Goal: Task Accomplishment & Management: Manage account settings

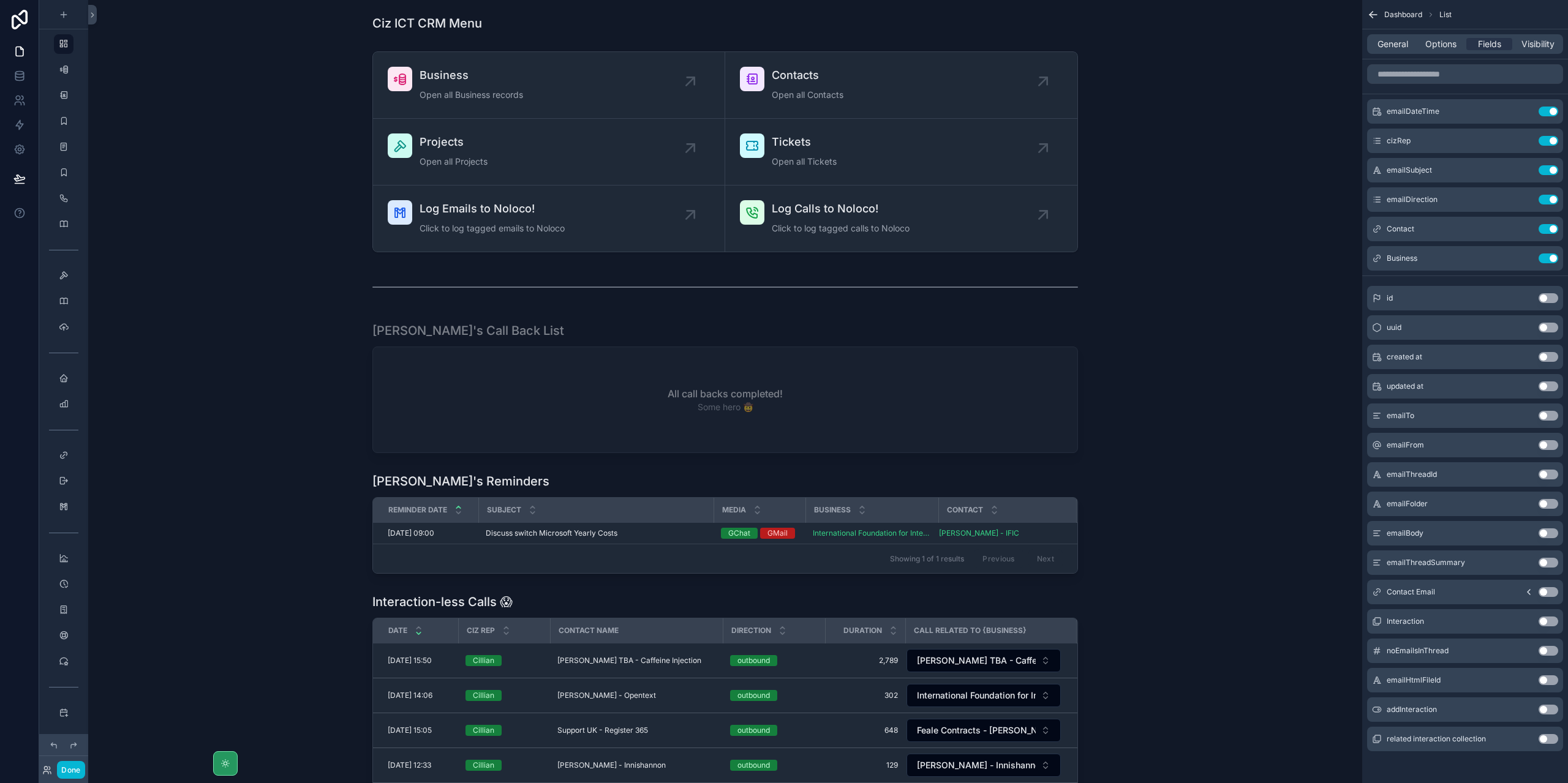
scroll to position [1, 0]
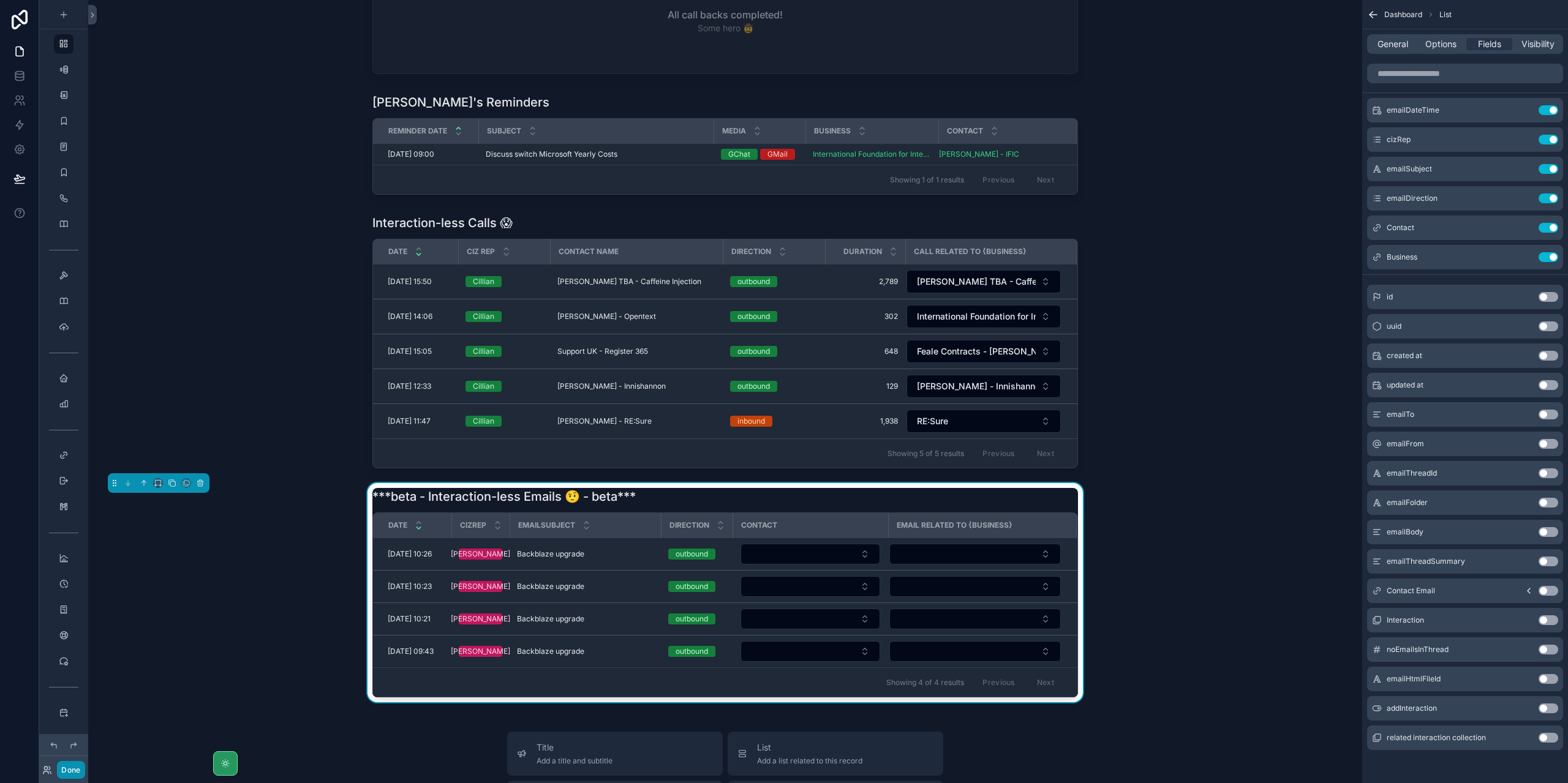
click at [61, 770] on button "Done" at bounding box center [70, 770] width 27 height 17
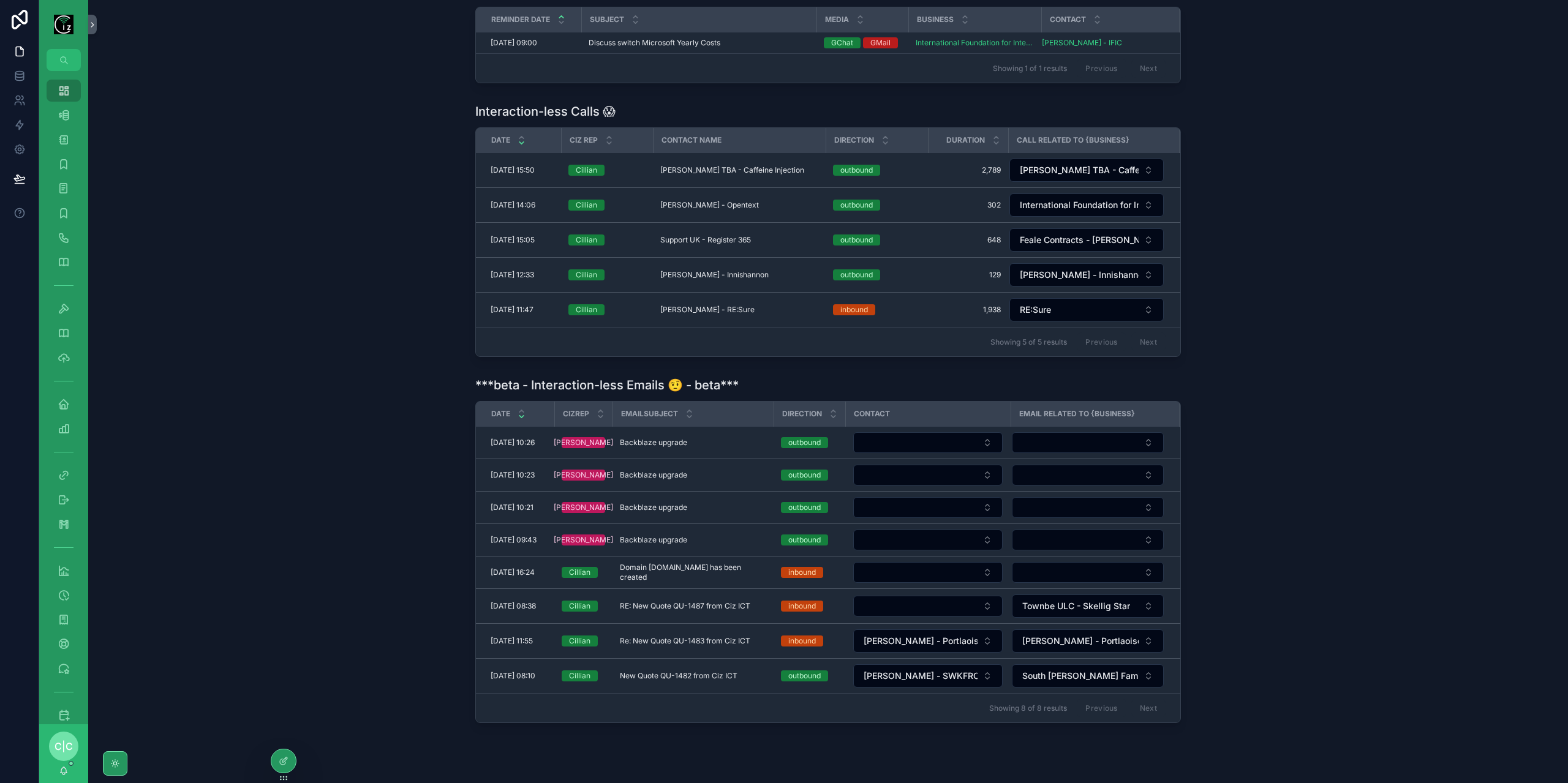
scroll to position [379, 0]
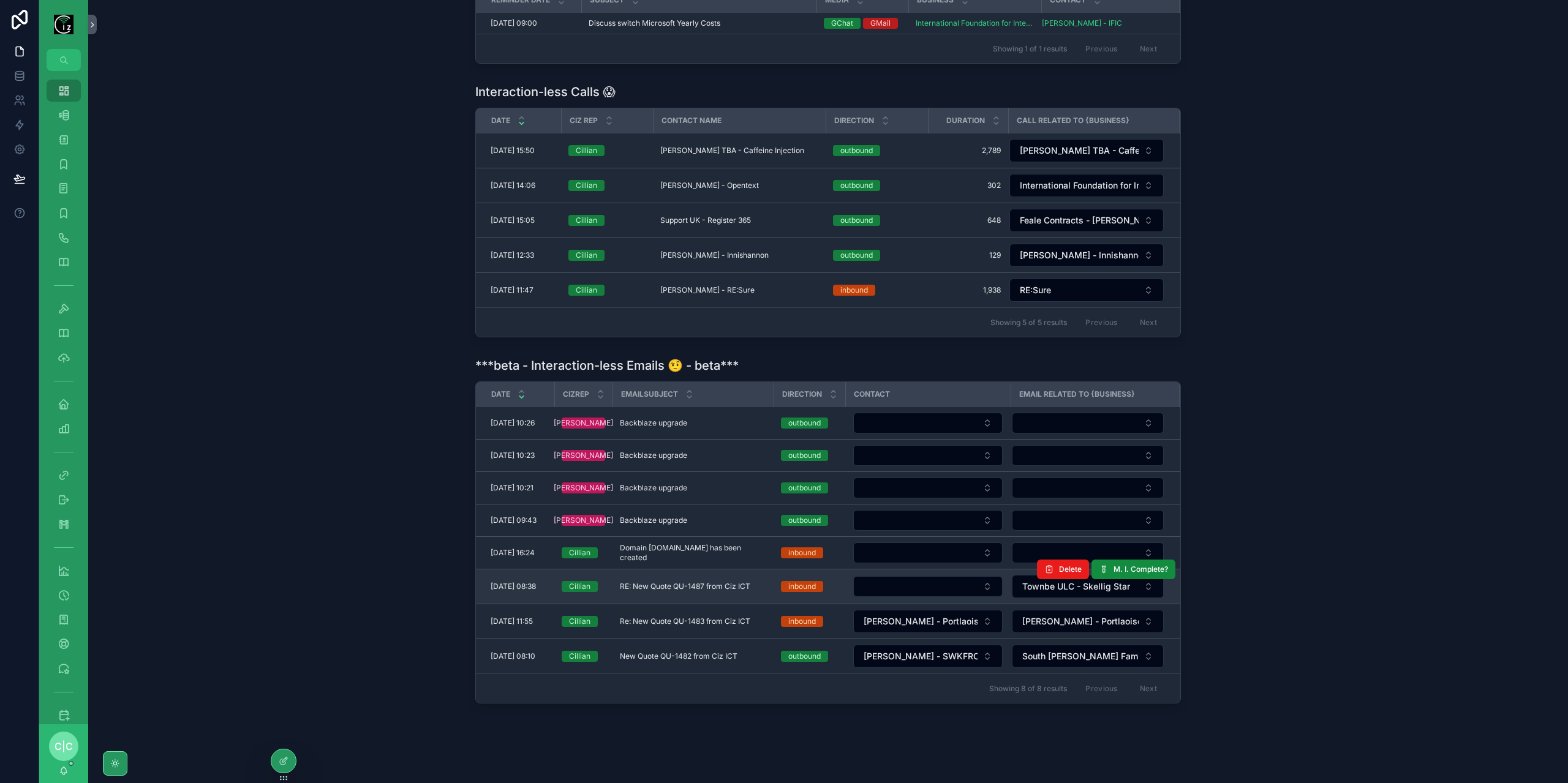
click at [678, 582] on span "RE: New Quote QU-1487 from Ciz ICT" at bounding box center [685, 587] width 130 height 10
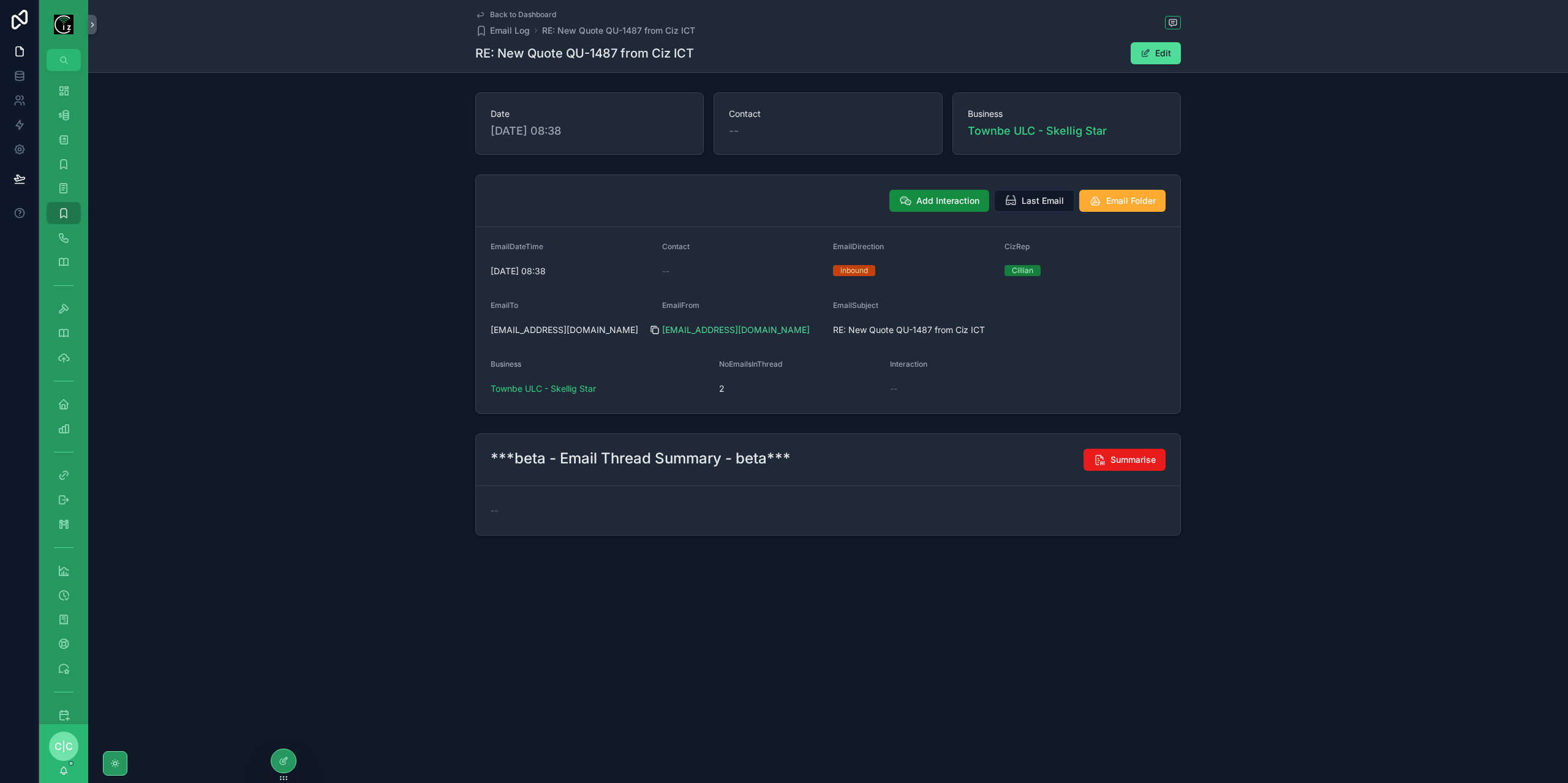
click at [654, 328] on icon "scrollable content" at bounding box center [655, 330] width 10 height 10
click at [554, 391] on span "Townbe ULC - Skellig Star" at bounding box center [543, 389] width 105 height 13
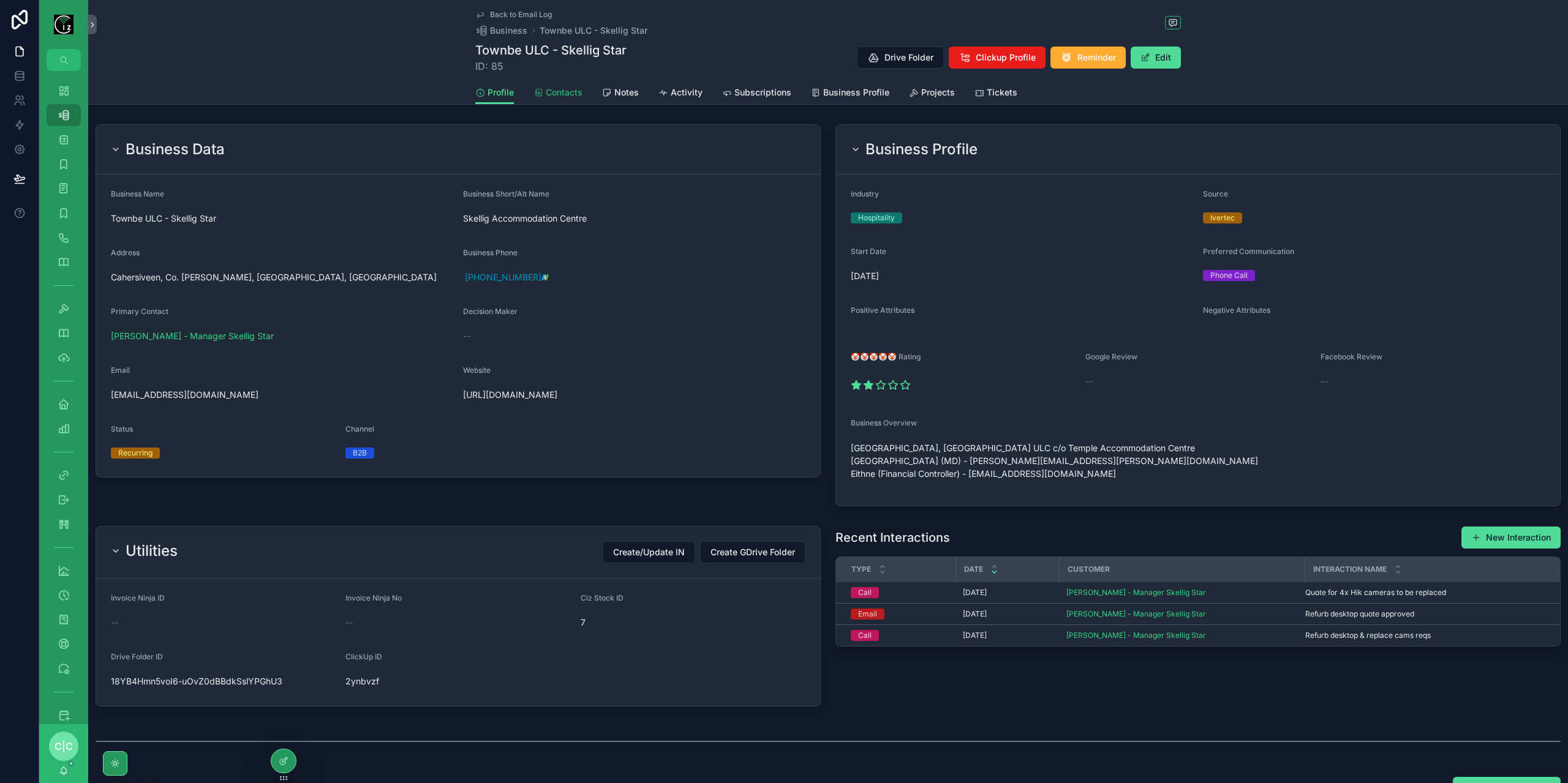
click at [548, 96] on span "Contacts" at bounding box center [564, 93] width 37 height 13
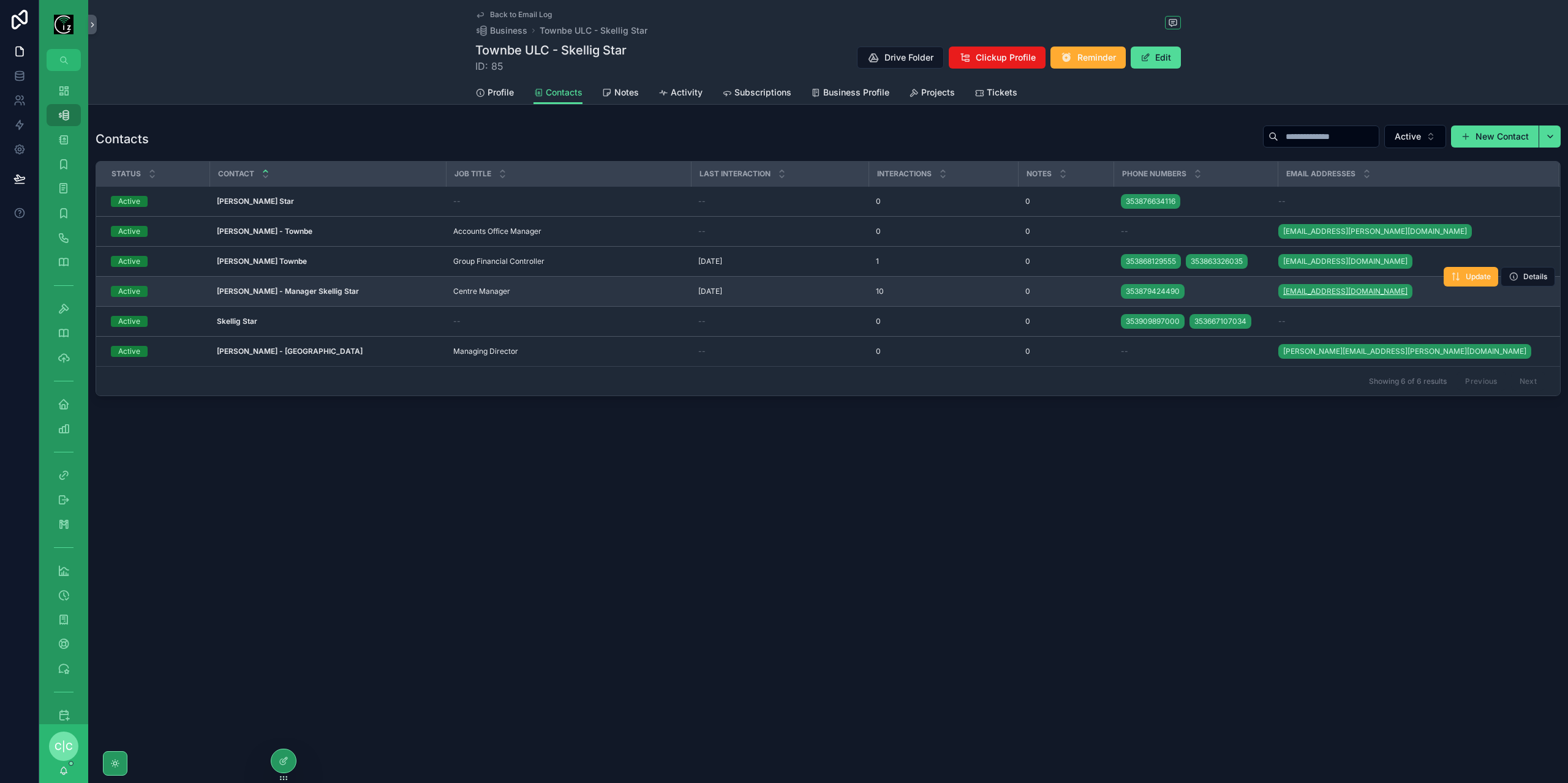
click at [1343, 287] on span "[EMAIL_ADDRESS][DOMAIN_NAME]" at bounding box center [1345, 292] width 124 height 10
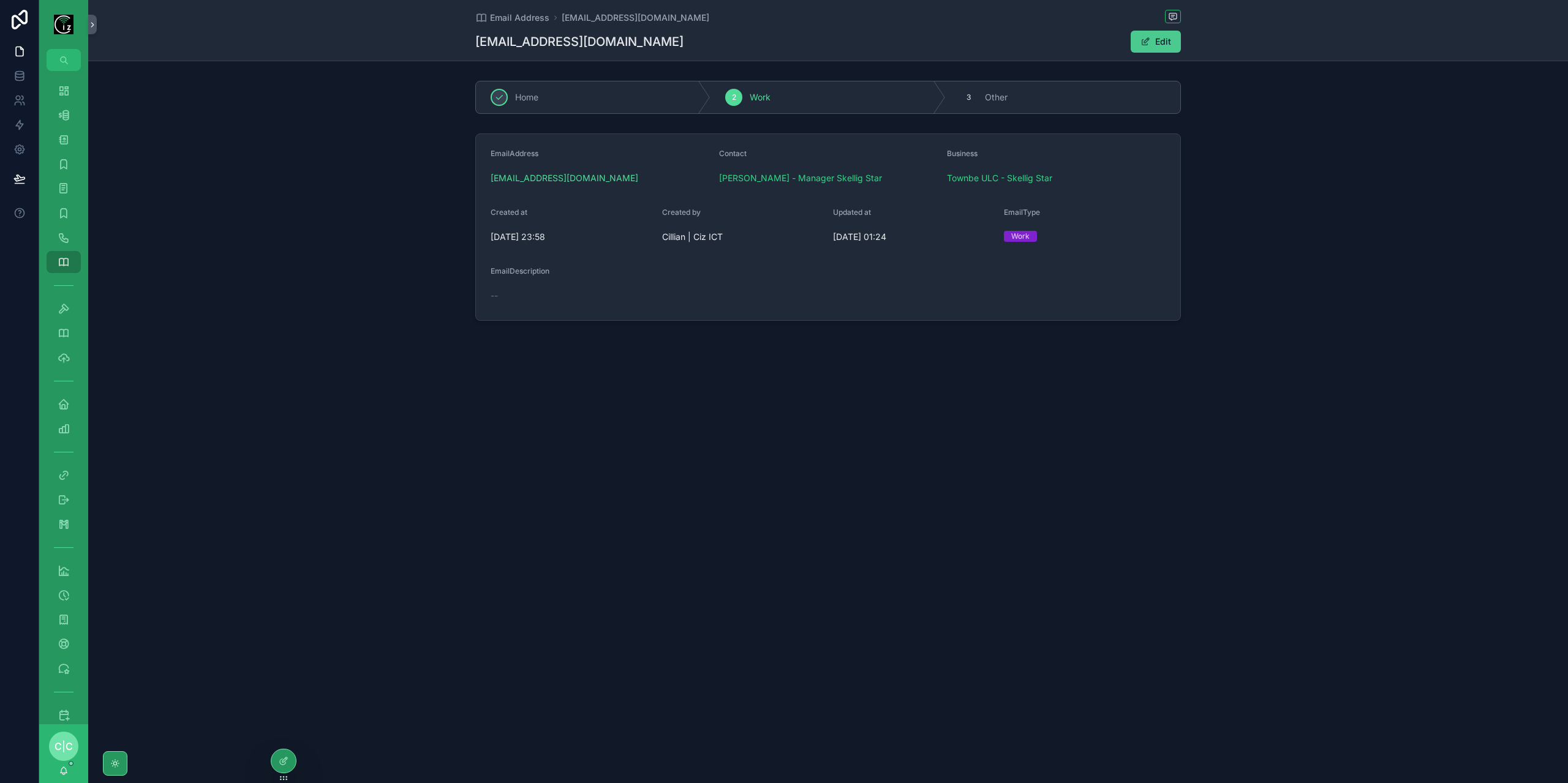
click at [1172, 45] on button "Edit" at bounding box center [1156, 42] width 50 height 22
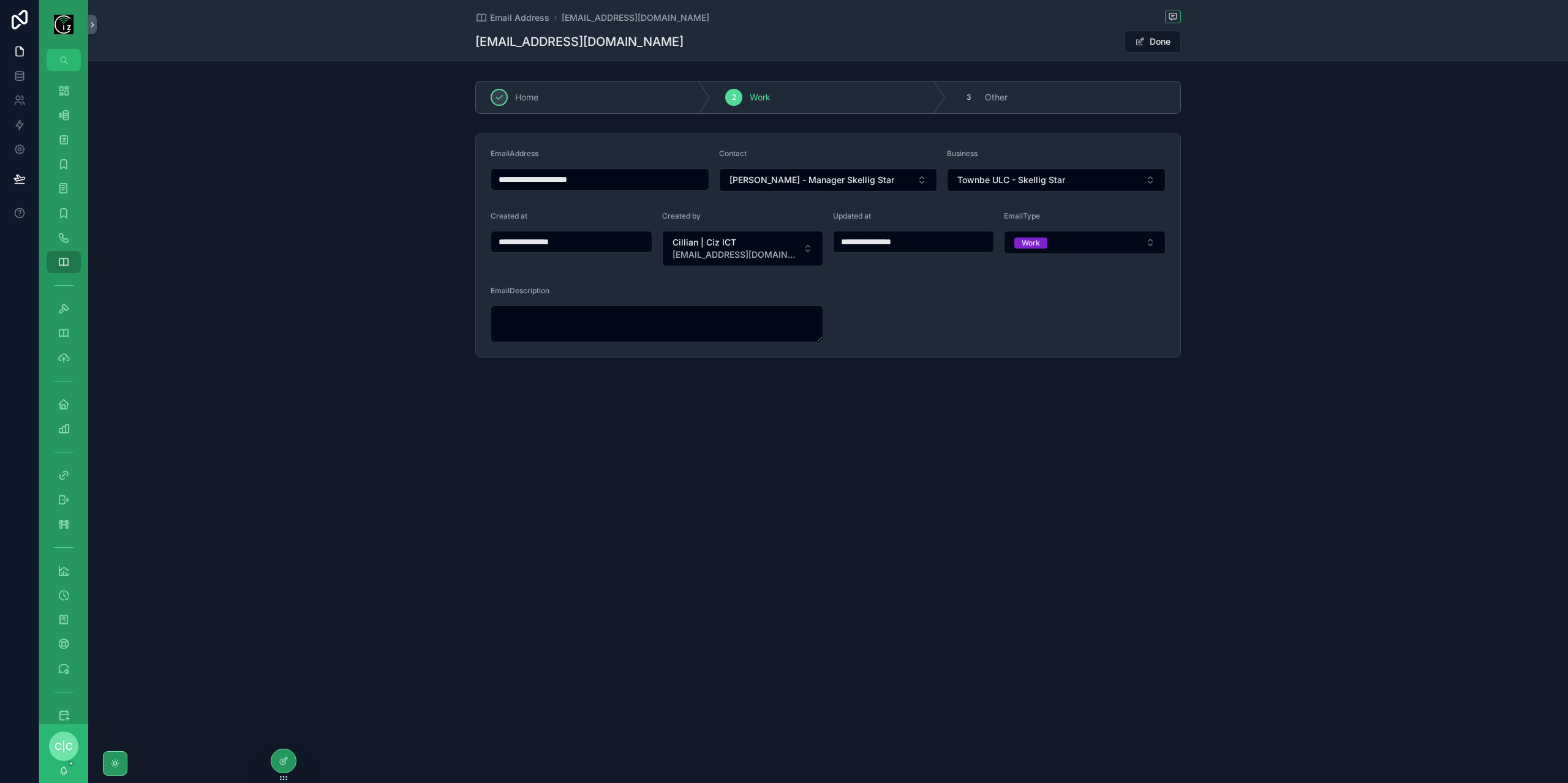
click at [630, 172] on input "**********" at bounding box center [600, 179] width 218 height 17
click at [1043, 546] on div "**********" at bounding box center [828, 392] width 1479 height 783
type input "**********"
click at [1170, 45] on button "Done" at bounding box center [1152, 42] width 57 height 22
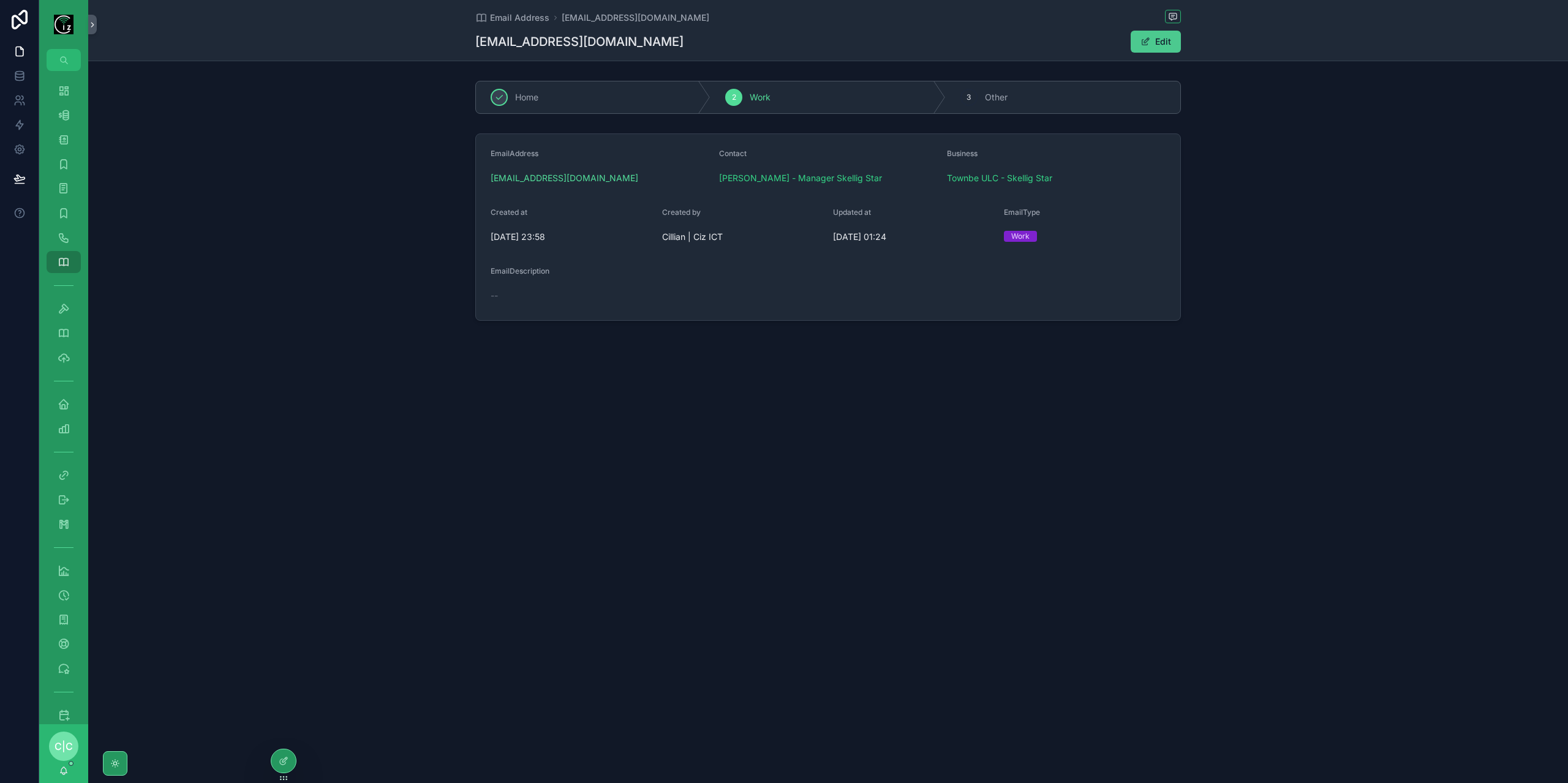
click at [1151, 45] on button "Edit" at bounding box center [1156, 42] width 50 height 22
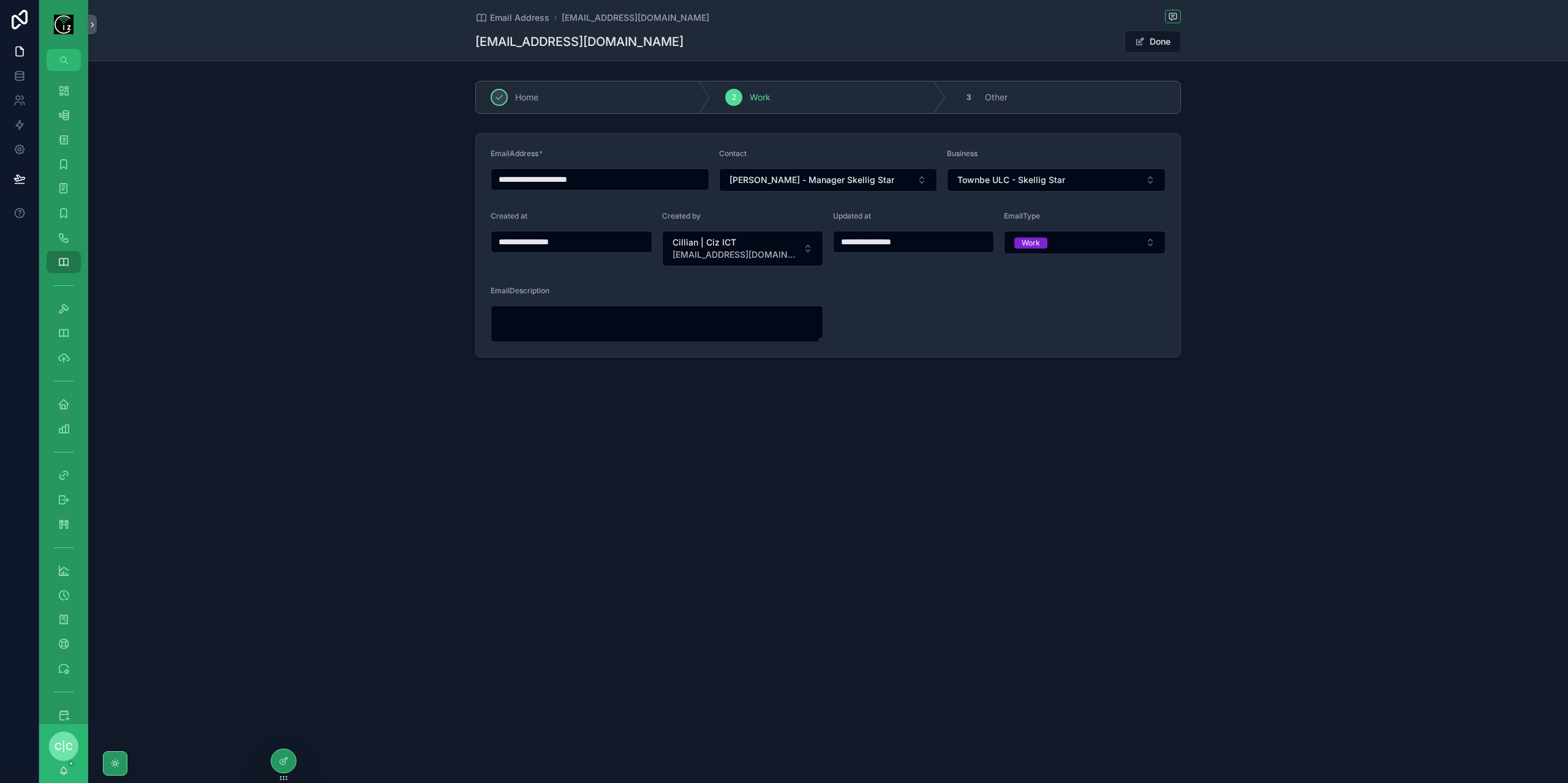
click at [579, 181] on input "**********" at bounding box center [600, 179] width 218 height 17
click at [953, 424] on div "**********" at bounding box center [828, 221] width 1479 height 441
type input "**********"
click at [1145, 46] on button "Done" at bounding box center [1152, 42] width 57 height 22
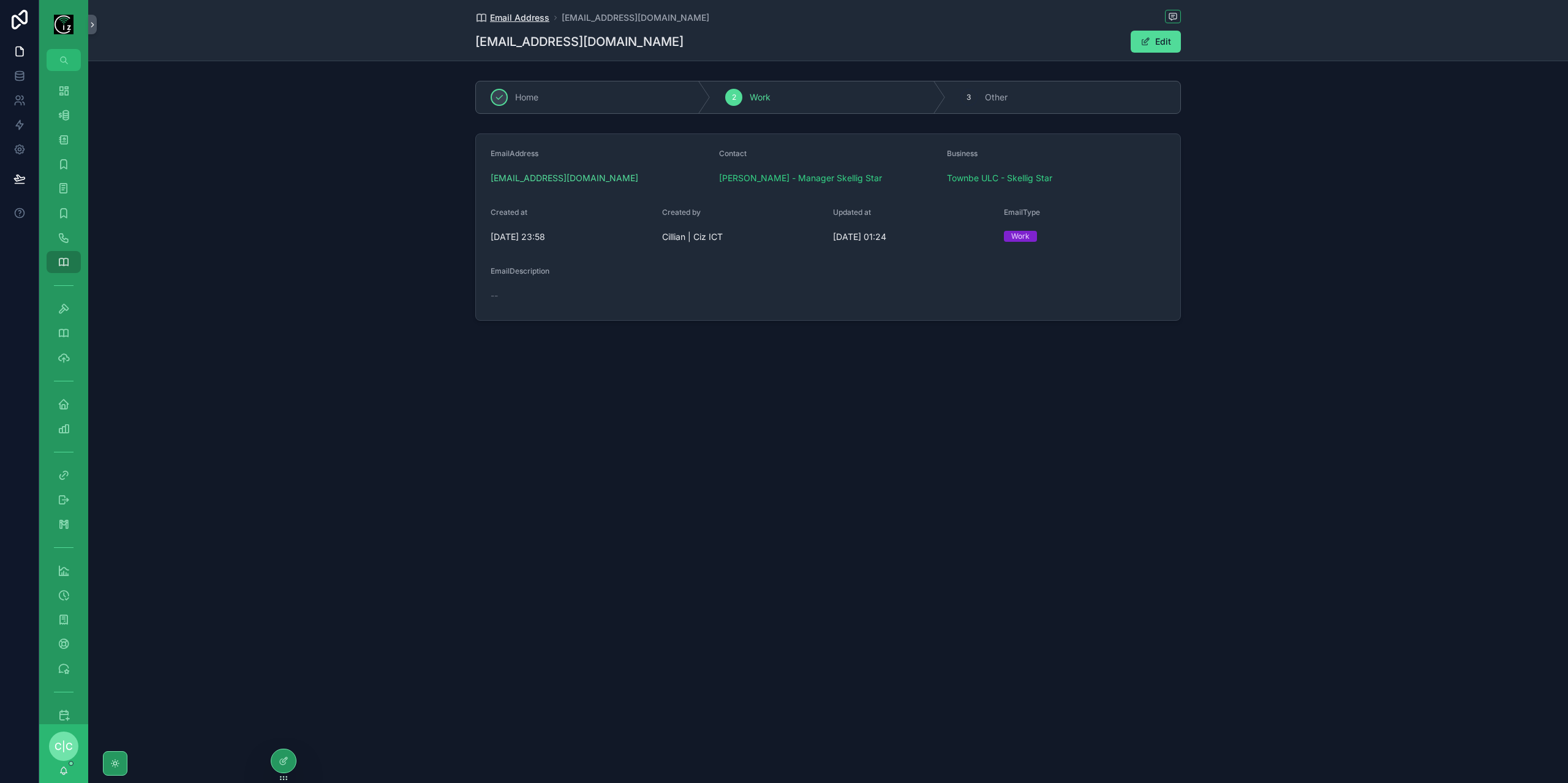
click at [543, 22] on span "Email Address" at bounding box center [519, 18] width 59 height 13
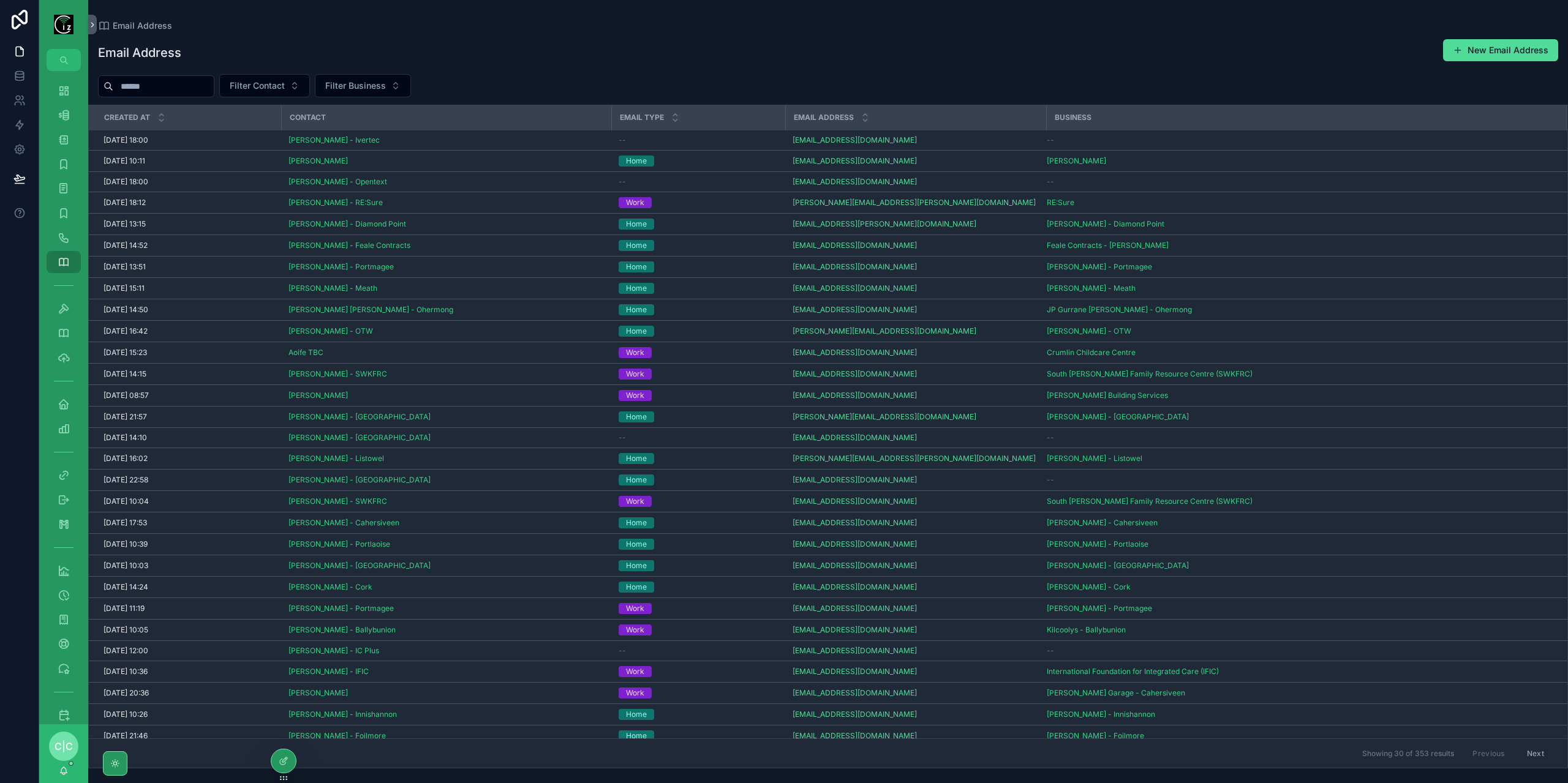
click at [185, 89] on input "scrollable content" at bounding box center [163, 86] width 100 height 17
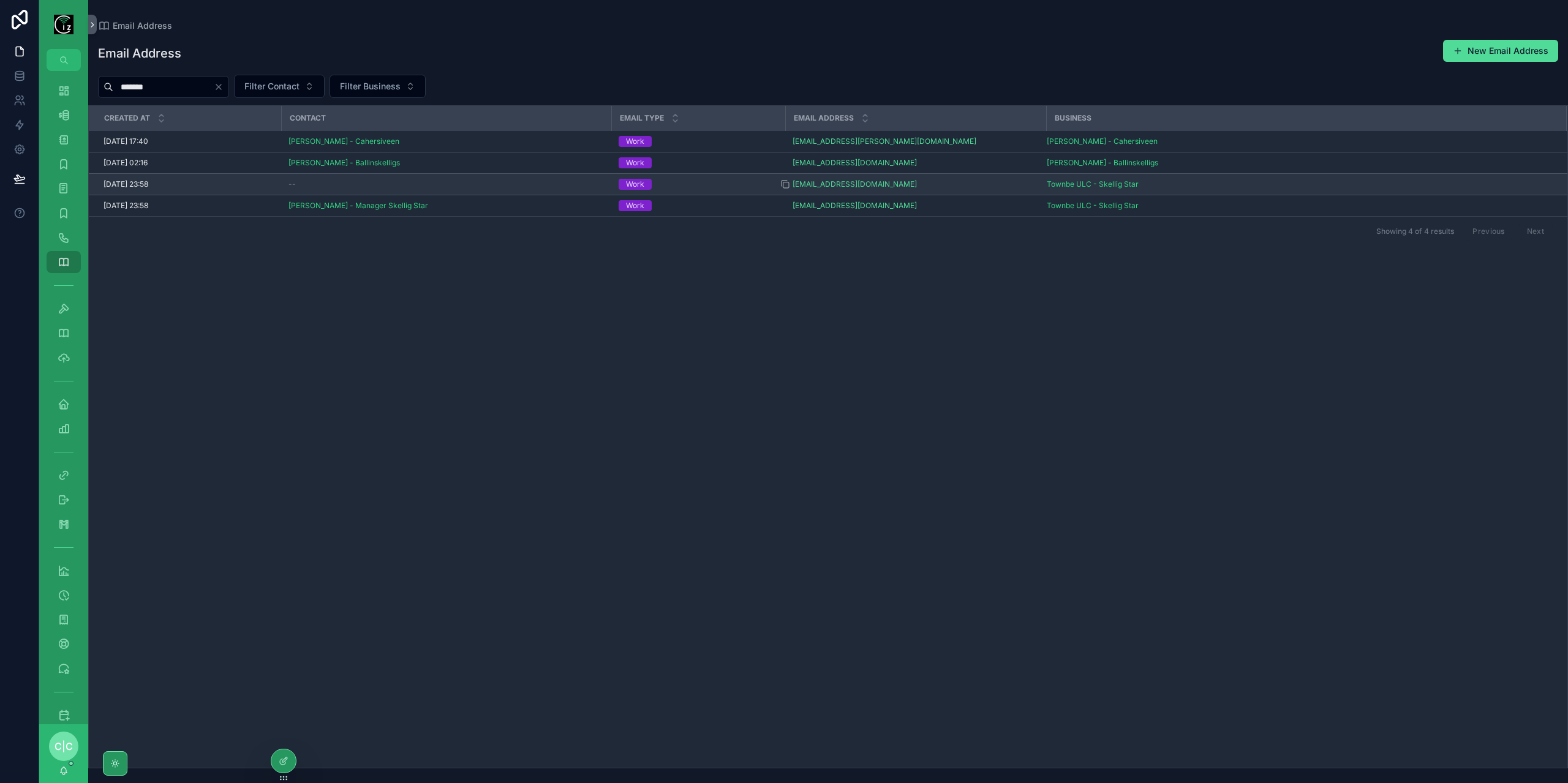
type input "*******"
click at [908, 186] on div "[EMAIL_ADDRESS][DOMAIN_NAME]" at bounding box center [916, 184] width 246 height 10
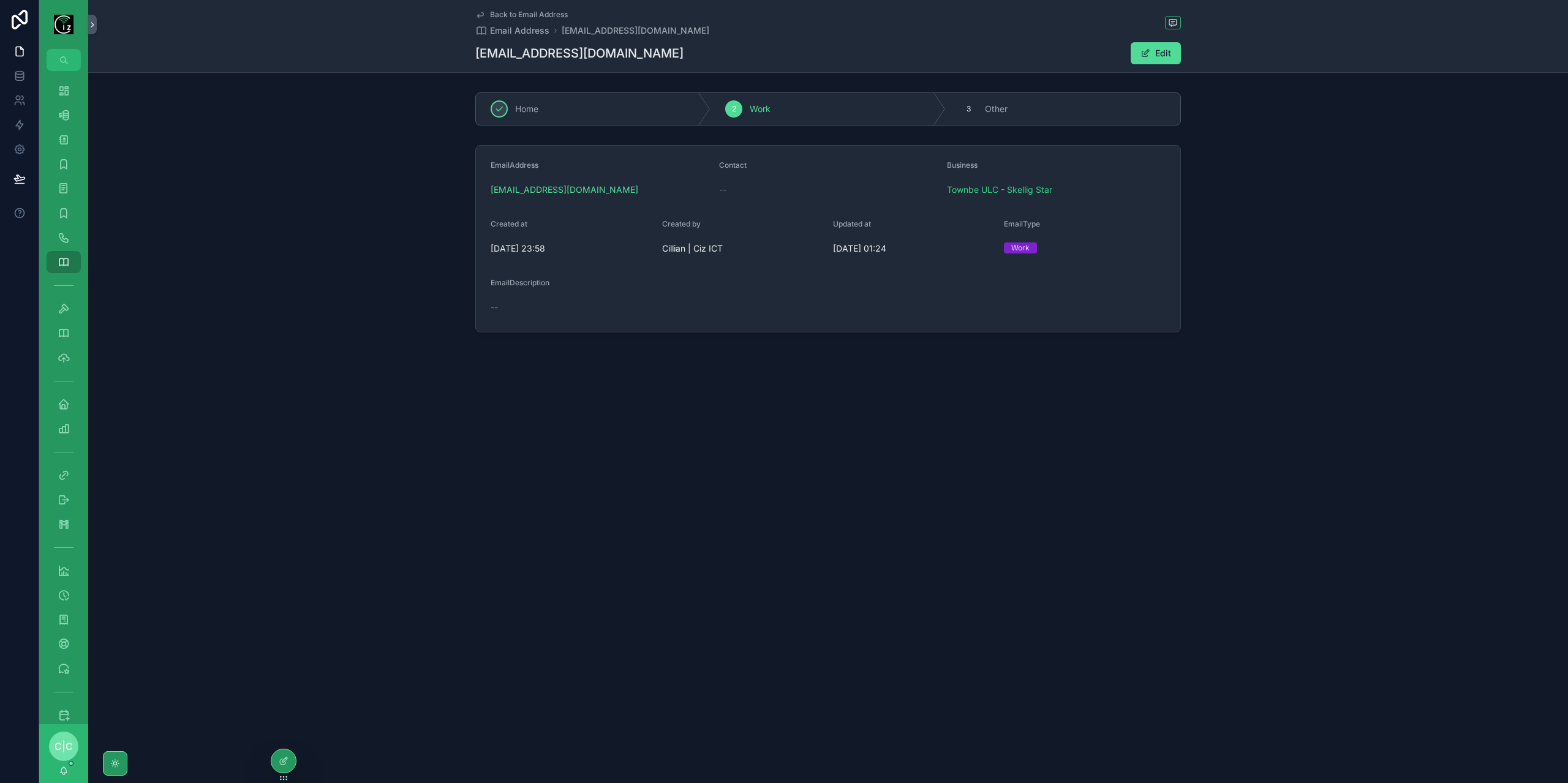
click at [1188, 46] on div "Back to Email Address Email Address [EMAIL_ADDRESS][DOMAIN_NAME] [EMAIL_ADDRESS…" at bounding box center [828, 36] width 1479 height 73
click at [1167, 54] on button "Edit" at bounding box center [1156, 54] width 50 height 22
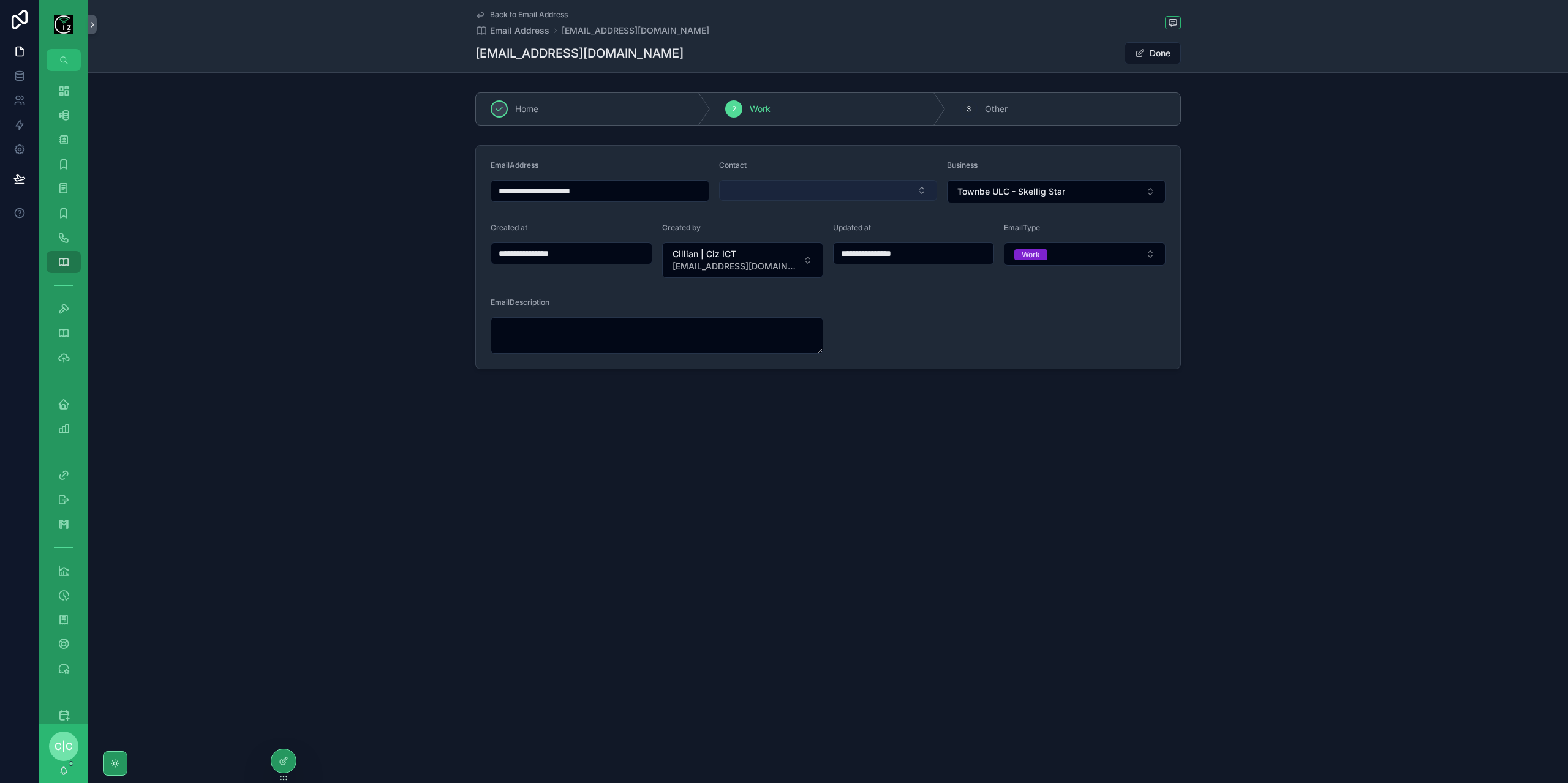
click at [838, 184] on button "Select Button" at bounding box center [828, 191] width 218 height 21
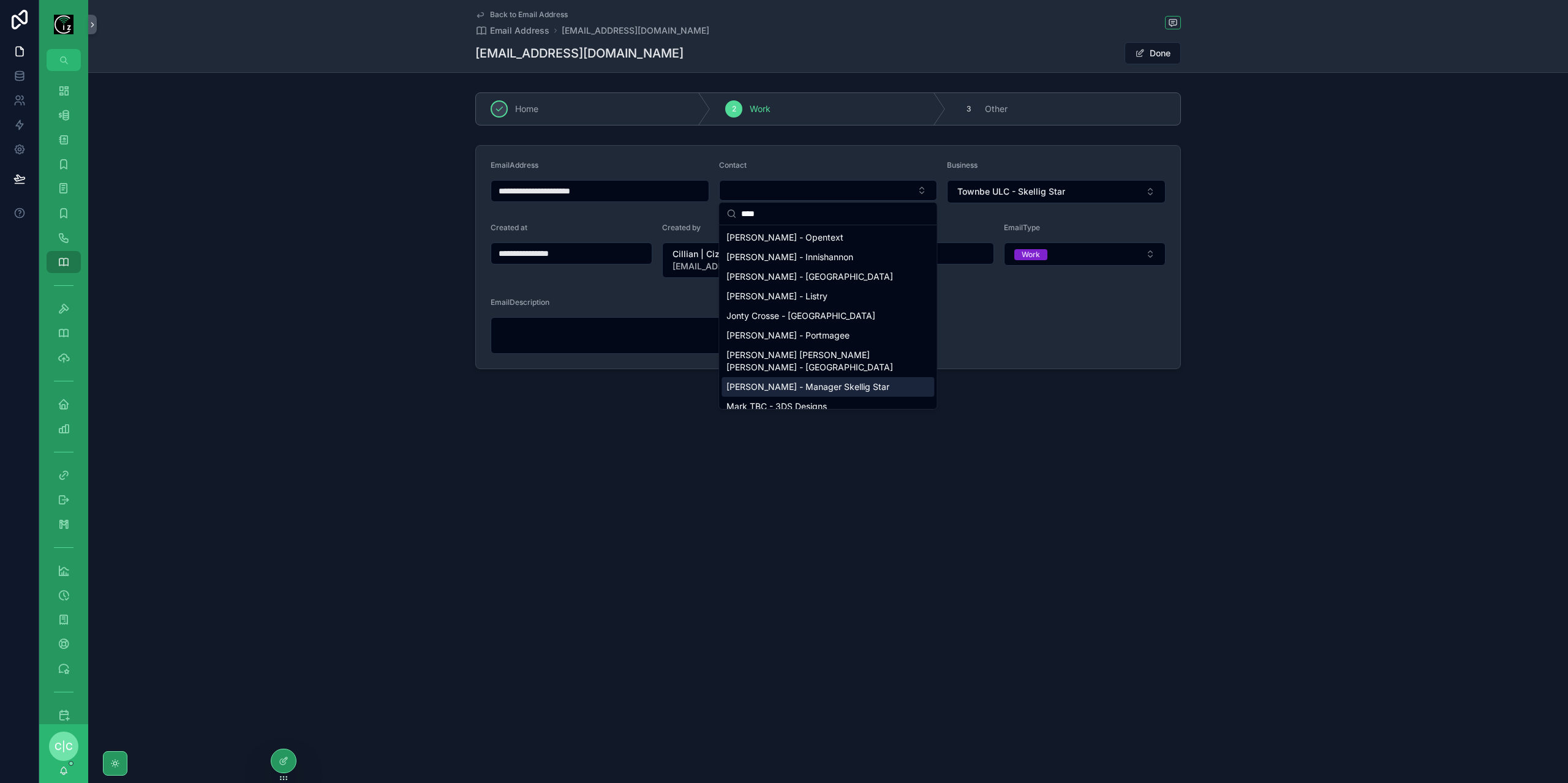
type input "****"
click at [849, 381] on span "[PERSON_NAME] - Manager Skellig Star" at bounding box center [807, 387] width 163 height 13
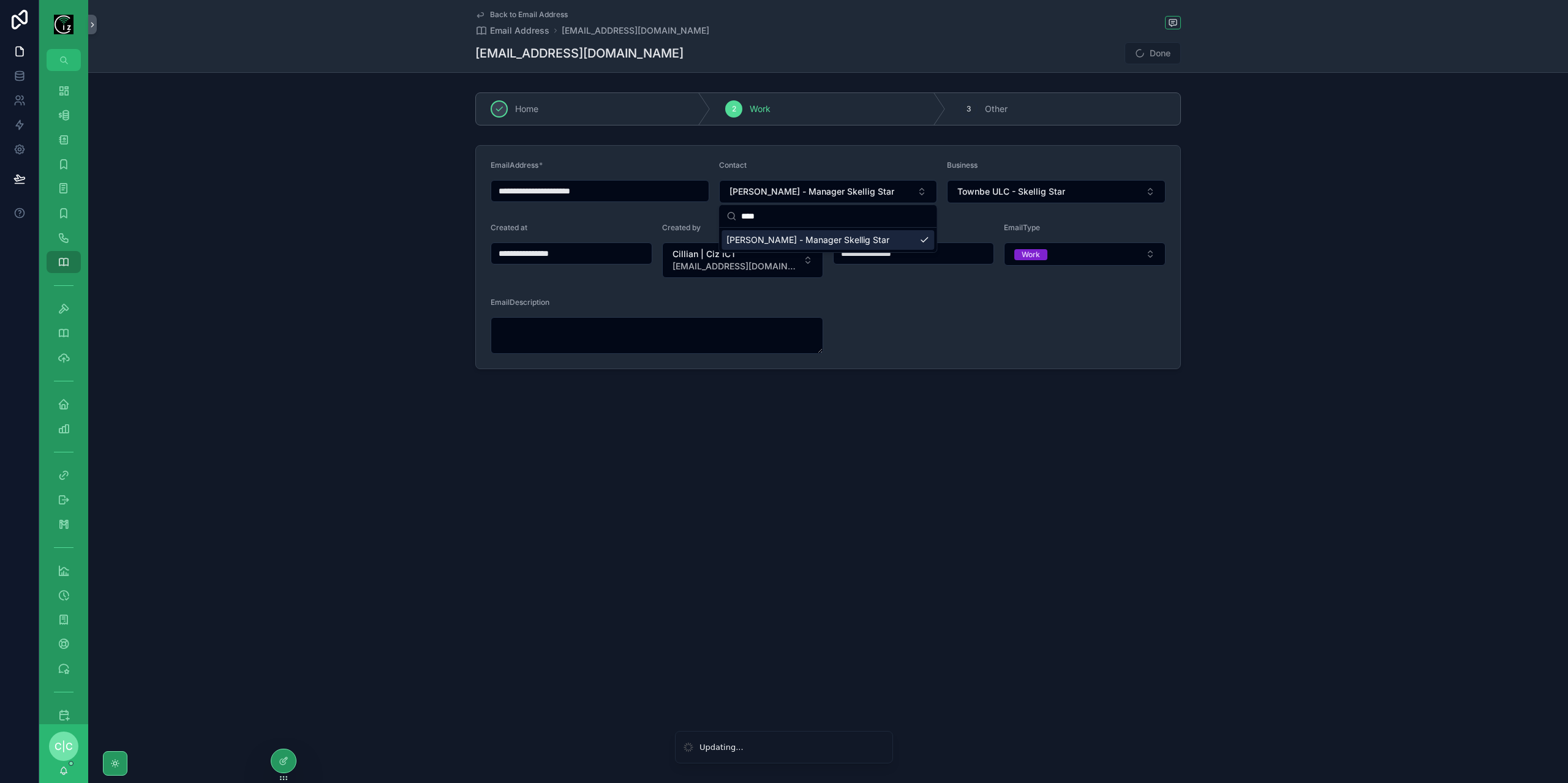
type input "**********"
click at [1167, 54] on button "Done" at bounding box center [1152, 54] width 57 height 22
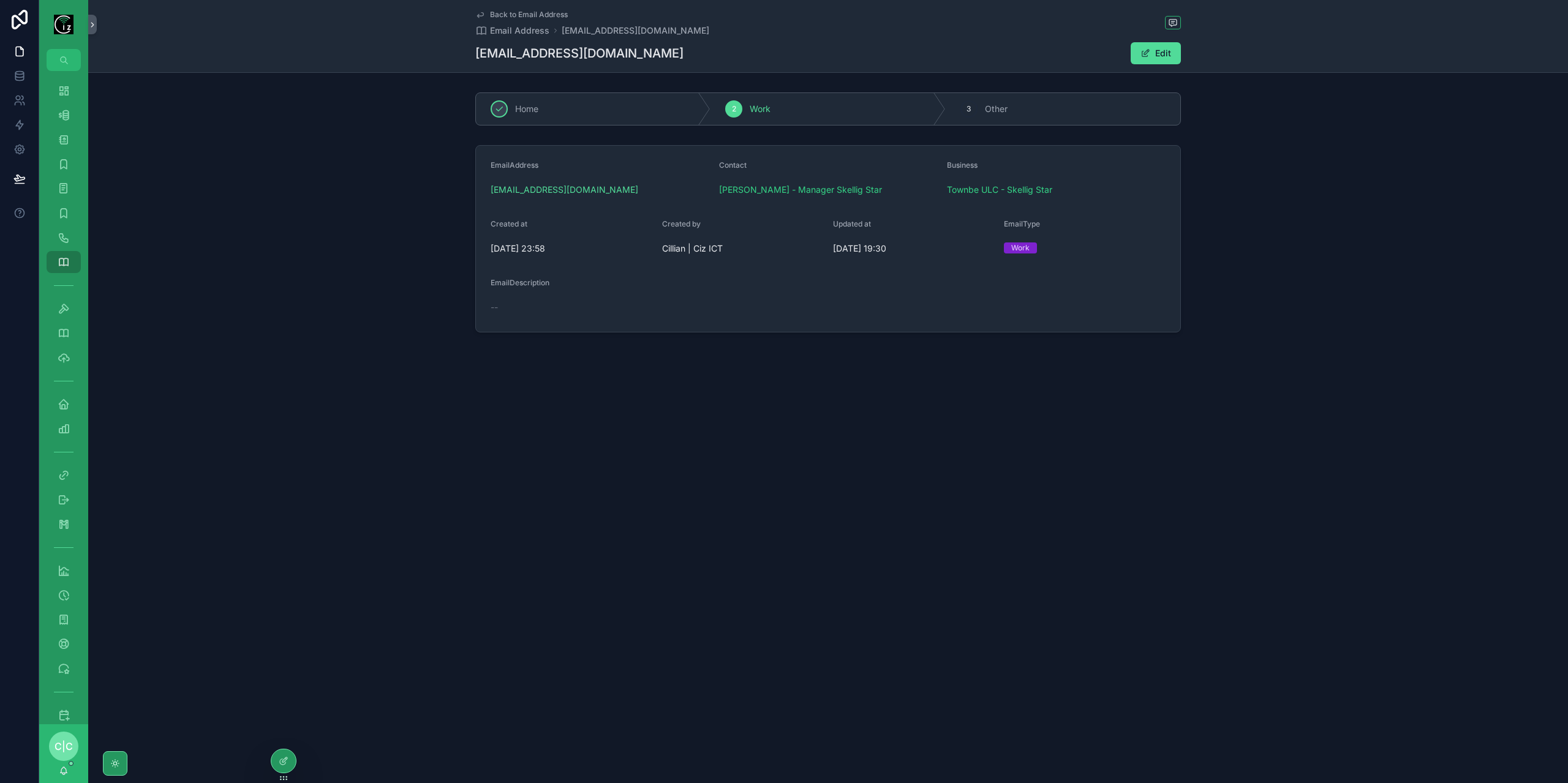
click at [490, 12] on span "Back to Email Address" at bounding box center [528, 15] width 77 height 10
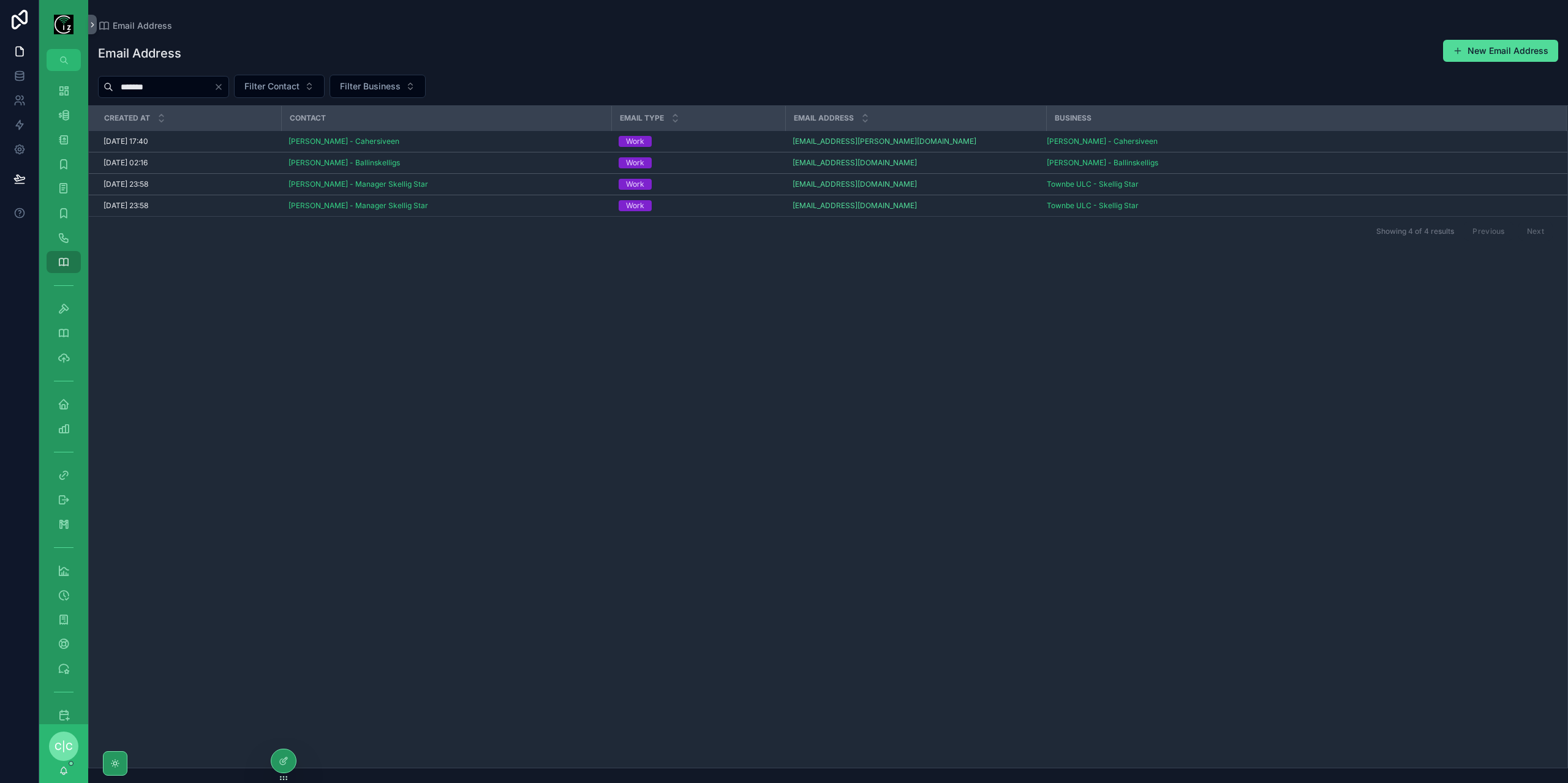
click at [223, 87] on icon "Clear" at bounding box center [218, 87] width 10 height 10
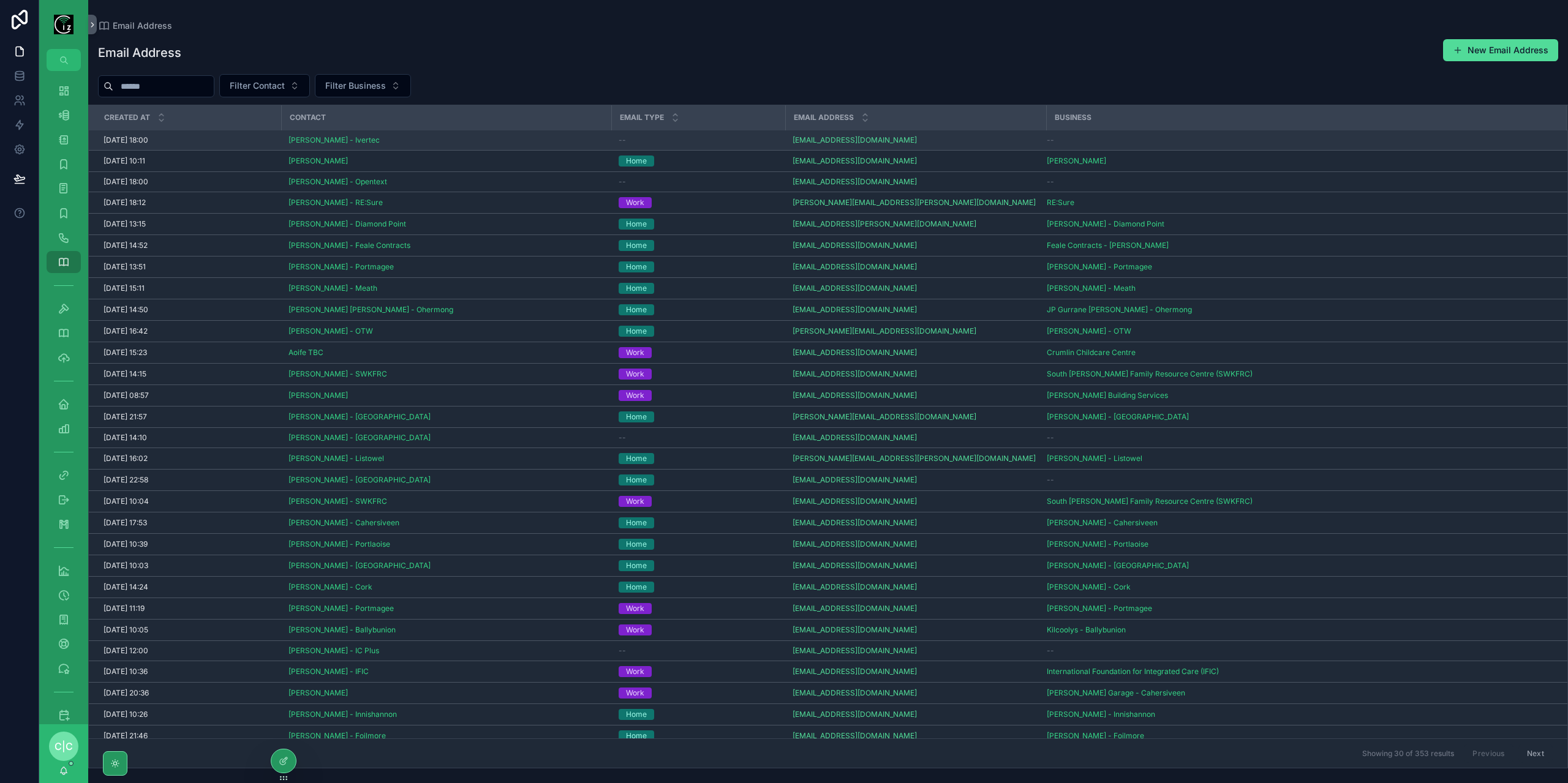
click at [693, 142] on div "--" at bounding box center [698, 140] width 159 height 10
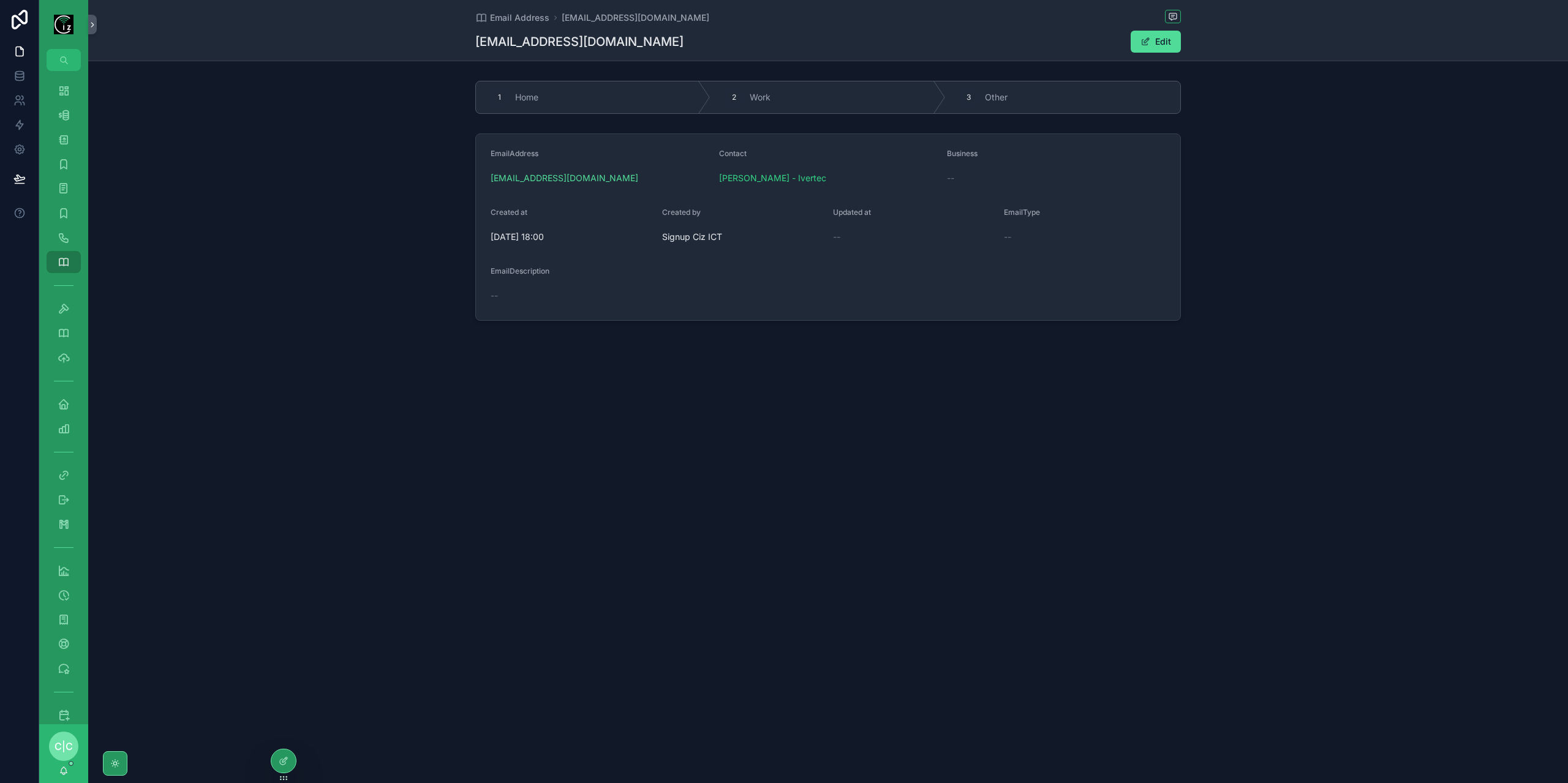
click at [1150, 54] on div "Email Address [EMAIL_ADDRESS][DOMAIN_NAME] [EMAIL_ADDRESS][DOMAIN_NAME] Edit" at bounding box center [828, 30] width 705 height 61
click at [1156, 43] on button "Edit" at bounding box center [1156, 42] width 50 height 22
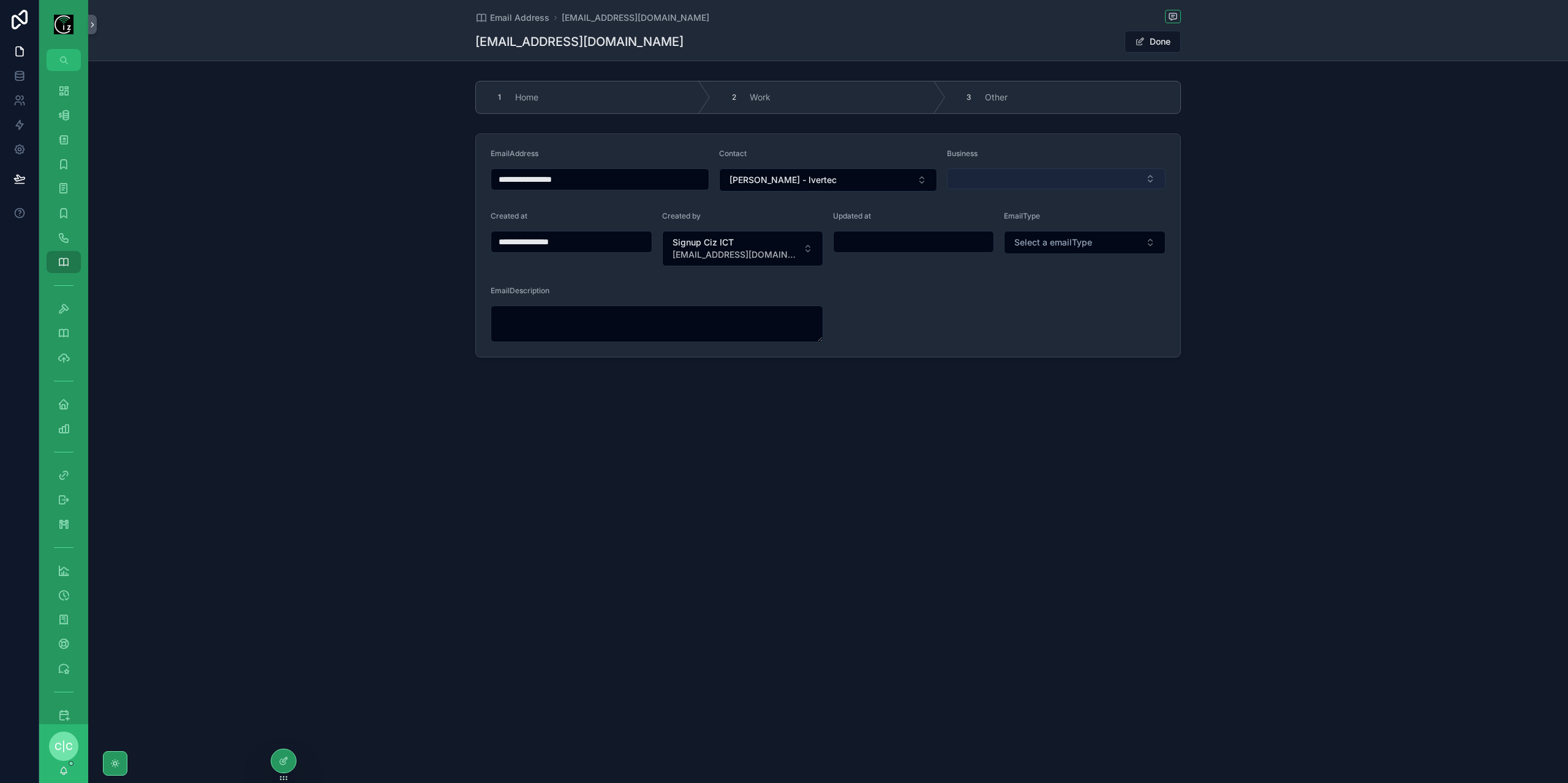
click at [1022, 178] on button "Select Button" at bounding box center [1056, 179] width 218 height 21
type input "*******"
click at [1003, 226] on div "Ivertec" at bounding box center [1056, 226] width 213 height 20
type input "**********"
click at [1050, 238] on span "Select a emailType" at bounding box center [1052, 243] width 77 height 13
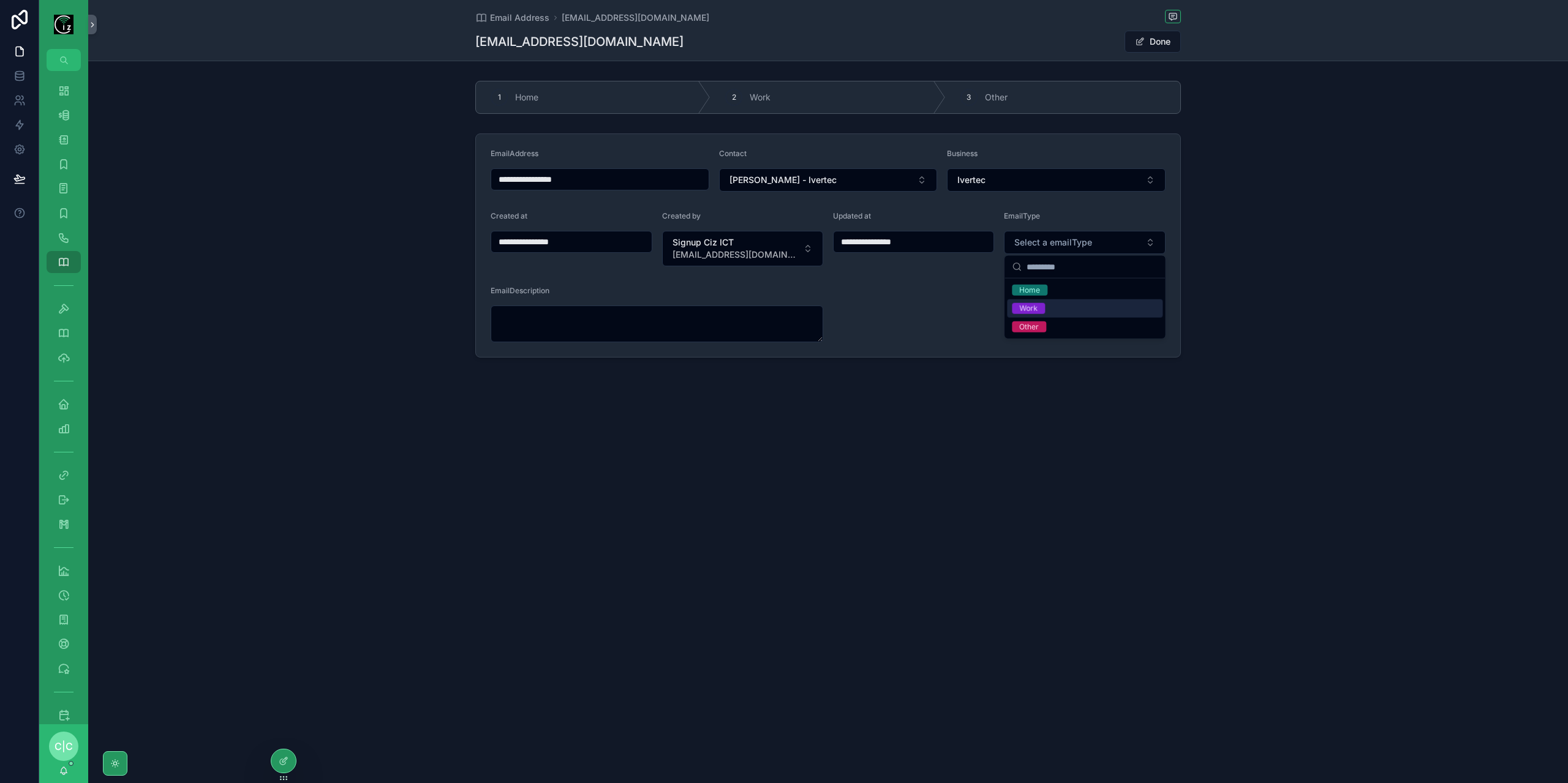
click at [1036, 307] on div "Work" at bounding box center [1028, 308] width 18 height 11
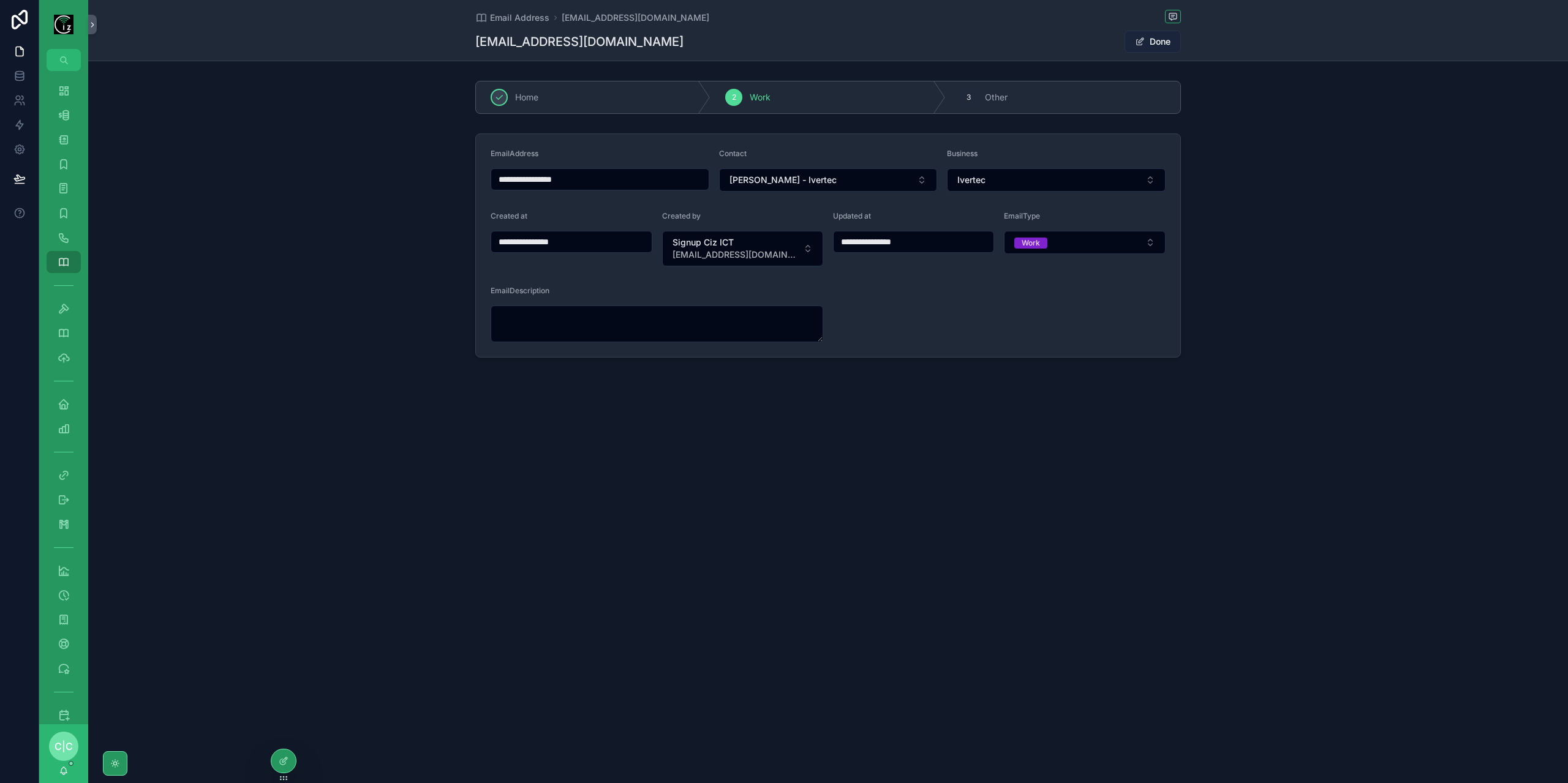
click at [1162, 40] on button "Done" at bounding box center [1152, 42] width 57 height 22
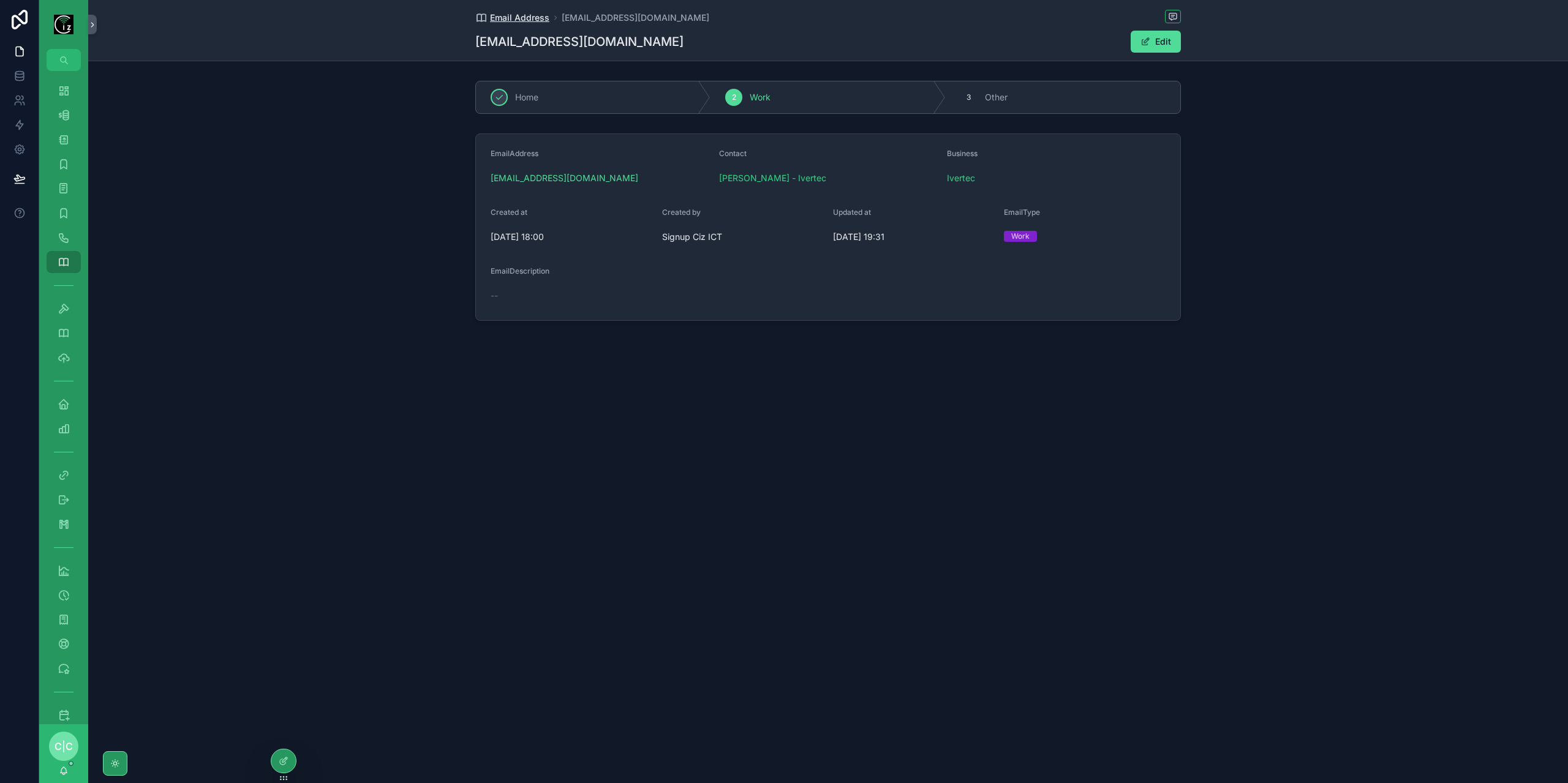
click at [518, 13] on span "Email Address" at bounding box center [519, 18] width 59 height 13
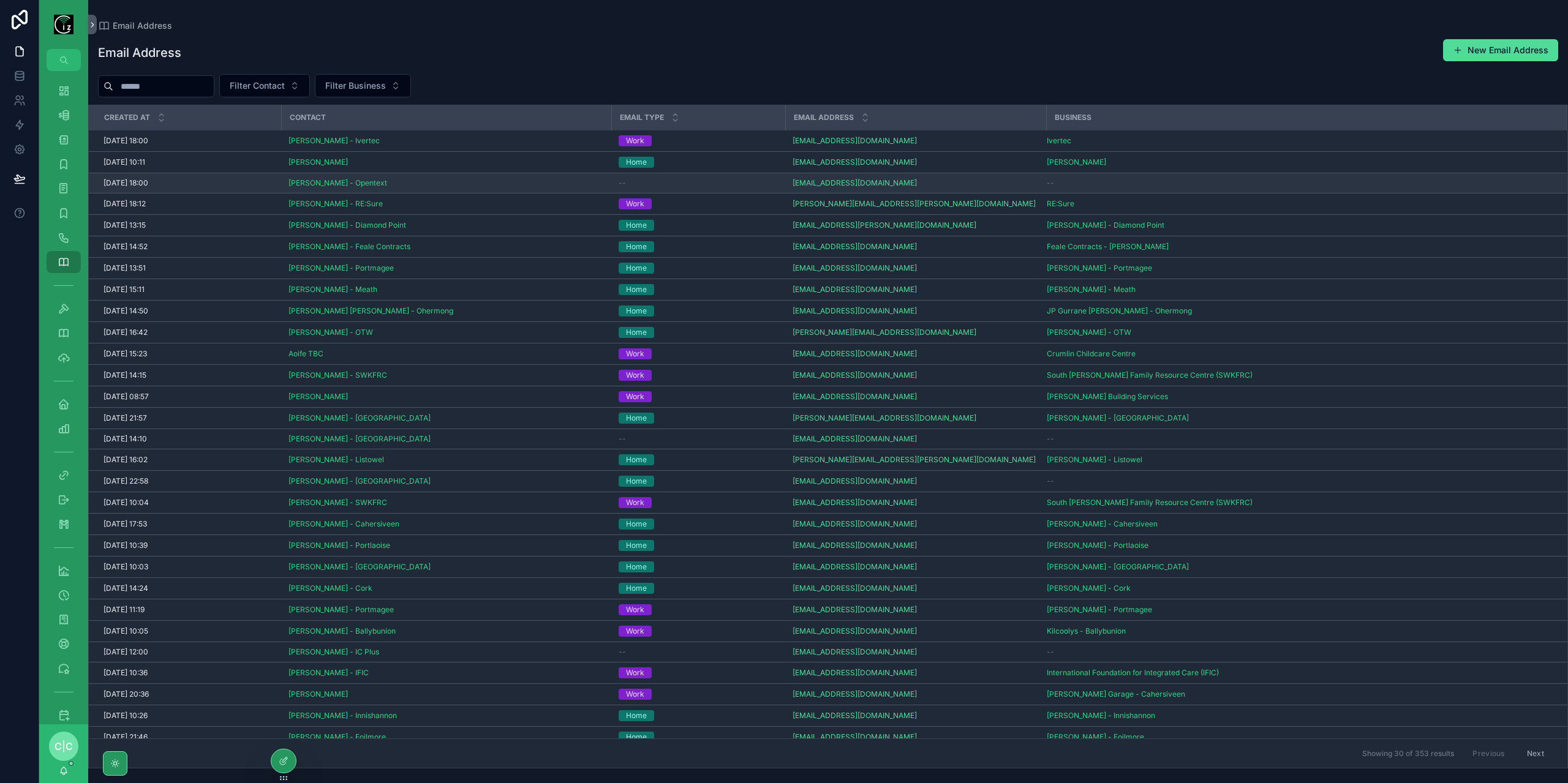
click at [678, 179] on div "--" at bounding box center [698, 183] width 159 height 10
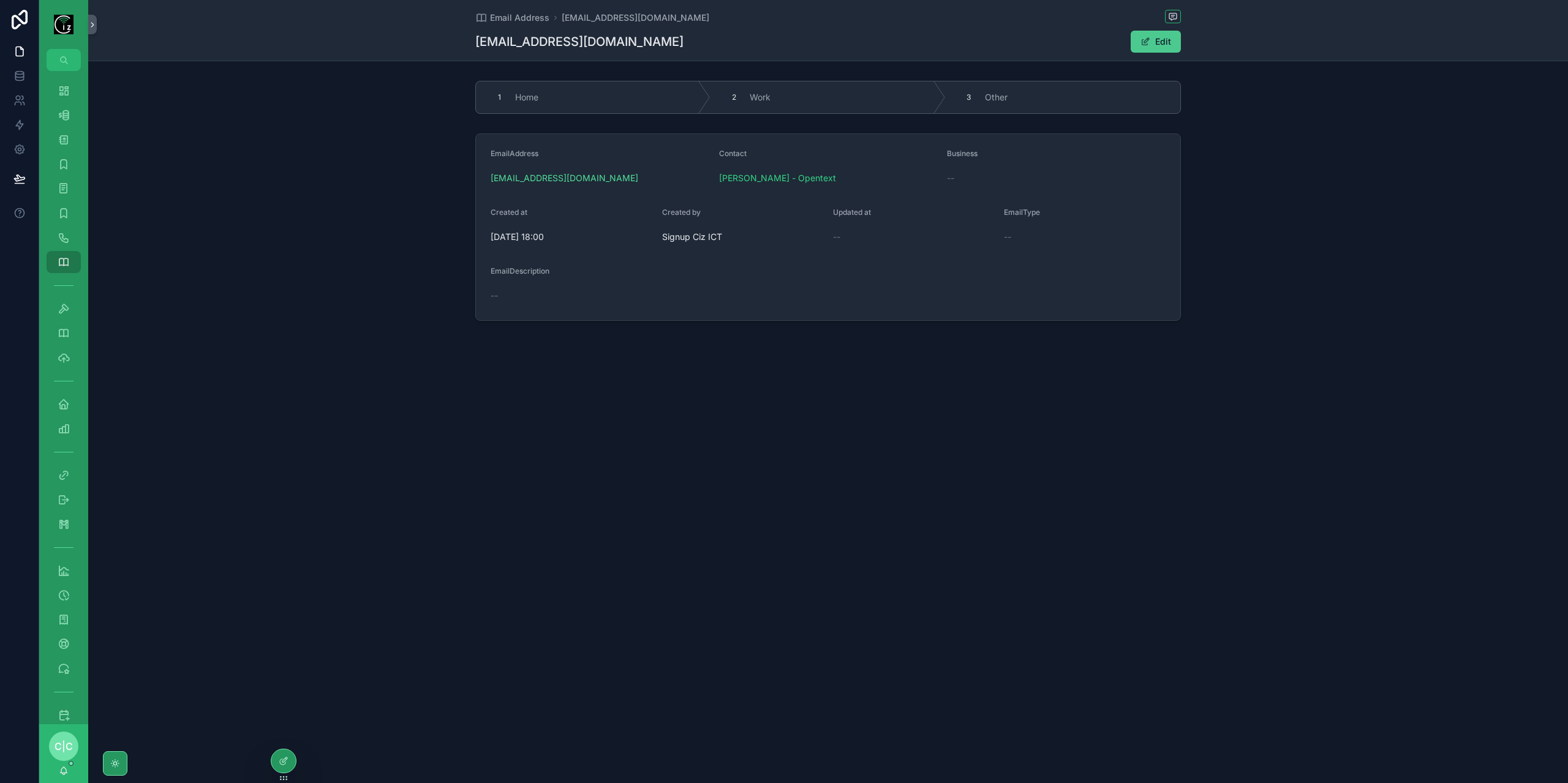
click at [1174, 49] on button "Edit" at bounding box center [1156, 42] width 50 height 22
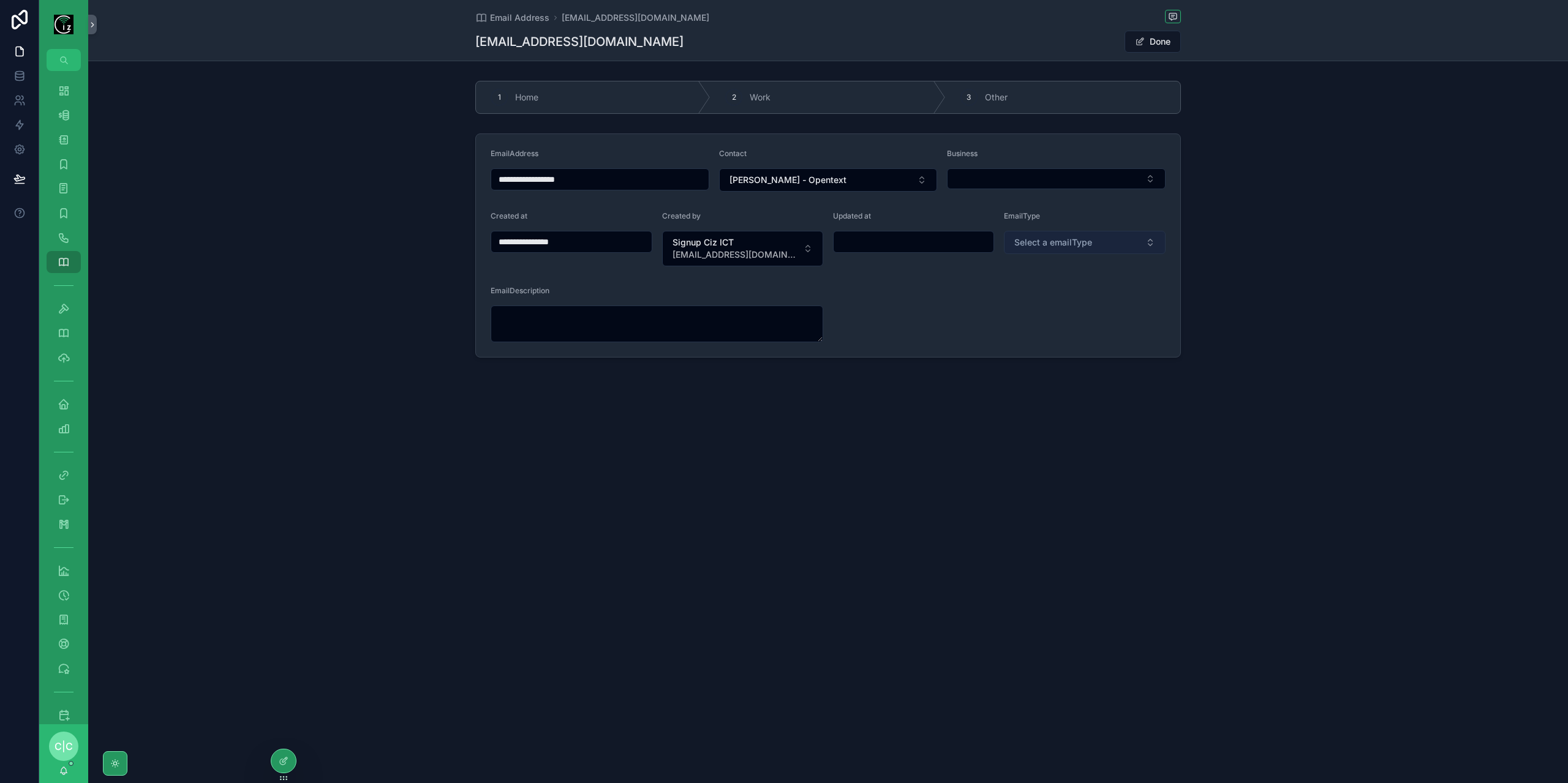
click at [1093, 236] on button "Select a emailType" at bounding box center [1084, 242] width 162 height 23
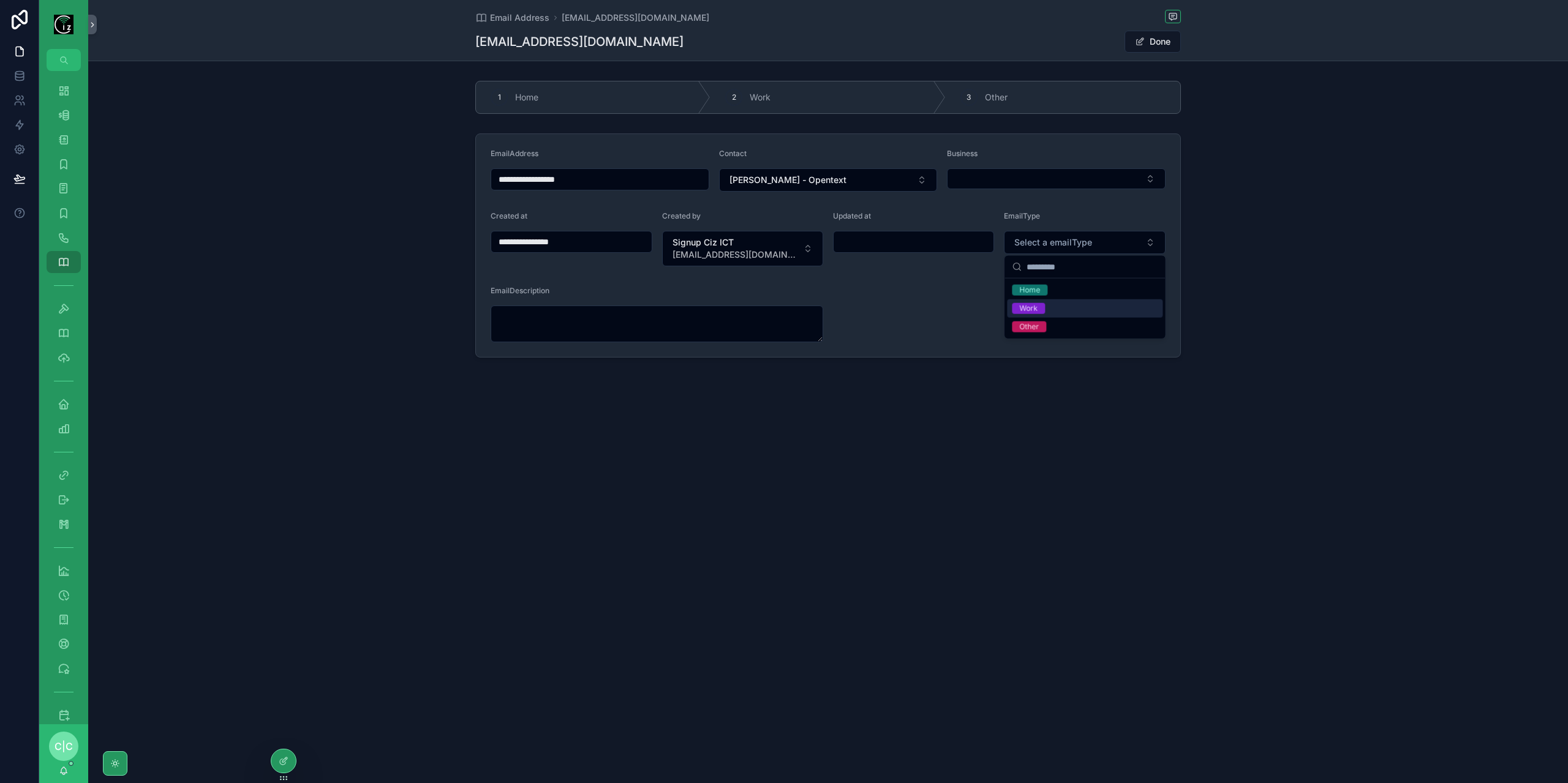
click at [1043, 311] on span "Work" at bounding box center [1028, 308] width 33 height 11
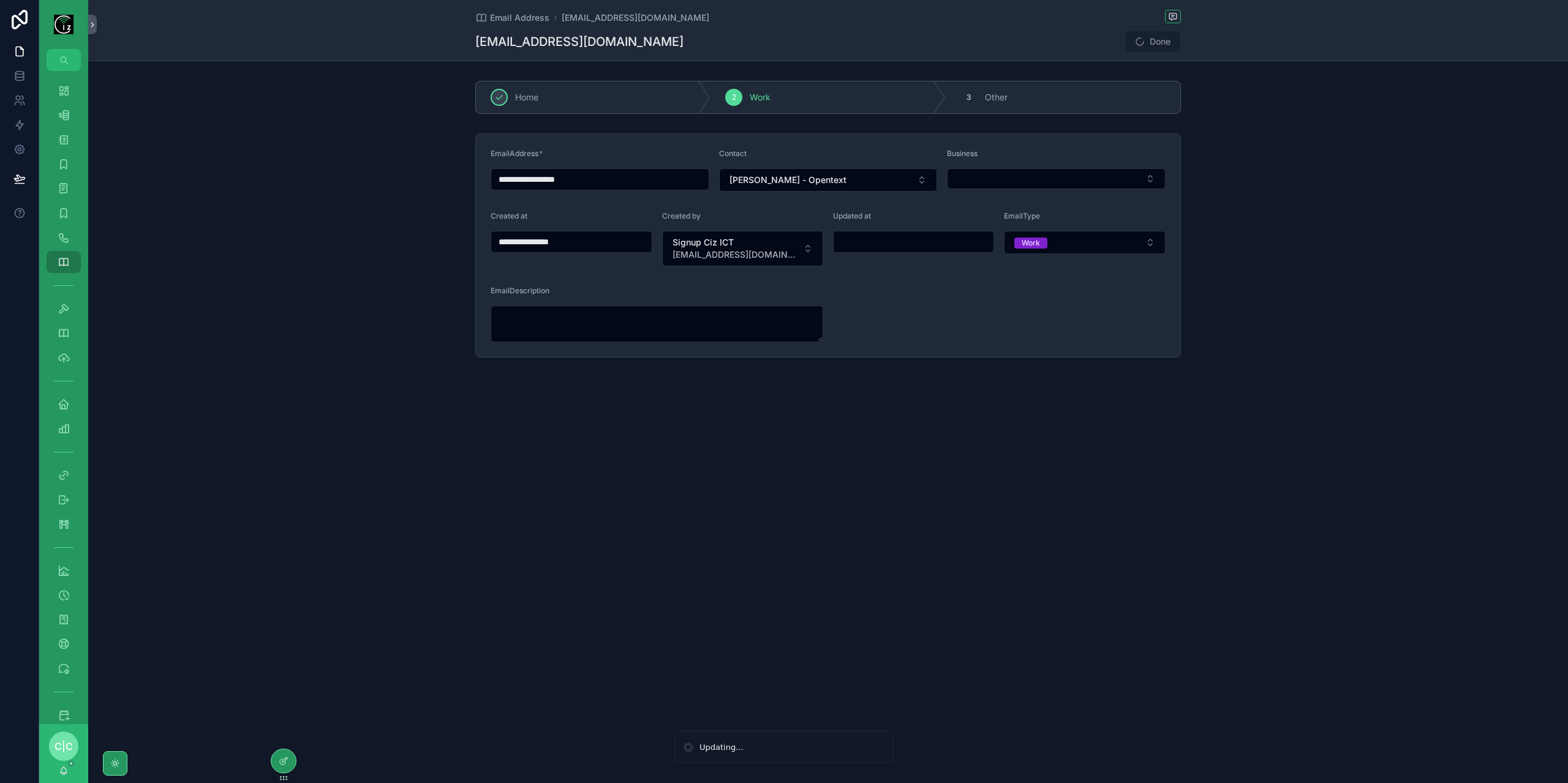
type input "**********"
click at [1013, 166] on div "Business" at bounding box center [1056, 170] width 218 height 43
click at [1010, 172] on button "Select Button" at bounding box center [1056, 179] width 218 height 21
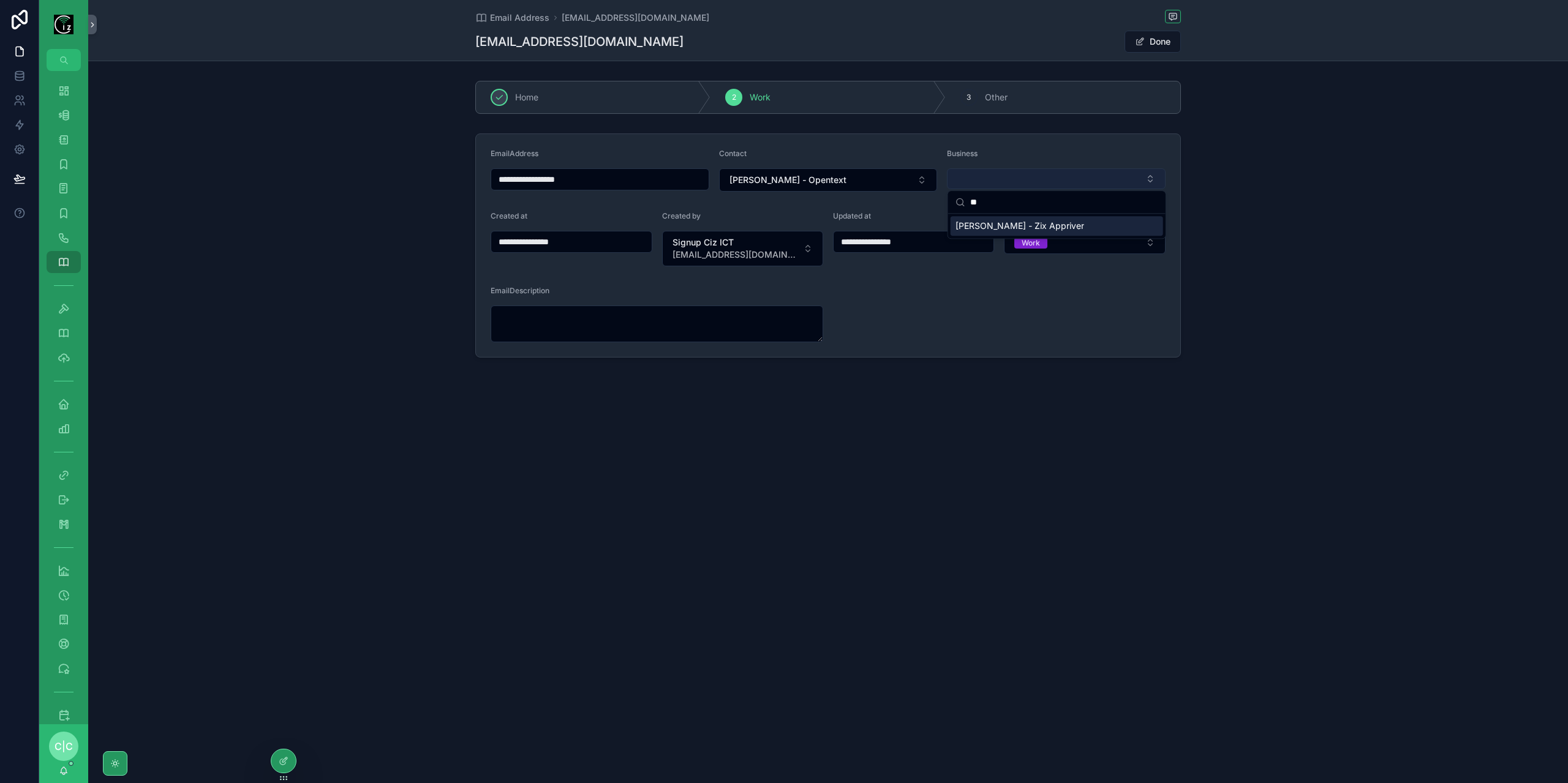
type input "*"
type input "***"
click at [1031, 228] on span "[PERSON_NAME] - Zix Appriver" at bounding box center [1020, 226] width 128 height 13
click at [1170, 47] on button "Done" at bounding box center [1152, 42] width 57 height 22
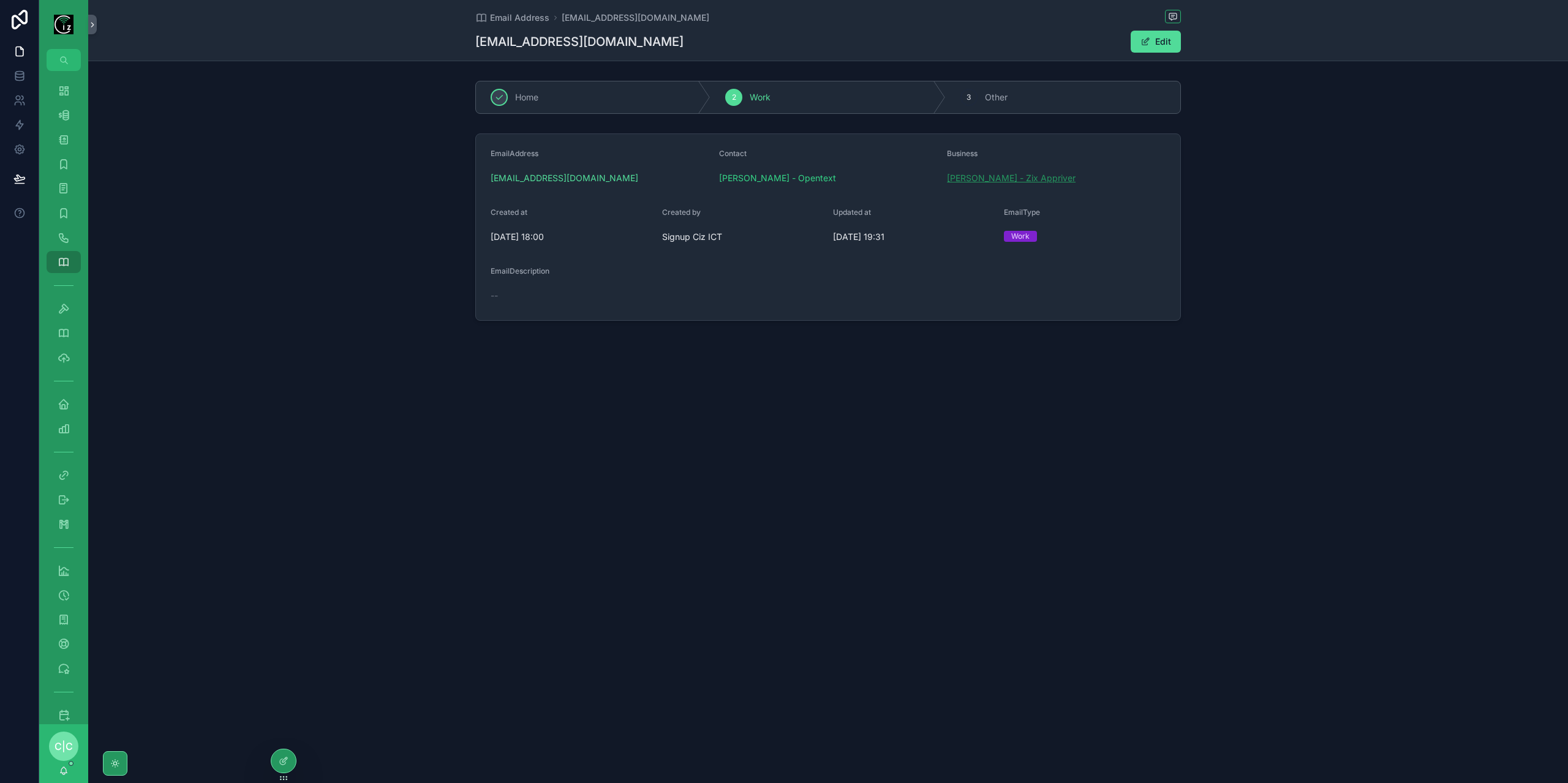
click at [986, 179] on span "[PERSON_NAME] - Zix Appriver" at bounding box center [1011, 179] width 128 height 13
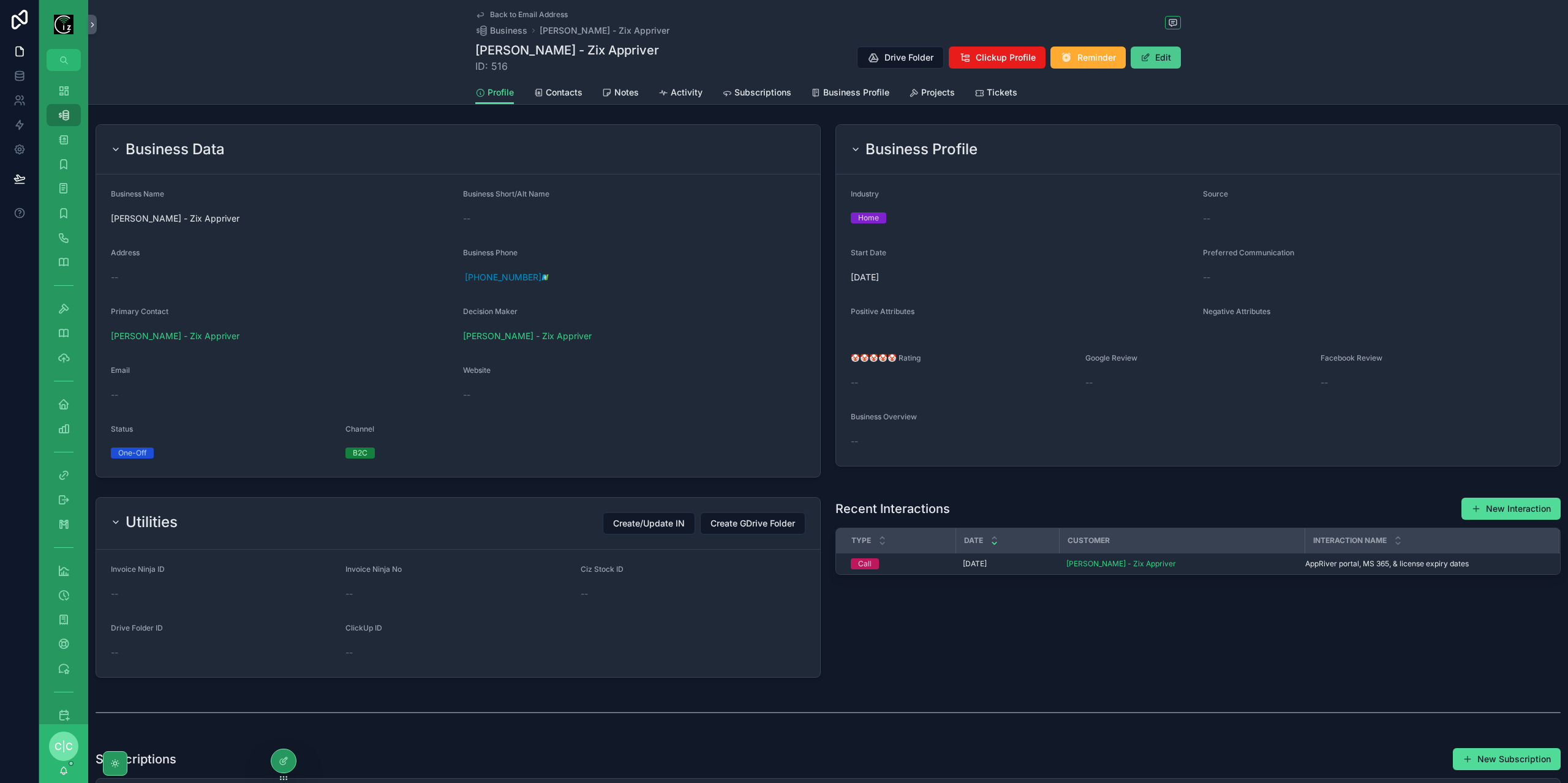
click at [1154, 51] on button "Edit" at bounding box center [1156, 58] width 50 height 22
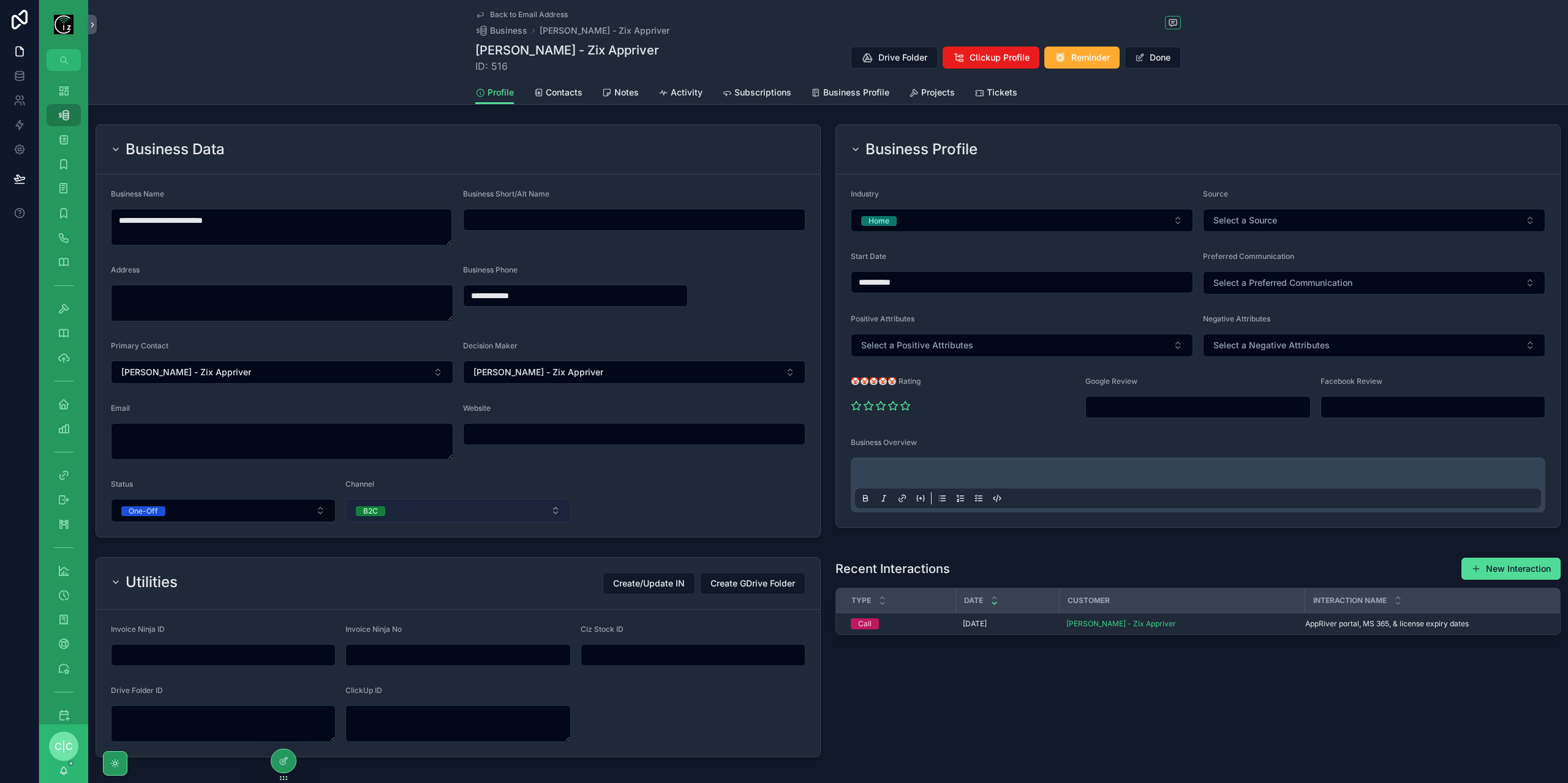
click at [428, 508] on button "B2C" at bounding box center [458, 510] width 225 height 23
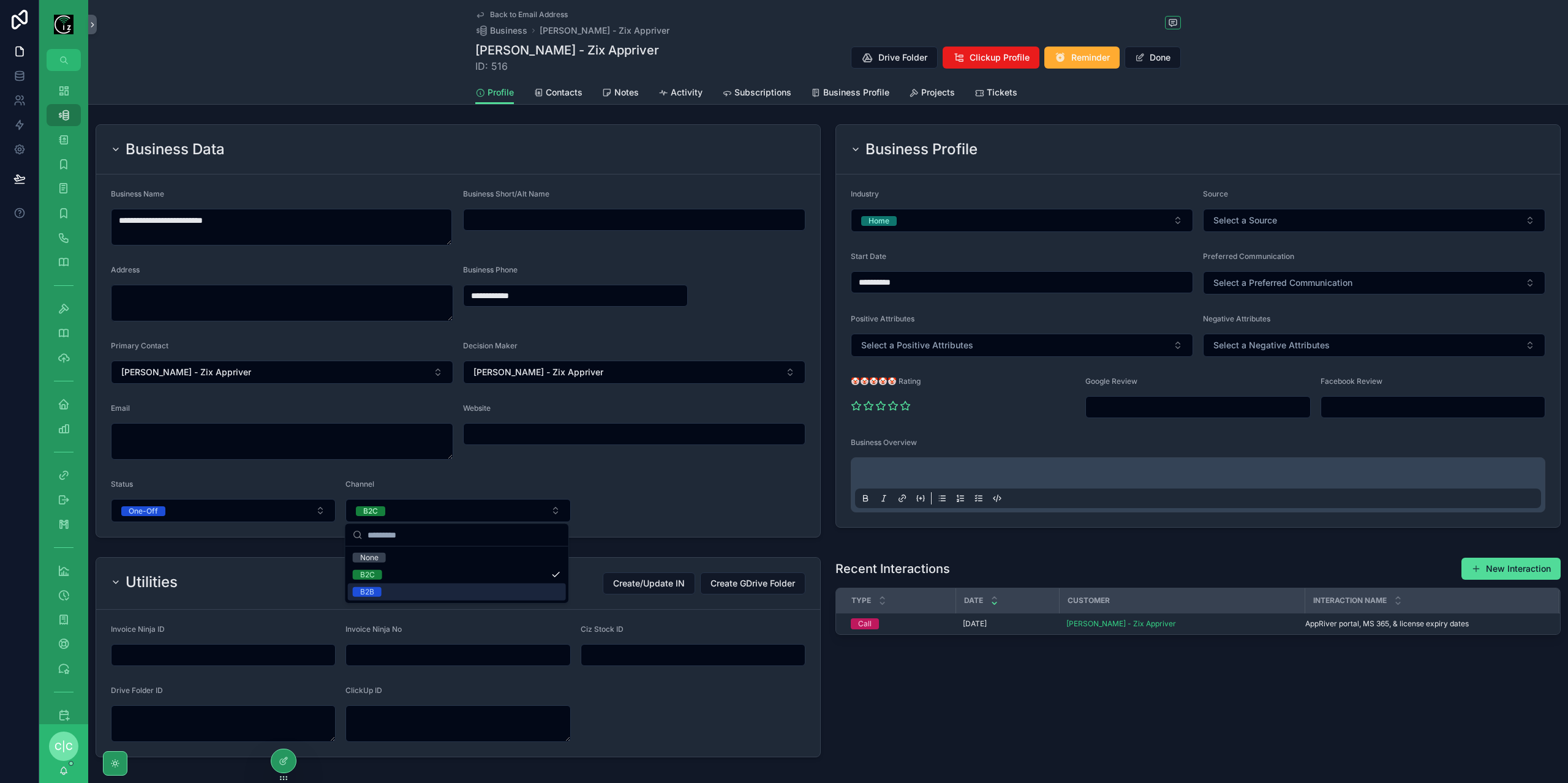
click at [387, 588] on div "B2B" at bounding box center [456, 592] width 218 height 17
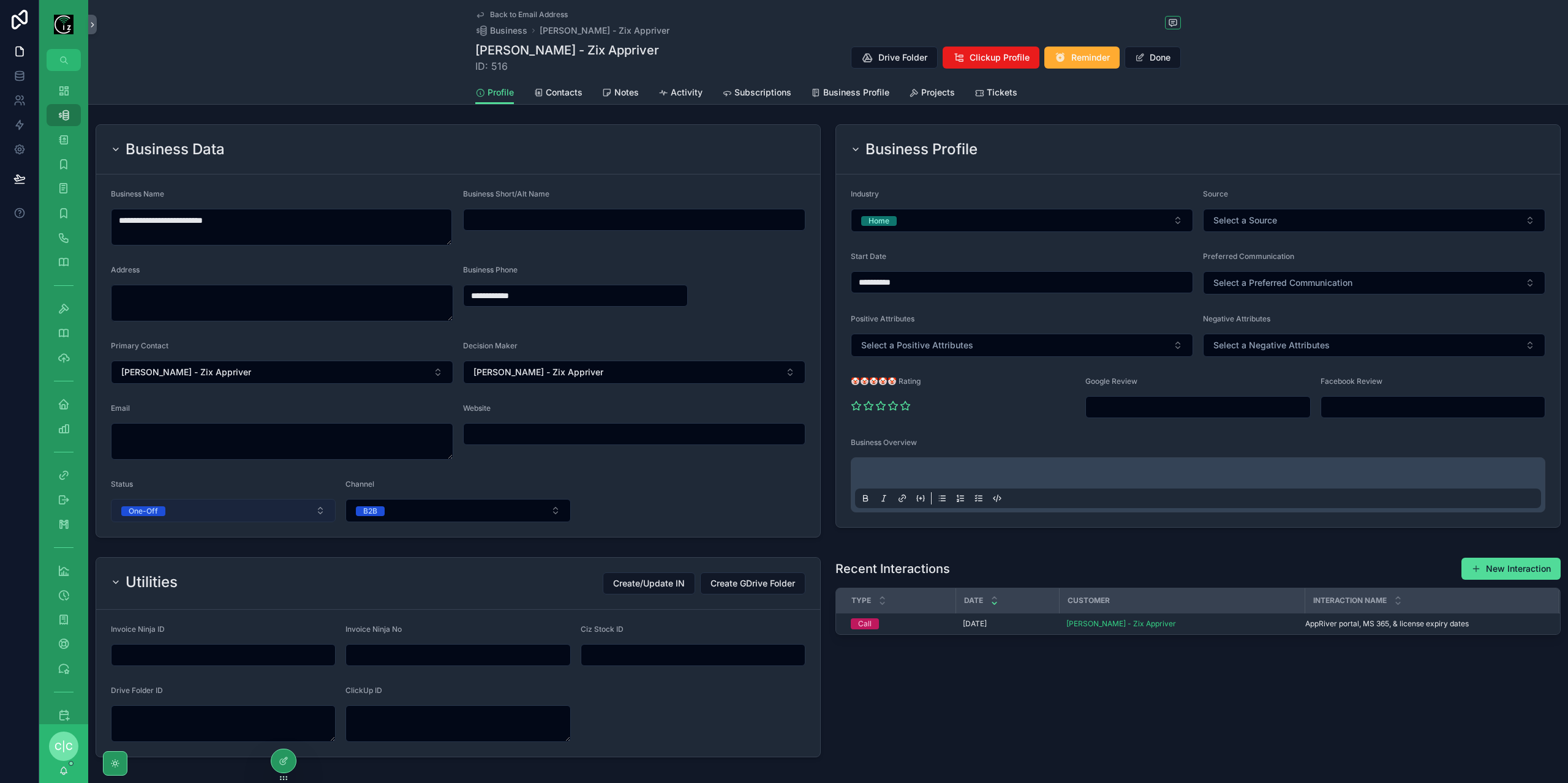
click at [193, 510] on button "One-Off" at bounding box center [223, 510] width 225 height 23
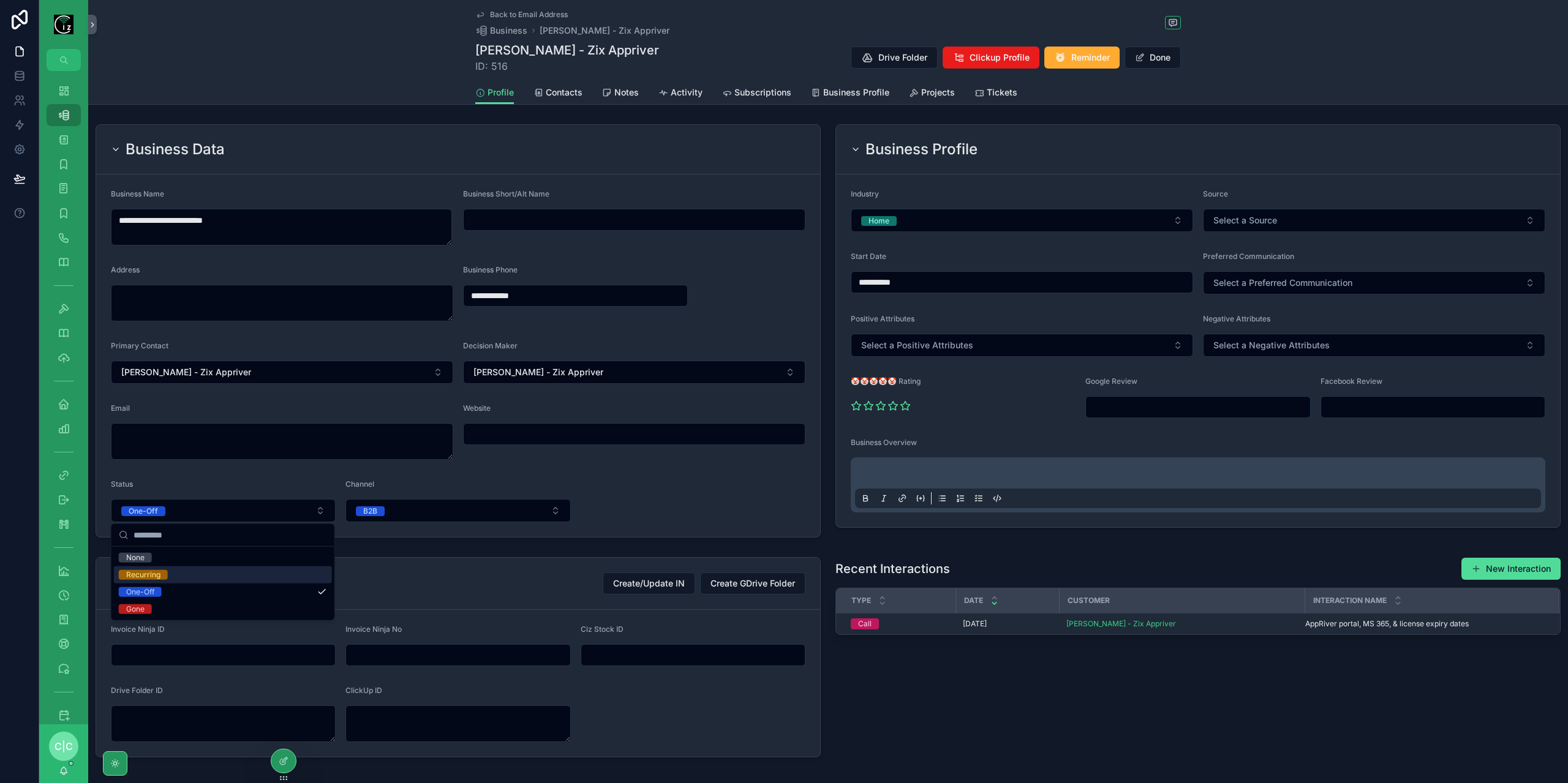
click at [177, 570] on div "Recurring" at bounding box center [223, 575] width 218 height 17
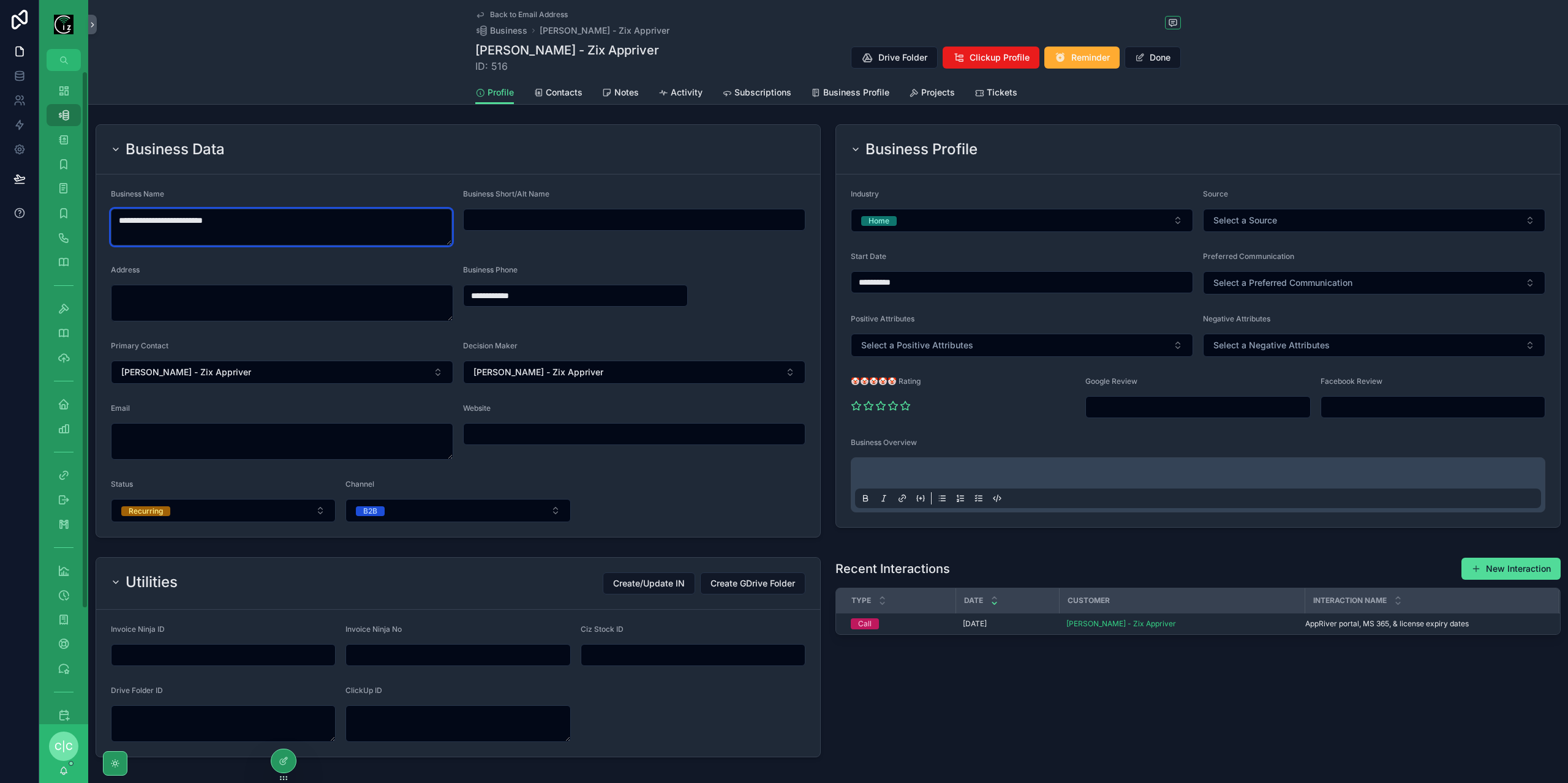
drag, startPoint x: 176, startPoint y: 221, endPoint x: 26, endPoint y: 223, distance: 150.0
click at [26, 223] on div "**********" at bounding box center [784, 392] width 1568 height 783
click at [268, 227] on textarea "**********" at bounding box center [281, 227] width 341 height 37
click at [201, 218] on textarea "**********" at bounding box center [281, 227] width 341 height 37
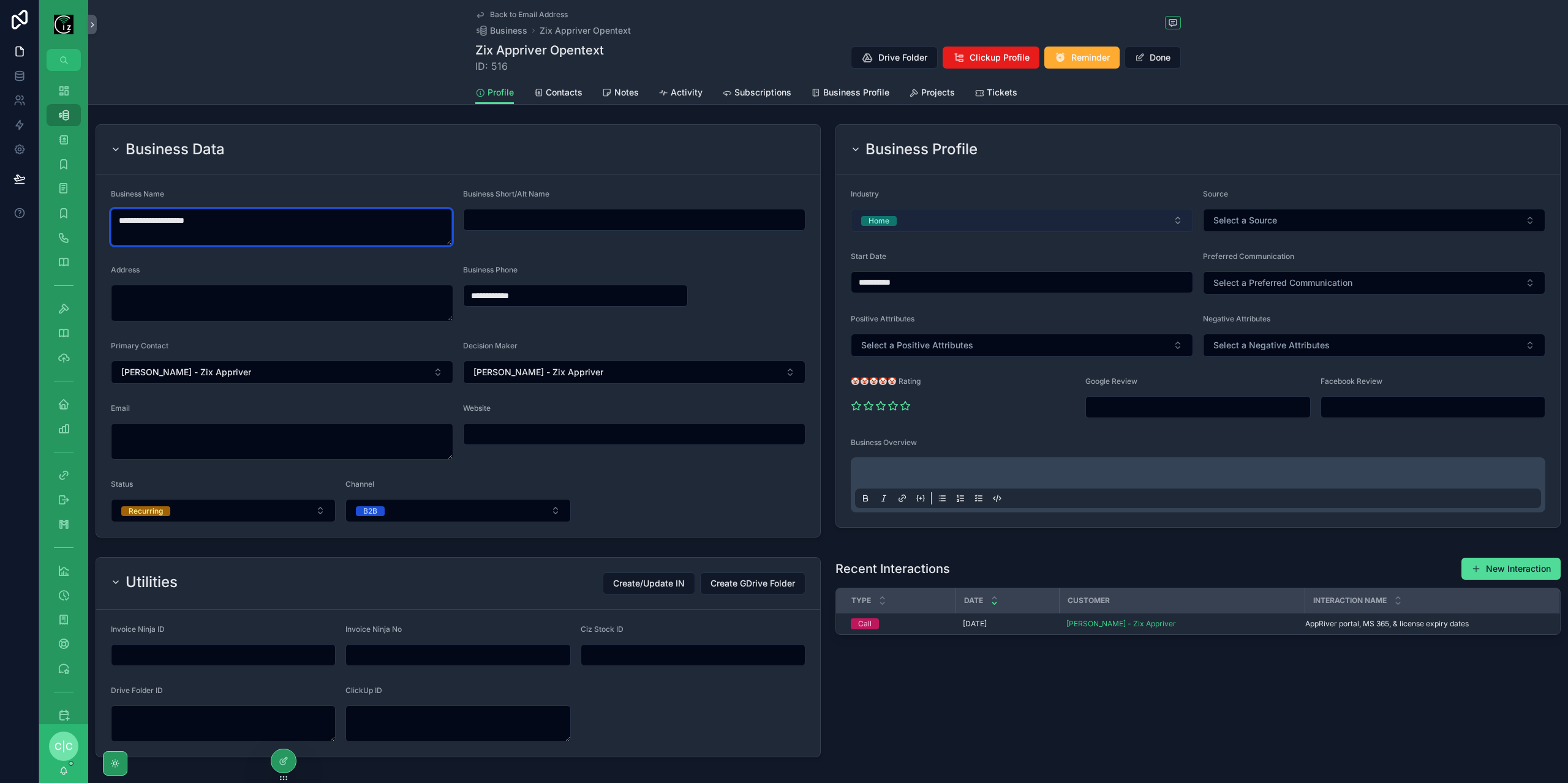
type textarea "**********"
click at [1066, 231] on button "Home" at bounding box center [1022, 220] width 343 height 23
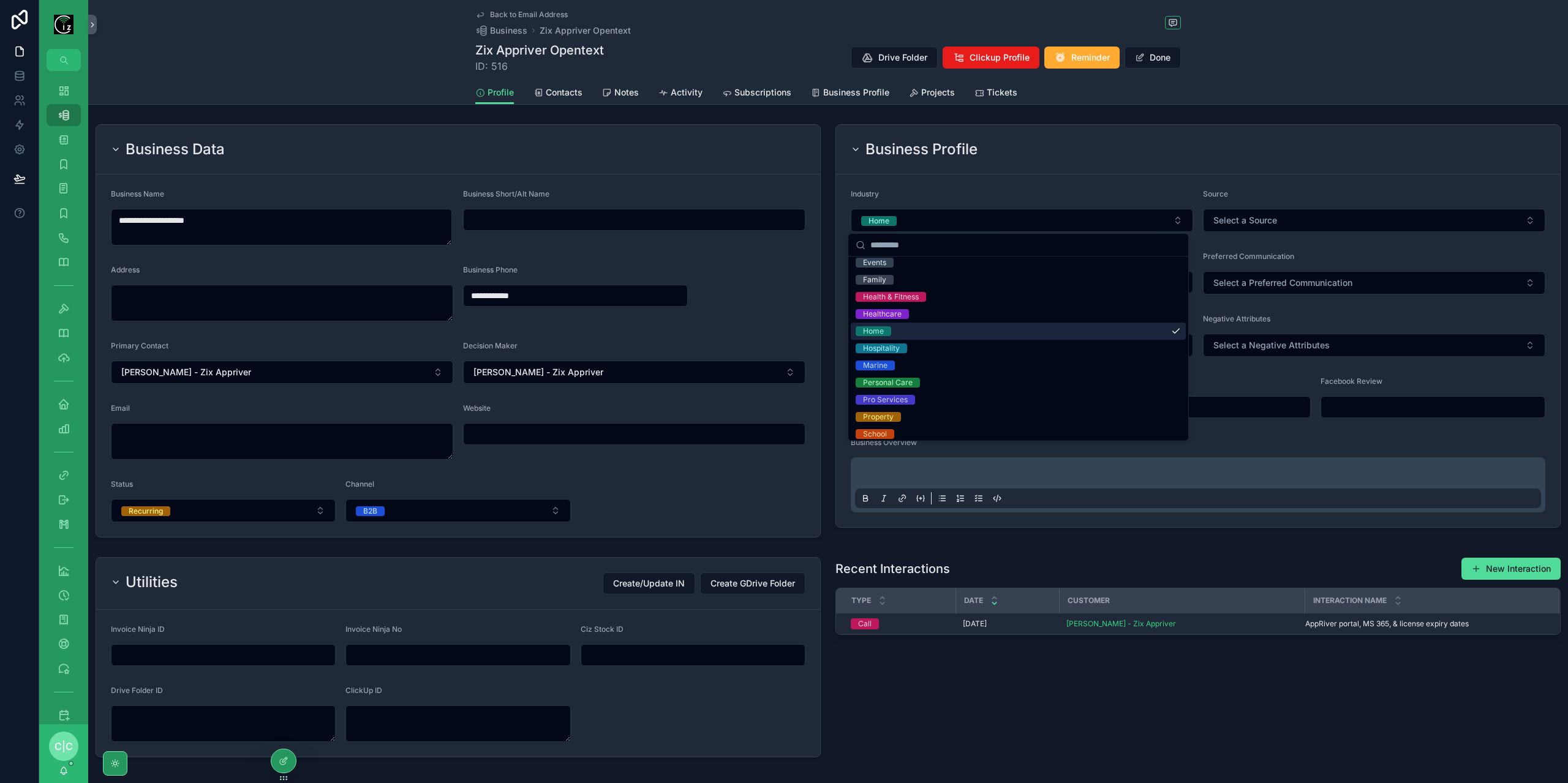
scroll to position [216, 0]
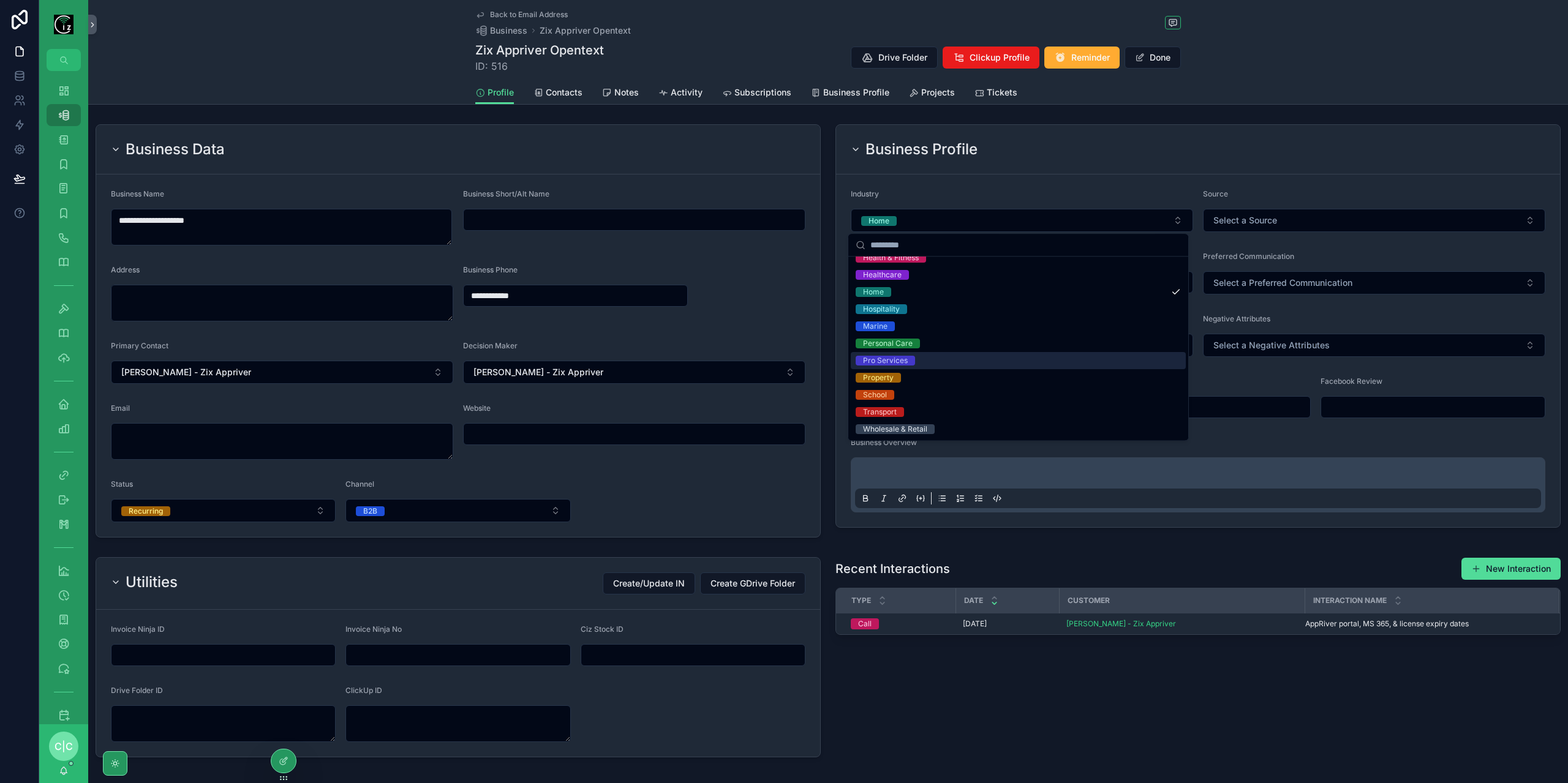
click at [934, 359] on div "Pro Services" at bounding box center [1018, 361] width 335 height 17
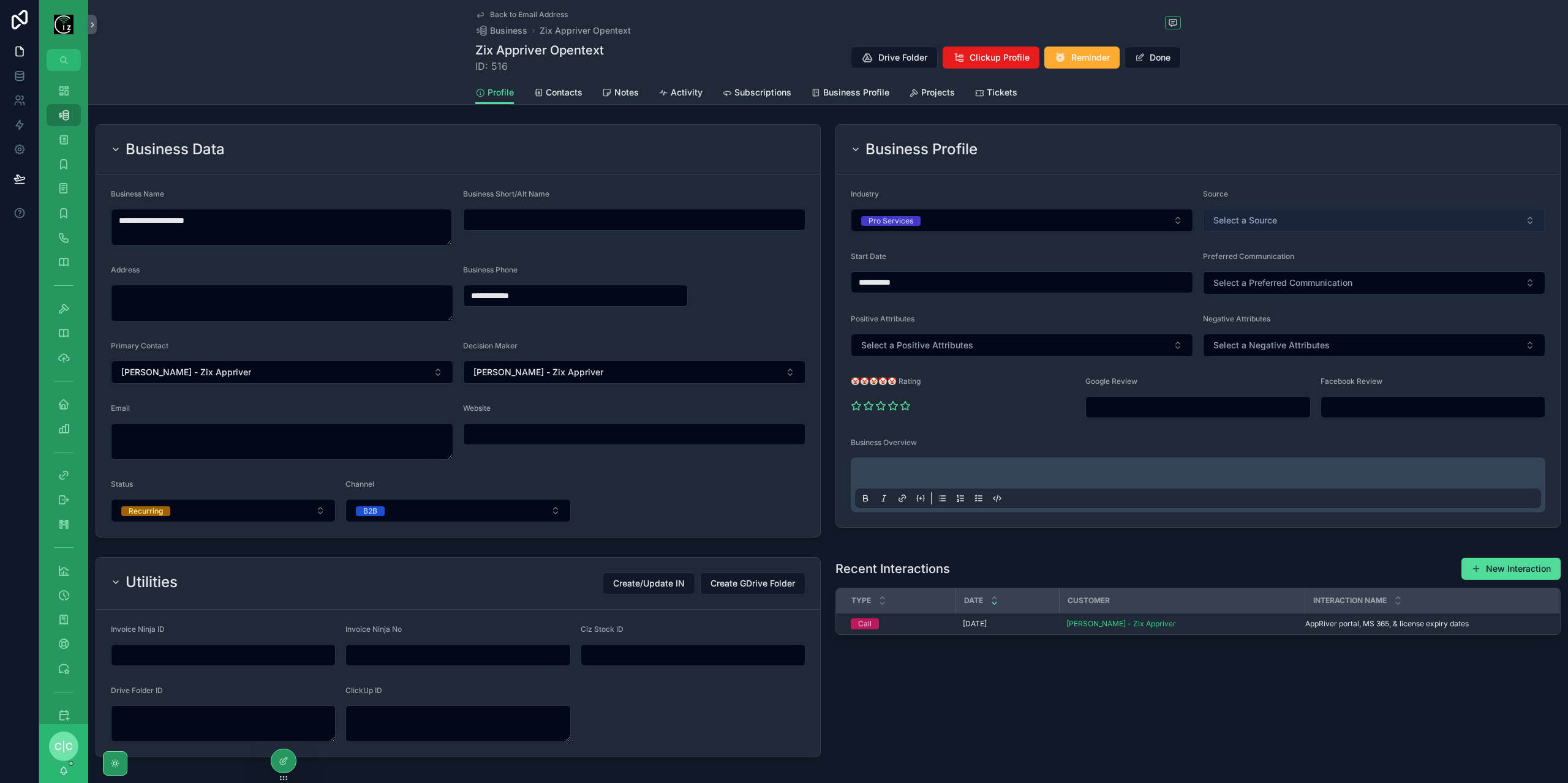
click at [1269, 223] on span "Select a Source" at bounding box center [1245, 221] width 64 height 13
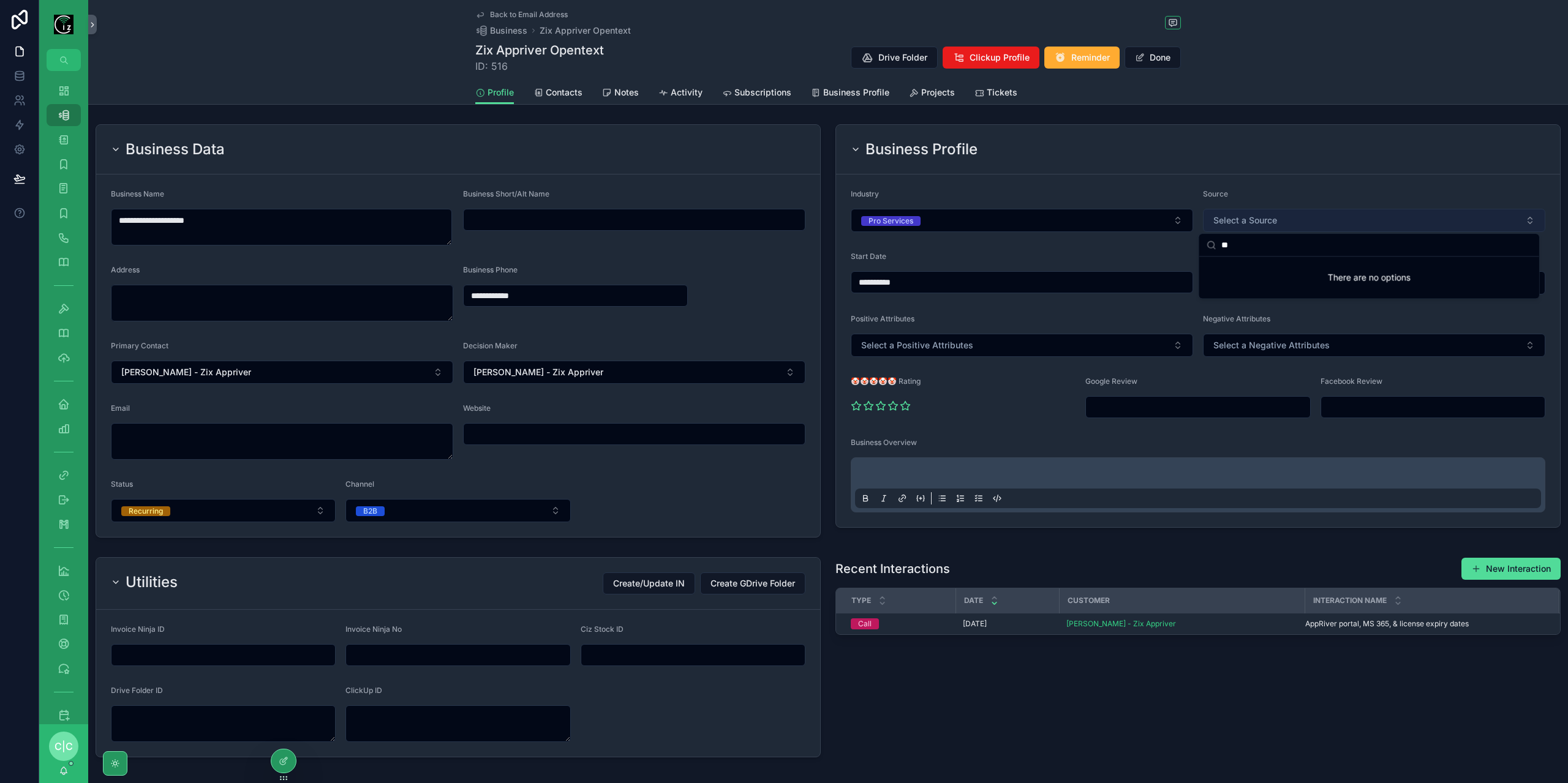
type input "*"
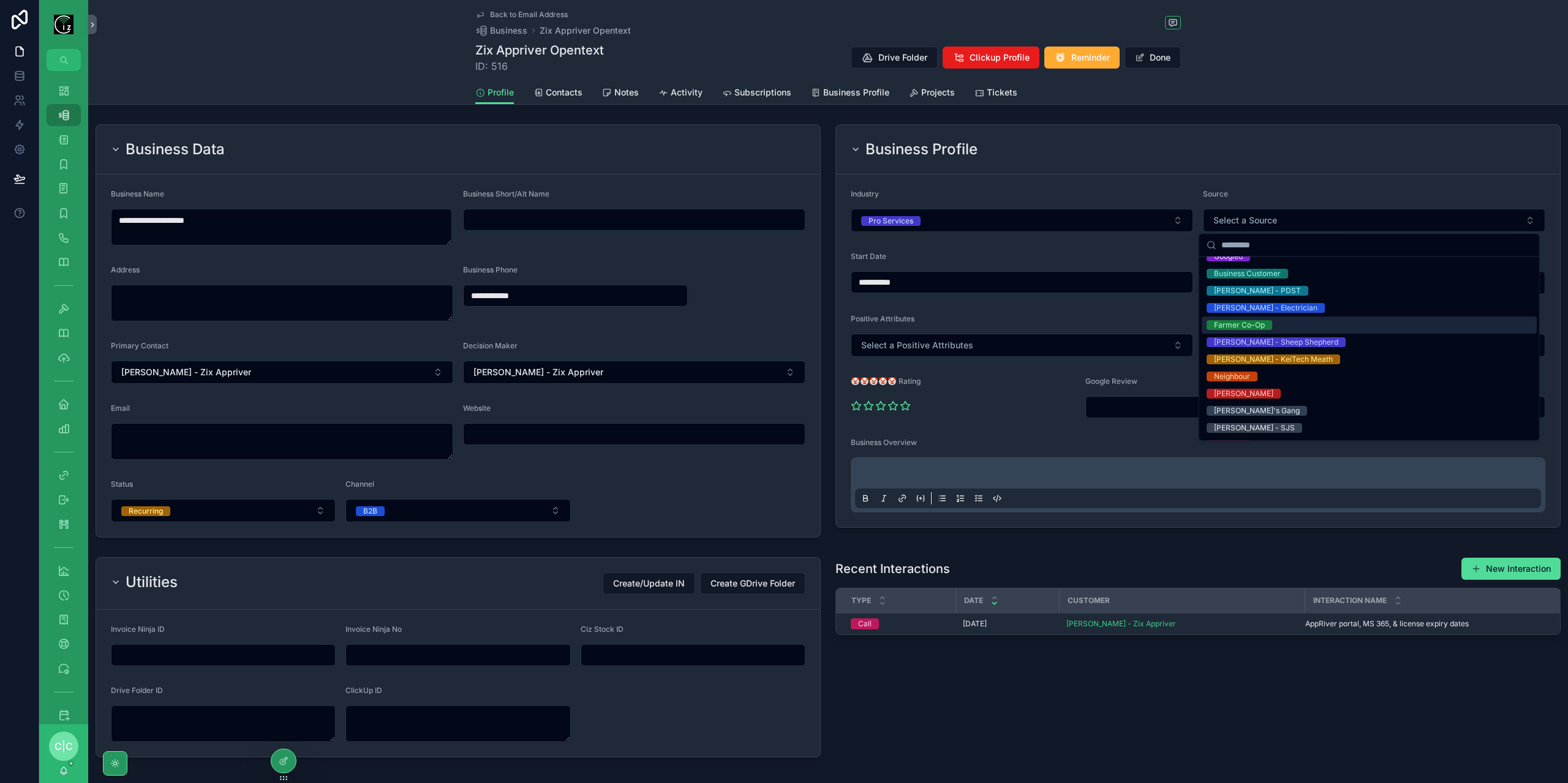
scroll to position [301, 0]
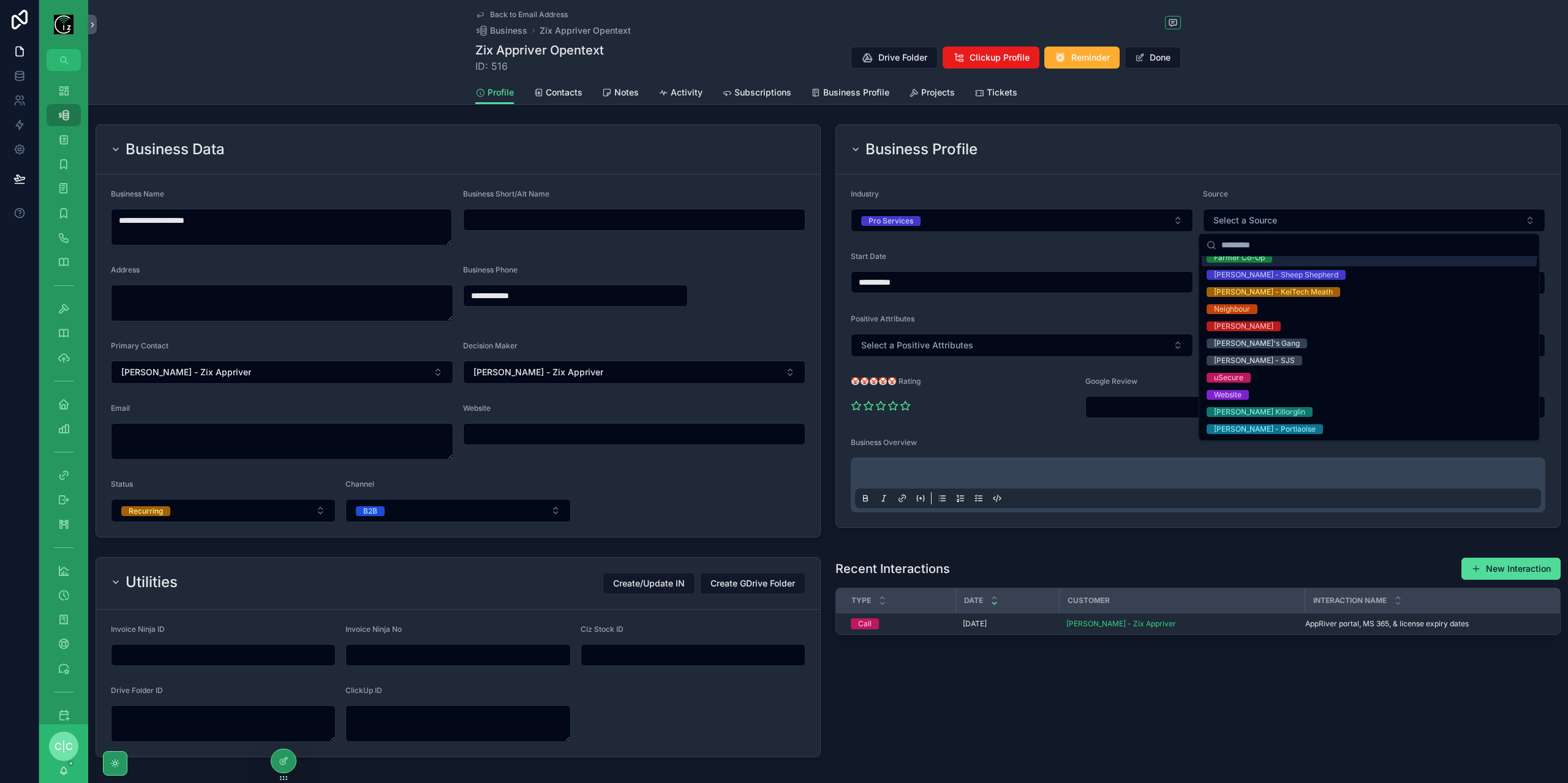
click at [1326, 163] on div "Business Profile" at bounding box center [1197, 149] width 724 height 50
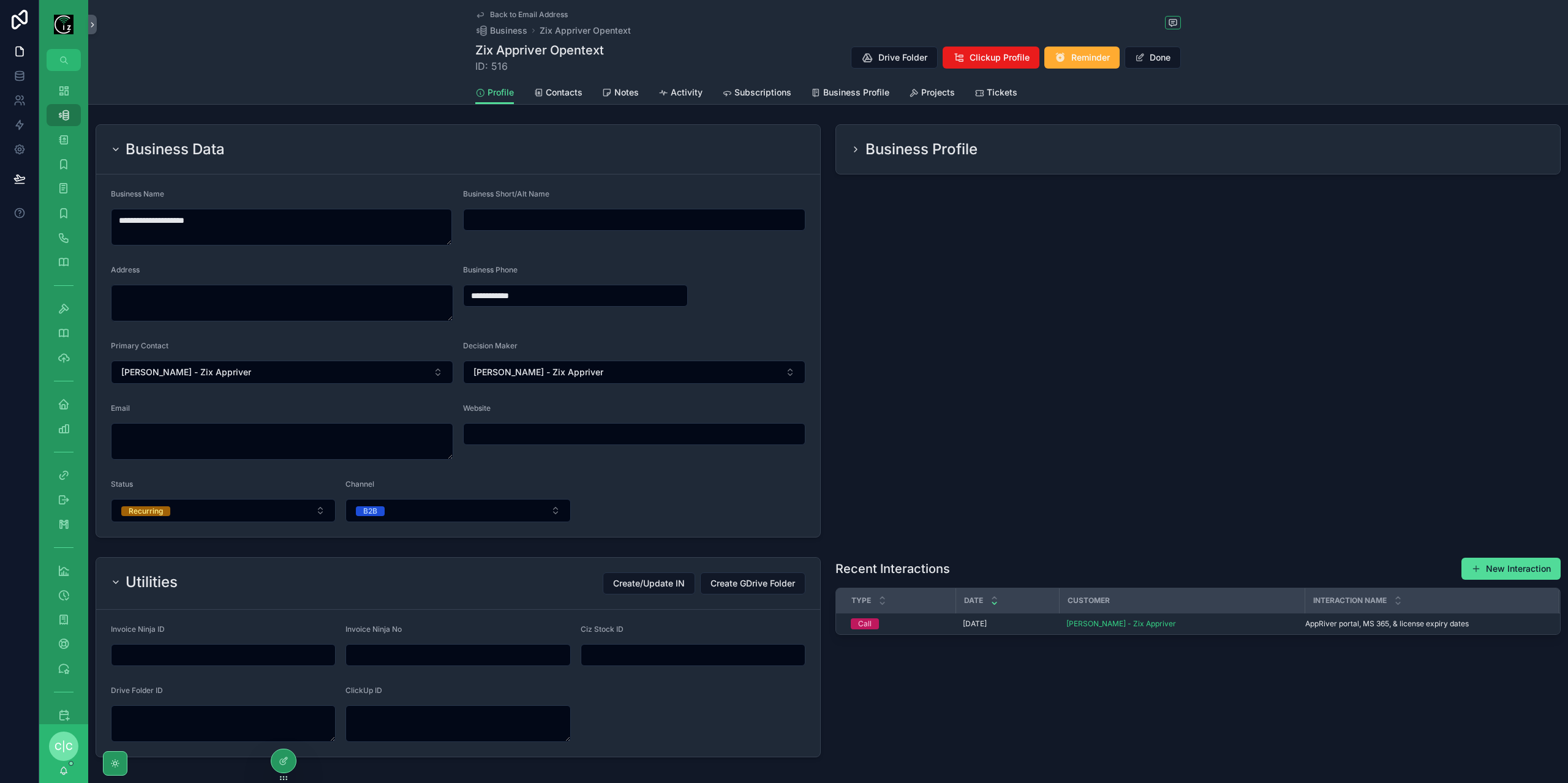
click at [1328, 163] on div "Business Profile" at bounding box center [1197, 149] width 724 height 49
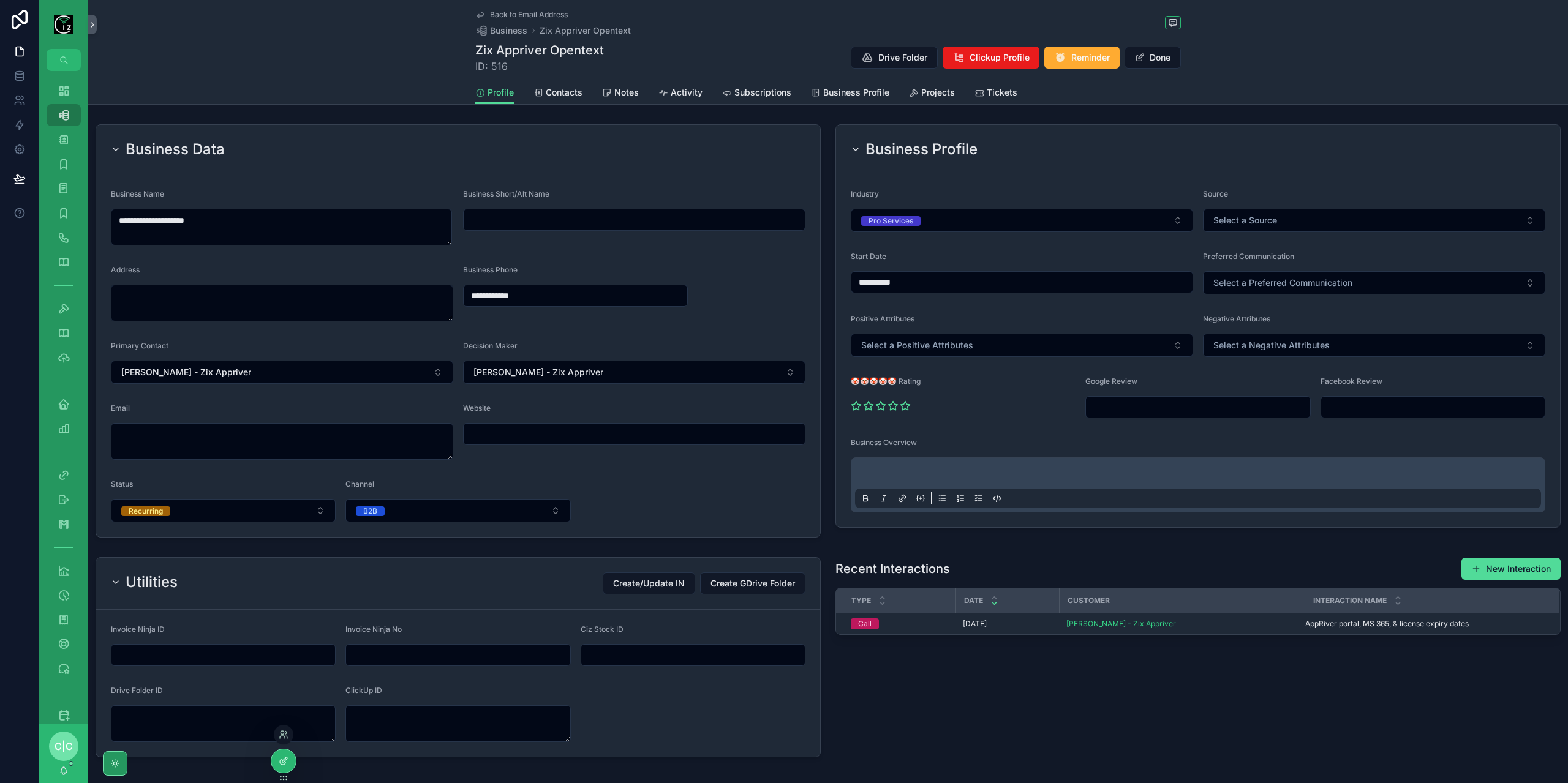
click at [283, 768] on div at bounding box center [283, 761] width 24 height 23
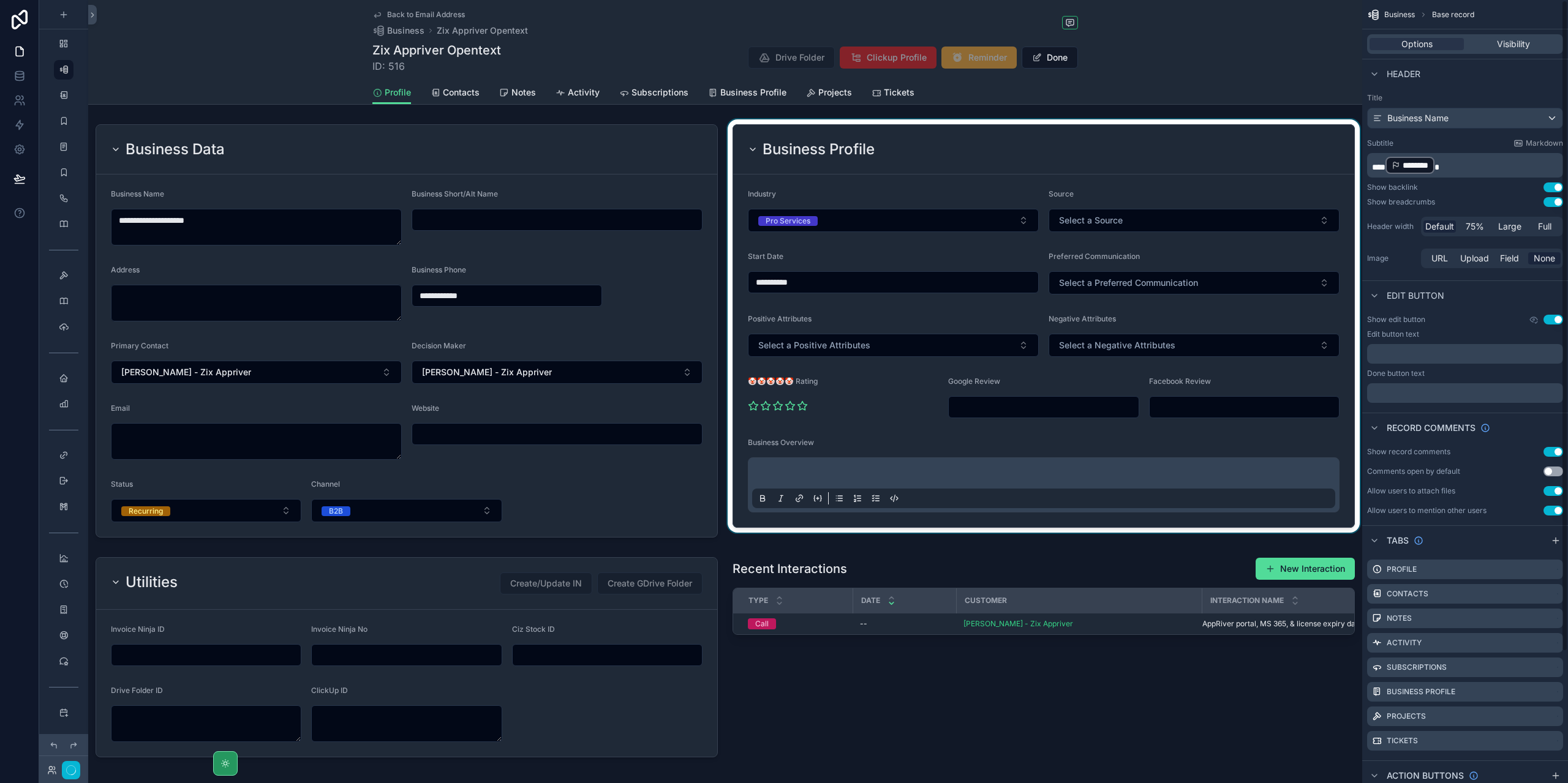
click at [1276, 192] on div "scrollable content" at bounding box center [1043, 331] width 637 height 423
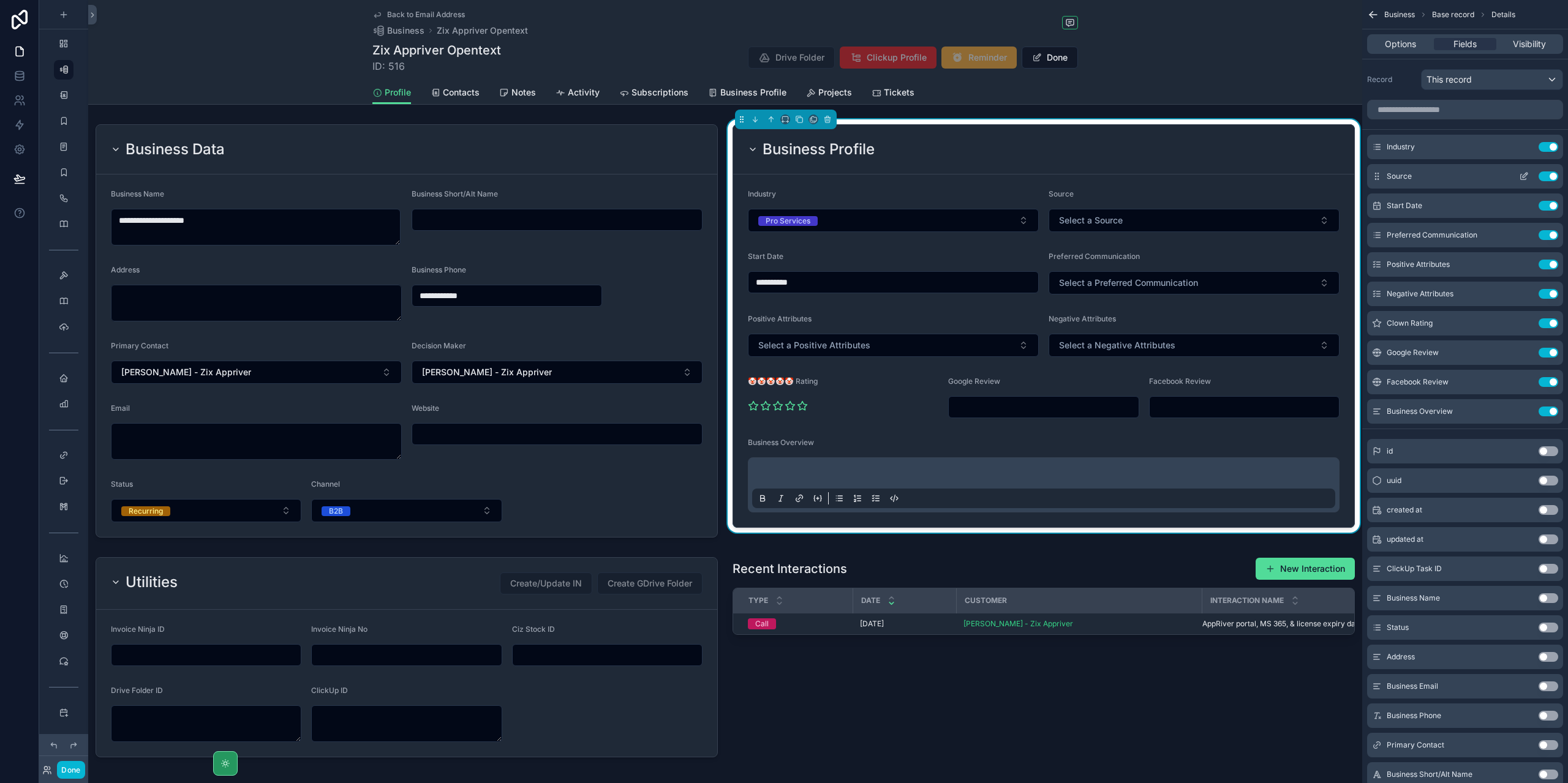
click at [1521, 170] on div "Source Use setting" at bounding box center [1465, 176] width 196 height 24
click at [1524, 174] on icon "scrollable content" at bounding box center [1523, 177] width 10 height 10
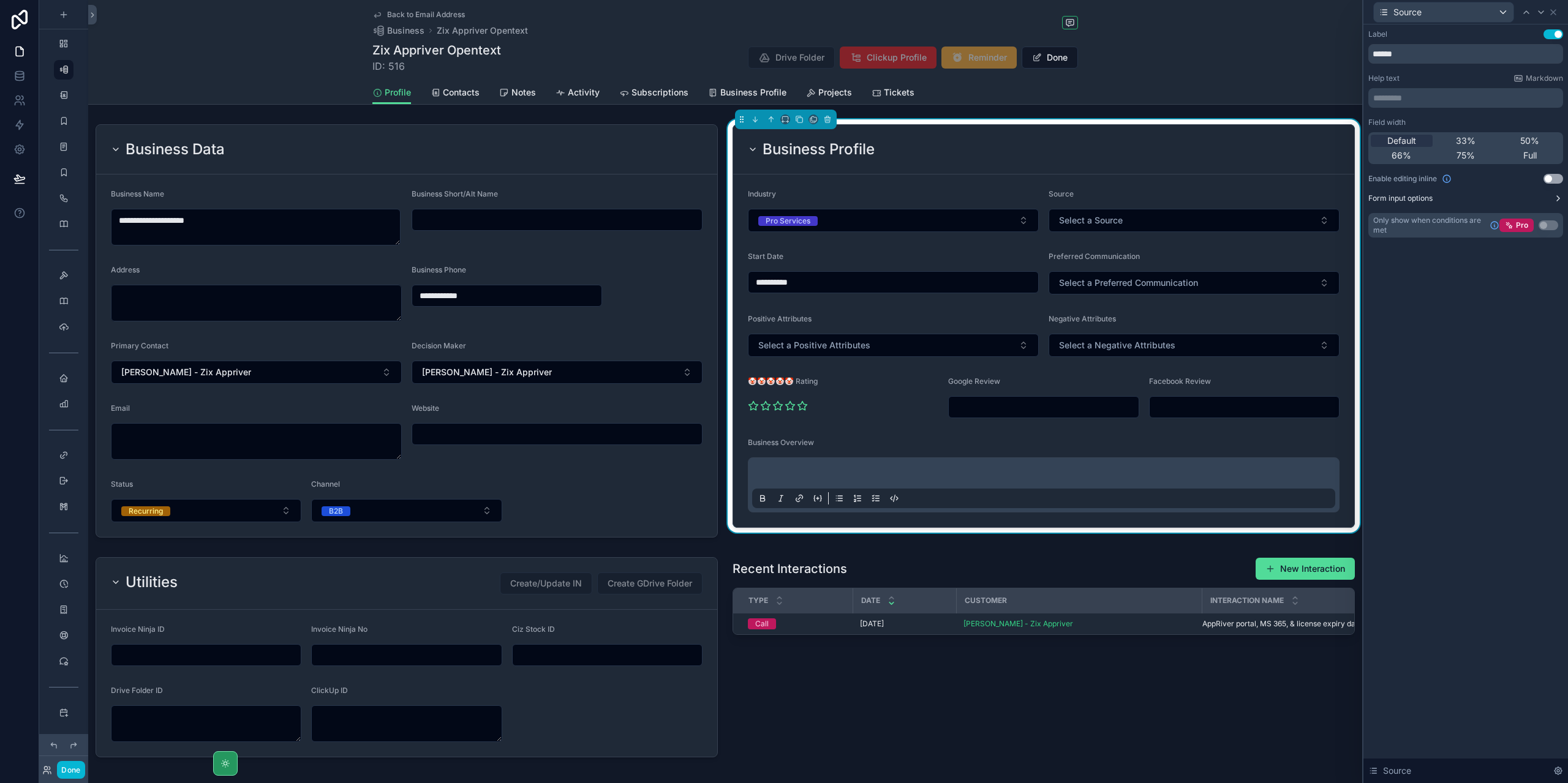
click at [1558, 201] on icon at bounding box center [1558, 198] width 10 height 10
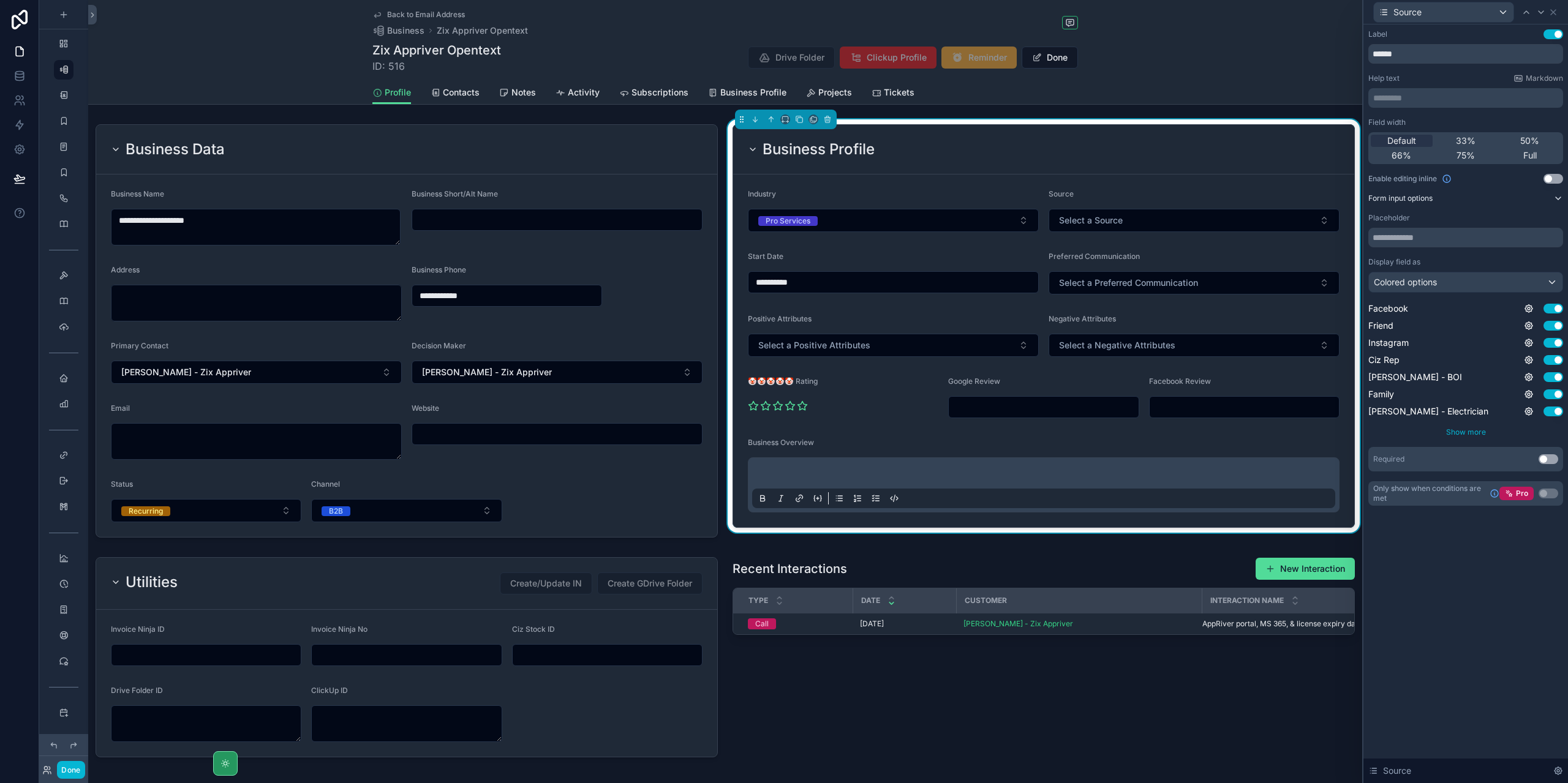
click at [1461, 433] on span "Show more" at bounding box center [1465, 432] width 40 height 9
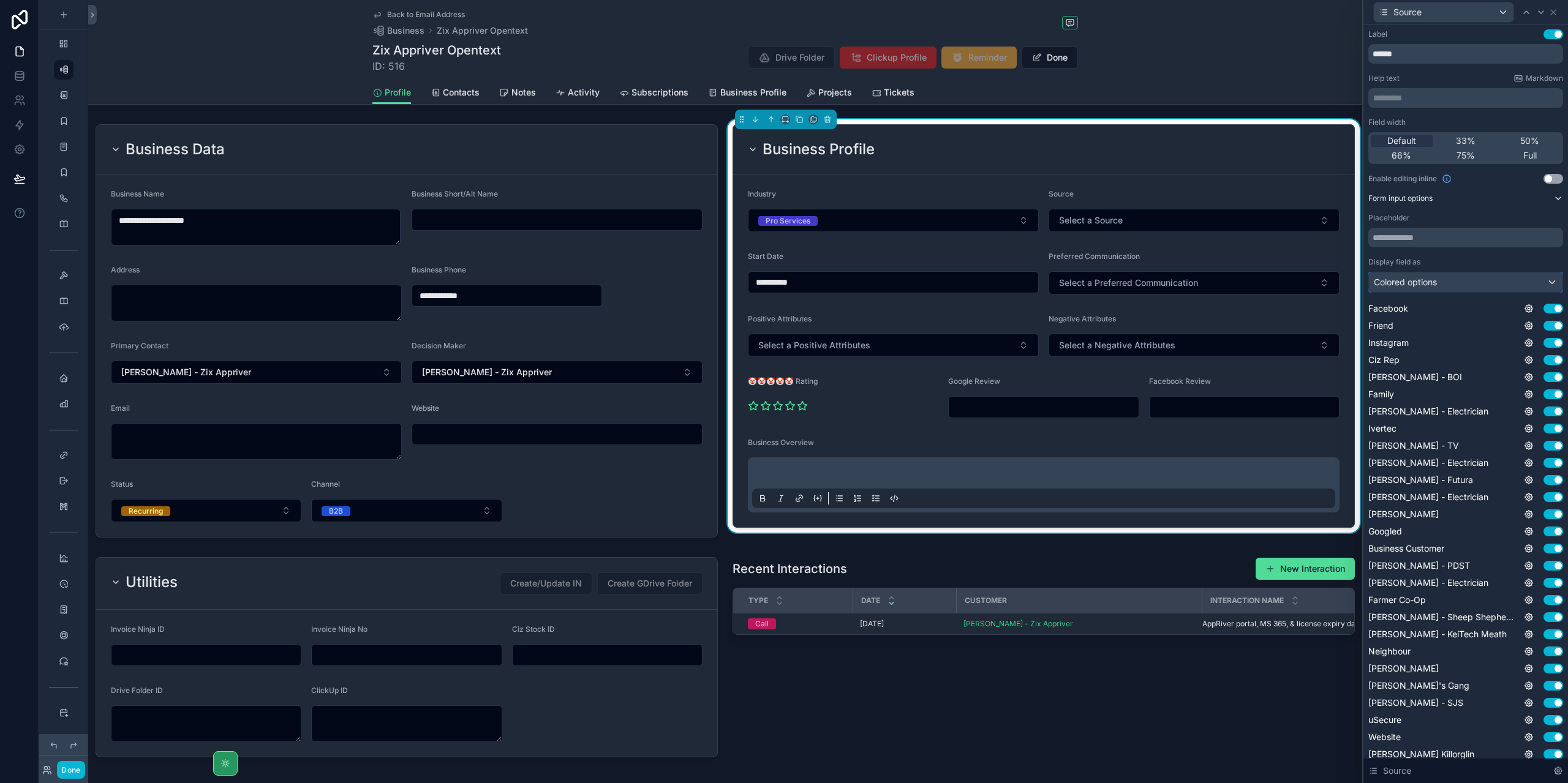
click at [1523, 288] on div "Colored options" at bounding box center [1465, 283] width 193 height 20
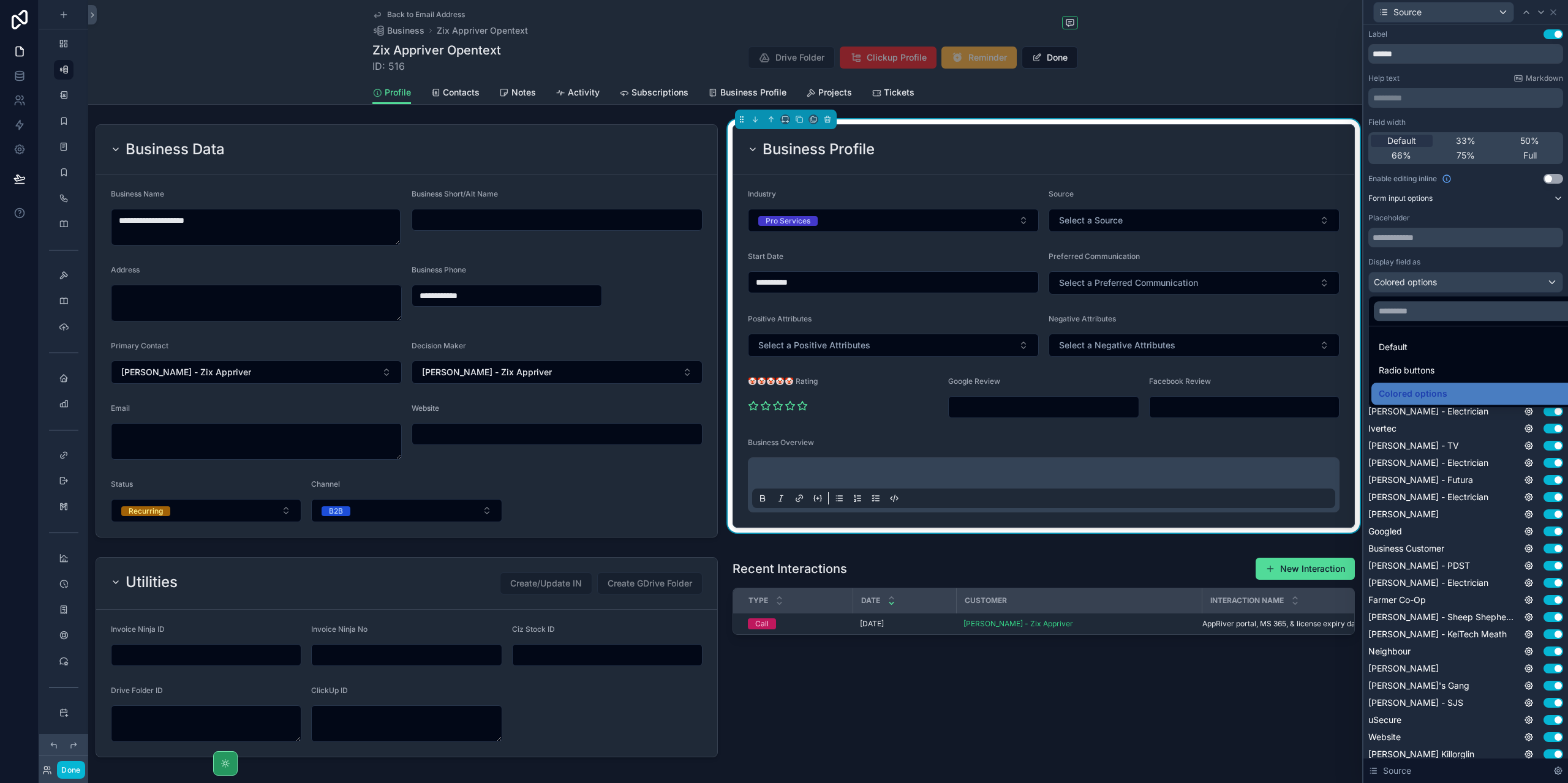
click at [1552, 260] on div at bounding box center [1465, 392] width 204 height 783
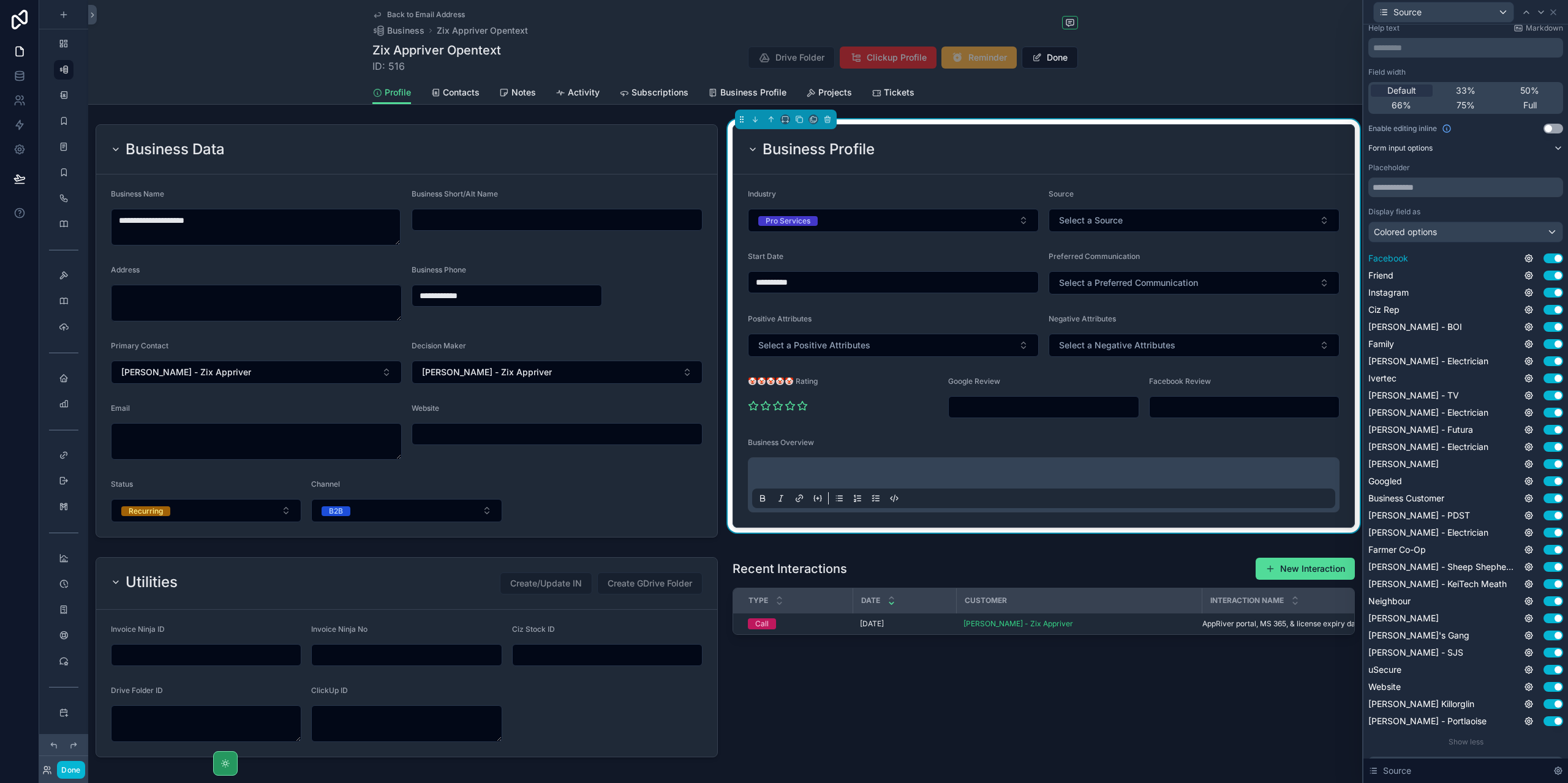
scroll to position [112, 0]
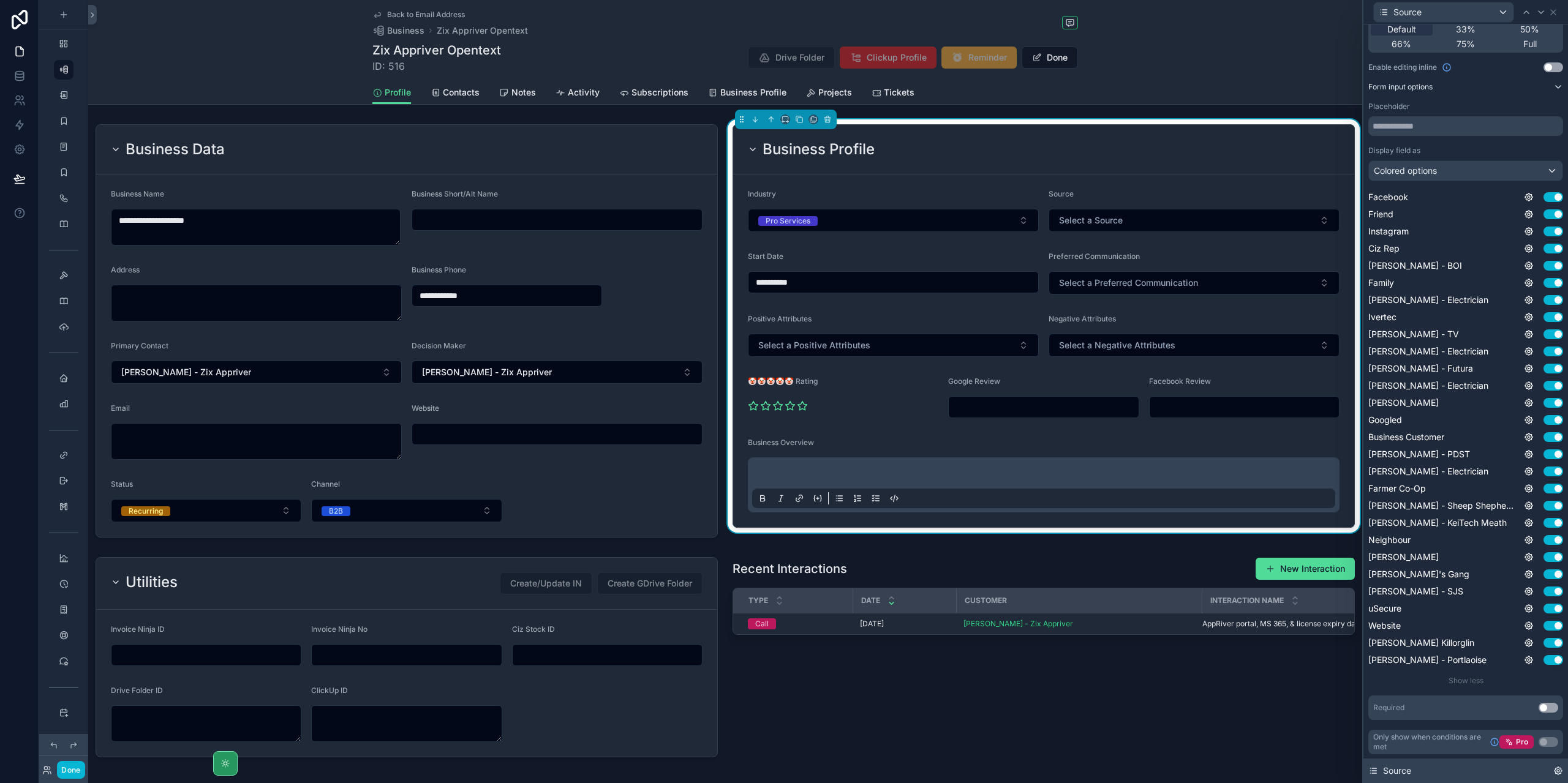
click at [1389, 768] on span "Source" at bounding box center [1397, 771] width 28 height 13
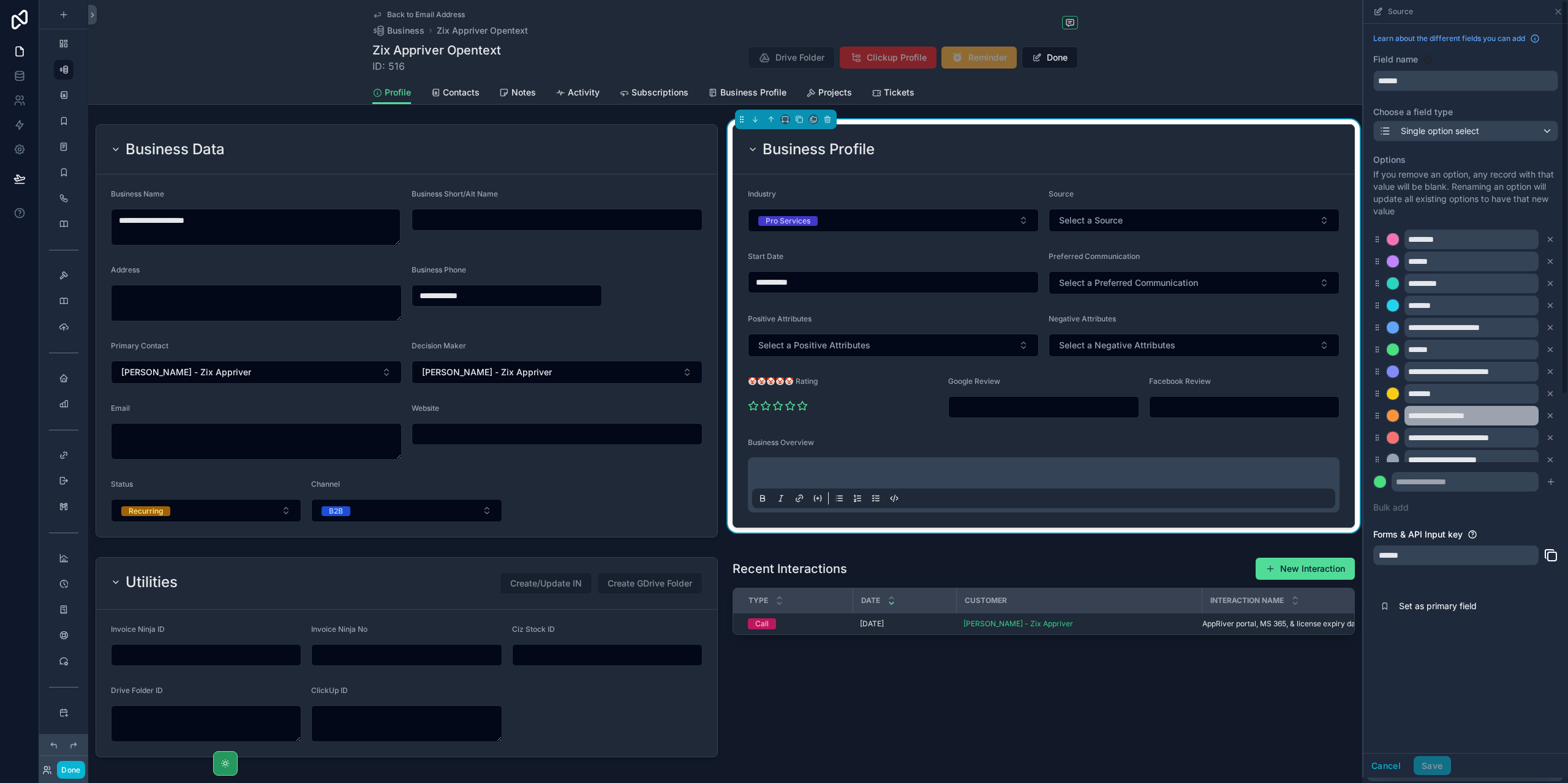
scroll to position [0, 0]
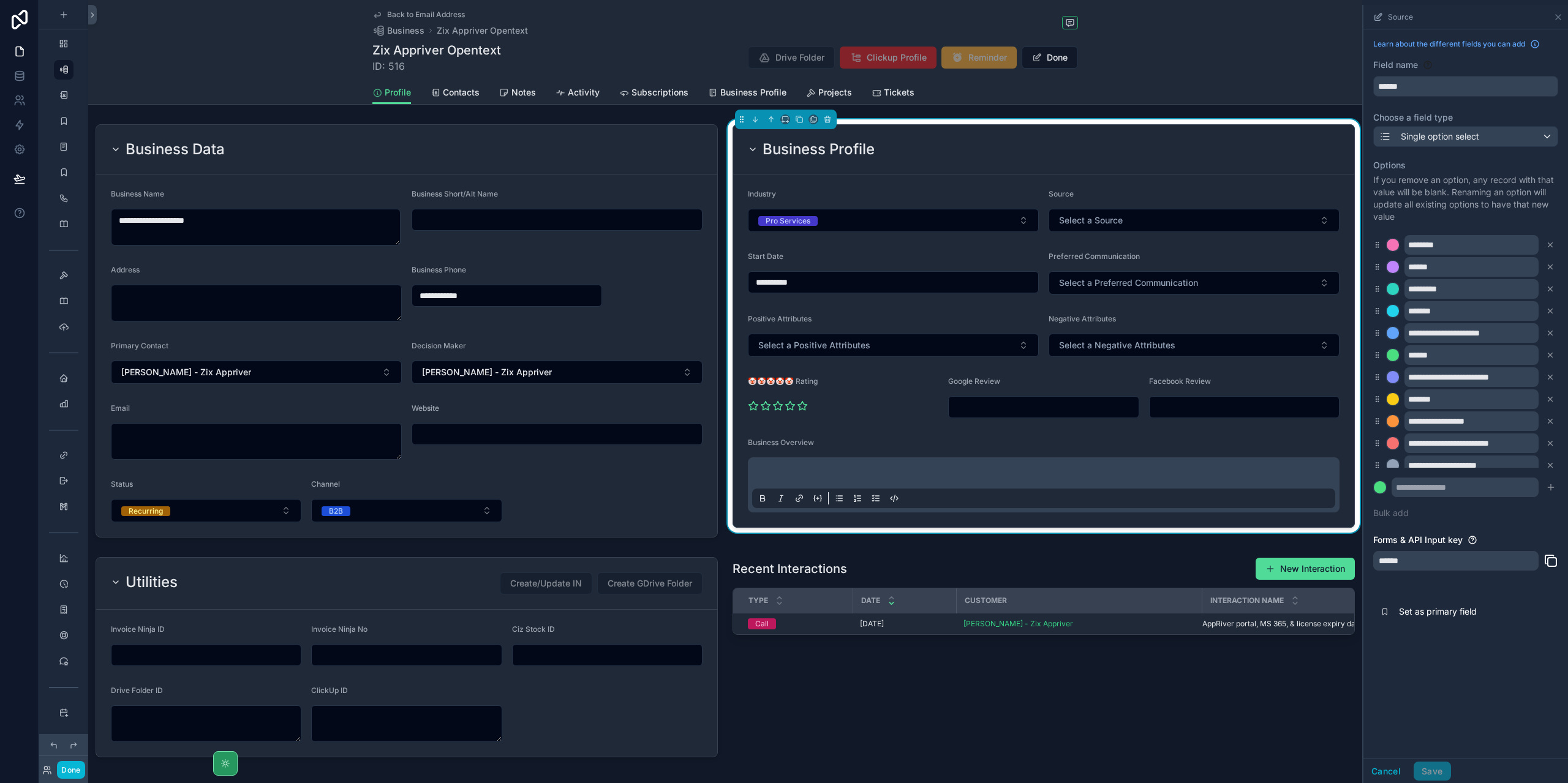
click at [939, 200] on div "Industry" at bounding box center [893, 196] width 291 height 15
click at [57, 122] on div "scrollable content" at bounding box center [64, 121] width 15 height 20
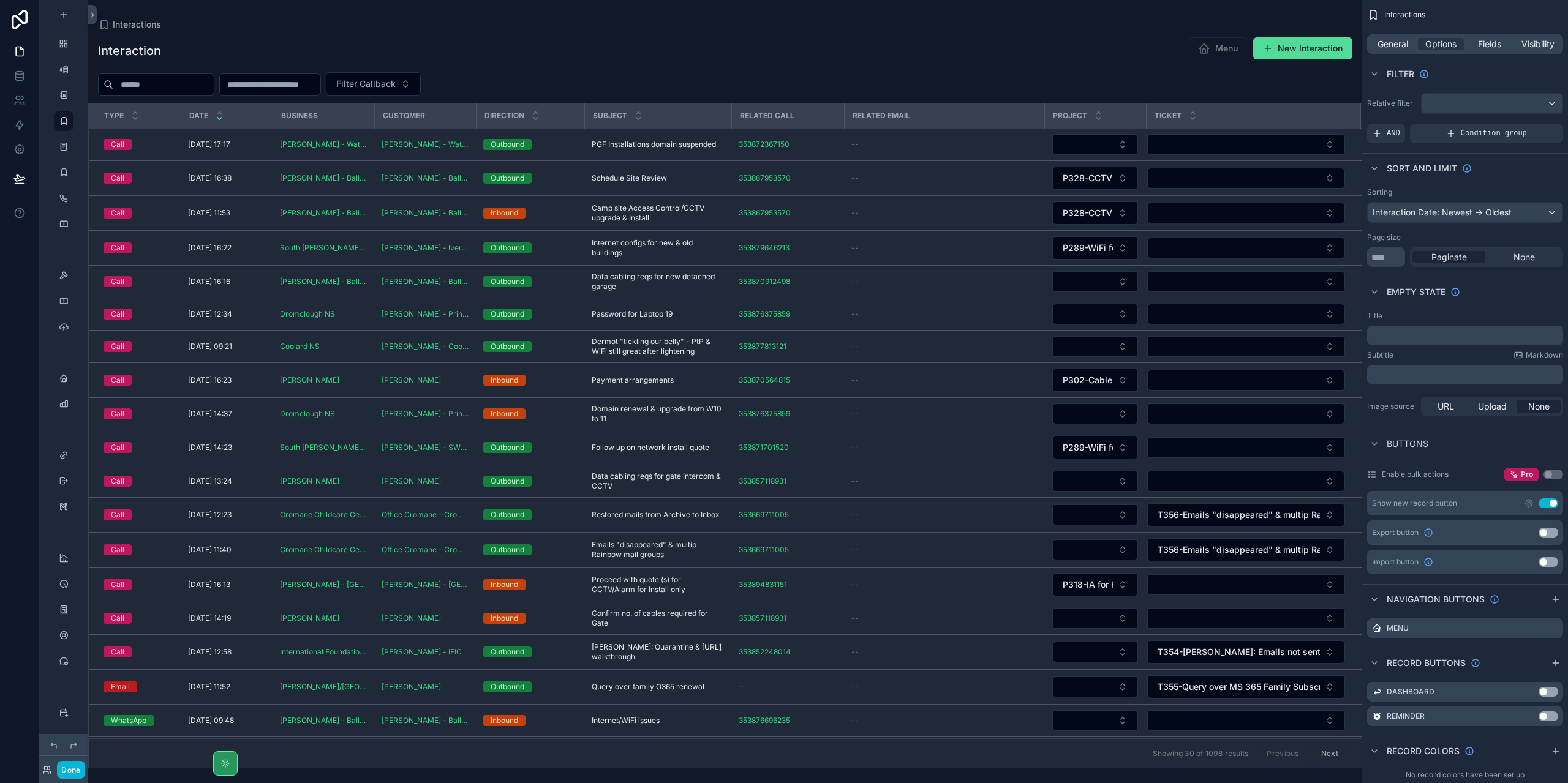
click at [352, 147] on div "scrollable content" at bounding box center [724, 392] width 1274 height 783
click at [230, 140] on span "[DATE] 17:17" at bounding box center [209, 144] width 43 height 10
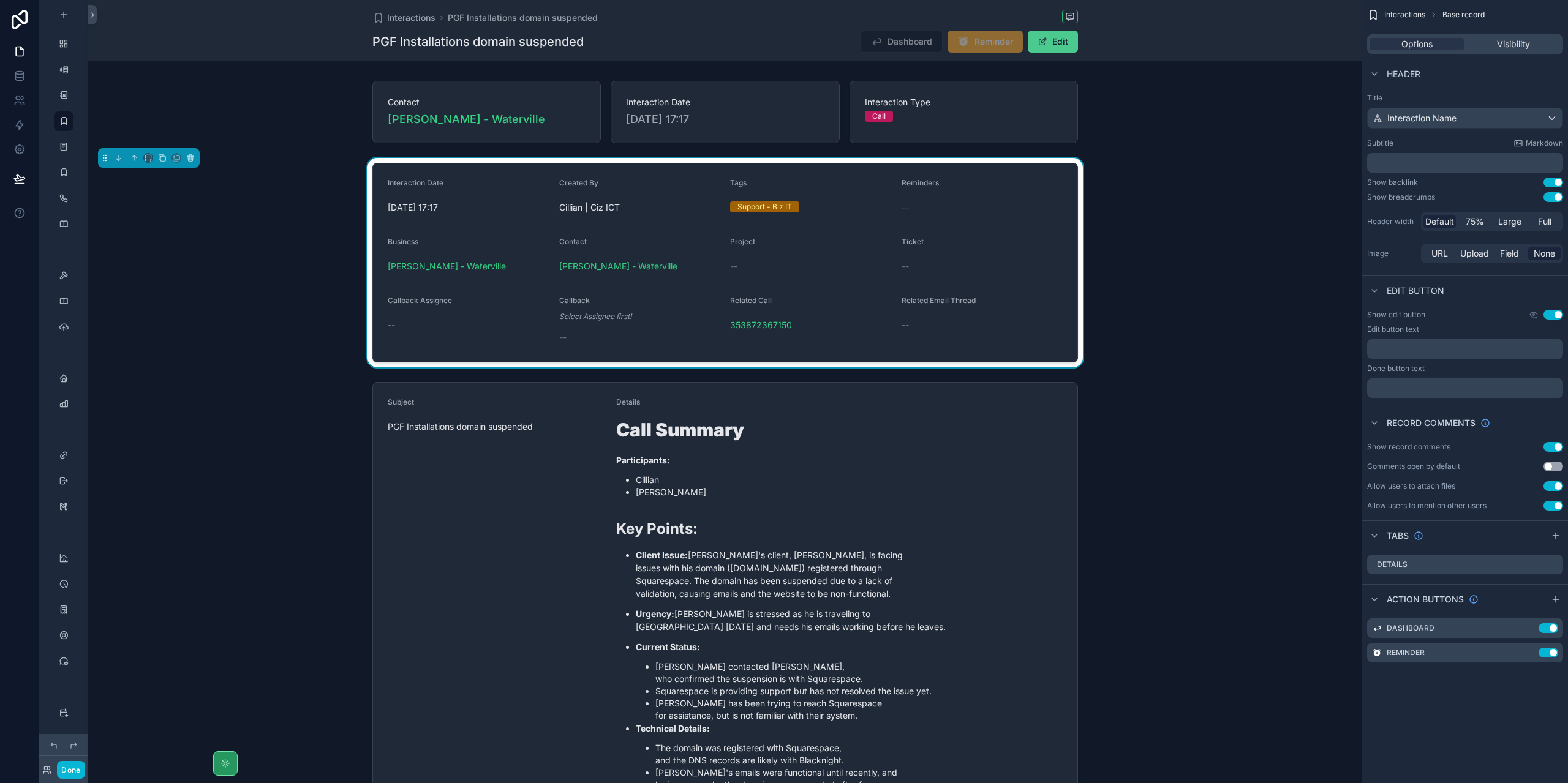
click at [1050, 43] on button "Edit" at bounding box center [1053, 42] width 50 height 22
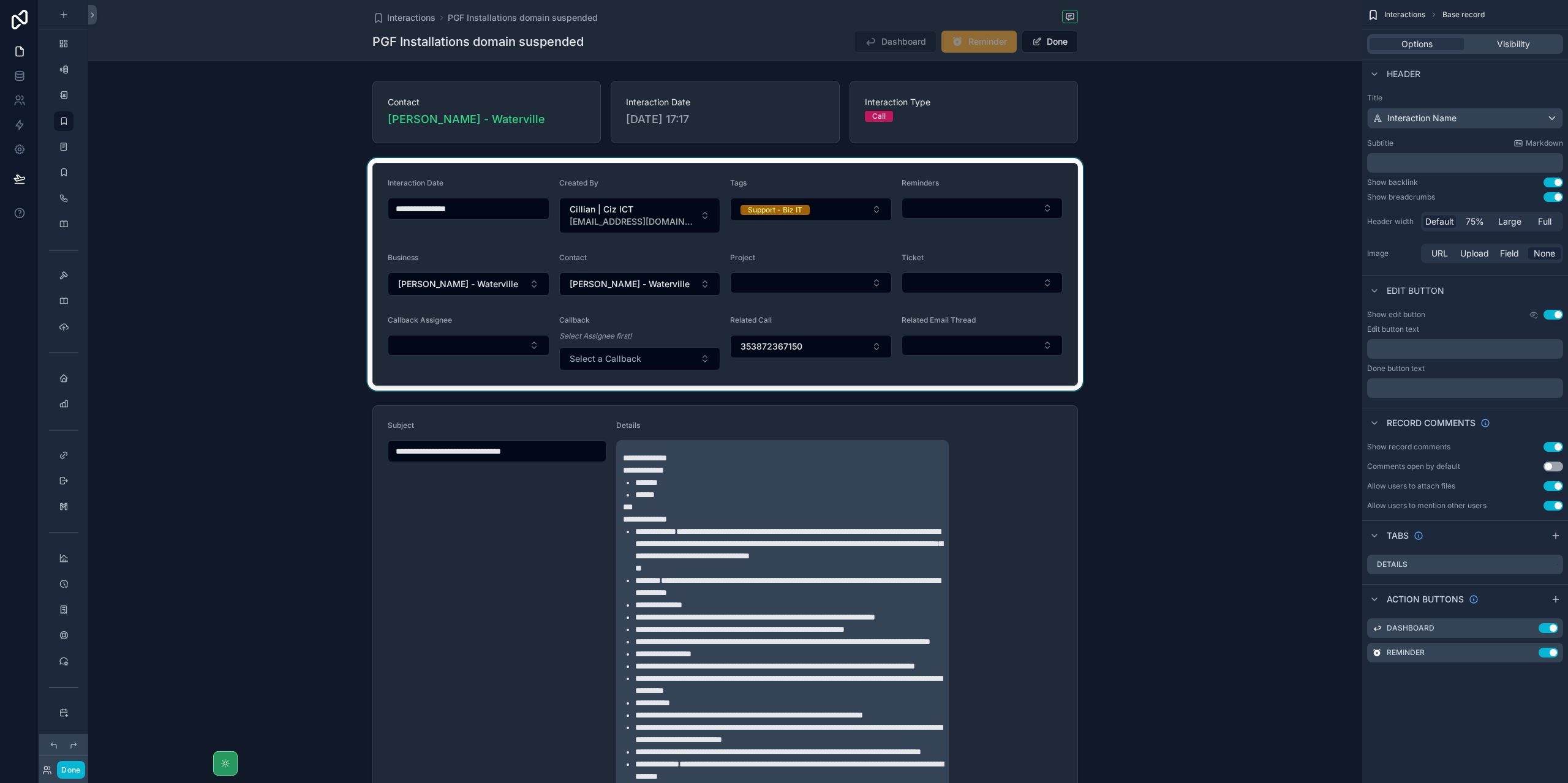
click at [839, 213] on div "scrollable content" at bounding box center [724, 274] width 1274 height 232
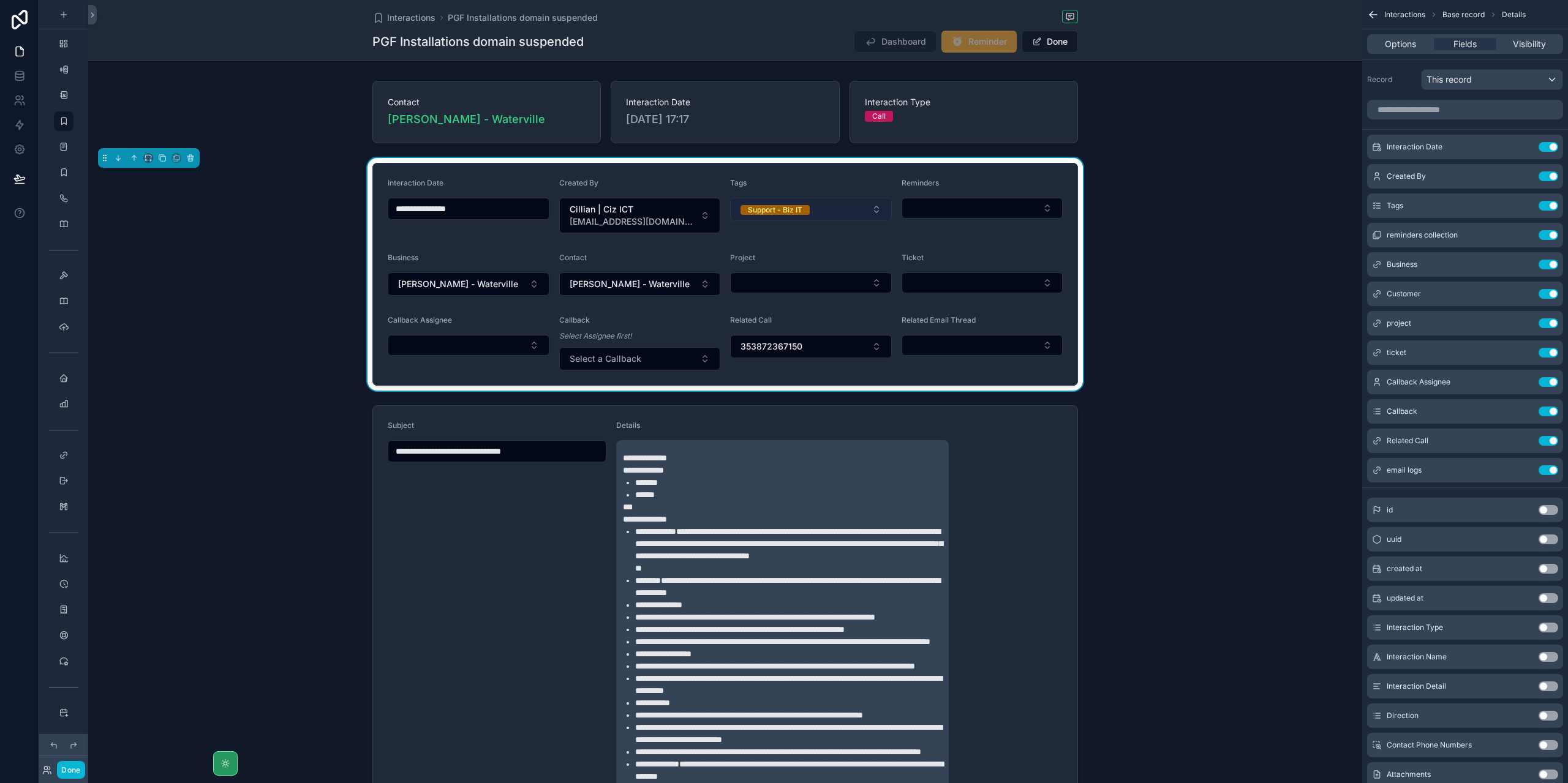
click at [848, 214] on button "Support - Biz IT" at bounding box center [811, 209] width 162 height 23
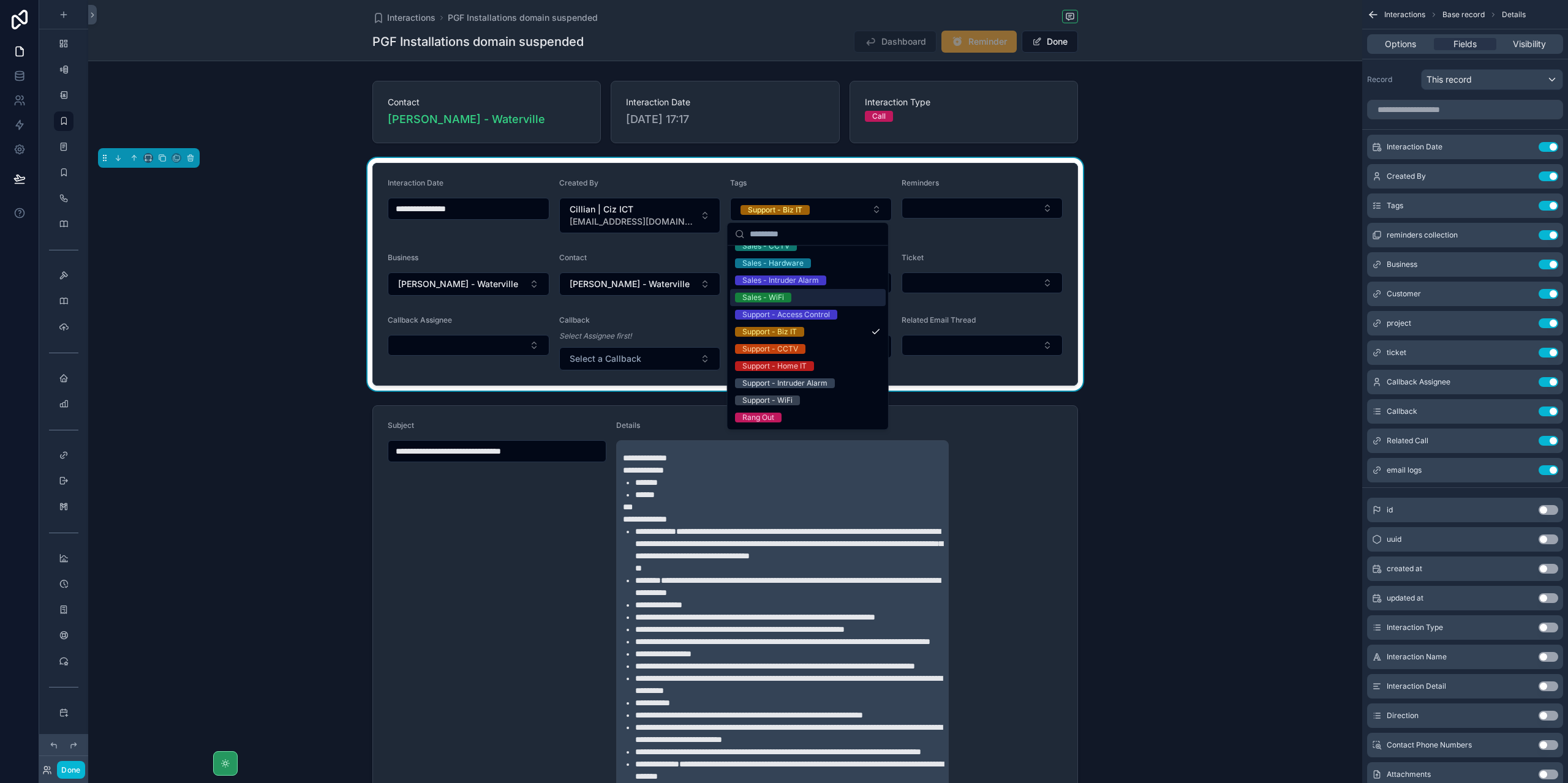
scroll to position [78, 0]
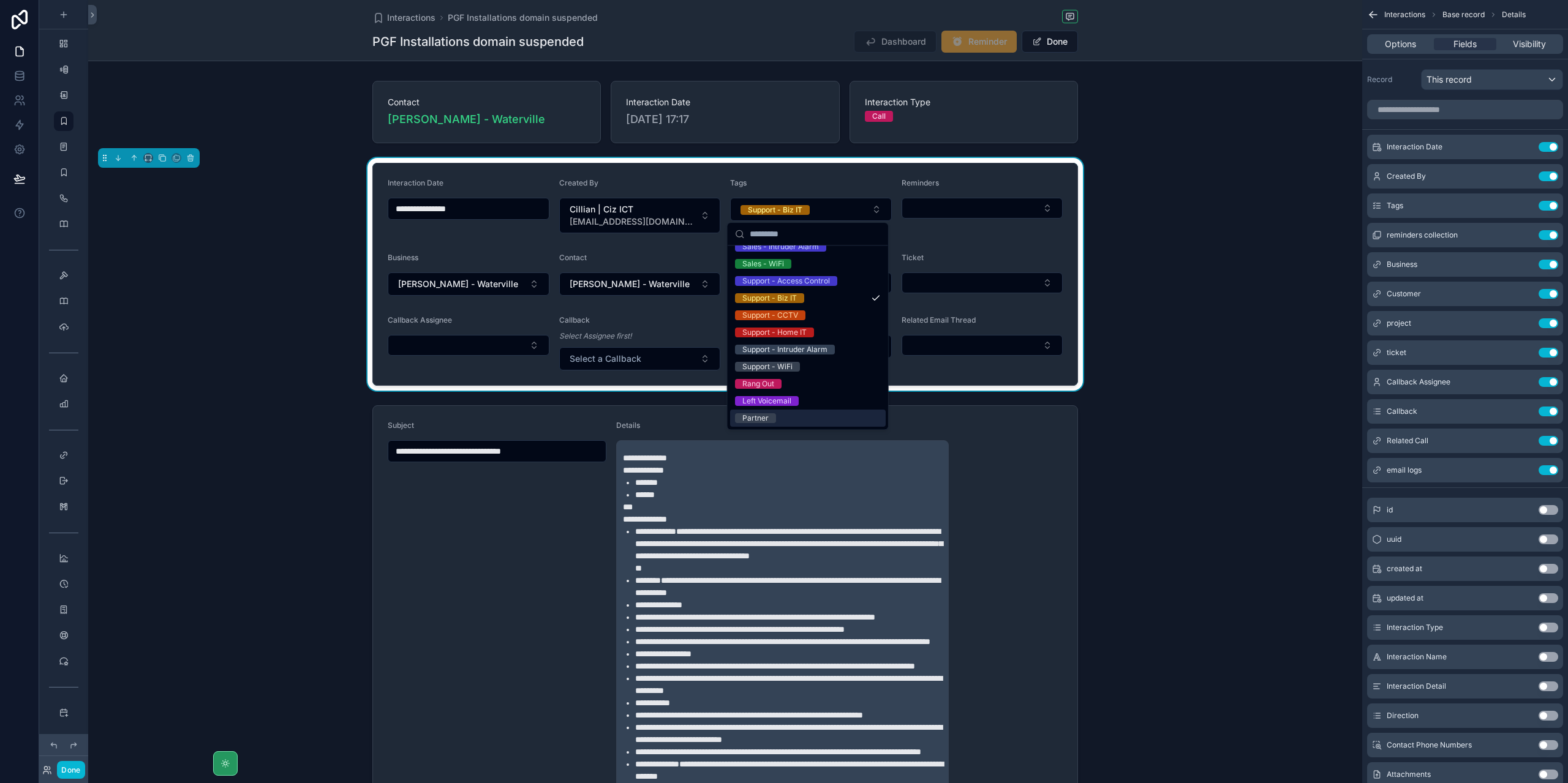
click at [774, 416] on span "Partner" at bounding box center [755, 418] width 41 height 10
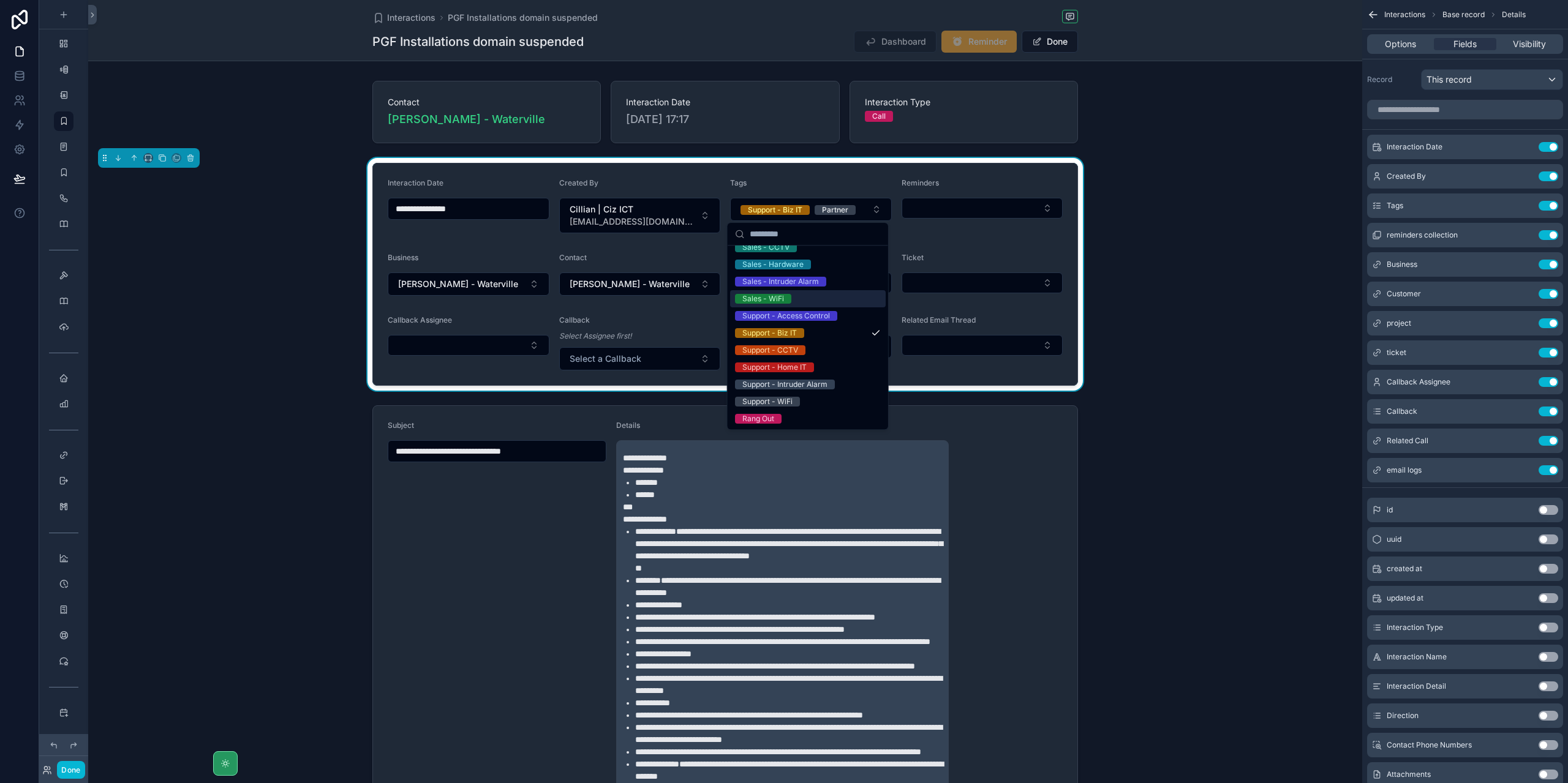
scroll to position [0, 0]
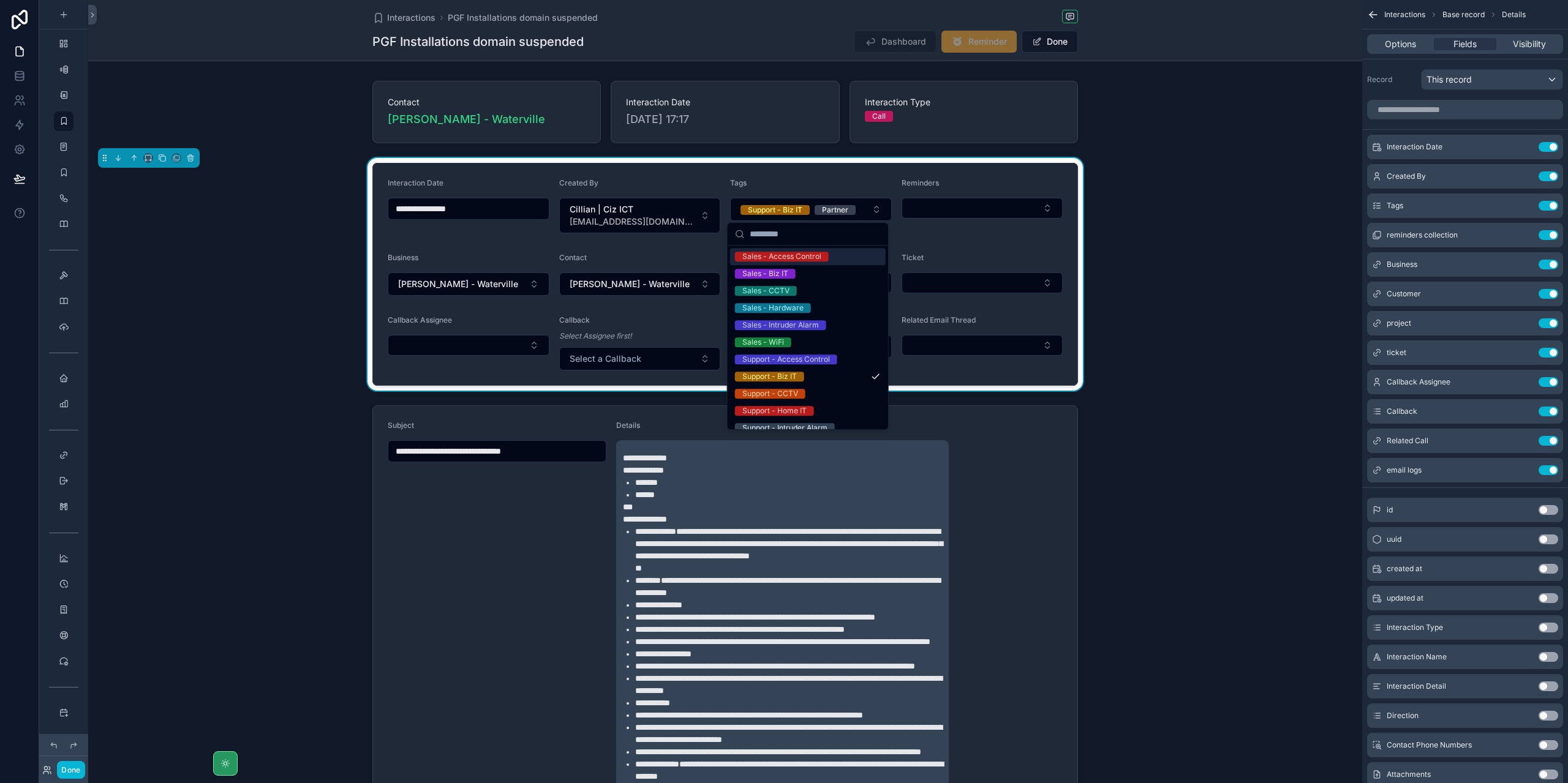
click at [253, 207] on div "**********" at bounding box center [724, 274] width 1274 height 232
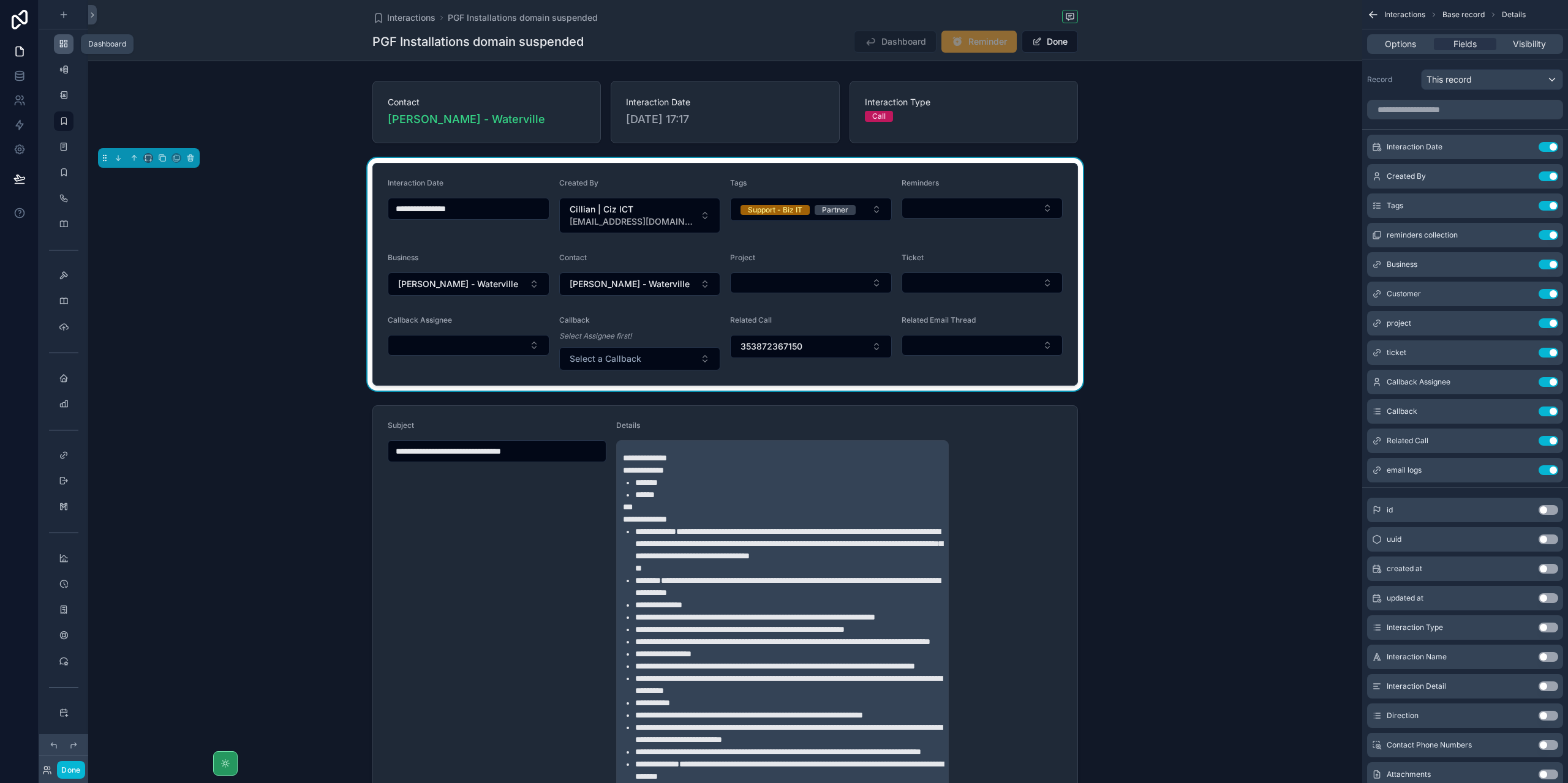
click at [61, 48] on icon "scrollable content" at bounding box center [64, 44] width 10 height 10
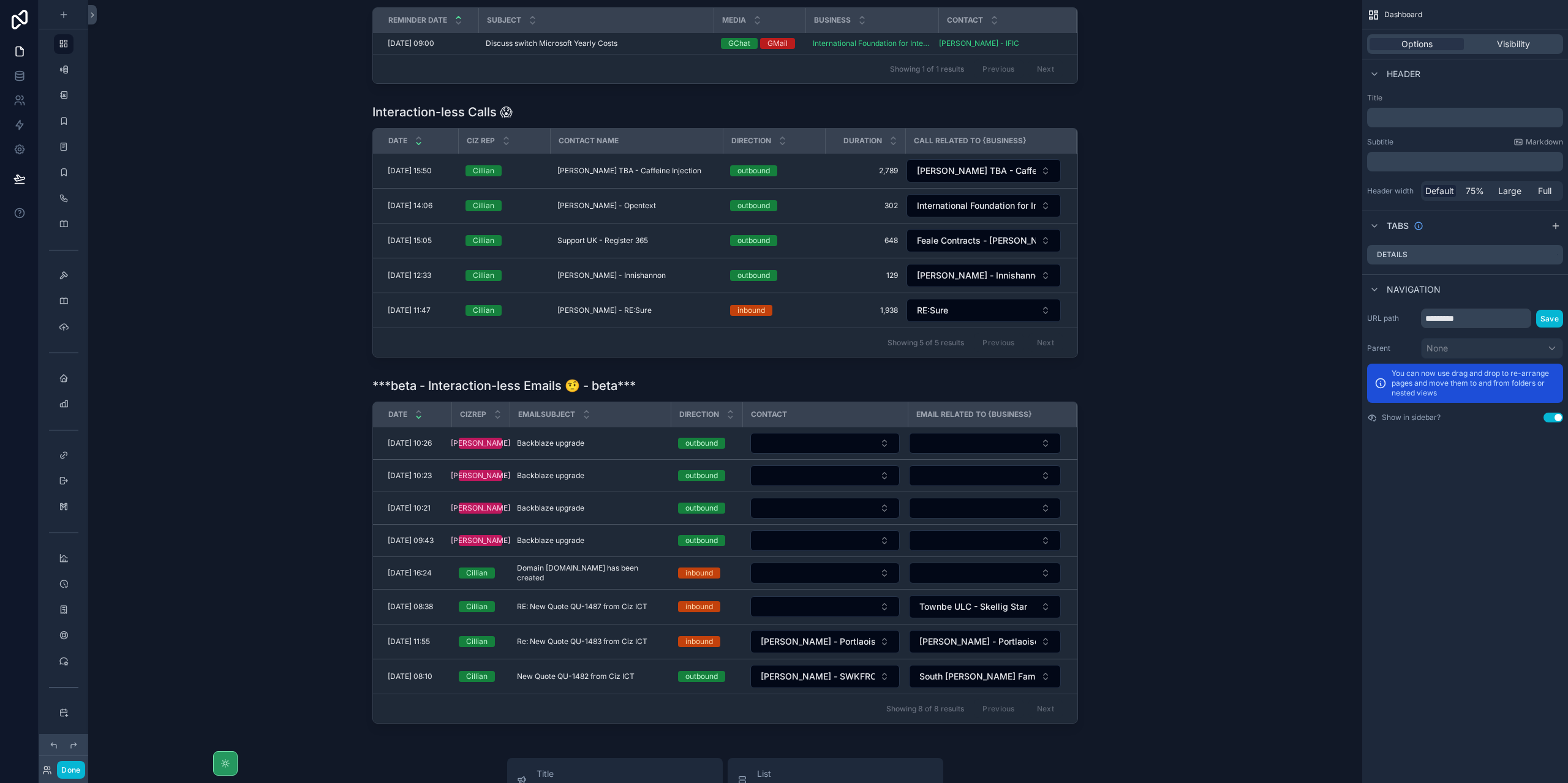
scroll to position [551, 0]
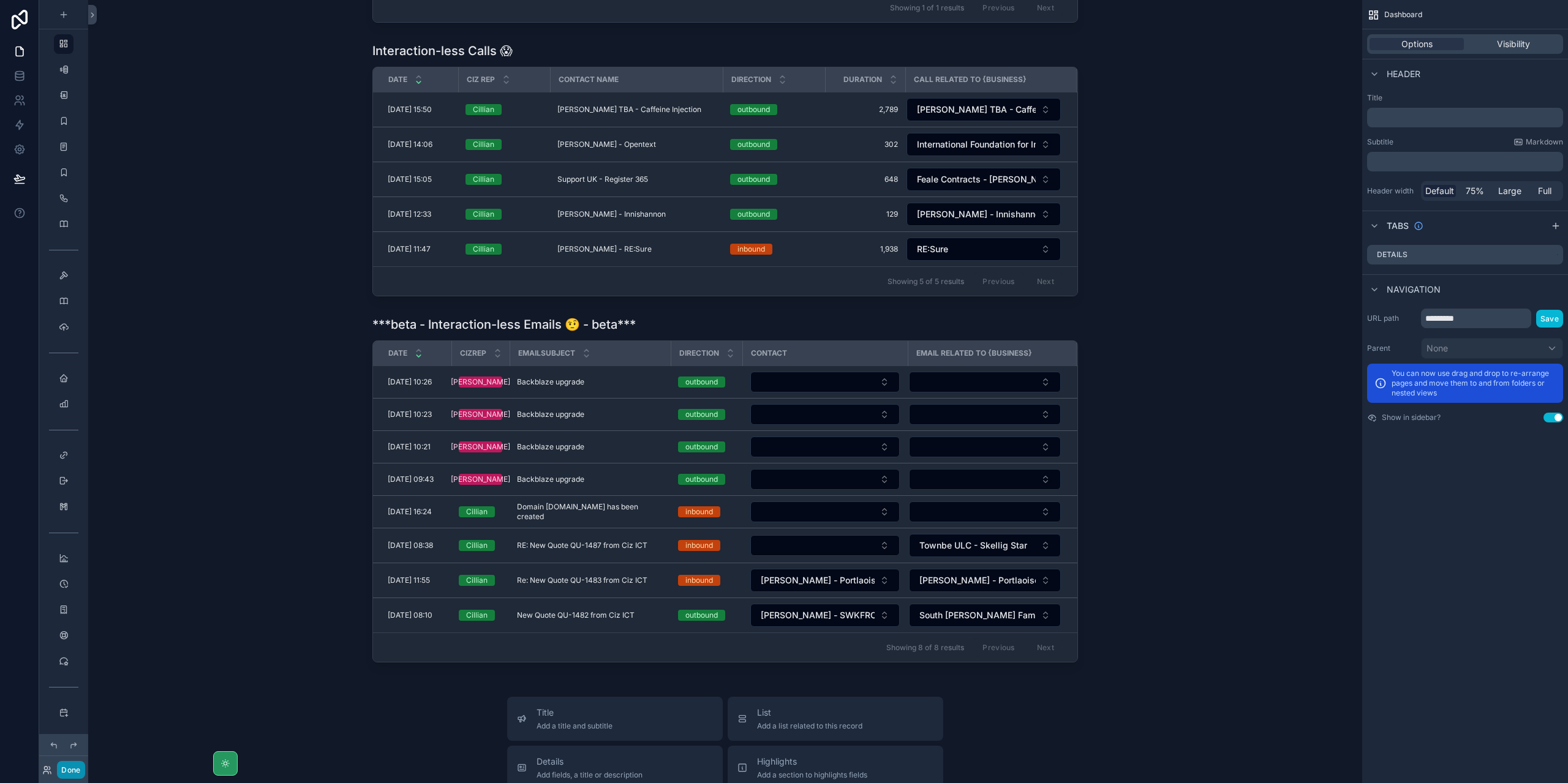
click at [73, 771] on button "Done" at bounding box center [70, 770] width 27 height 17
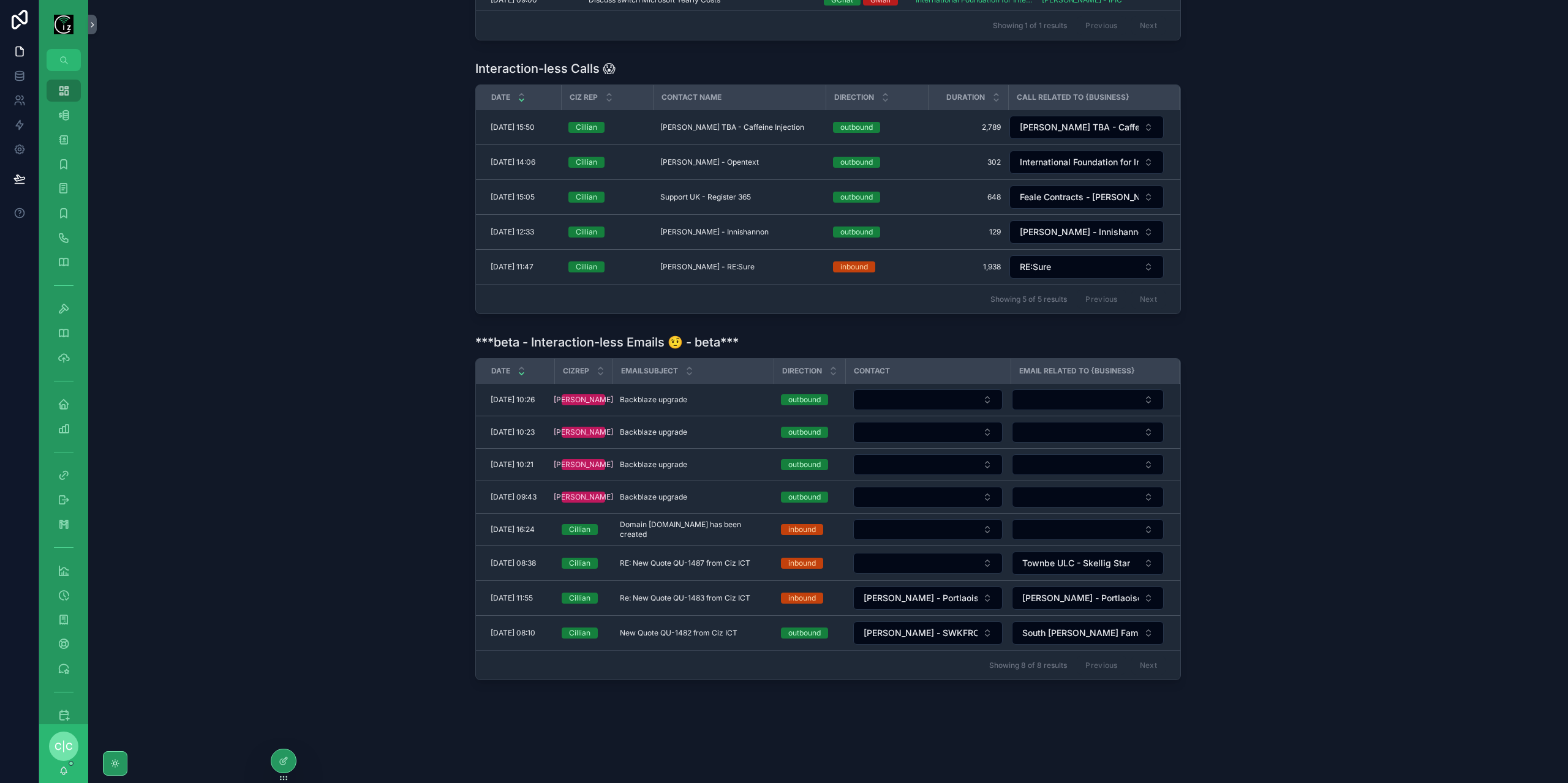
scroll to position [392, 0]
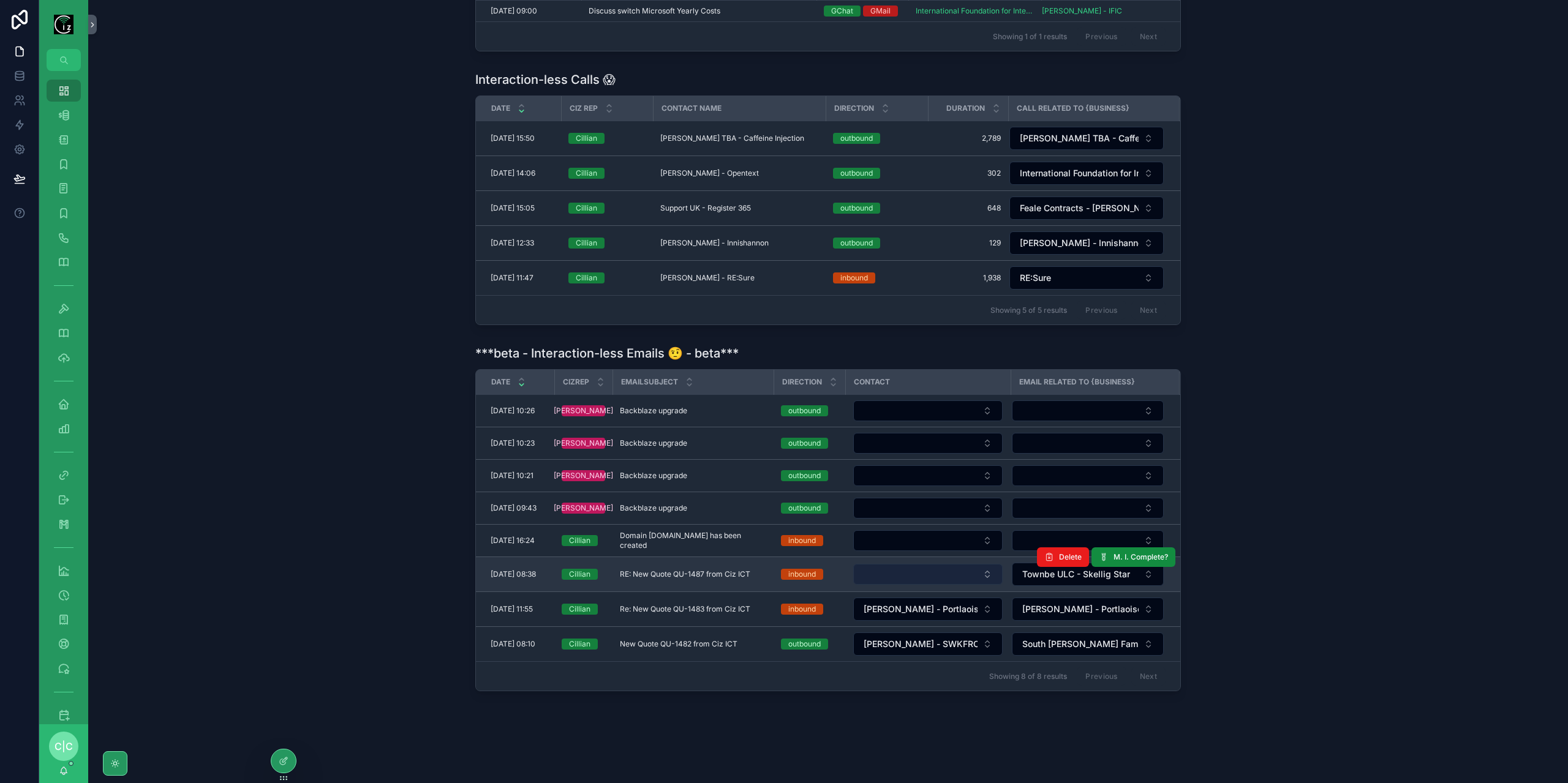
click at [945, 572] on button "Select Button" at bounding box center [927, 574] width 149 height 21
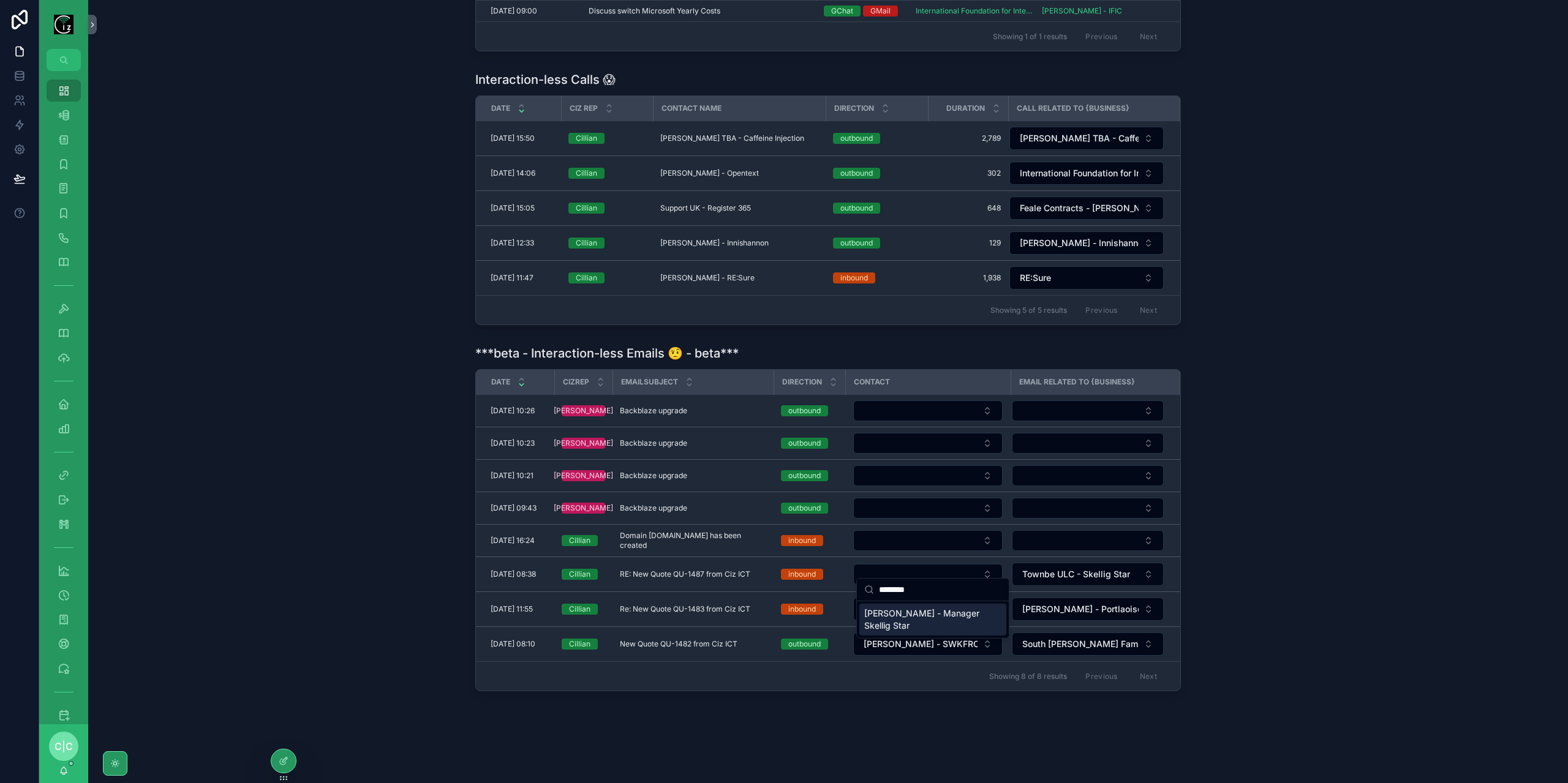
type input "********"
click at [921, 620] on span "[PERSON_NAME] - Manager Skellig Star" at bounding box center [925, 620] width 123 height 24
click at [64, 265] on icon "scrollable content" at bounding box center [64, 262] width 13 height 13
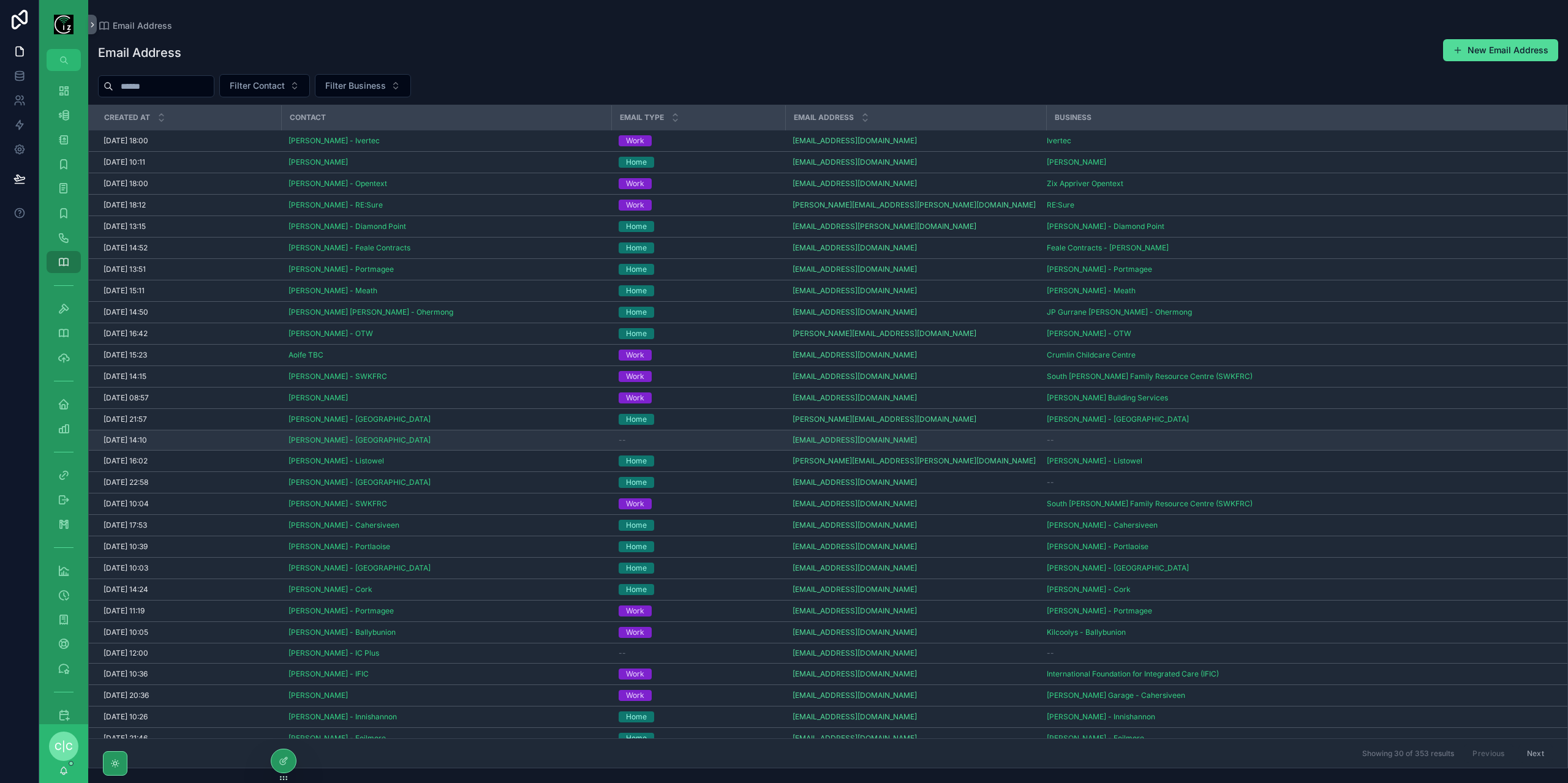
click at [676, 440] on div "--" at bounding box center [698, 440] width 159 height 10
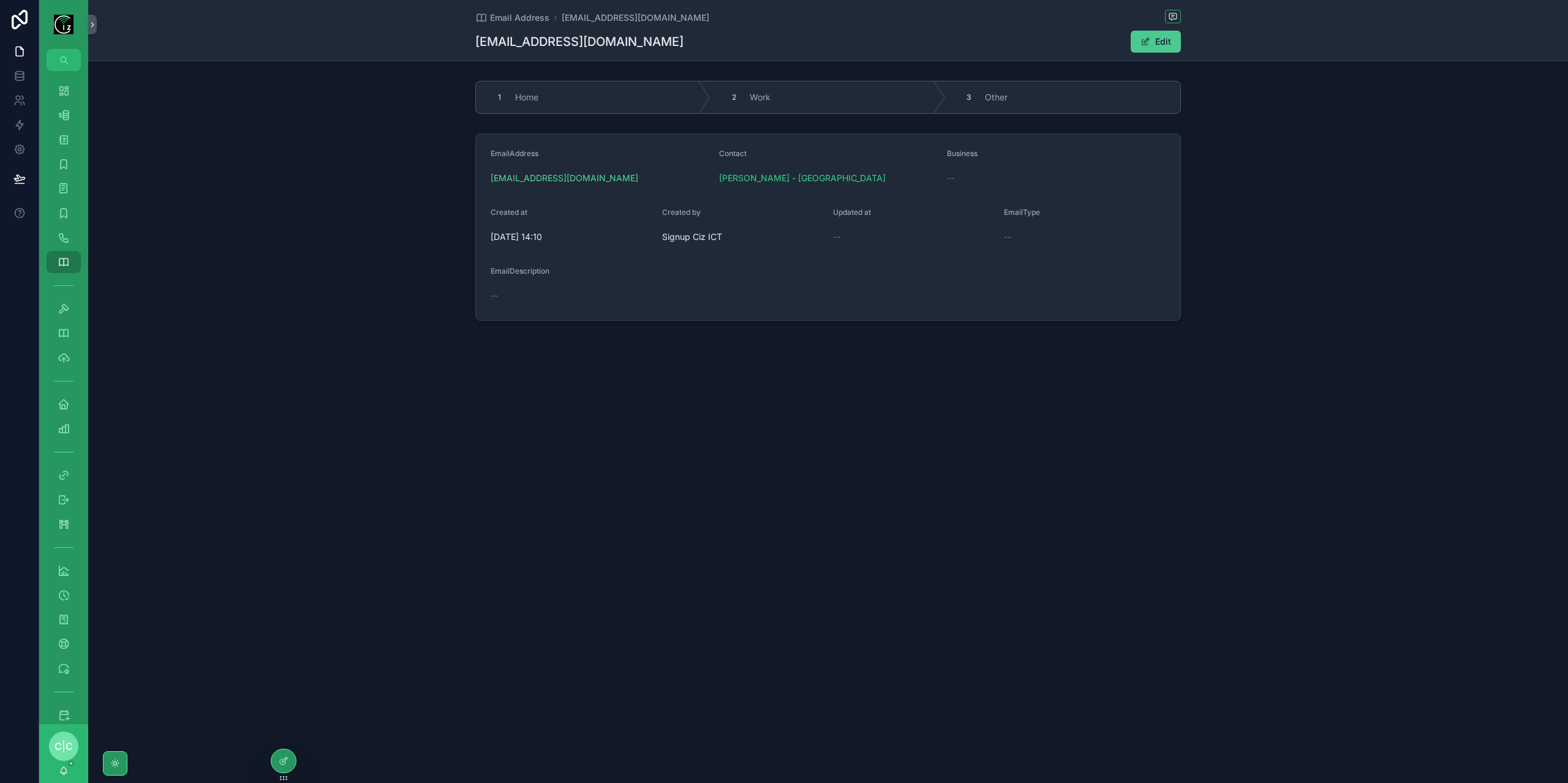
click at [1151, 50] on button "Edit" at bounding box center [1156, 42] width 50 height 22
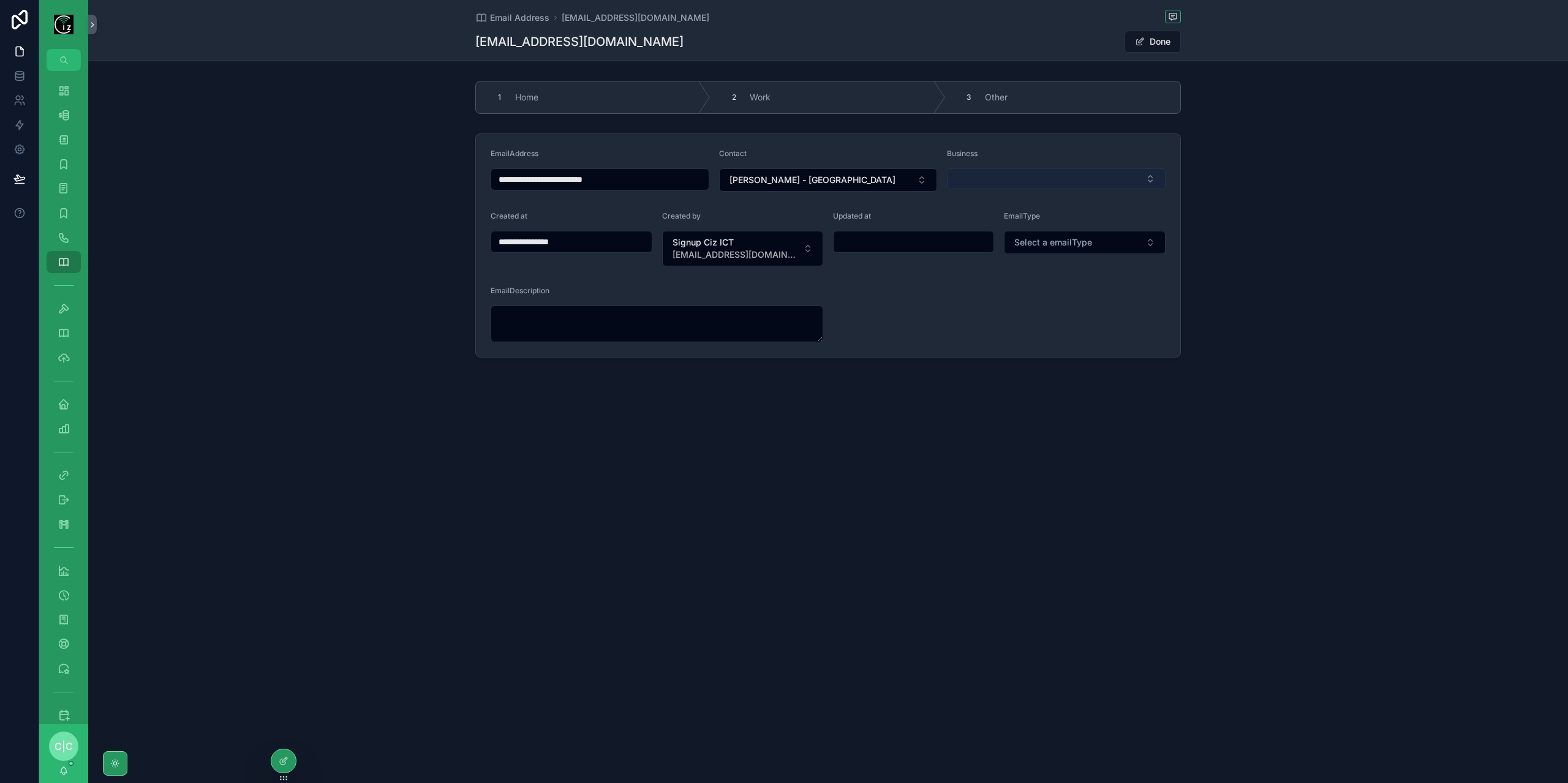
click at [1054, 179] on button "Select Button" at bounding box center [1056, 179] width 218 height 21
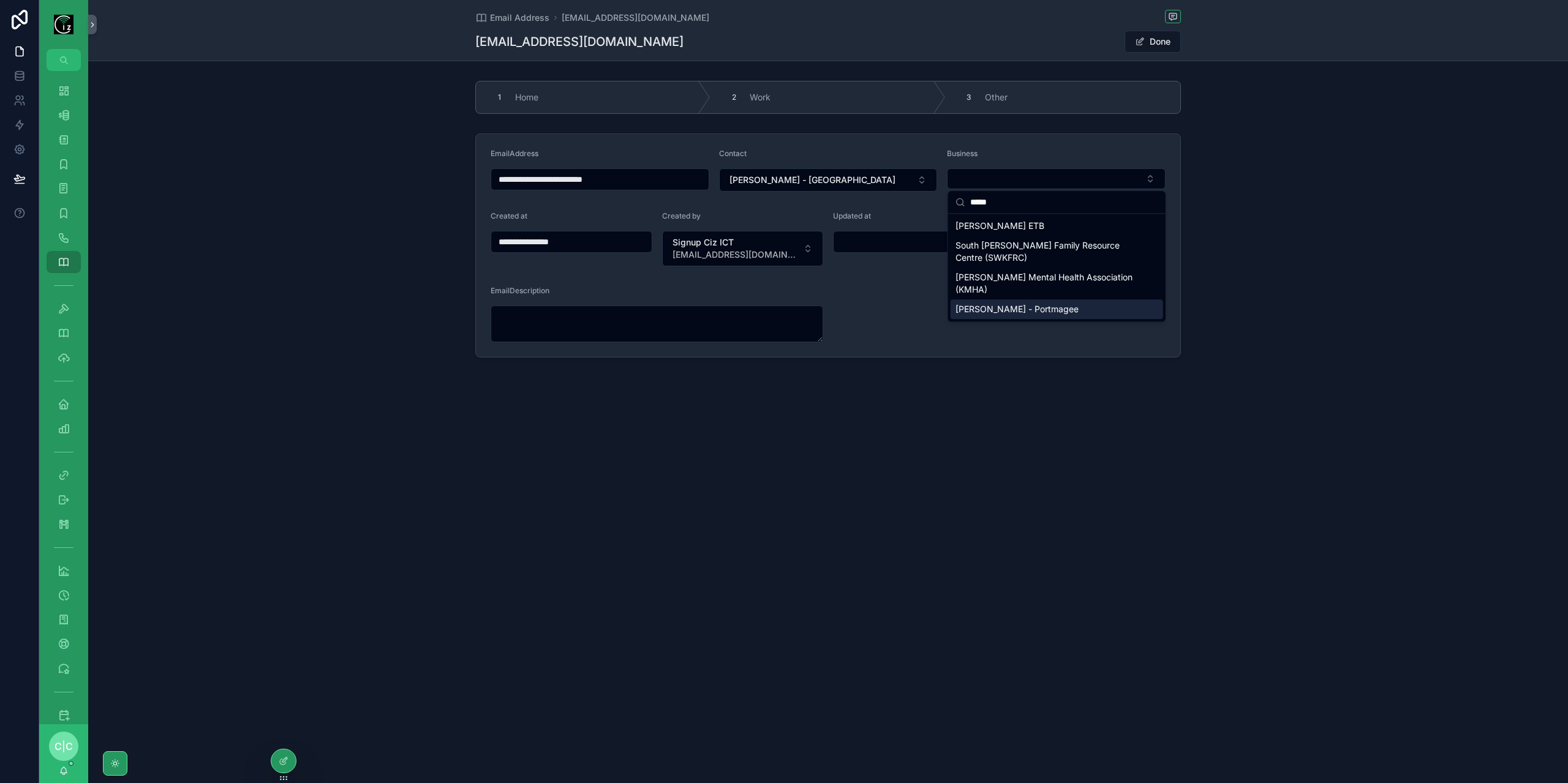
type input "*****"
click at [1052, 304] on div "[PERSON_NAME] - Portmagee" at bounding box center [1056, 309] width 213 height 20
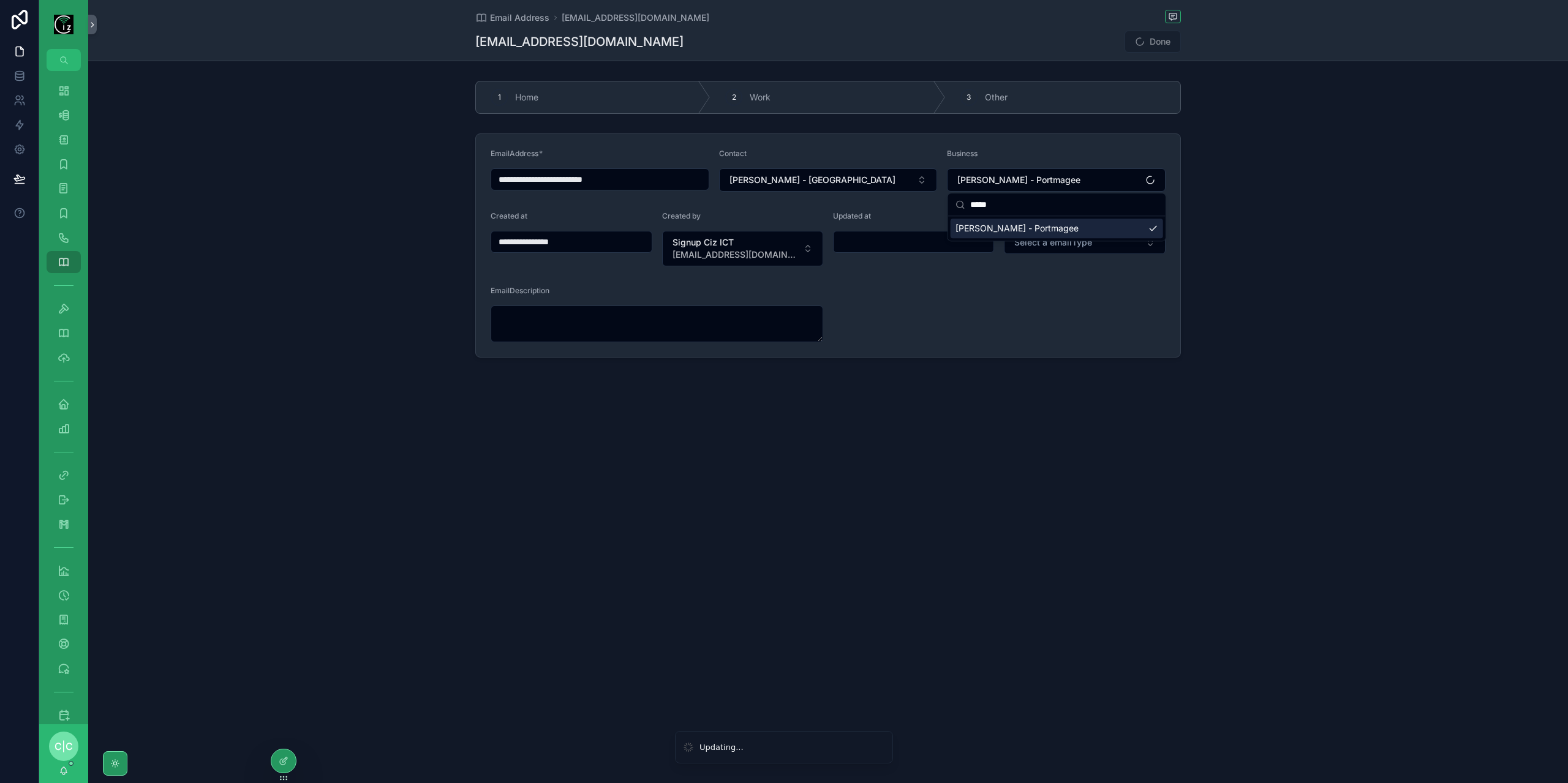
type input "**********"
click at [1053, 239] on span "Select a emailType" at bounding box center [1052, 243] width 77 height 13
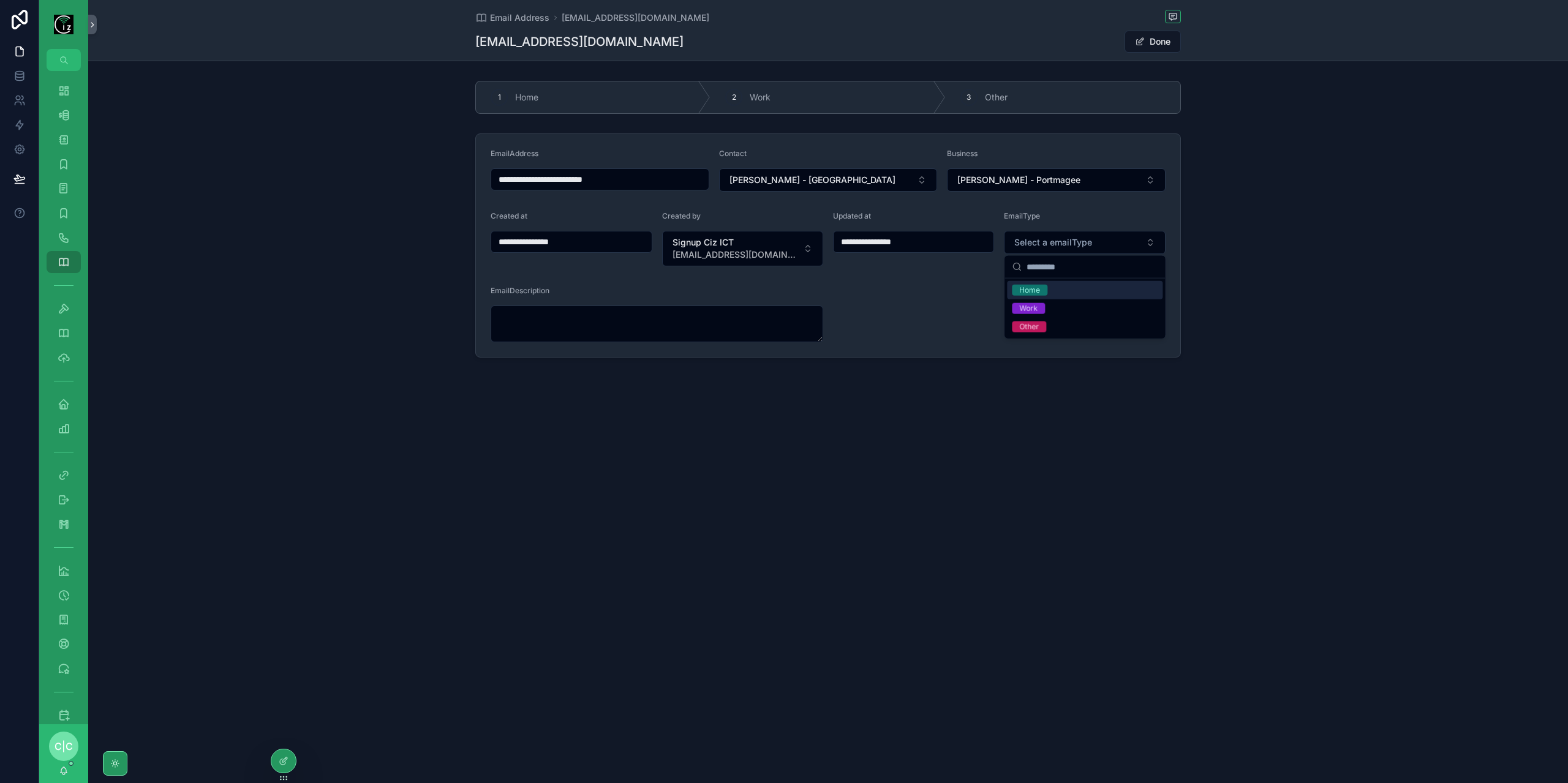
click at [1061, 292] on div "Home" at bounding box center [1084, 290] width 156 height 18
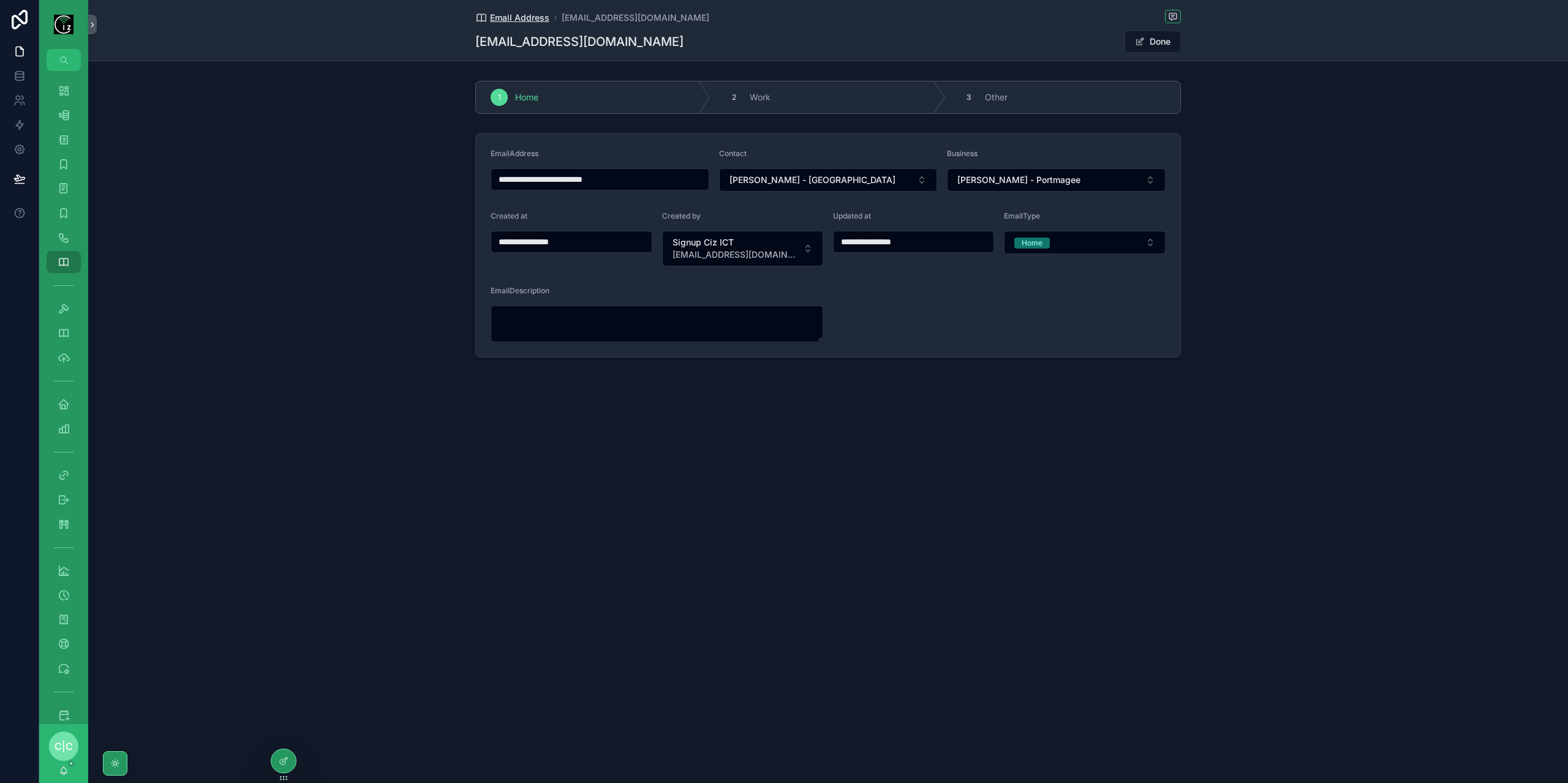
click at [488, 17] on link "Email Address" at bounding box center [512, 18] width 74 height 13
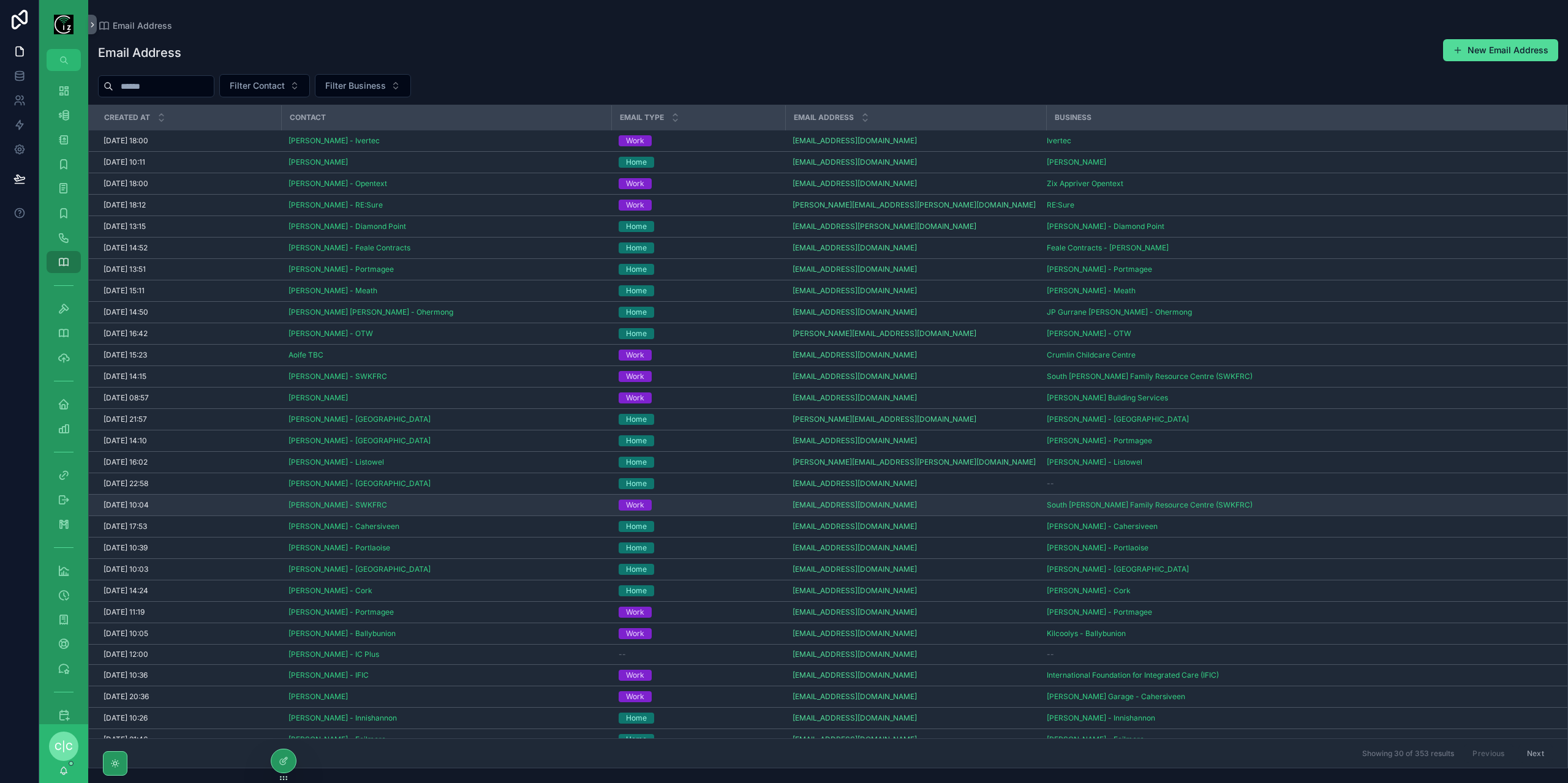
scroll to position [26, 0]
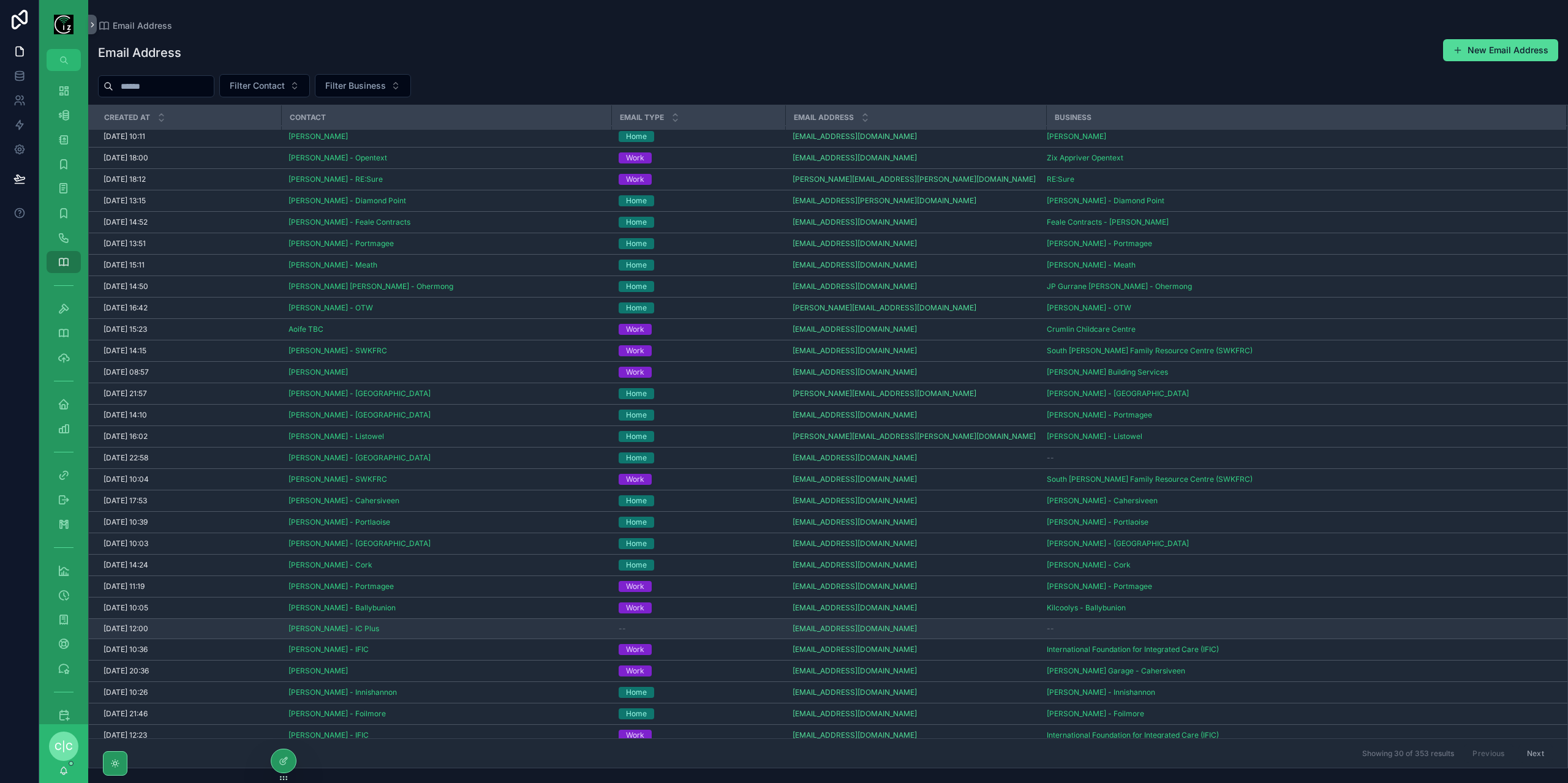
click at [680, 624] on div "--" at bounding box center [698, 629] width 159 height 10
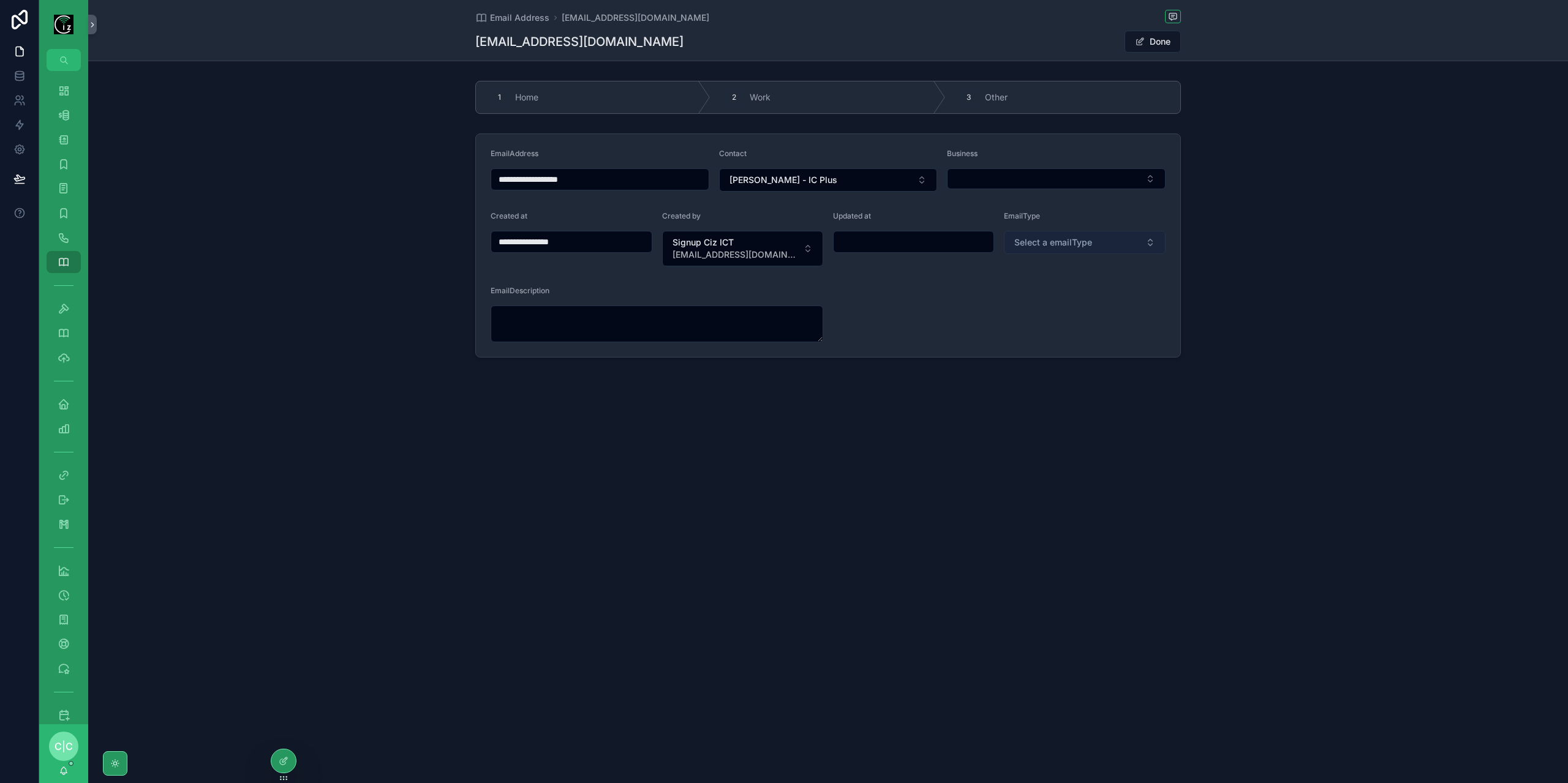
click at [1091, 237] on span "Select a emailType" at bounding box center [1052, 243] width 77 height 13
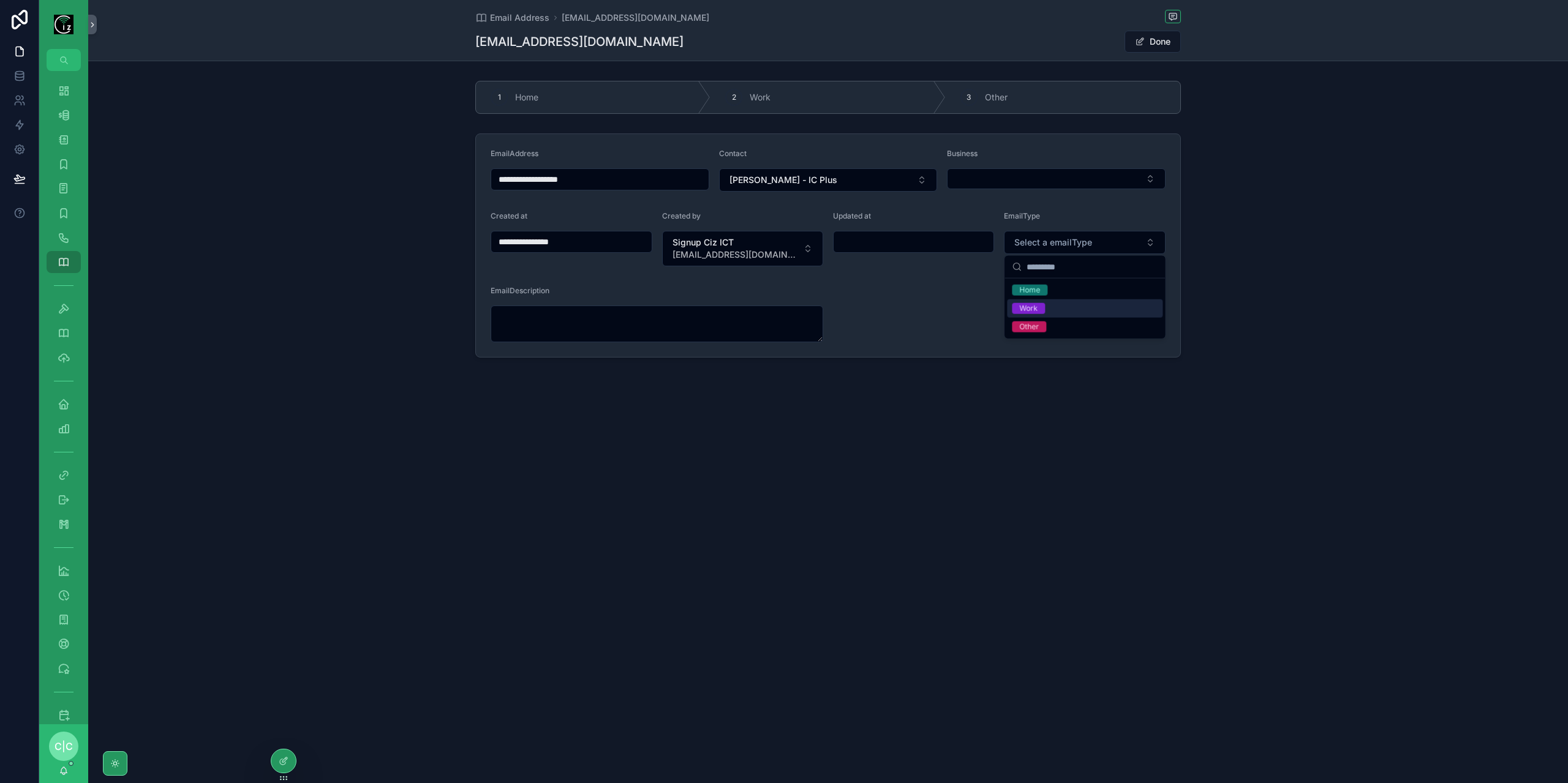
click at [1045, 311] on div "Work" at bounding box center [1084, 308] width 156 height 18
type input "**********"
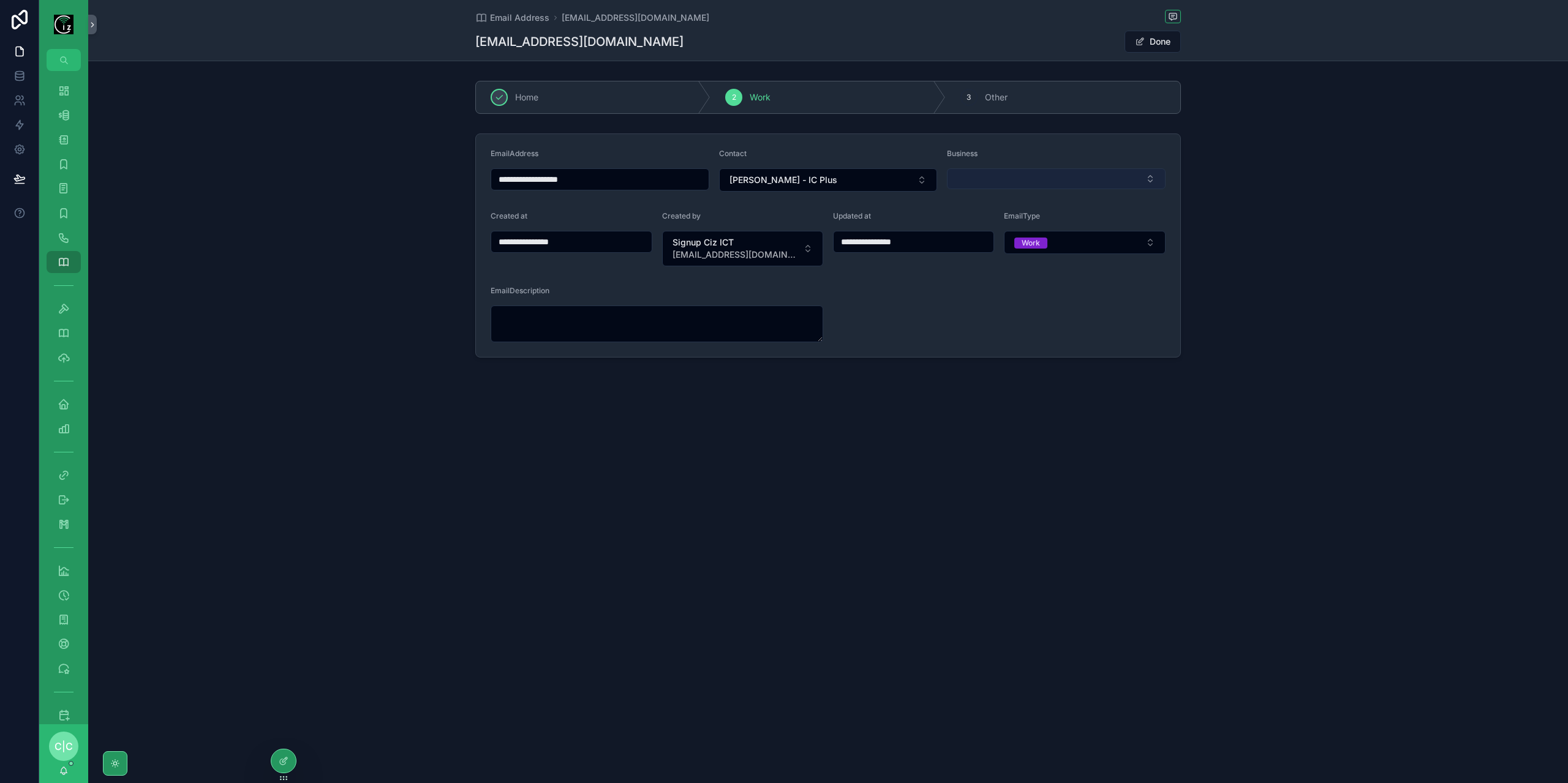
click at [1038, 177] on button "Select Button" at bounding box center [1056, 179] width 218 height 21
type input "*****"
click at [1324, 222] on div "**********" at bounding box center [828, 245] width 1479 height 234
click at [518, 18] on span "Email Address" at bounding box center [519, 18] width 59 height 13
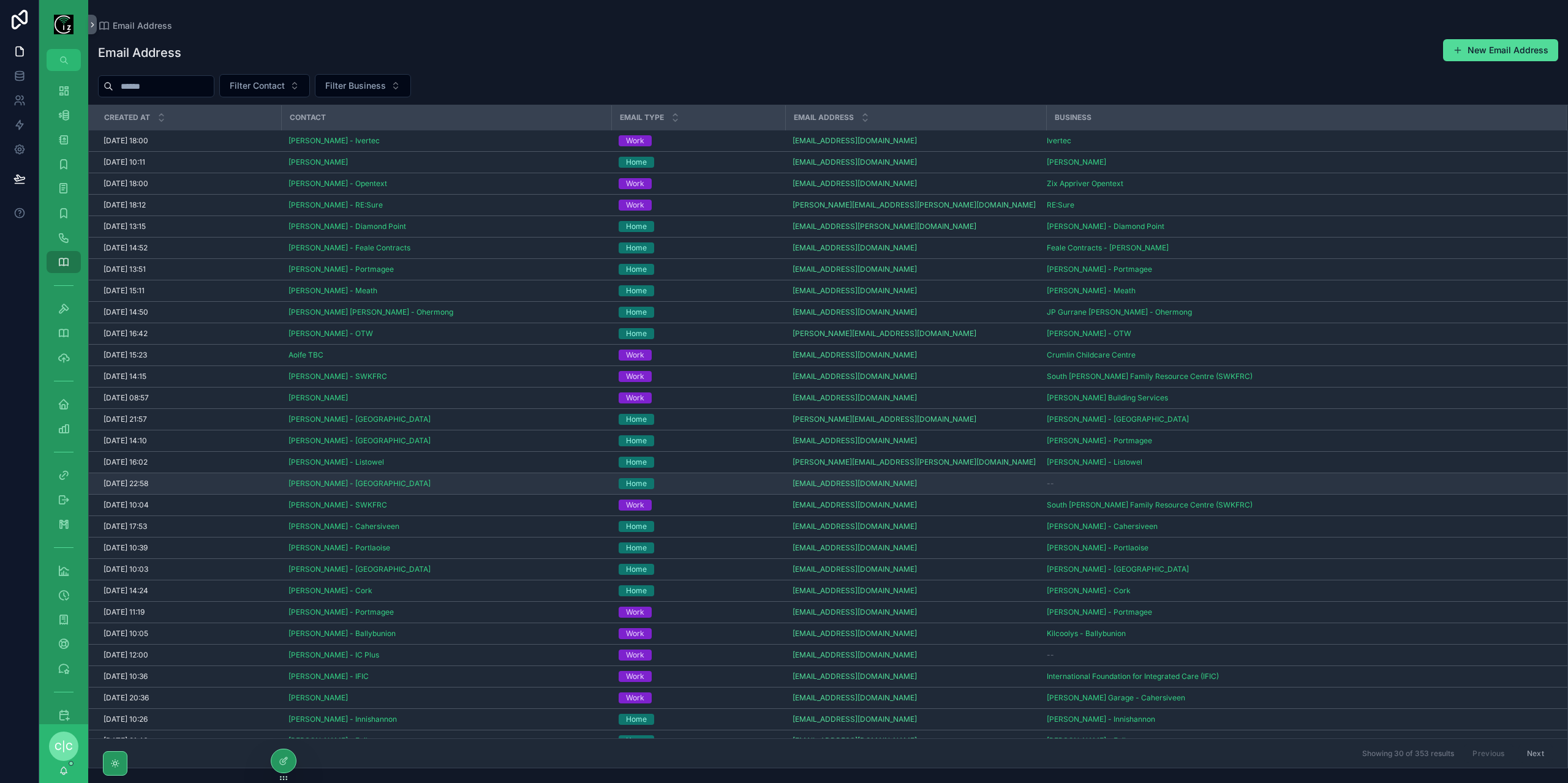
click at [539, 483] on div "[PERSON_NAME] - [GEOGRAPHIC_DATA]" at bounding box center [446, 484] width 315 height 10
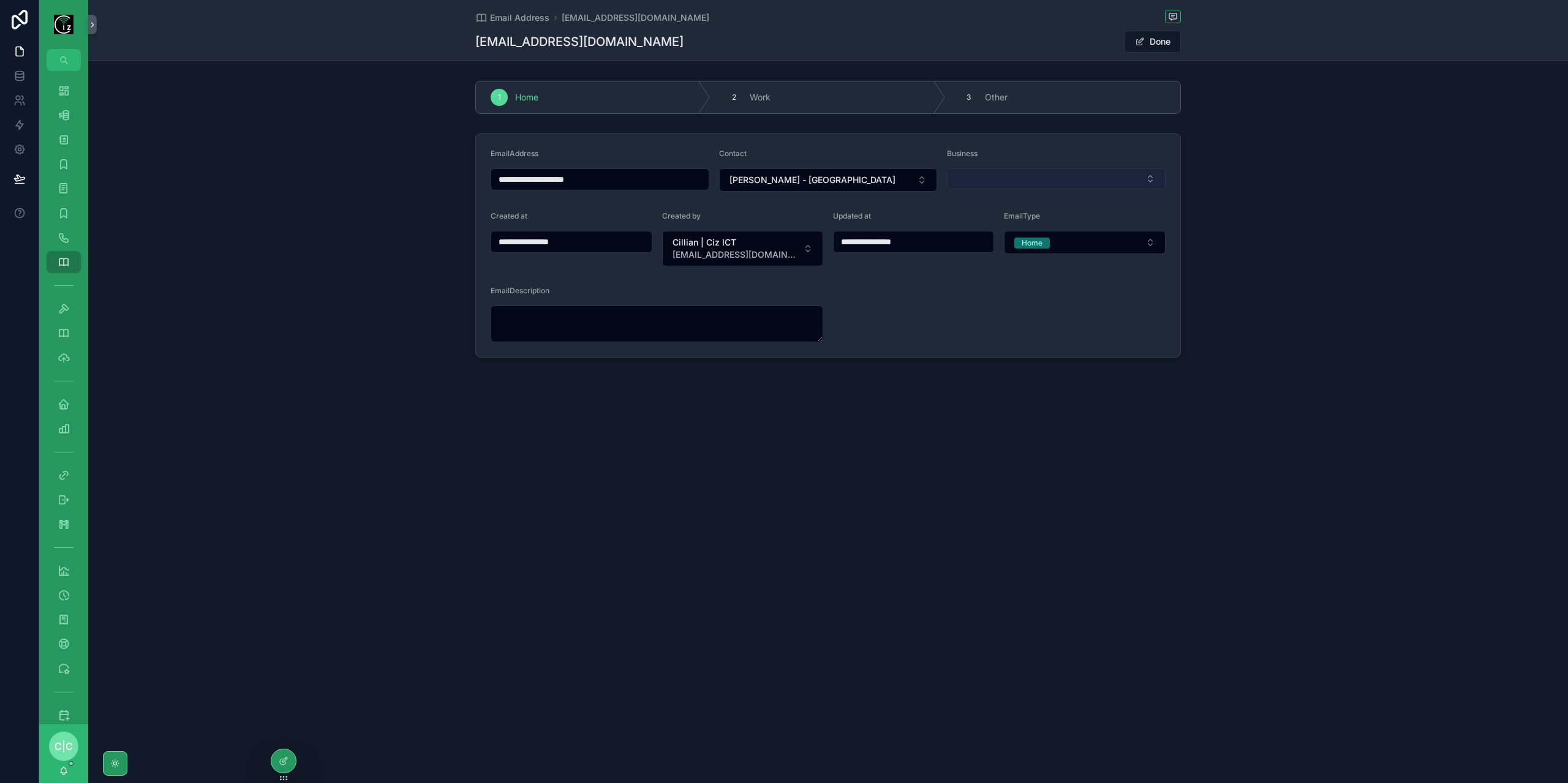
click at [1038, 172] on button "Select Button" at bounding box center [1056, 179] width 218 height 21
type input "******"
click at [1033, 231] on span "[PERSON_NAME] - [GEOGRAPHIC_DATA]" at bounding box center [1038, 226] width 167 height 13
type input "**********"
click at [509, 20] on span "Email Address" at bounding box center [519, 18] width 59 height 13
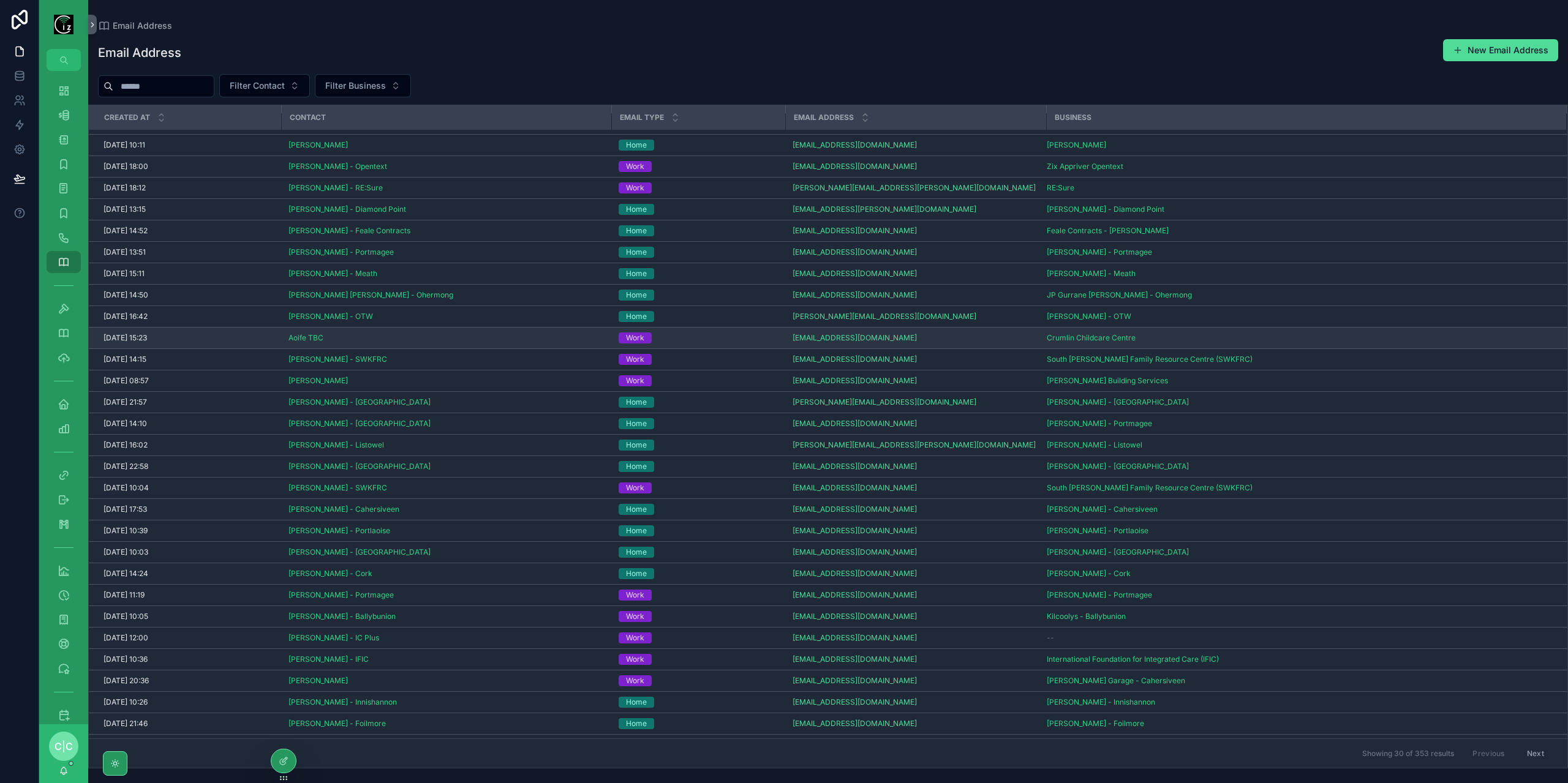
scroll to position [27, 0]
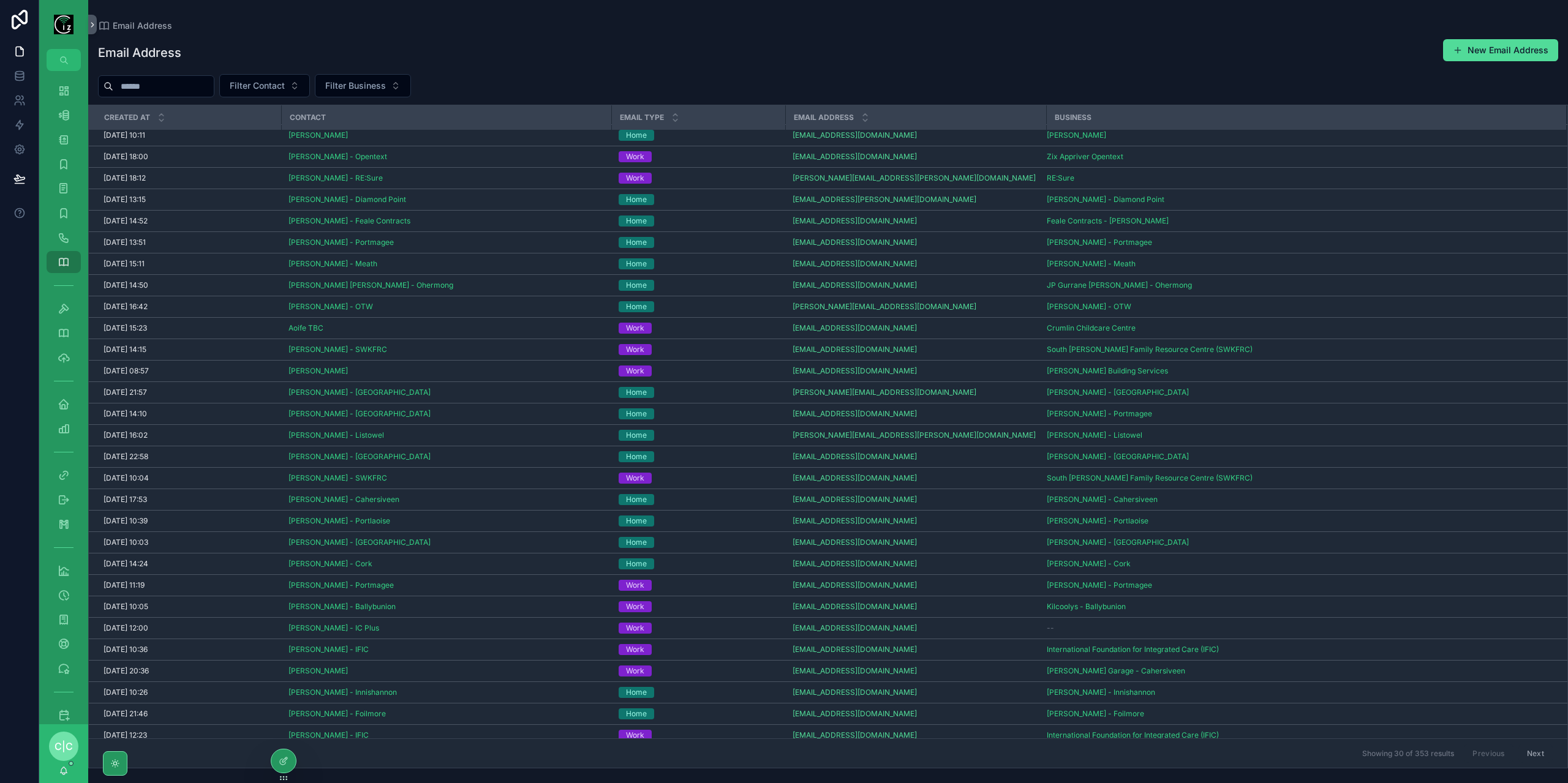
click at [1530, 754] on button "Next" at bounding box center [1535, 753] width 34 height 19
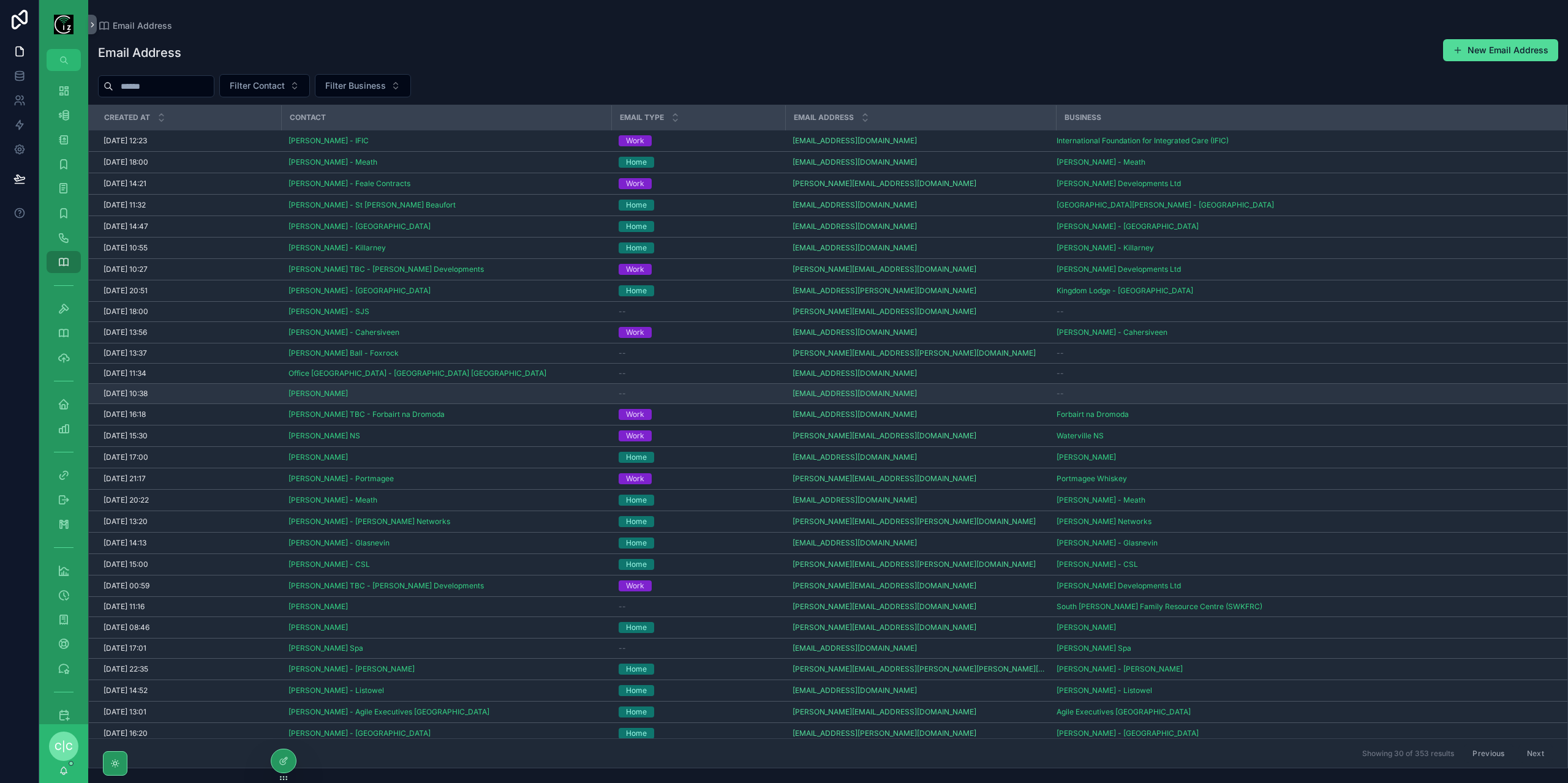
click at [631, 390] on div "--" at bounding box center [698, 394] width 159 height 10
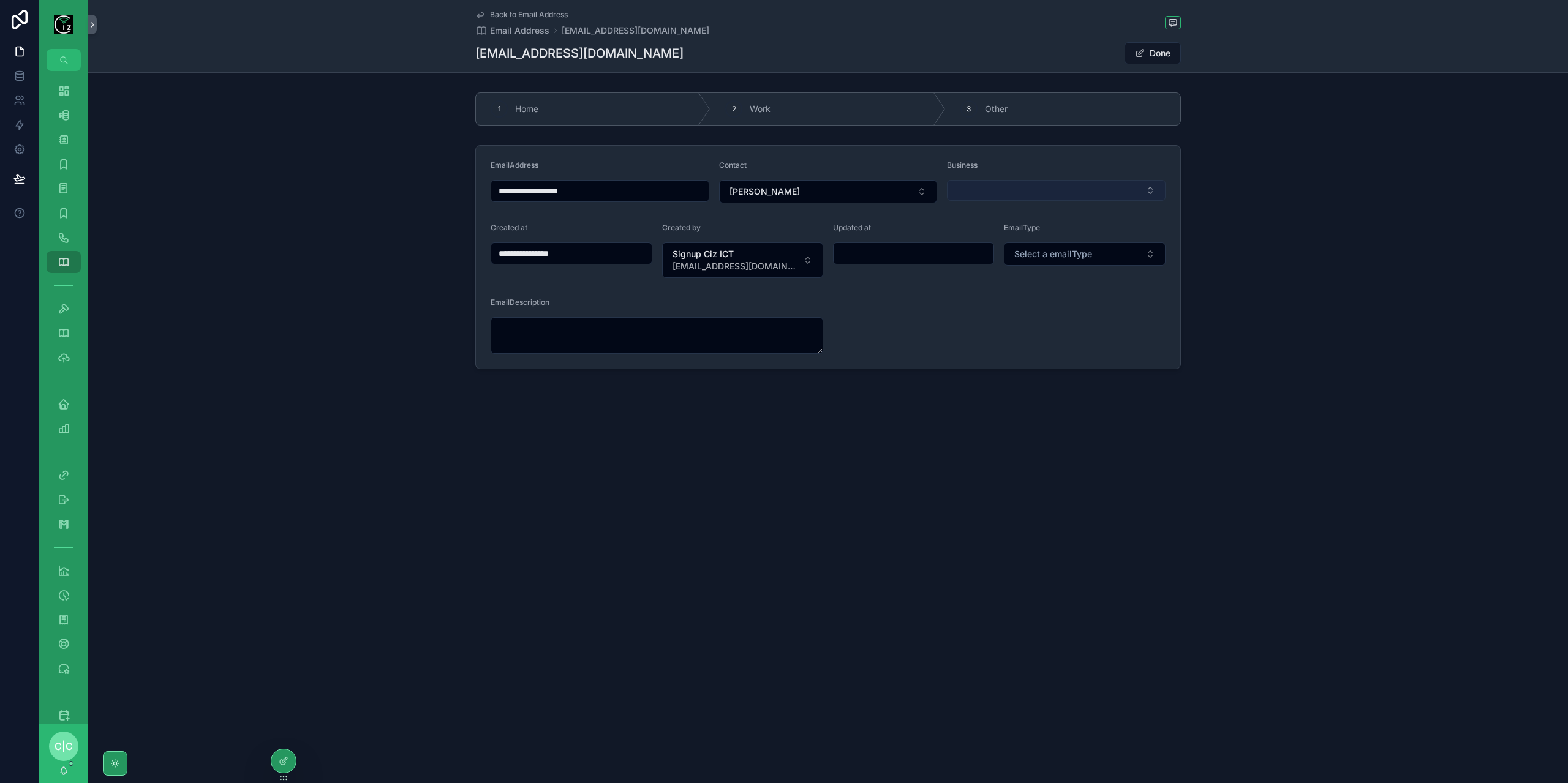
click at [1084, 195] on button "Select Button" at bounding box center [1056, 191] width 218 height 21
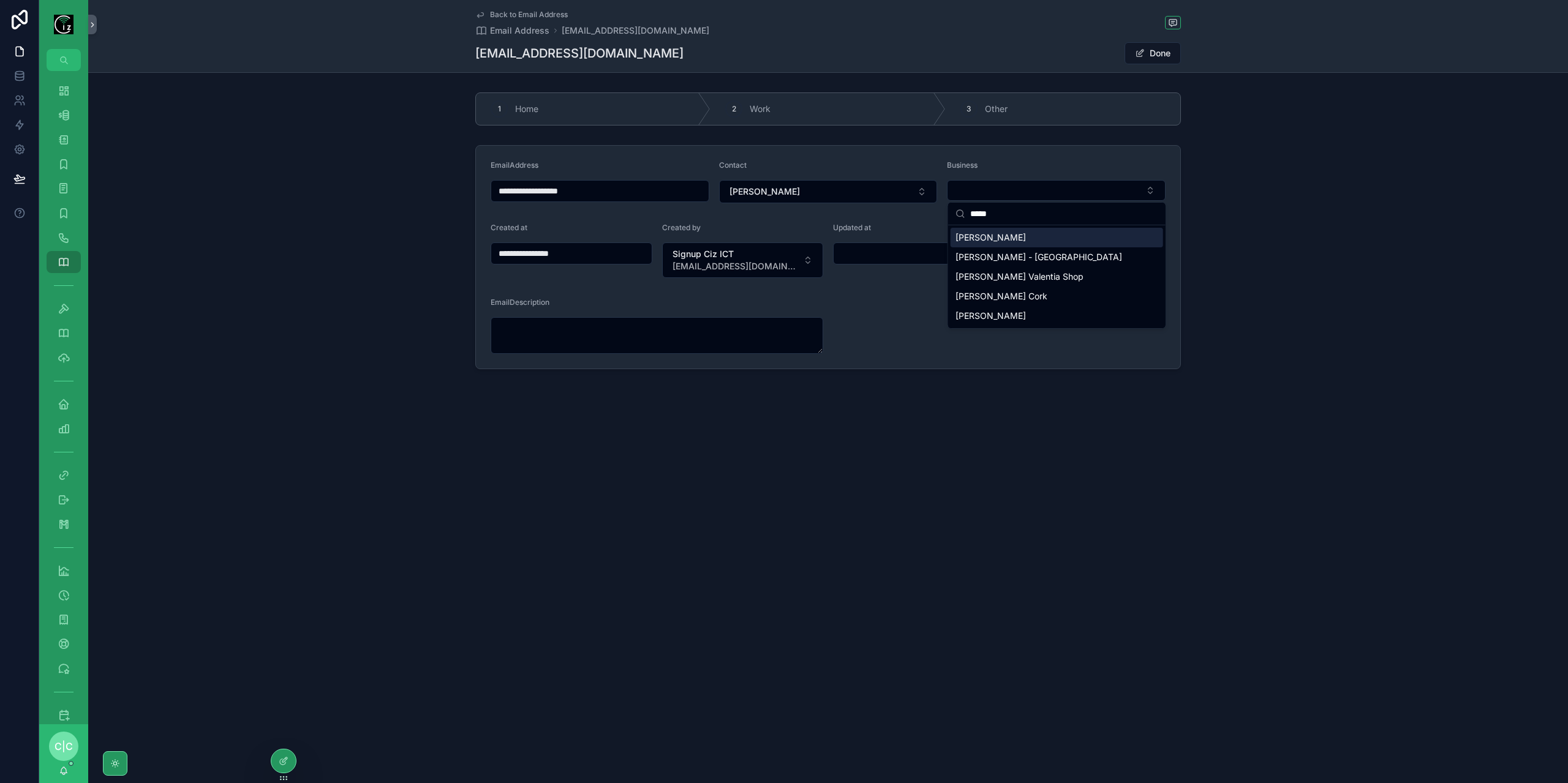
type input "*****"
click at [997, 234] on span "[PERSON_NAME]" at bounding box center [990, 238] width 70 height 13
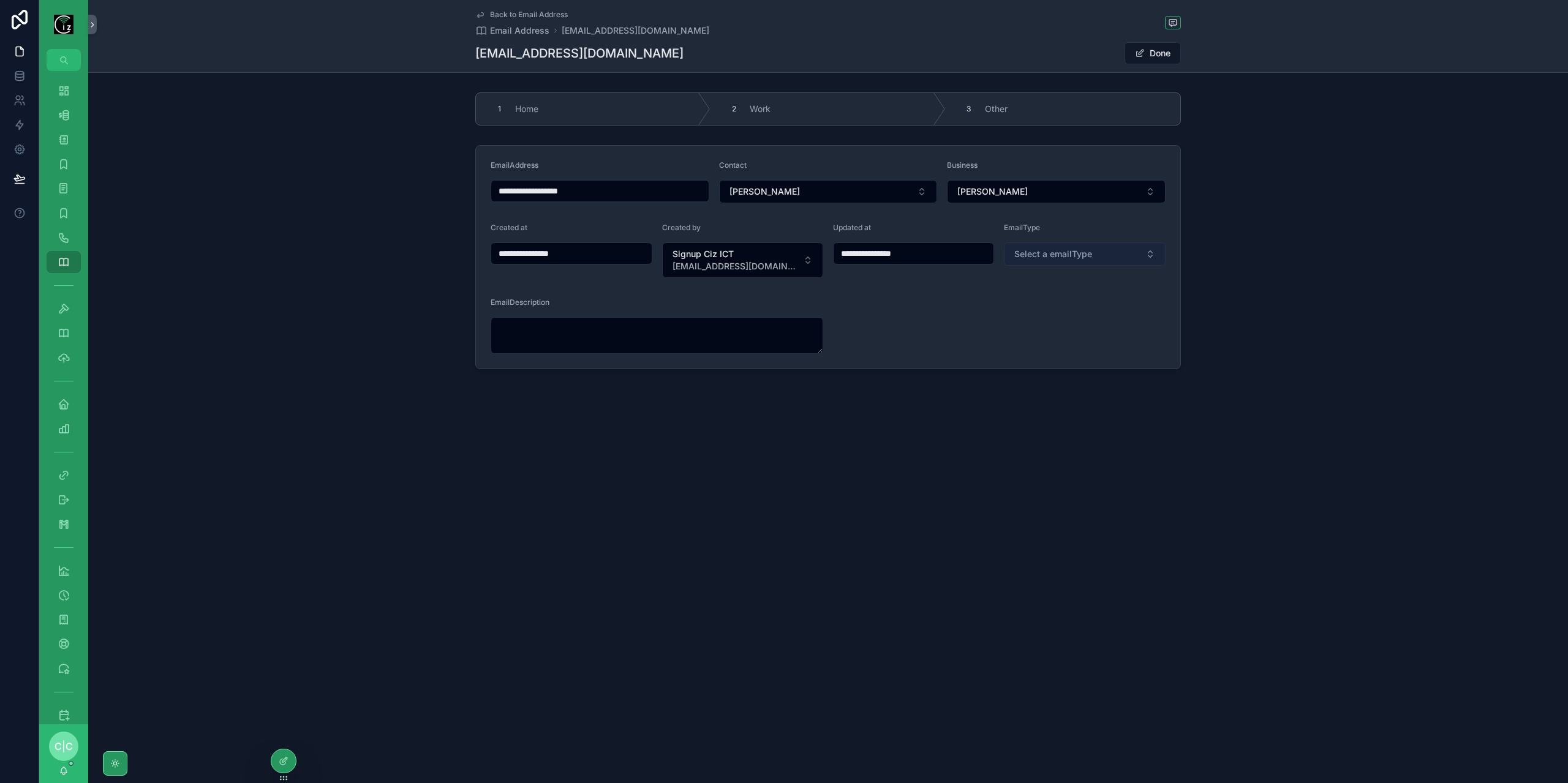
click at [1067, 258] on span "Select a emailType" at bounding box center [1052, 254] width 77 height 13
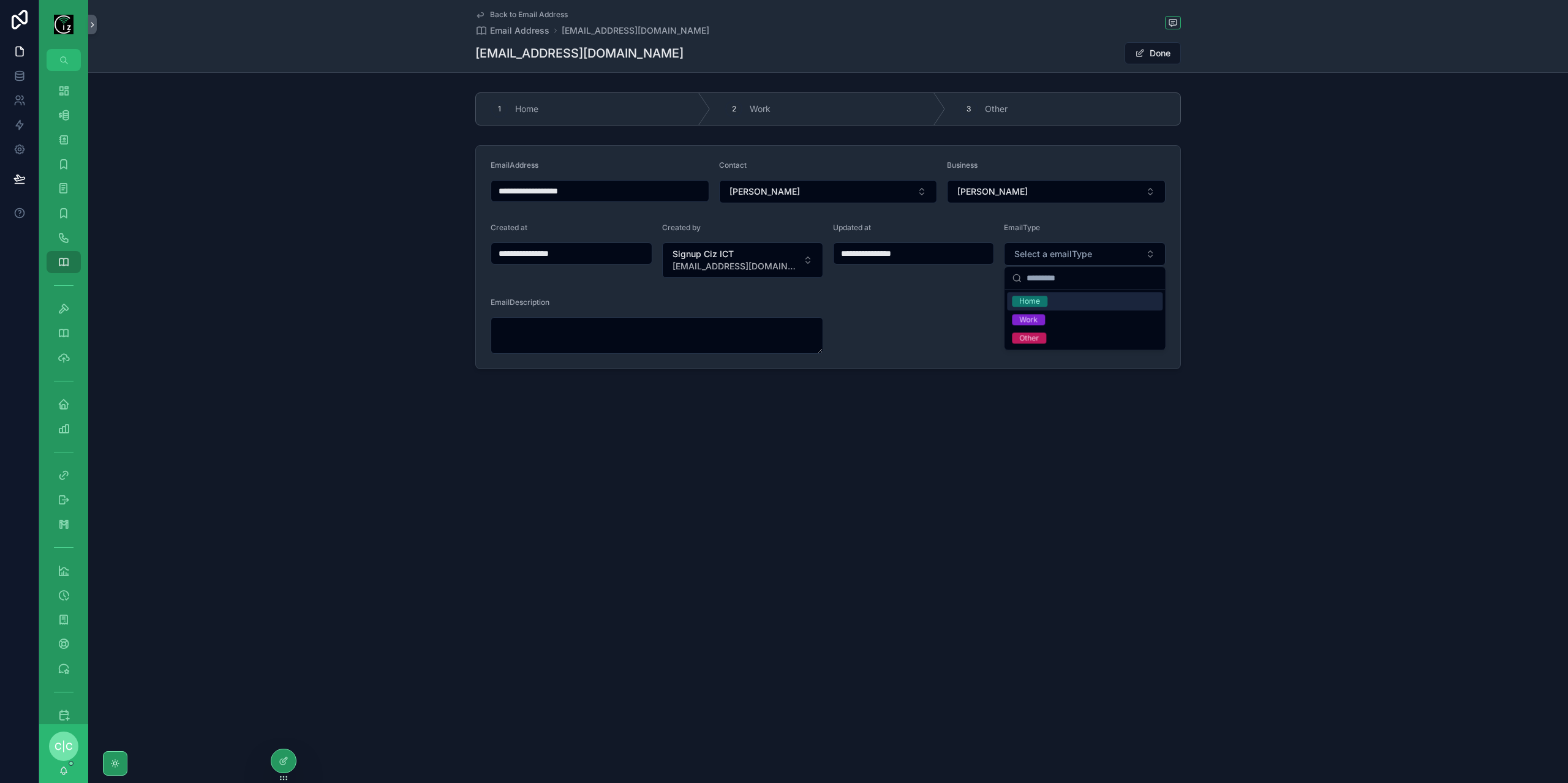
click at [1029, 301] on div "Home" at bounding box center [1029, 301] width 21 height 11
type input "**********"
click at [486, 11] on link "Back to Email Address" at bounding box center [521, 15] width 93 height 10
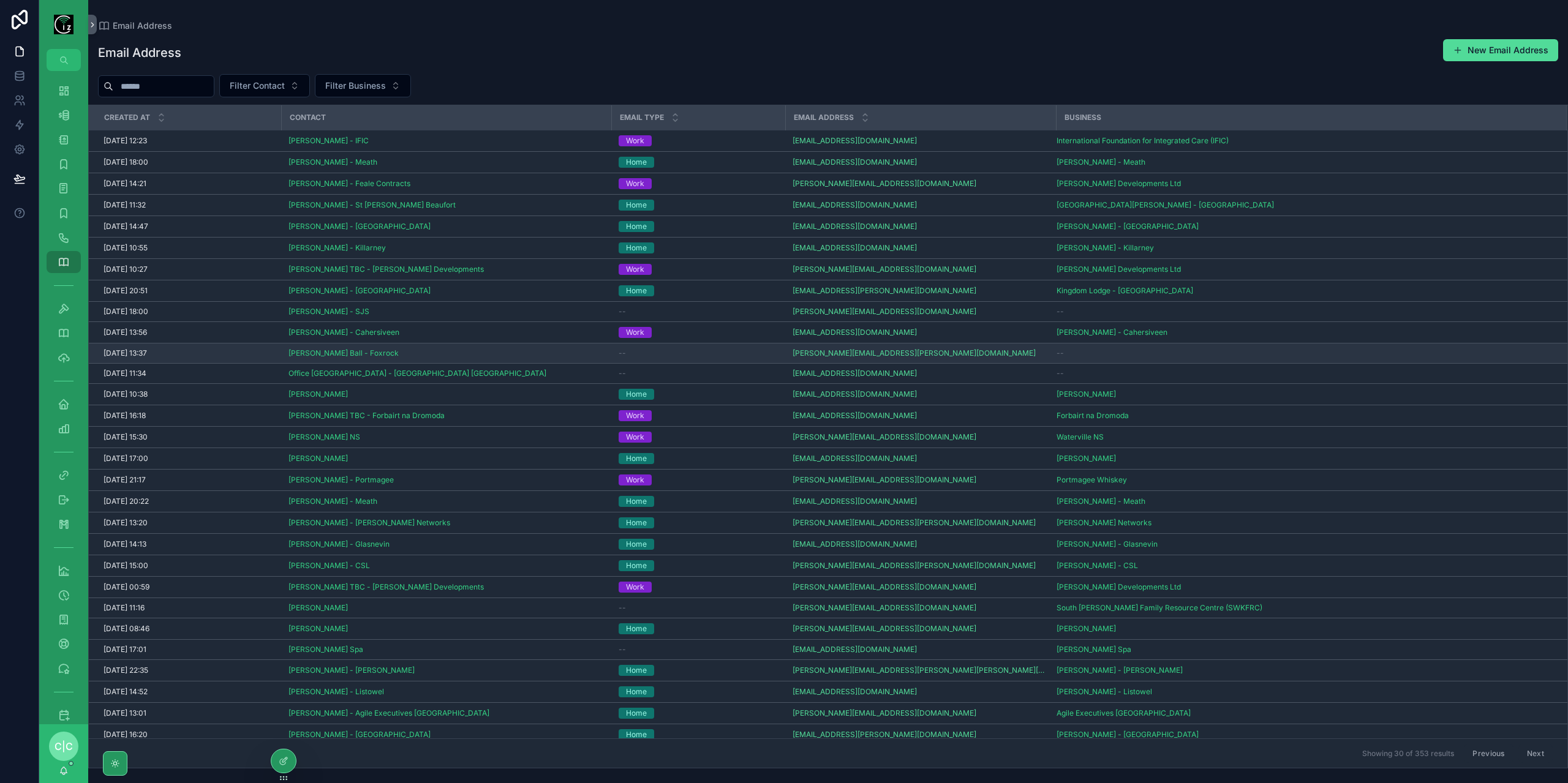
click at [648, 353] on div "--" at bounding box center [698, 353] width 159 height 10
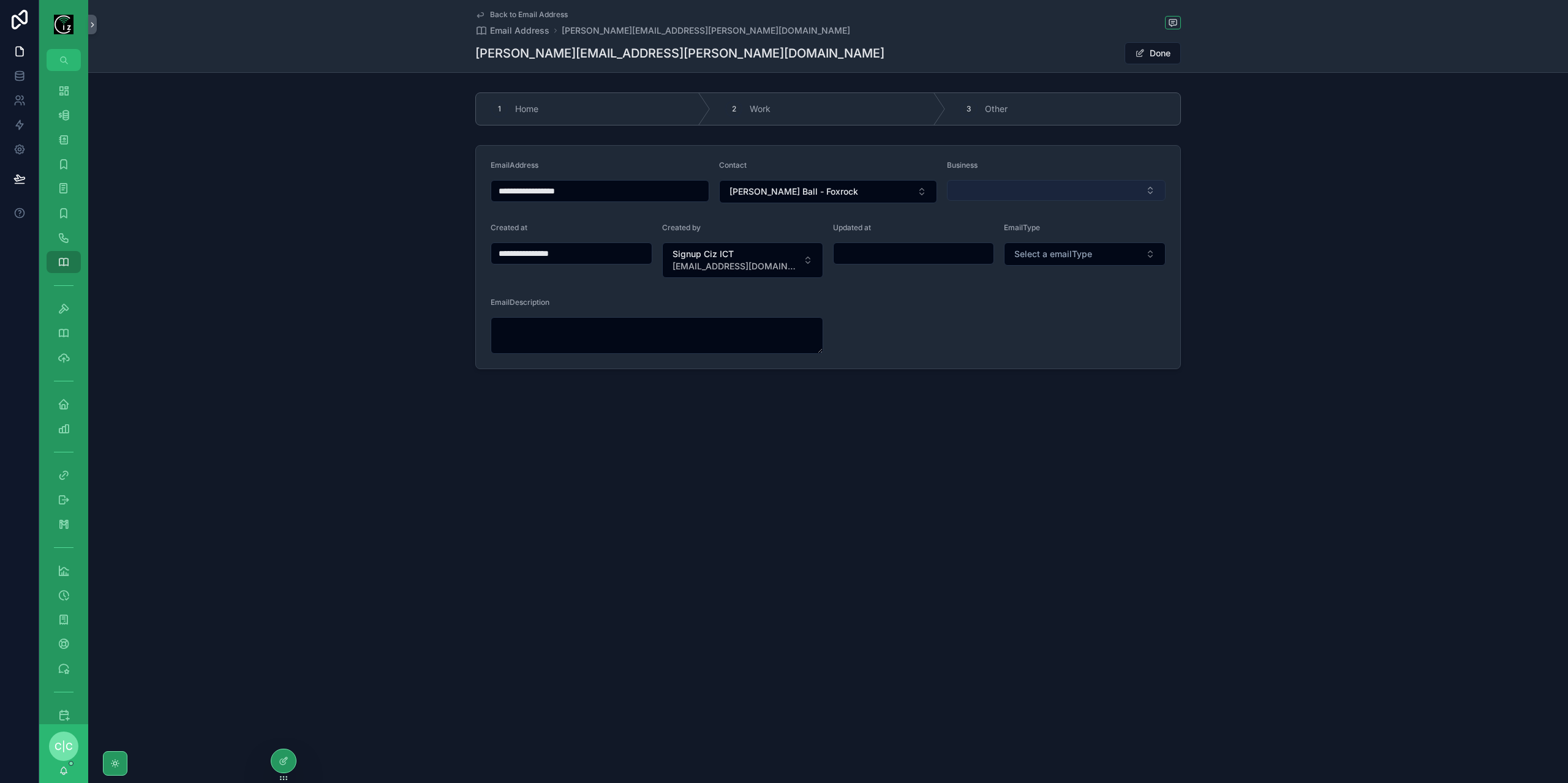
click at [1081, 195] on button "Select Button" at bounding box center [1056, 191] width 218 height 21
type input "*******"
click at [1048, 237] on span "[PERSON_NAME] Ball - Foxrock" at bounding box center [1019, 238] width 128 height 13
type input "**********"
click at [1071, 251] on span "Select a emailType" at bounding box center [1052, 254] width 77 height 13
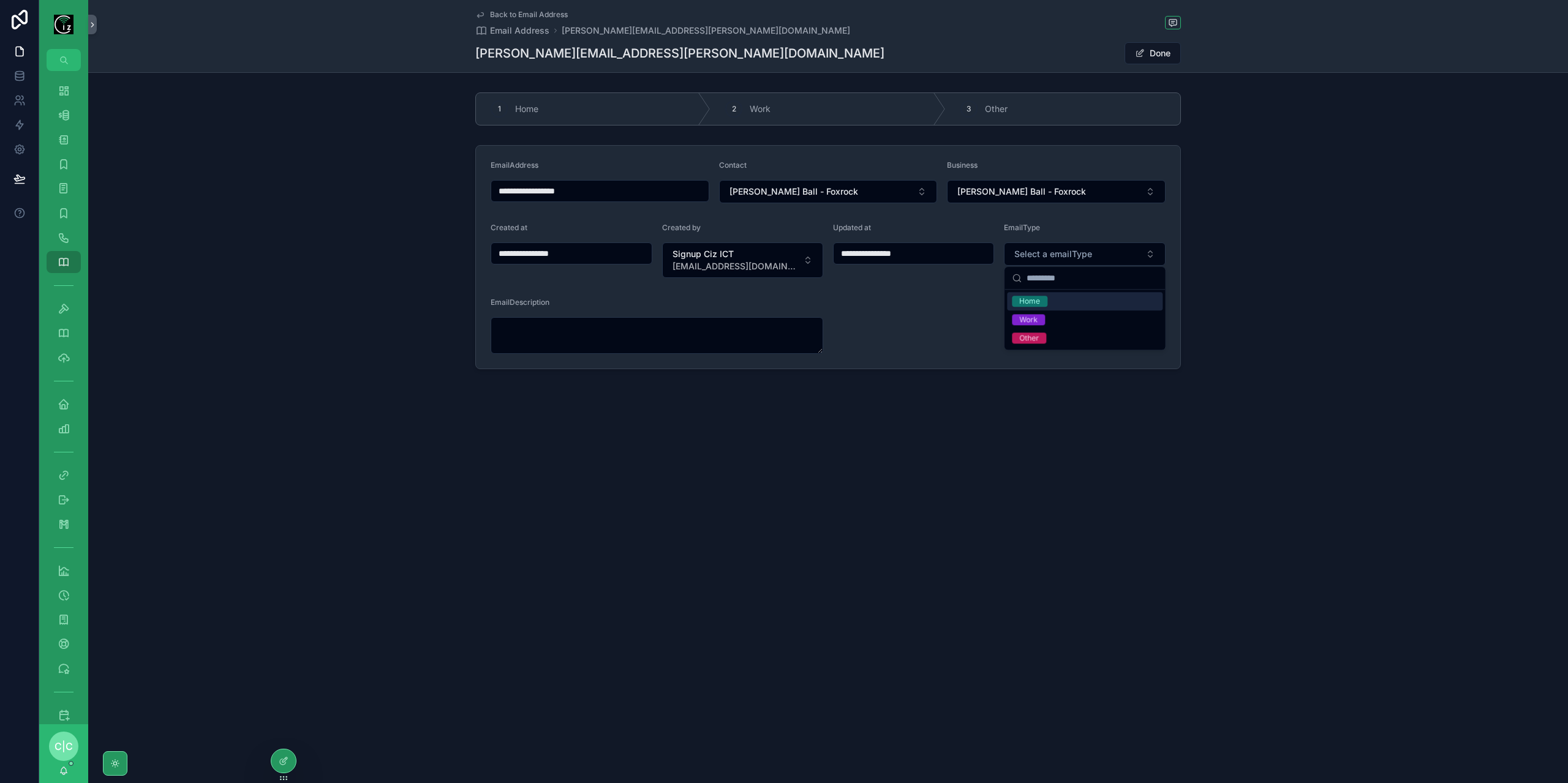
click at [1058, 300] on div "Home" at bounding box center [1084, 301] width 156 height 18
click at [515, 15] on span "Back to Email Address" at bounding box center [528, 15] width 77 height 10
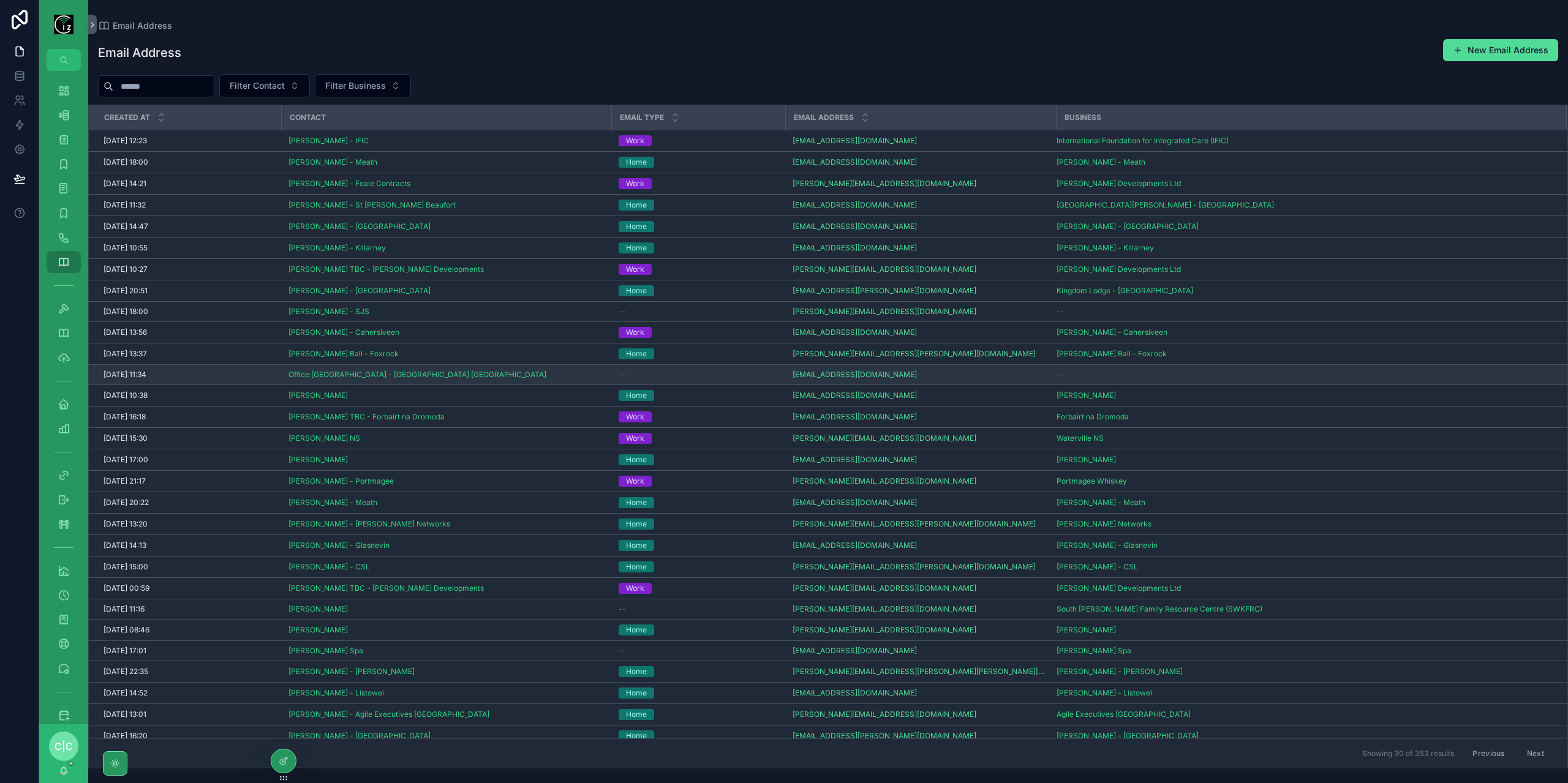
click at [629, 370] on div "--" at bounding box center [698, 375] width 159 height 10
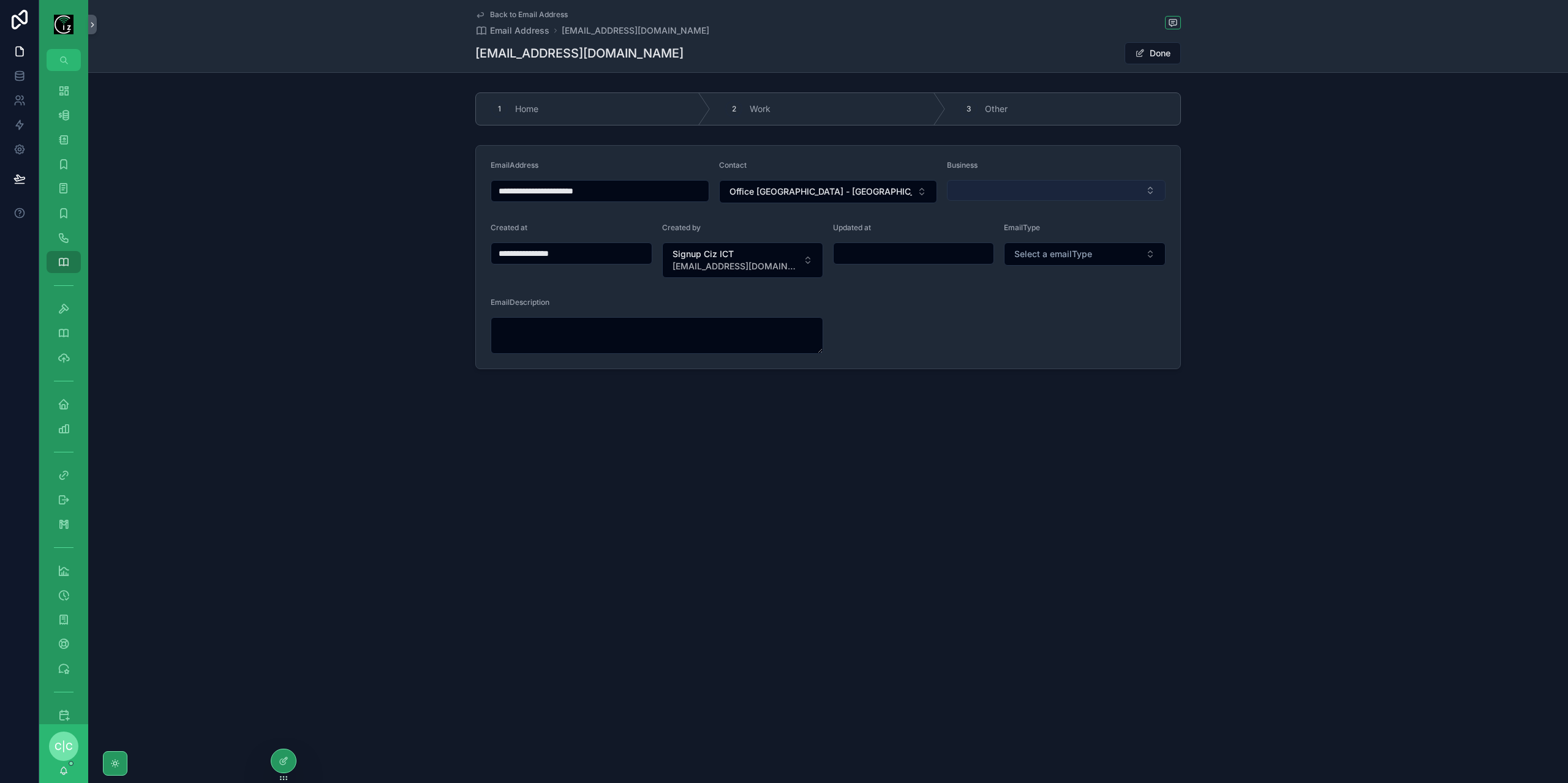
click at [1084, 194] on button "Select Button" at bounding box center [1056, 191] width 218 height 21
type input "**********"
click at [1015, 231] on div "Waterville NS" at bounding box center [1056, 237] width 213 height 20
type input "**********"
click at [1083, 258] on span "Select a emailType" at bounding box center [1052, 254] width 77 height 13
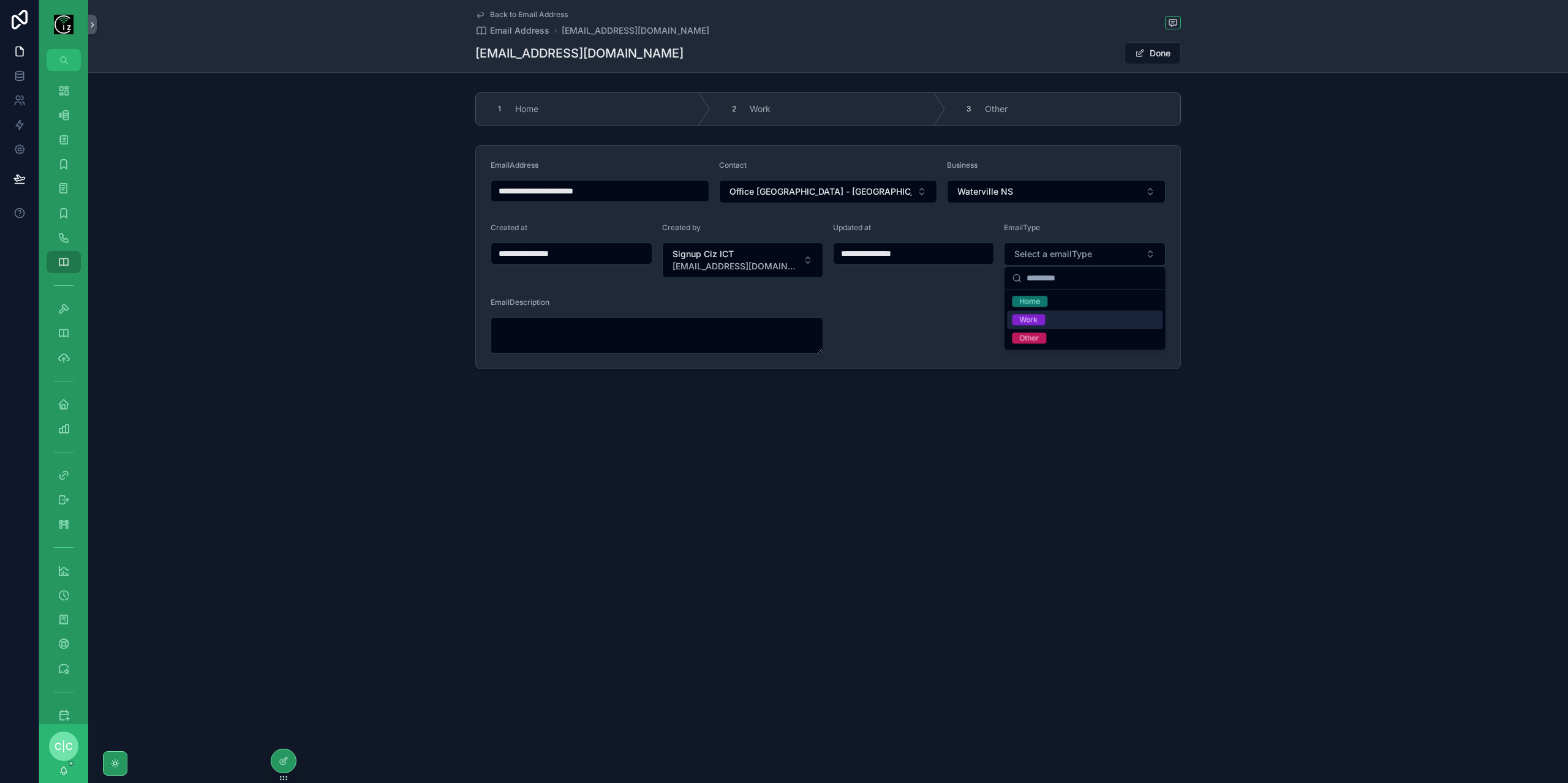
click at [1053, 322] on div "Work" at bounding box center [1084, 320] width 156 height 18
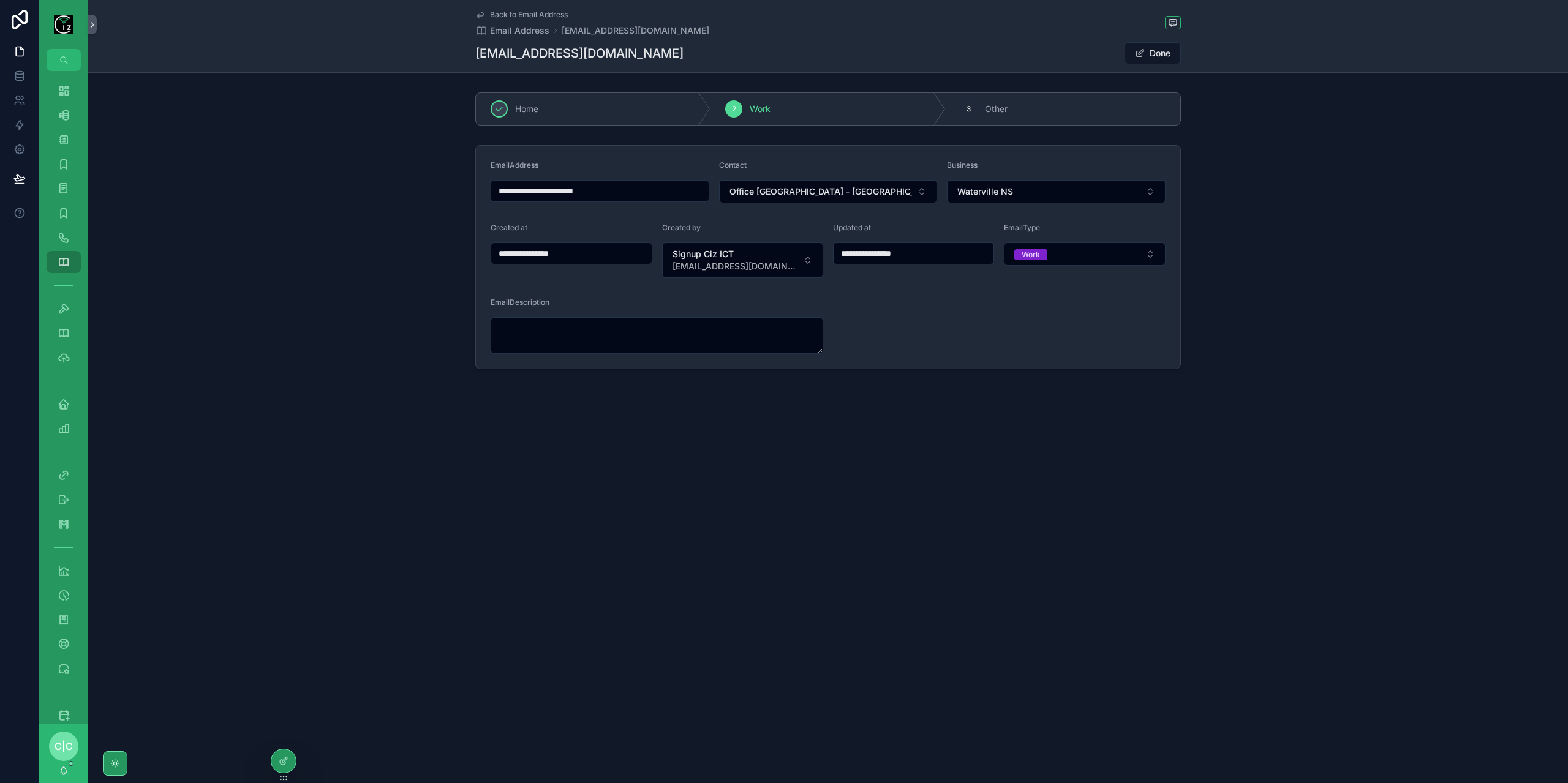
click at [496, 13] on span "Back to Email Address" at bounding box center [528, 15] width 77 height 10
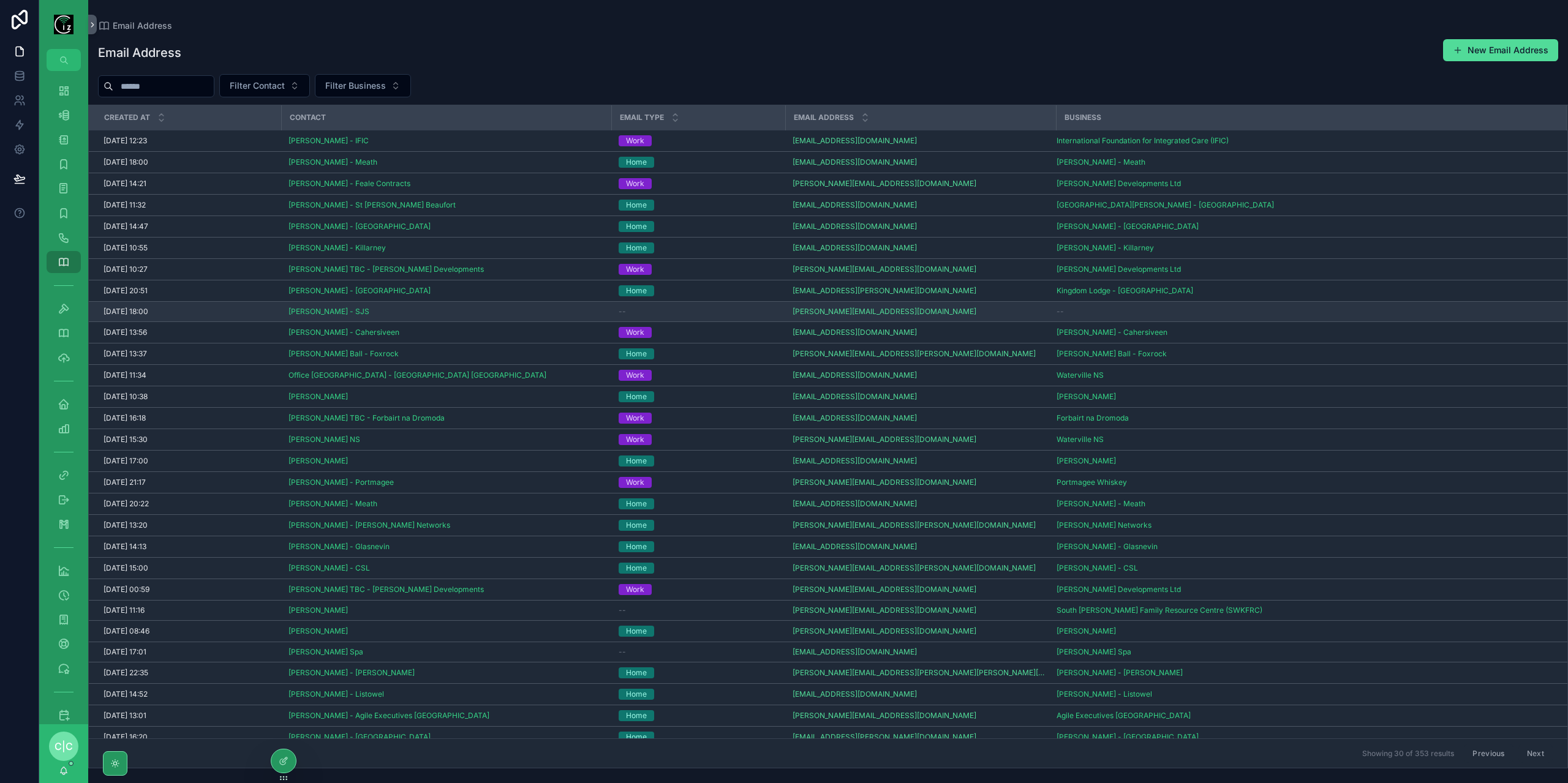
click at [661, 310] on div "--" at bounding box center [698, 312] width 159 height 10
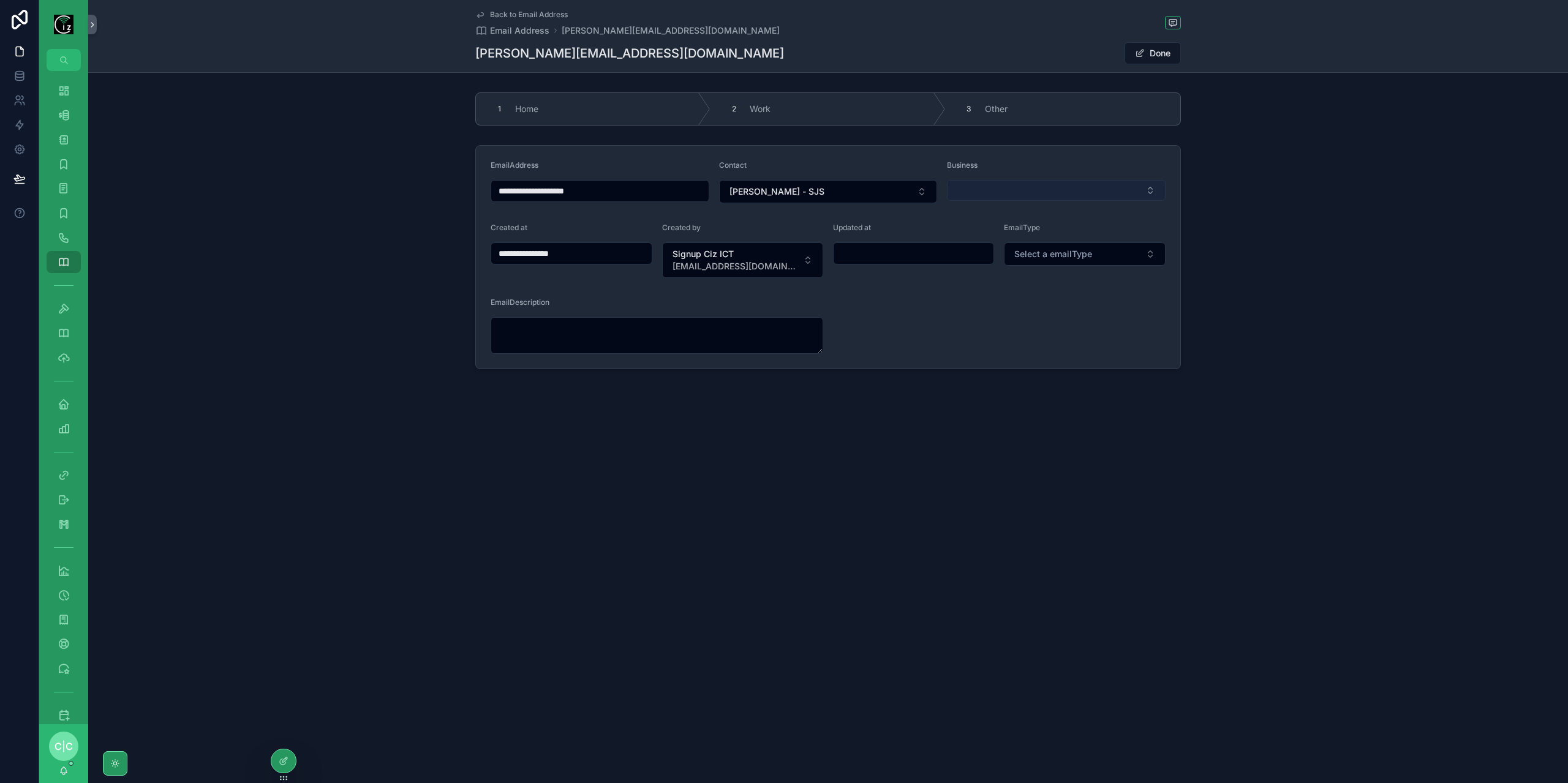
click at [1084, 188] on button "Select Button" at bounding box center [1056, 191] width 218 height 21
type input "***"
click at [1061, 241] on div "SJS Web Design" at bounding box center [1056, 237] width 213 height 20
type input "**********"
click at [1073, 252] on span "Select a emailType" at bounding box center [1052, 254] width 77 height 13
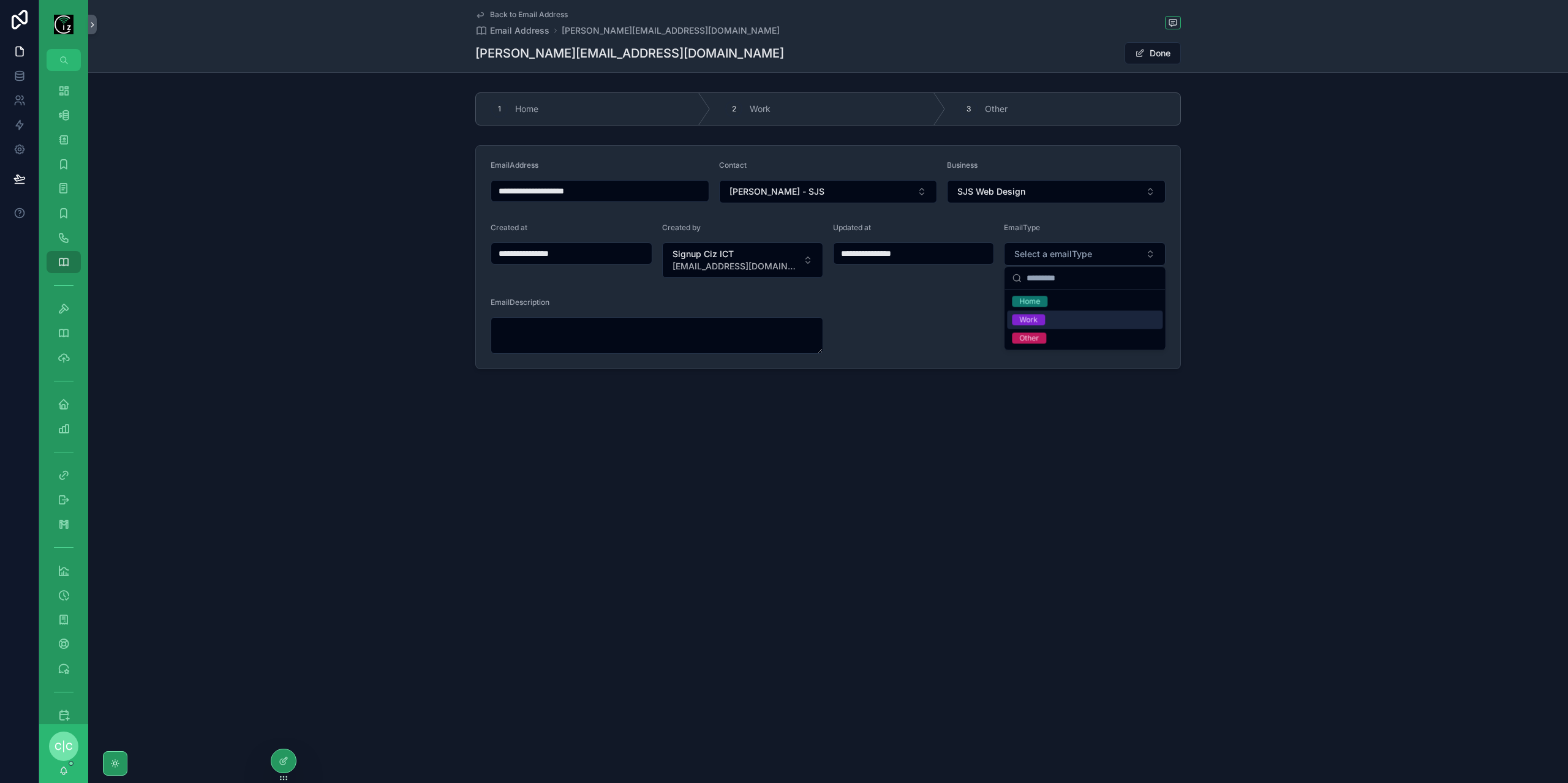
click at [1042, 324] on span "Work" at bounding box center [1028, 320] width 33 height 11
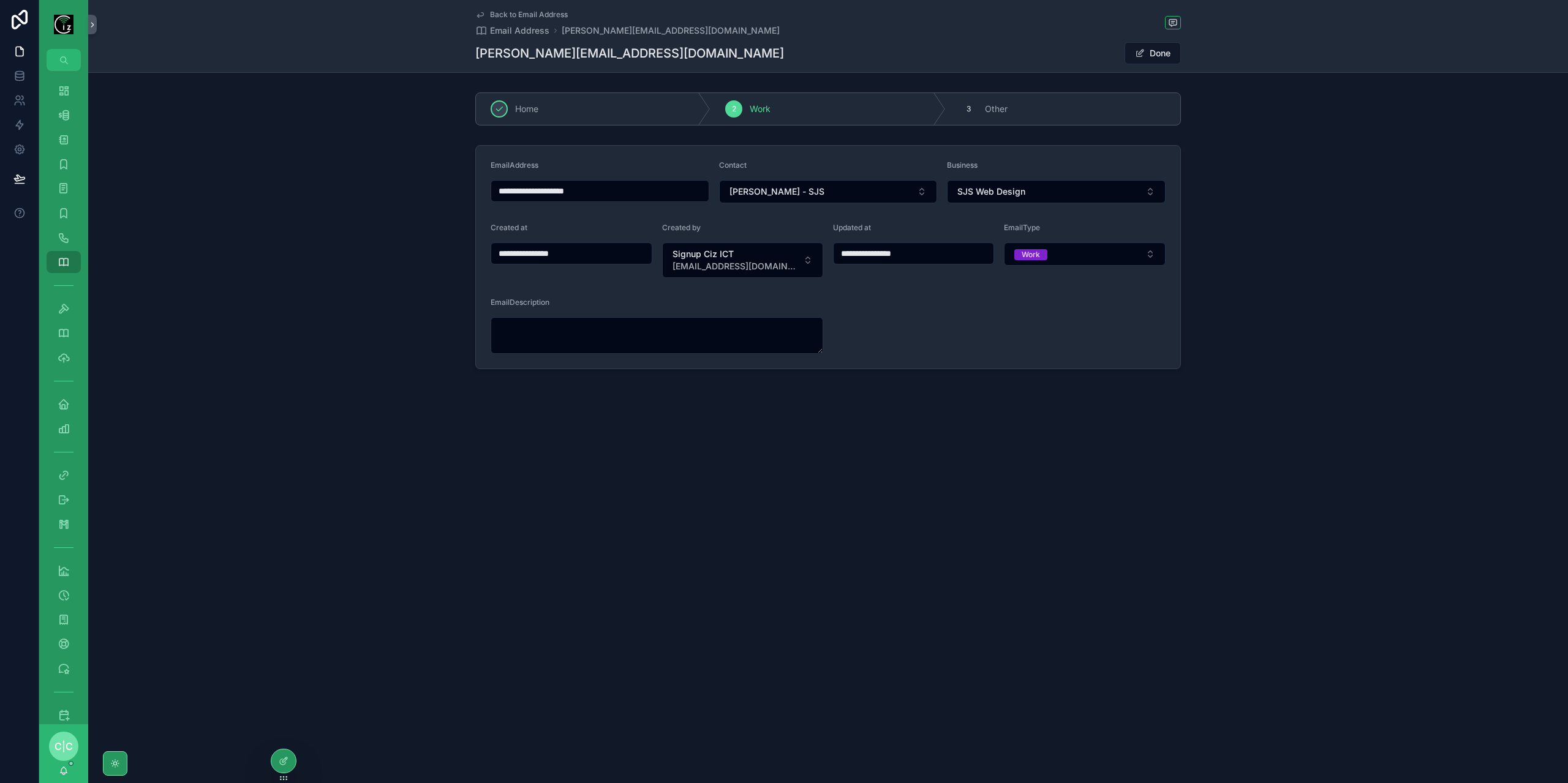
click at [527, 15] on span "Back to Email Address" at bounding box center [528, 15] width 77 height 10
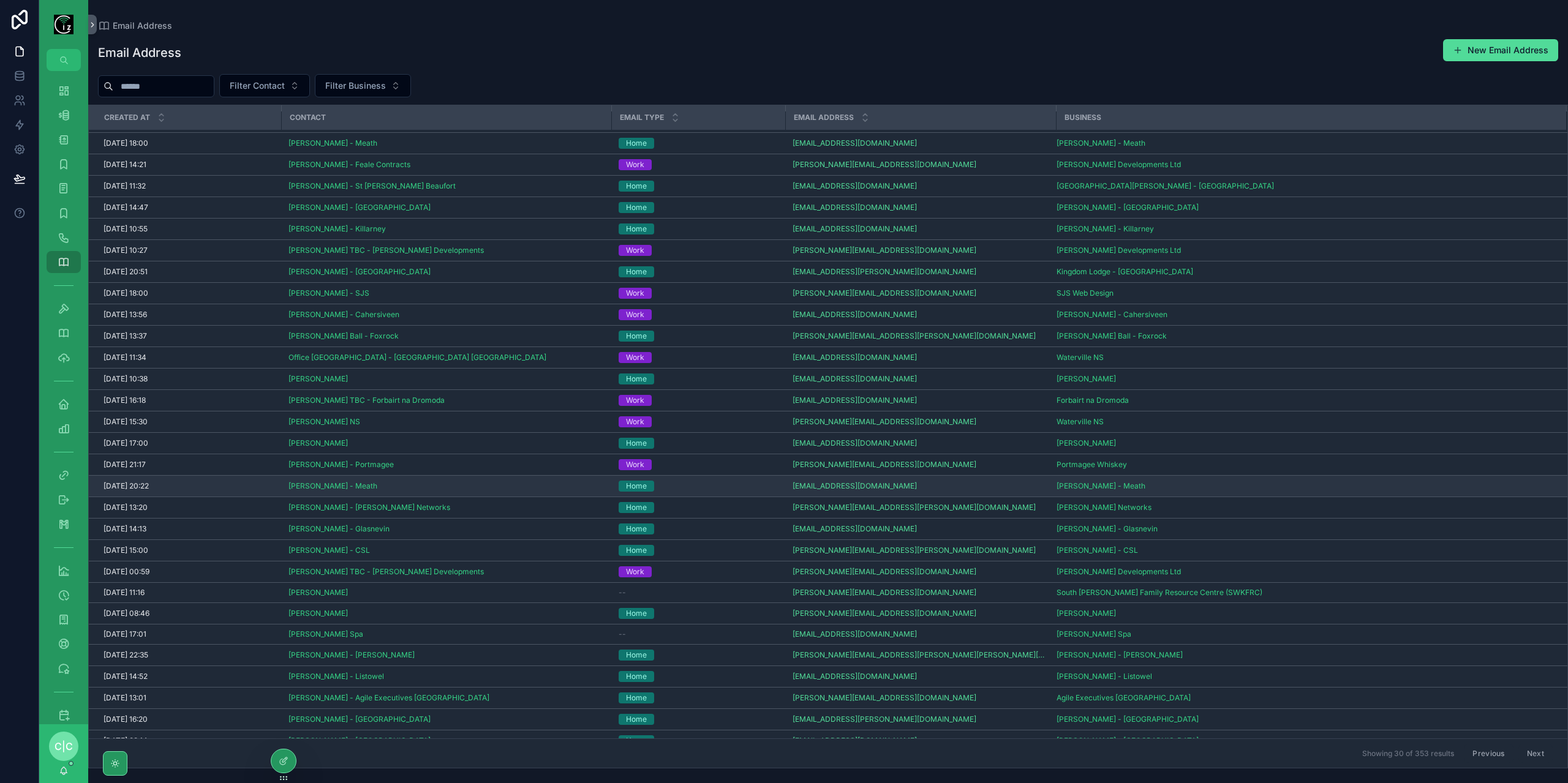
scroll to position [24, 0]
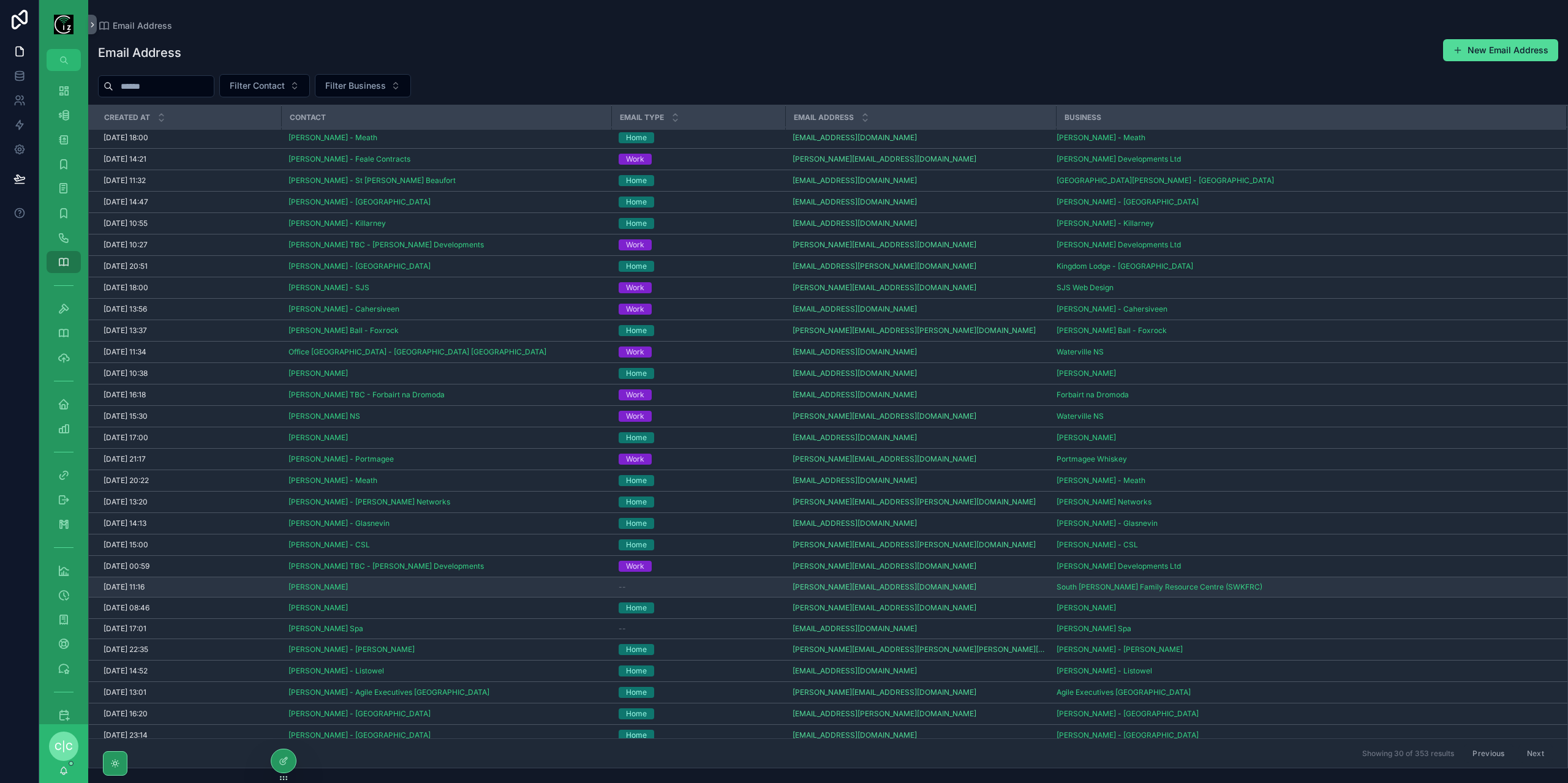
click at [666, 583] on div "--" at bounding box center [698, 588] width 159 height 10
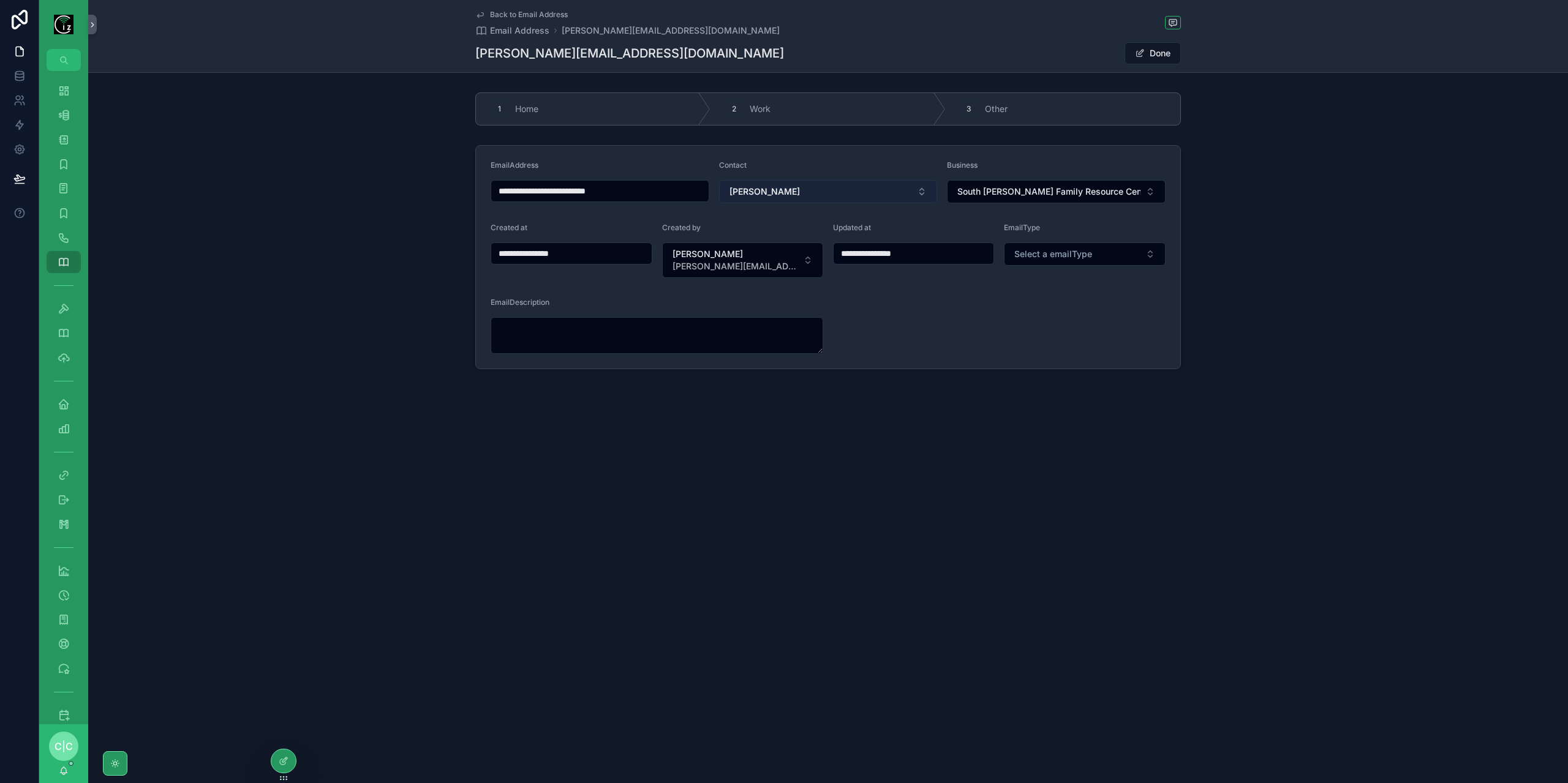
click at [846, 192] on button "[PERSON_NAME]" at bounding box center [828, 191] width 218 height 23
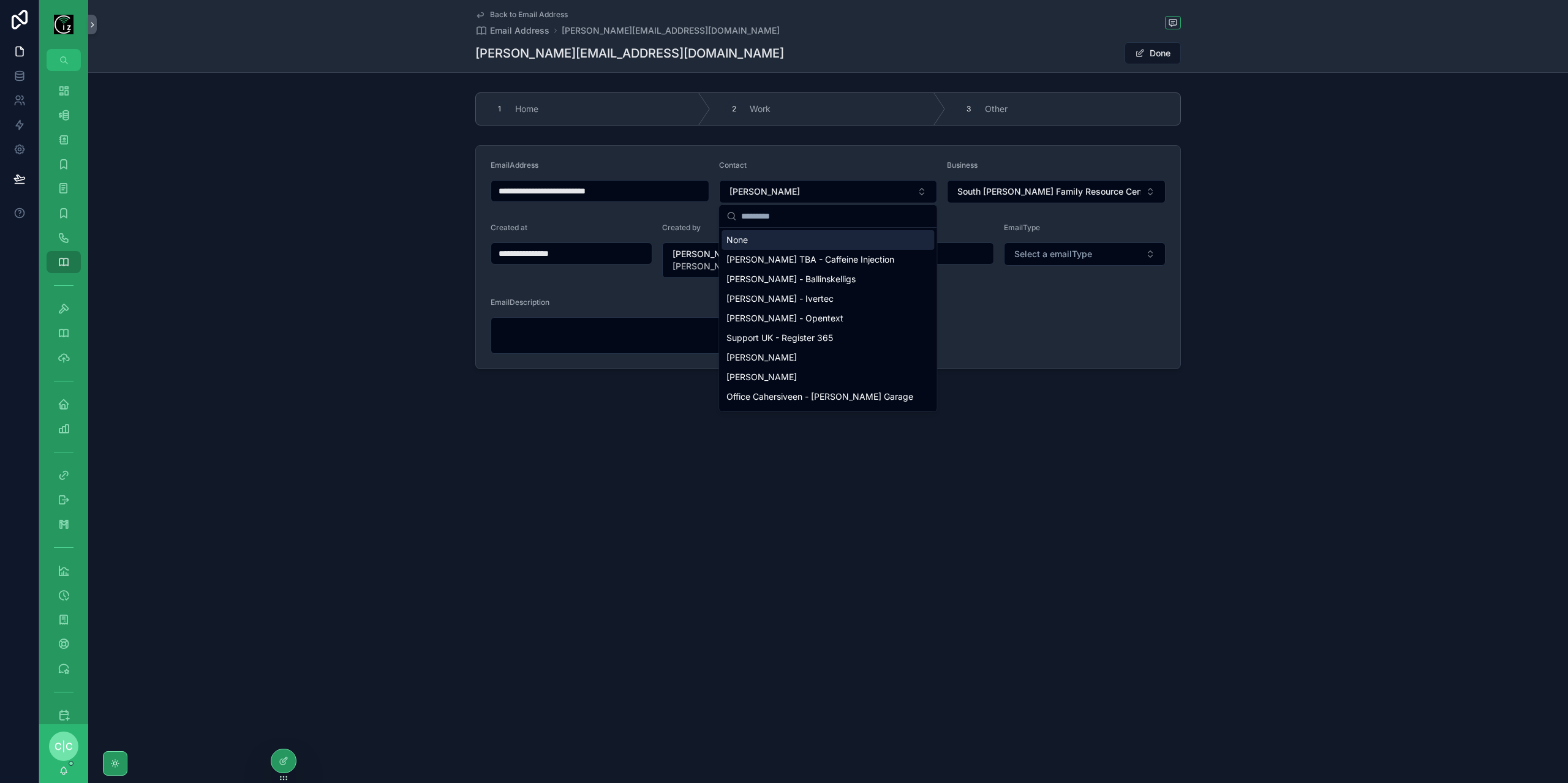
click at [1398, 213] on div "**********" at bounding box center [828, 257] width 1479 height 234
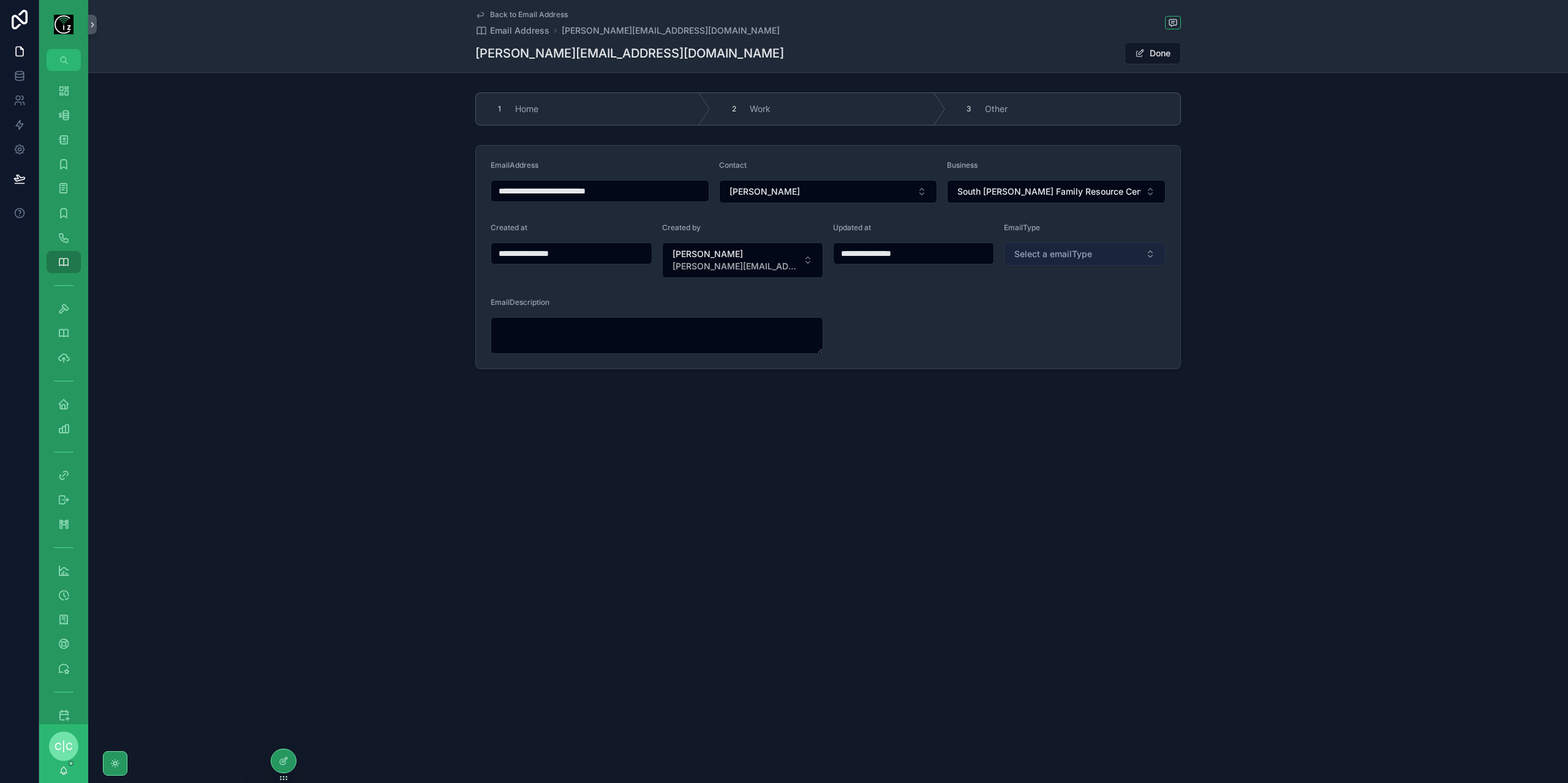
click at [1115, 243] on button "Select a emailType" at bounding box center [1084, 254] width 162 height 23
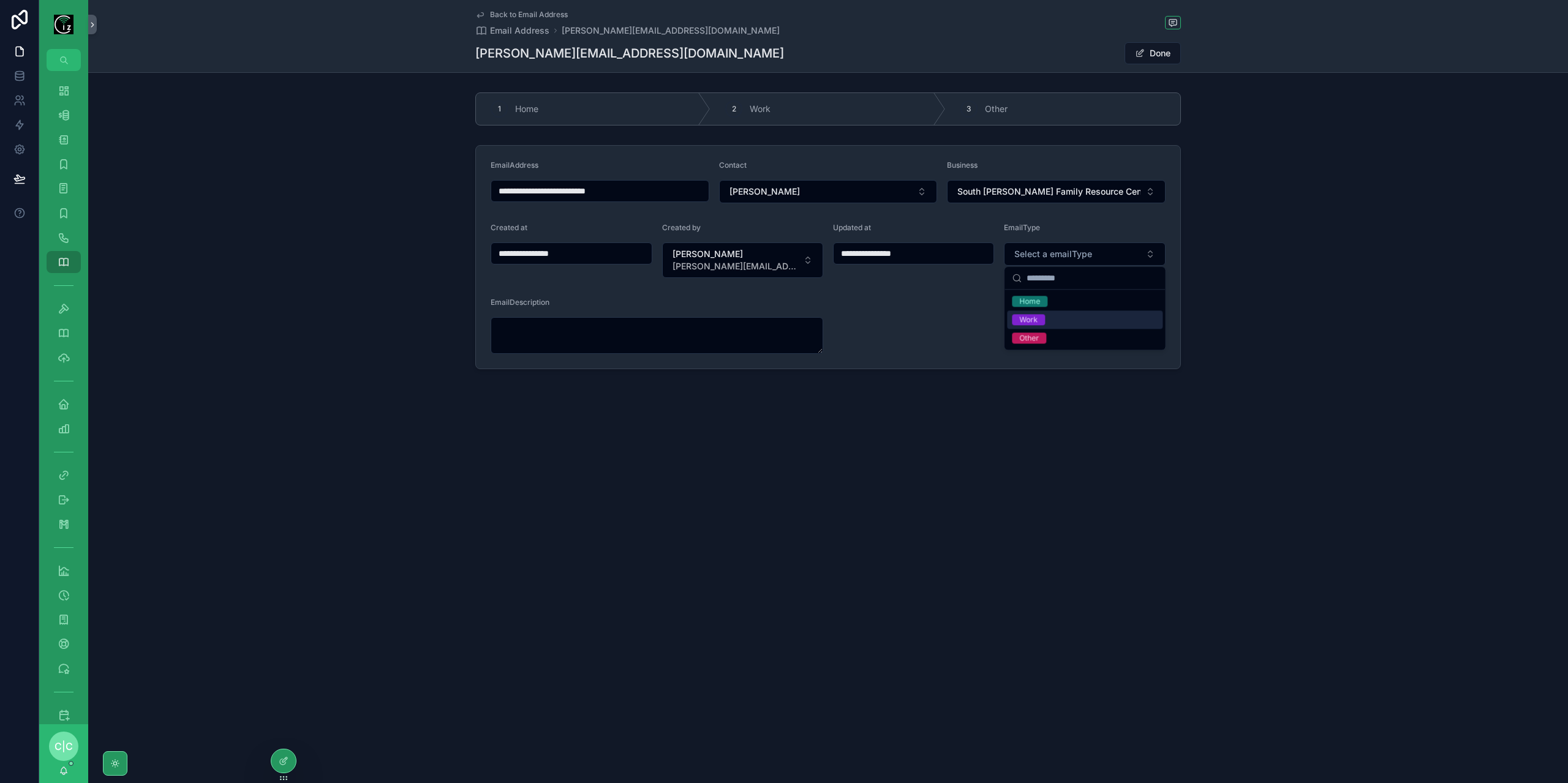
click at [1062, 318] on div "Work" at bounding box center [1084, 320] width 156 height 18
type input "**********"
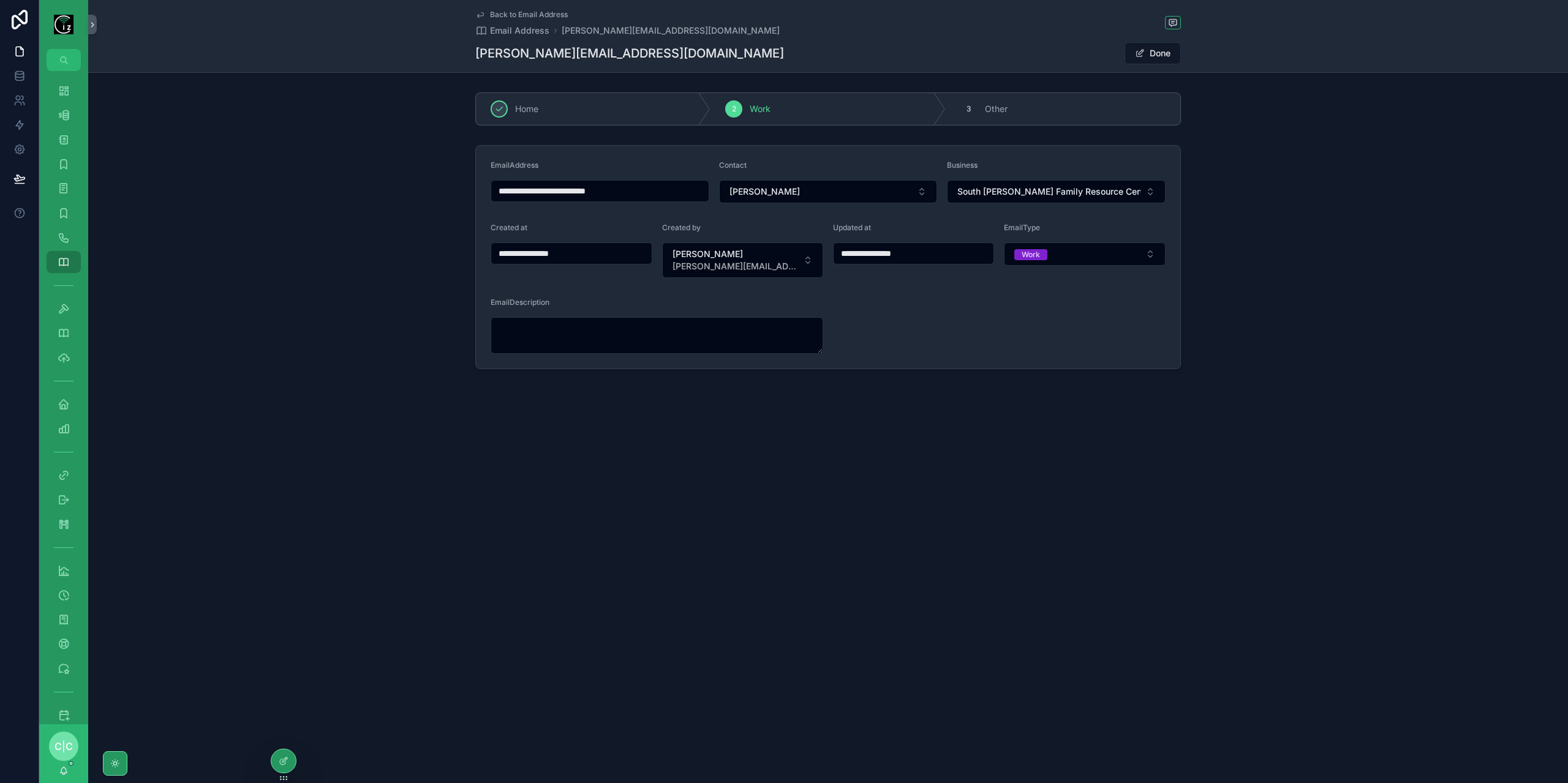
click at [489, 12] on link "Back to Email Address" at bounding box center [521, 15] width 93 height 10
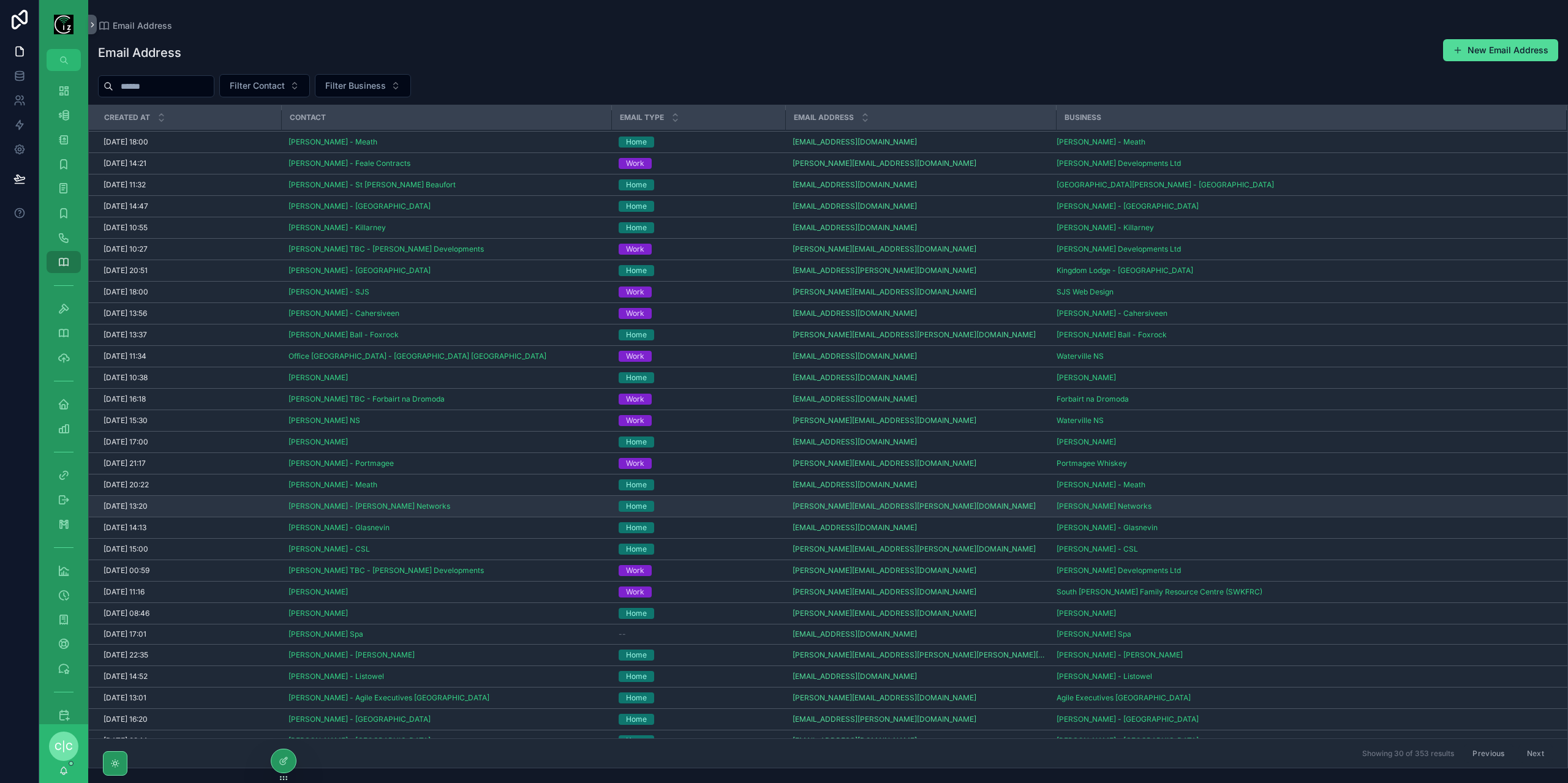
scroll to position [26, 0]
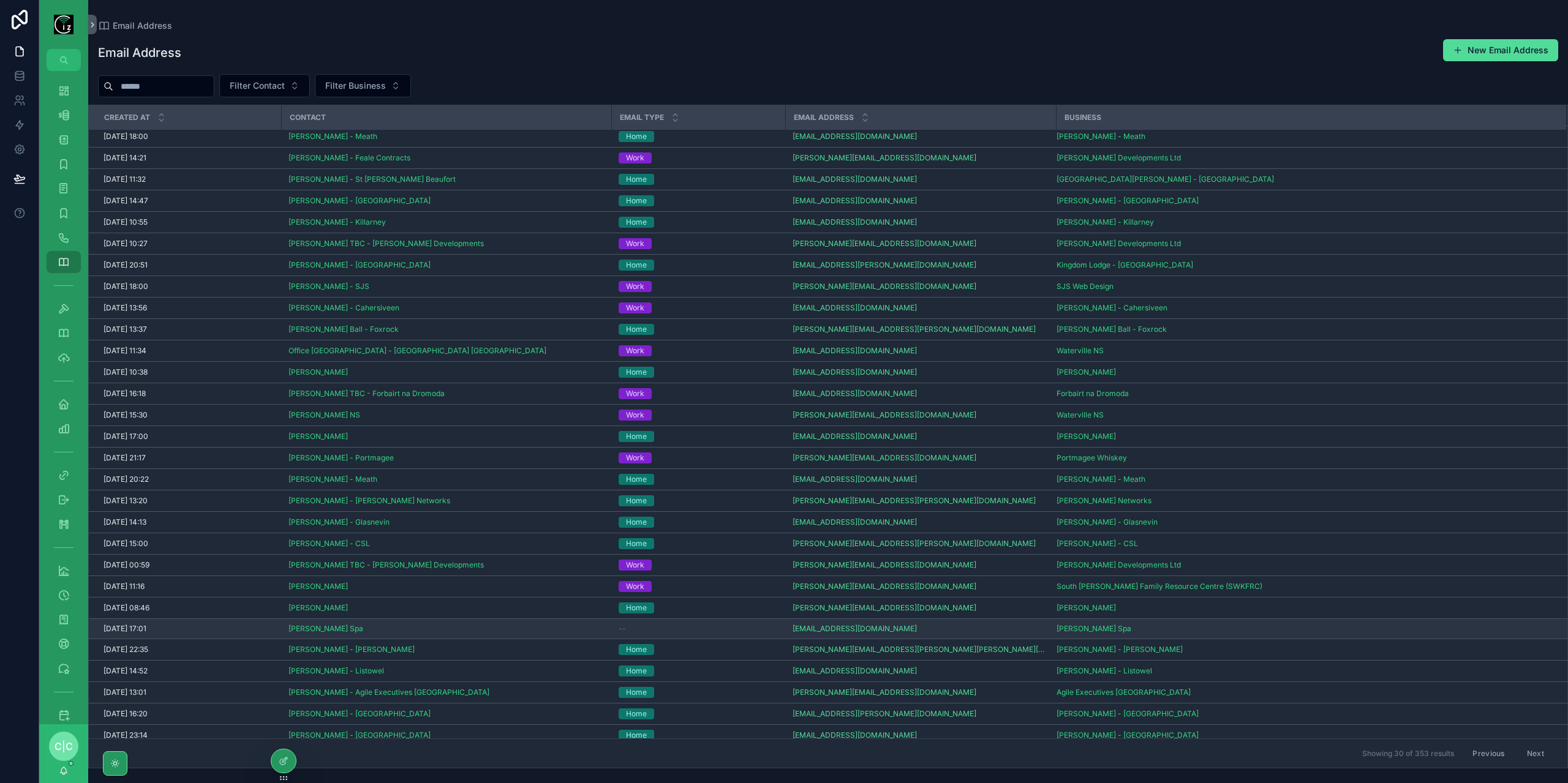
click at [657, 624] on div "--" at bounding box center [698, 629] width 159 height 10
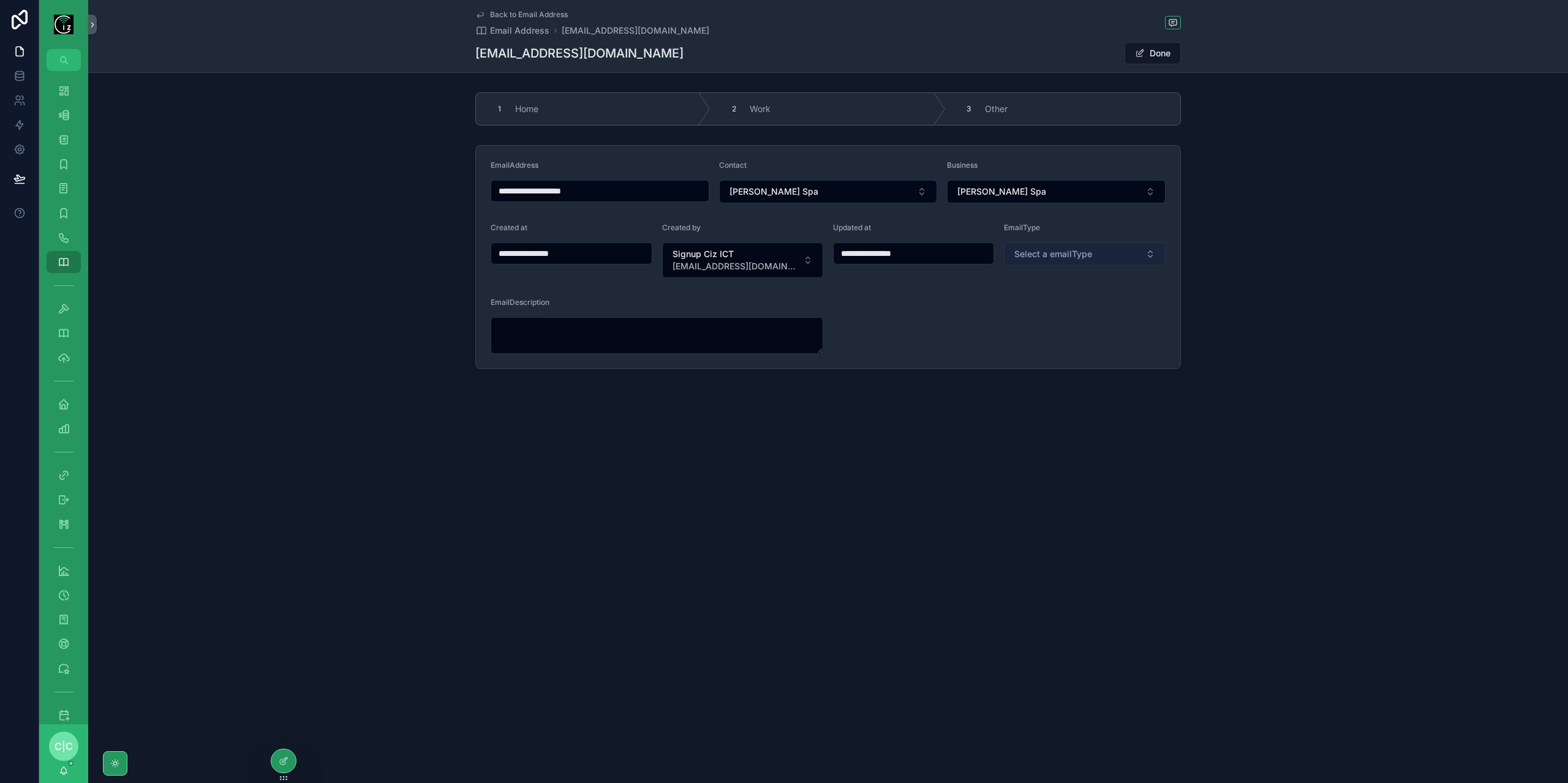
click at [1082, 251] on span "Select a emailType" at bounding box center [1052, 254] width 77 height 13
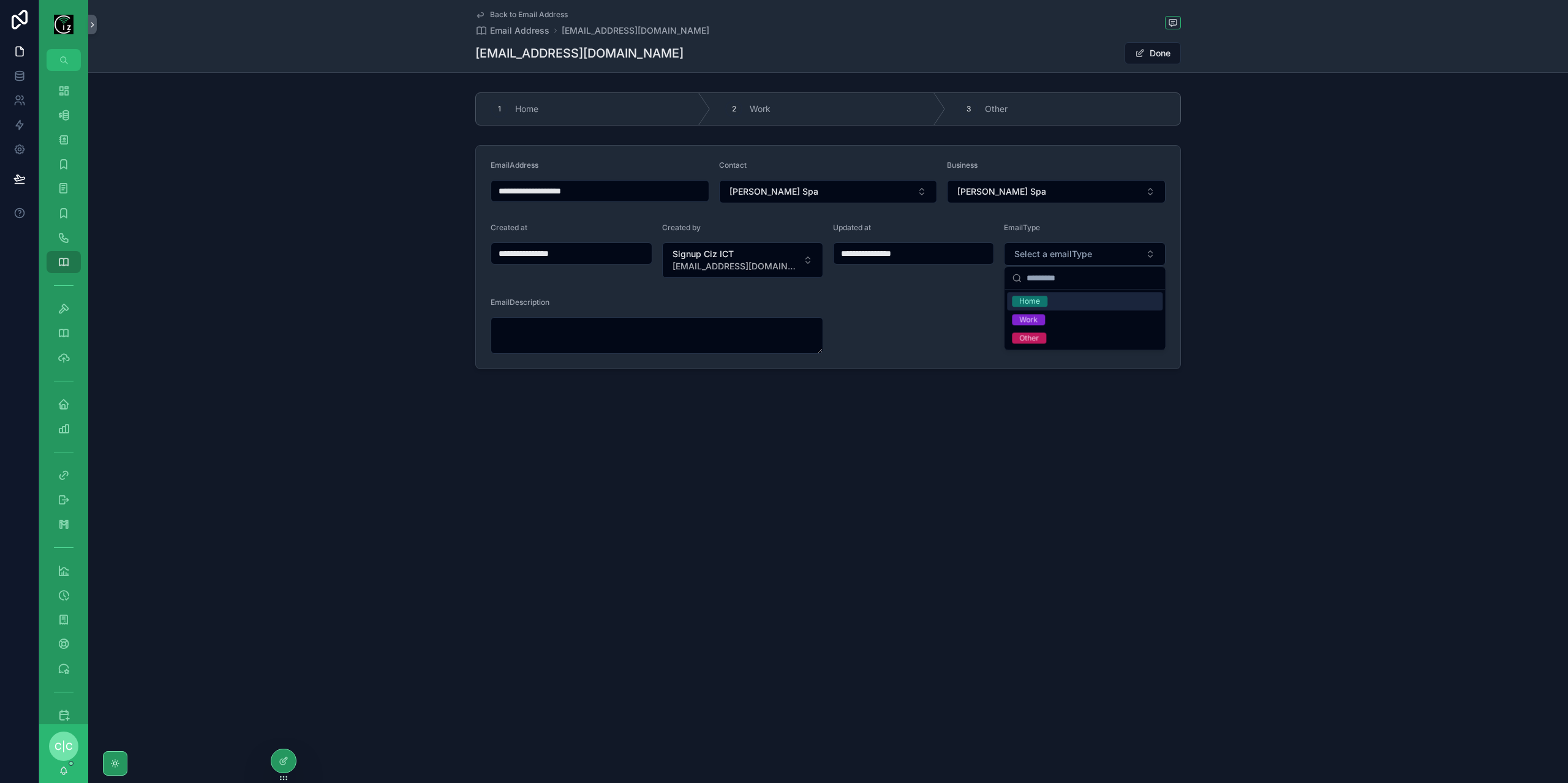
click at [1057, 301] on div "Home" at bounding box center [1084, 301] width 156 height 18
type input "**********"
click at [501, 17] on span "Back to Email Address" at bounding box center [528, 15] width 77 height 10
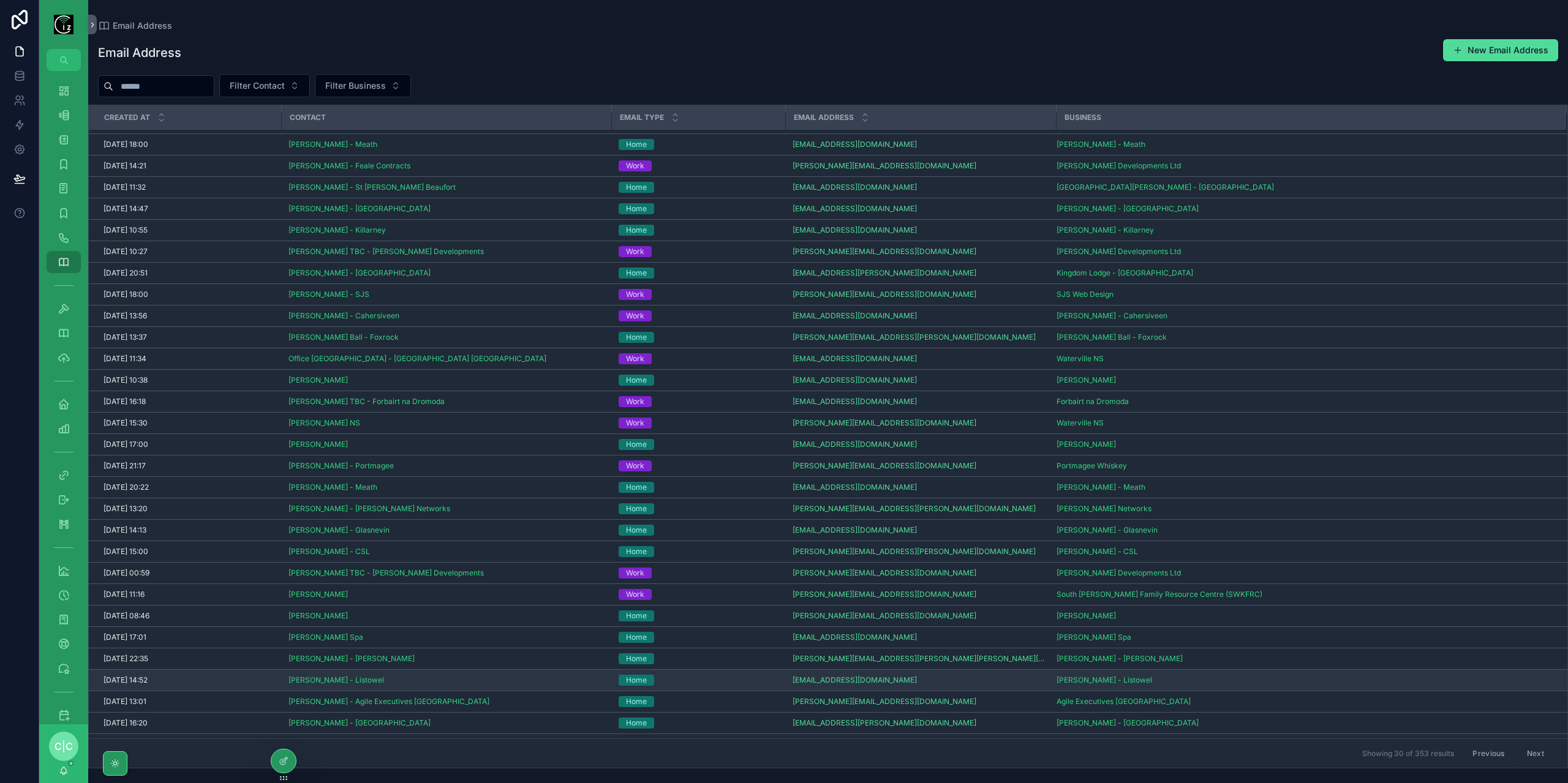
scroll to position [27, 0]
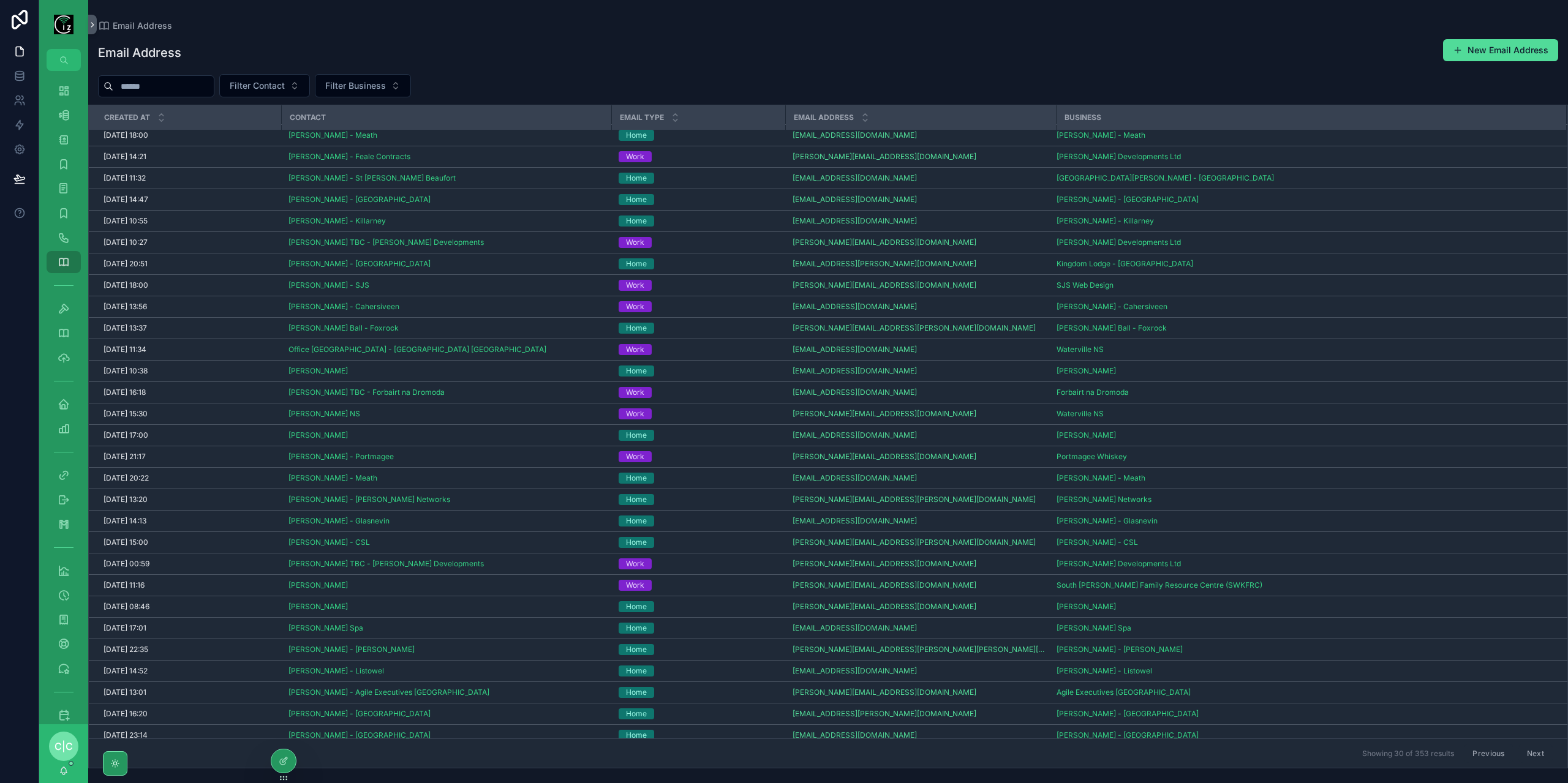
click at [1542, 759] on button "Next" at bounding box center [1535, 753] width 34 height 19
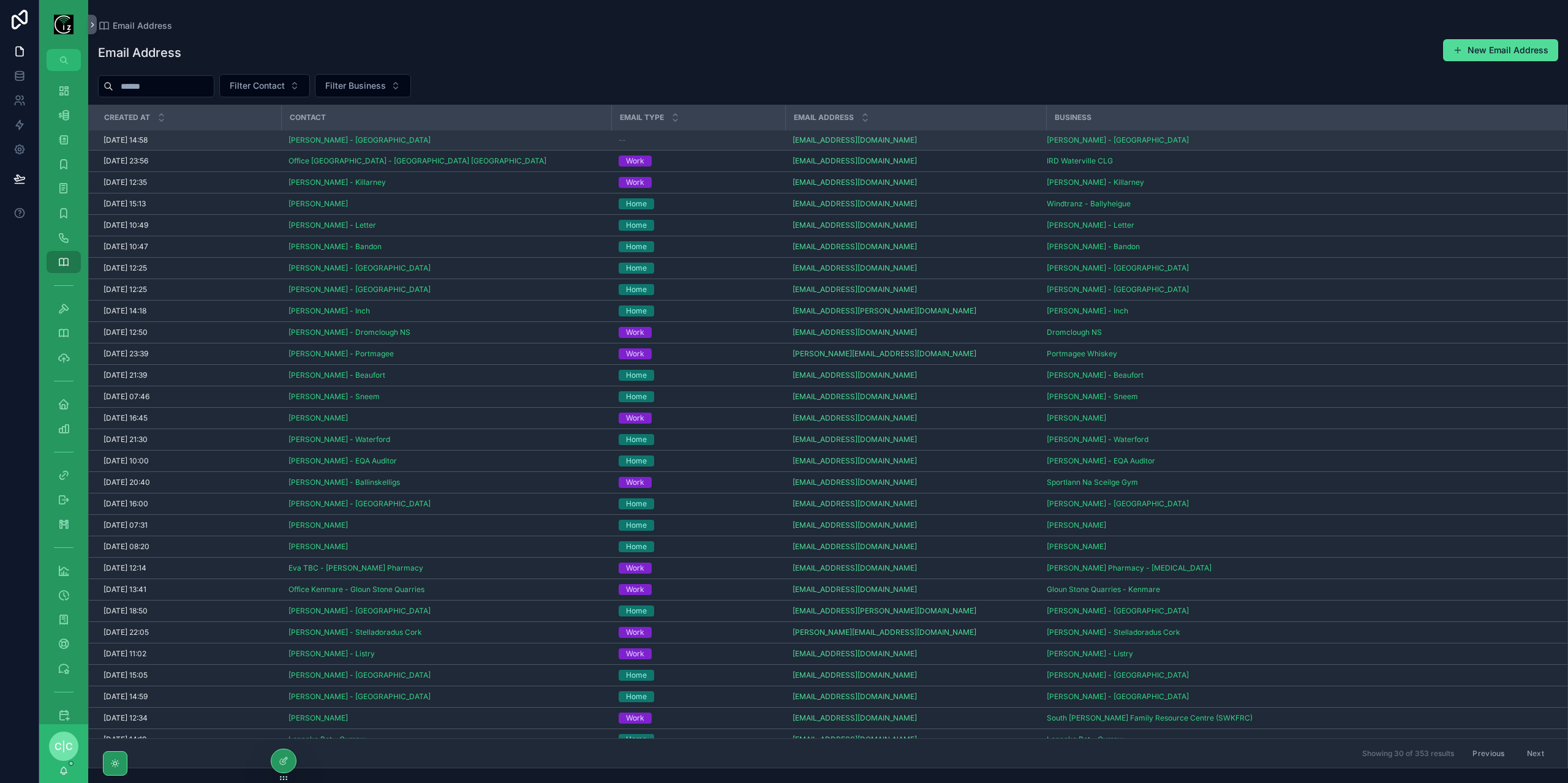
click at [671, 137] on div "--" at bounding box center [698, 140] width 159 height 10
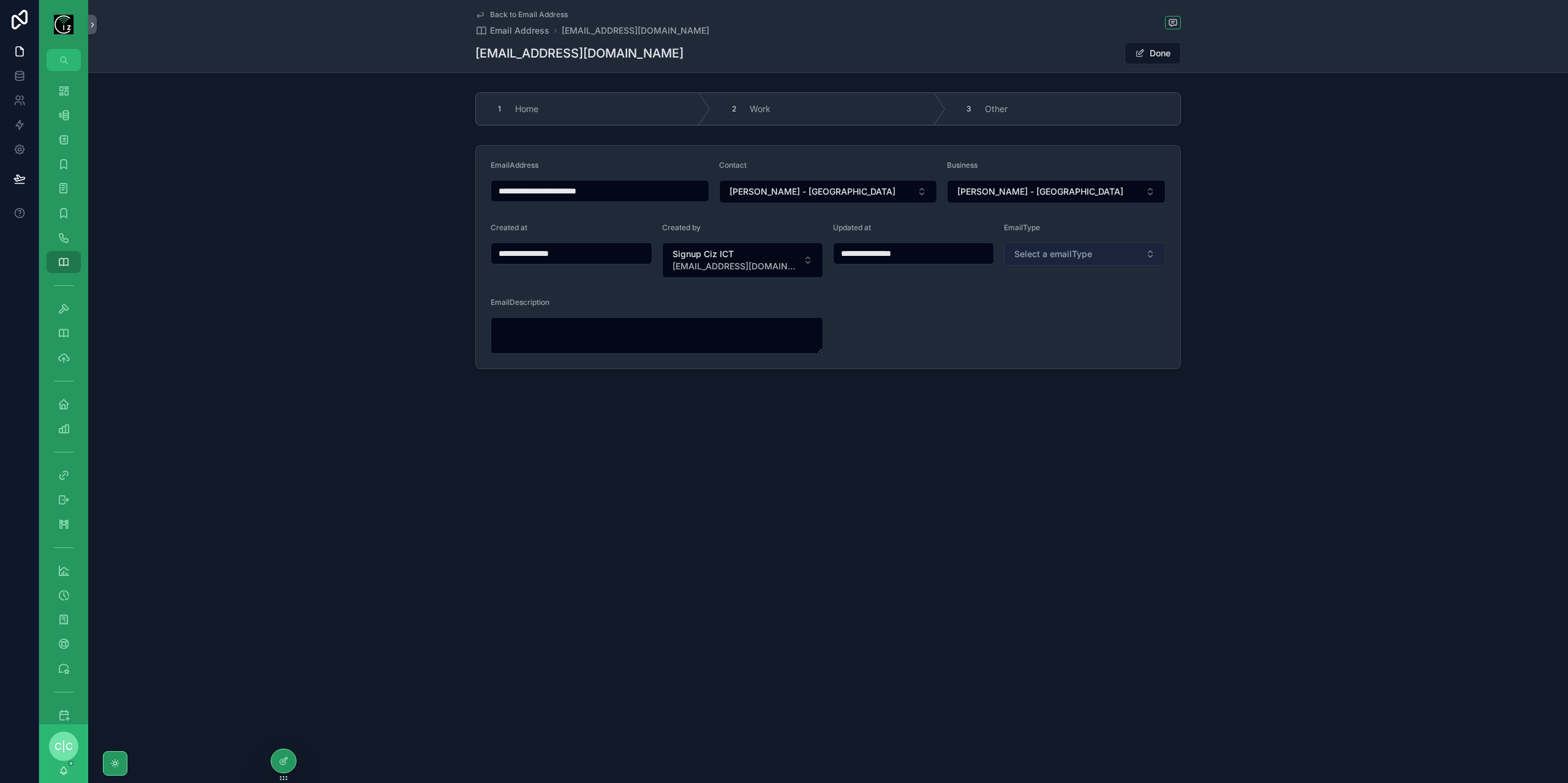
click at [1137, 249] on button "Select a emailType" at bounding box center [1084, 254] width 162 height 23
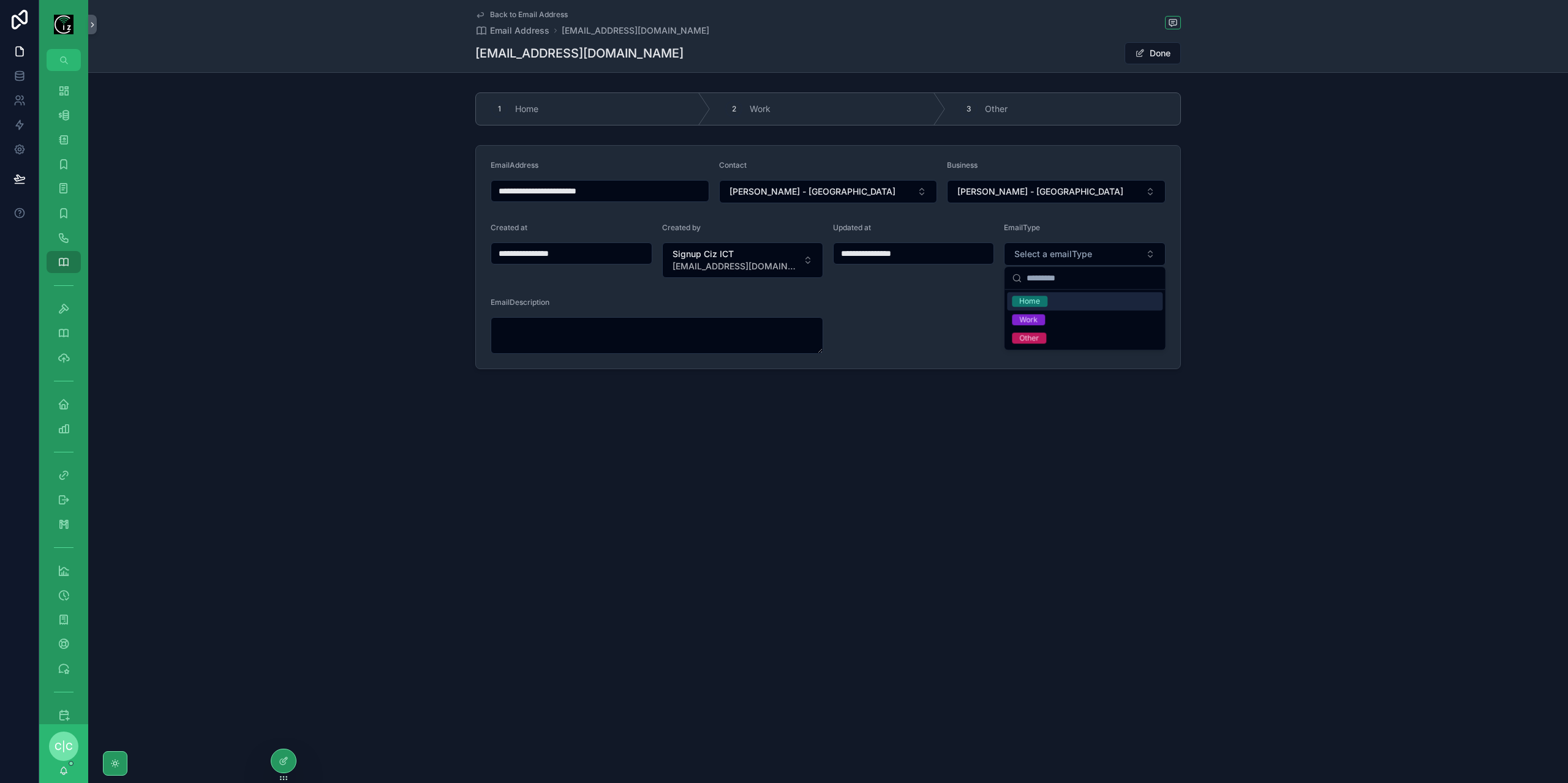
click at [1103, 301] on div "Home" at bounding box center [1084, 301] width 156 height 18
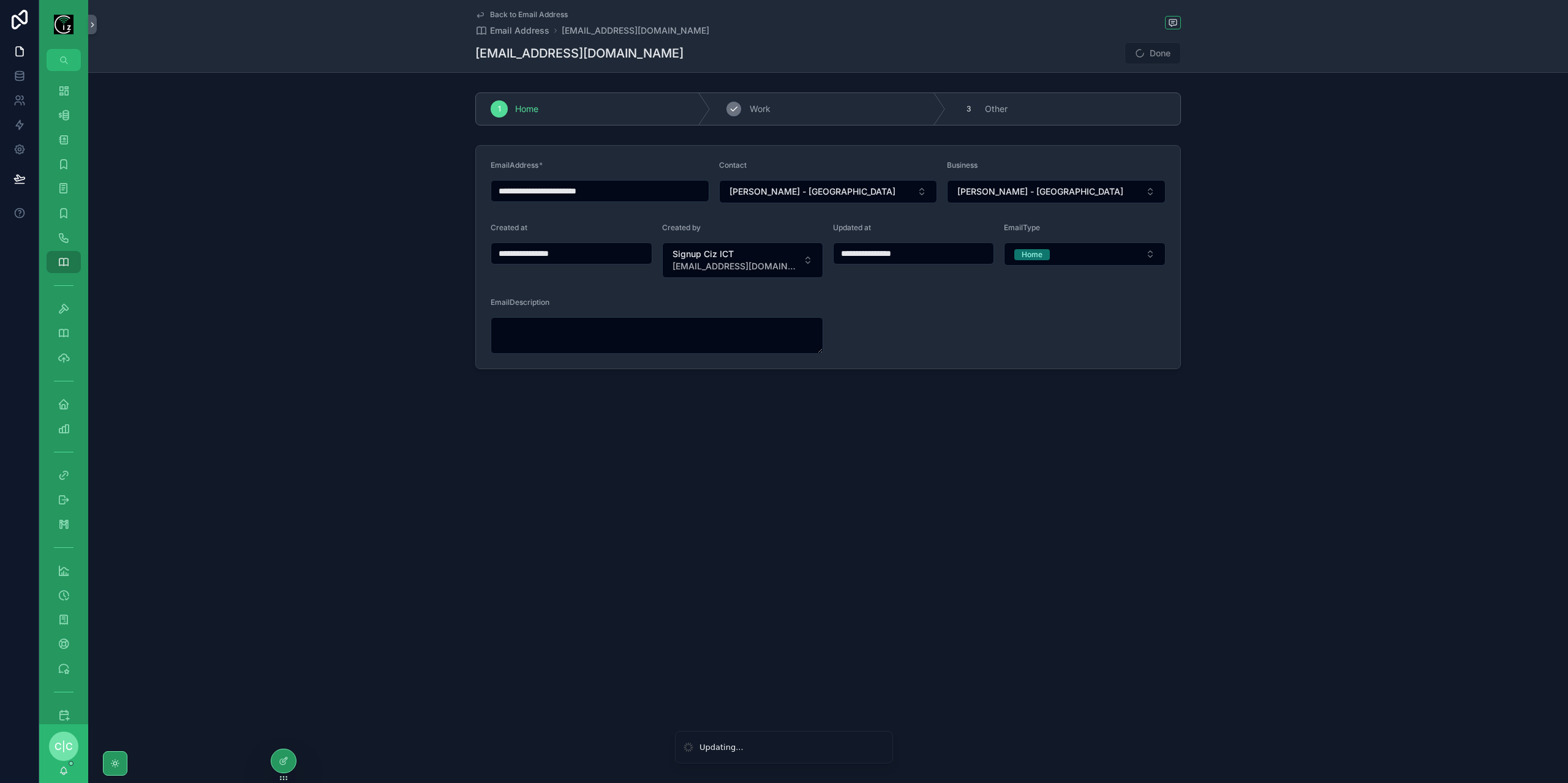
type input "**********"
click at [507, 16] on span "Back to Email Address" at bounding box center [528, 15] width 77 height 10
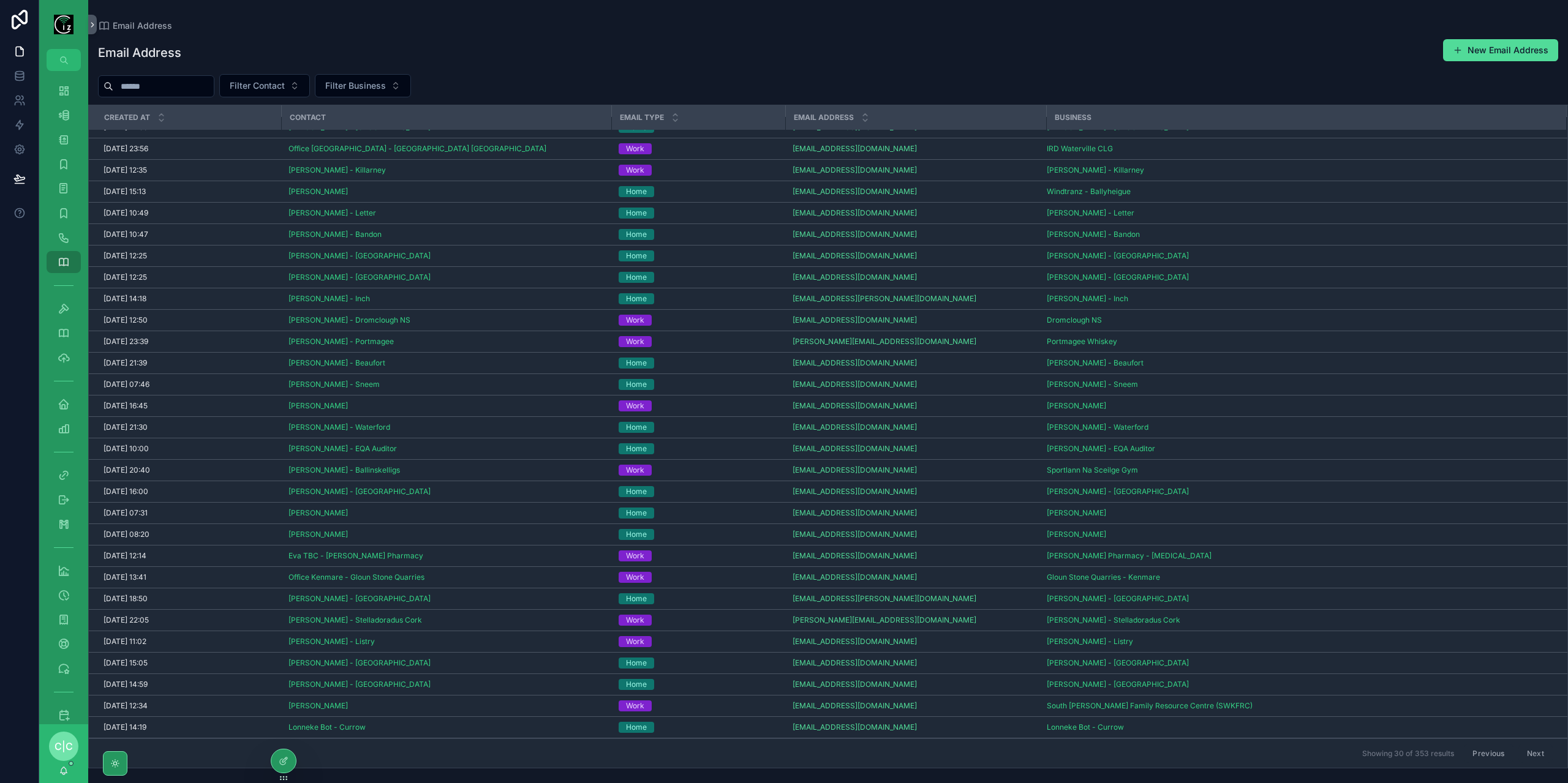
scroll to position [27, 0]
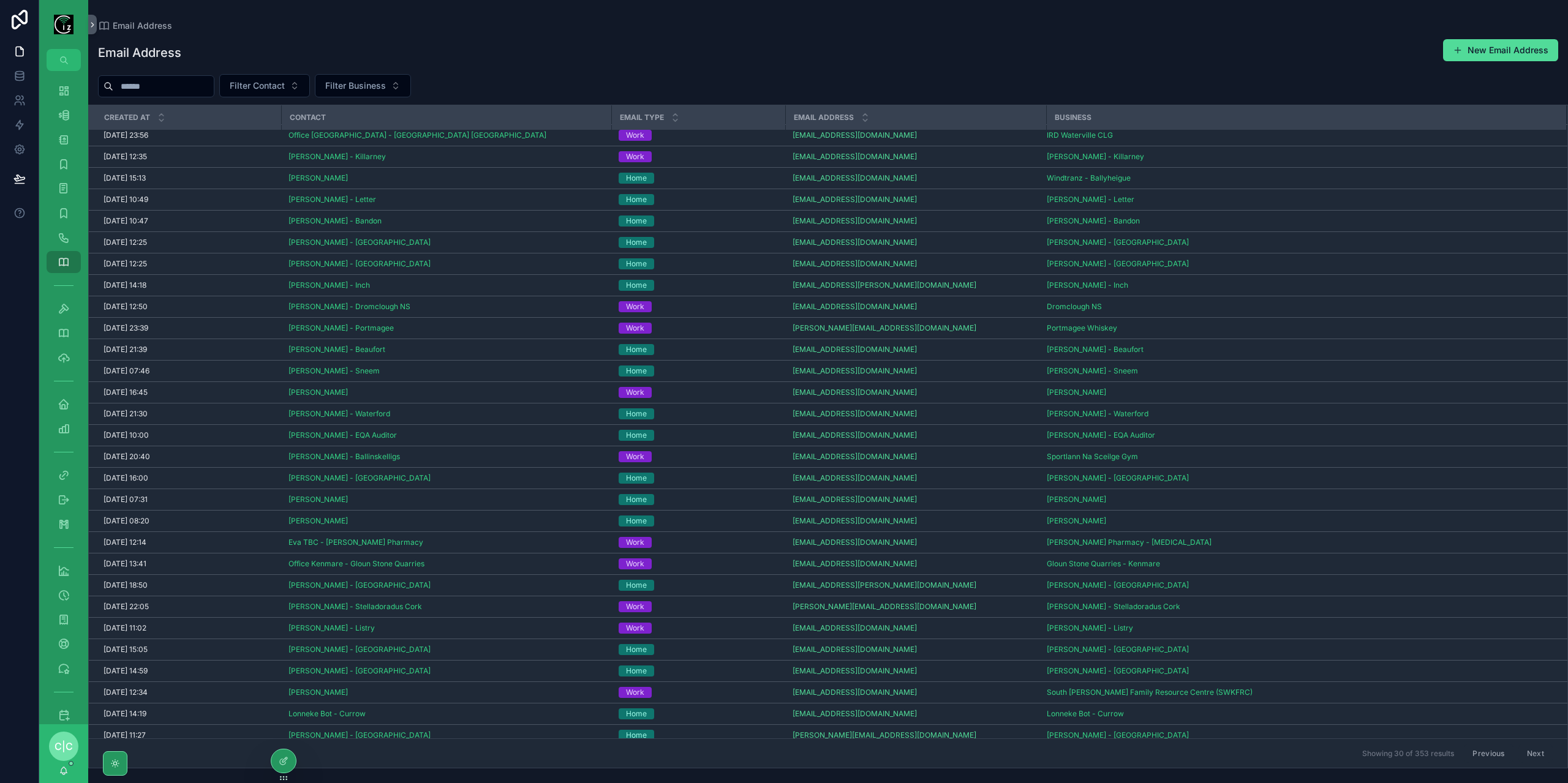
click at [1533, 754] on button "Next" at bounding box center [1535, 753] width 34 height 19
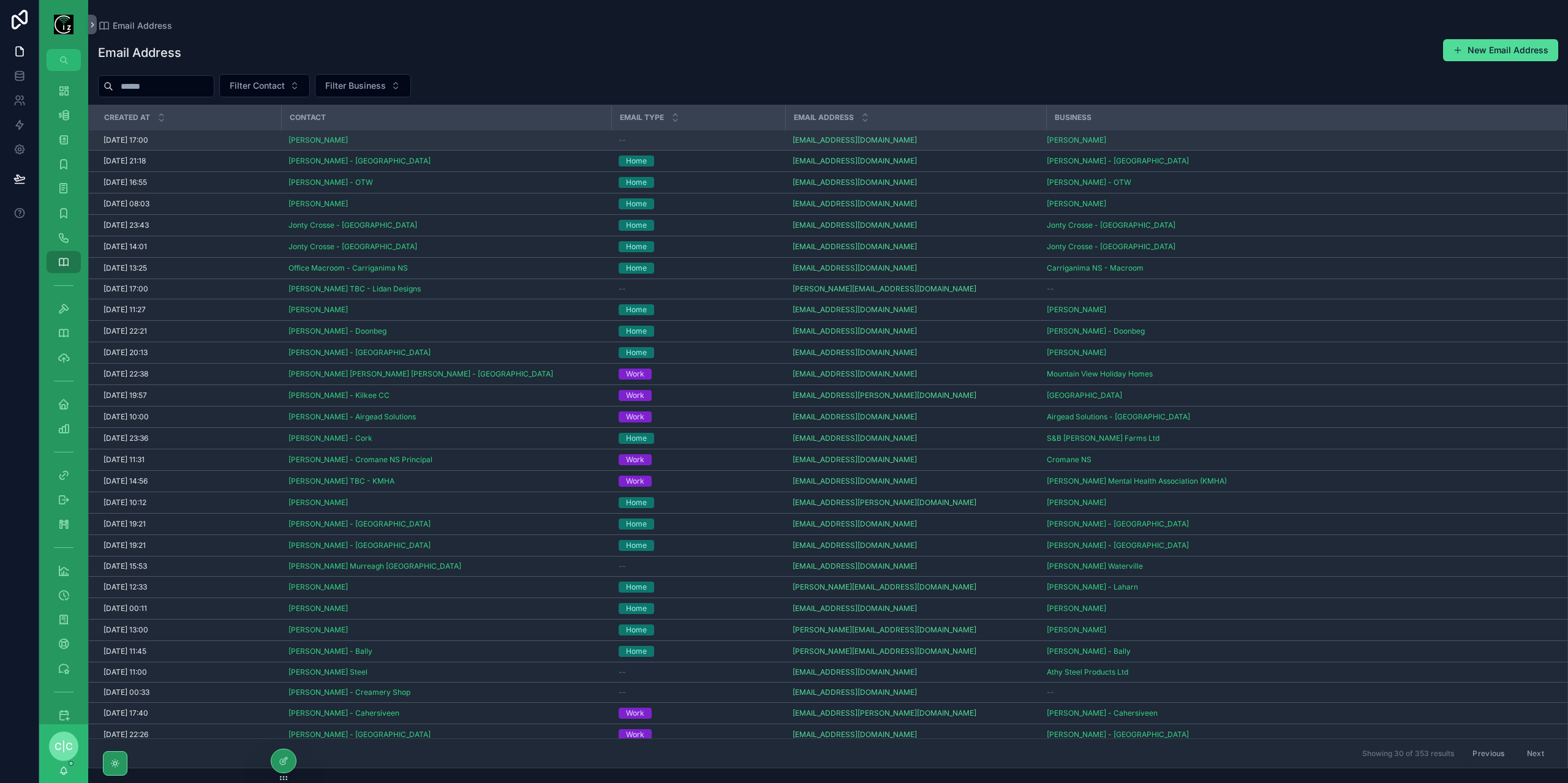
click at [678, 137] on div "--" at bounding box center [698, 140] width 159 height 10
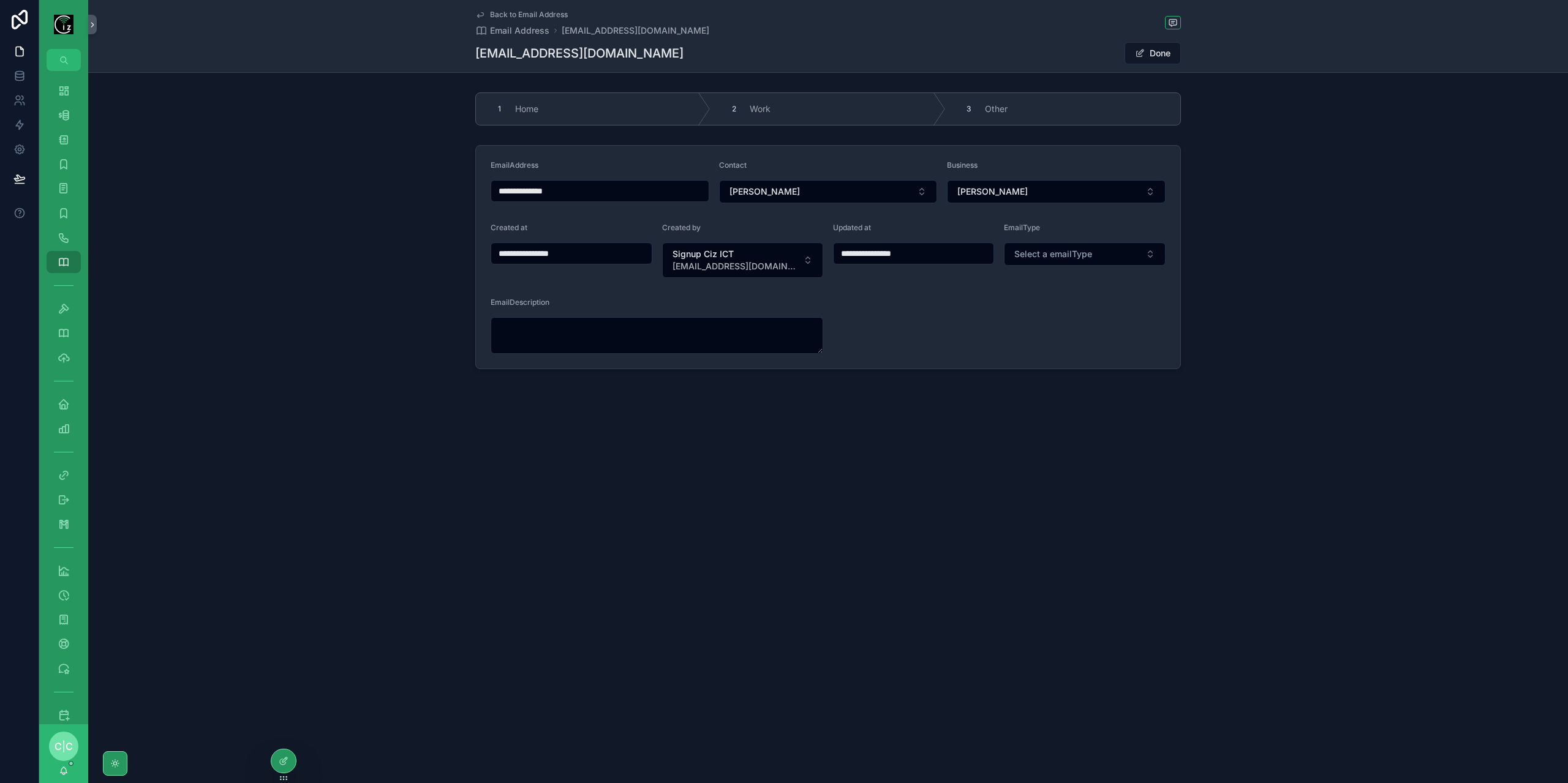
click at [1138, 267] on div "EmailType Select a emailType" at bounding box center [1084, 250] width 162 height 55
click at [1128, 255] on button "Select a emailType" at bounding box center [1084, 254] width 162 height 23
click at [1093, 322] on div "Work" at bounding box center [1084, 320] width 156 height 18
type input "**********"
click at [496, 12] on span "Back to Email Address" at bounding box center [528, 15] width 77 height 10
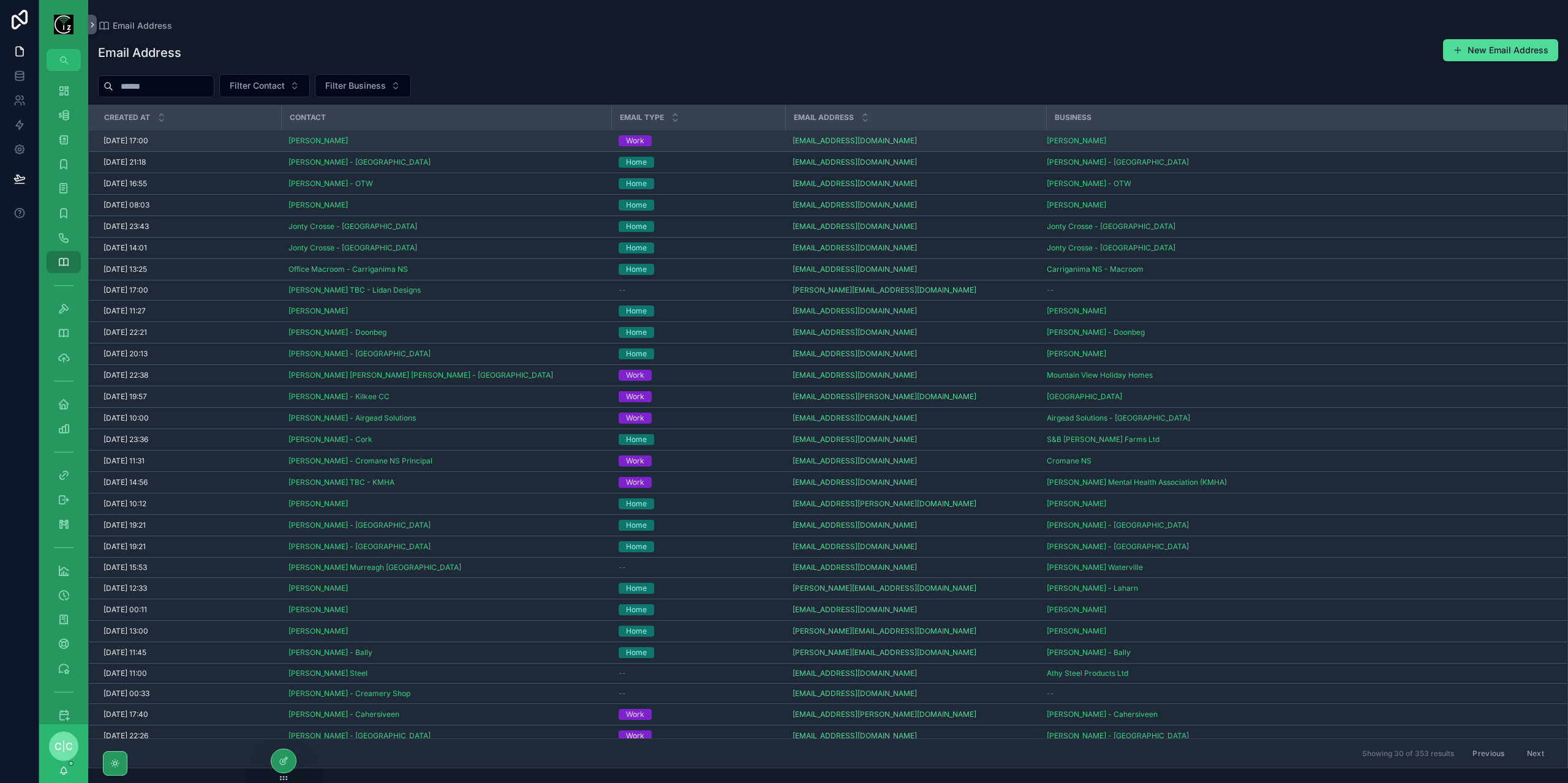
click at [694, 142] on div "Work" at bounding box center [698, 141] width 159 height 11
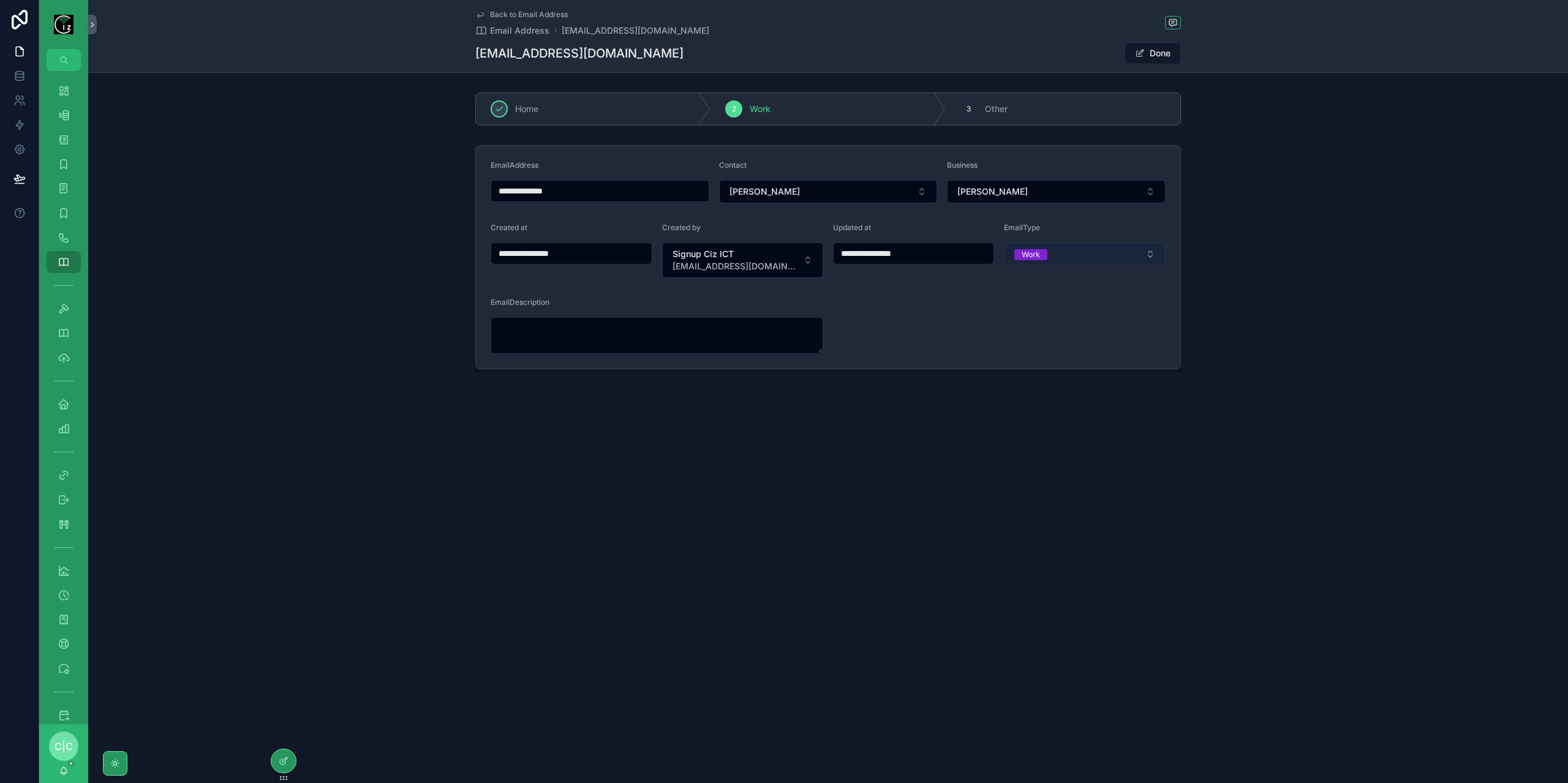
click at [1119, 255] on button "Work" at bounding box center [1084, 254] width 162 height 23
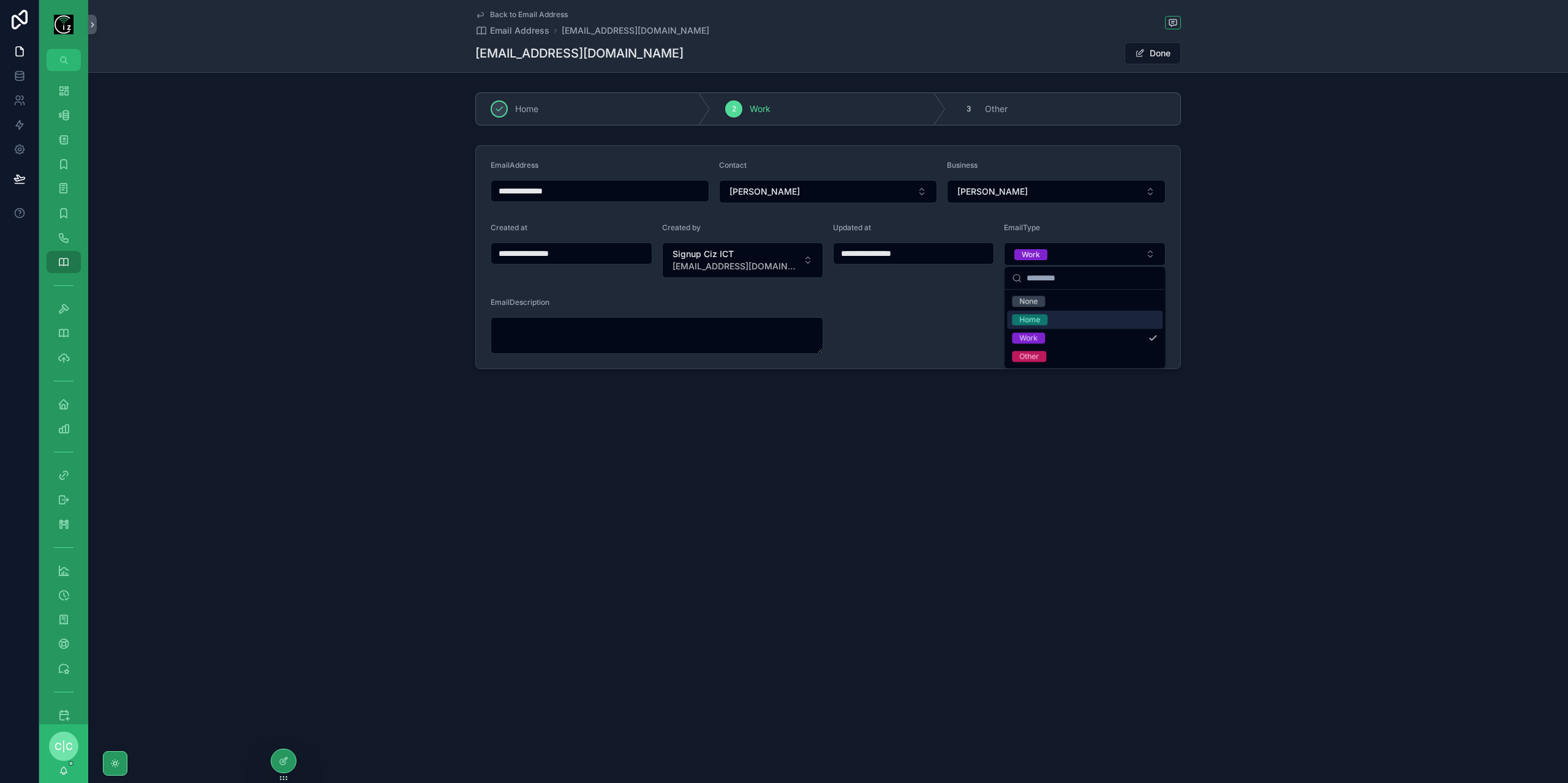
click at [516, 13] on span "Back to Email Address" at bounding box center [528, 15] width 77 height 10
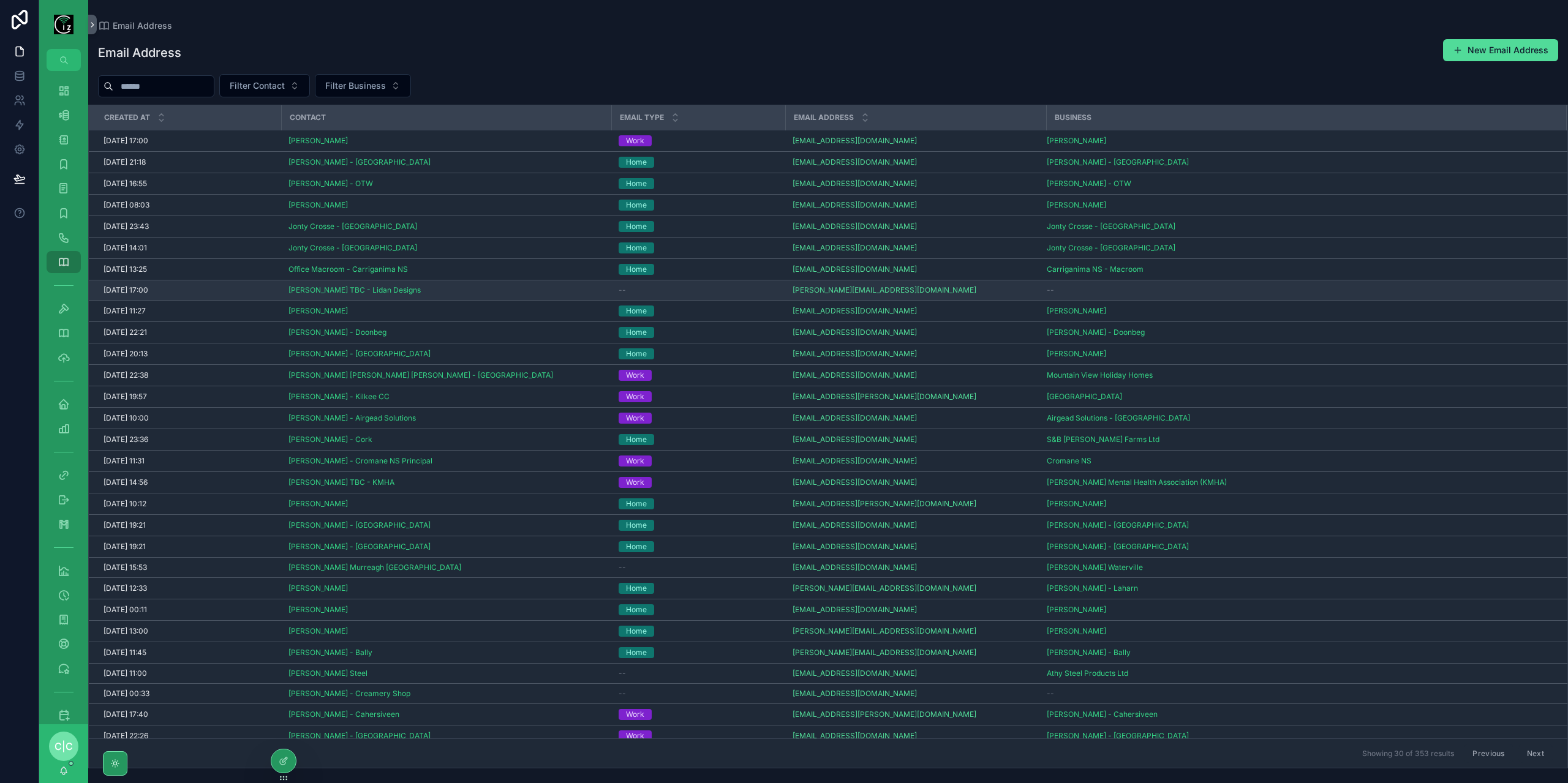
click at [681, 293] on td "--" at bounding box center [698, 290] width 174 height 20
click at [686, 286] on div "--" at bounding box center [698, 290] width 159 height 10
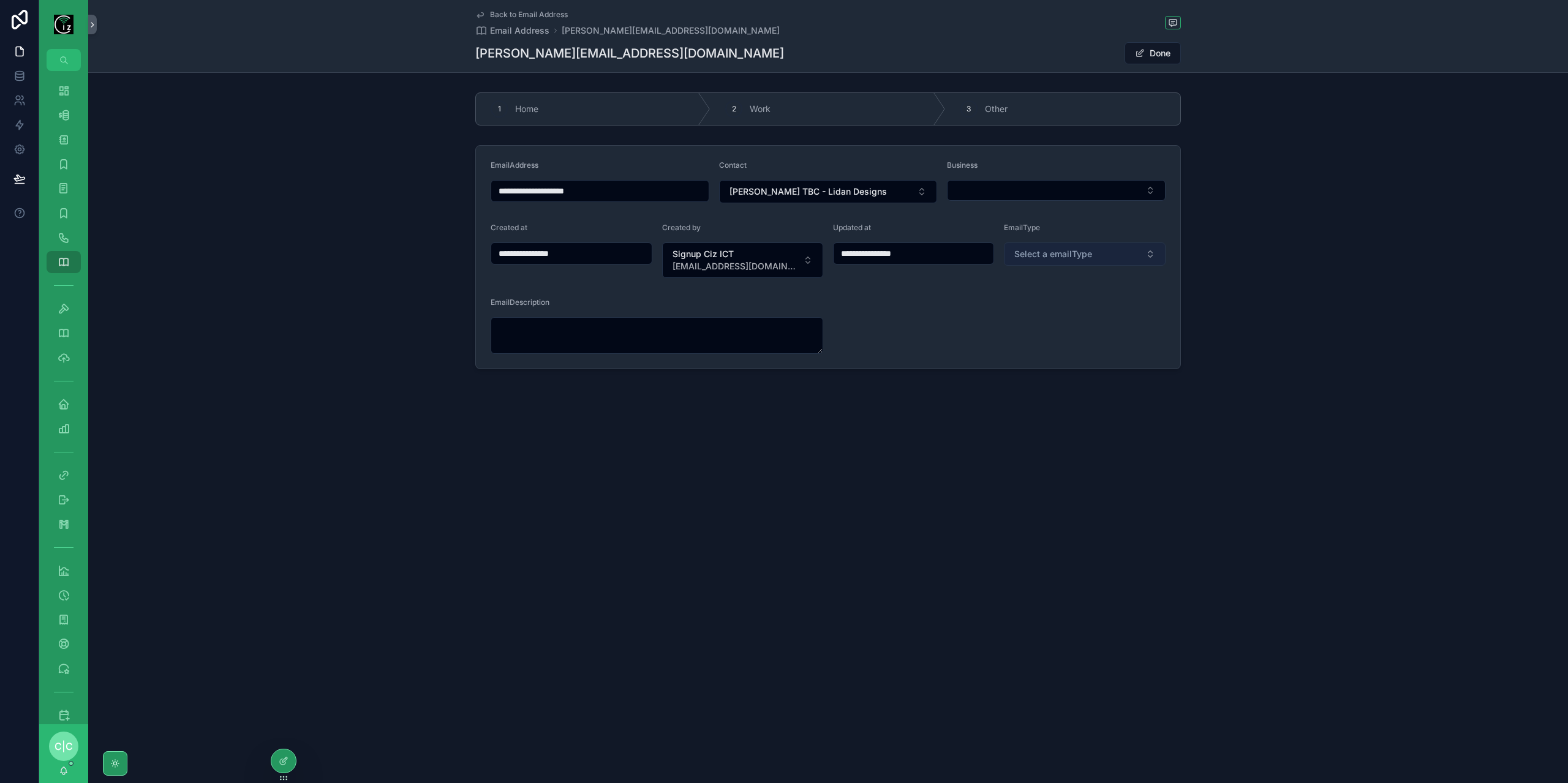
click at [1068, 248] on span "Select a emailType" at bounding box center [1052, 254] width 77 height 13
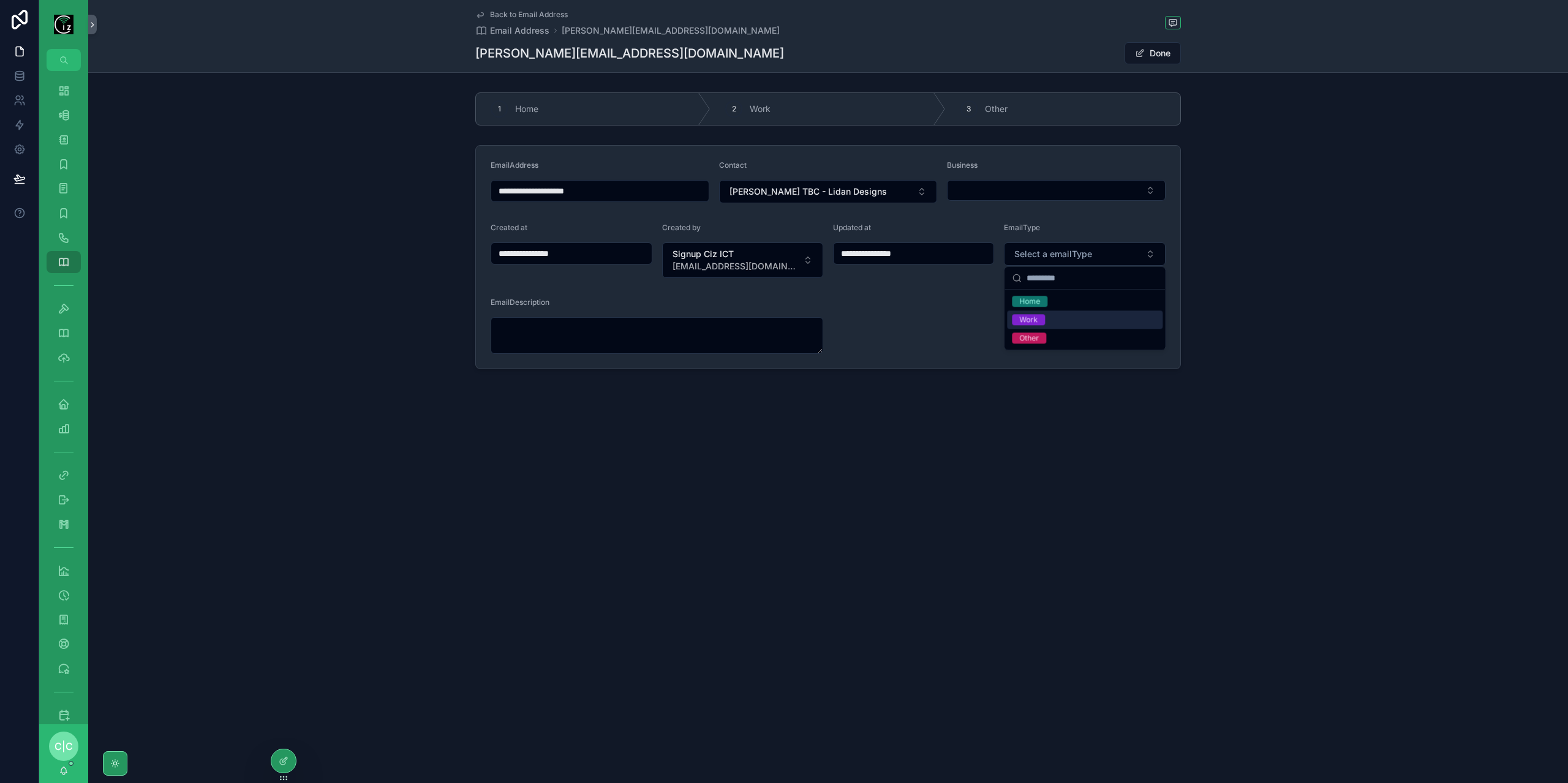
click at [1054, 316] on div "Work" at bounding box center [1084, 320] width 156 height 18
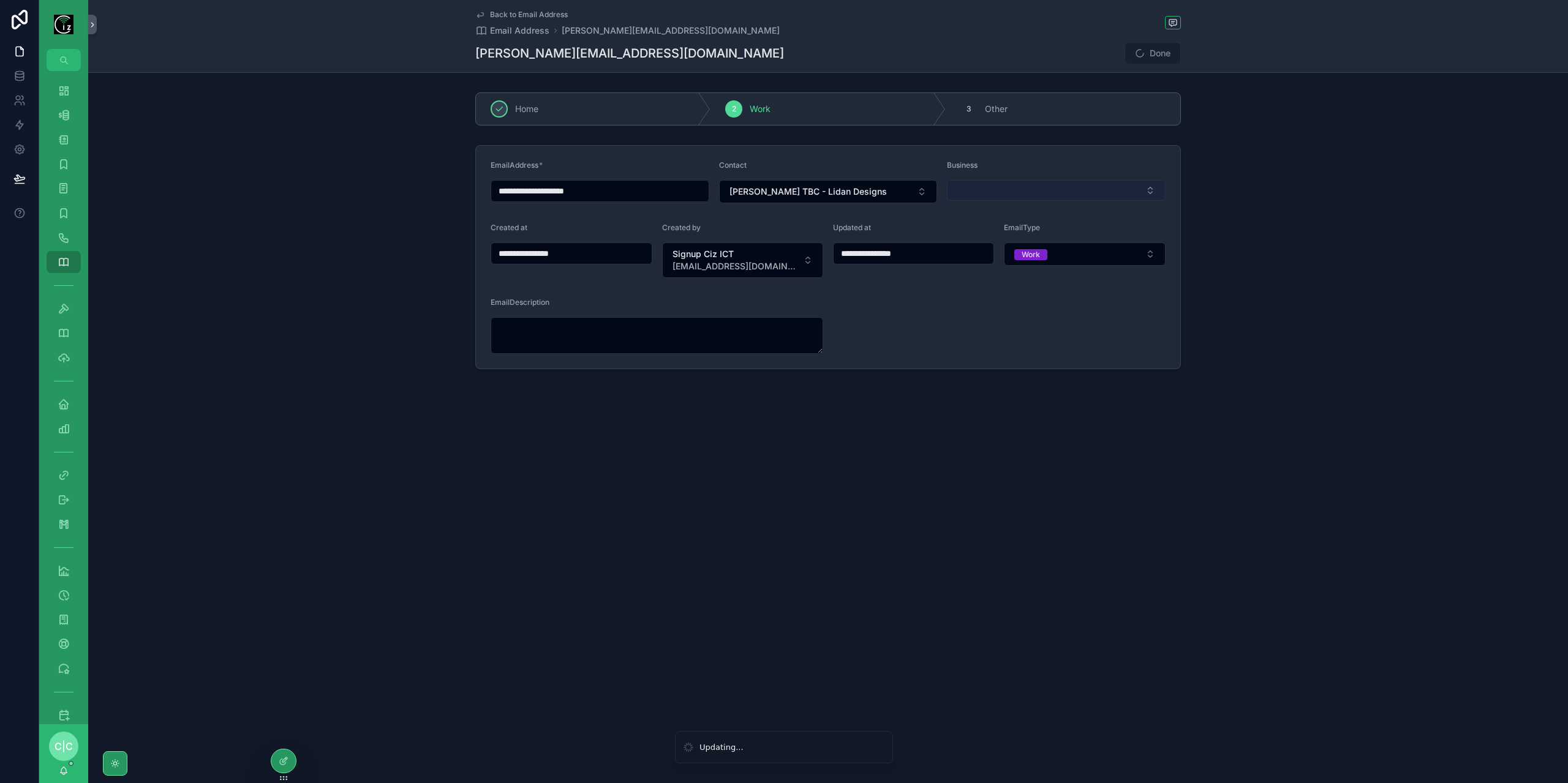
type input "**********"
click at [1010, 188] on button "Select Button" at bounding box center [1056, 191] width 218 height 21
type input "*"
type input "****"
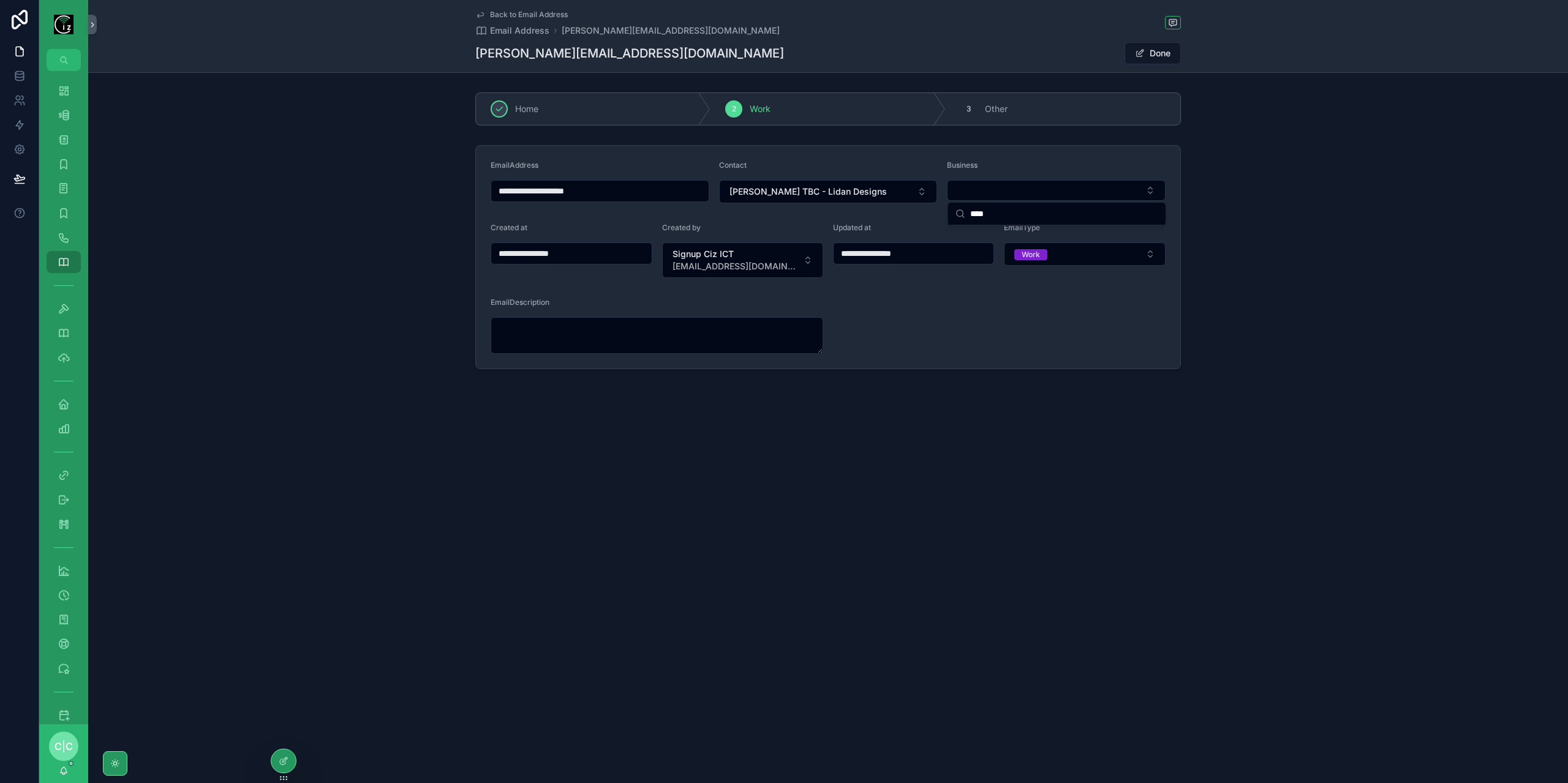
click at [1544, 313] on div "**********" at bounding box center [828, 257] width 1479 height 234
click at [496, 17] on span "Back to Email Address" at bounding box center [528, 15] width 77 height 10
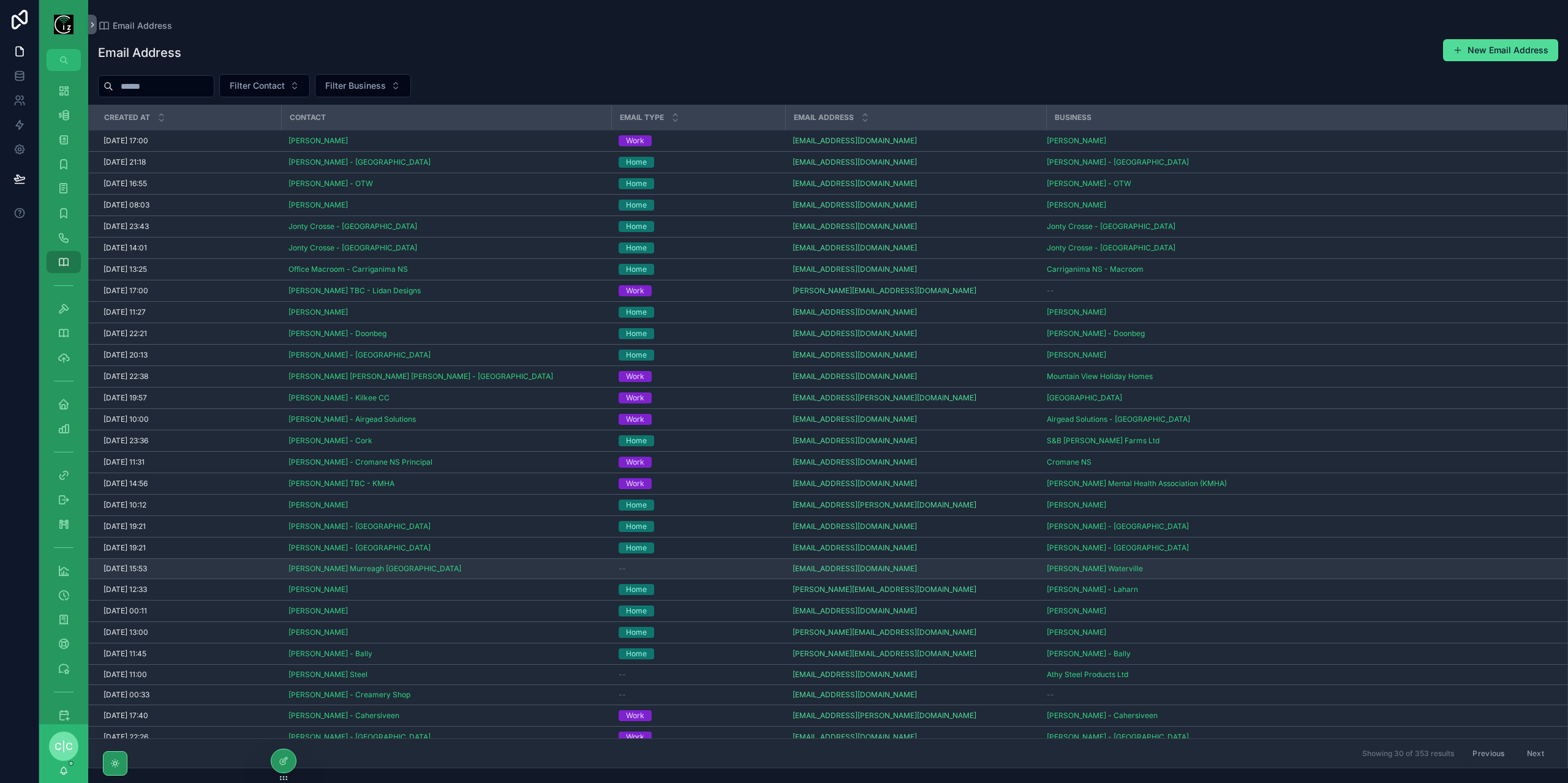
click at [688, 568] on div "--" at bounding box center [698, 569] width 159 height 10
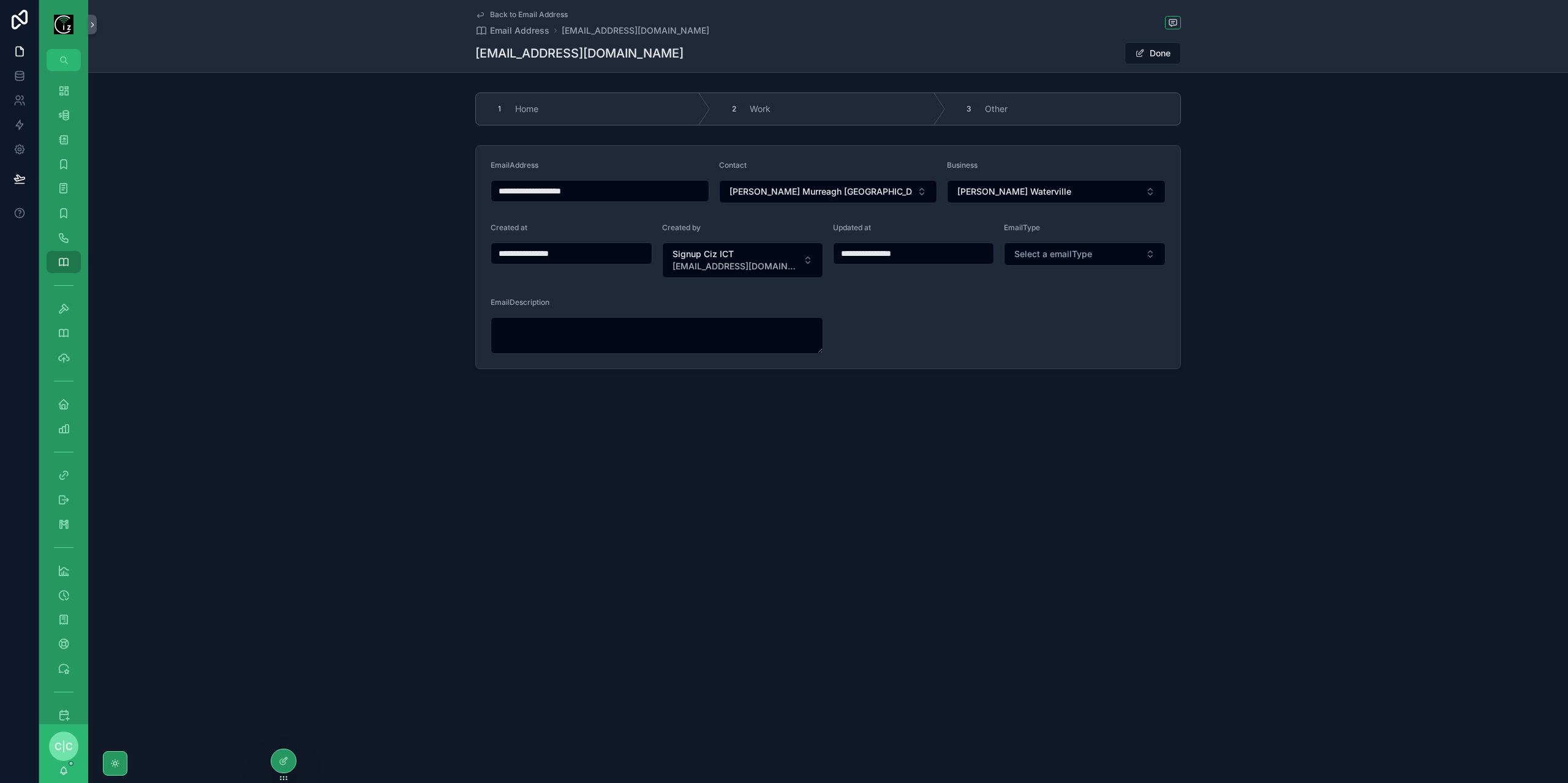
click at [1100, 265] on div "EmailType Select a emailType" at bounding box center [1084, 250] width 162 height 55
click at [1101, 260] on button "Select a emailType" at bounding box center [1084, 254] width 162 height 23
click at [1066, 294] on div "Home" at bounding box center [1084, 301] width 156 height 18
type input "**********"
click at [495, 15] on span "Back to Email Address" at bounding box center [528, 15] width 77 height 10
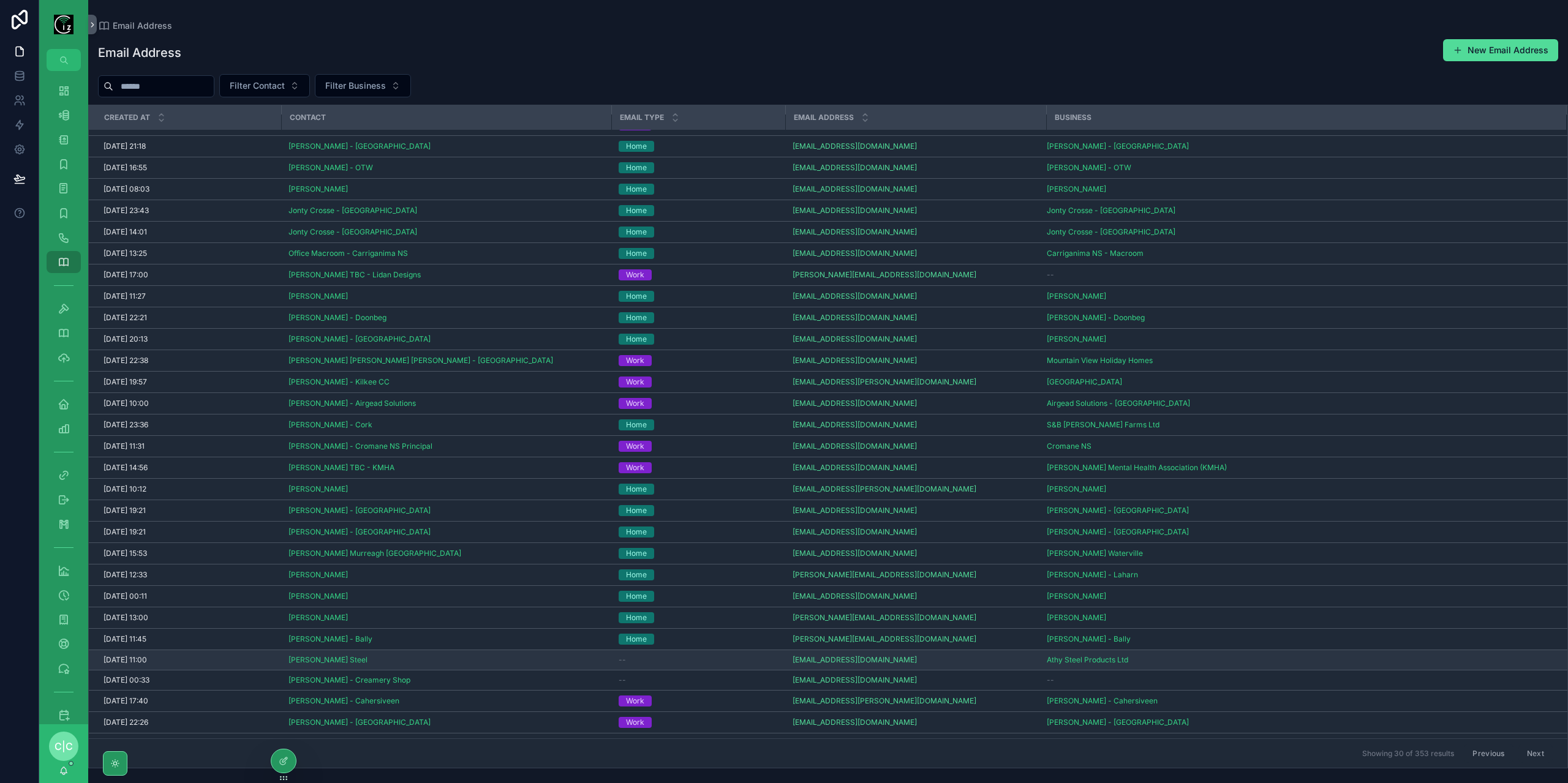
scroll to position [24, 0]
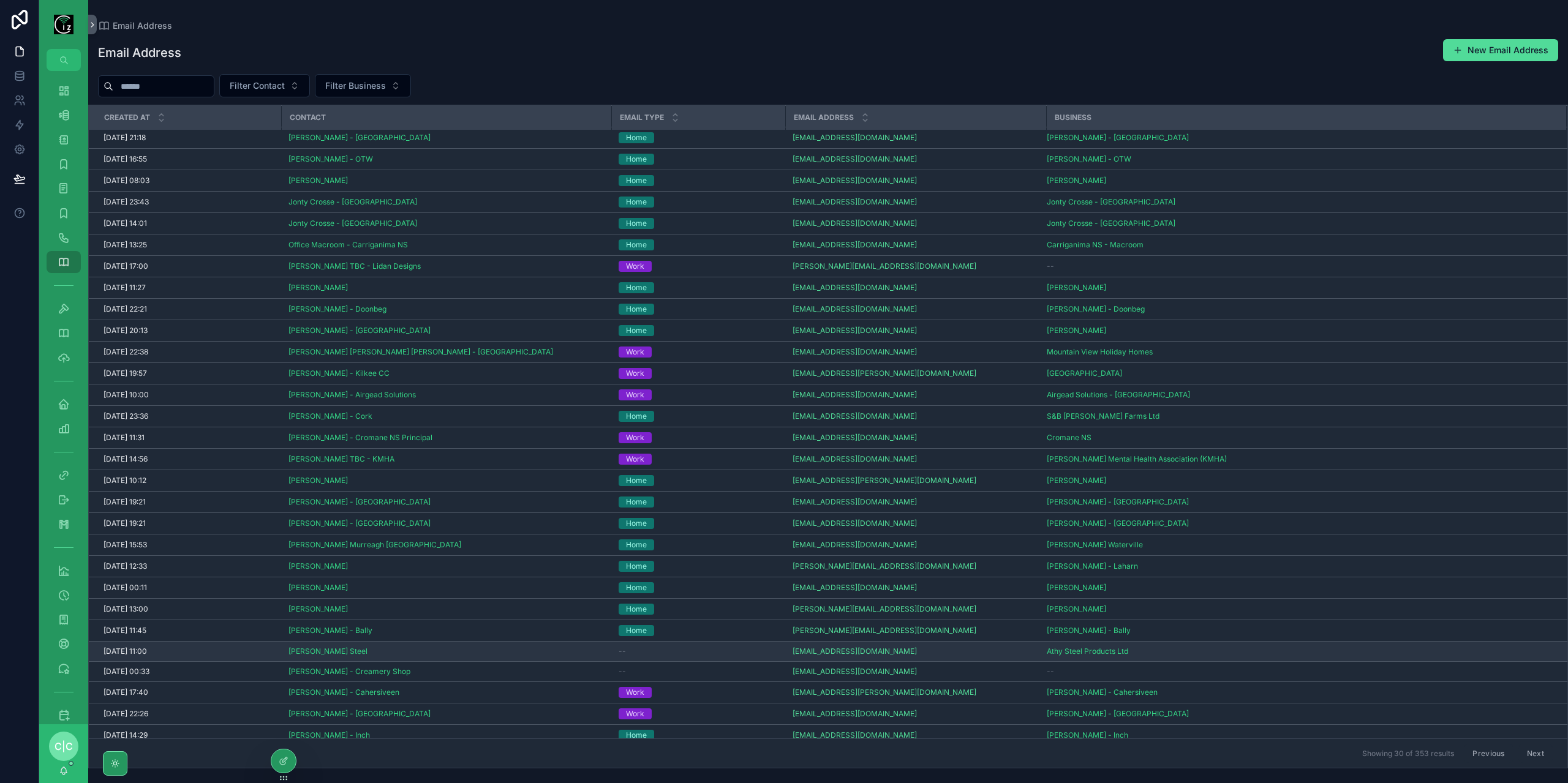
click at [688, 647] on div "--" at bounding box center [698, 652] width 159 height 10
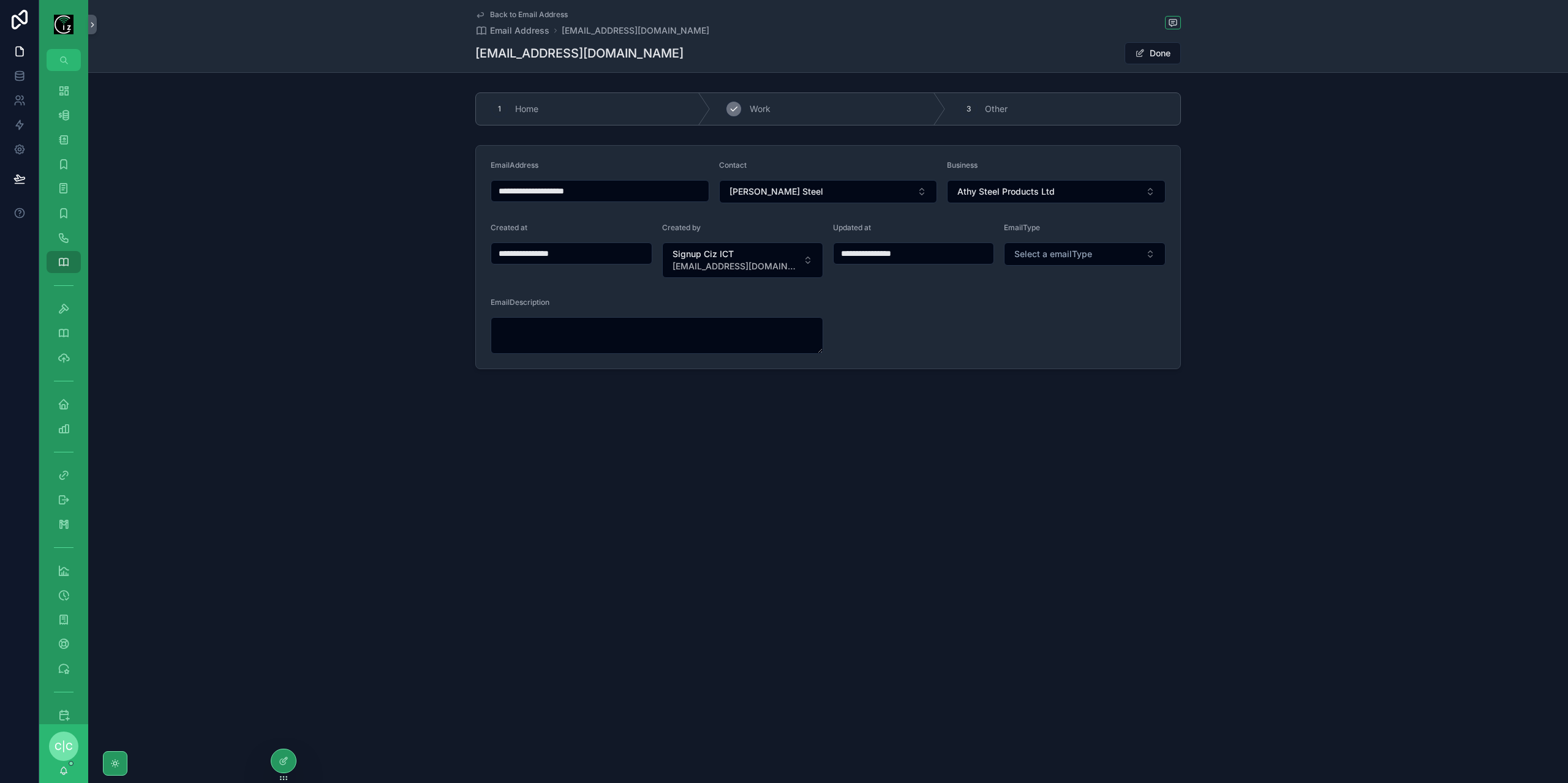
click at [806, 95] on div "2 Work" at bounding box center [828, 109] width 234 height 32
type input "**********"
click at [498, 8] on div "Back to Email Address Email Address [EMAIL_ADDRESS][DOMAIN_NAME] [EMAIL_ADDRESS…" at bounding box center [828, 36] width 705 height 73
click at [494, 12] on span "Back to Email Address" at bounding box center [528, 15] width 77 height 10
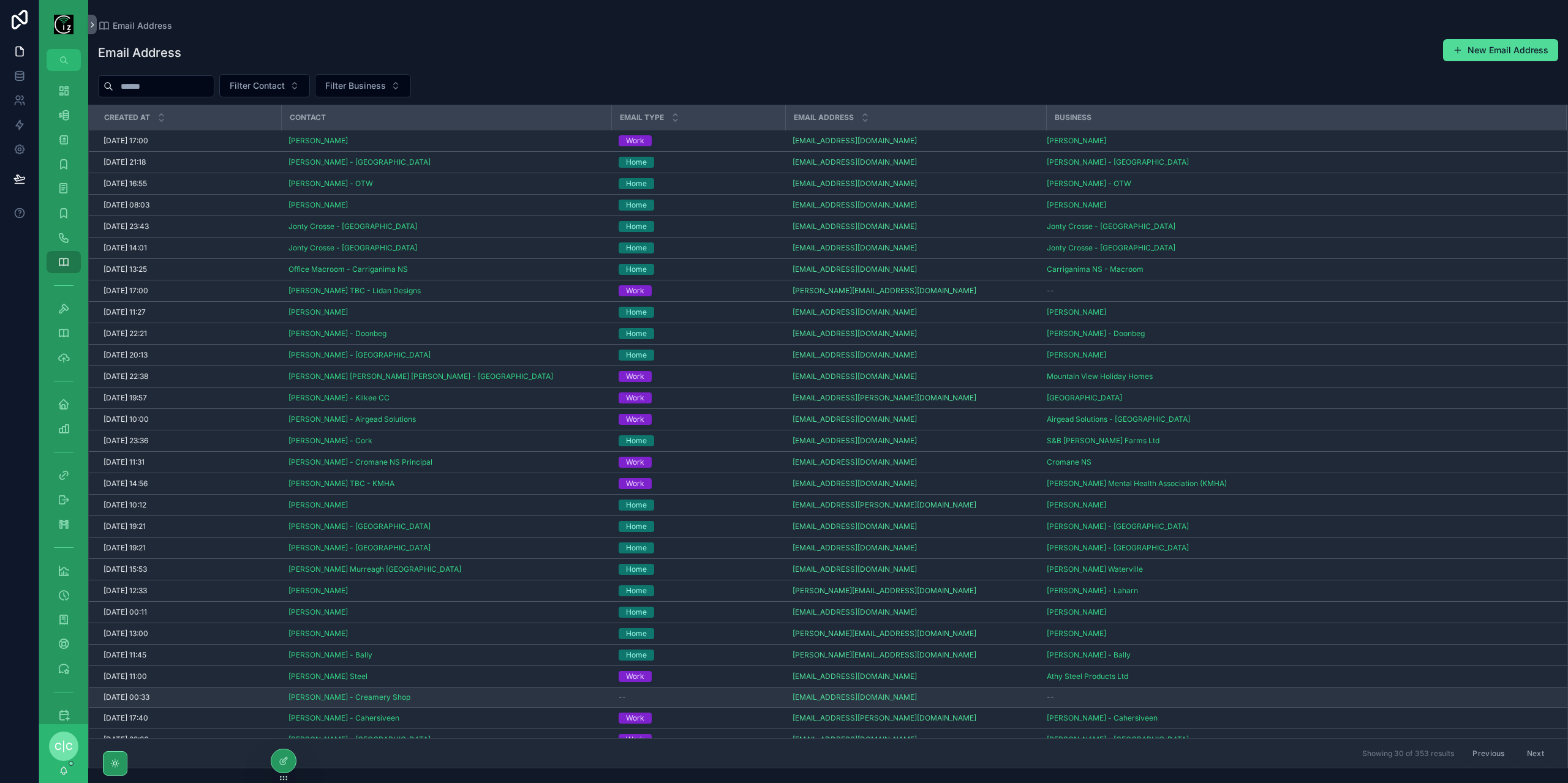
click at [694, 693] on div "--" at bounding box center [698, 698] width 159 height 10
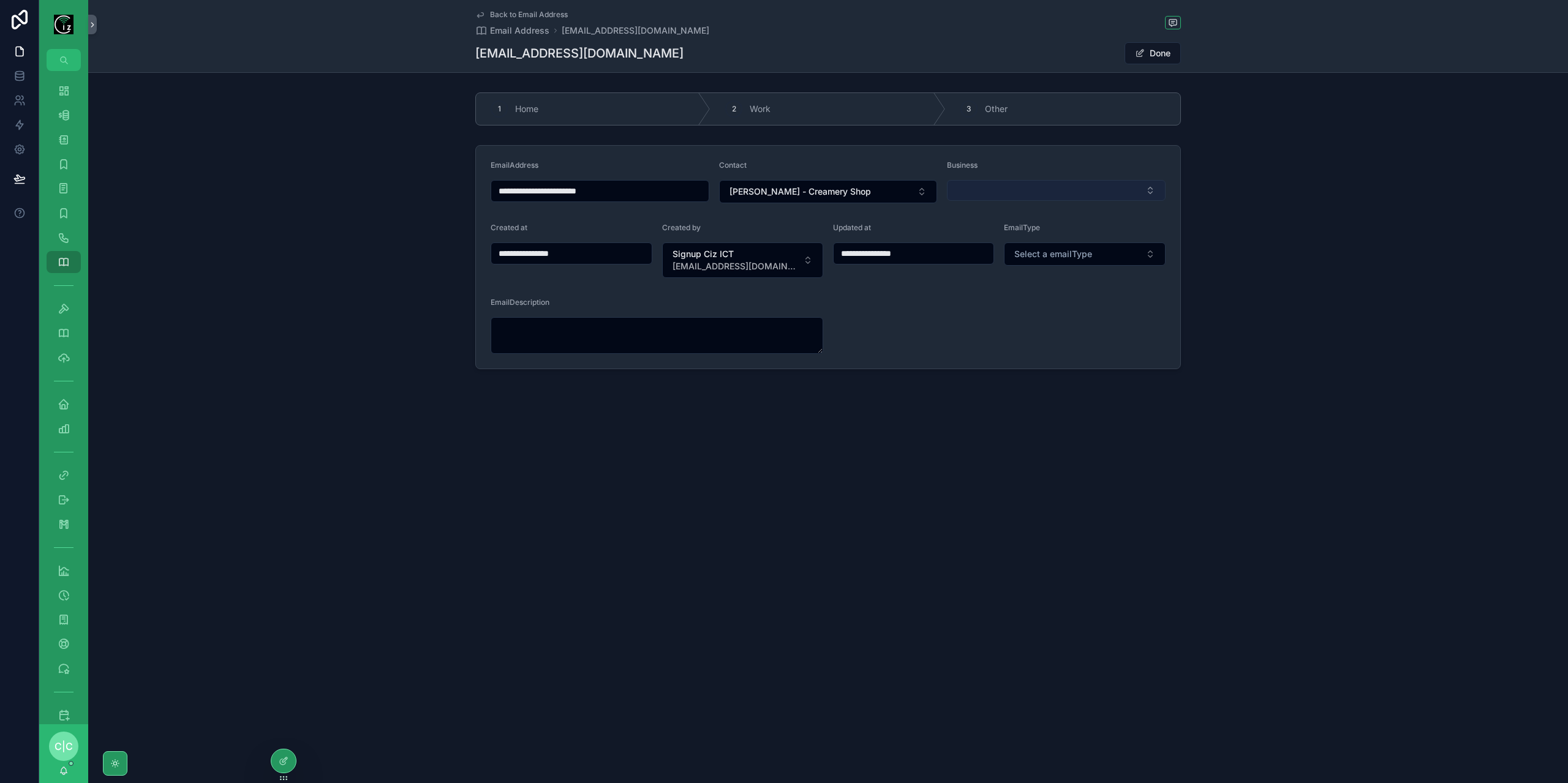
click at [1013, 187] on button "Select Button" at bounding box center [1056, 191] width 218 height 21
type input "******"
click at [1002, 177] on div "Business" at bounding box center [1056, 181] width 218 height 43
click at [1003, 187] on button "Select Button" at bounding box center [1056, 191] width 218 height 21
type input "*"
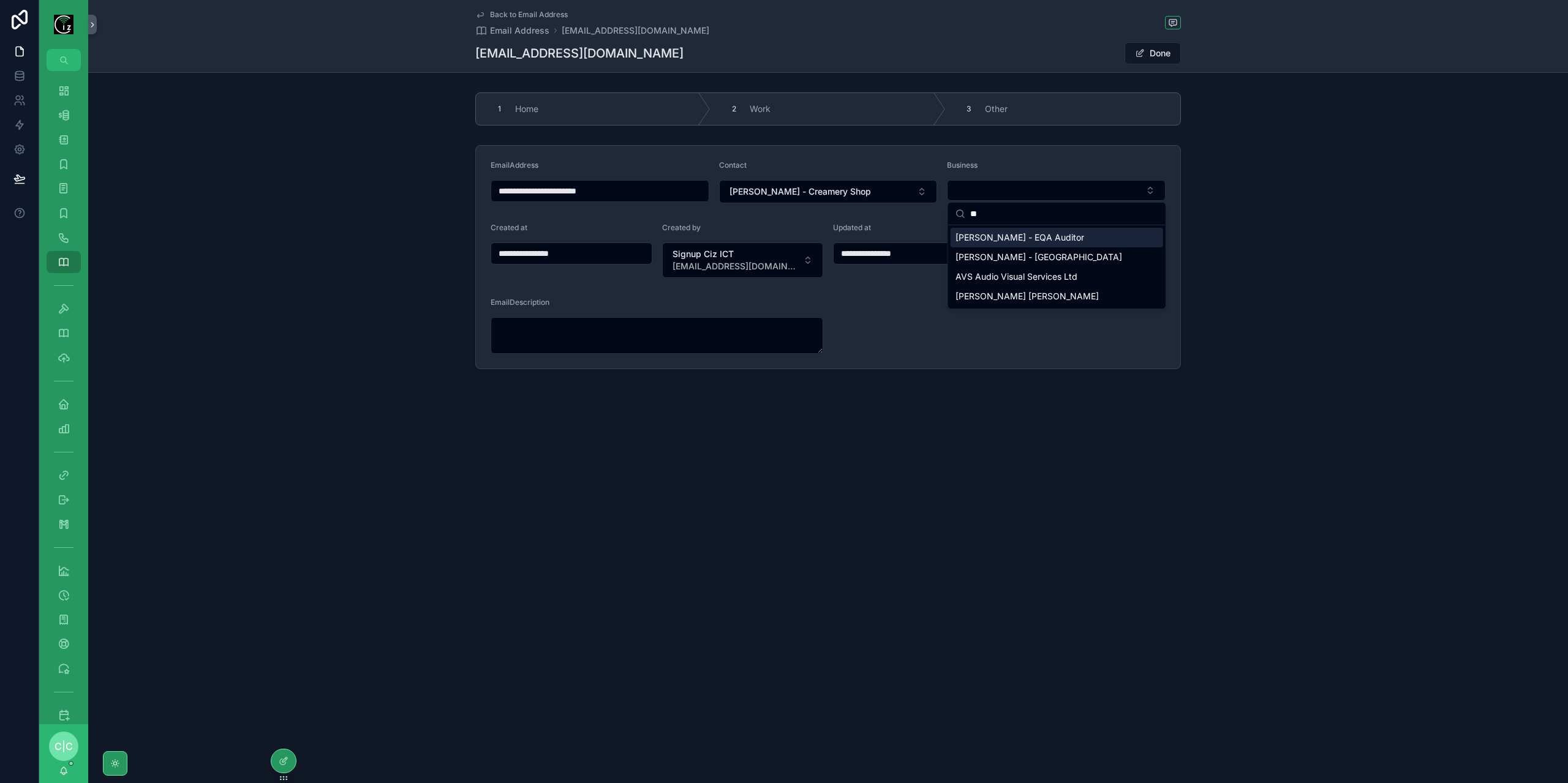
type input "*"
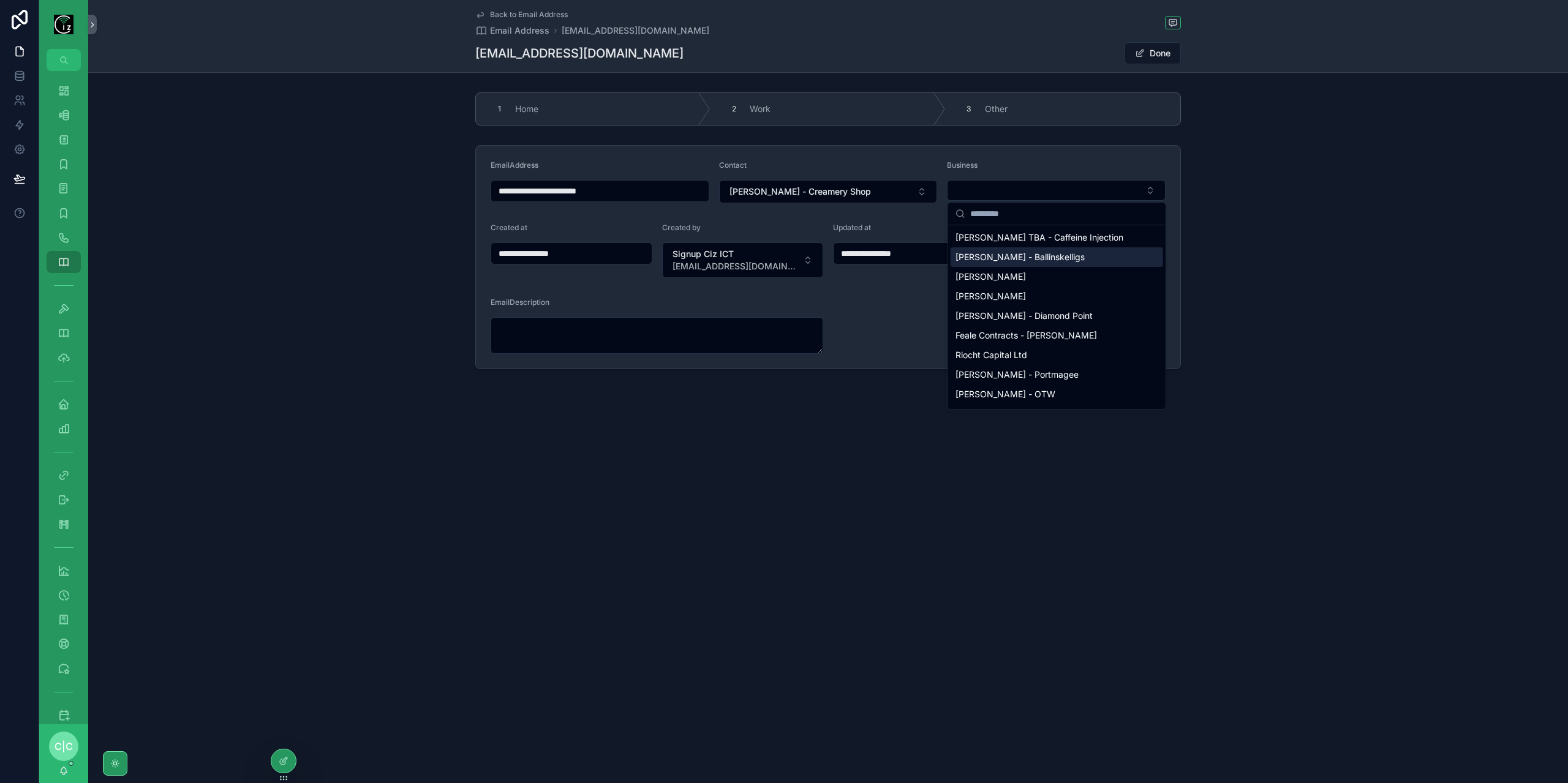
click at [1264, 228] on div "**********" at bounding box center [828, 257] width 1479 height 234
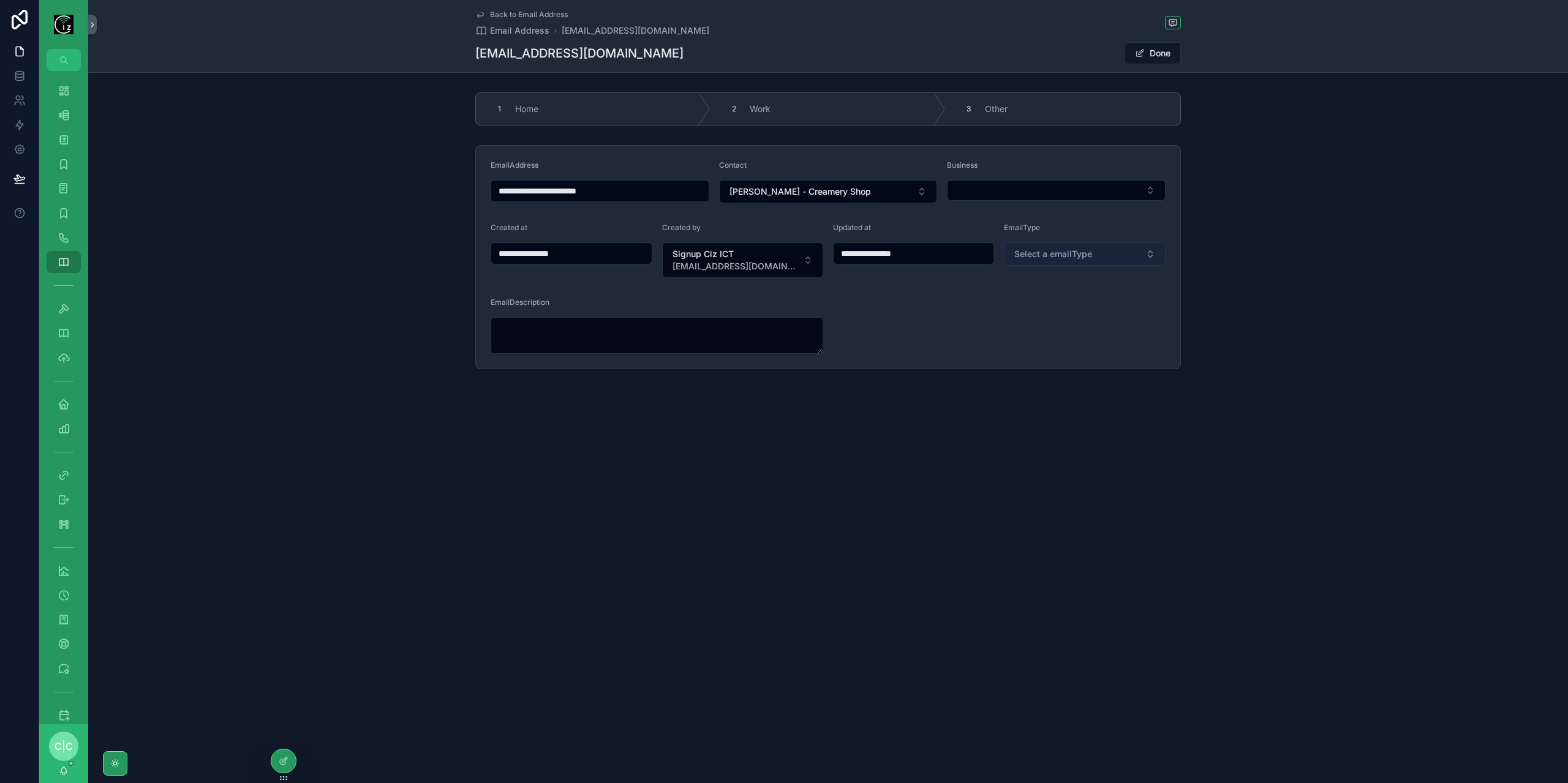
click at [1106, 258] on button "Select a emailType" at bounding box center [1084, 254] width 162 height 23
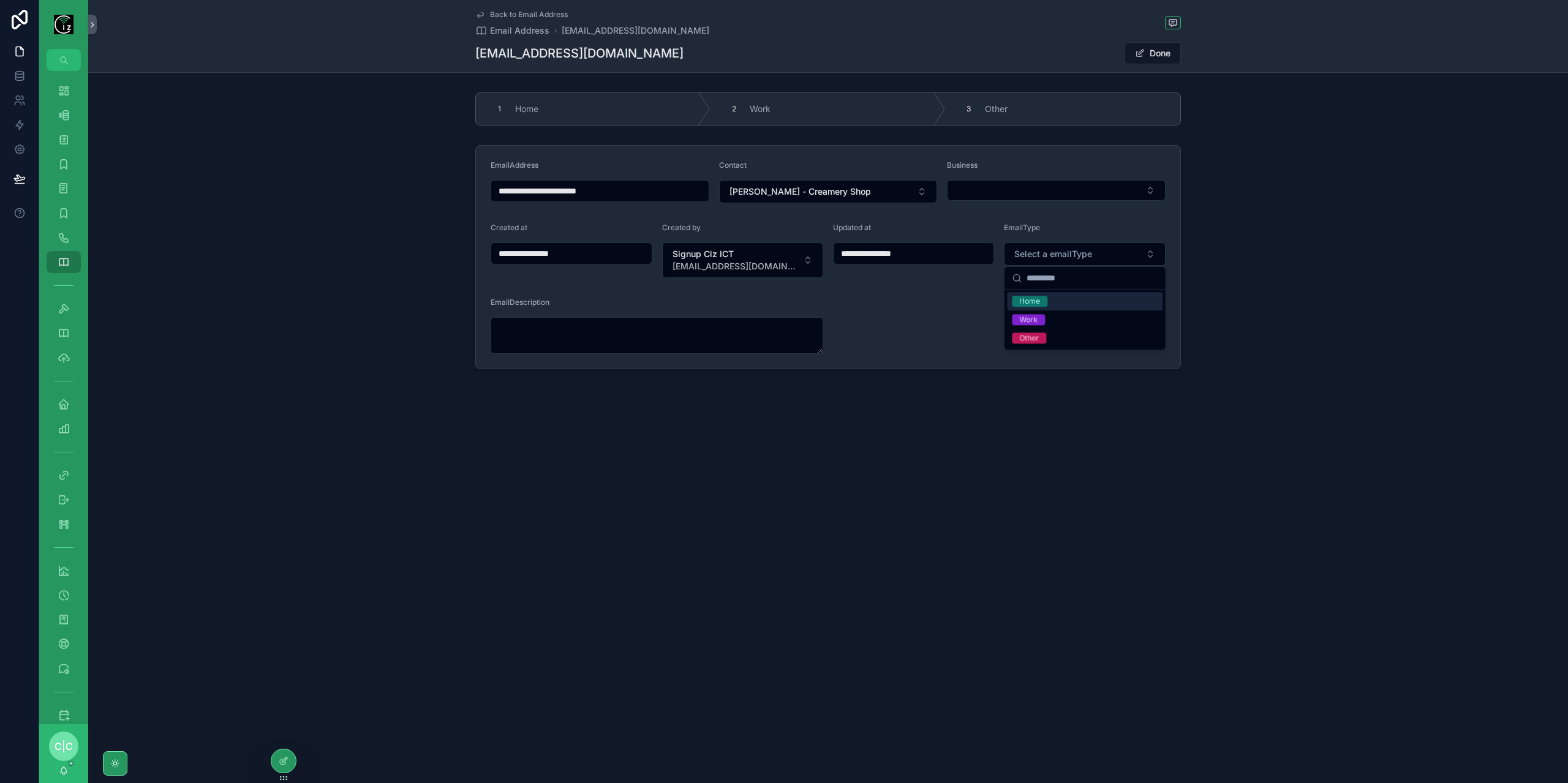
click at [1054, 307] on div "Home" at bounding box center [1084, 301] width 156 height 18
type input "**********"
click at [501, 18] on span "Back to Email Address" at bounding box center [528, 15] width 77 height 10
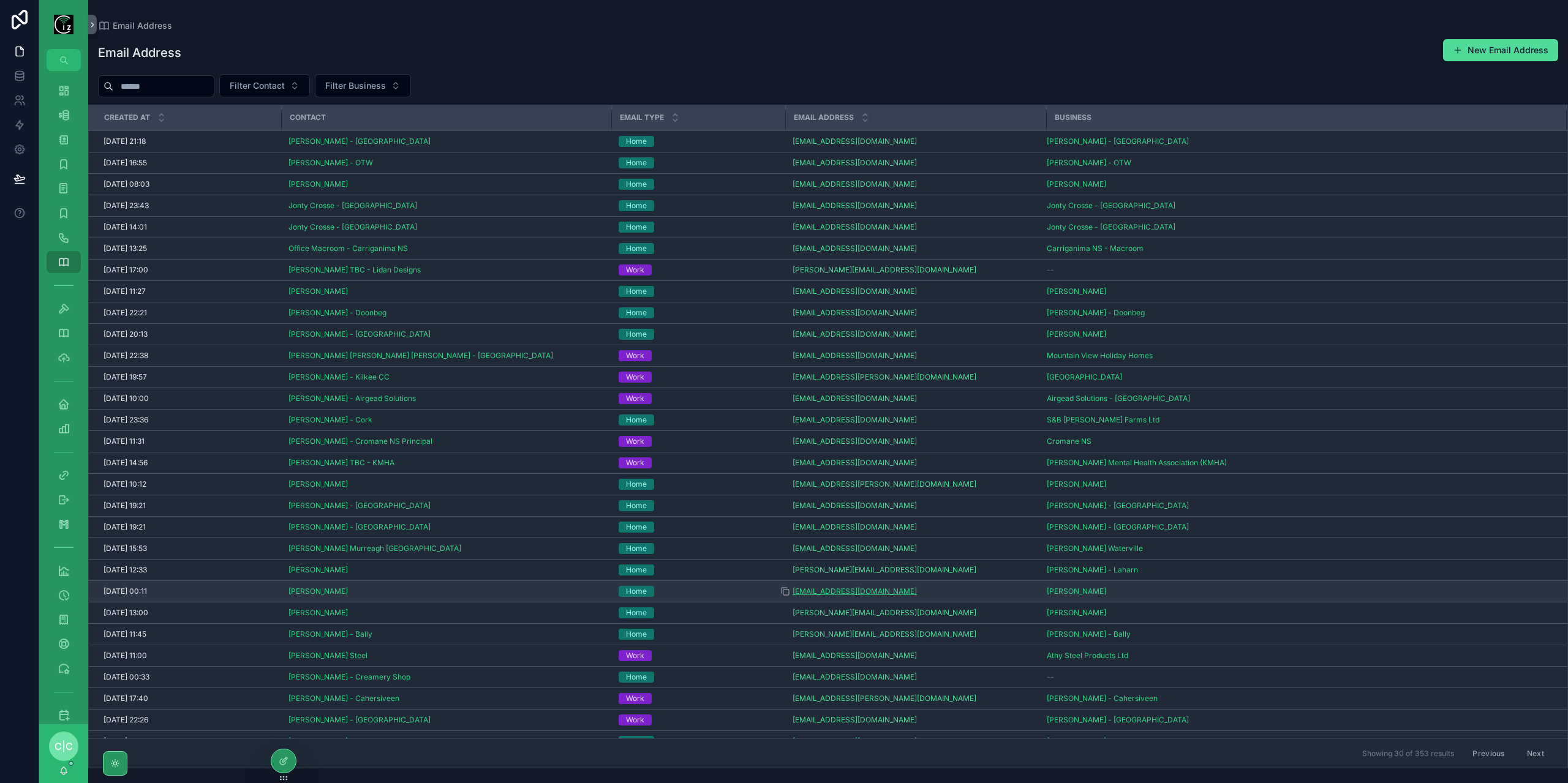
scroll to position [27, 0]
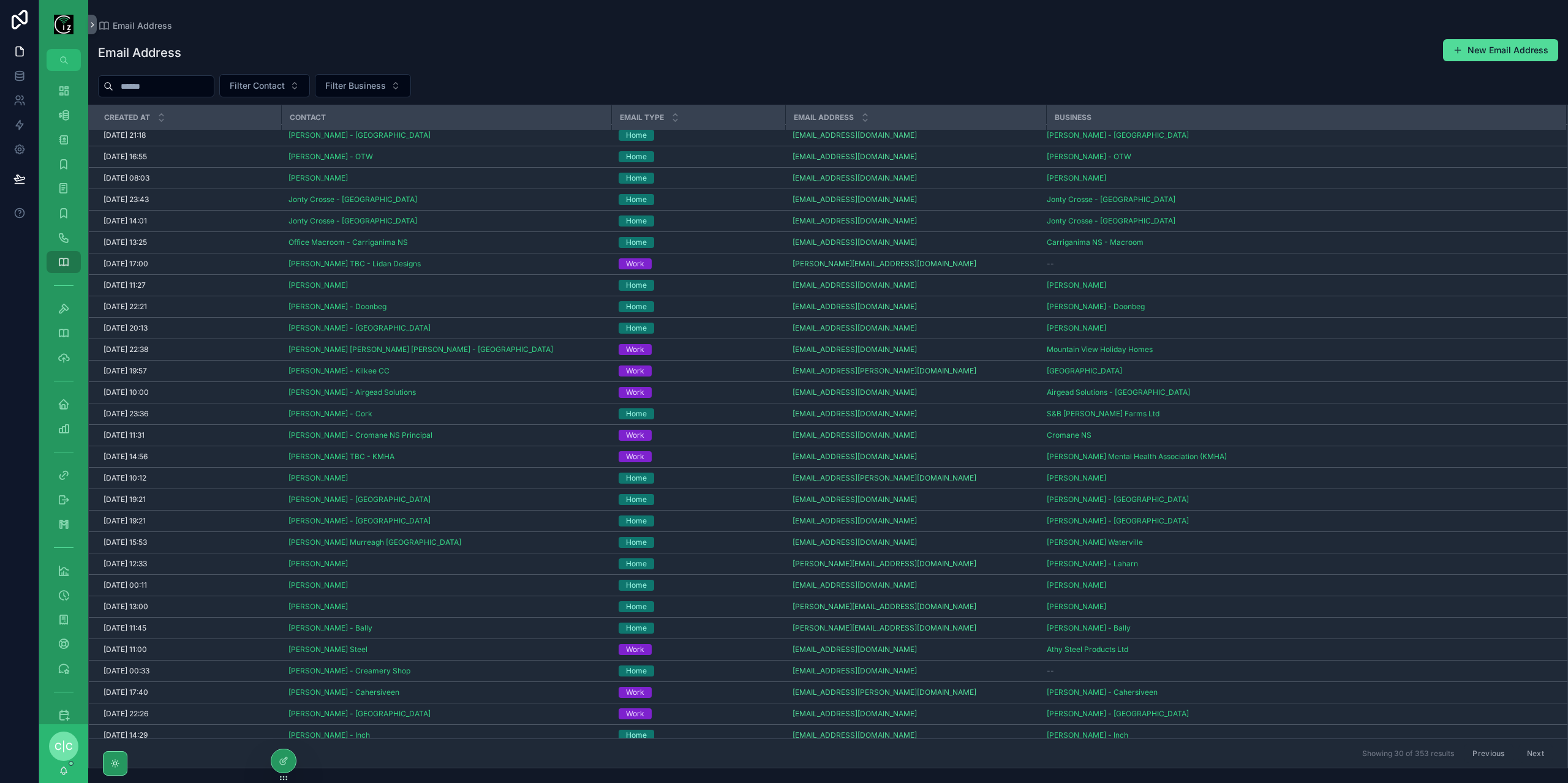
click at [1525, 750] on button "Next" at bounding box center [1535, 753] width 34 height 19
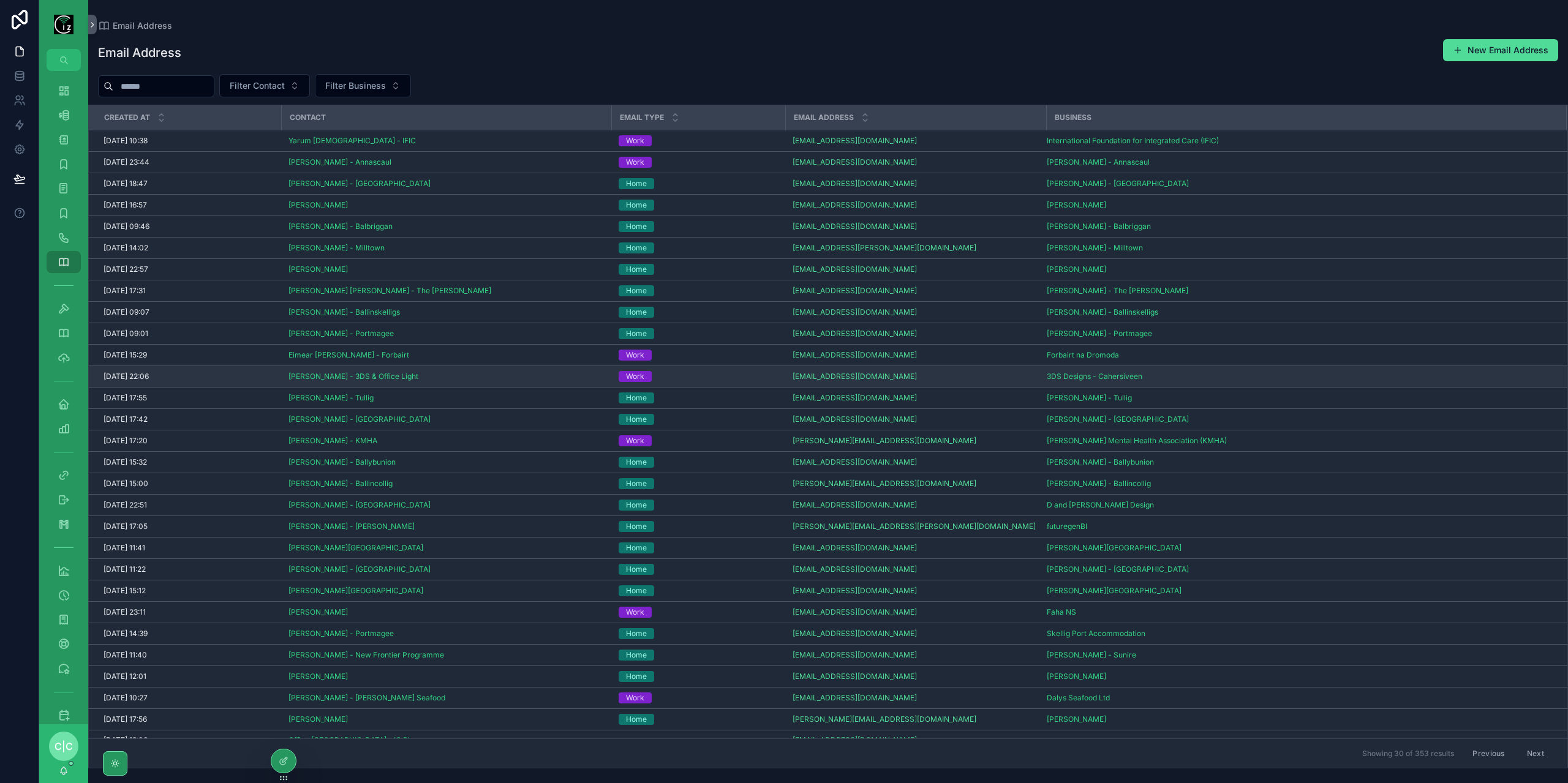
scroll to position [26, 0]
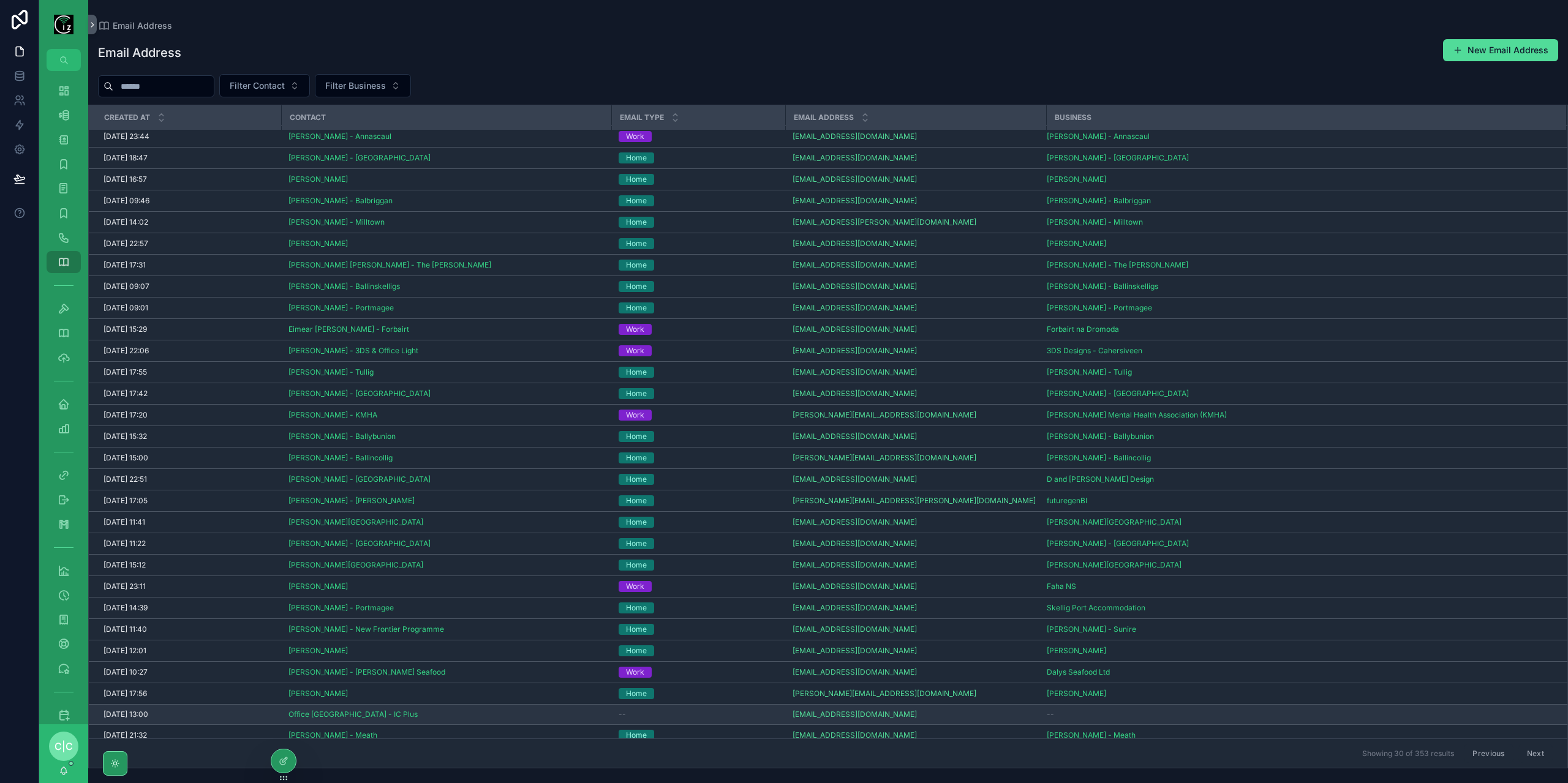
click at [738, 711] on div "--" at bounding box center [698, 715] width 159 height 10
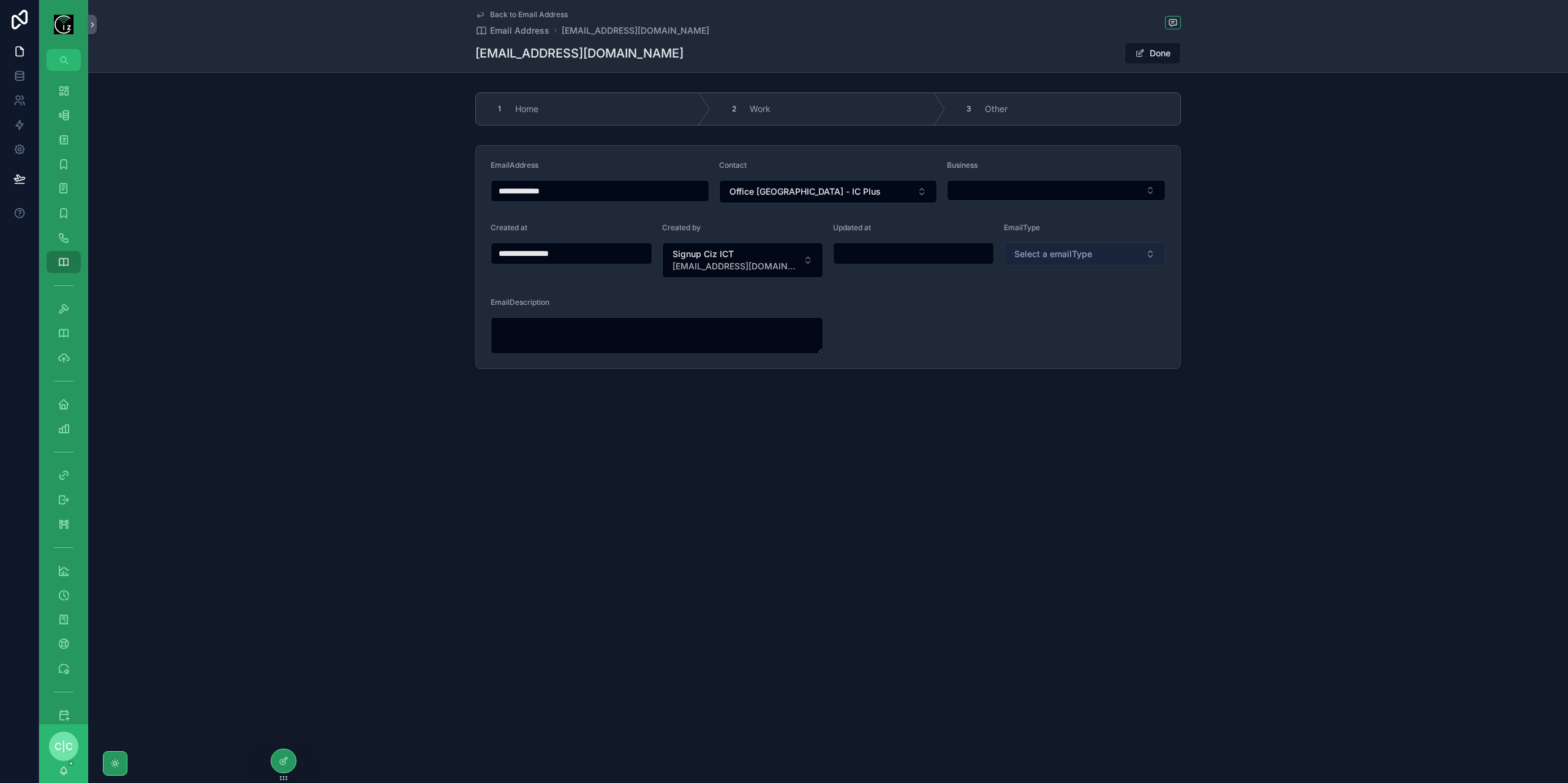
click at [1089, 257] on span "Select a emailType" at bounding box center [1052, 254] width 77 height 13
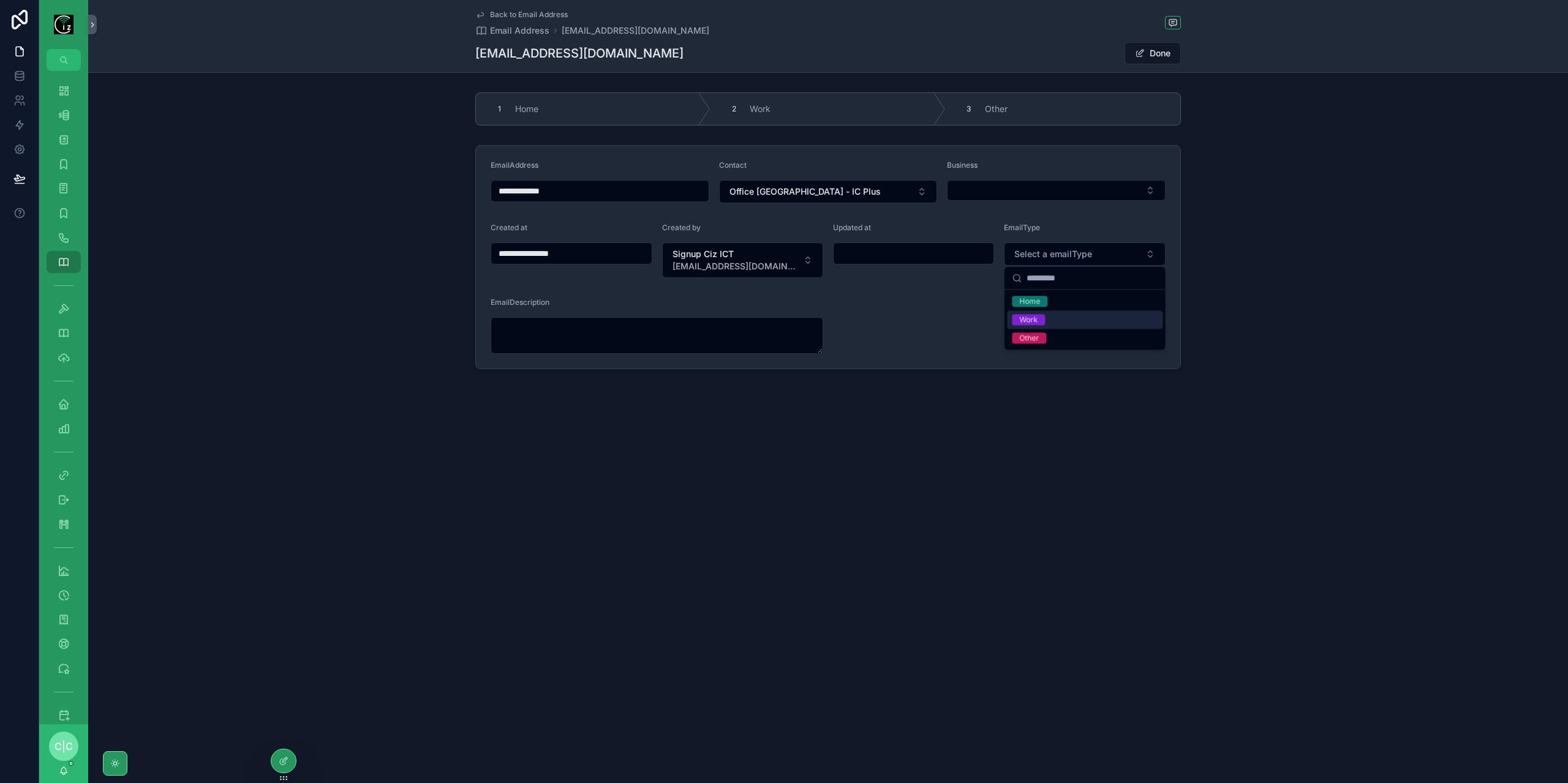
click at [1062, 320] on div "Work" at bounding box center [1084, 320] width 156 height 18
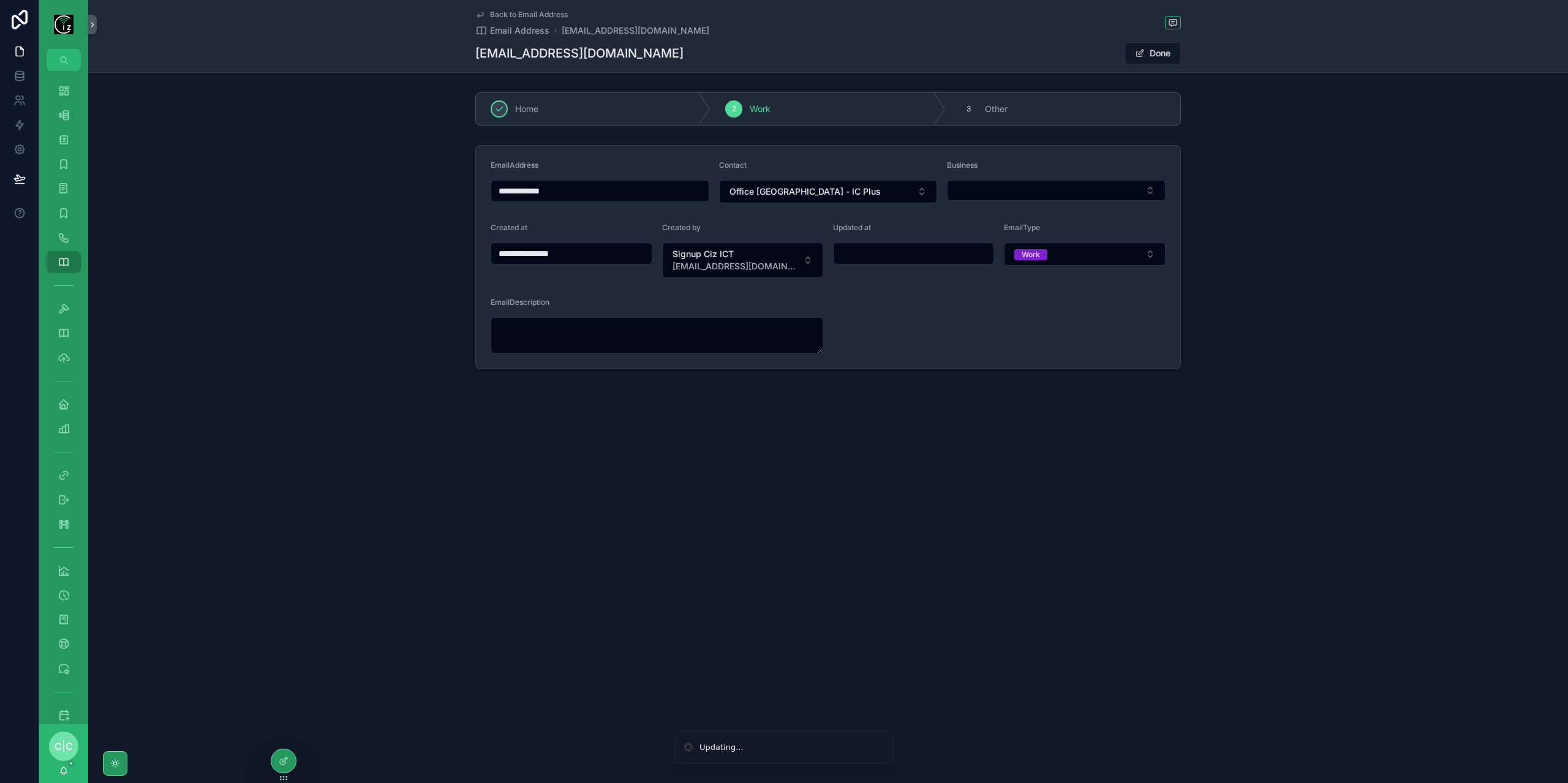
type input "**********"
click at [998, 187] on button "Select Button" at bounding box center [1056, 191] width 218 height 21
type input "*****"
click at [501, 13] on span "Back to Email Address" at bounding box center [528, 15] width 77 height 10
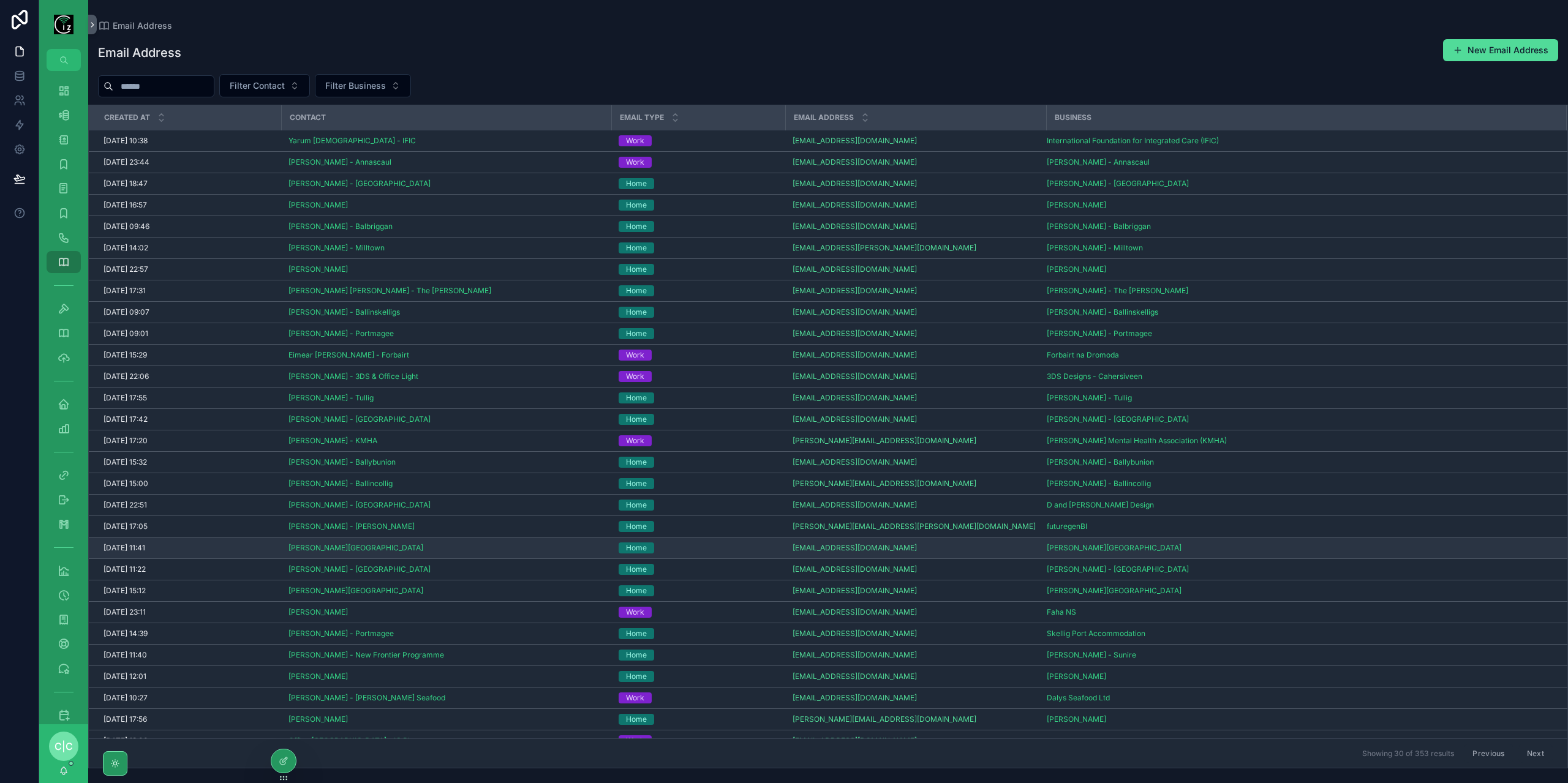
scroll to position [27, 0]
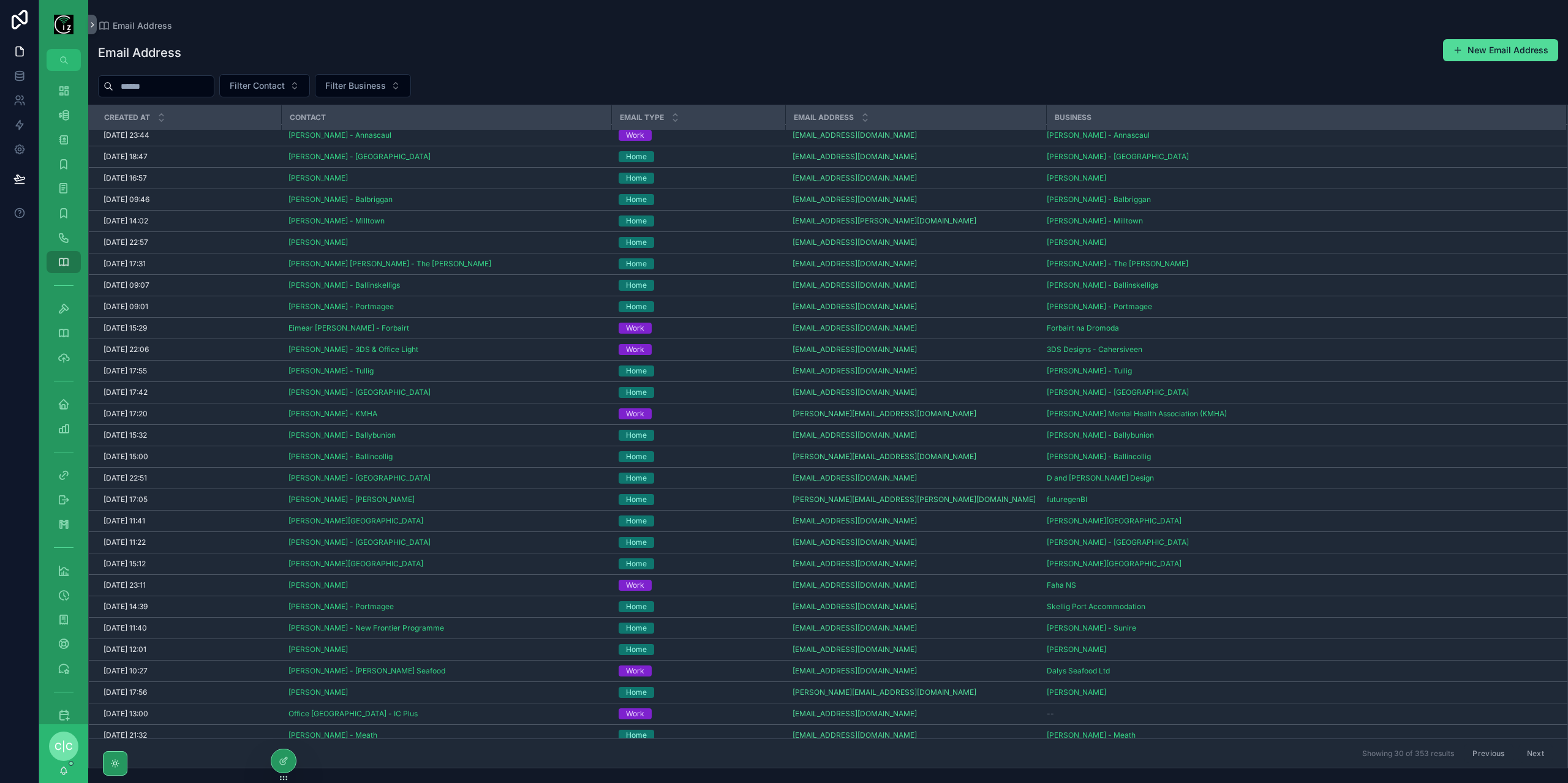
click at [1539, 750] on button "Next" at bounding box center [1535, 753] width 34 height 19
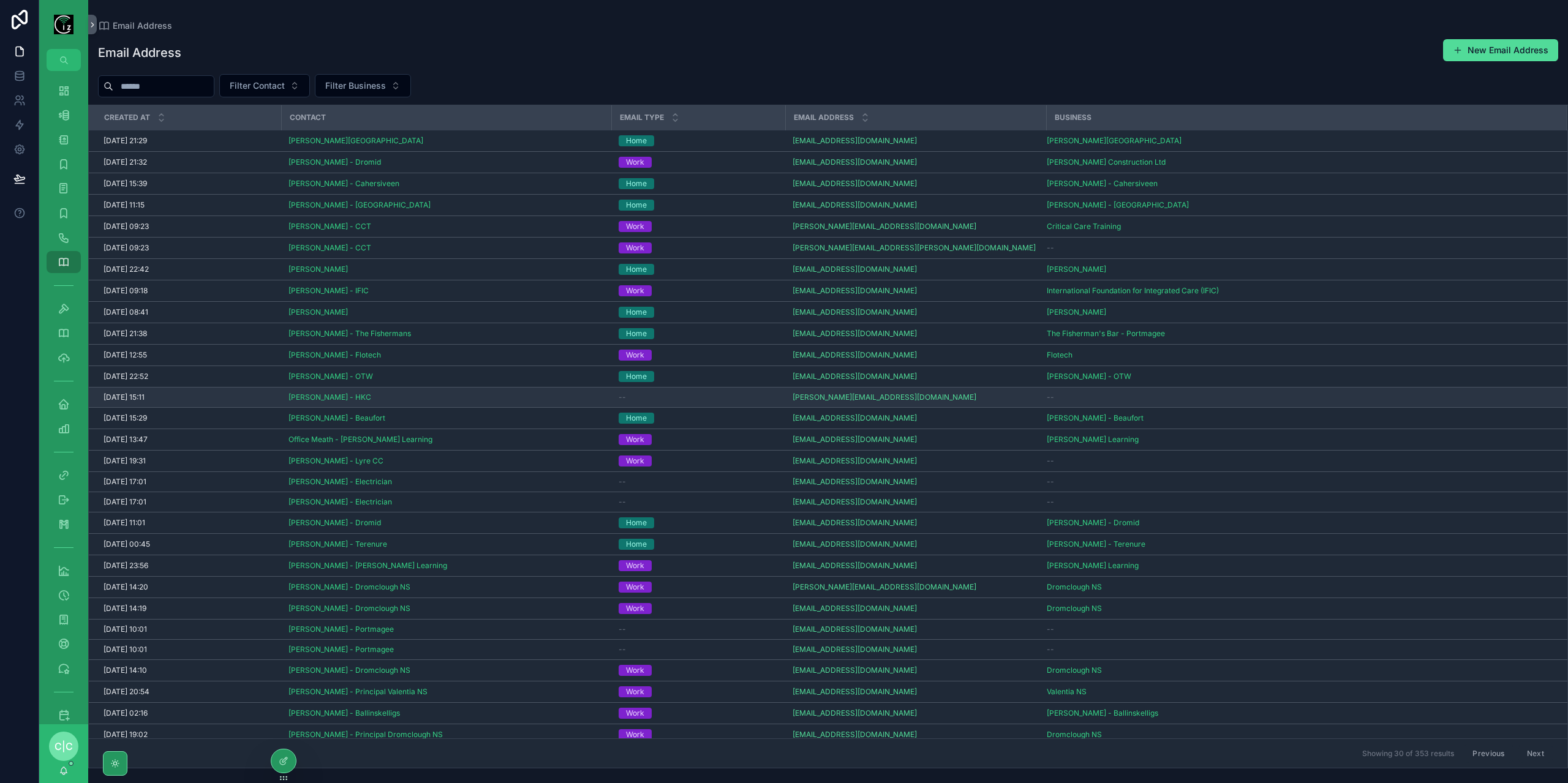
click at [721, 393] on div "--" at bounding box center [698, 398] width 159 height 10
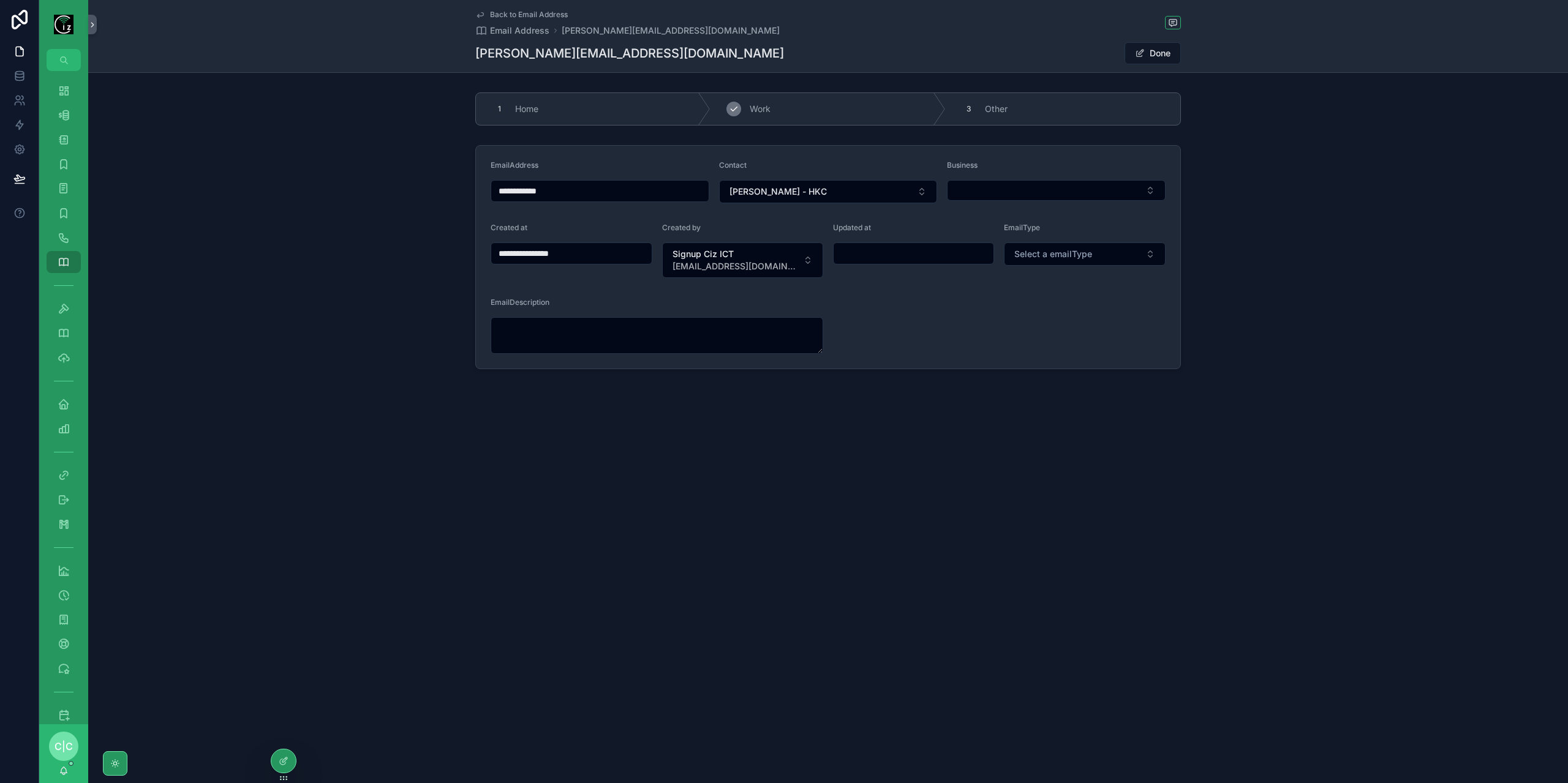
click at [784, 116] on div "2 Work" at bounding box center [828, 109] width 234 height 32
type input "**********"
click at [493, 13] on span "Back to Email Address" at bounding box center [528, 15] width 77 height 10
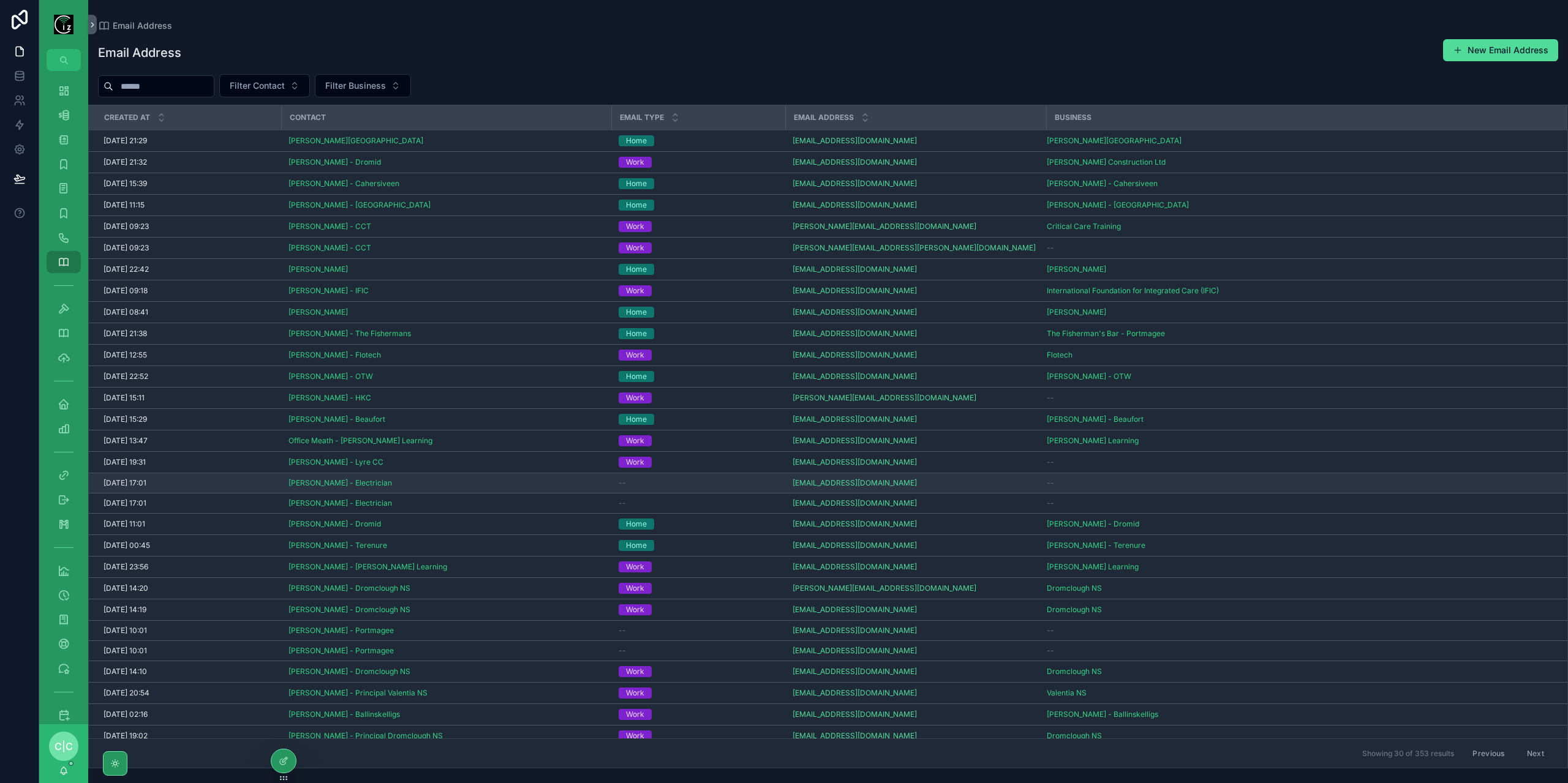
click at [682, 481] on div "--" at bounding box center [698, 483] width 159 height 10
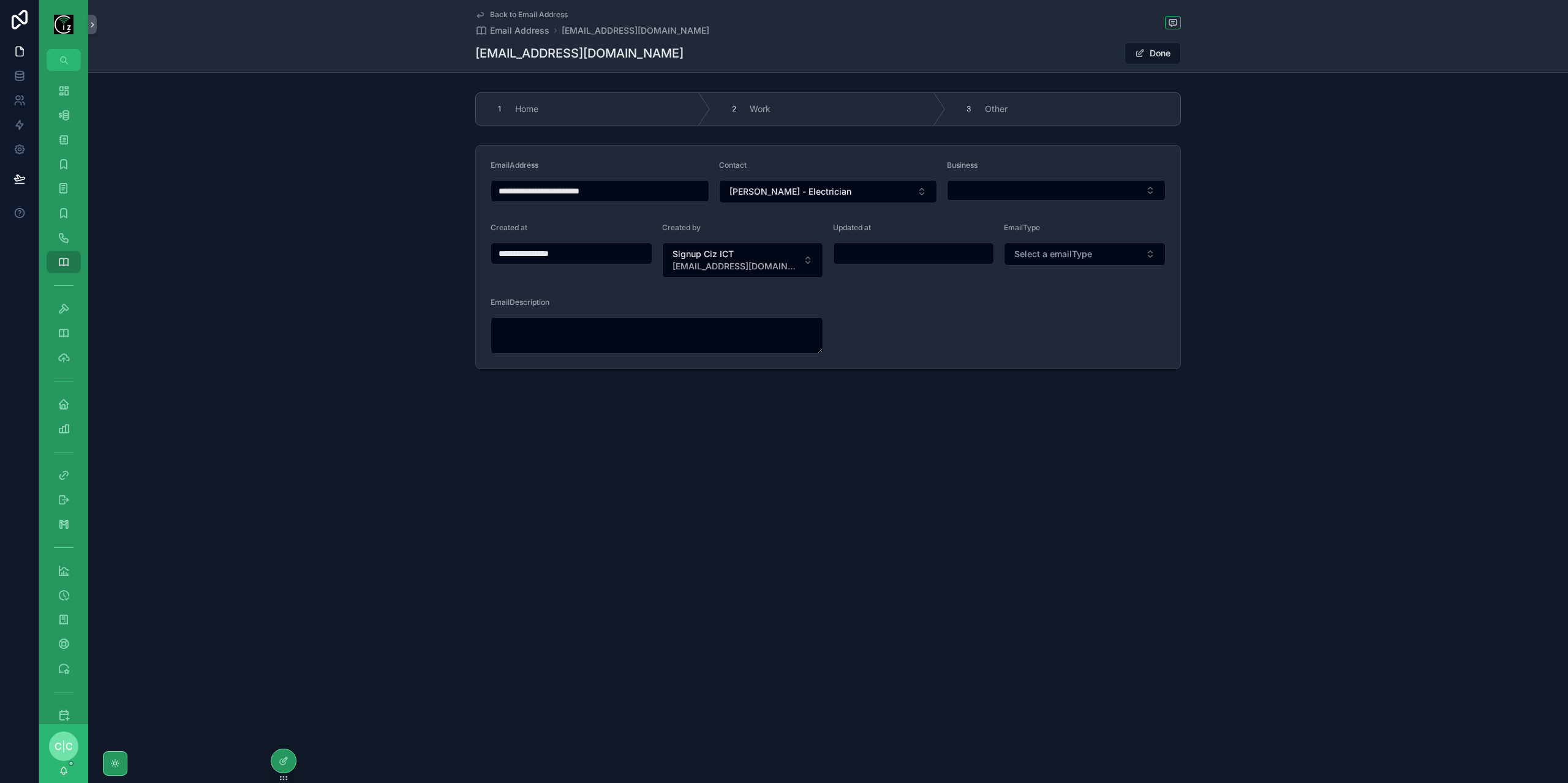
click at [499, 15] on span "Back to Email Address" at bounding box center [528, 15] width 77 height 10
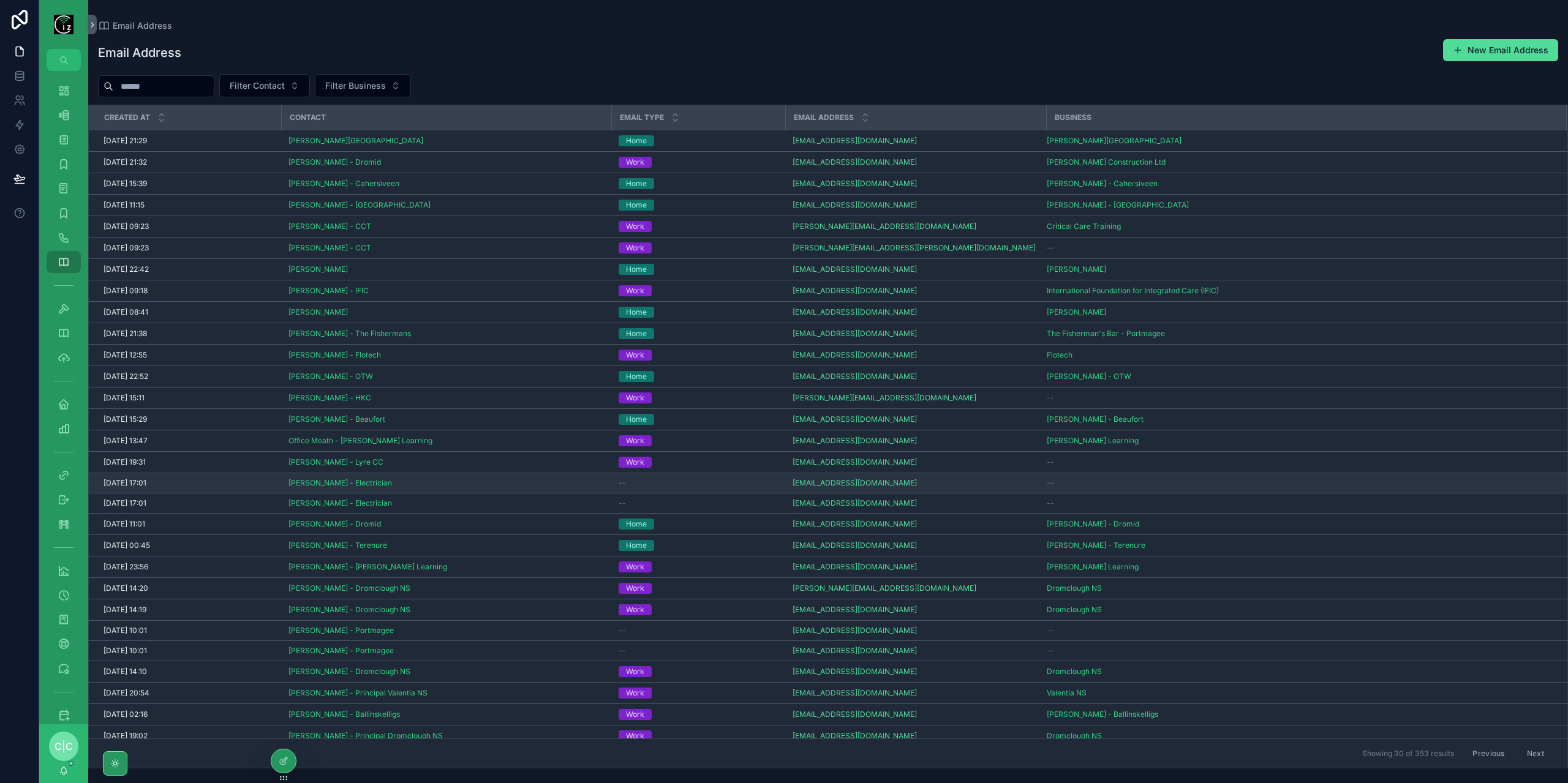
click at [723, 481] on div "--" at bounding box center [698, 483] width 159 height 10
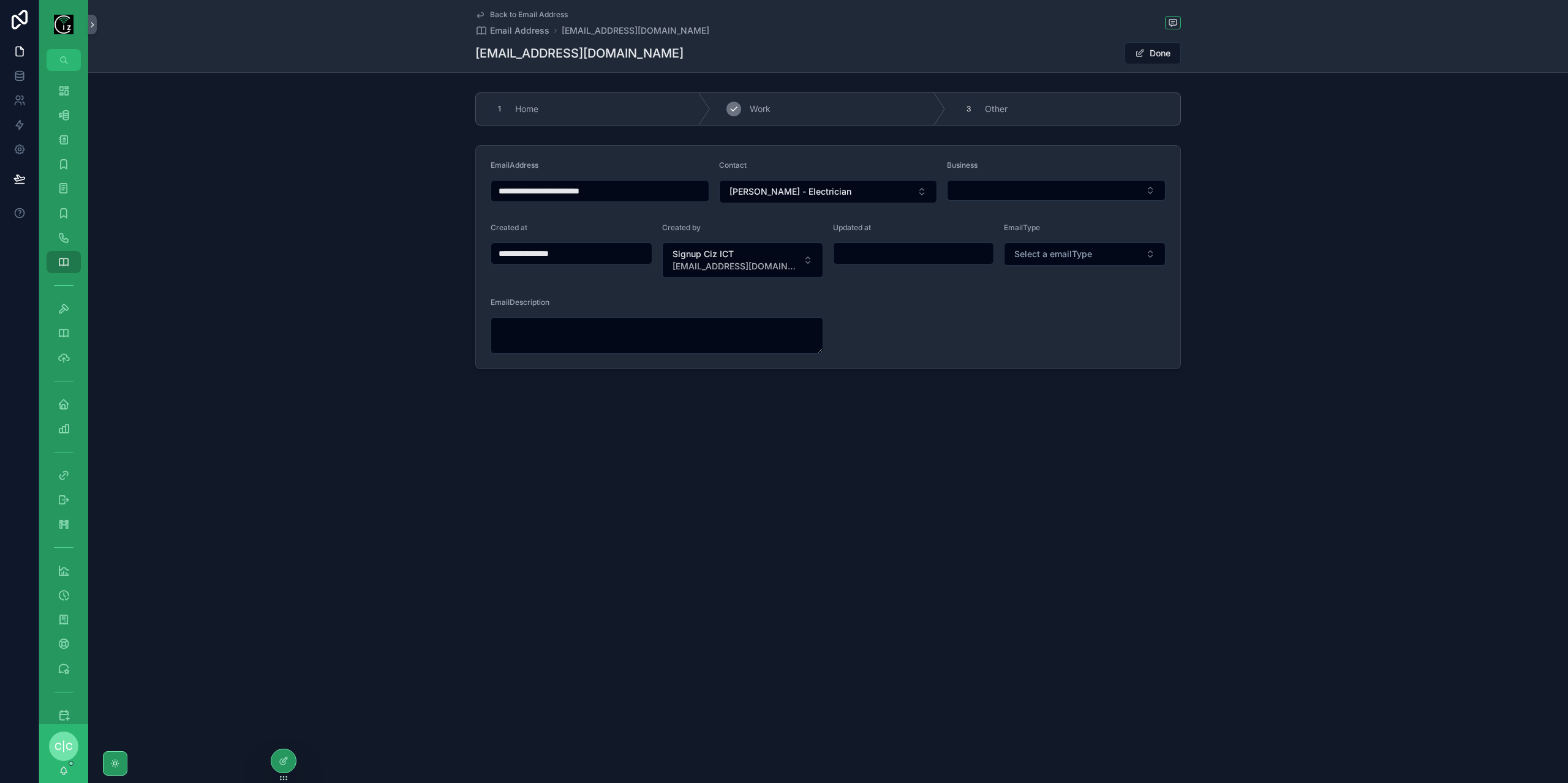
click at [800, 112] on div "2 Work" at bounding box center [828, 109] width 234 height 32
click at [1043, 180] on button "Select Button" at bounding box center [1056, 191] width 218 height 21
type input "*****"
click at [1047, 240] on span "[PERSON_NAME] Electrical" at bounding box center [1010, 238] width 109 height 13
type input "**********"
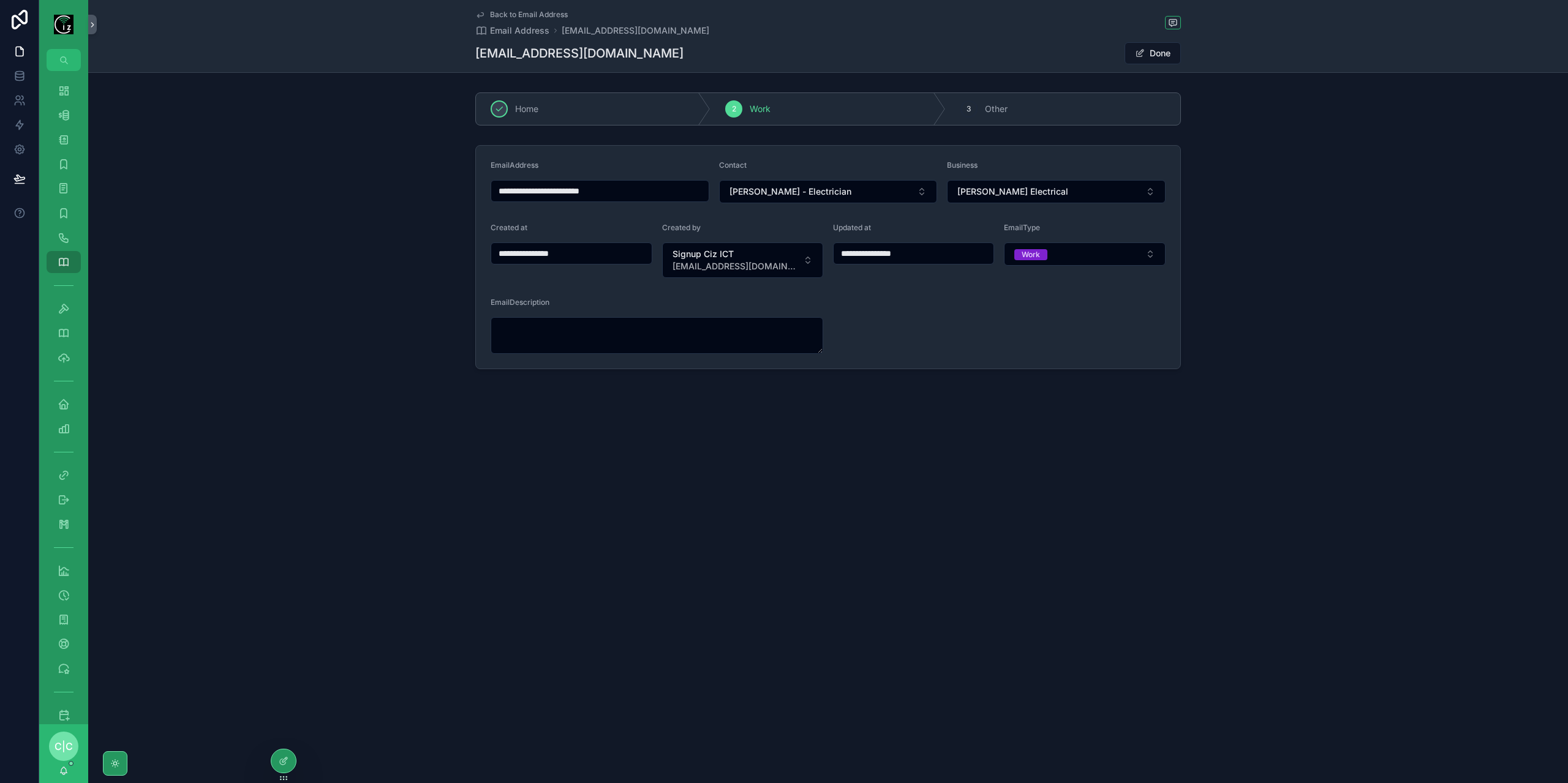
click at [501, 10] on span "Back to Email Address" at bounding box center [528, 15] width 77 height 10
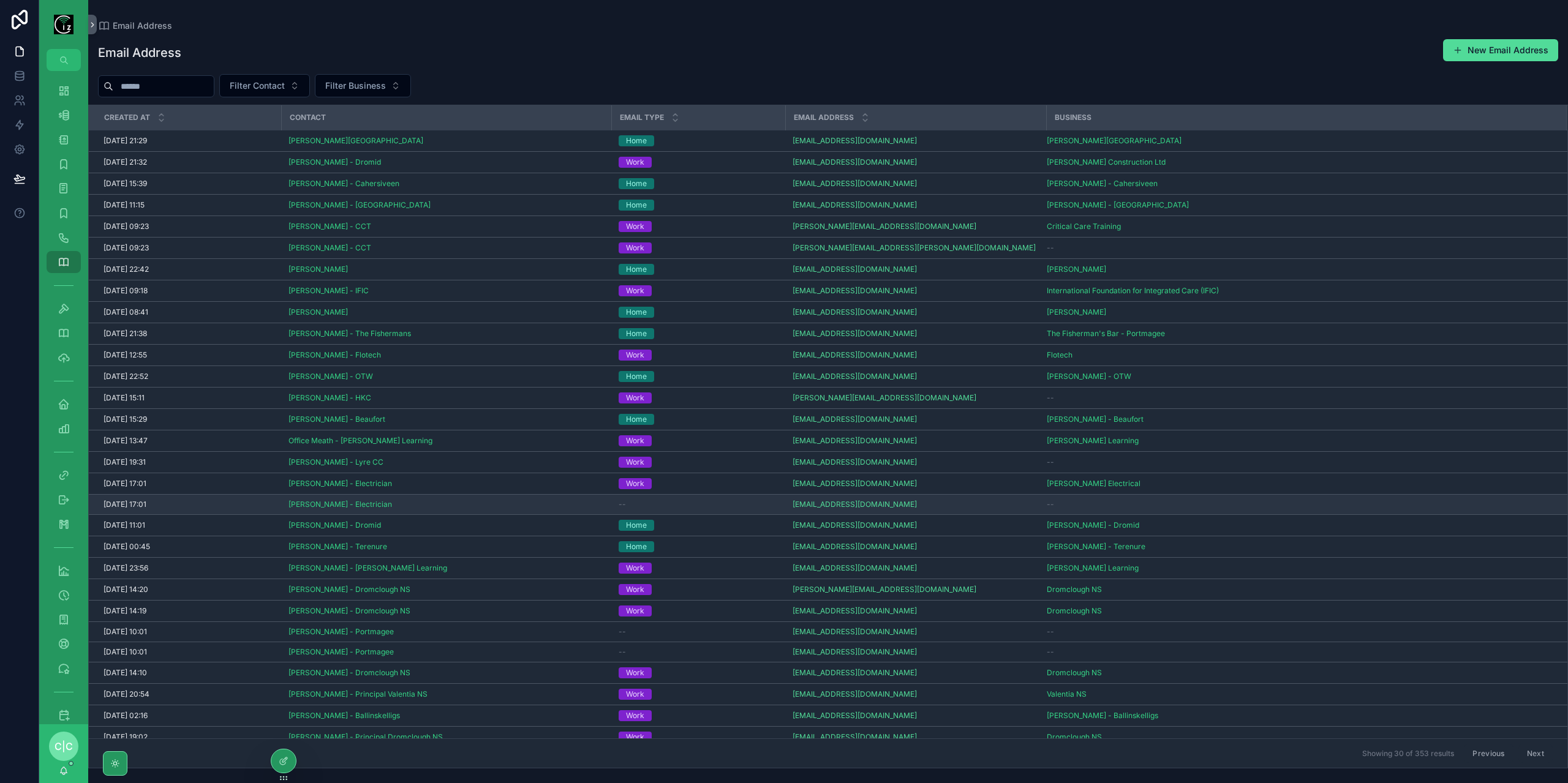
click at [742, 495] on td "--" at bounding box center [698, 505] width 174 height 20
click at [754, 504] on div "--" at bounding box center [698, 505] width 159 height 10
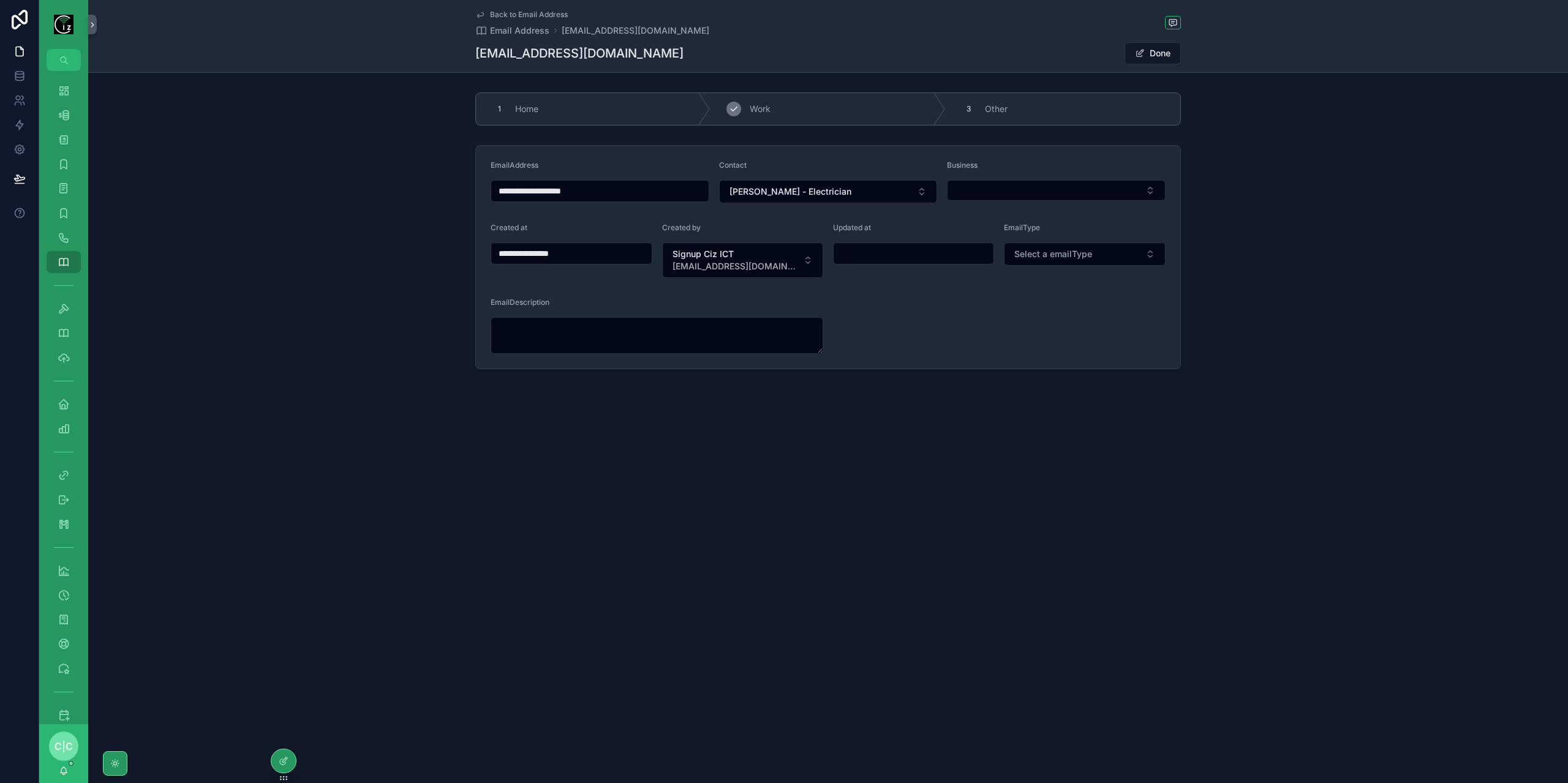
click at [826, 106] on div "2 Work" at bounding box center [828, 109] width 234 height 32
click at [1045, 183] on button "Select Button" at bounding box center [1056, 191] width 218 height 21
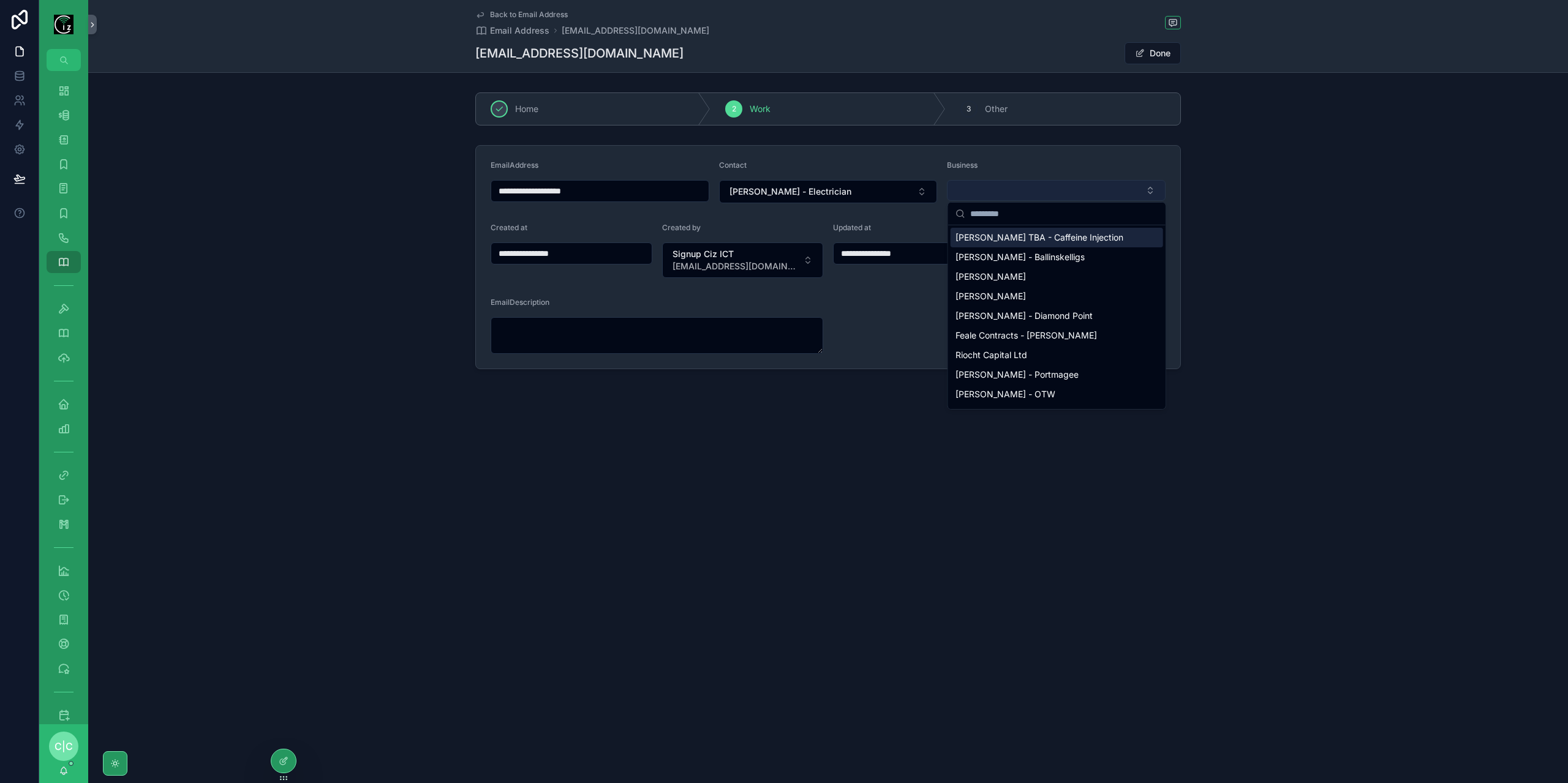
type input "**********"
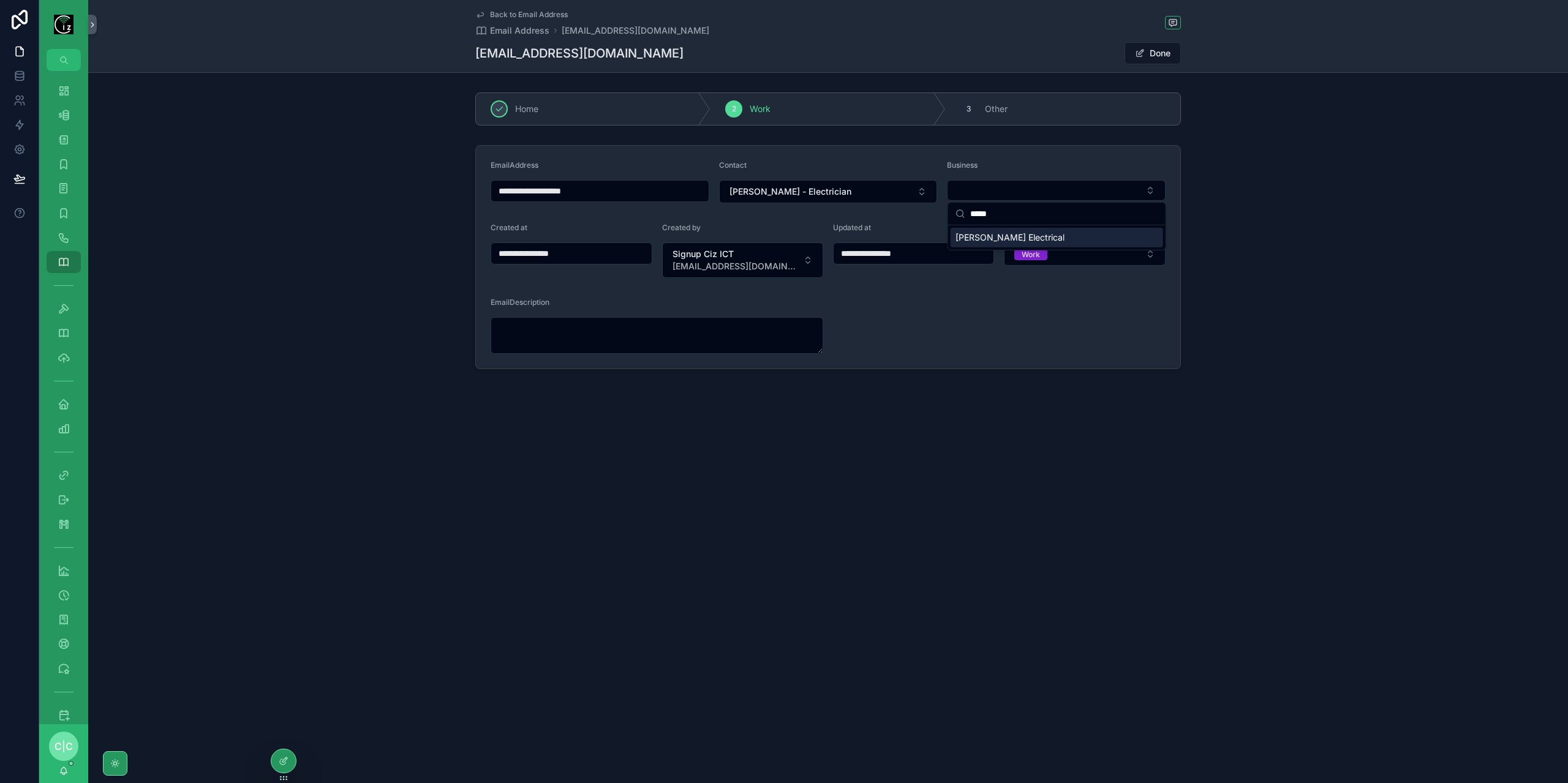
type input "*****"
click at [1024, 233] on span "[PERSON_NAME] Electrical" at bounding box center [1010, 238] width 109 height 13
click at [512, 13] on span "Back to Email Address" at bounding box center [528, 15] width 77 height 10
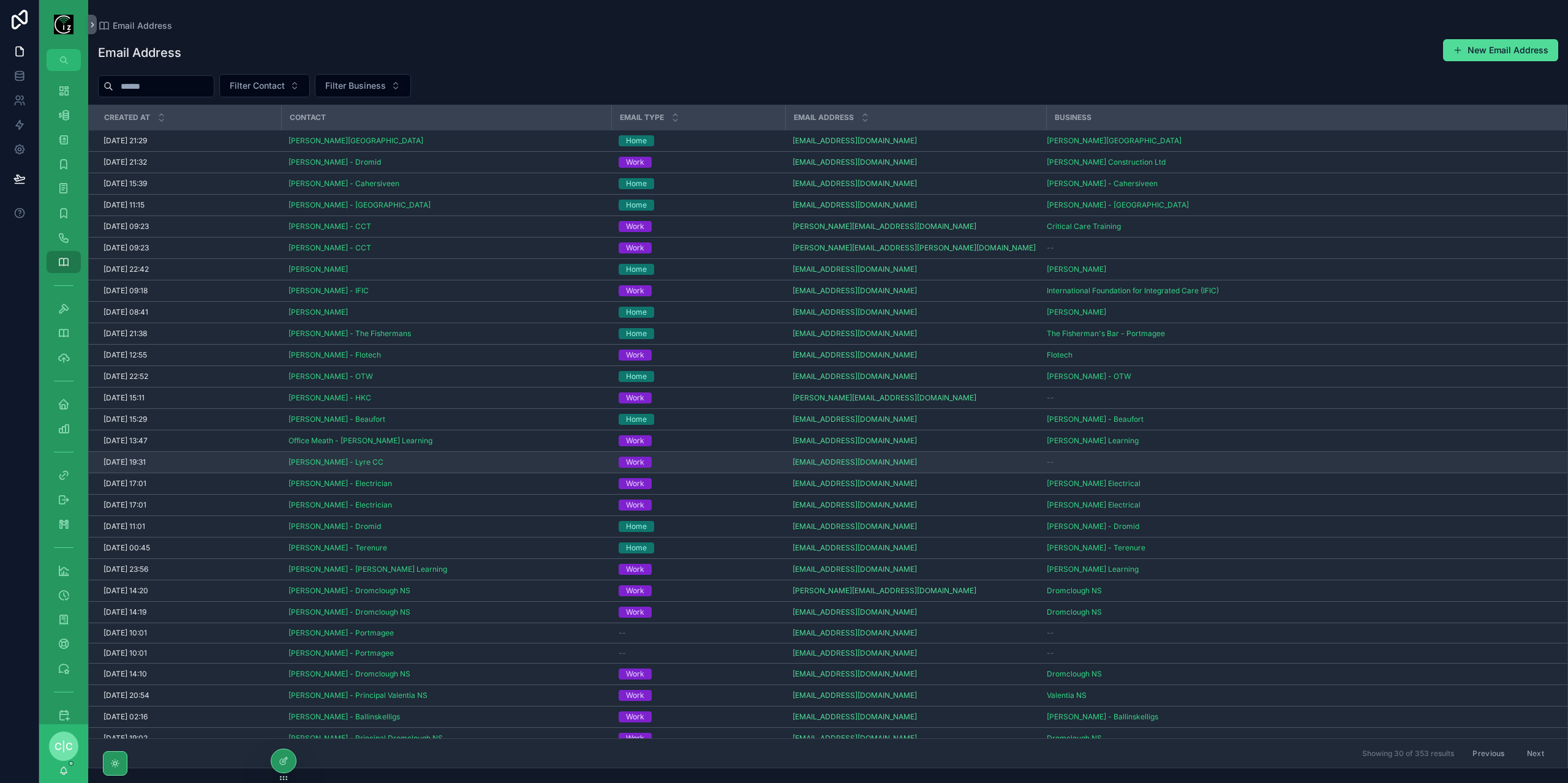
click at [705, 463] on div "Work" at bounding box center [698, 463] width 159 height 11
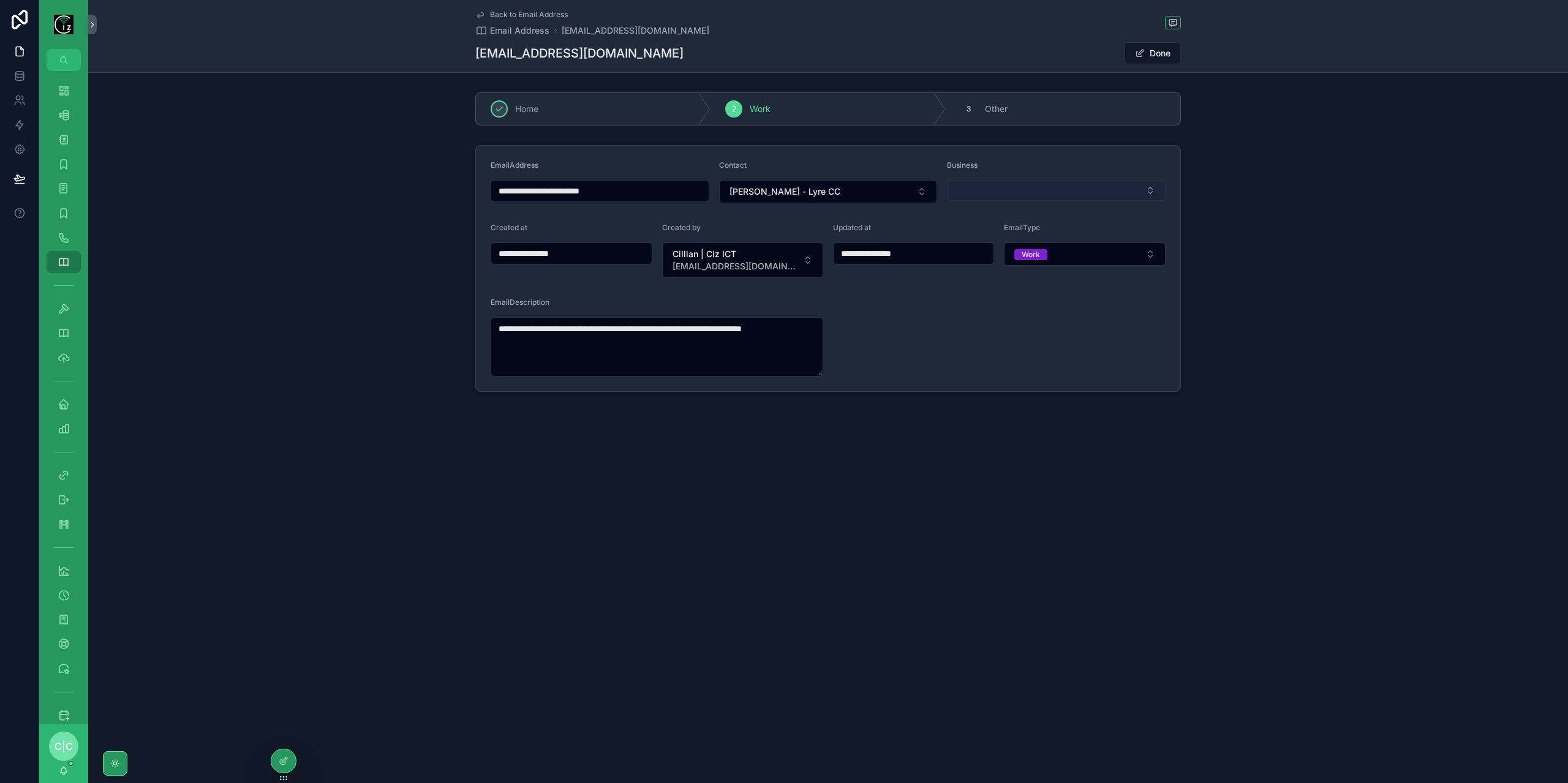
click at [1036, 192] on button "Select Button" at bounding box center [1056, 191] width 218 height 21
type input "****"
click at [1030, 241] on span "[GEOGRAPHIC_DATA]" at bounding box center [999, 238] width 87 height 13
type input "**********"
click at [496, 17] on span "Back to Email Address" at bounding box center [528, 15] width 77 height 10
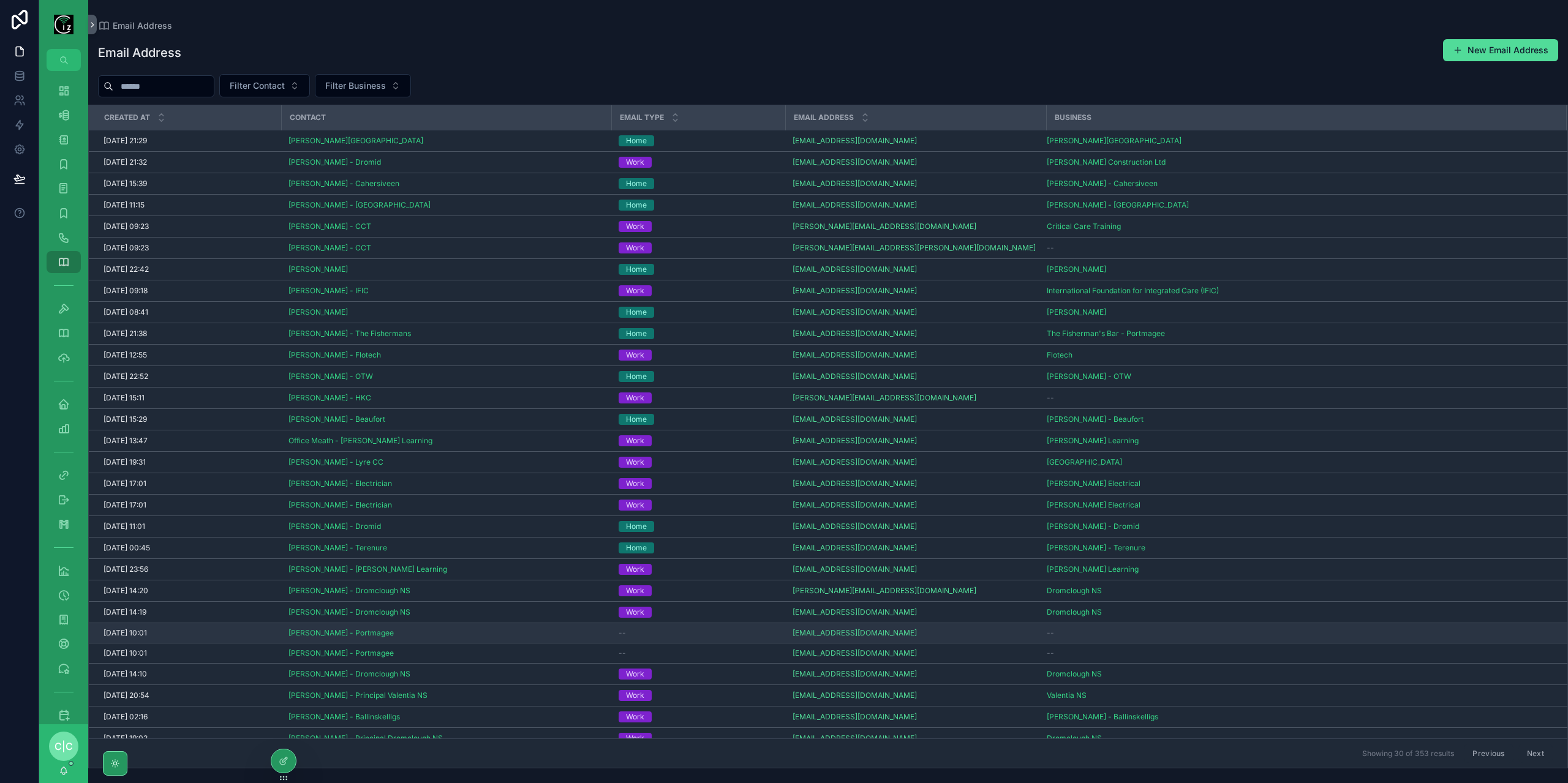
click at [625, 629] on span "--" at bounding box center [622, 633] width 8 height 10
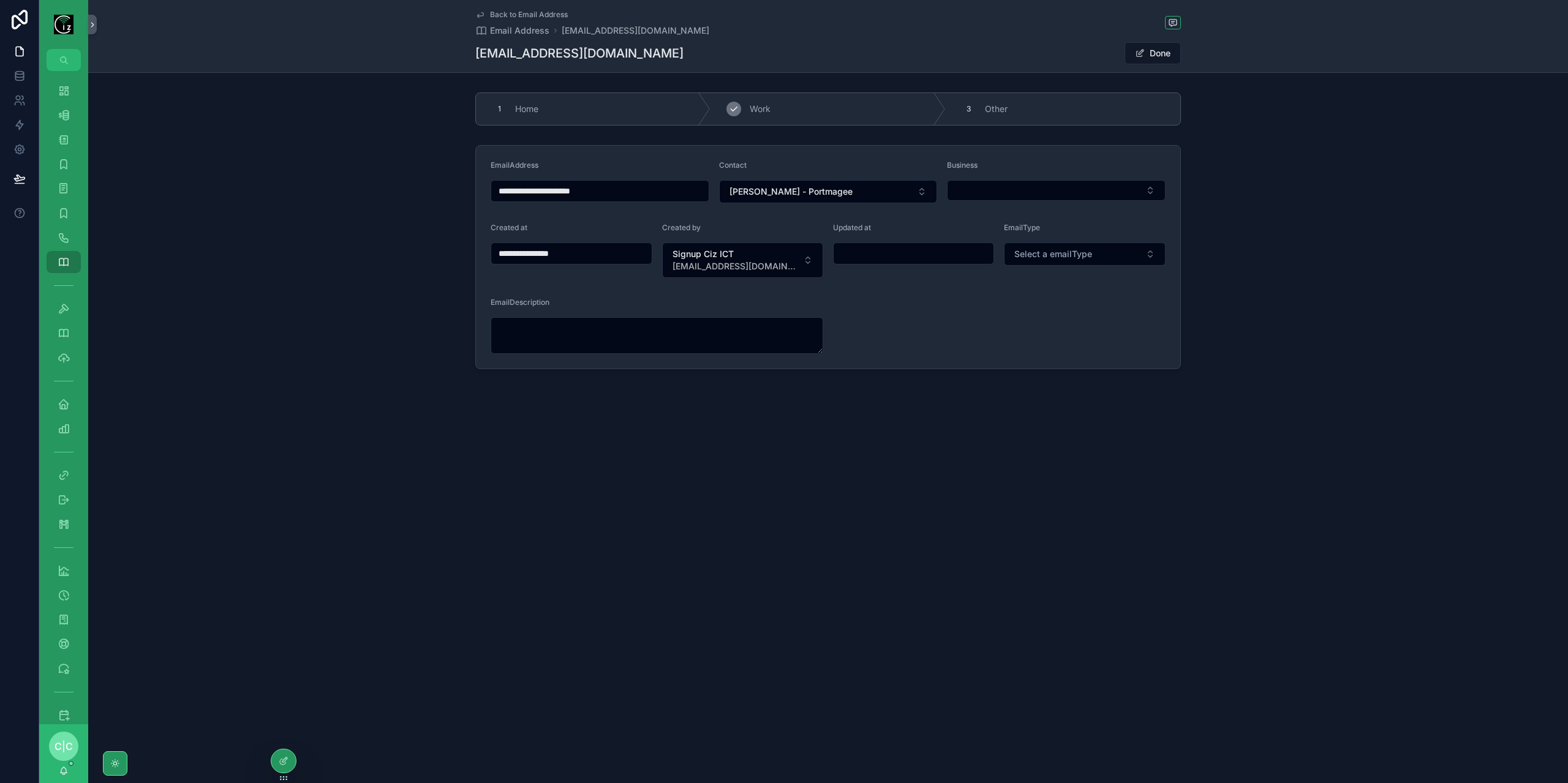
click at [772, 103] on div "2 Work" at bounding box center [828, 109] width 234 height 32
click at [1043, 195] on button "Select Button" at bounding box center [1056, 191] width 218 height 21
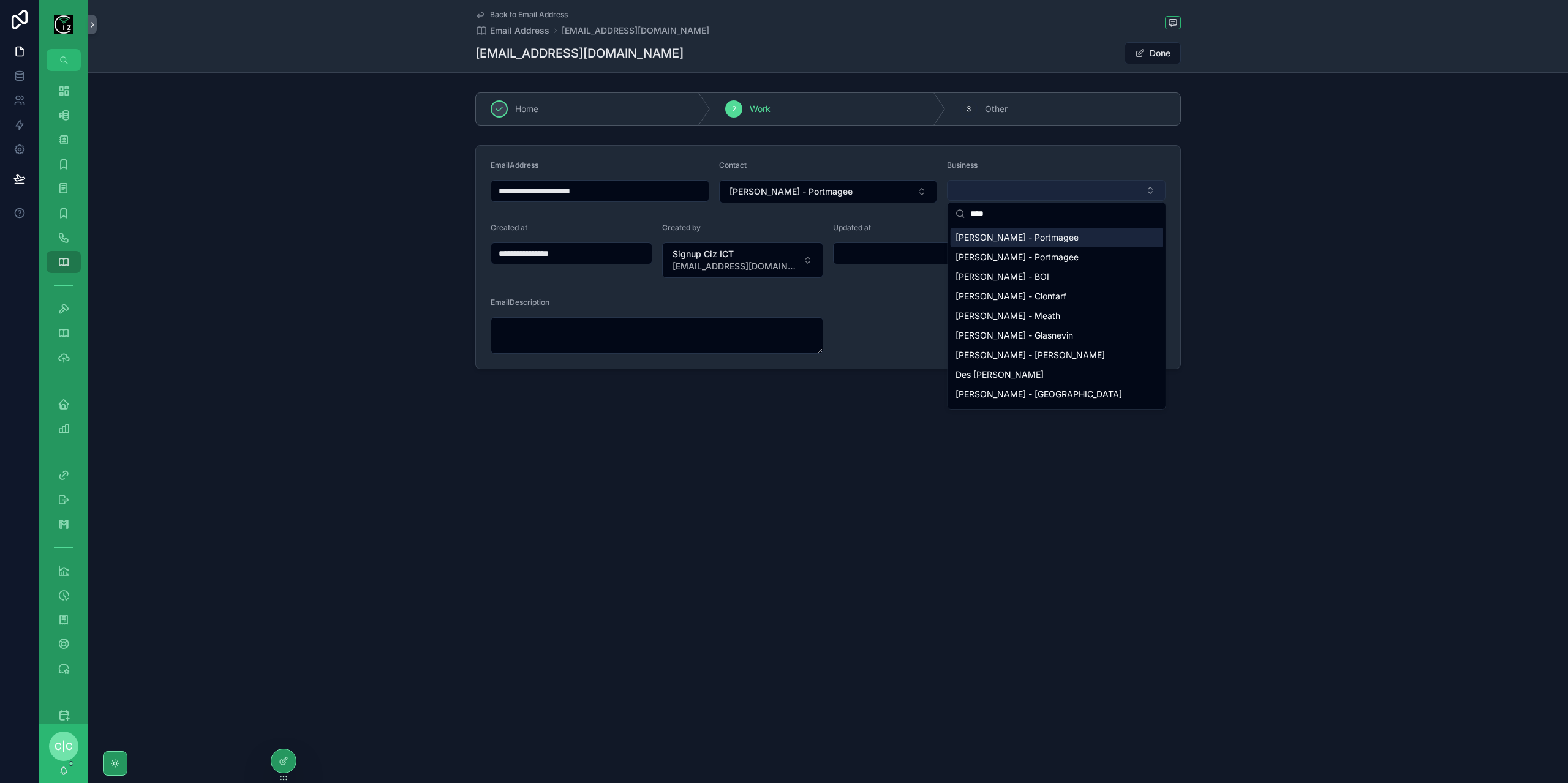
type input "*****"
type input "**********"
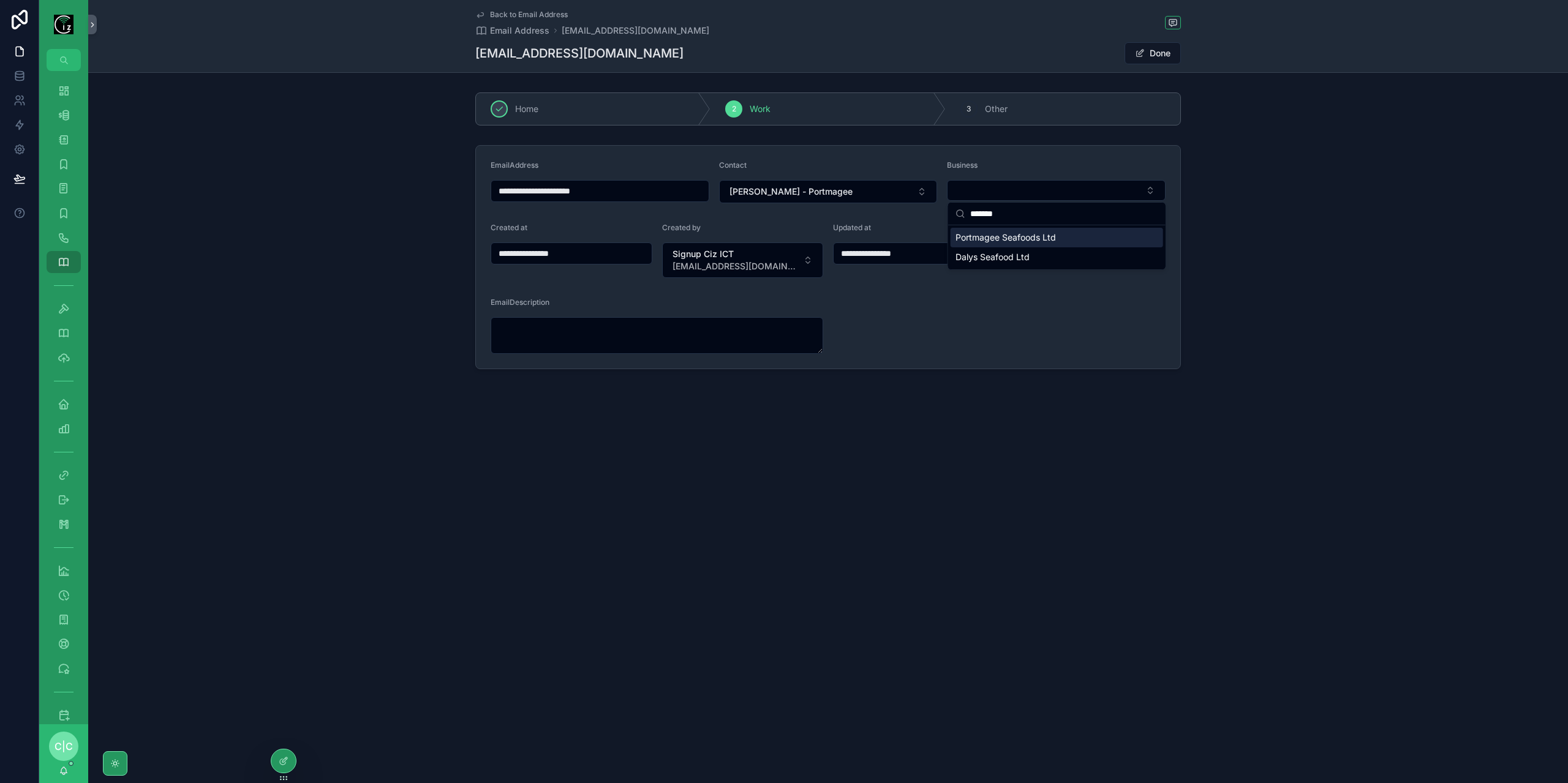
type input "*******"
click at [1036, 241] on span "Portmagee Seafoods Ltd" at bounding box center [1006, 238] width 100 height 13
click at [498, 9] on div "Back to Email Address Email Address [EMAIL_ADDRESS][DOMAIN_NAME] [EMAIL_ADDRESS…" at bounding box center [828, 36] width 705 height 73
click at [491, 15] on span "Back to Email Address" at bounding box center [528, 15] width 77 height 10
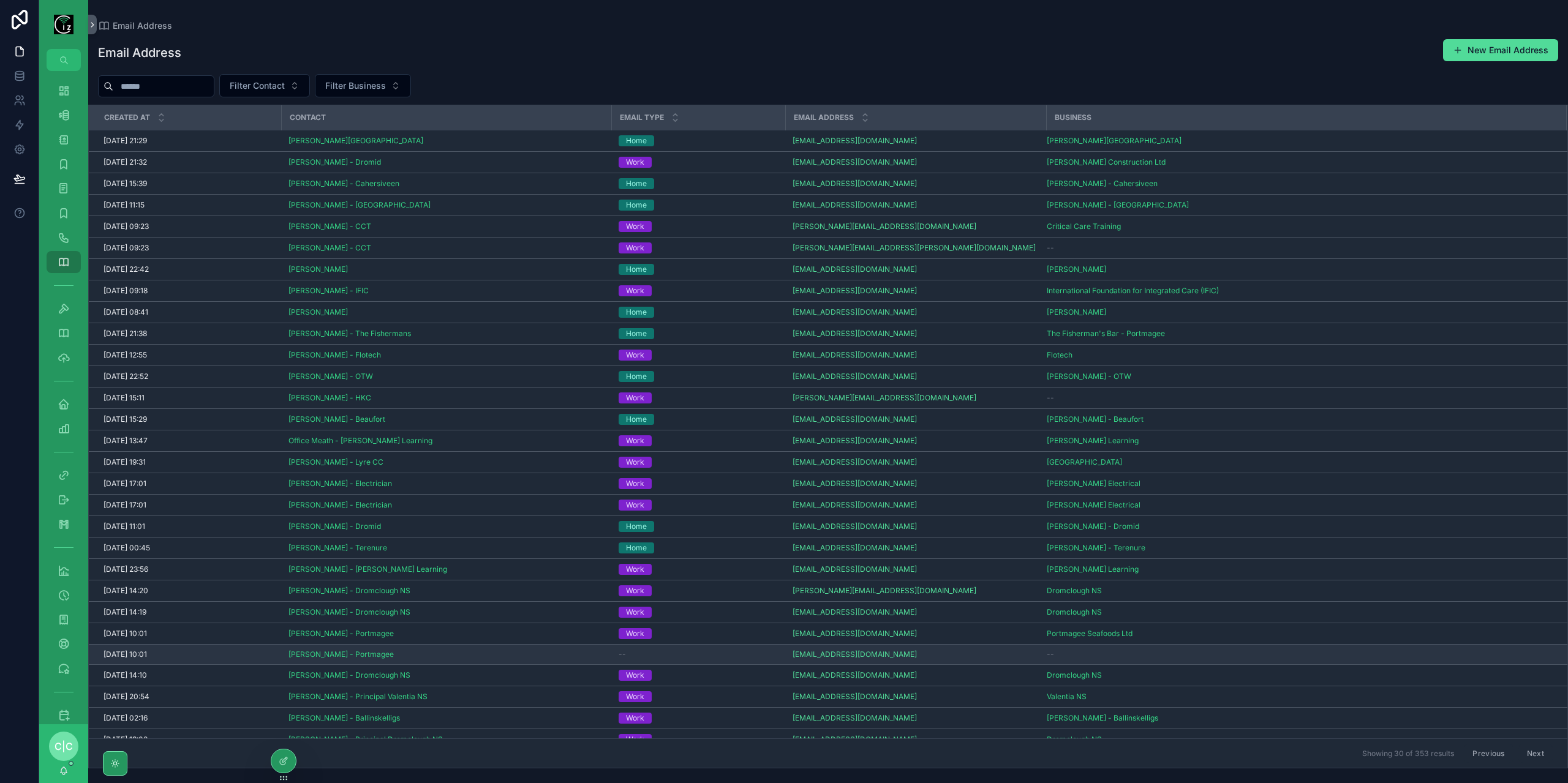
click at [691, 650] on div "--" at bounding box center [698, 655] width 159 height 10
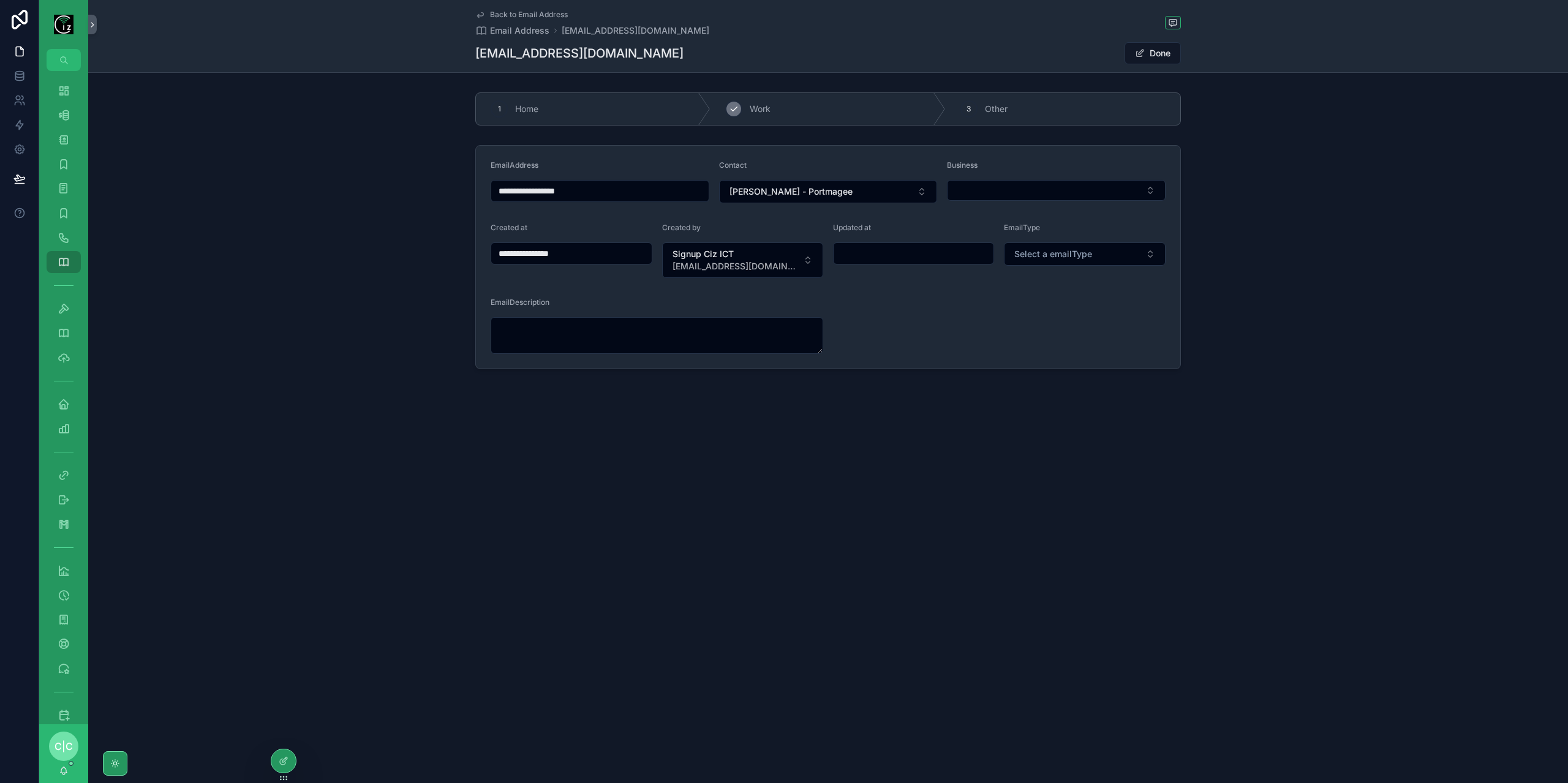
click at [767, 114] on span "Work" at bounding box center [760, 109] width 21 height 13
click at [1046, 183] on button "Select Button" at bounding box center [1056, 191] width 218 height 21
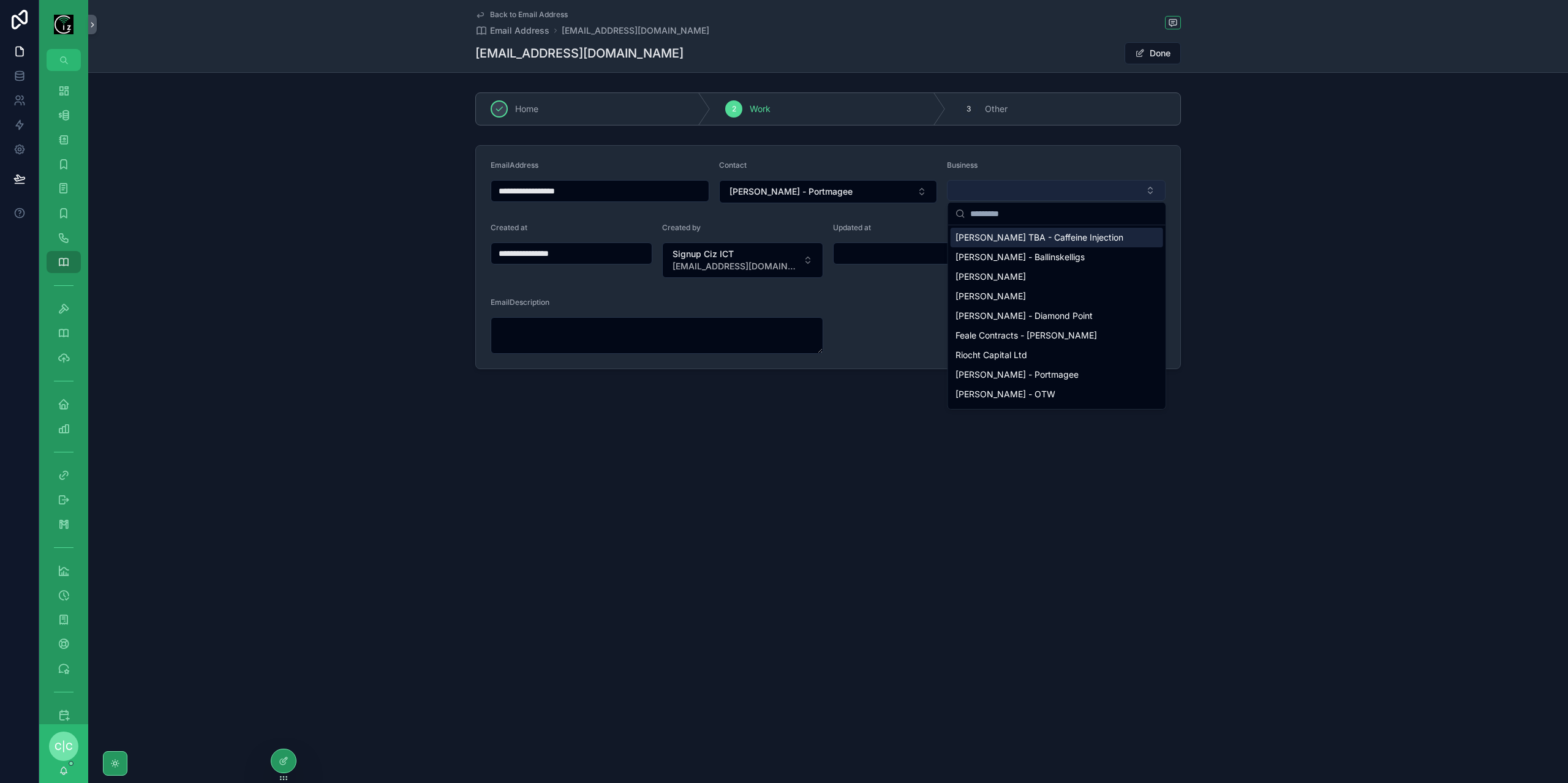
type input "*"
type input "**********"
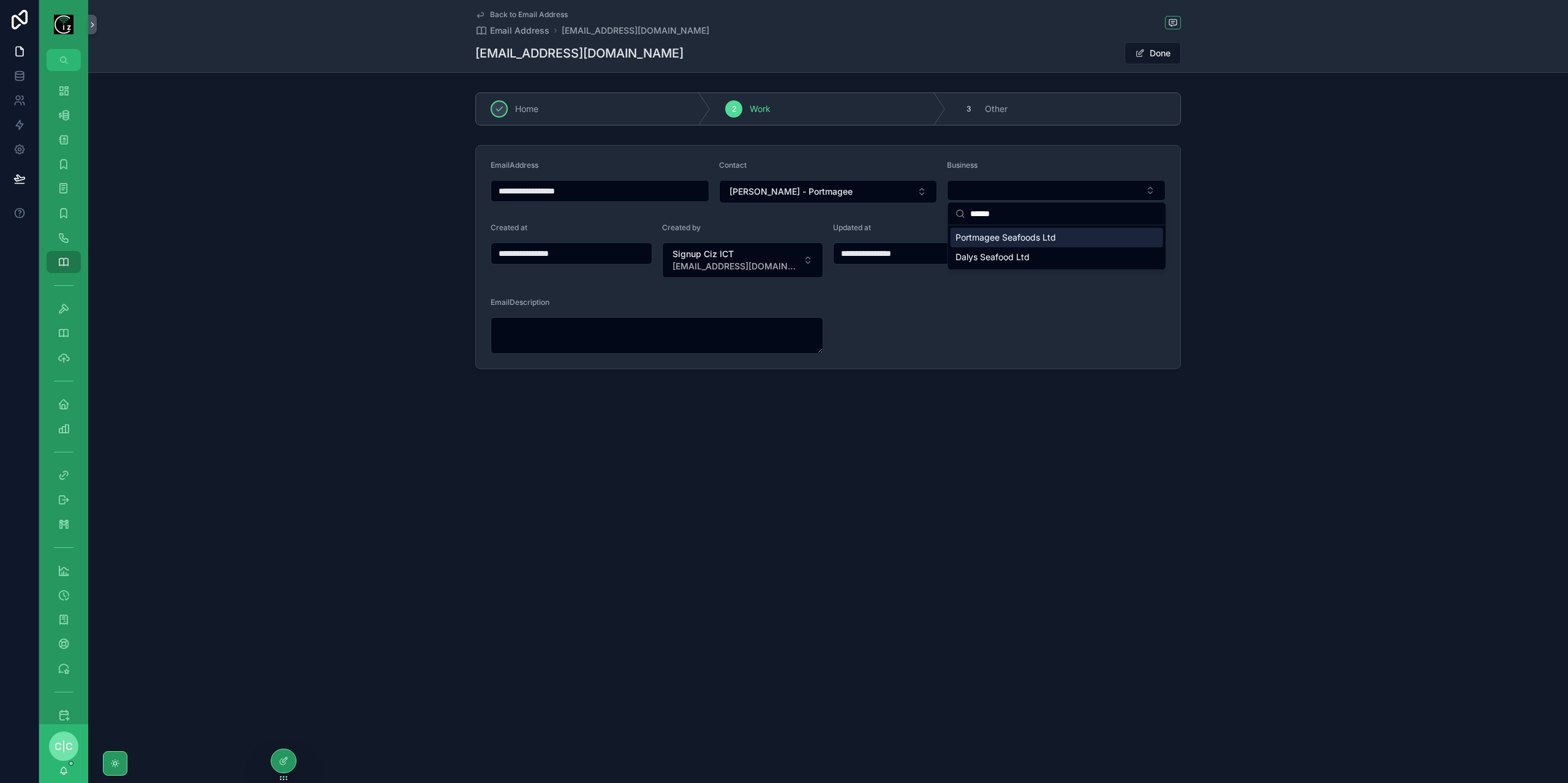
type input "******"
click at [1014, 236] on span "Portmagee Seafoods Ltd" at bounding box center [1006, 238] width 100 height 13
click at [494, 11] on span "Back to Email Address" at bounding box center [528, 15] width 77 height 10
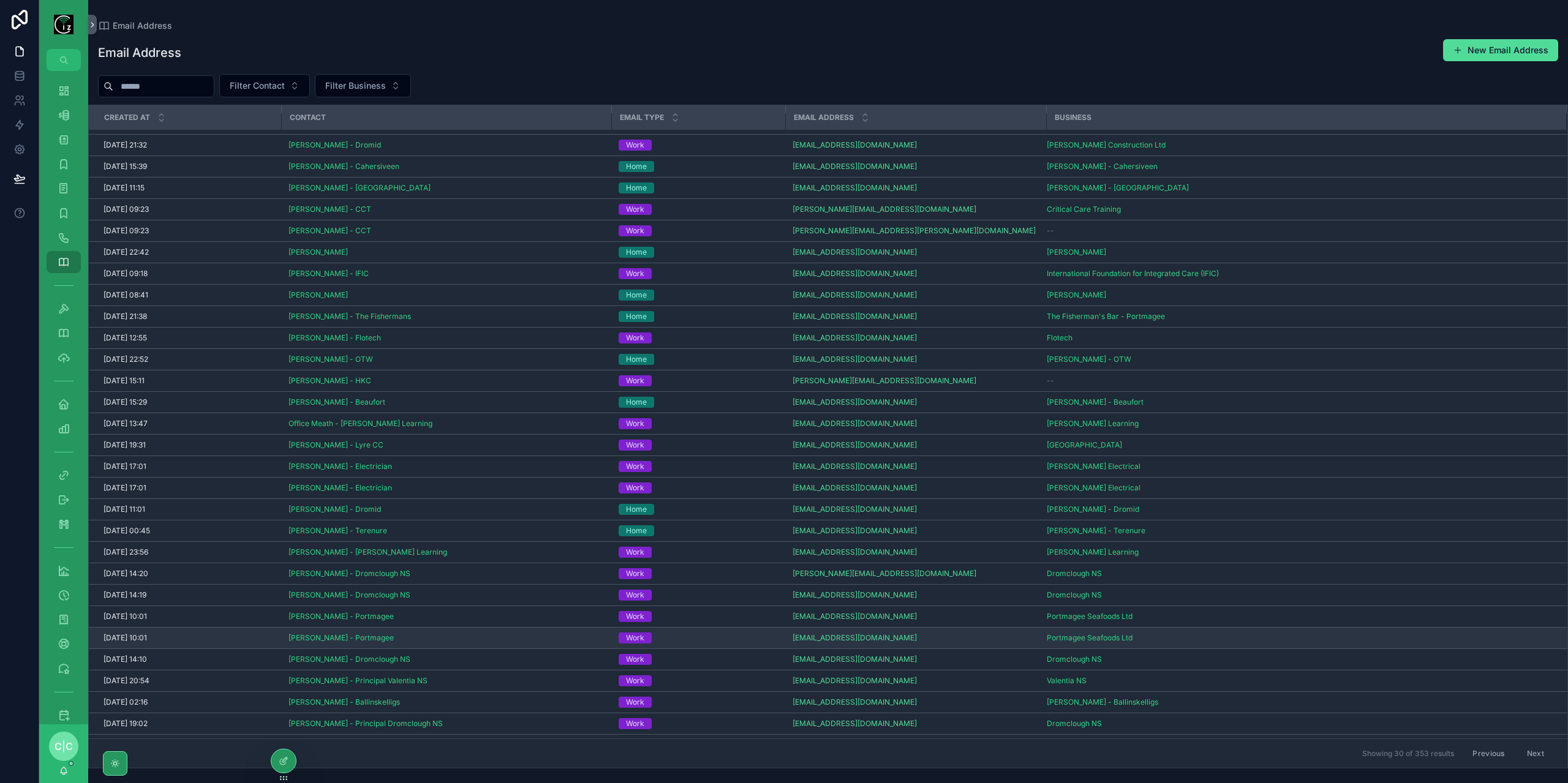
scroll to position [27, 0]
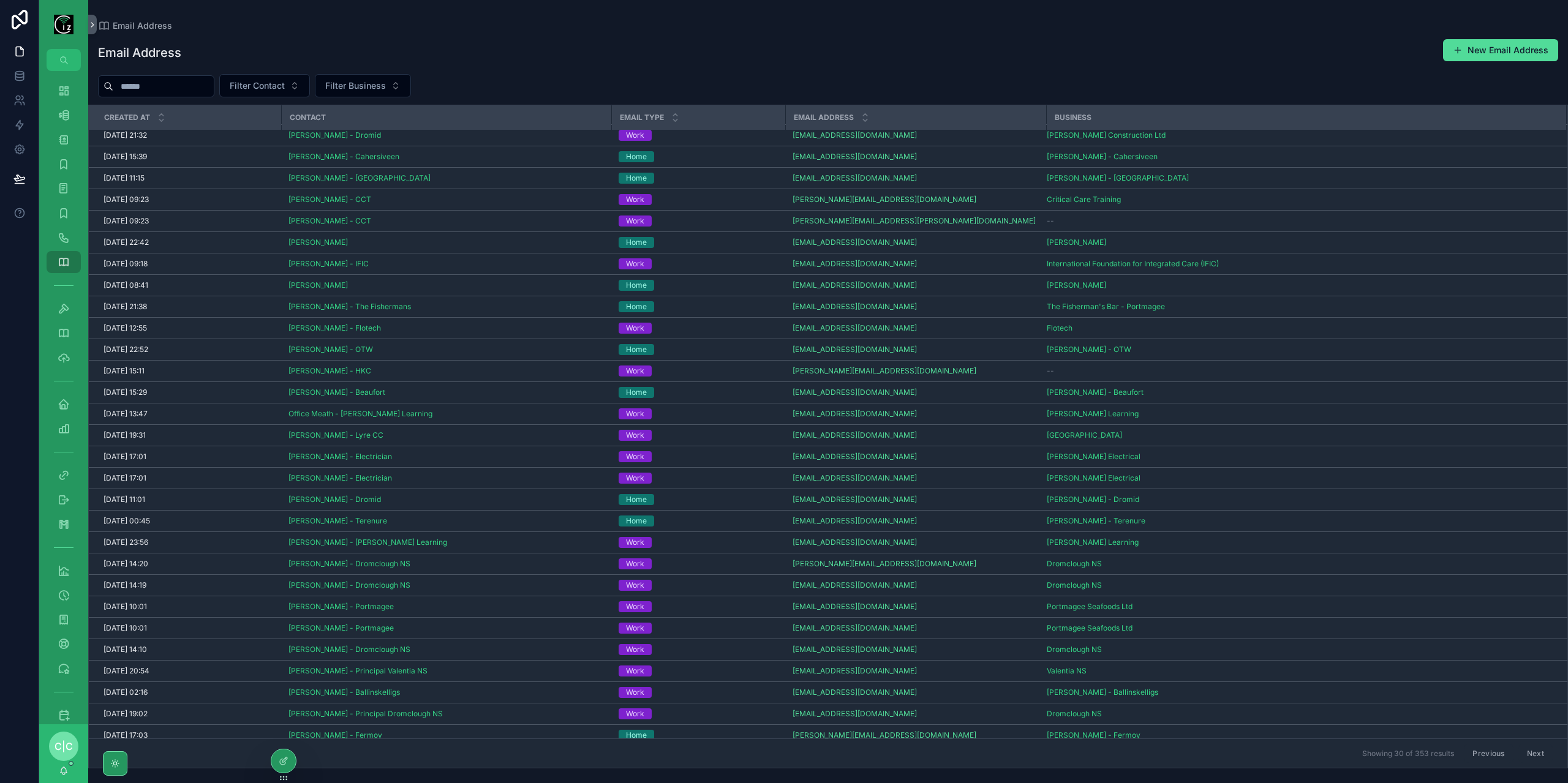
click at [1525, 750] on button "Next" at bounding box center [1535, 753] width 34 height 19
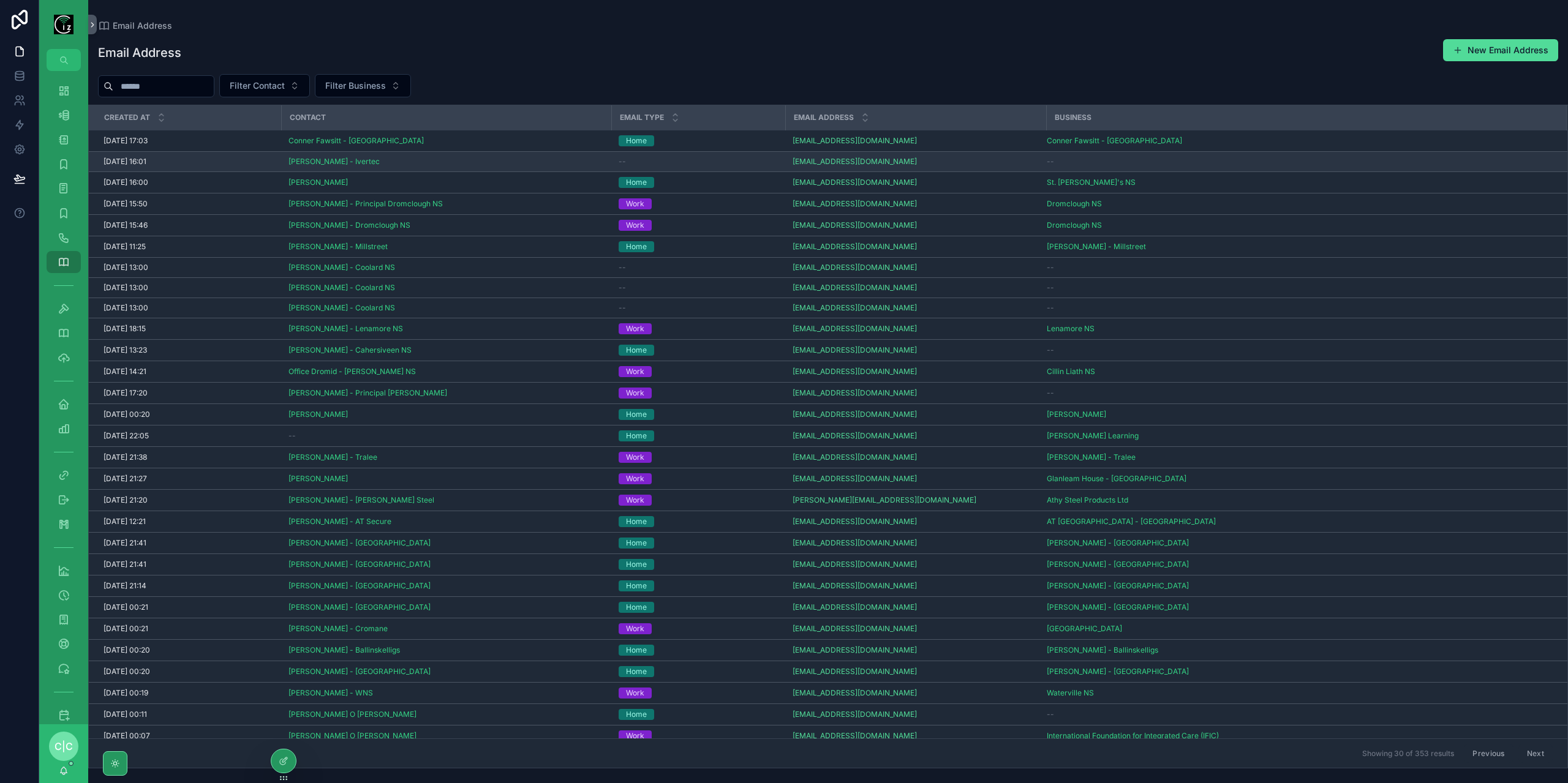
click at [678, 157] on div "--" at bounding box center [698, 162] width 159 height 10
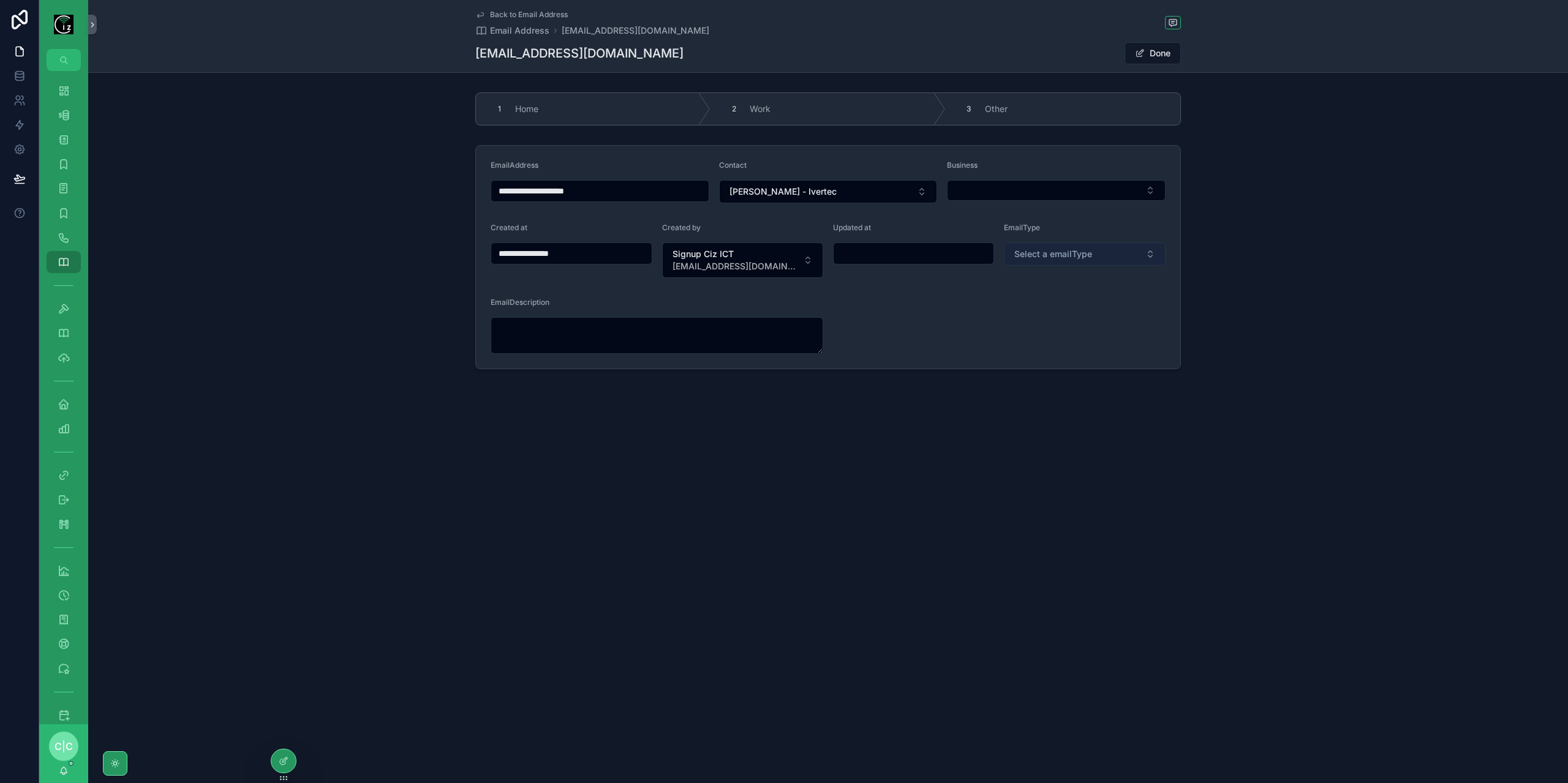
click at [1064, 251] on span "Select a emailType" at bounding box center [1052, 254] width 77 height 13
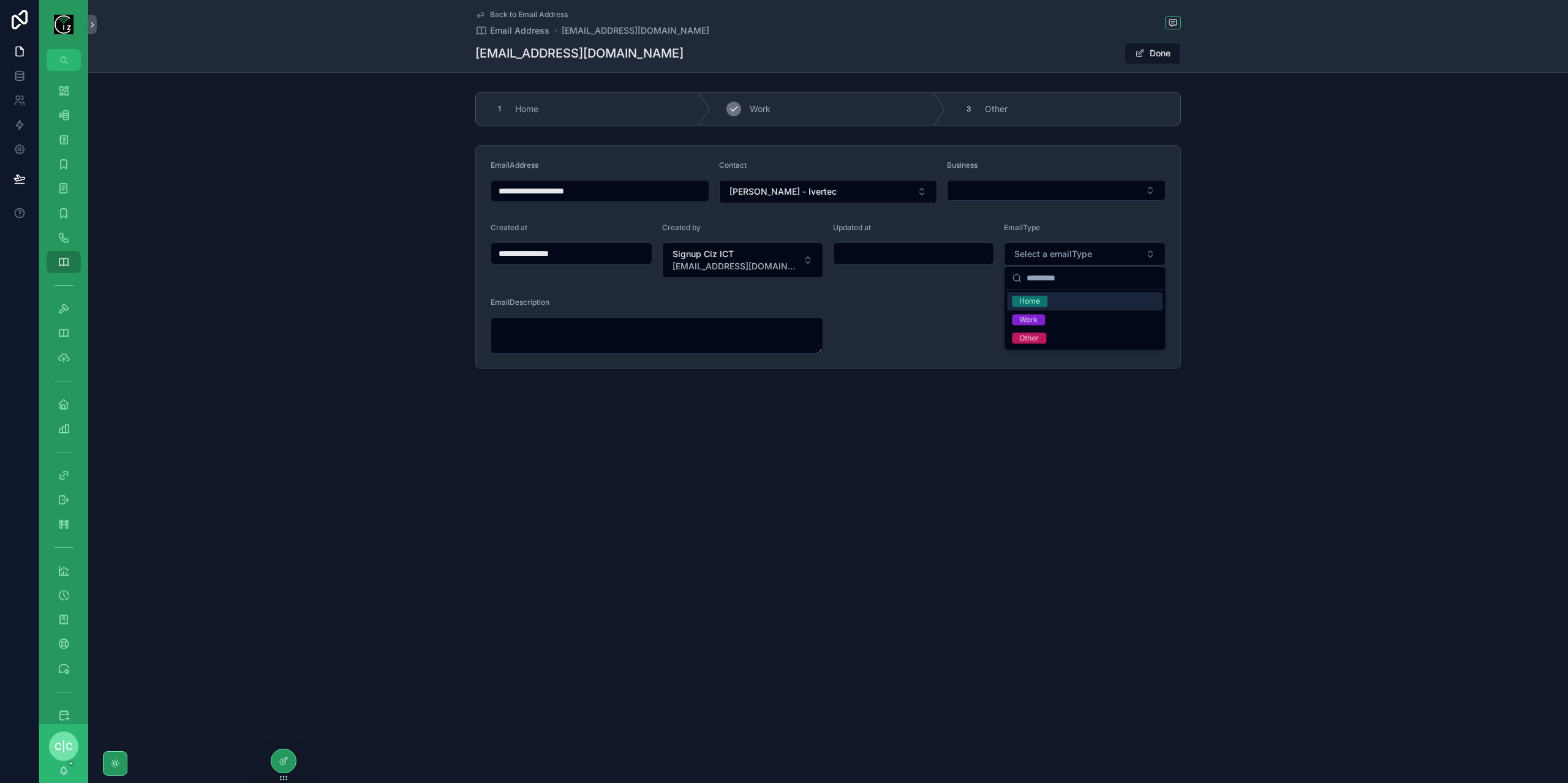
click at [808, 110] on div "2 Work" at bounding box center [828, 109] width 234 height 32
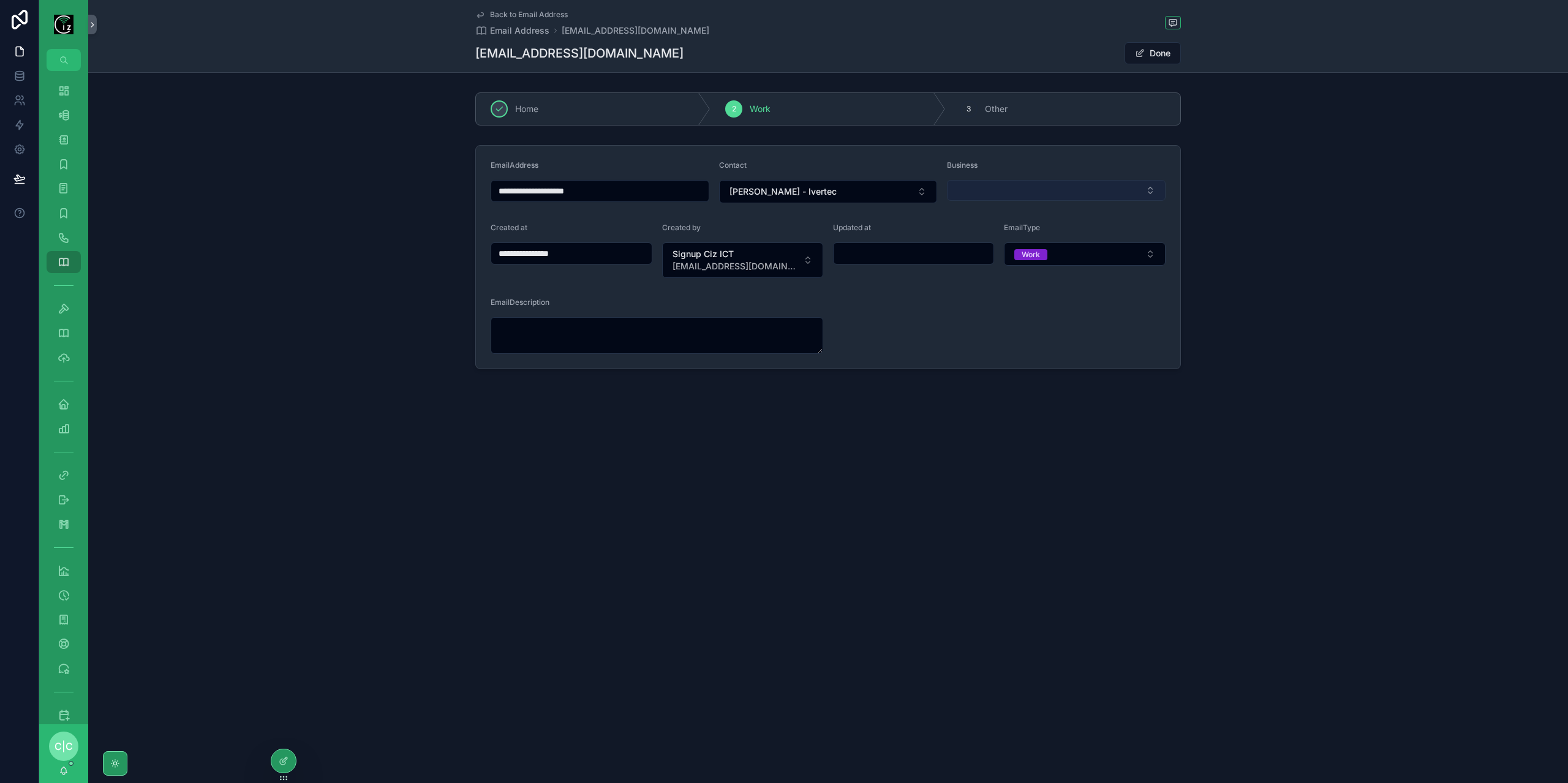
drag, startPoint x: 1115, startPoint y: 200, endPoint x: 1111, endPoint y: 191, distance: 9.8
click at [1114, 200] on div "Business" at bounding box center [1056, 181] width 218 height 43
click at [1105, 186] on button "Select Button" at bounding box center [1056, 191] width 218 height 21
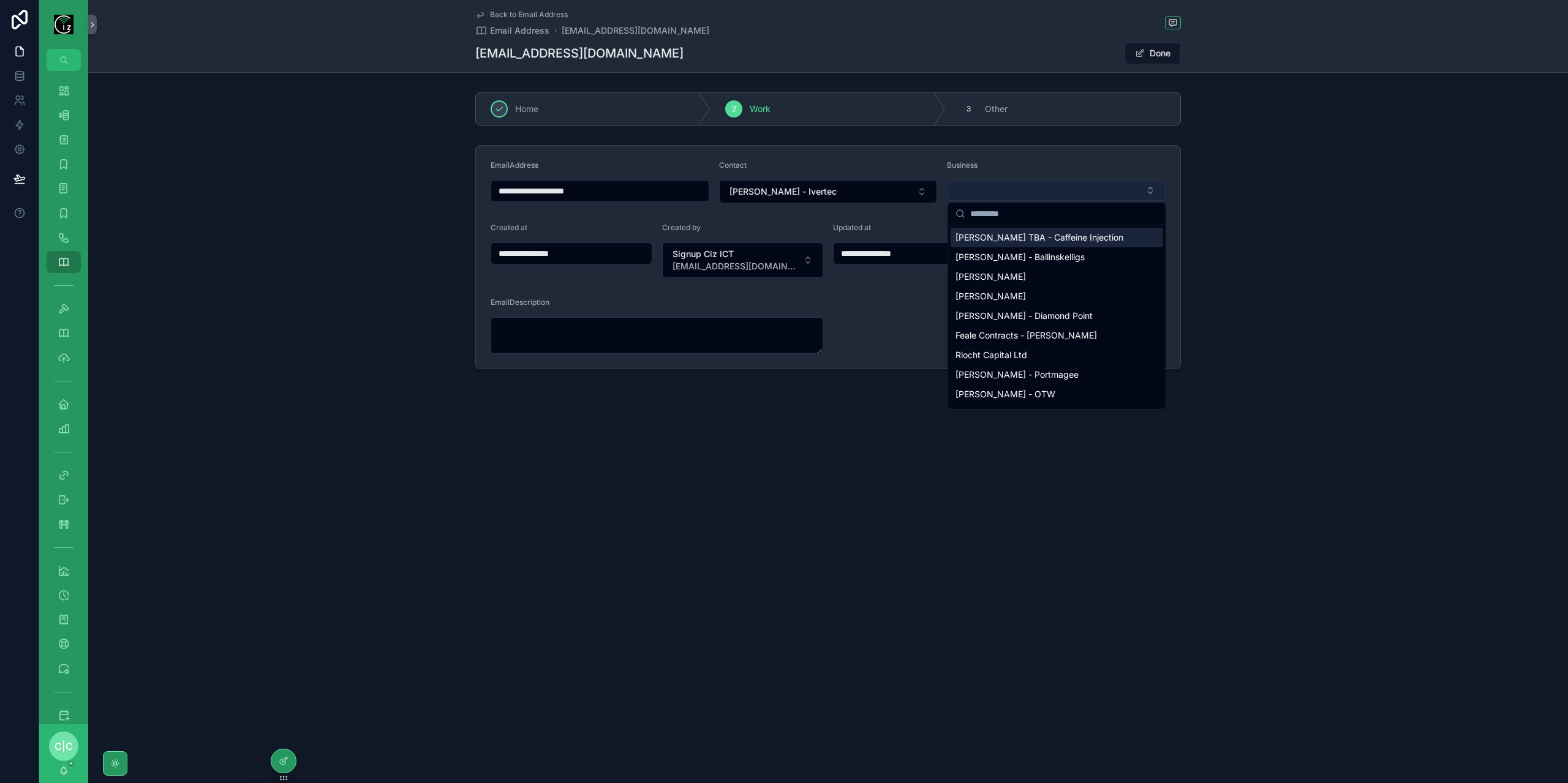
type input "**********"
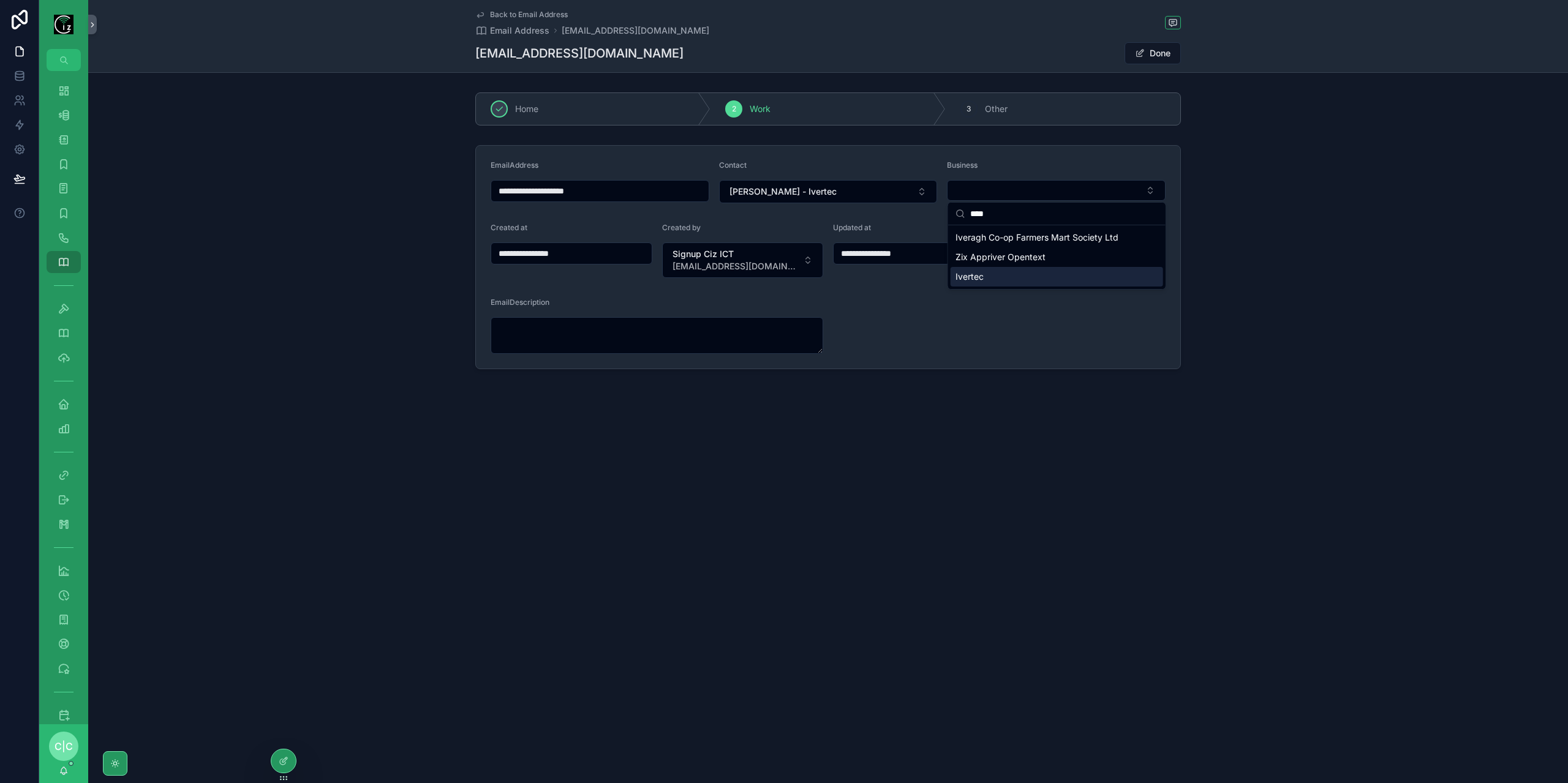
type input "****"
click at [1023, 278] on div "Ivertec" at bounding box center [1056, 277] width 213 height 20
type input "**********"
click at [488, 14] on link "Back to Email Address" at bounding box center [521, 15] width 93 height 10
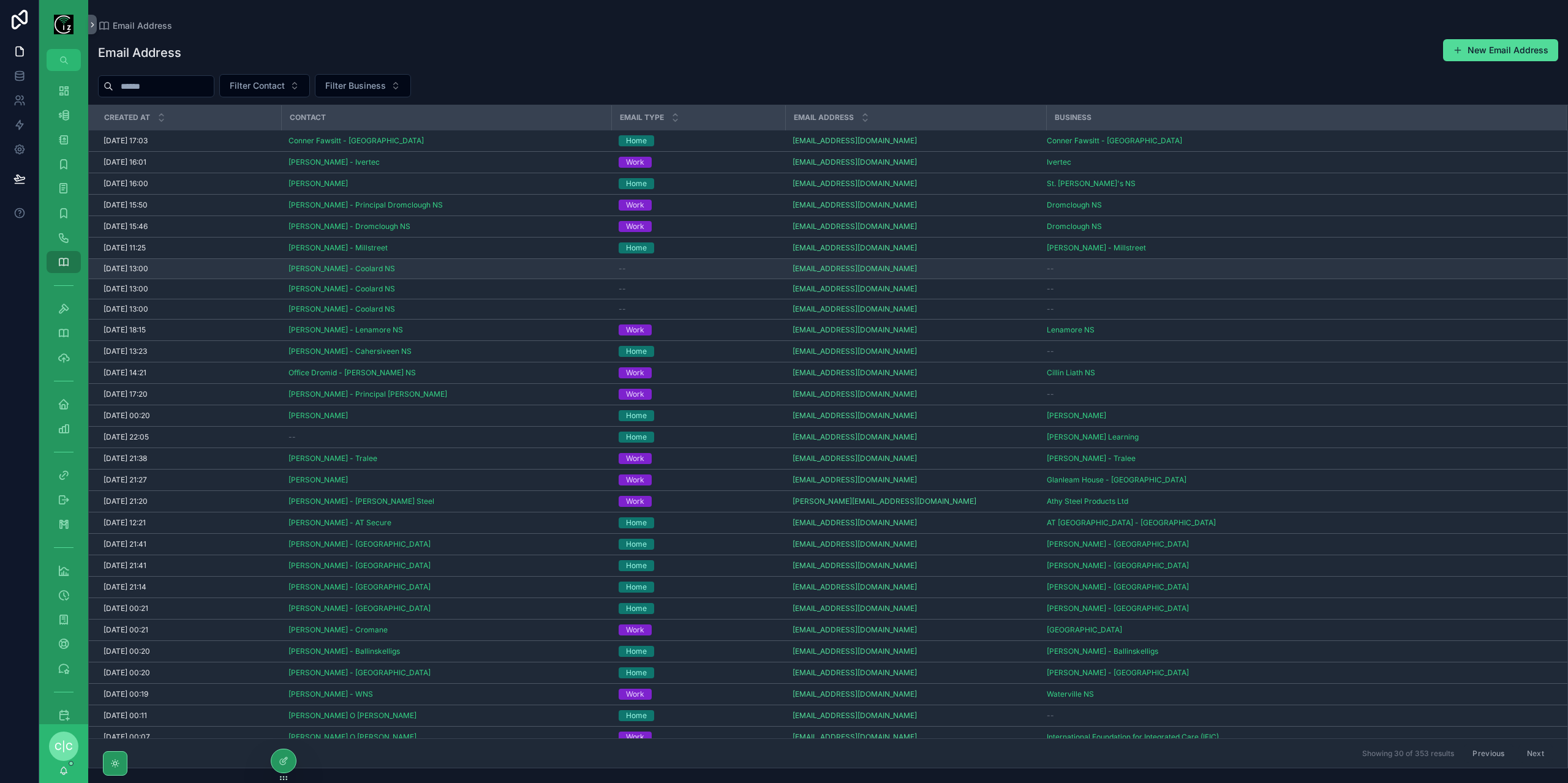
click at [687, 269] on div "--" at bounding box center [698, 269] width 159 height 10
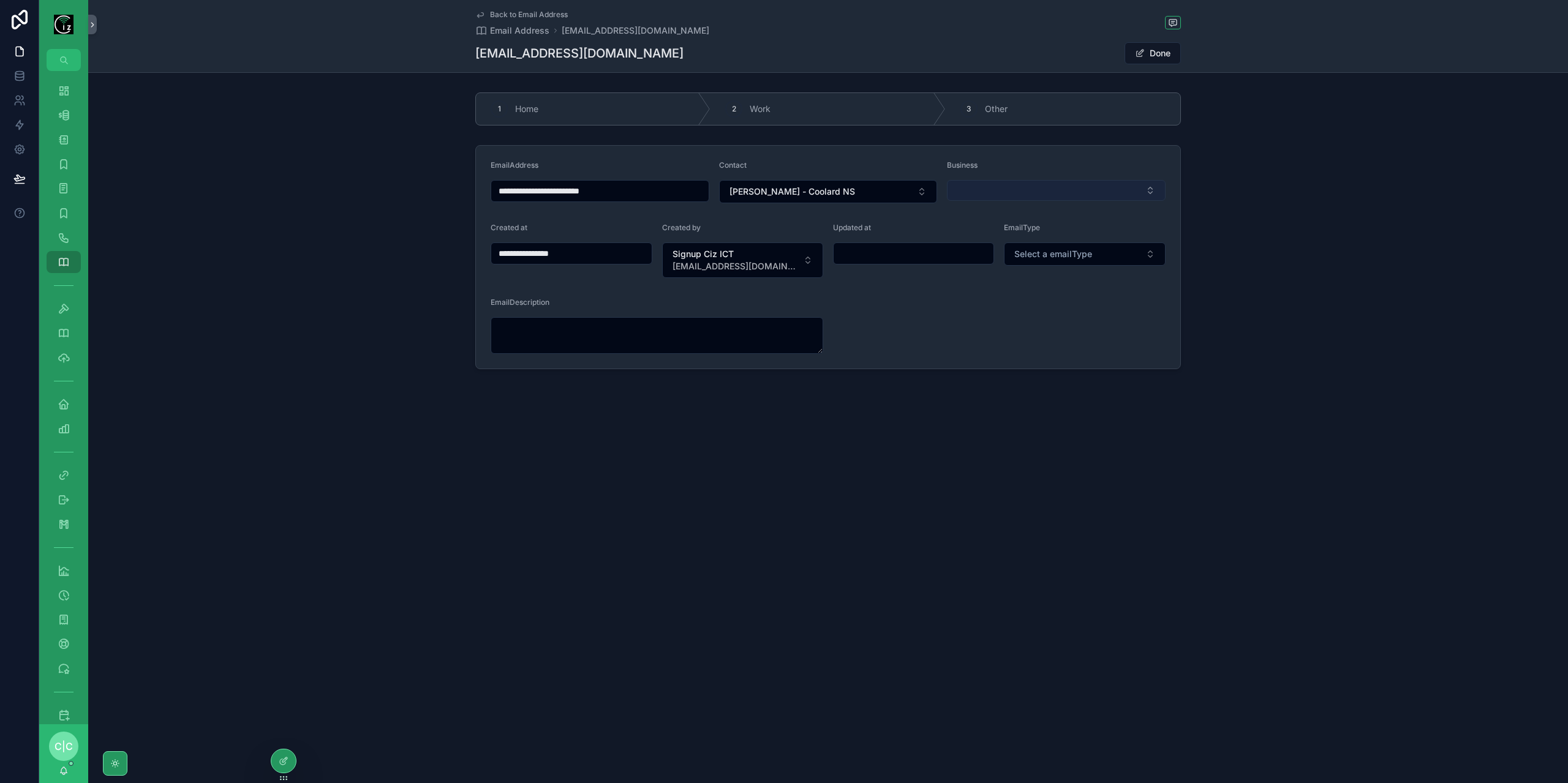
click at [1070, 185] on button "Select Button" at bounding box center [1056, 191] width 218 height 21
type input "*****"
click at [1050, 234] on div "Coolard NS" at bounding box center [1056, 237] width 213 height 20
type input "**********"
click at [785, 107] on div "2 Work" at bounding box center [828, 109] width 234 height 32
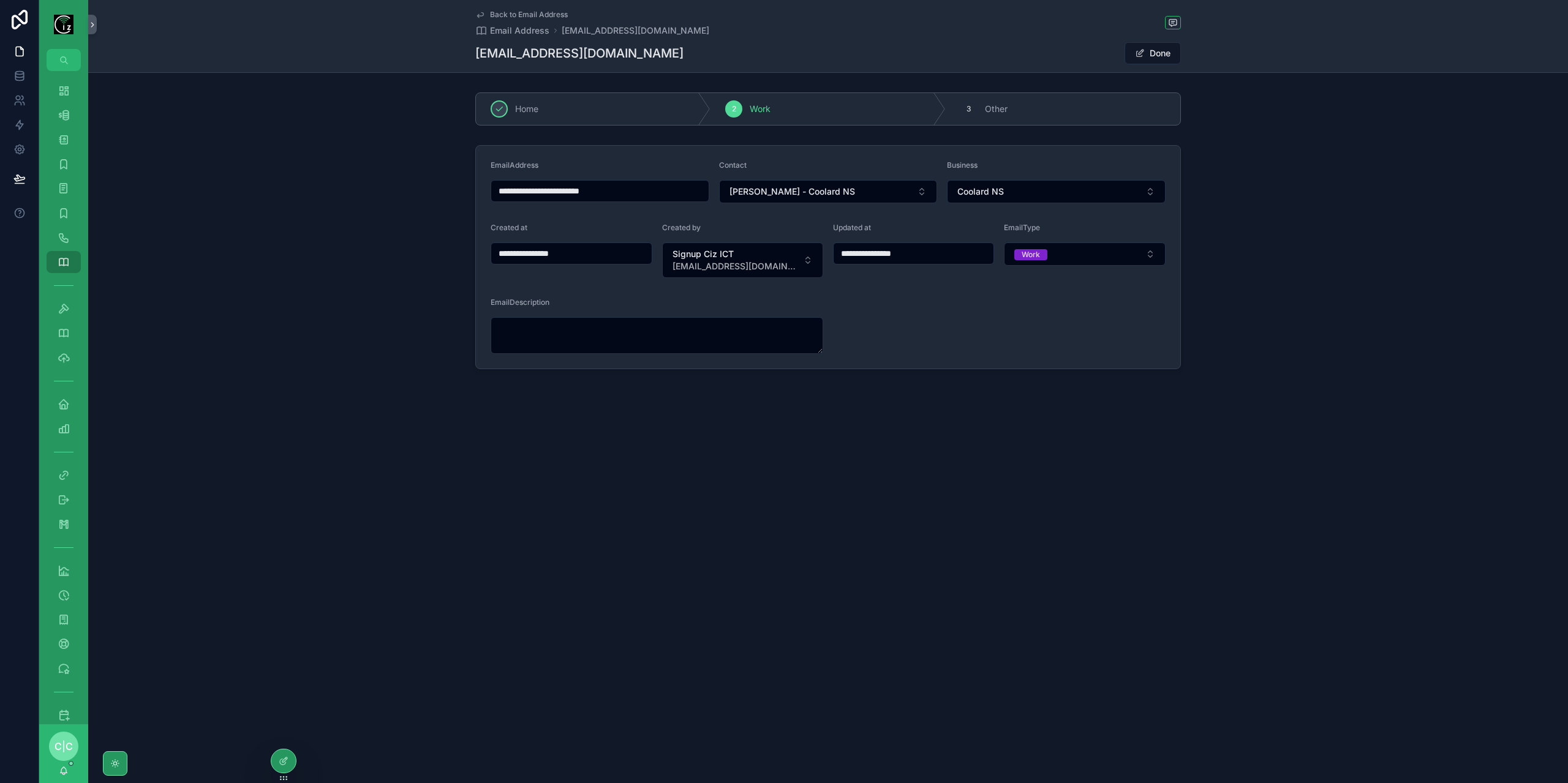
click at [480, 15] on icon "scrollable content" at bounding box center [480, 15] width 6 height 5
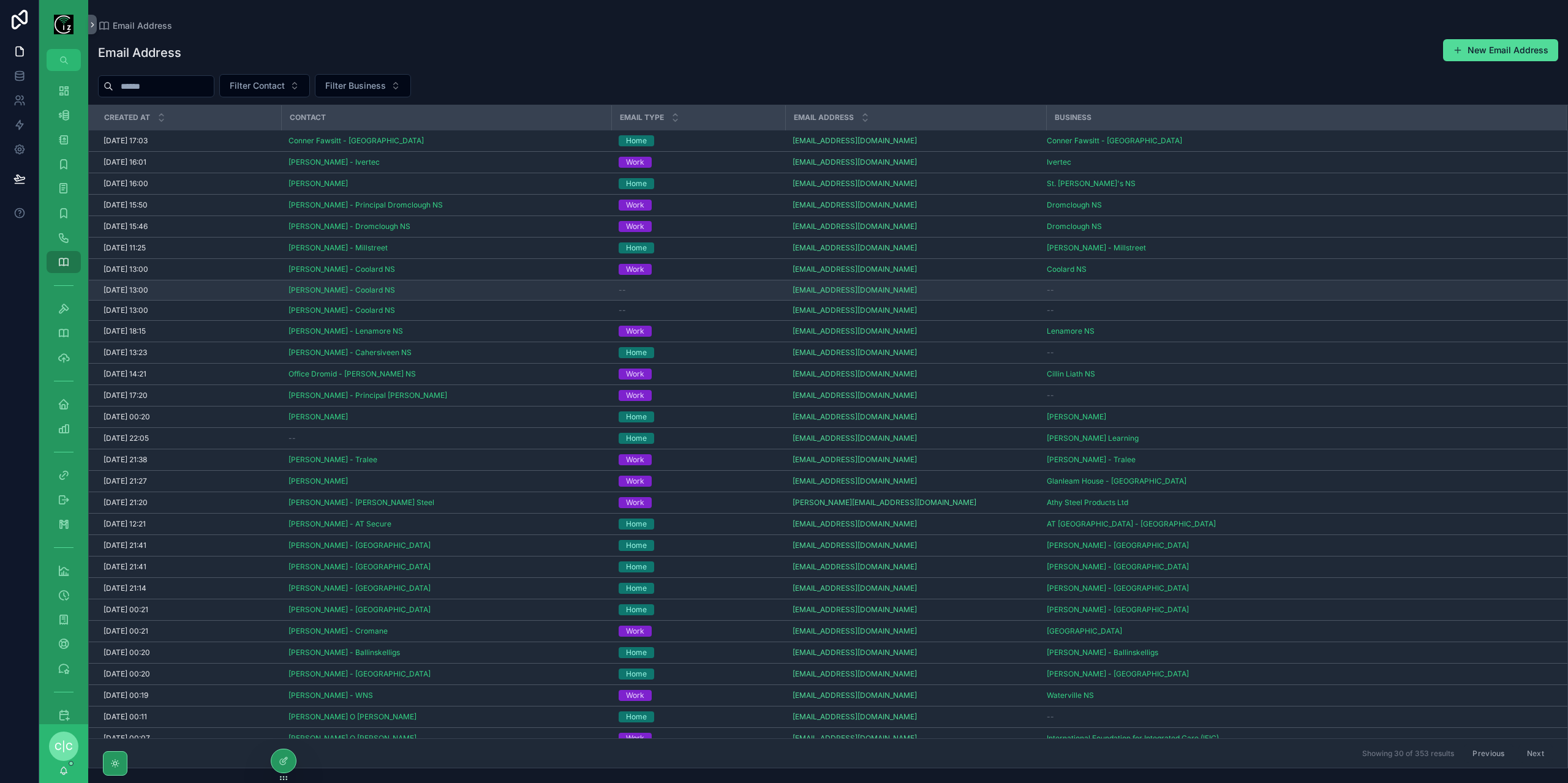
click at [701, 286] on div "--" at bounding box center [698, 290] width 159 height 10
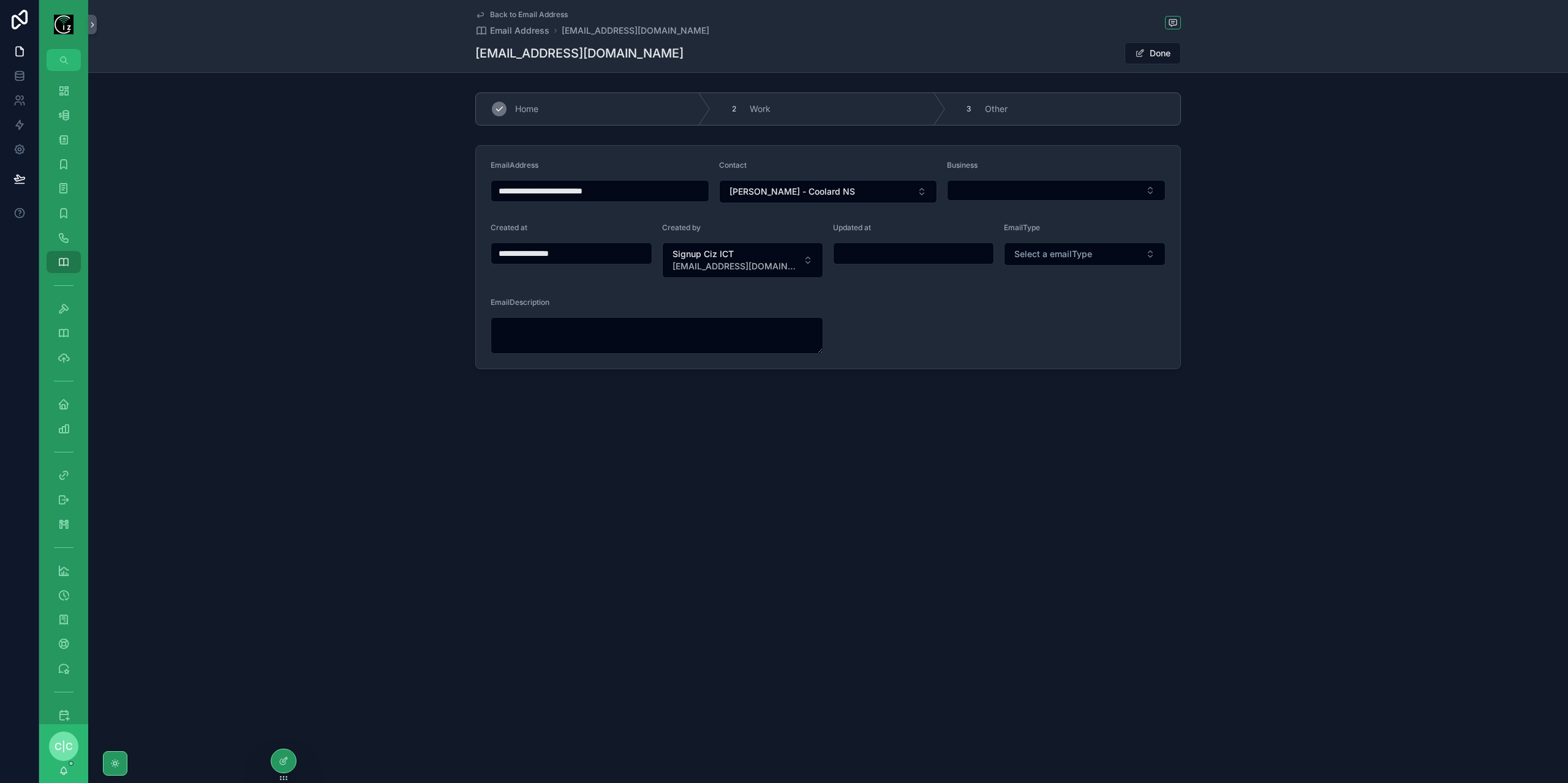
click at [620, 105] on div "1 Home" at bounding box center [593, 109] width 234 height 32
click at [1023, 193] on button "Select Button" at bounding box center [1056, 191] width 218 height 21
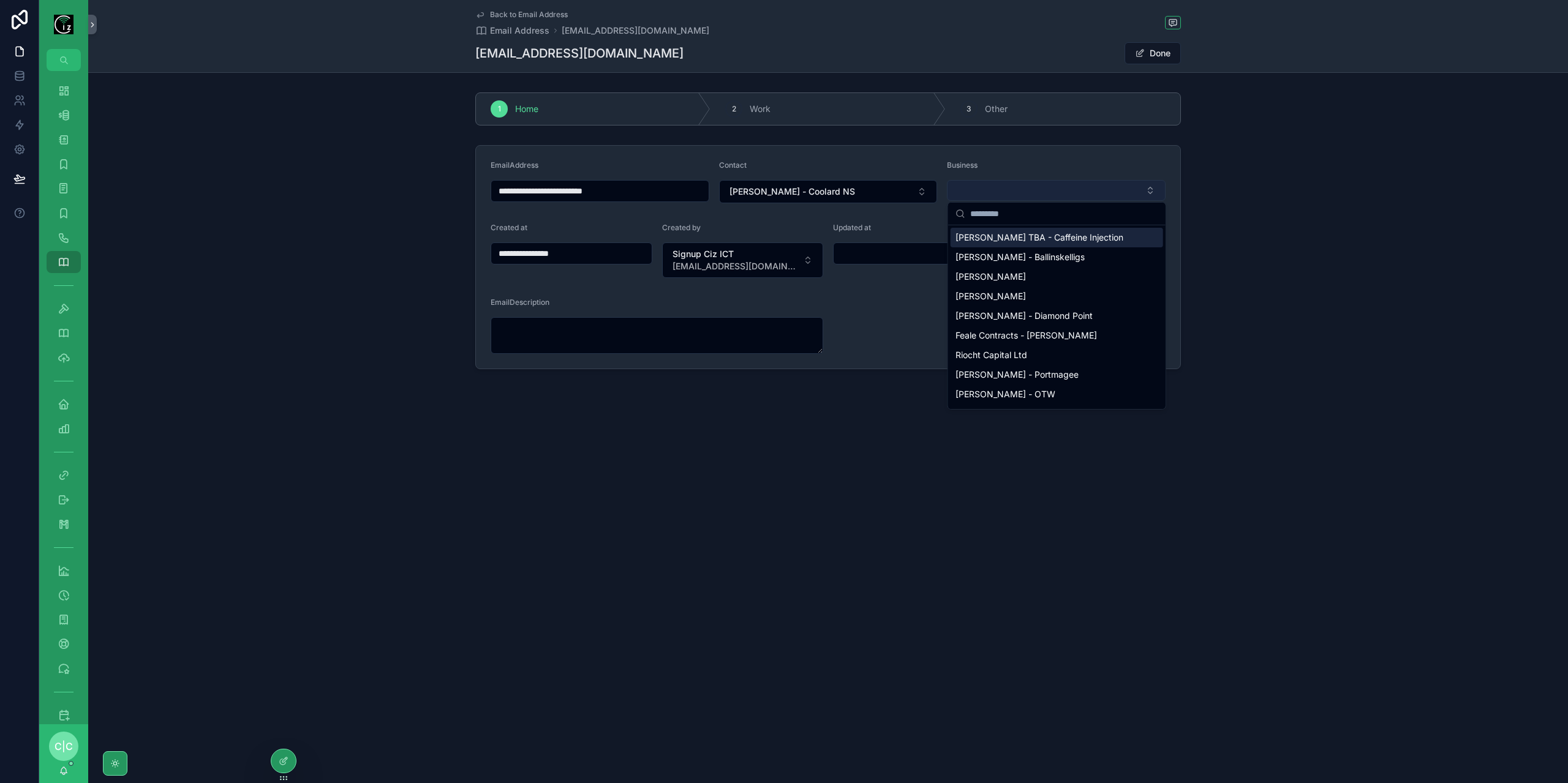
type input "**********"
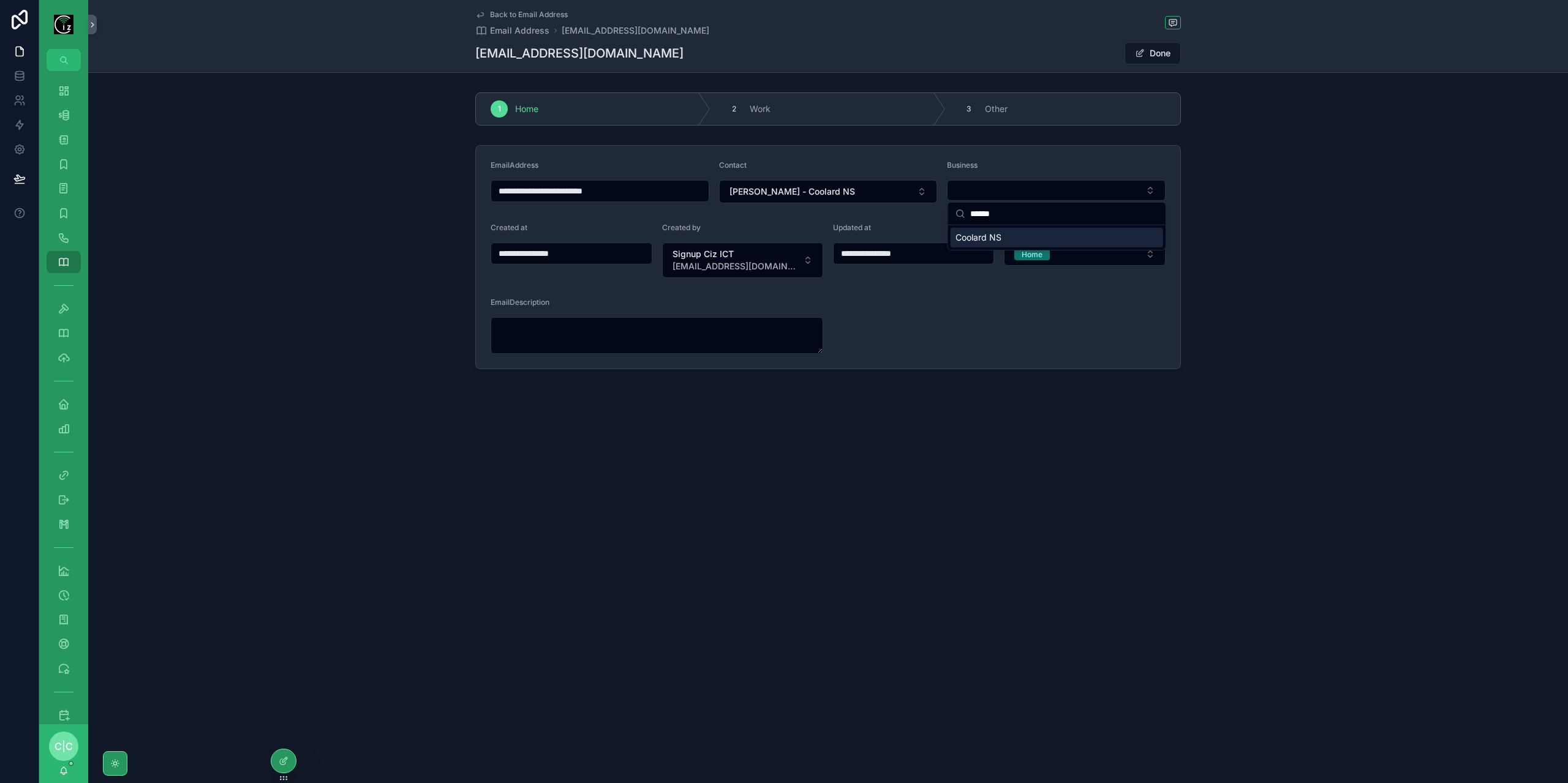
type input "******"
click at [994, 239] on span "Coolard NS" at bounding box center [978, 238] width 46 height 13
click at [516, 13] on span "Back to Email Address" at bounding box center [528, 15] width 77 height 10
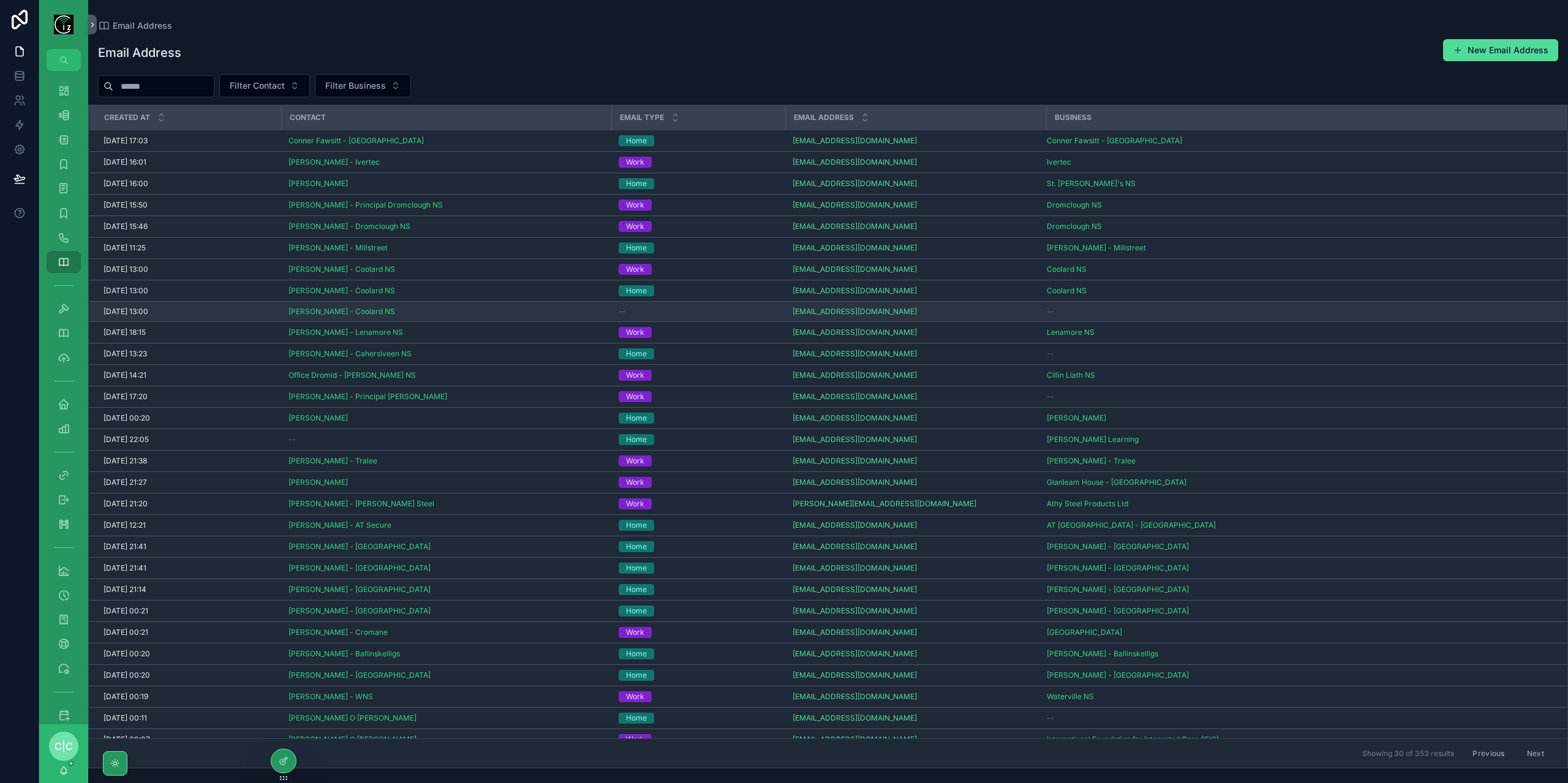
click at [669, 308] on div "--" at bounding box center [698, 312] width 159 height 10
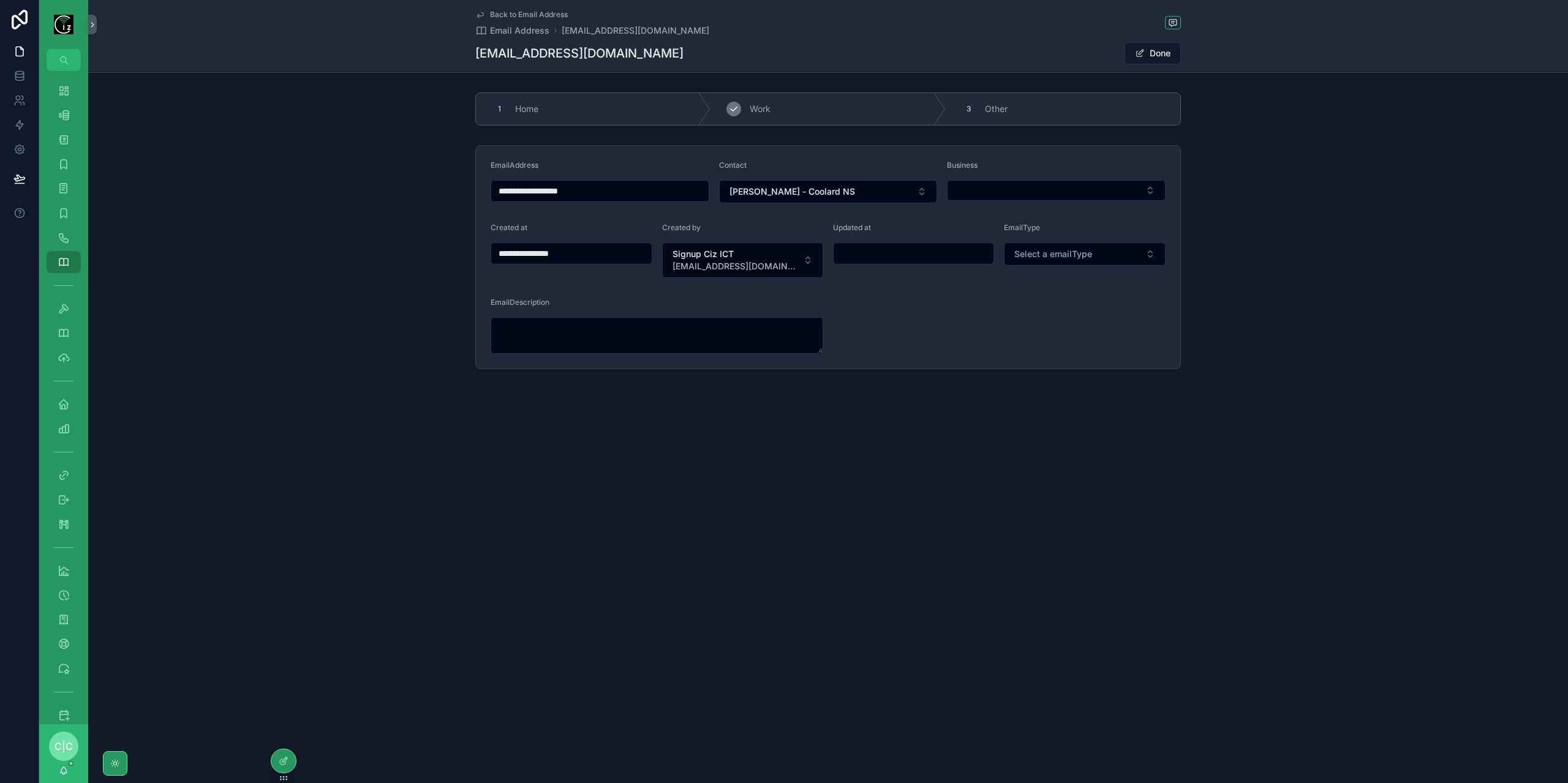
click at [752, 100] on div "2 Work" at bounding box center [828, 109] width 234 height 32
click at [1039, 189] on button "Select Button" at bounding box center [1056, 191] width 218 height 21
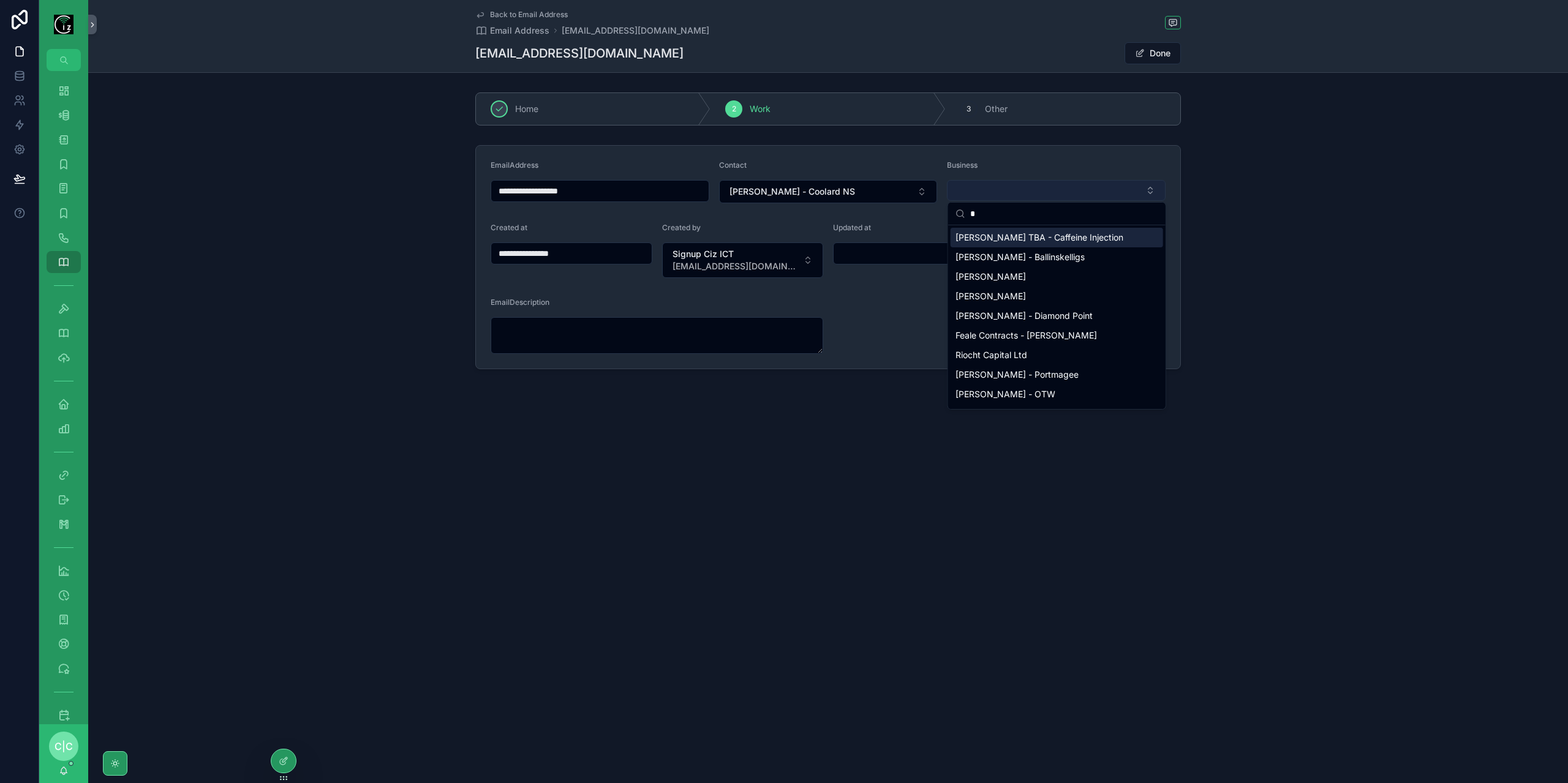
type input "**"
type input "**********"
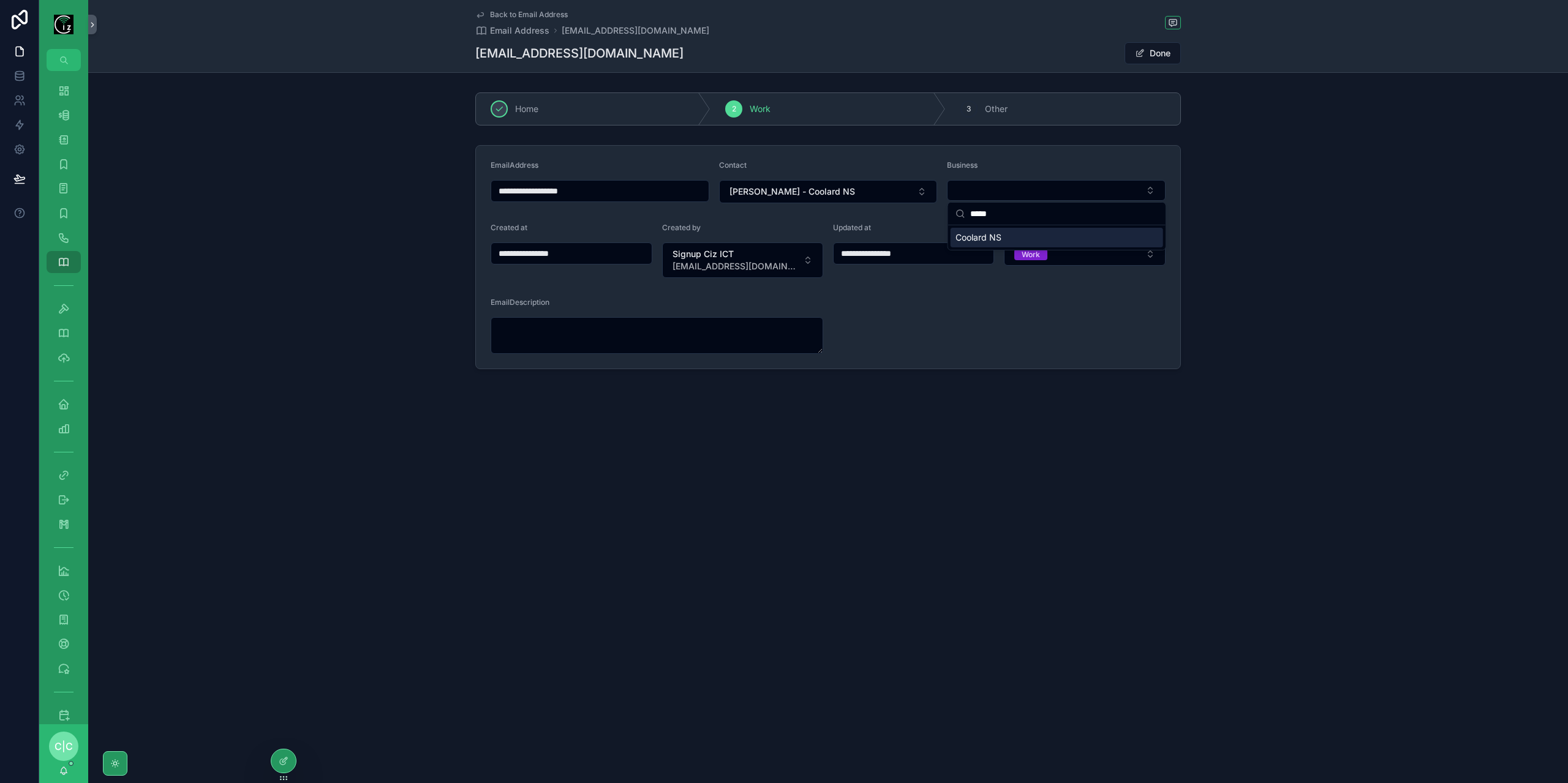
type input "*****"
click at [996, 233] on span "Coolard NS" at bounding box center [978, 238] width 46 height 13
click at [506, 16] on span "Back to Email Address" at bounding box center [528, 15] width 77 height 10
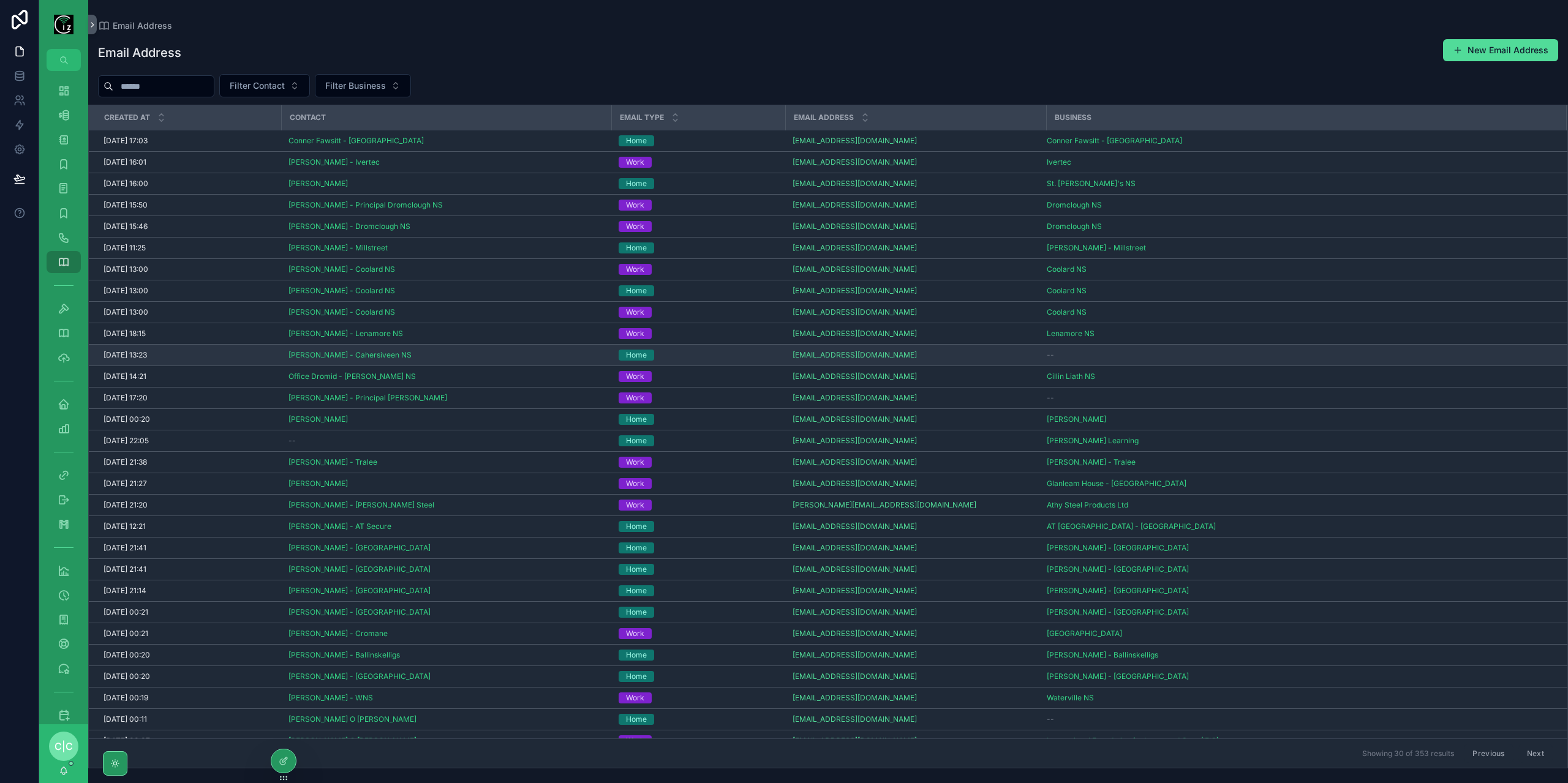
click at [736, 350] on div "Home" at bounding box center [698, 355] width 159 height 11
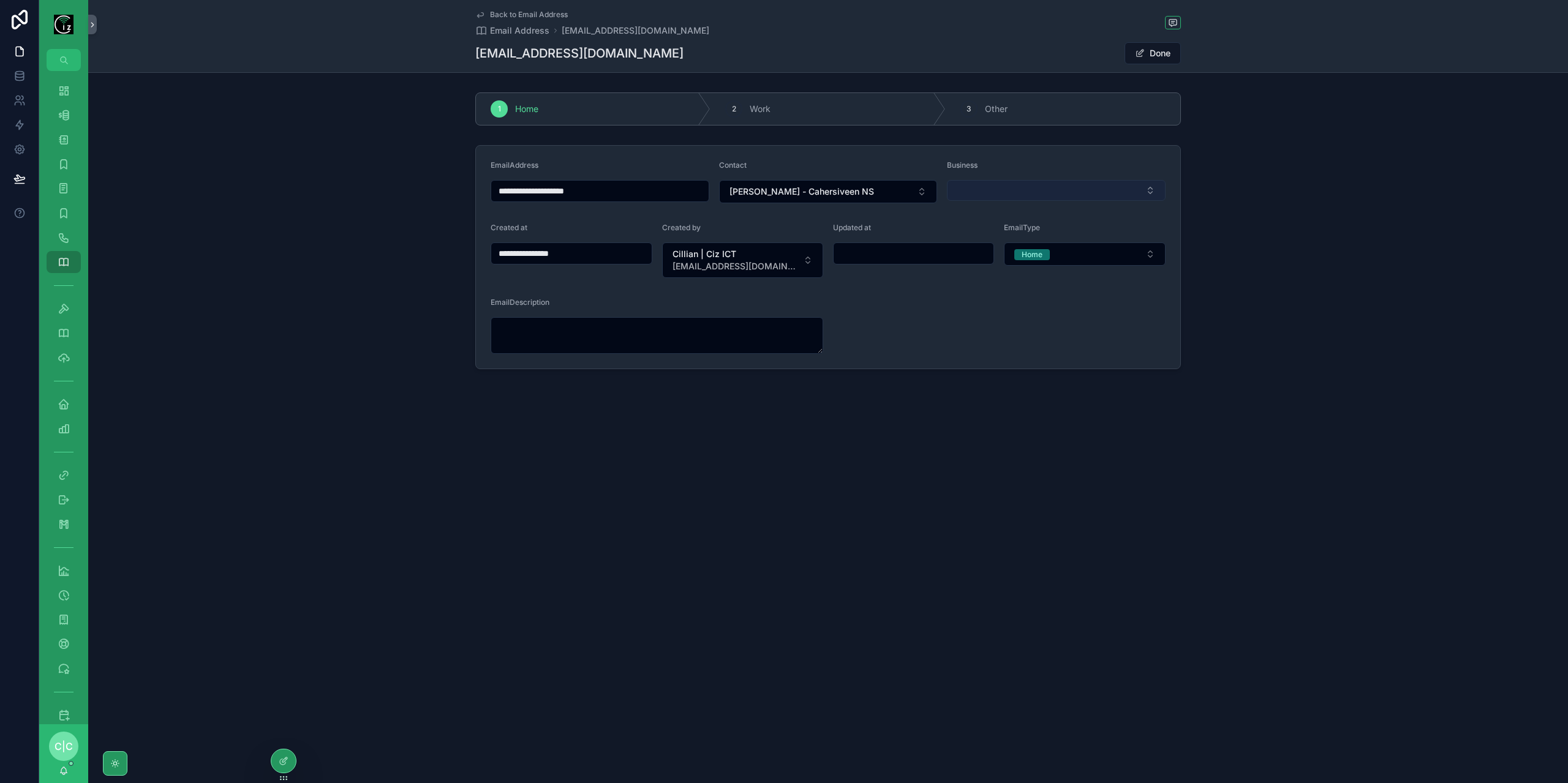
click at [1033, 194] on button "Select Button" at bounding box center [1056, 191] width 218 height 21
type input "**********"
click at [1030, 234] on div "Cahersiveen NS" at bounding box center [1056, 237] width 213 height 20
type input "**********"
click at [1105, 258] on button "Home" at bounding box center [1084, 254] width 162 height 23
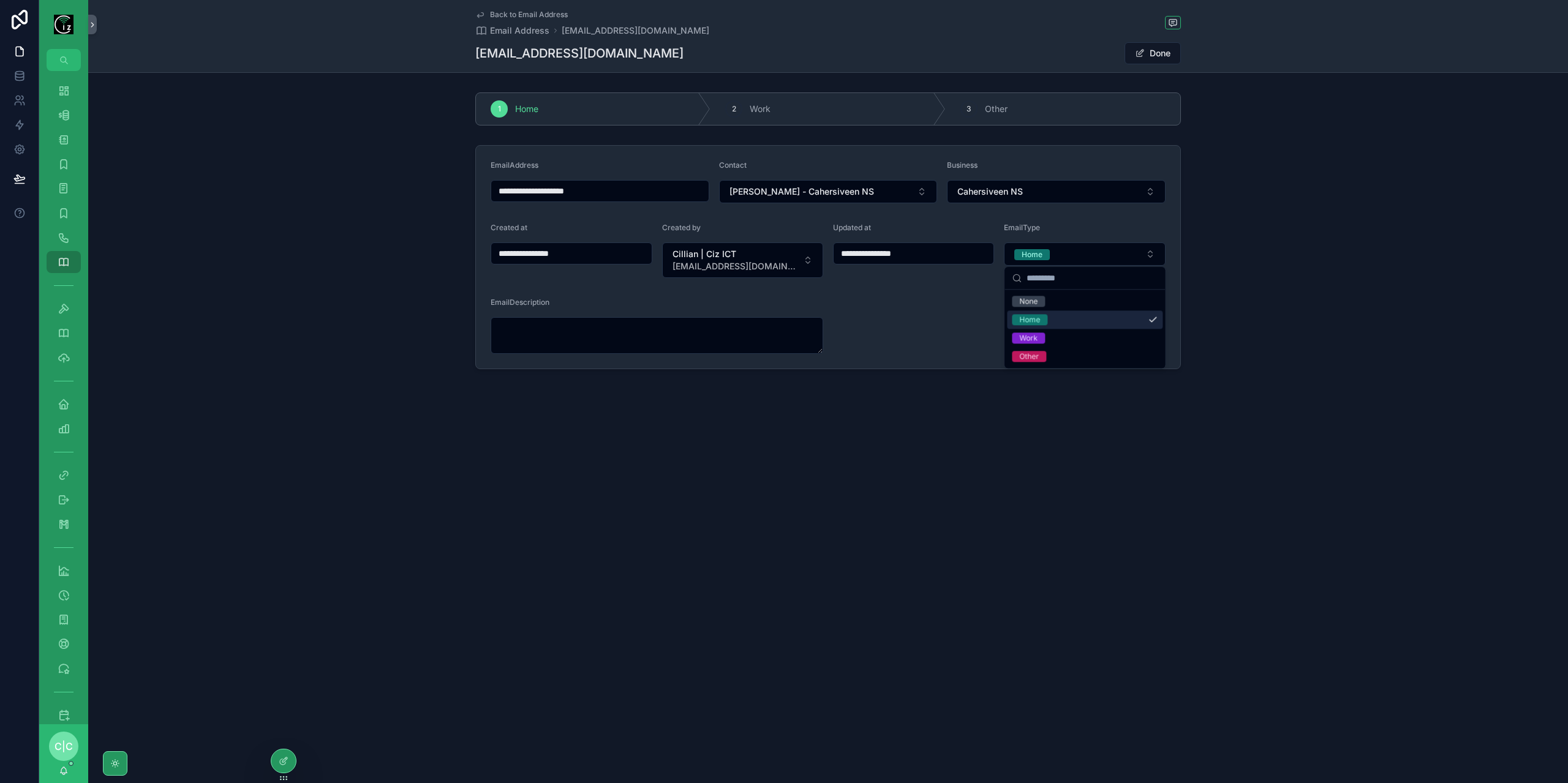
click at [1118, 215] on form "**********" at bounding box center [828, 257] width 704 height 223
click at [487, 12] on link "Back to Email Address" at bounding box center [521, 15] width 93 height 10
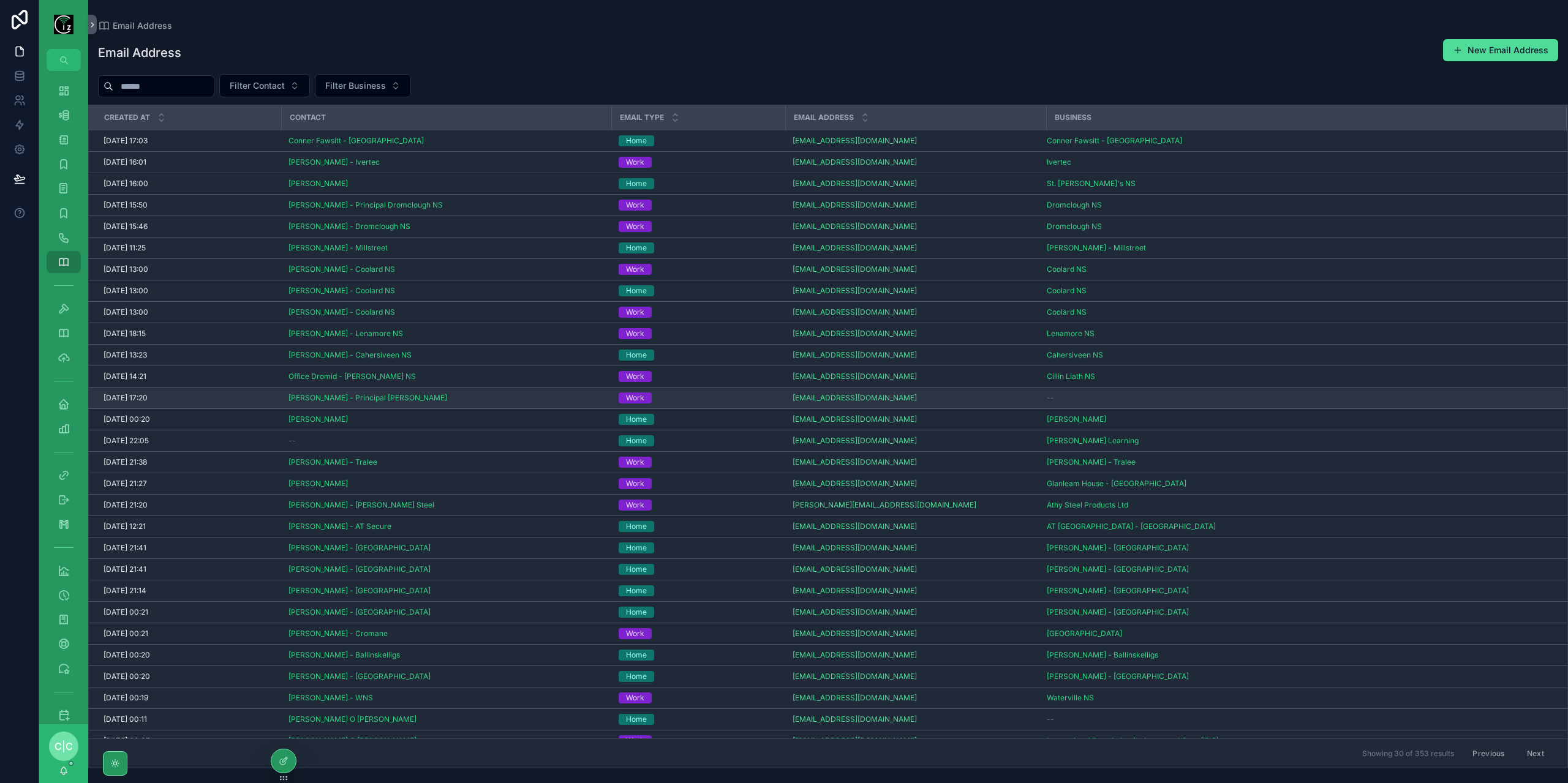
click at [742, 396] on div "Work" at bounding box center [698, 398] width 159 height 11
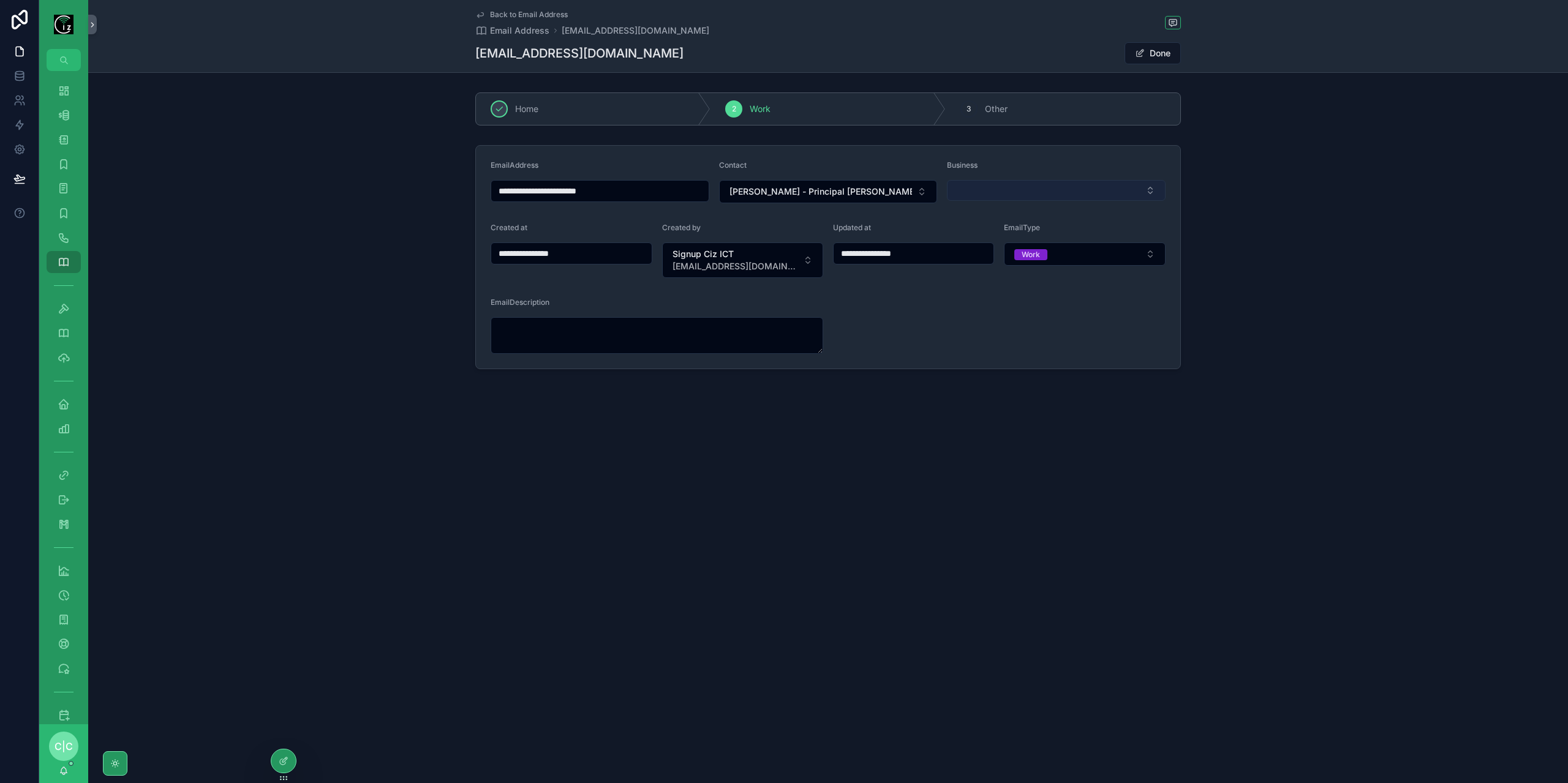
click at [1030, 186] on button "Select Button" at bounding box center [1056, 191] width 218 height 21
type input "******"
click at [1028, 229] on div "Cillin Liath NS" at bounding box center [1056, 237] width 213 height 20
type input "**********"
click at [507, 13] on span "Back to Email Address" at bounding box center [528, 15] width 77 height 10
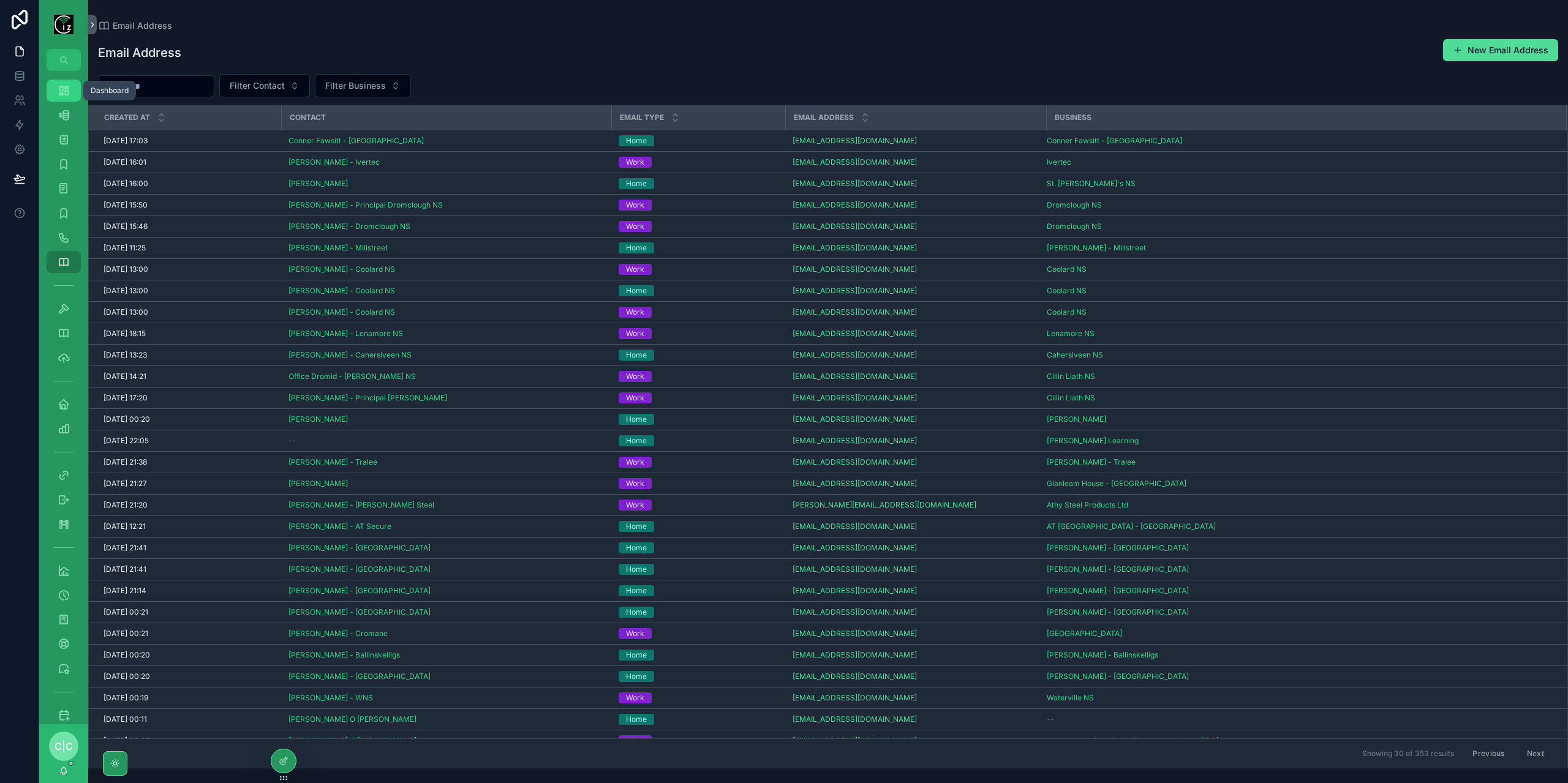
click at [68, 94] on icon "scrollable content" at bounding box center [64, 91] width 13 height 13
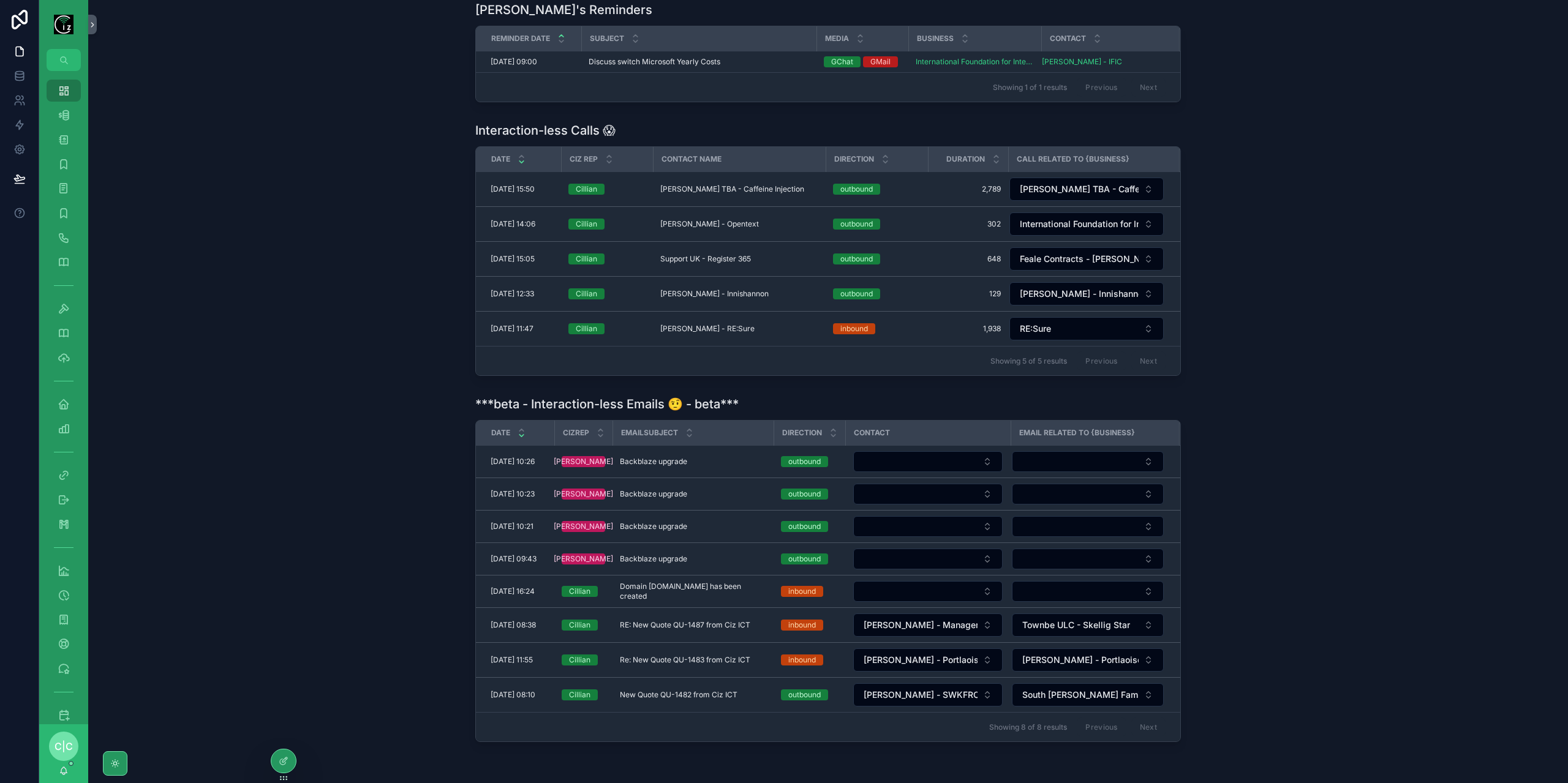
scroll to position [392, 0]
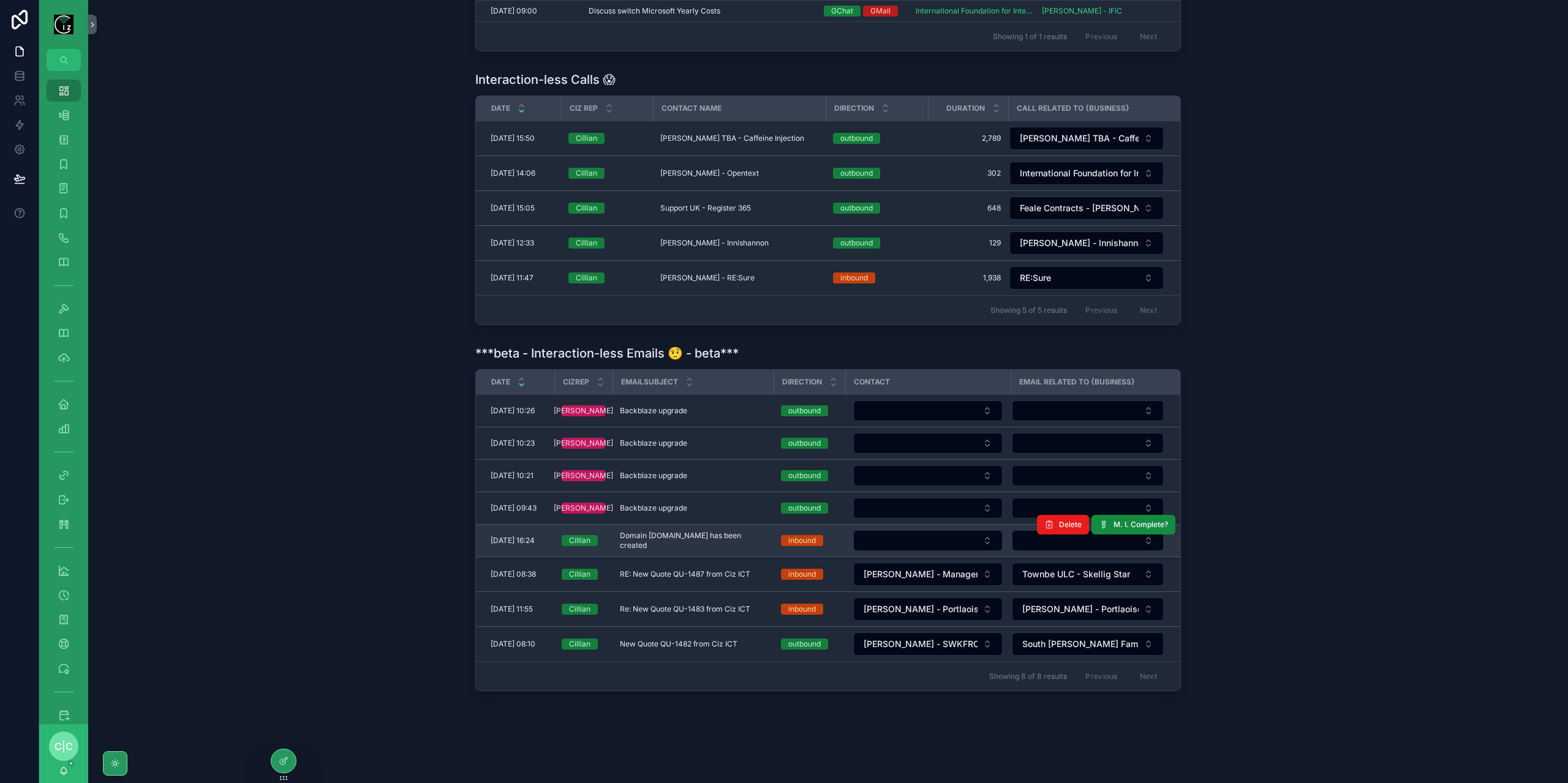
click at [1079, 532] on div "Delete M. I. Complete?" at bounding box center [1106, 525] width 138 height 32
click at [1076, 535] on button "Select Button" at bounding box center [1088, 541] width 152 height 21
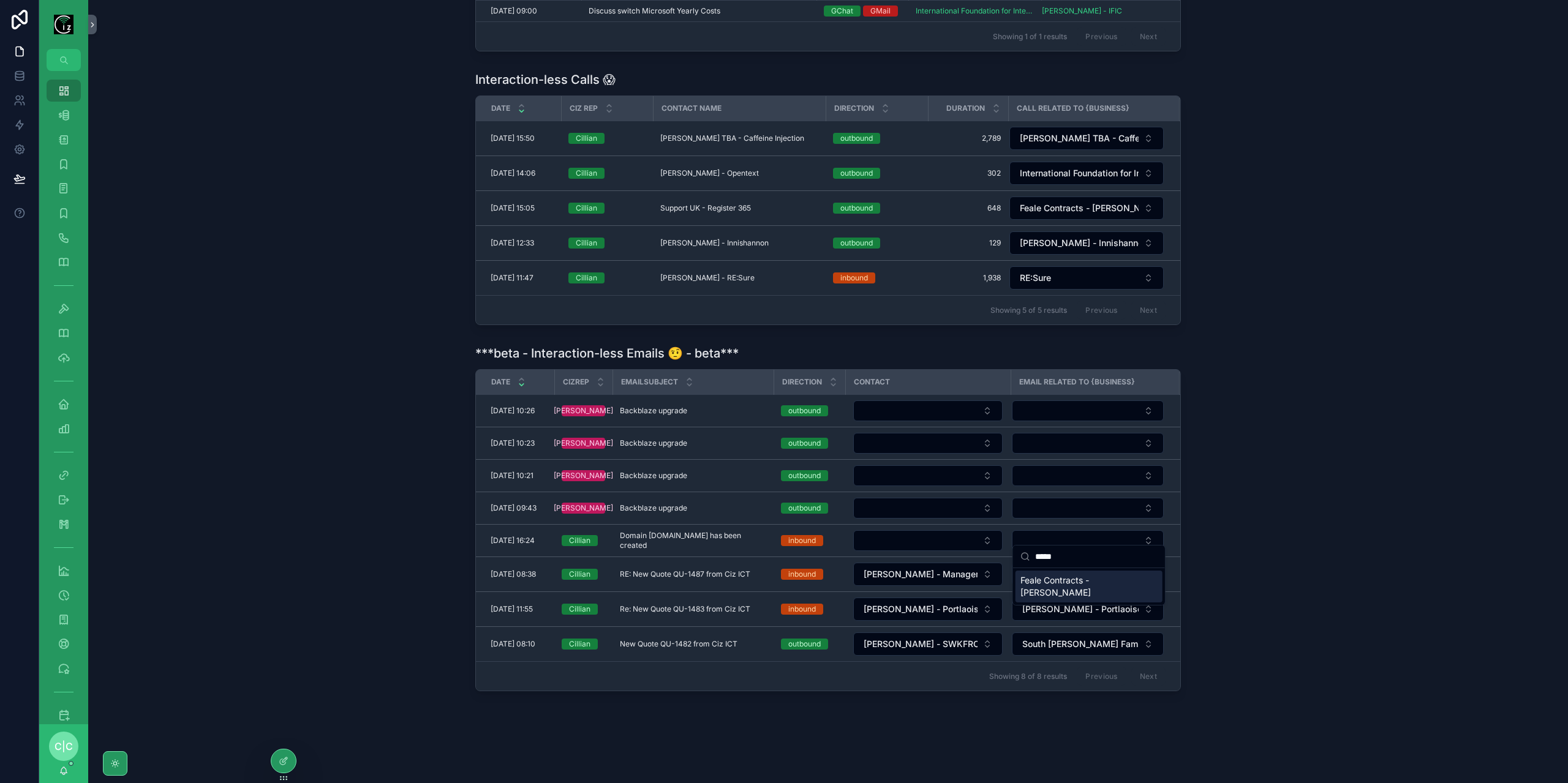
type input "*****"
click at [1084, 579] on span "Feale Contracts - [PERSON_NAME]" at bounding box center [1082, 586] width 123 height 24
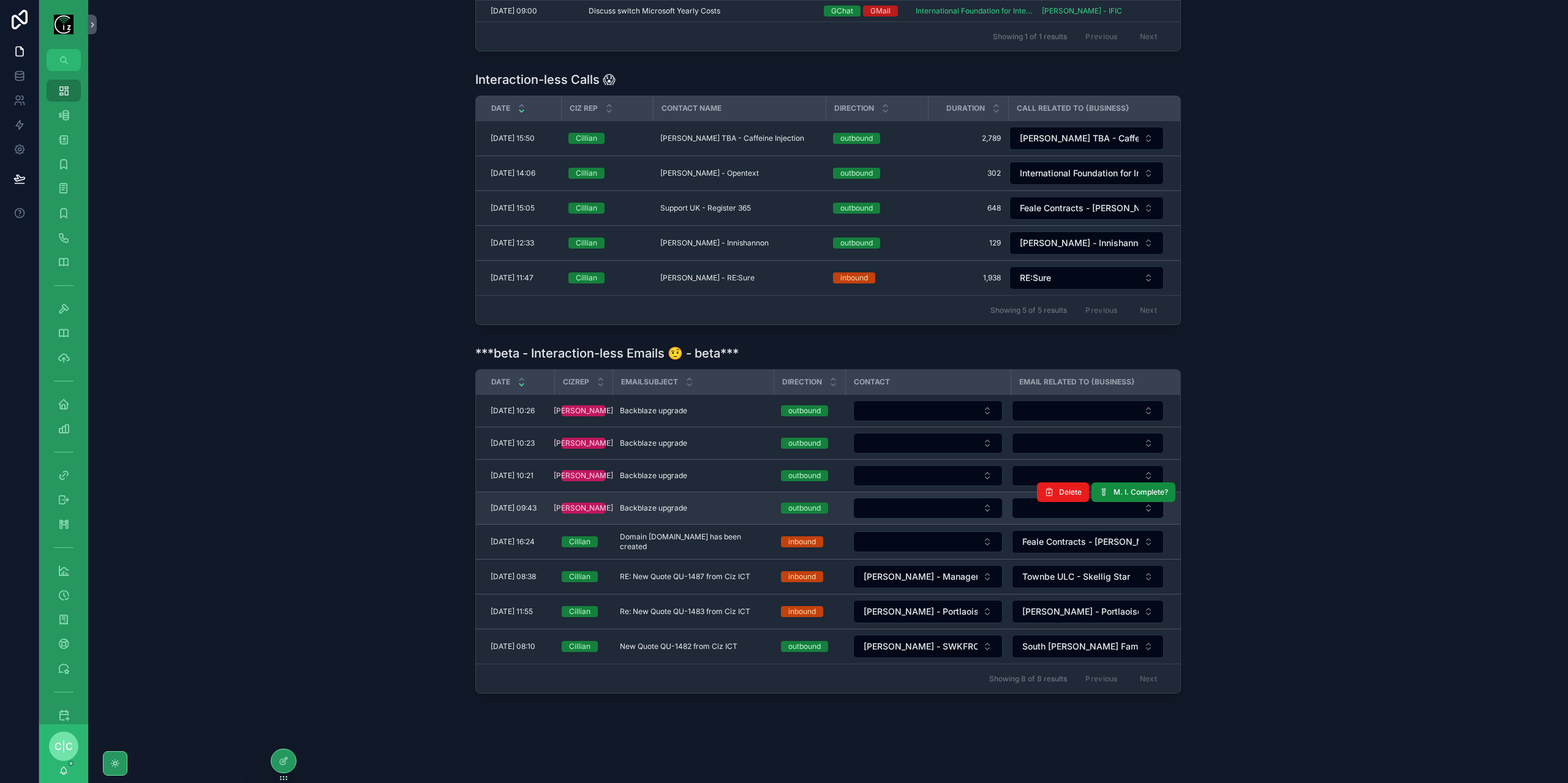
click at [687, 503] on span "Backblaze upgrade" at bounding box center [653, 508] width 68 height 10
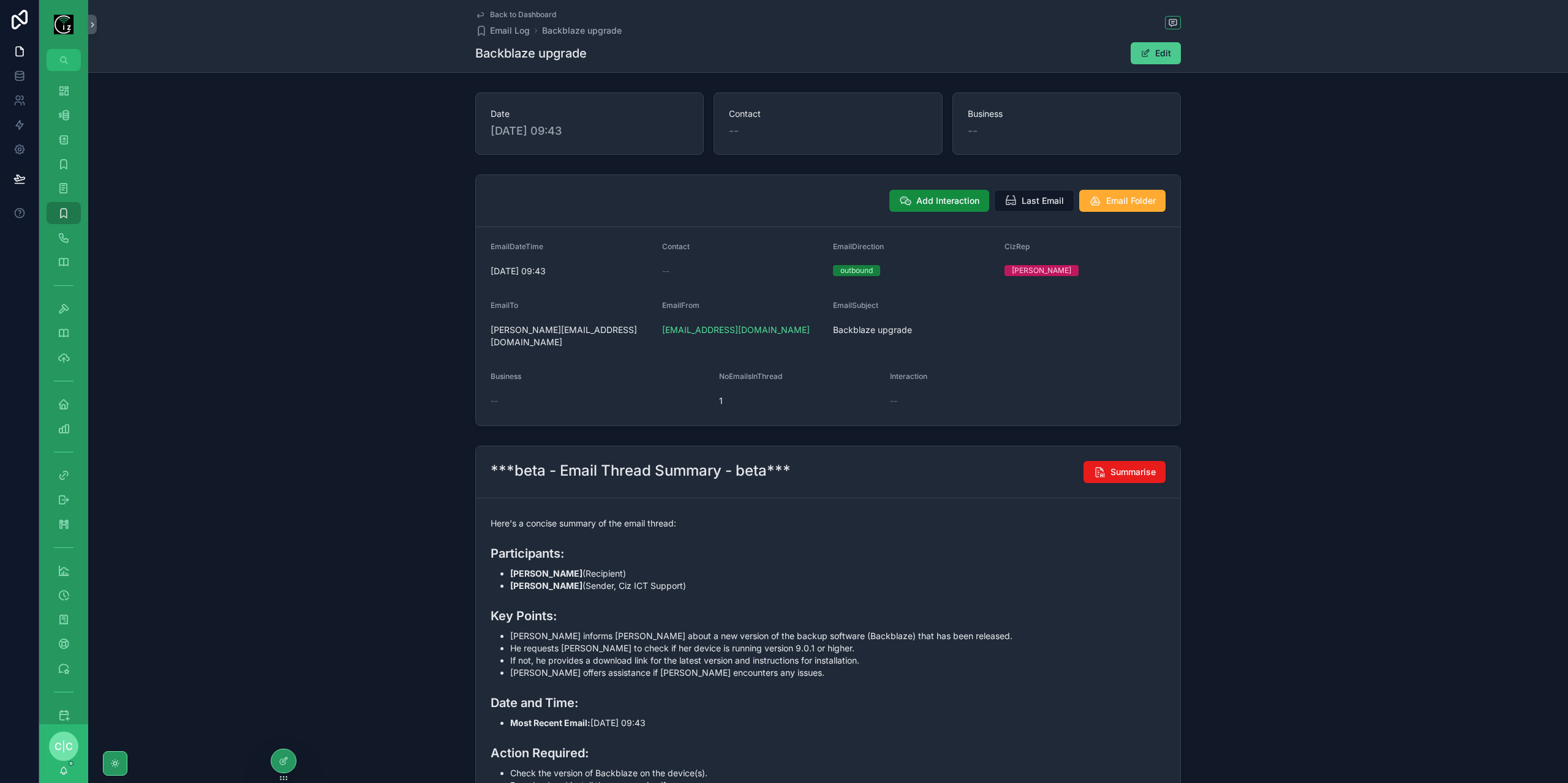
click at [1159, 60] on button "Edit" at bounding box center [1156, 54] width 50 height 22
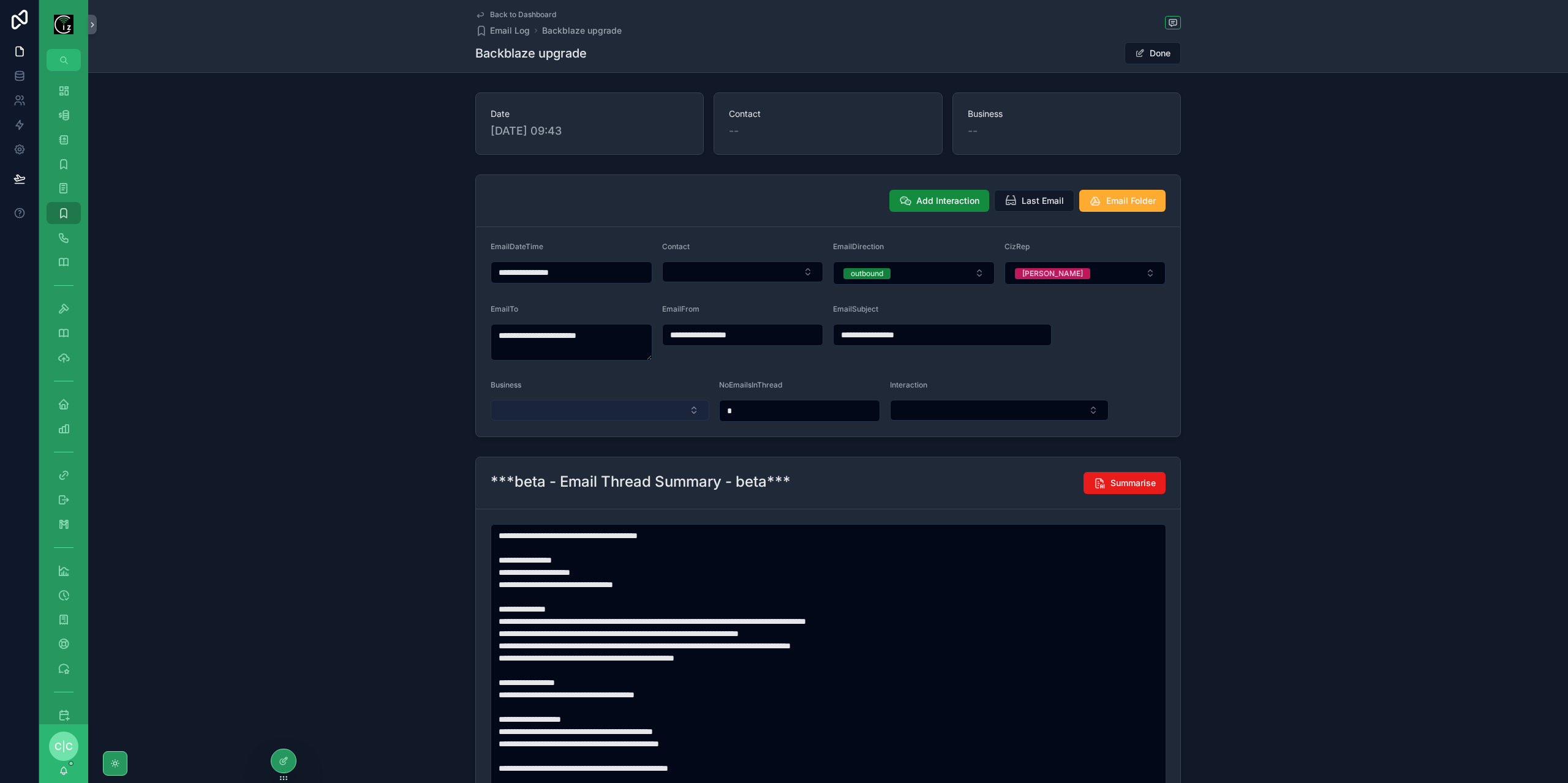
click at [622, 403] on button "Select Button" at bounding box center [599, 410] width 218 height 21
type input "*******"
click at [592, 456] on span "Crumlin Childcare Centre" at bounding box center [545, 457] width 100 height 13
click at [503, 13] on span "Back to Dashboard" at bounding box center [523, 15] width 66 height 10
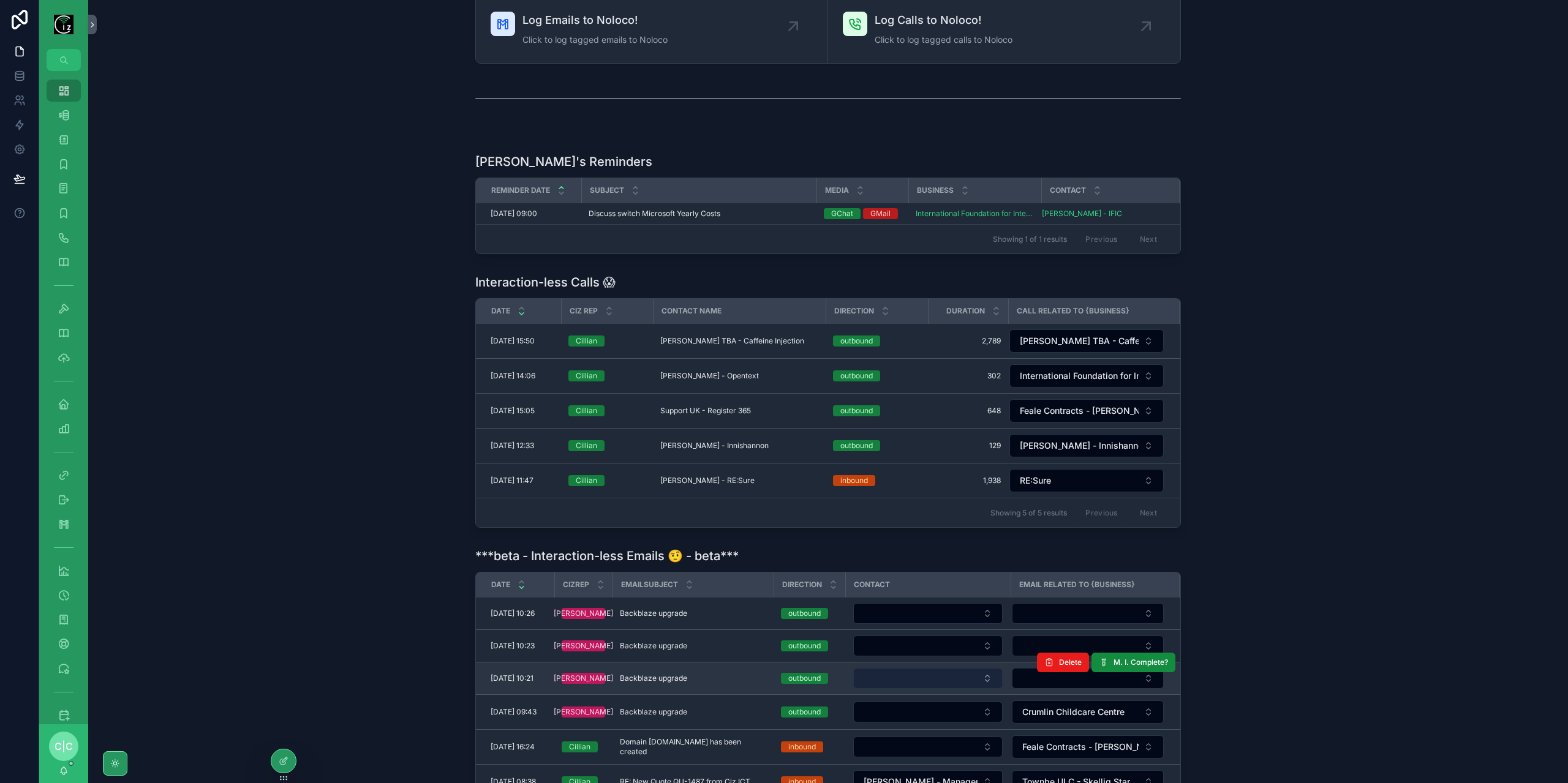
scroll to position [306, 0]
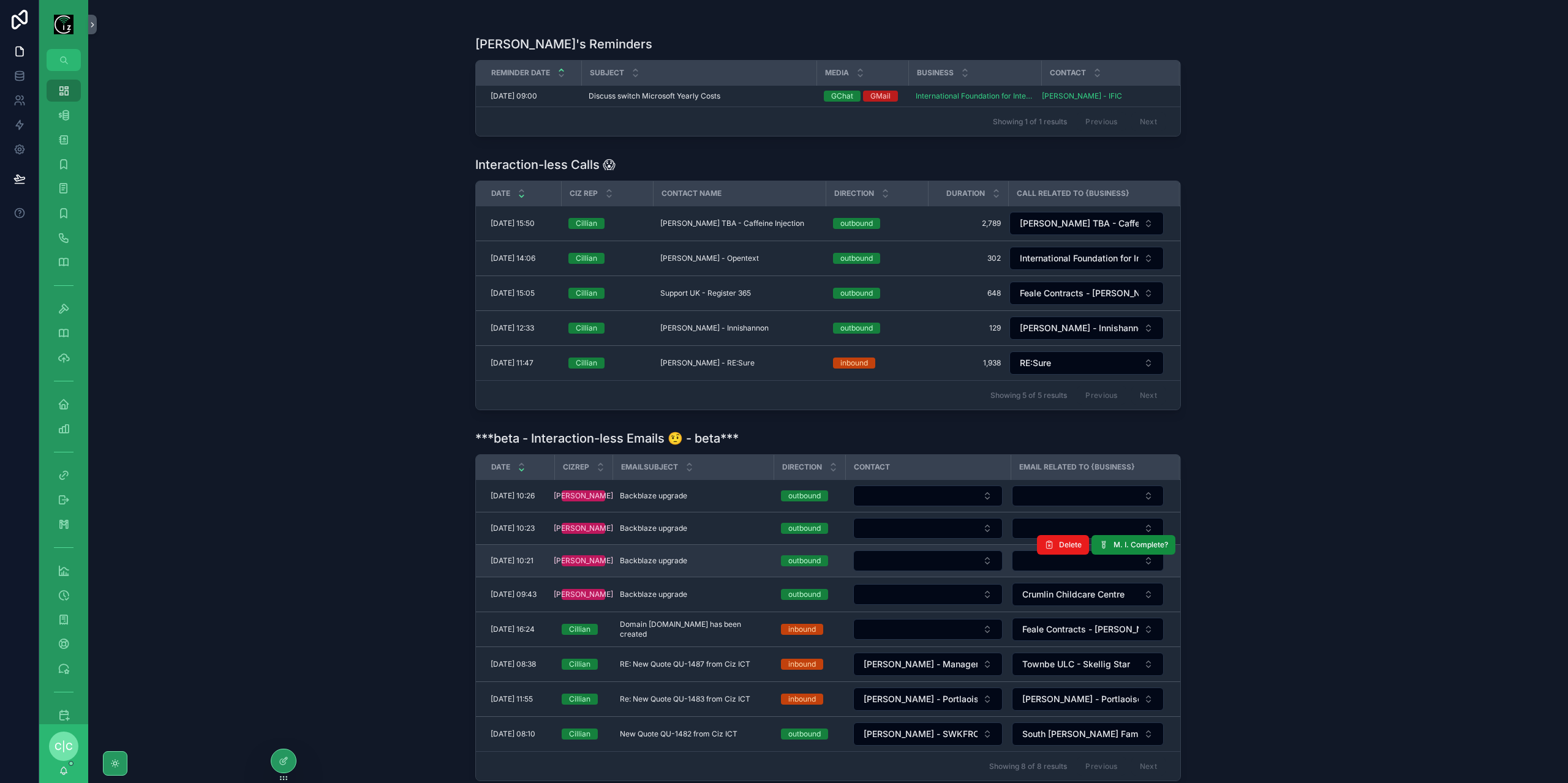
click at [742, 556] on div "Backblaze upgrade Backblaze upgrade" at bounding box center [693, 561] width 147 height 10
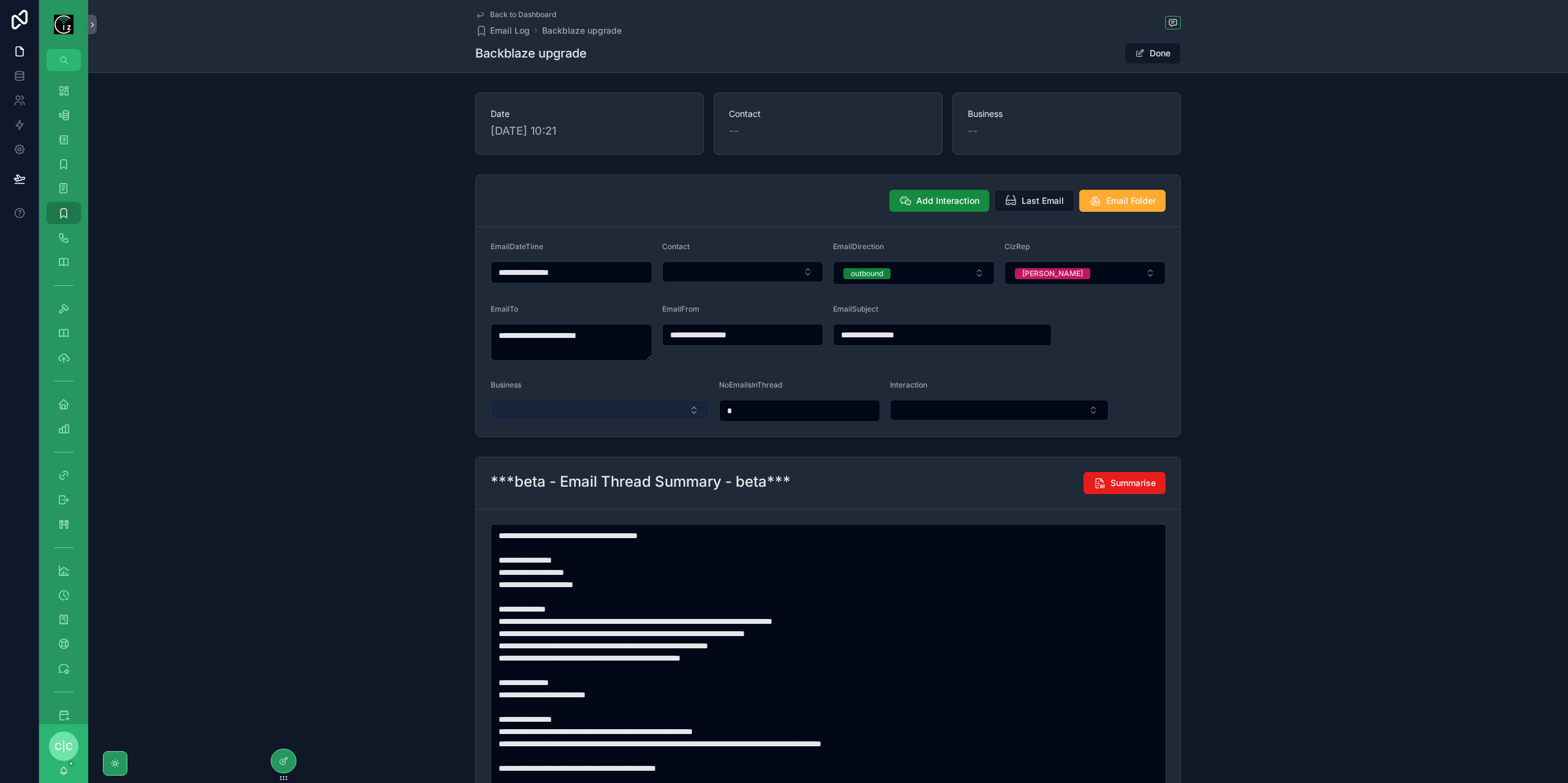
click at [629, 407] on button "Select Button" at bounding box center [599, 410] width 218 height 21
type input "******"
click at [604, 458] on span "Airgead Solutions - [GEOGRAPHIC_DATA]" at bounding box center [578, 457] width 167 height 13
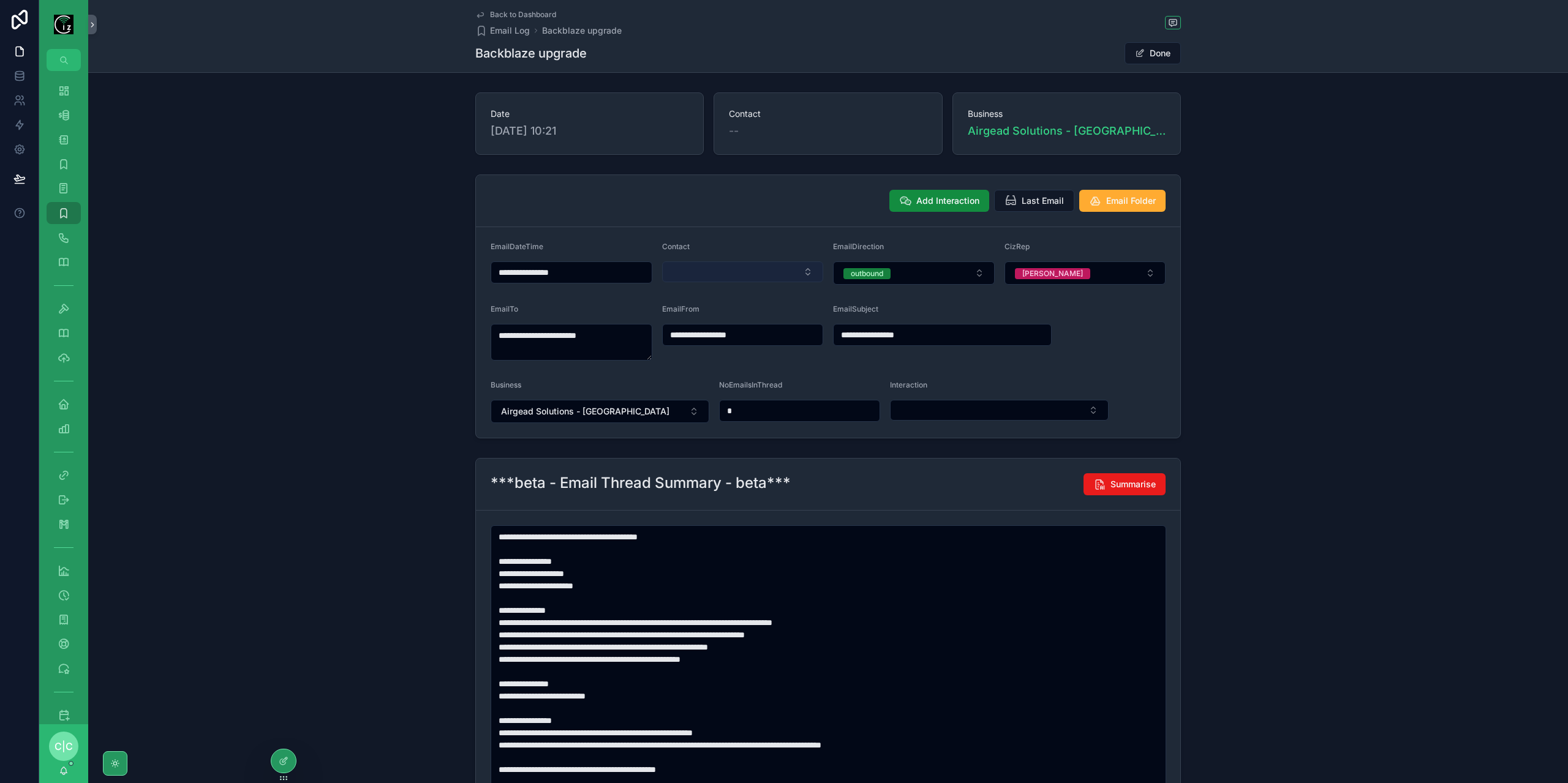
click at [716, 269] on button "Select Button" at bounding box center [743, 272] width 162 height 21
type input "******"
click at [719, 341] on span "[PERSON_NAME] - Airgead Solutions" at bounding box center [732, 345] width 131 height 24
click at [512, 14] on span "Back to Dashboard" at bounding box center [523, 15] width 66 height 10
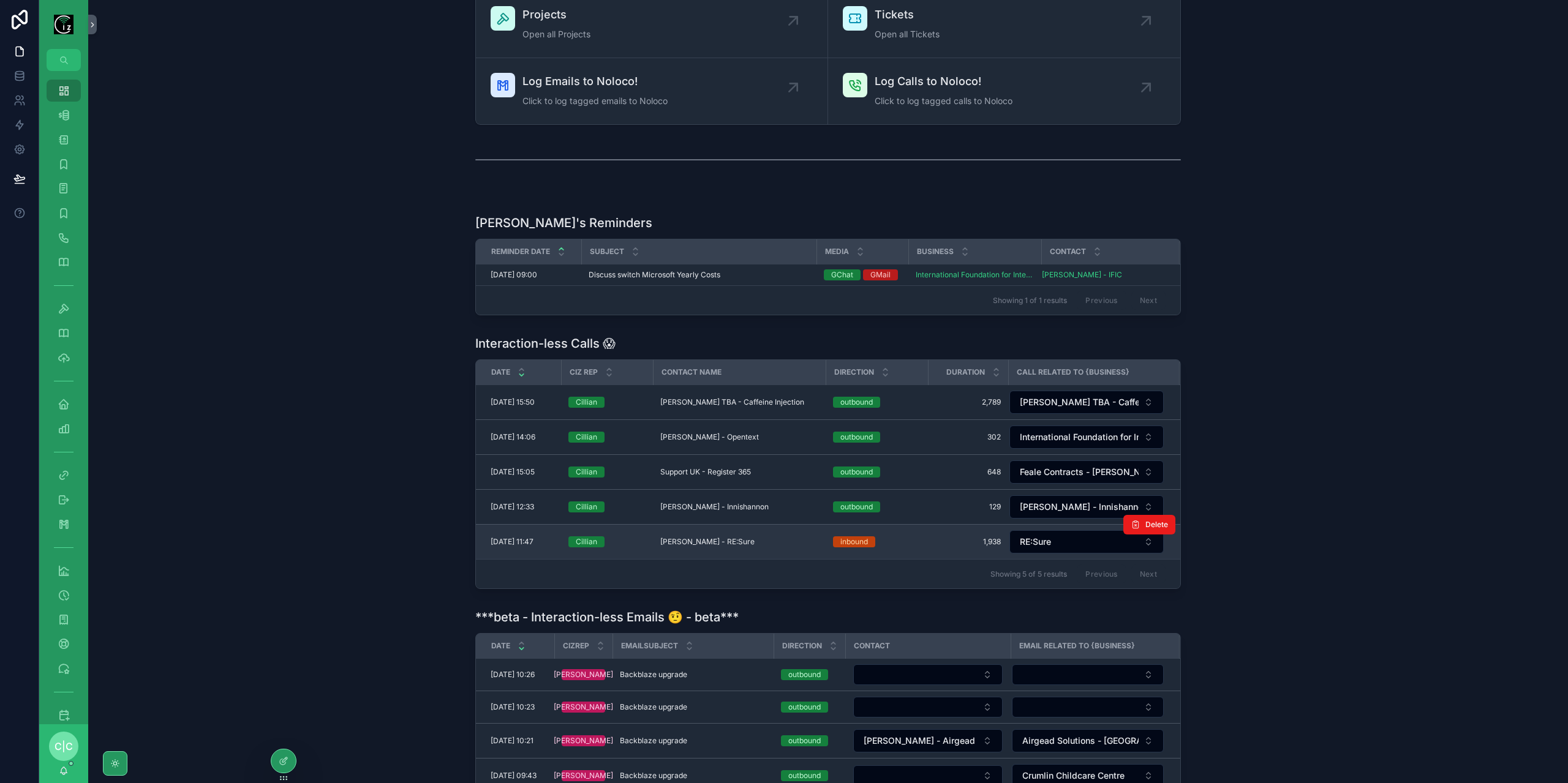
scroll to position [306, 0]
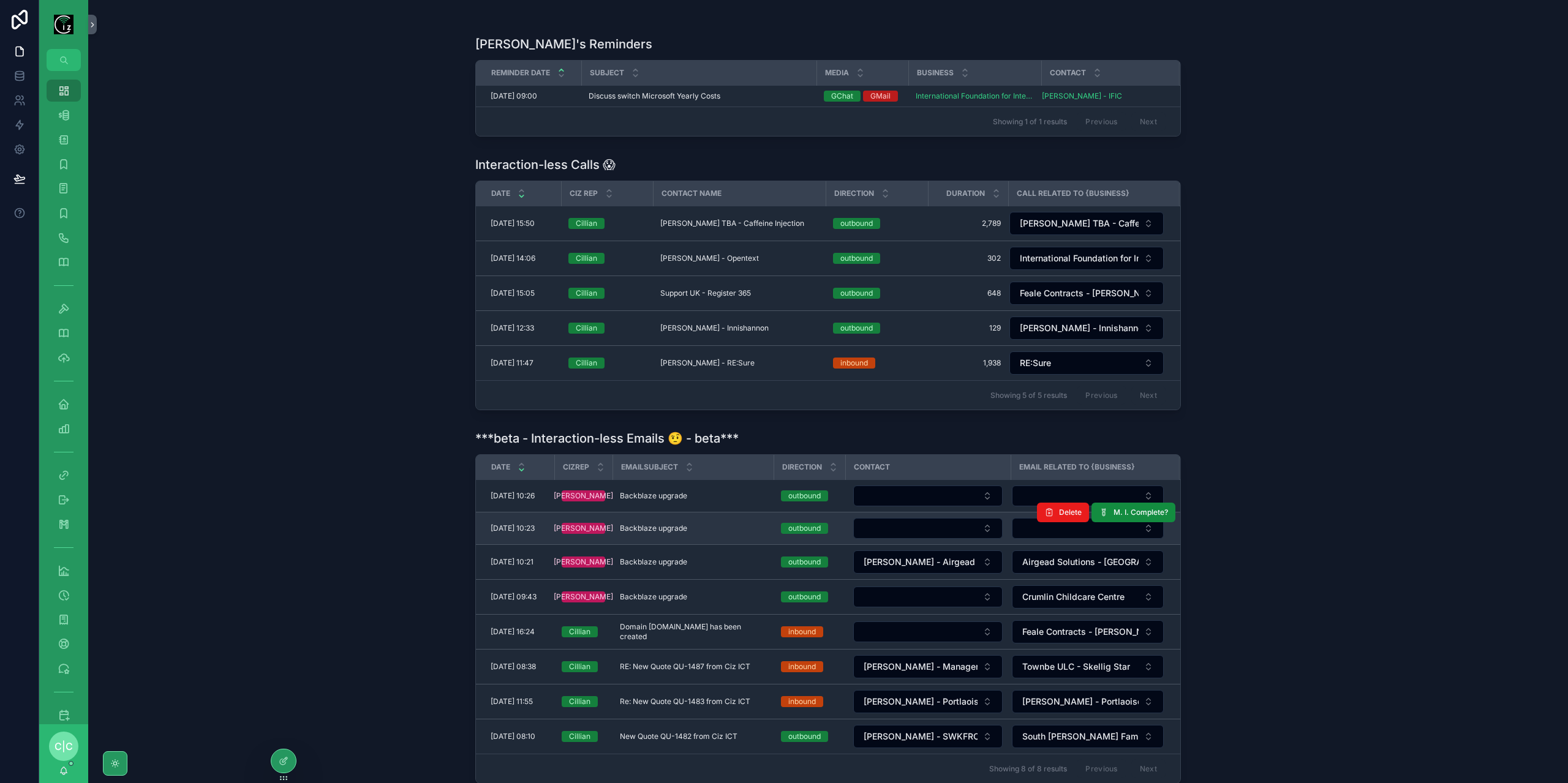
click at [678, 524] on span "Backblaze upgrade" at bounding box center [653, 528] width 68 height 10
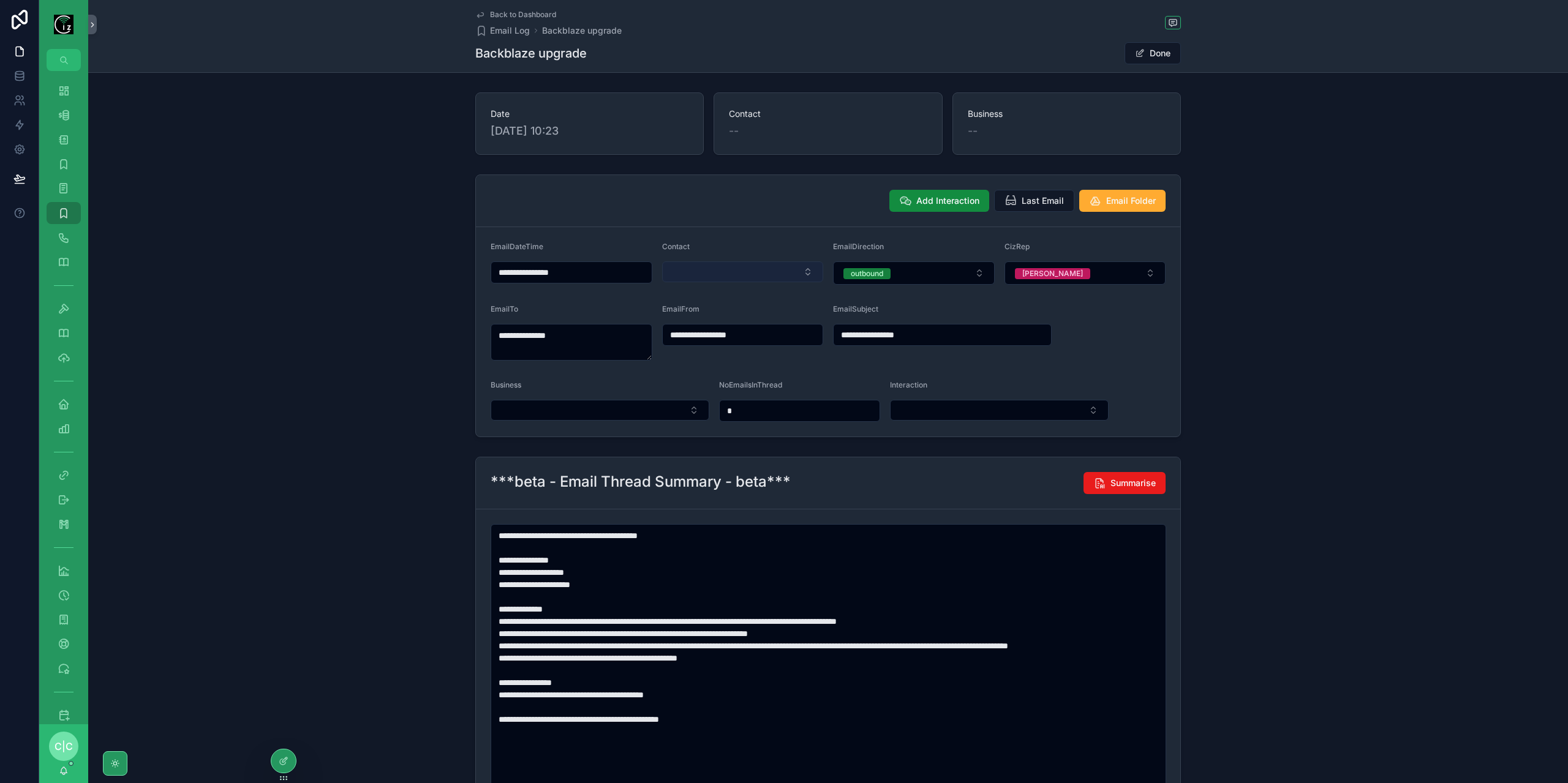
click at [703, 273] on button "Select Button" at bounding box center [743, 272] width 162 height 21
type input "*********"
click at [717, 319] on span "[PERSON_NAME] - Flotech" at bounding box center [720, 319] width 108 height 13
click at [597, 410] on button "Select Button" at bounding box center [599, 410] width 218 height 21
type input "******"
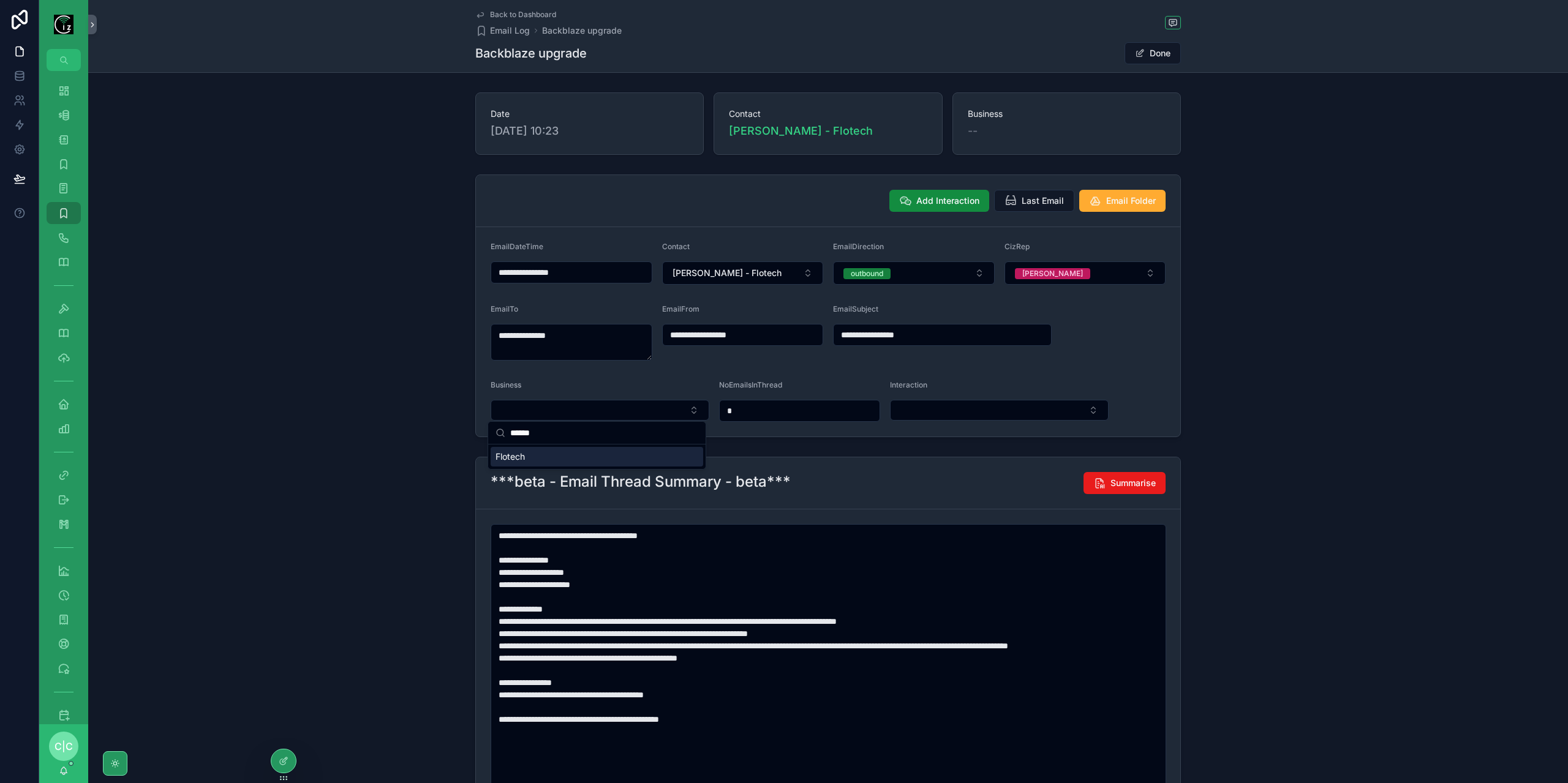
click at [571, 463] on div "Flotech" at bounding box center [597, 457] width 213 height 20
click at [513, 12] on span "Back to Dashboard" at bounding box center [523, 15] width 66 height 10
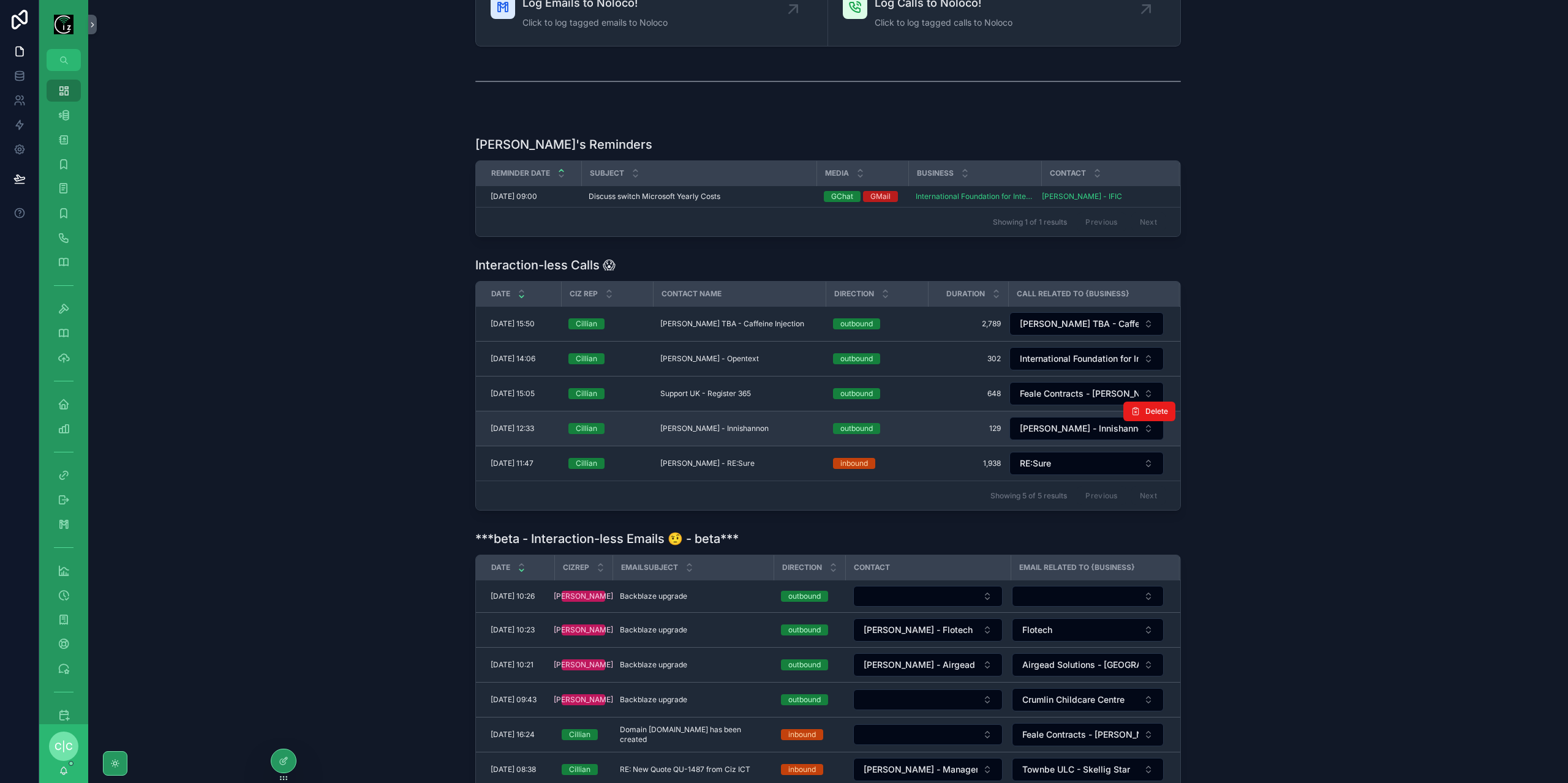
scroll to position [313, 0]
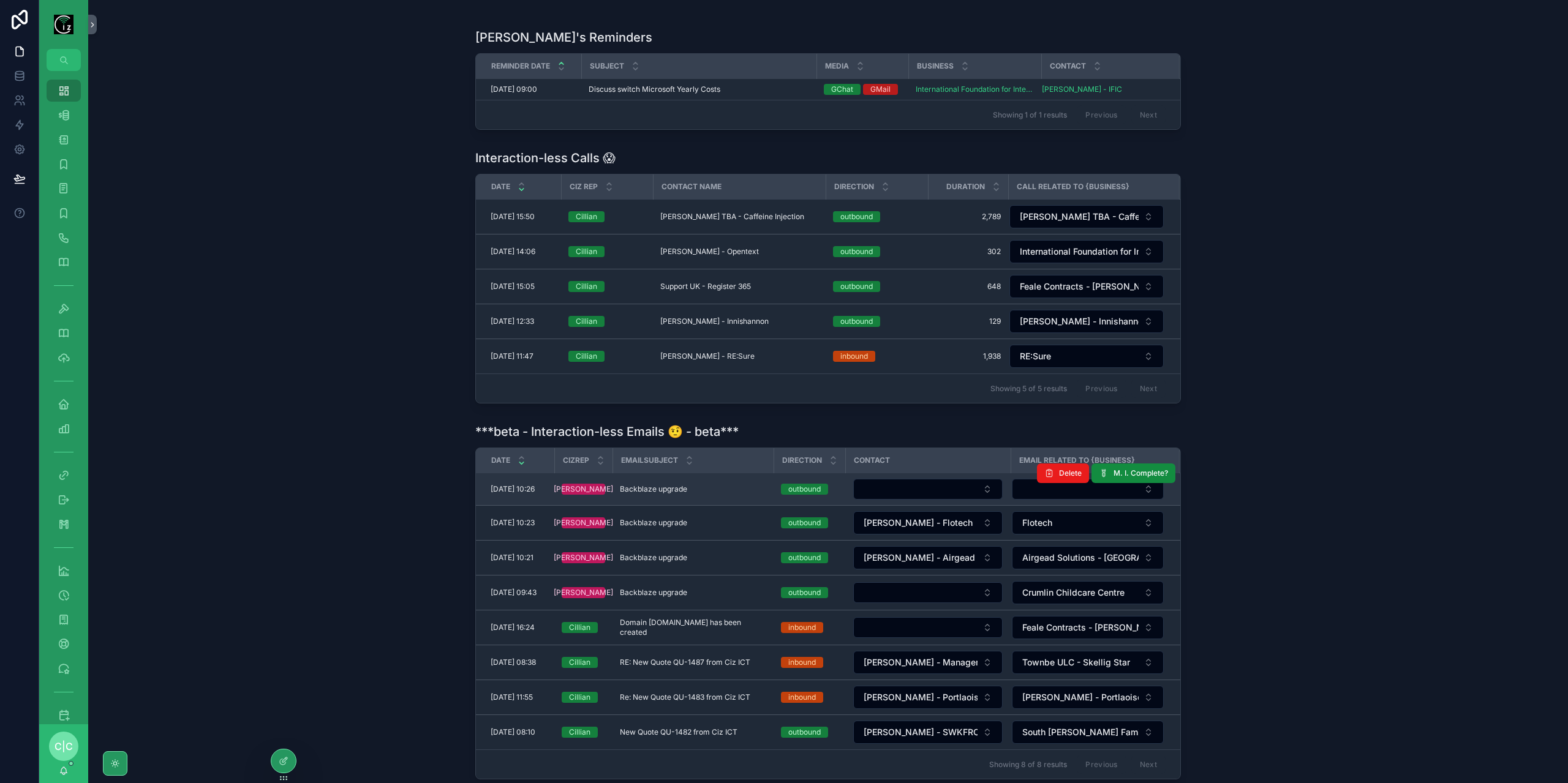
drag, startPoint x: 703, startPoint y: 476, endPoint x: 693, endPoint y: 483, distance: 12.2
click at [701, 477] on td "Backblaze upgrade Backblaze upgrade" at bounding box center [693, 489] width 161 height 33
click at [687, 485] on span "Backblaze upgrade" at bounding box center [653, 489] width 68 height 10
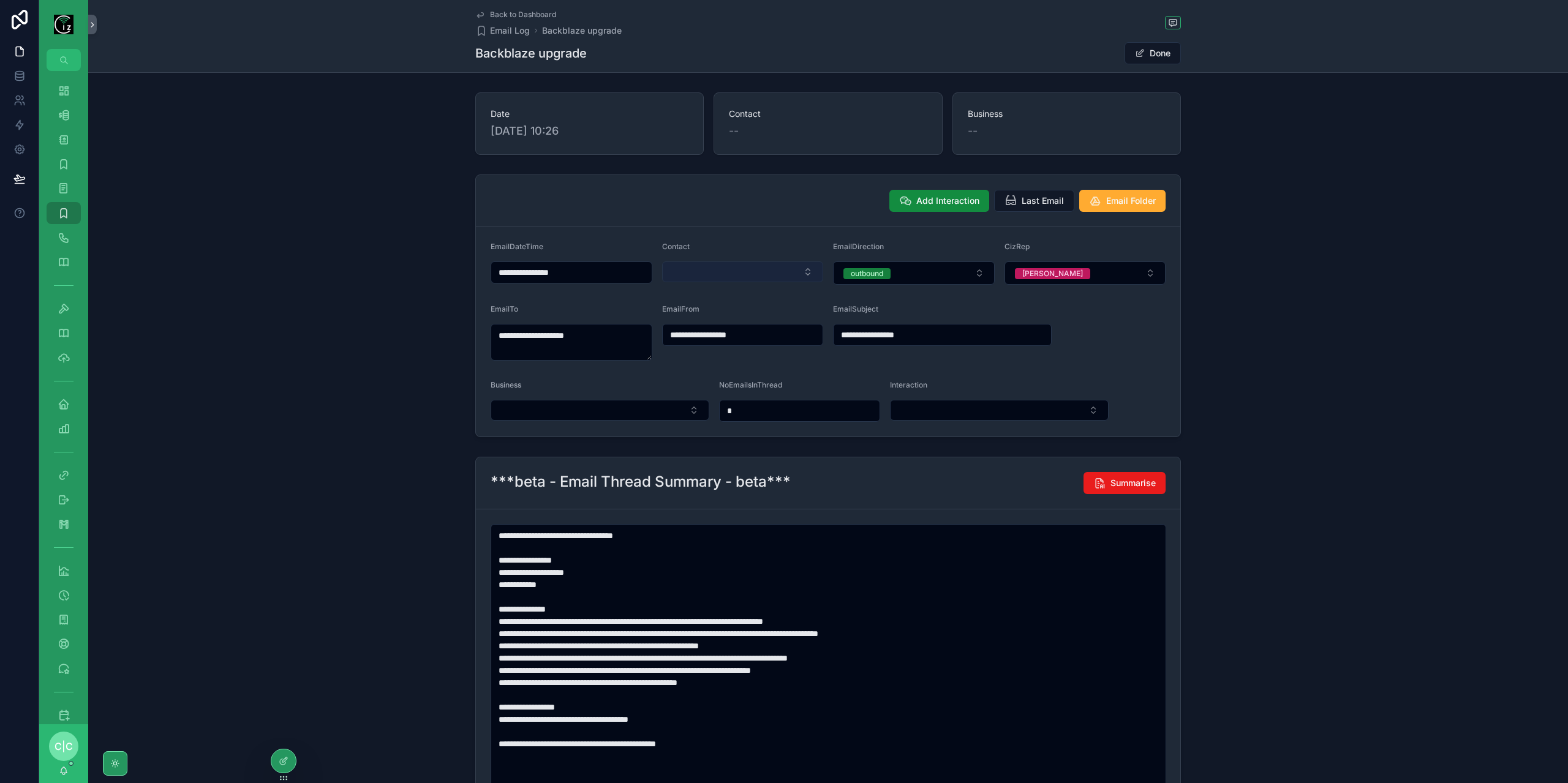
click at [728, 272] on button "Select Button" at bounding box center [743, 272] width 162 height 21
type input "****"
click at [747, 313] on span "Eimear [PERSON_NAME] - Forbairt" at bounding box center [732, 325] width 131 height 24
click at [560, 403] on button "Select Button" at bounding box center [599, 410] width 218 height 21
type input "*****"
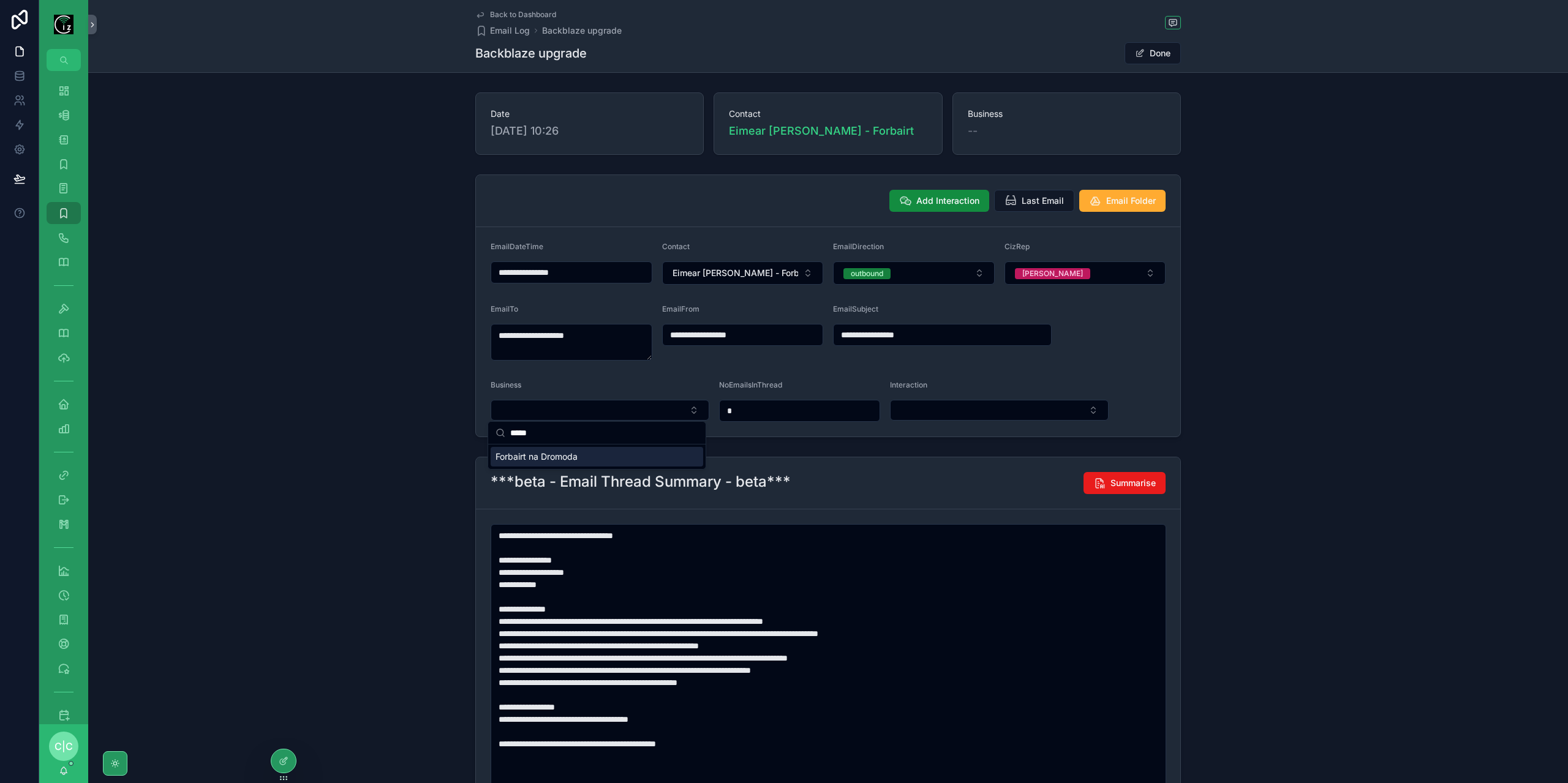
click at [553, 463] on div "Forbairt na Dromoda" at bounding box center [597, 457] width 213 height 20
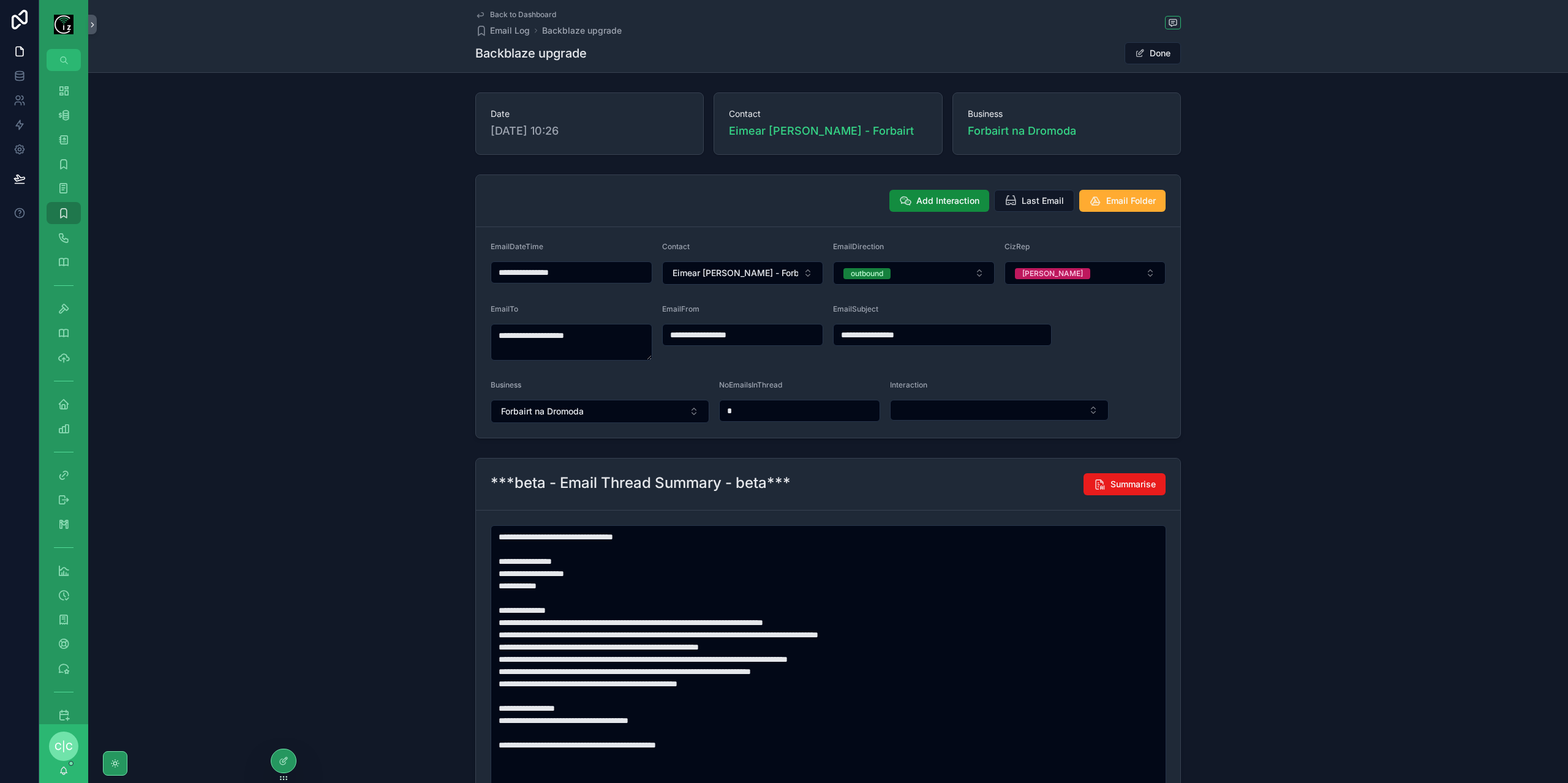
click at [507, 17] on span "Back to Dashboard" at bounding box center [523, 15] width 66 height 10
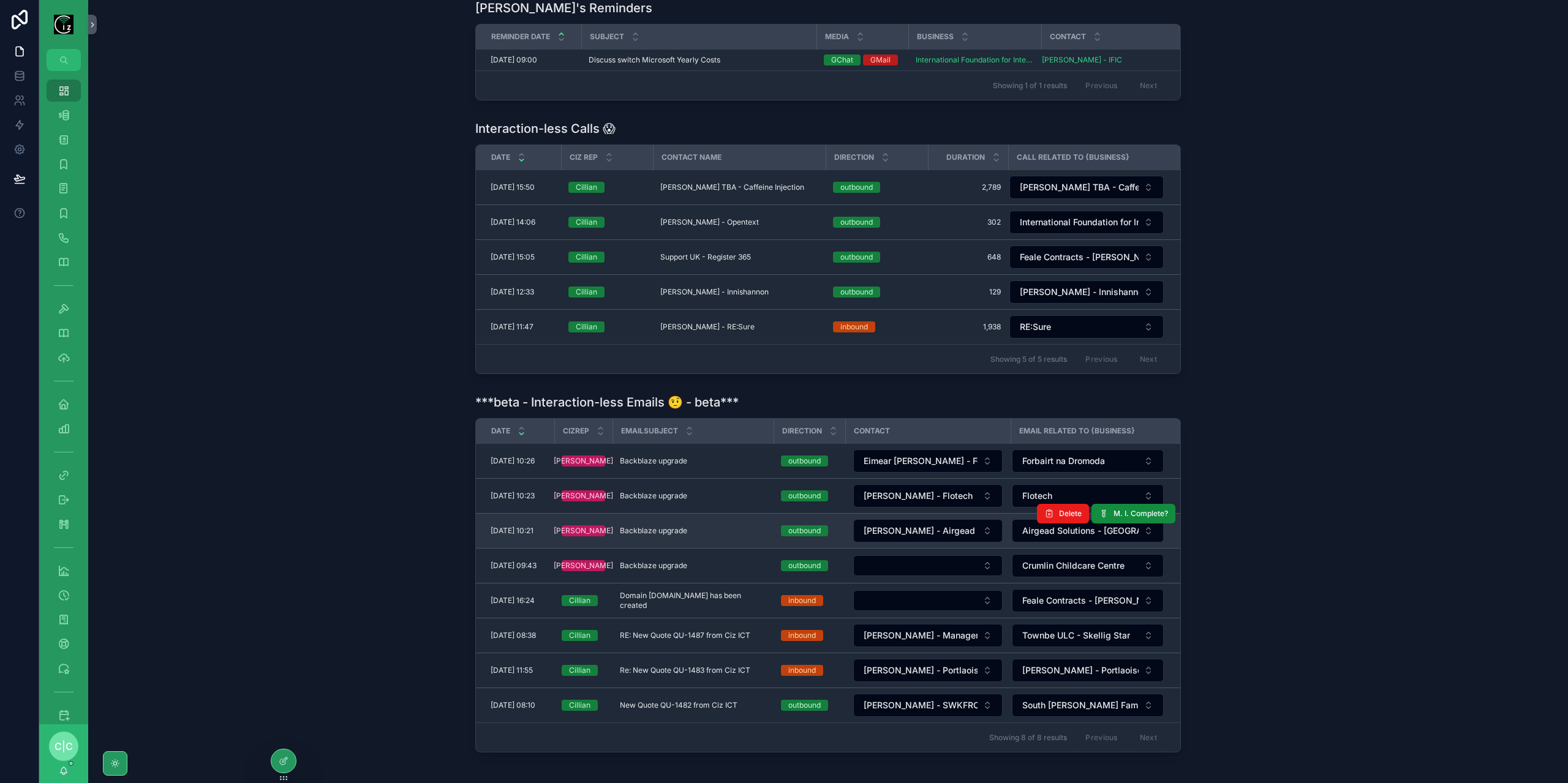
scroll to position [403, 0]
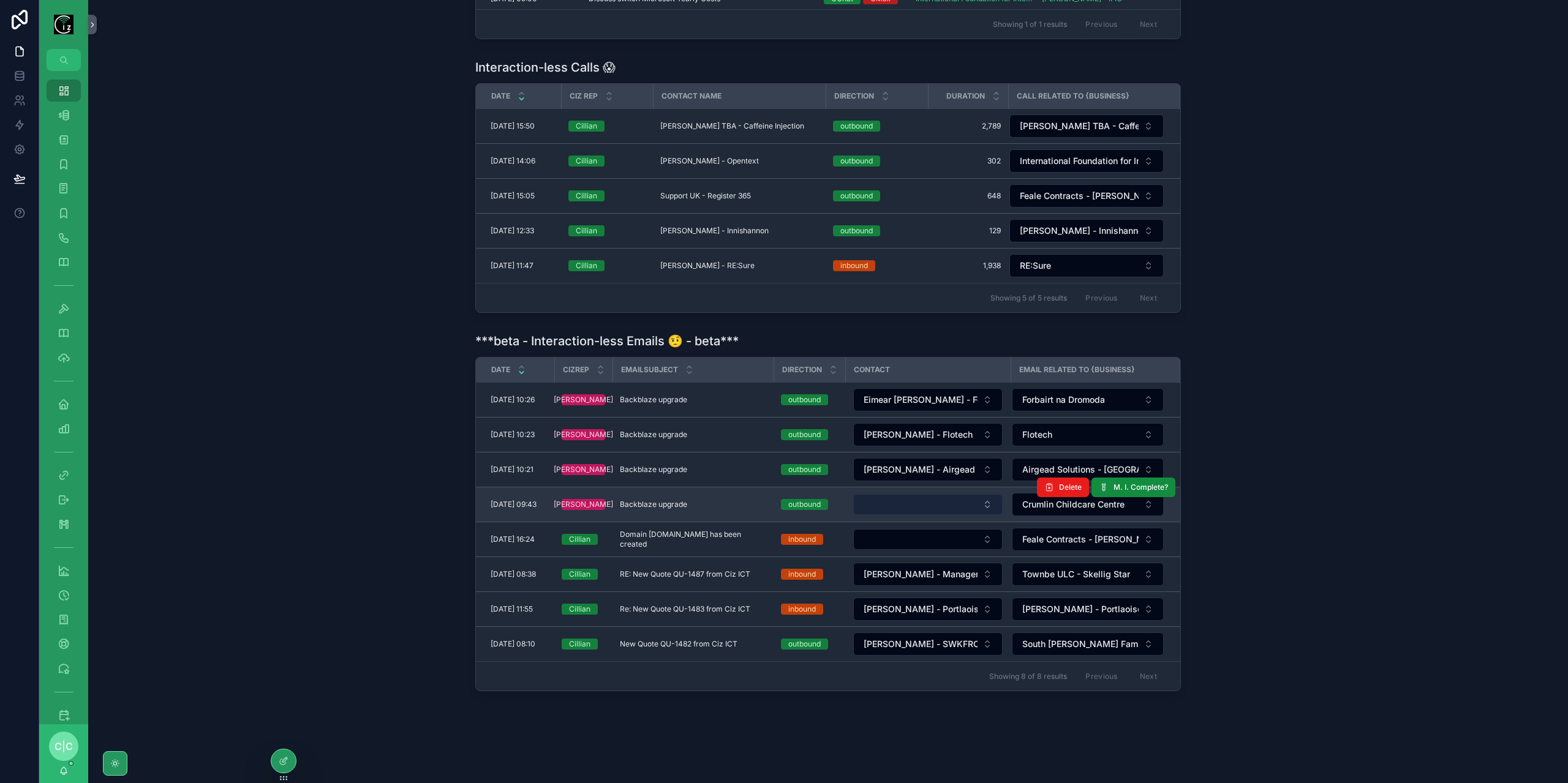
click at [929, 498] on button "Select Button" at bounding box center [927, 505] width 149 height 21
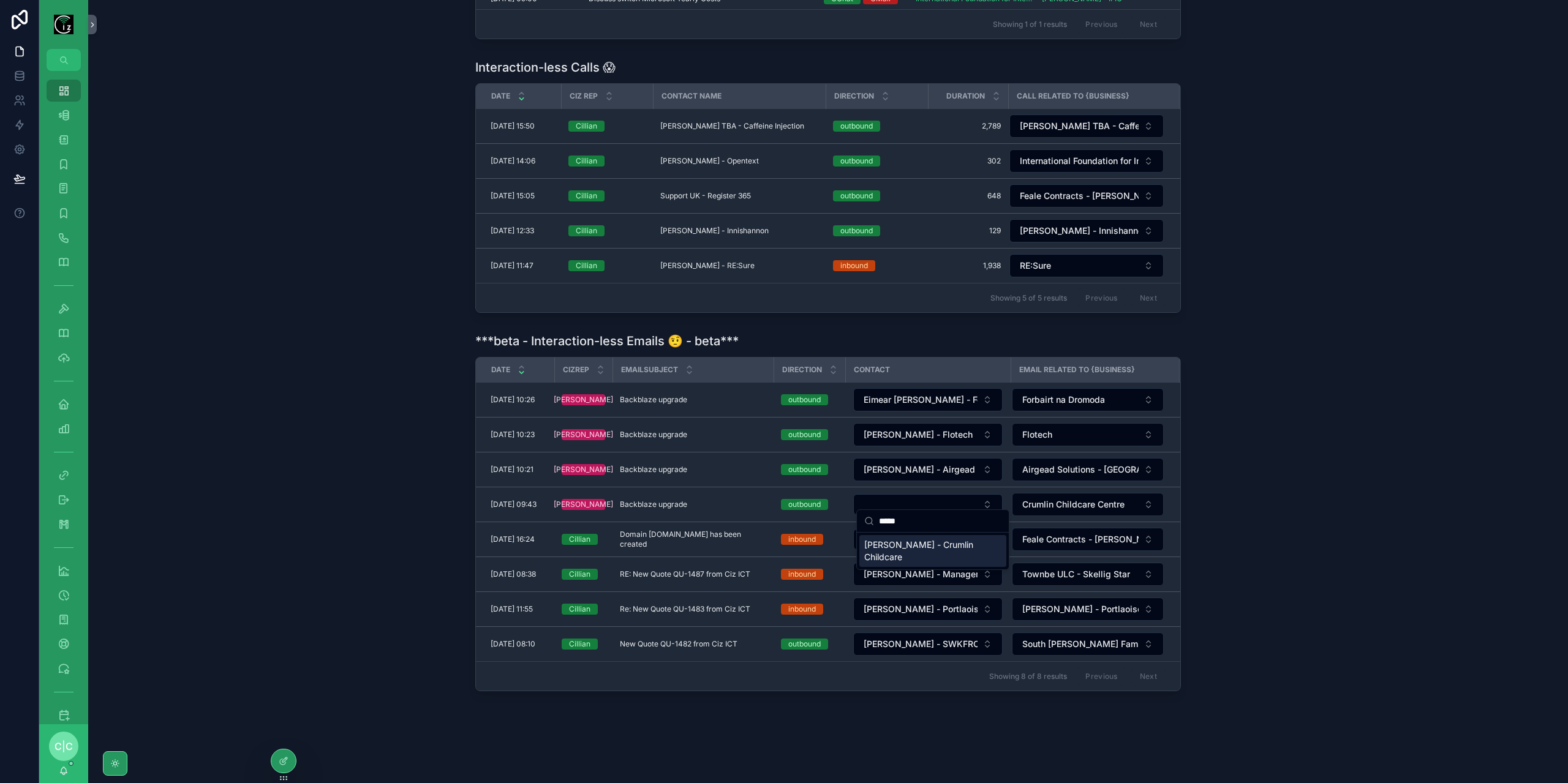
type input "*****"
click at [898, 549] on span "[PERSON_NAME] - Crumlin Childcare" at bounding box center [925, 551] width 123 height 24
click at [705, 639] on span "New Quote QU-1482 from Ciz ICT" at bounding box center [678, 644] width 117 height 10
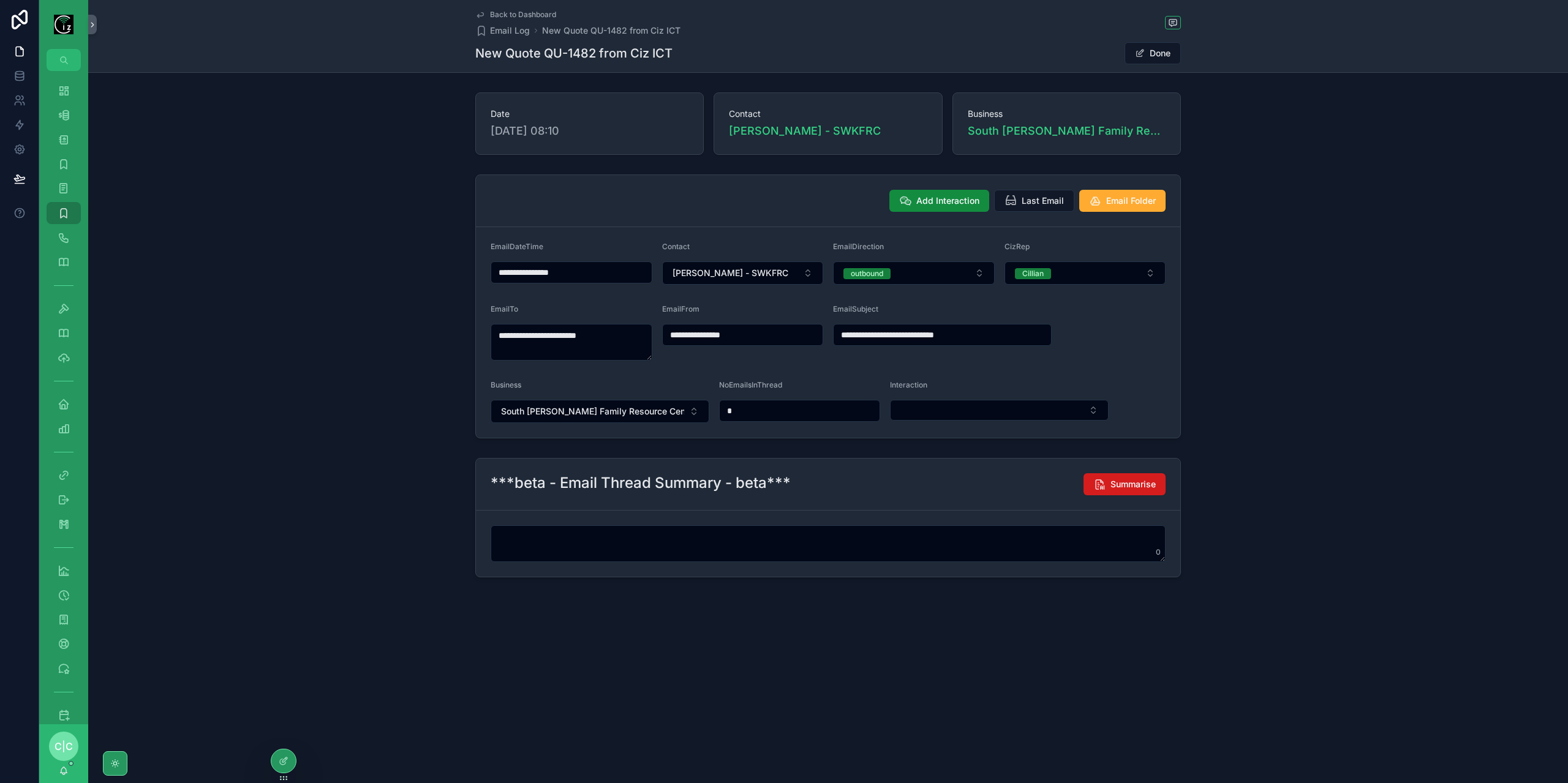
click at [1117, 487] on span "Summarise" at bounding box center [1133, 484] width 45 height 13
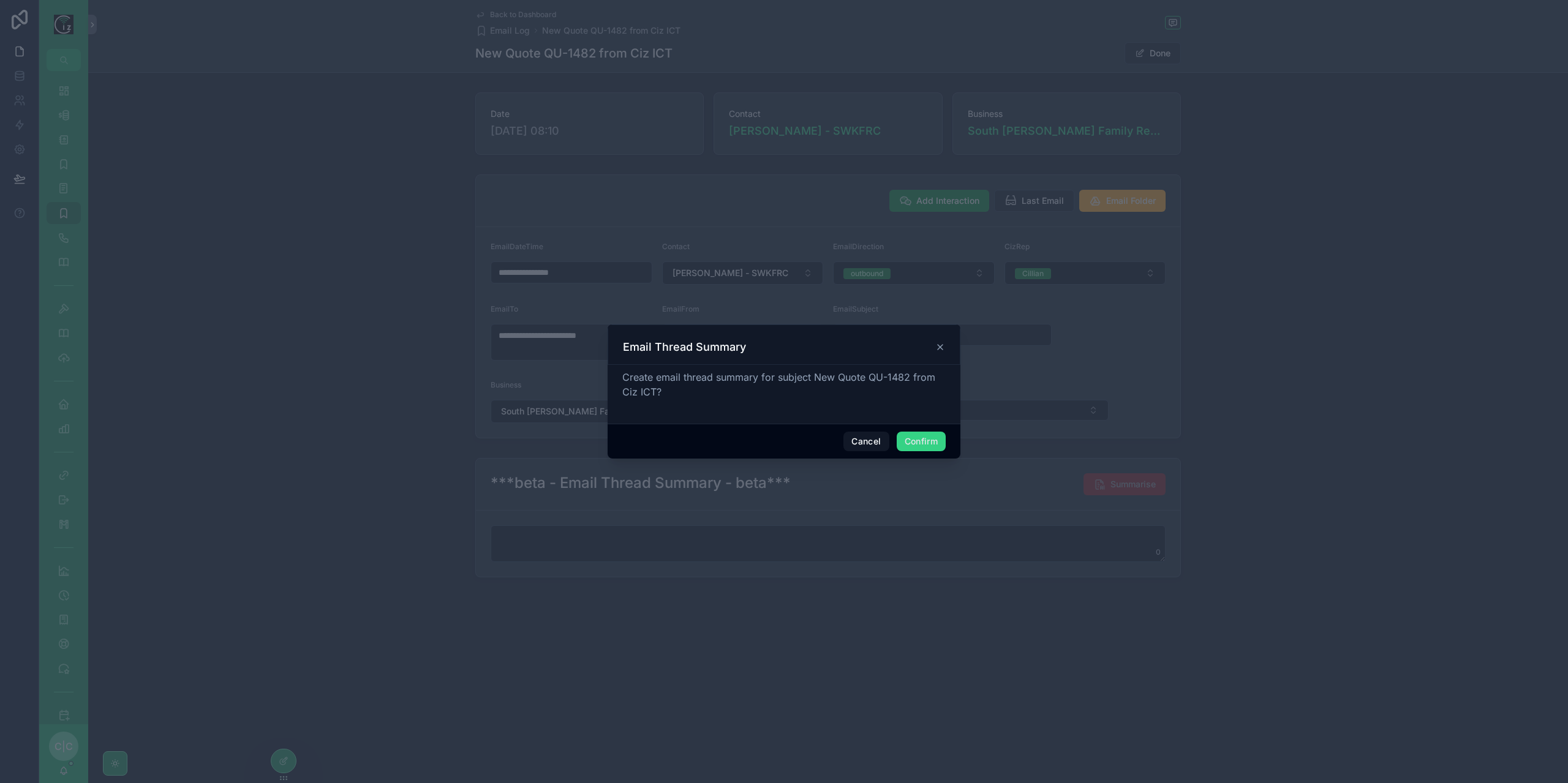
click at [942, 447] on button "Confirm" at bounding box center [921, 442] width 49 height 20
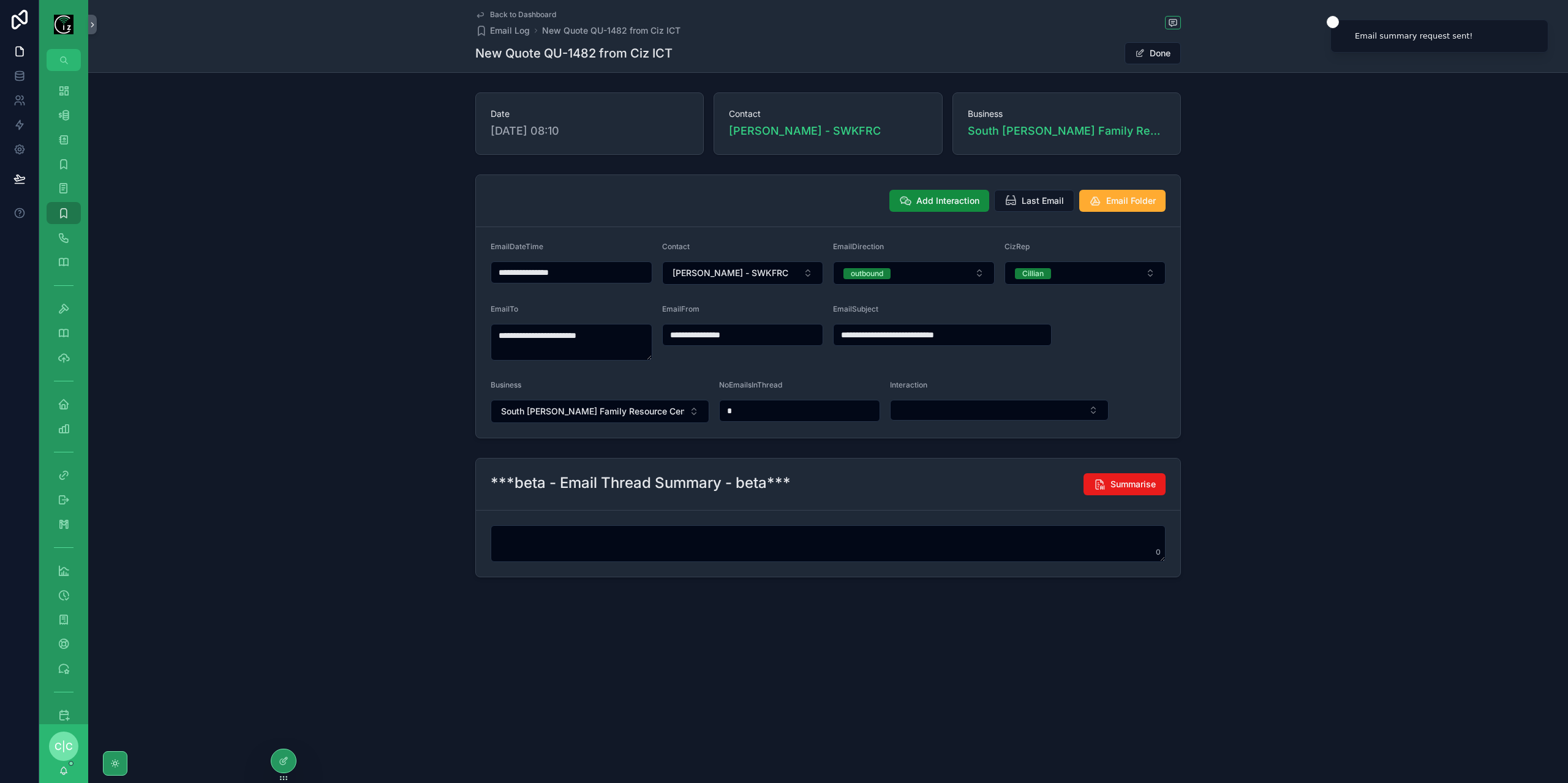
click at [512, 17] on span "Back to Dashboard" at bounding box center [523, 15] width 66 height 10
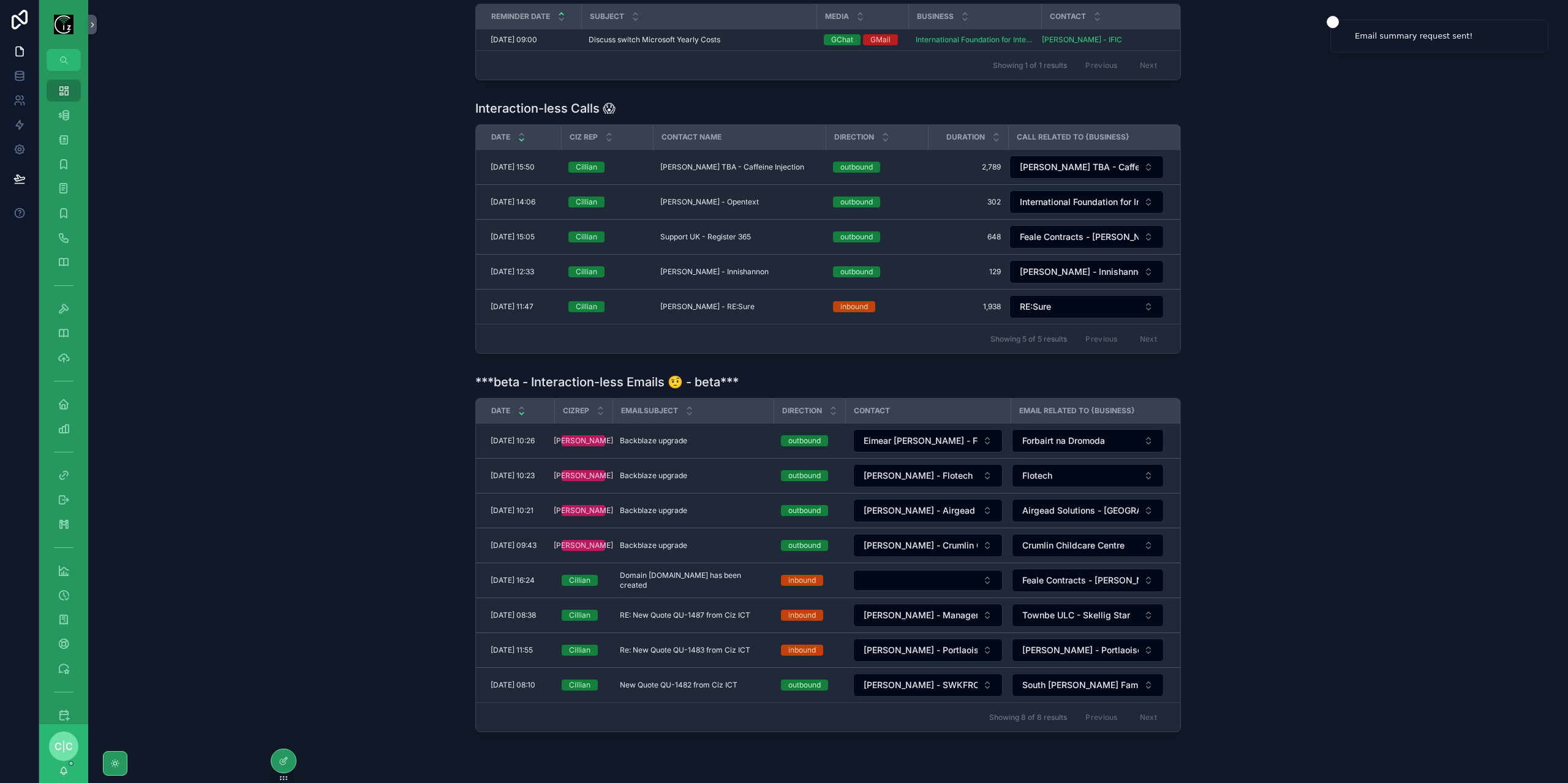
scroll to position [403, 0]
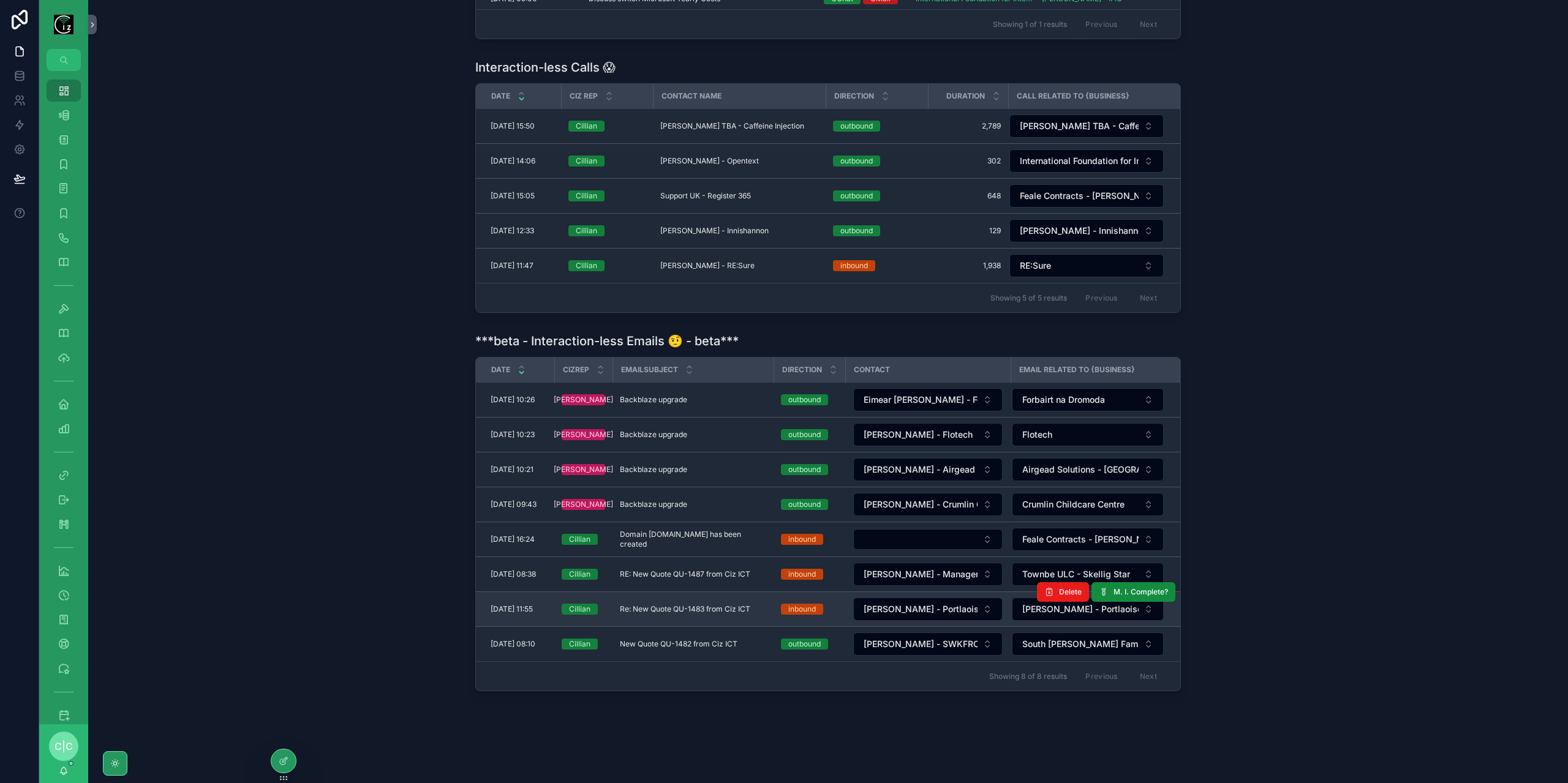
click at [707, 604] on span "Re: New Quote QU-1483 from Ciz ICT" at bounding box center [685, 609] width 130 height 10
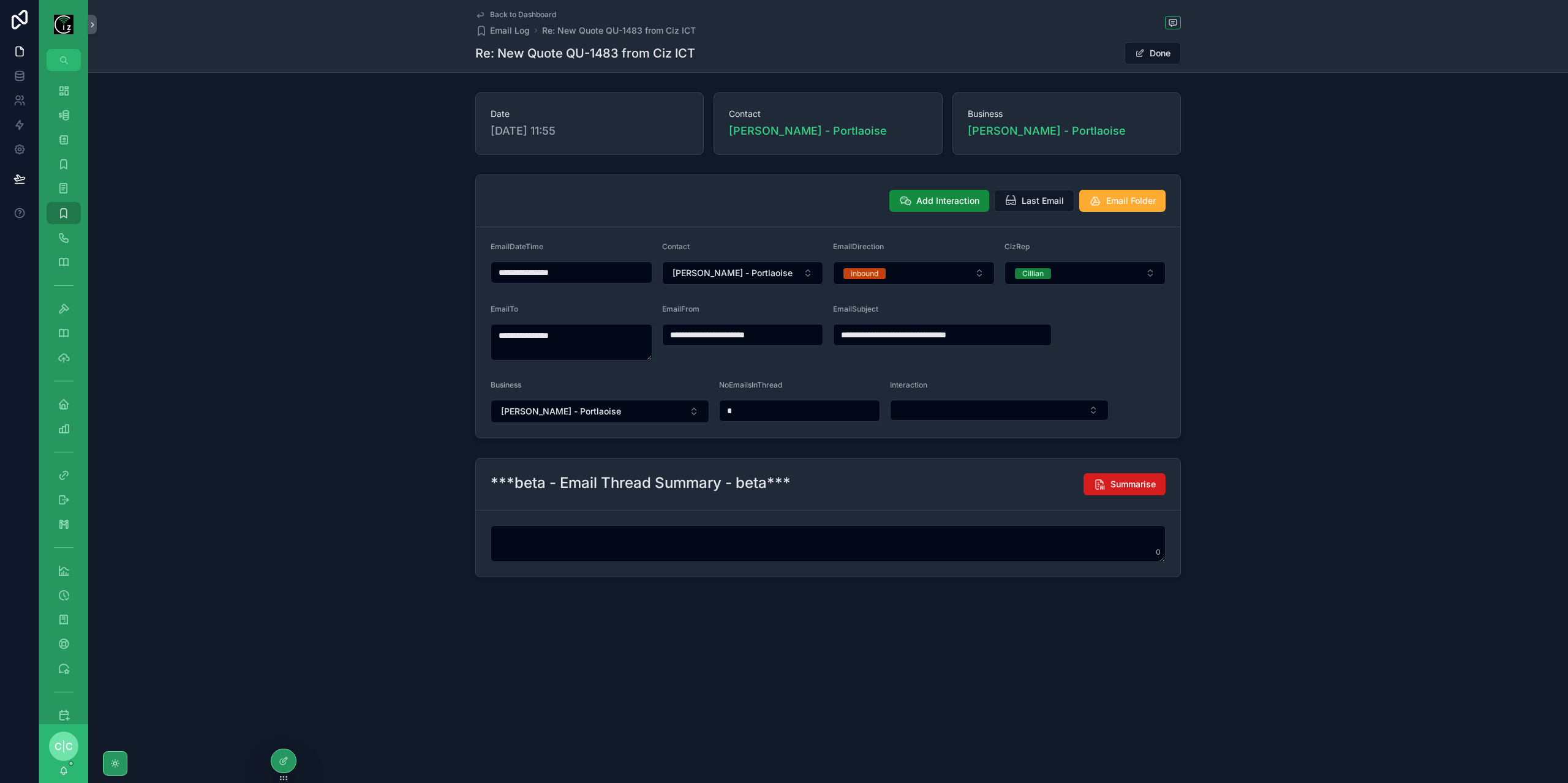
click at [1140, 475] on button "Summarise" at bounding box center [1124, 484] width 82 height 22
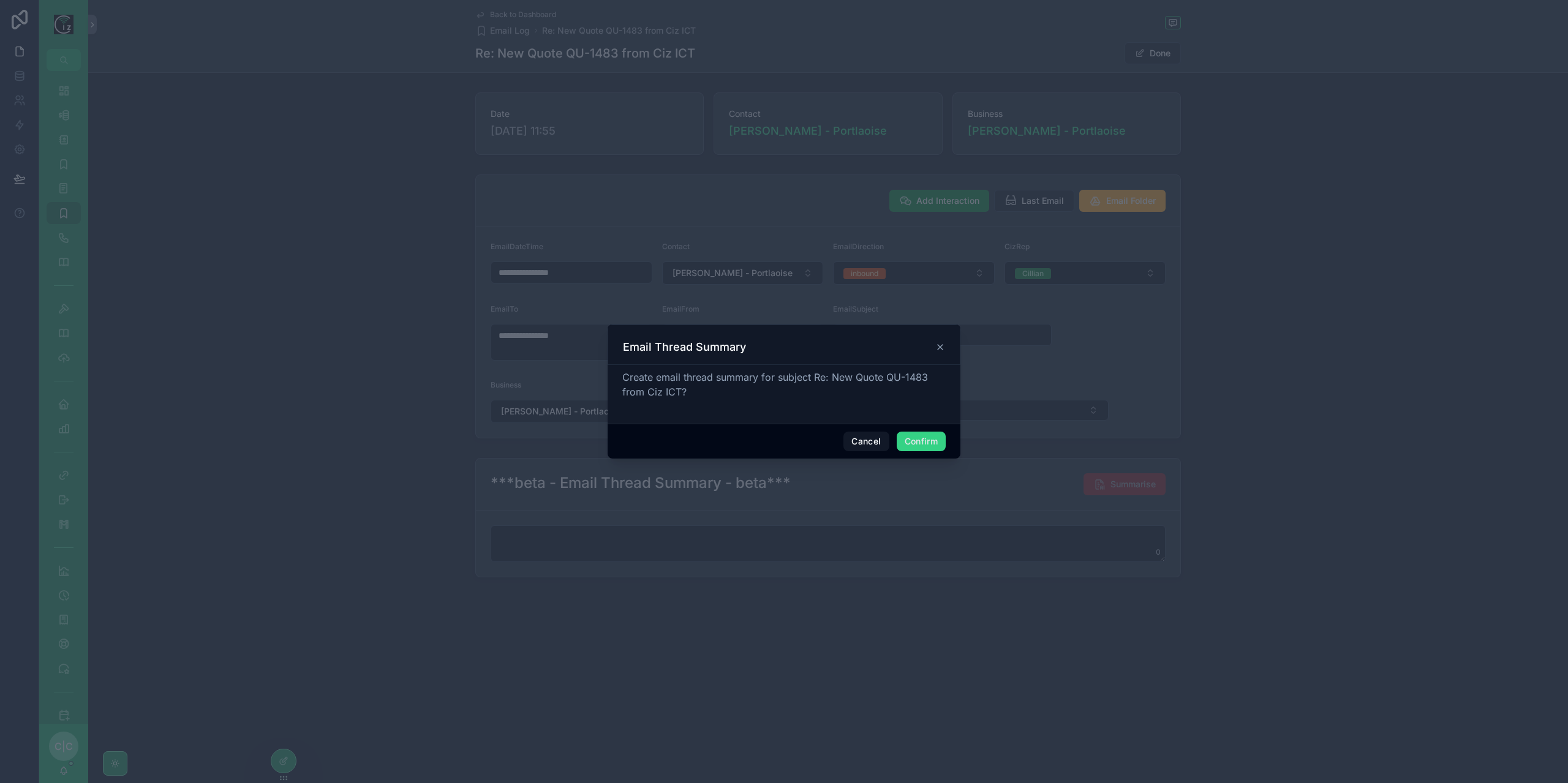
click at [920, 442] on button "Confirm" at bounding box center [921, 442] width 49 height 20
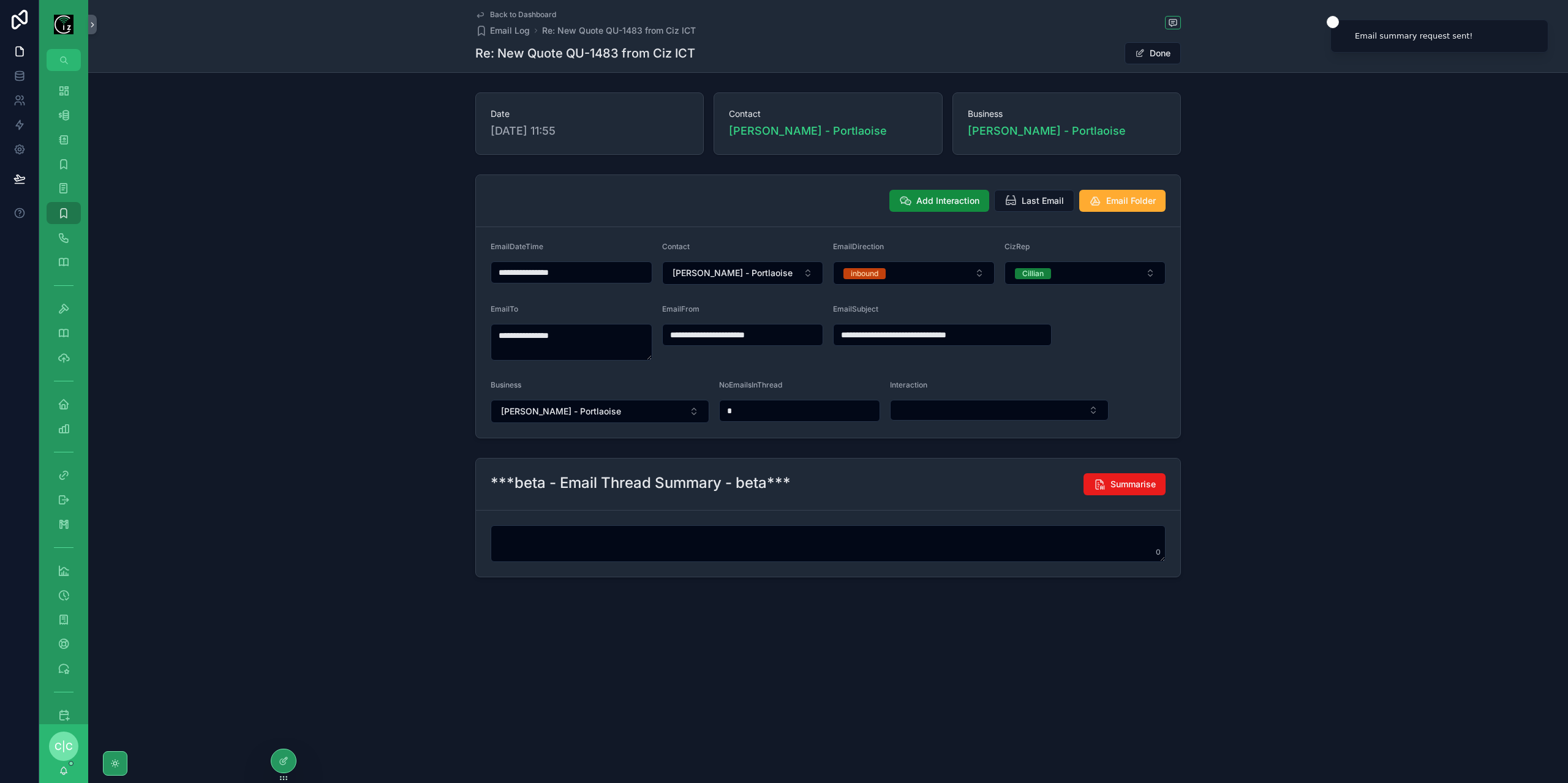
click at [508, 16] on span "Back to Dashboard" at bounding box center [523, 15] width 66 height 10
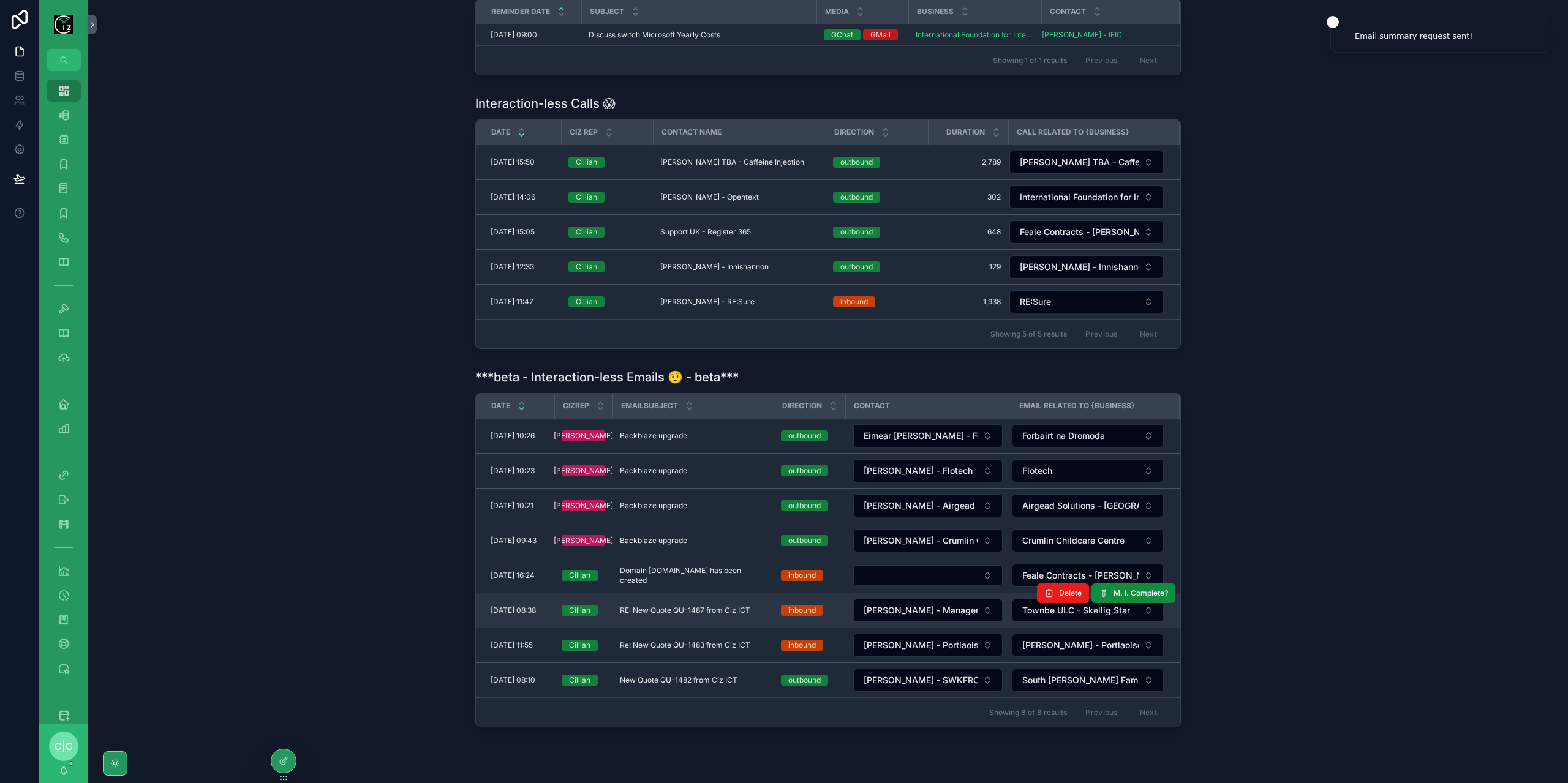
scroll to position [403, 0]
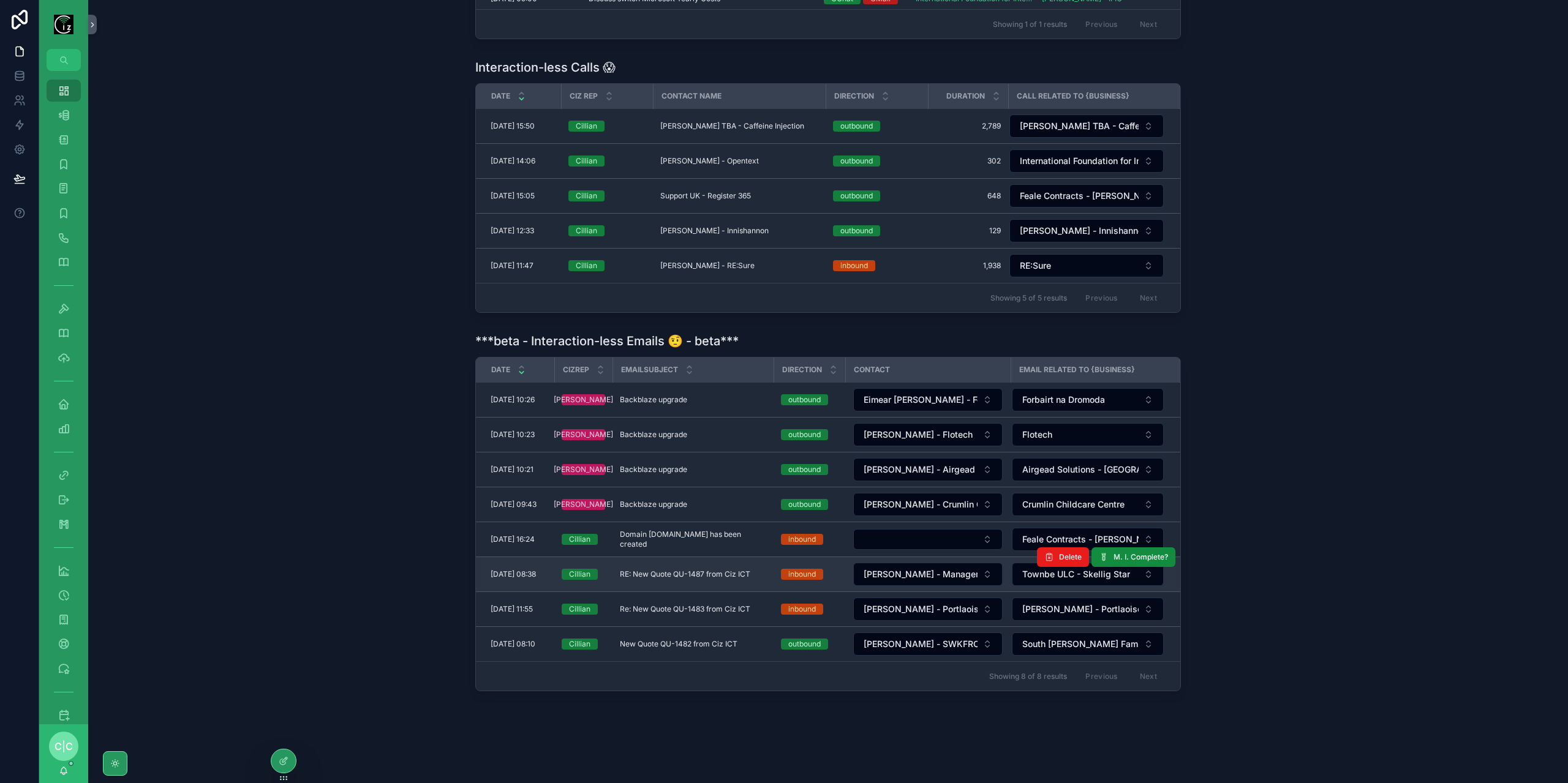
click at [689, 569] on span "RE: New Quote QU-1487 from Ciz ICT" at bounding box center [685, 574] width 130 height 10
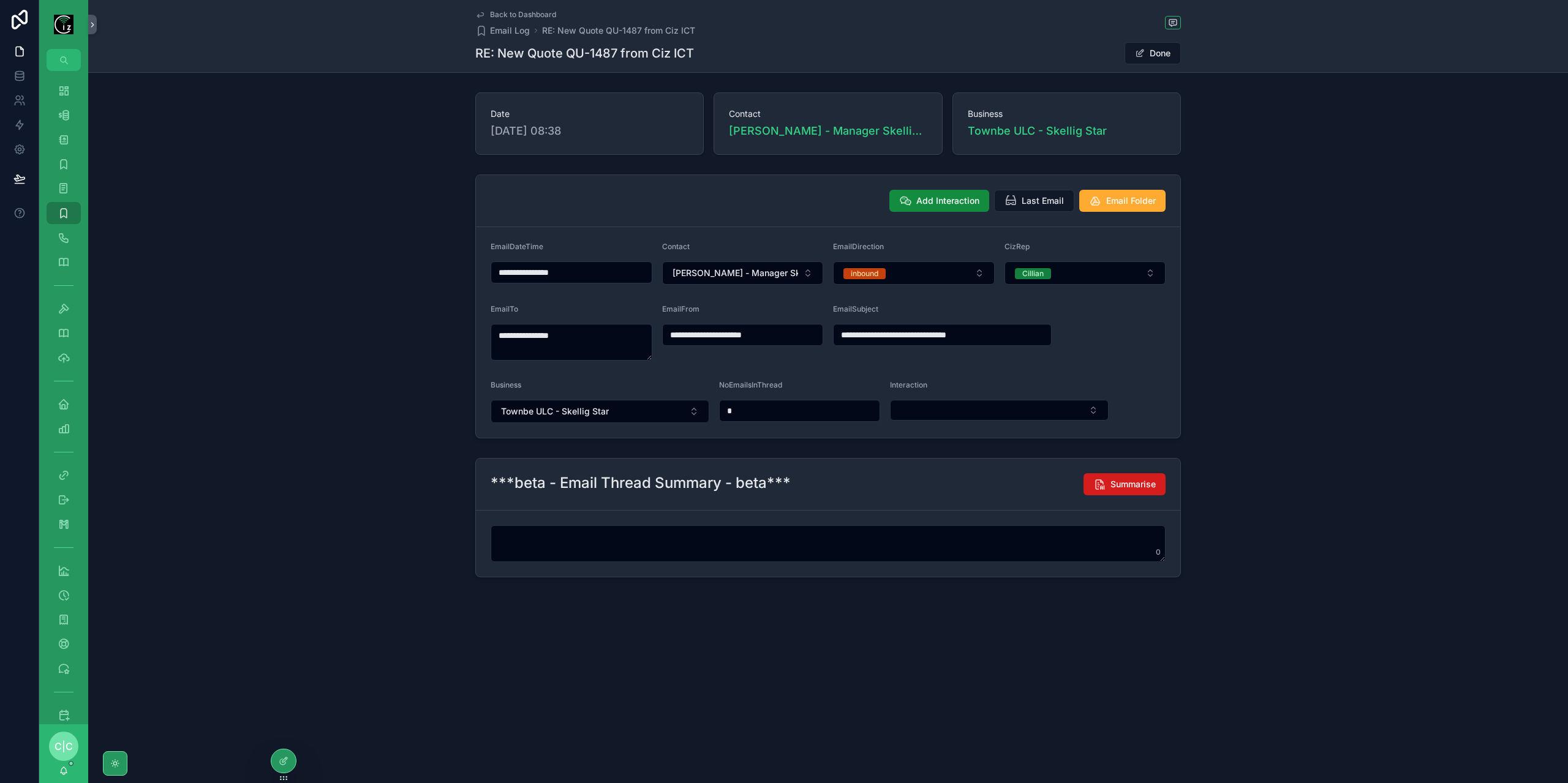
click at [1147, 483] on span "Summarise" at bounding box center [1133, 484] width 45 height 13
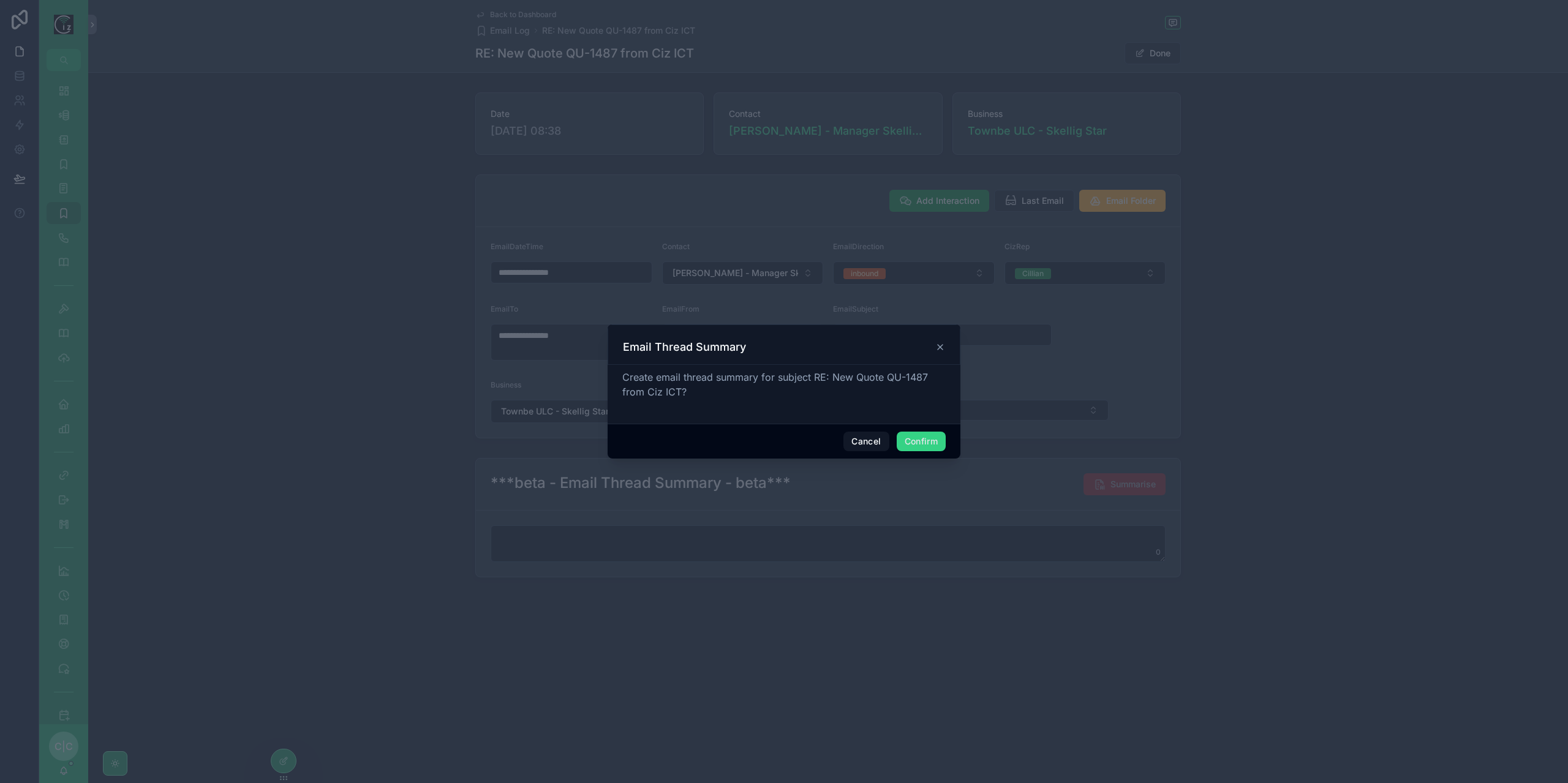
click at [922, 439] on button "Confirm" at bounding box center [921, 442] width 49 height 20
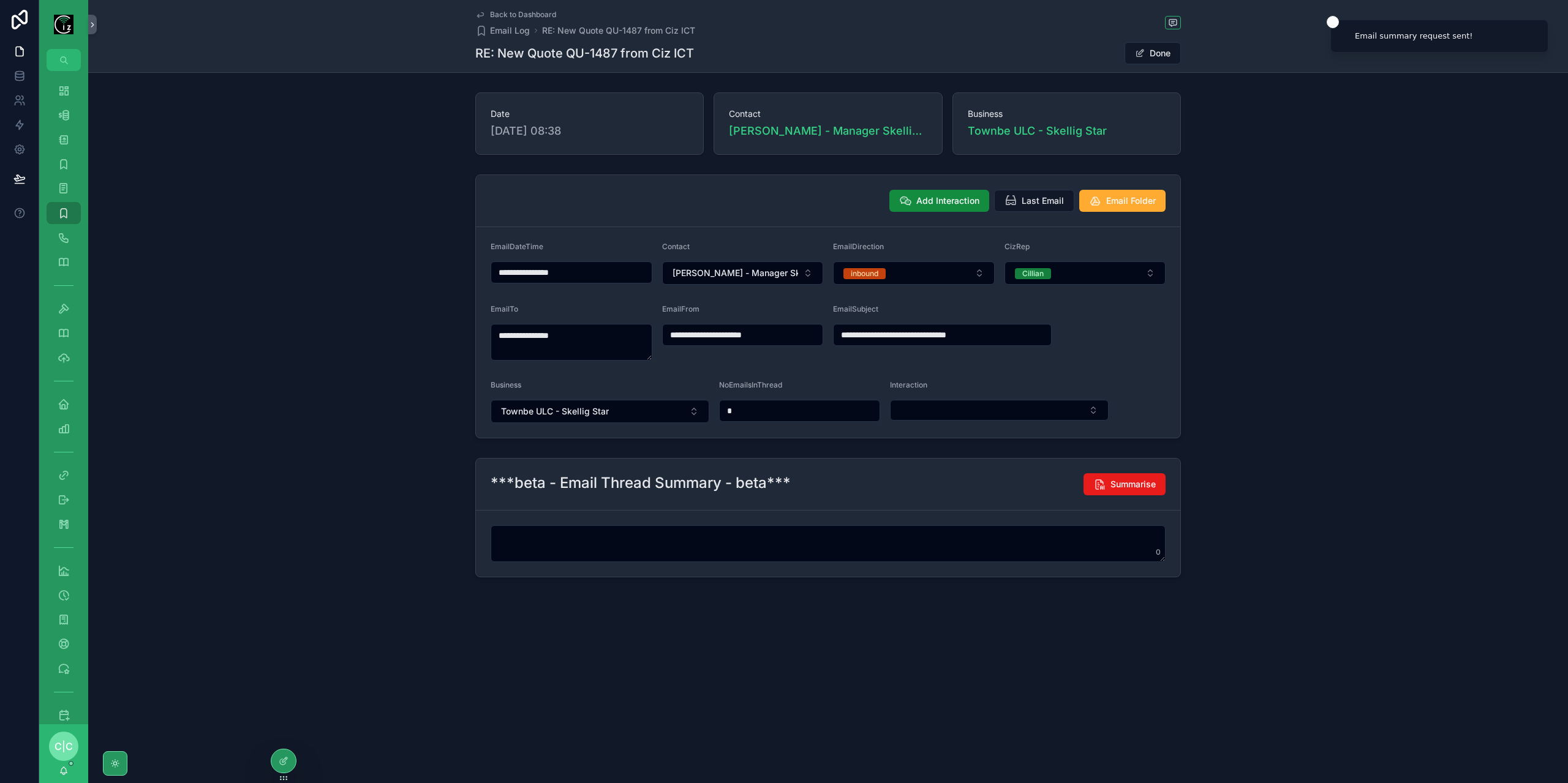
click at [495, 11] on span "Back to Dashboard" at bounding box center [523, 15] width 66 height 10
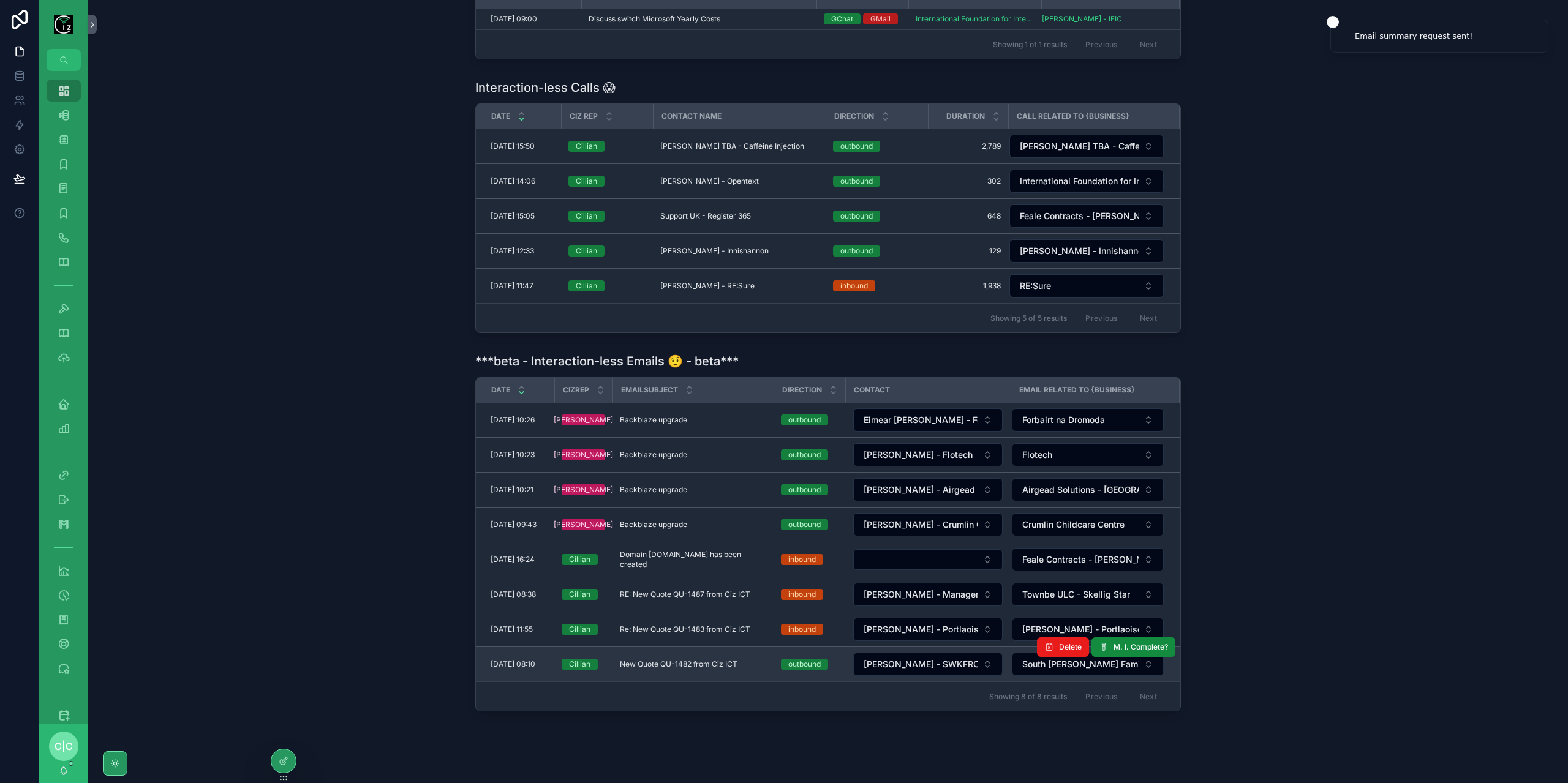
scroll to position [403, 0]
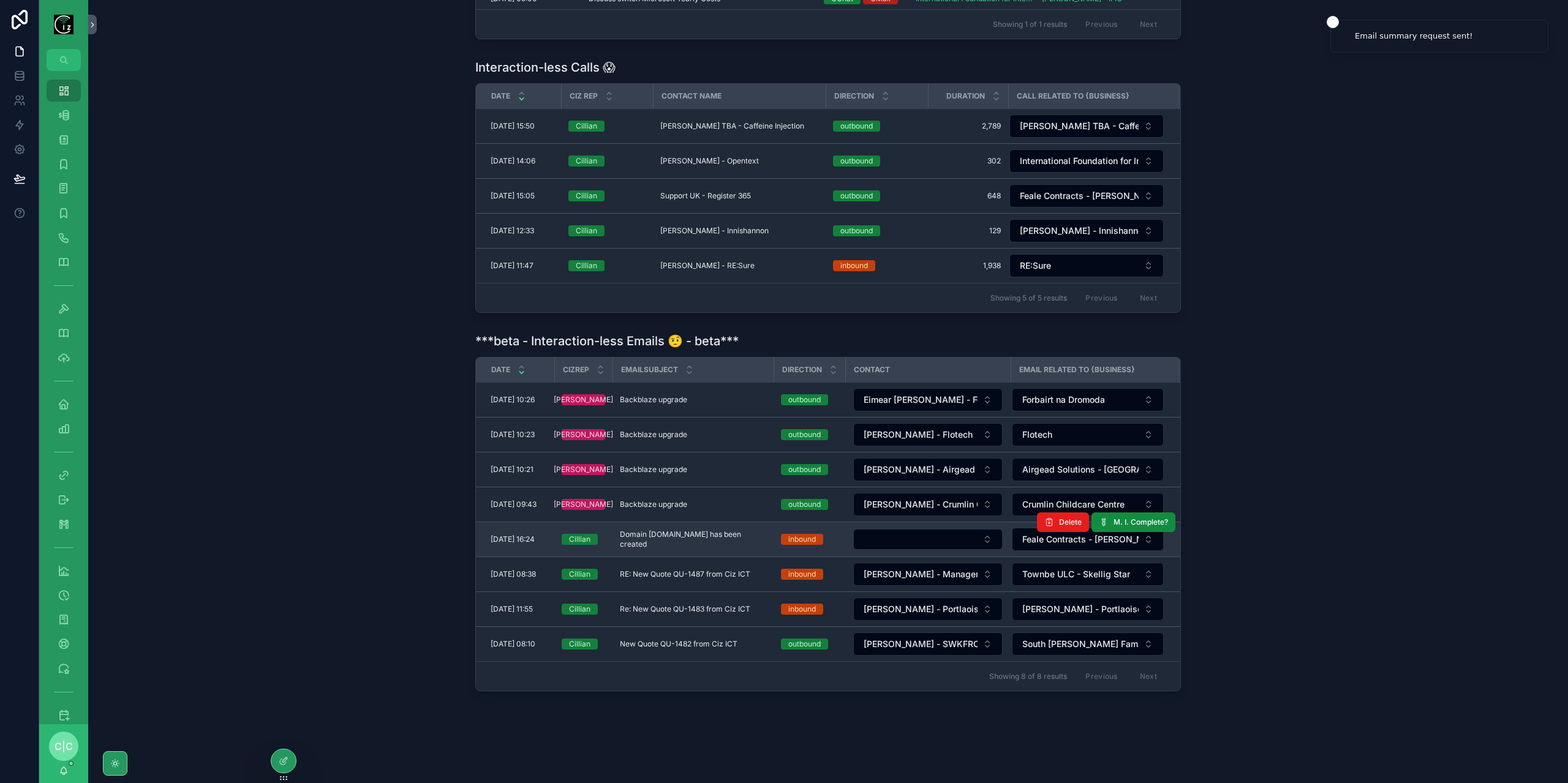
click at [749, 530] on span "Domain [DOMAIN_NAME] has been created" at bounding box center [693, 539] width 147 height 20
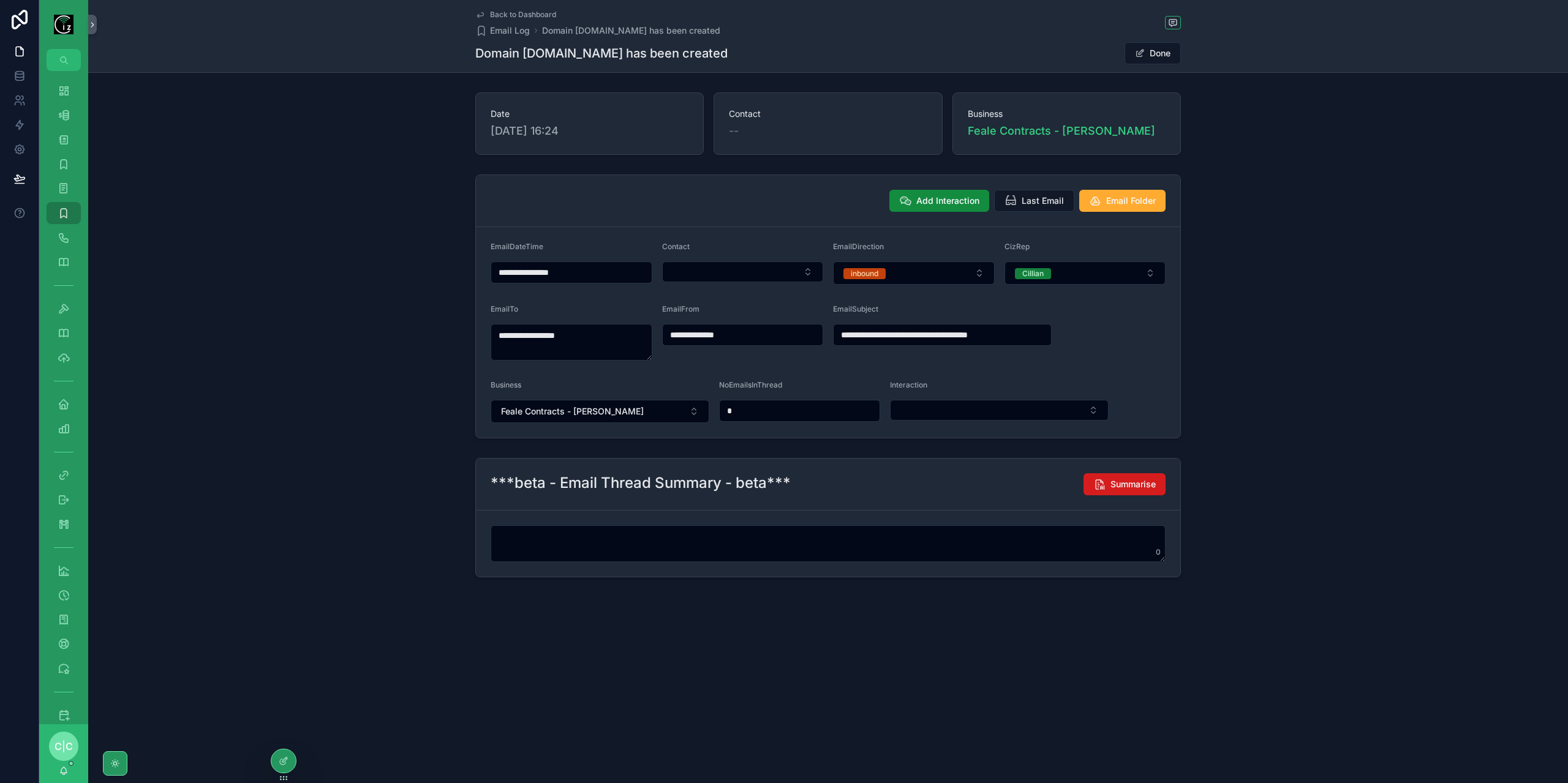
click at [1128, 488] on span "Summarise" at bounding box center [1133, 484] width 45 height 13
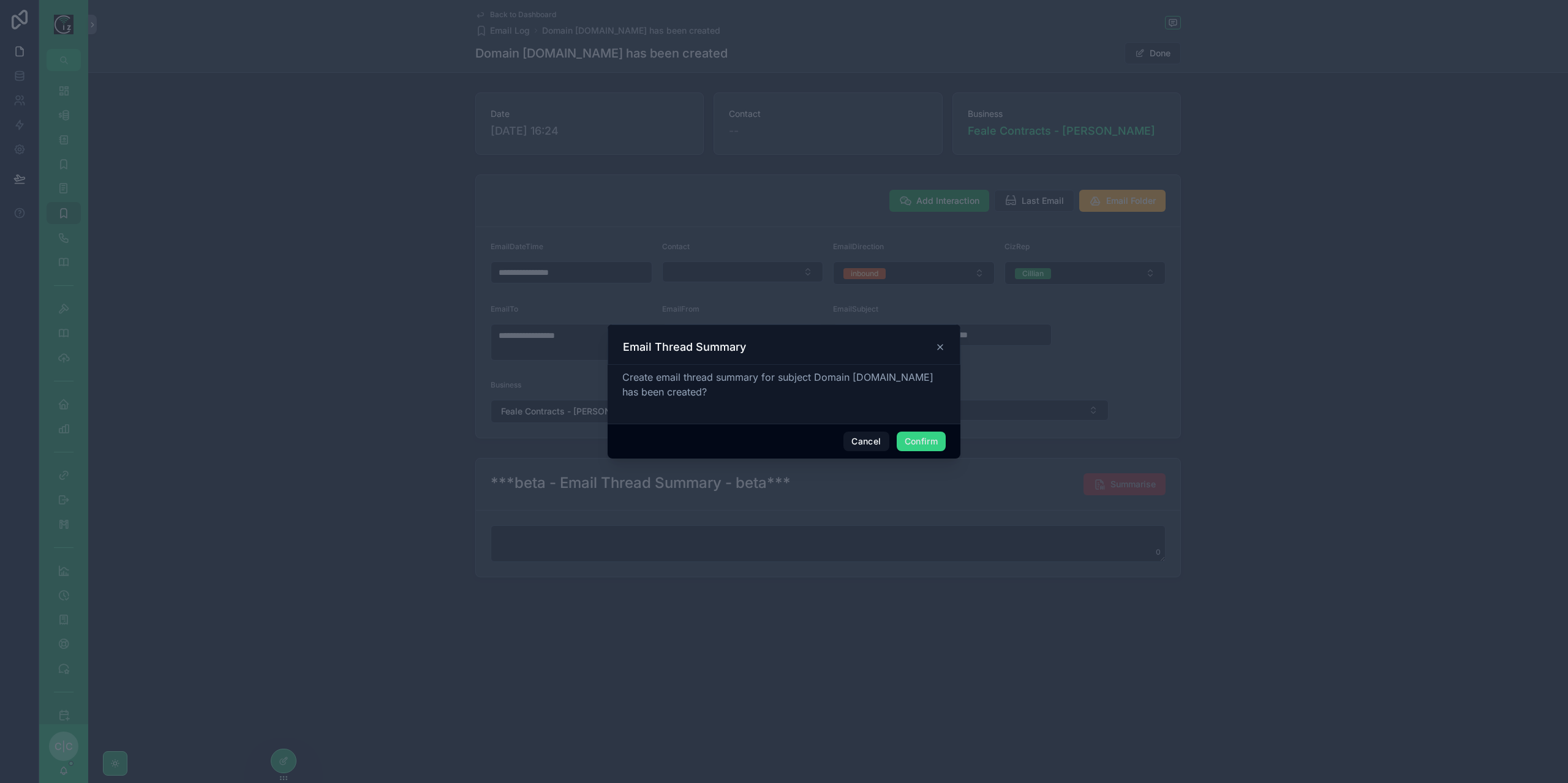
click at [910, 433] on button "Confirm" at bounding box center [921, 442] width 49 height 20
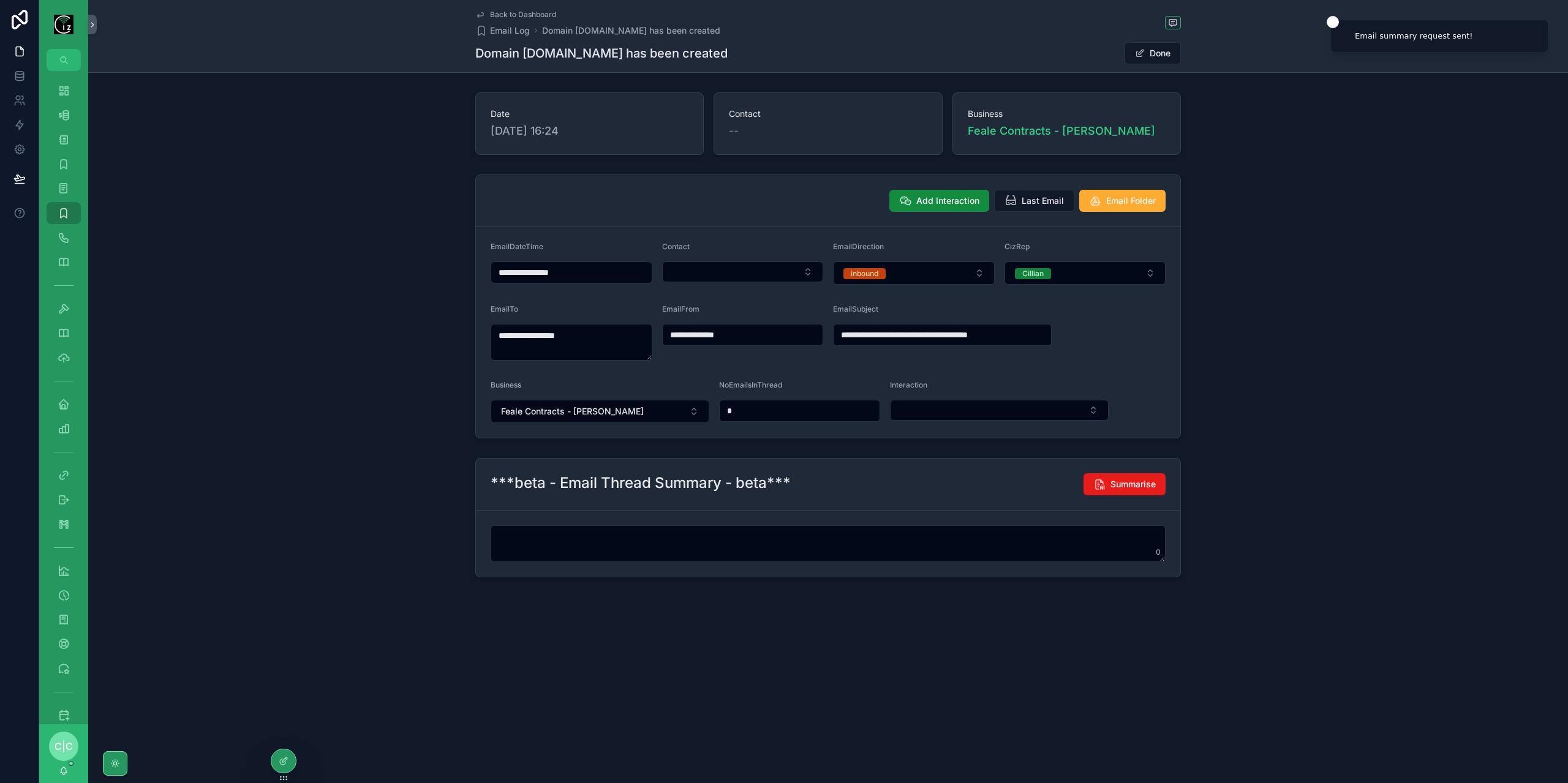
click at [508, 13] on span "Back to Dashboard" at bounding box center [523, 15] width 66 height 10
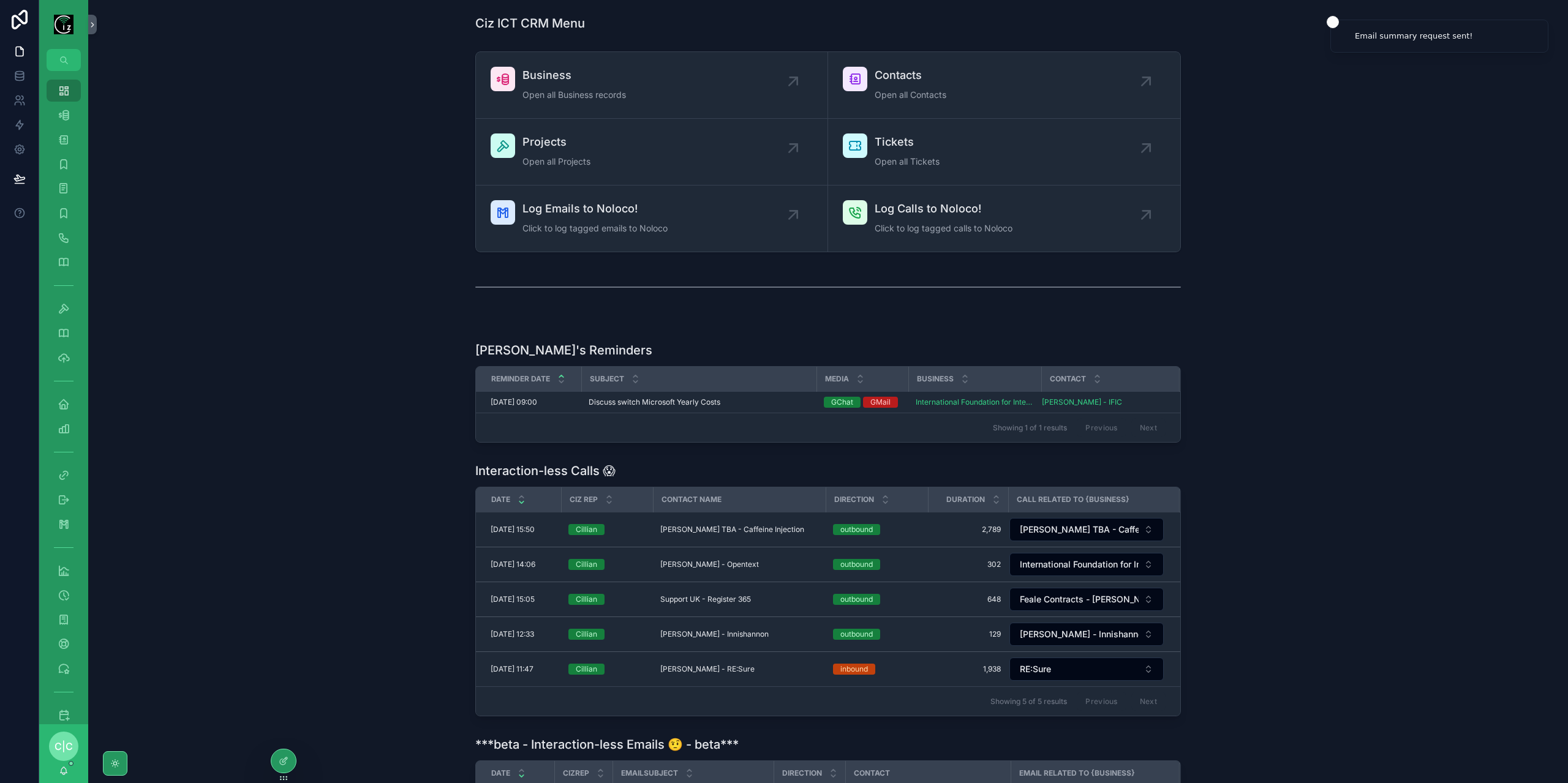
scroll to position [368, 0]
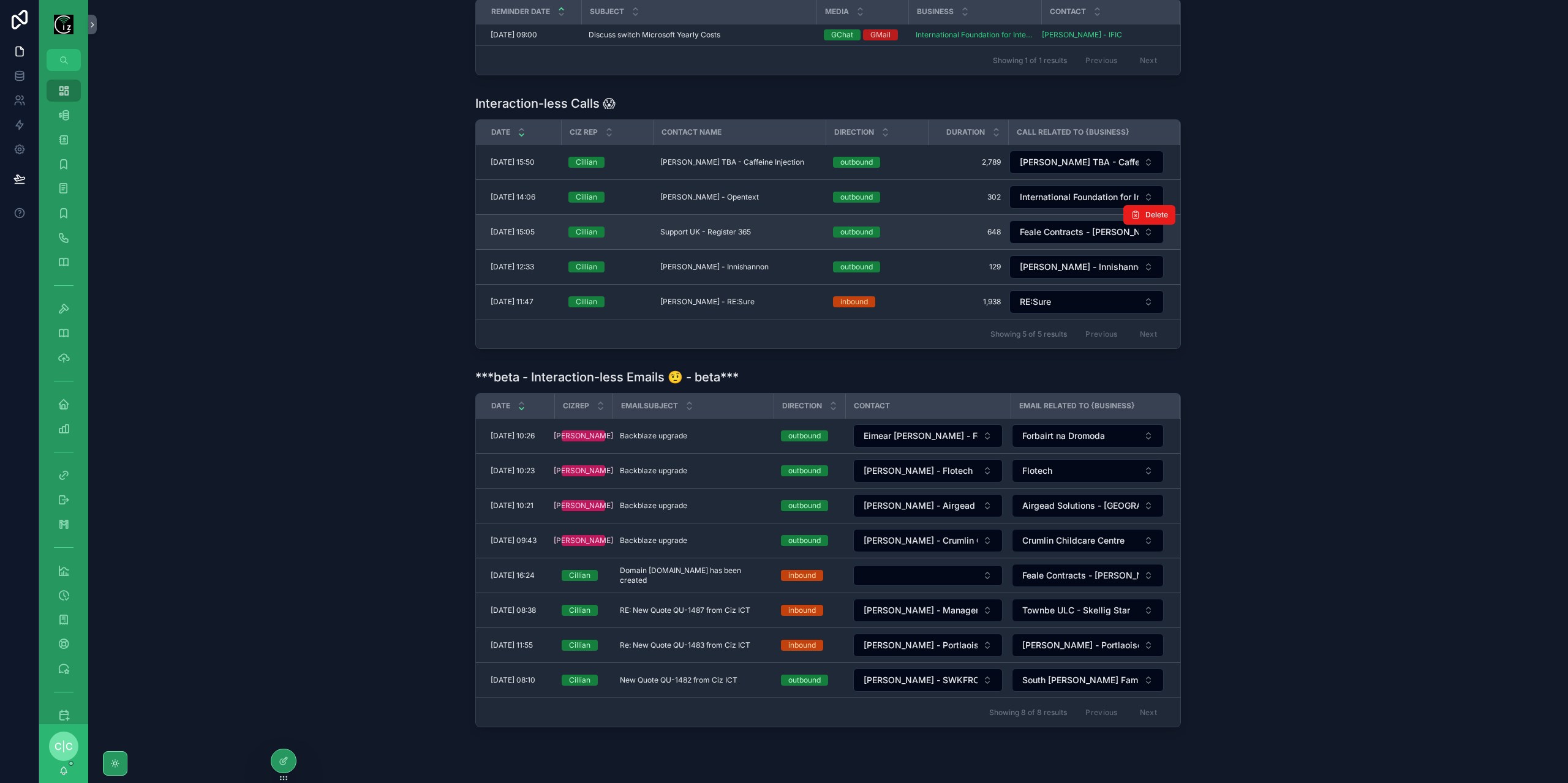
click at [740, 233] on td "Support UK - Register 365 Support UK - Register 365" at bounding box center [739, 232] width 172 height 35
click at [740, 228] on span "Support UK - Register 365" at bounding box center [705, 232] width 91 height 10
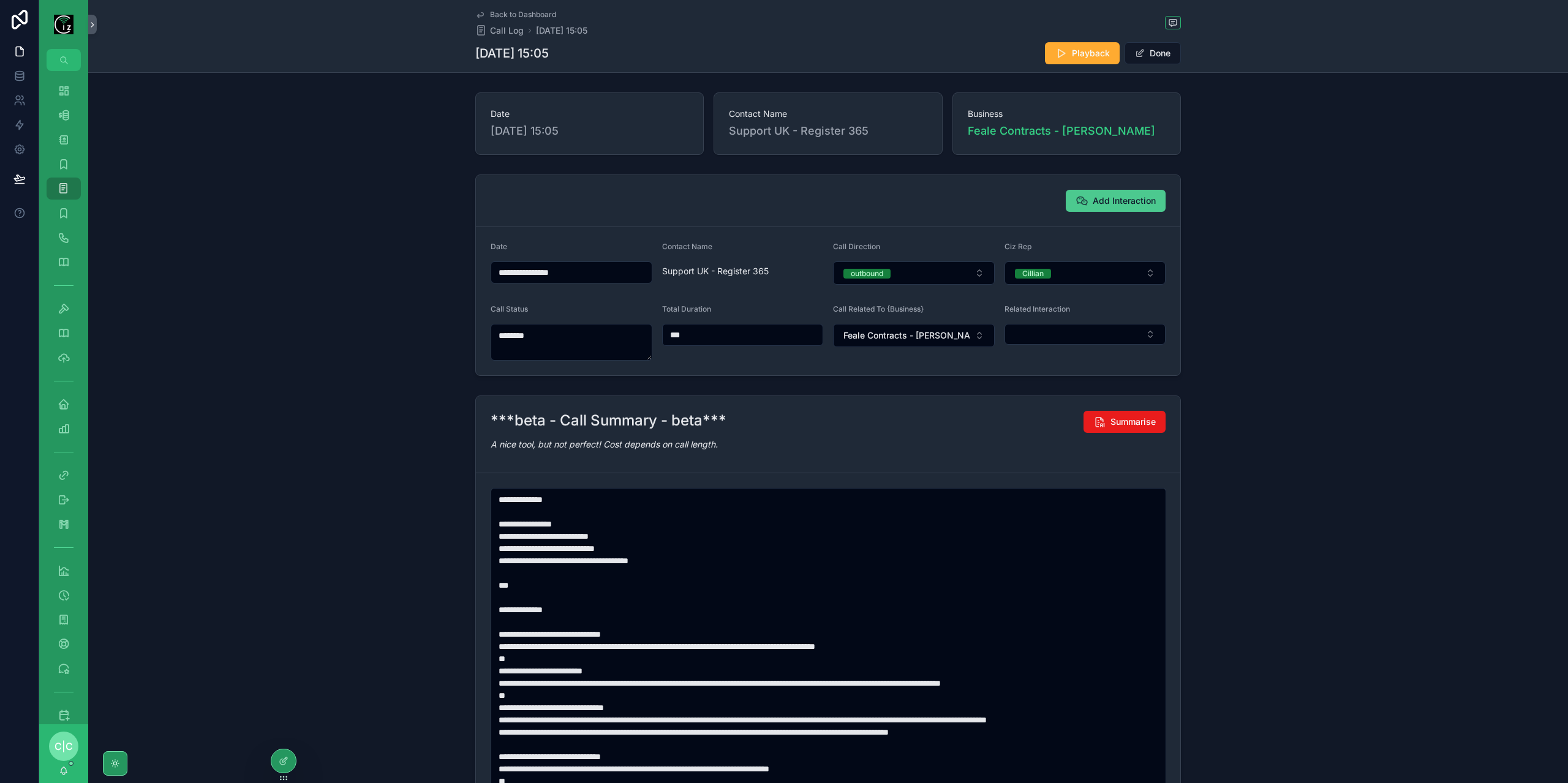
click at [1117, 207] on button "Add Interaction" at bounding box center [1115, 201] width 100 height 22
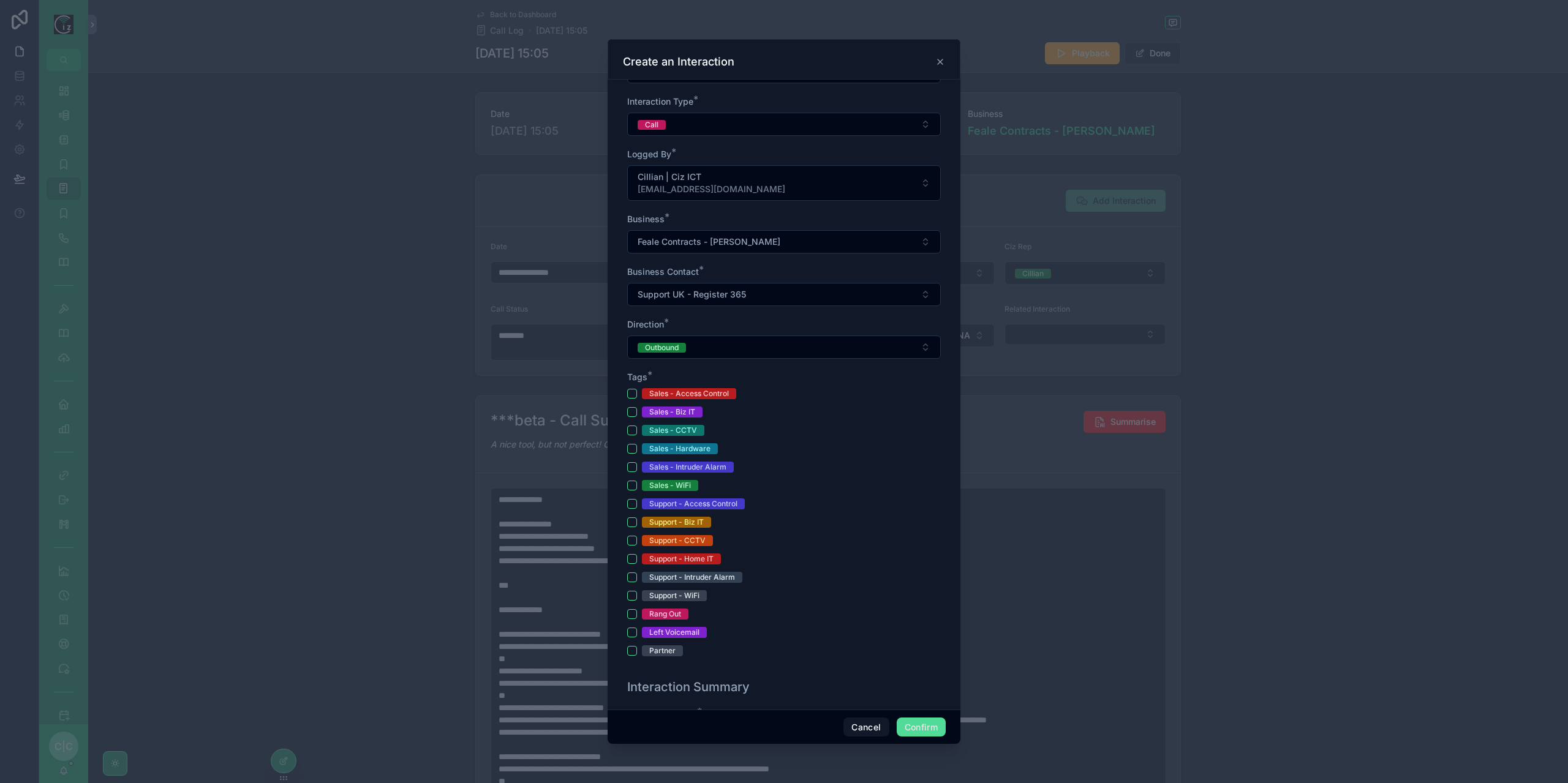
scroll to position [245, 0]
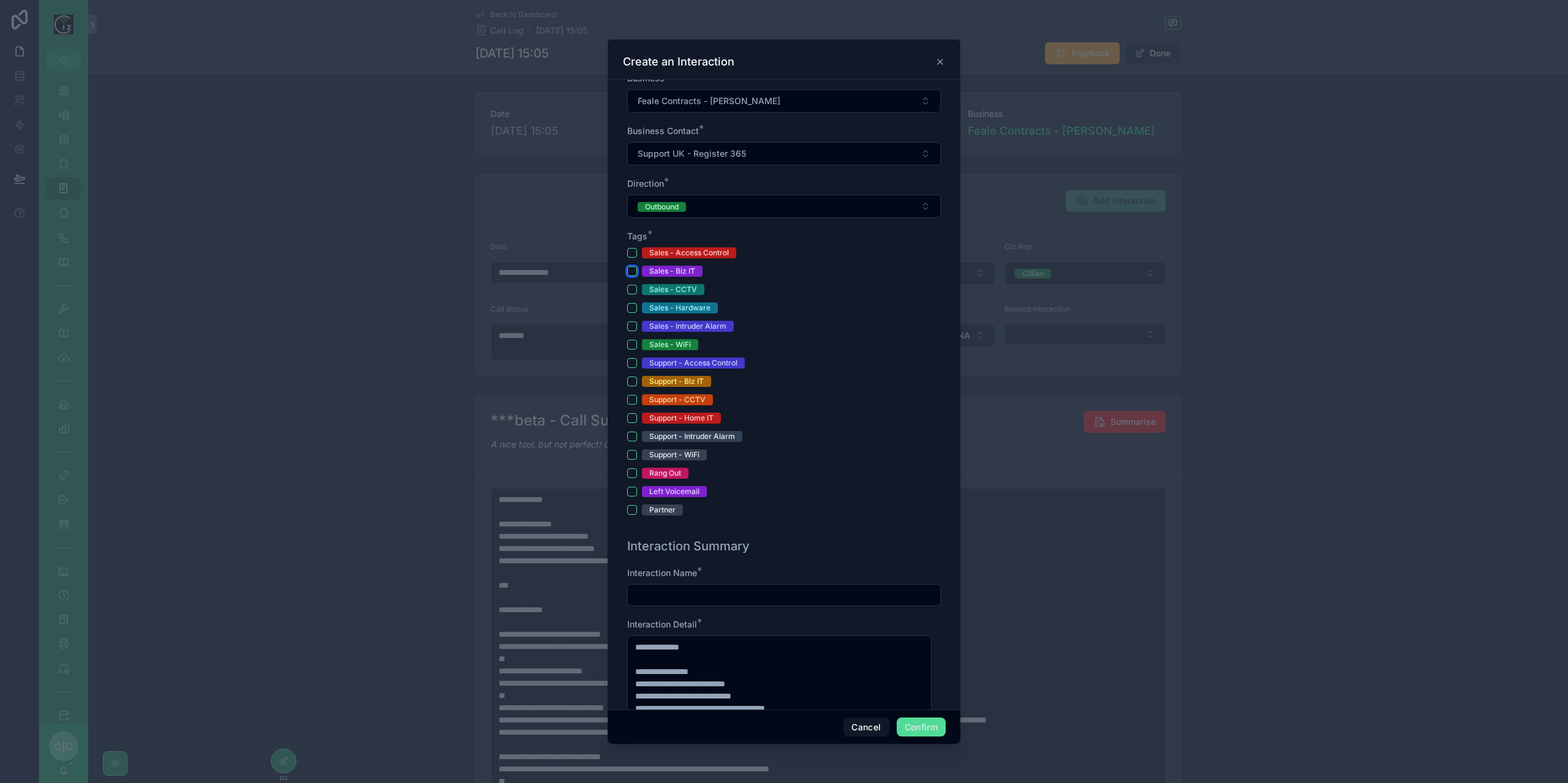
click at [629, 268] on button "Sales - Biz IT" at bounding box center [632, 271] width 10 height 10
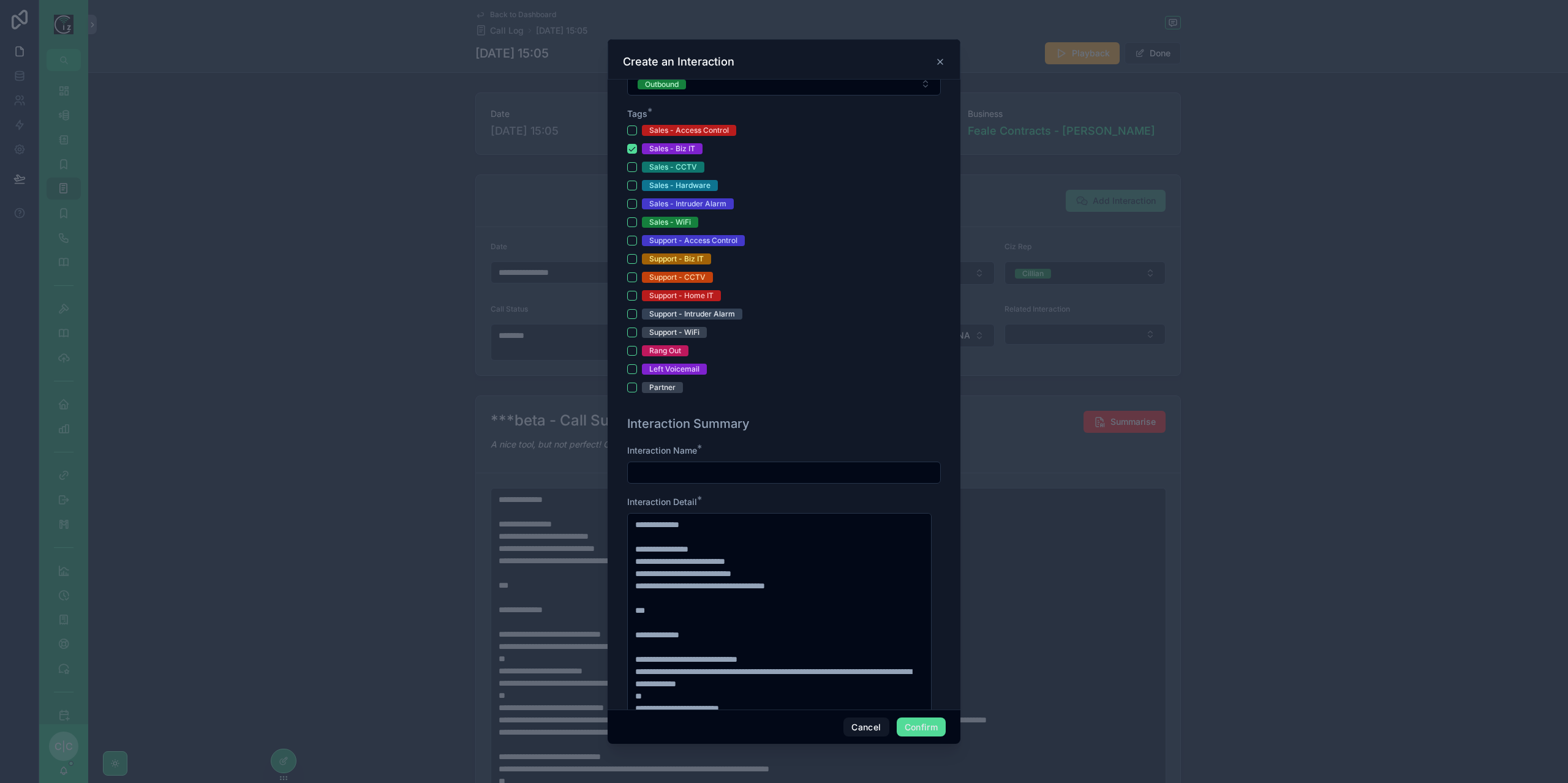
click at [739, 466] on input "text" at bounding box center [784, 472] width 313 height 17
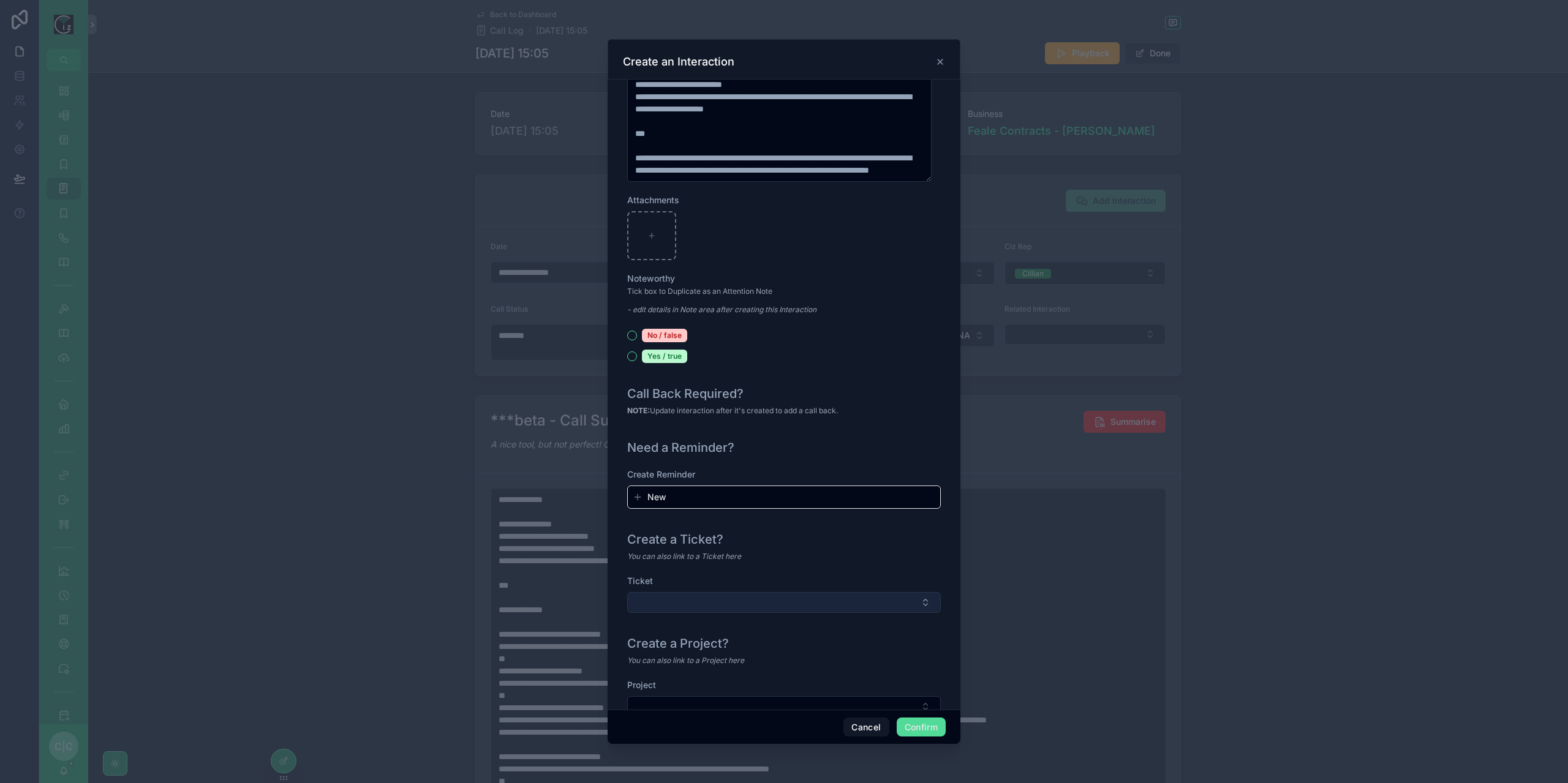
scroll to position [1106, 0]
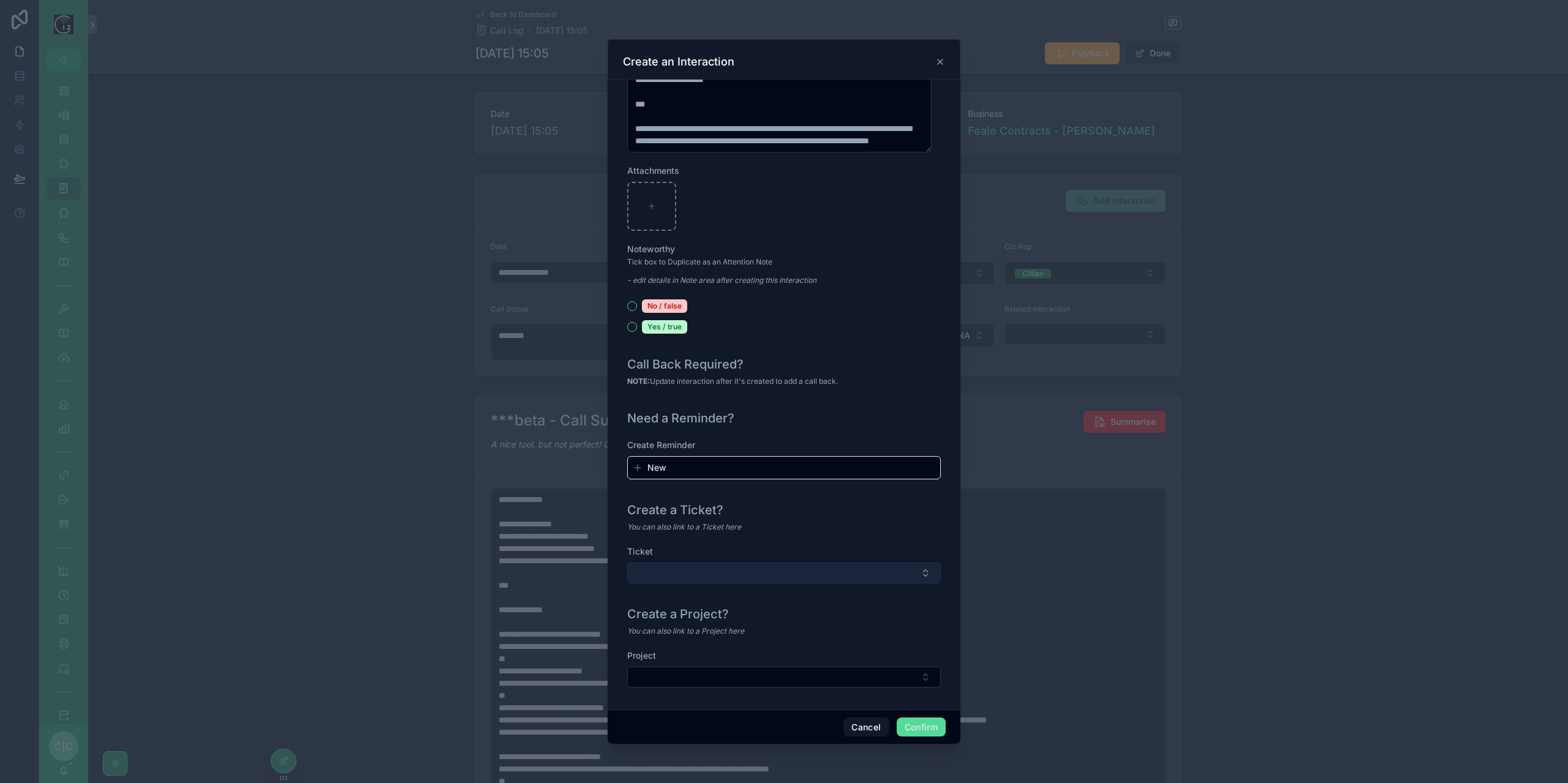
type input "**********"
click at [817, 563] on button "Select Button" at bounding box center [784, 574] width 313 height 21
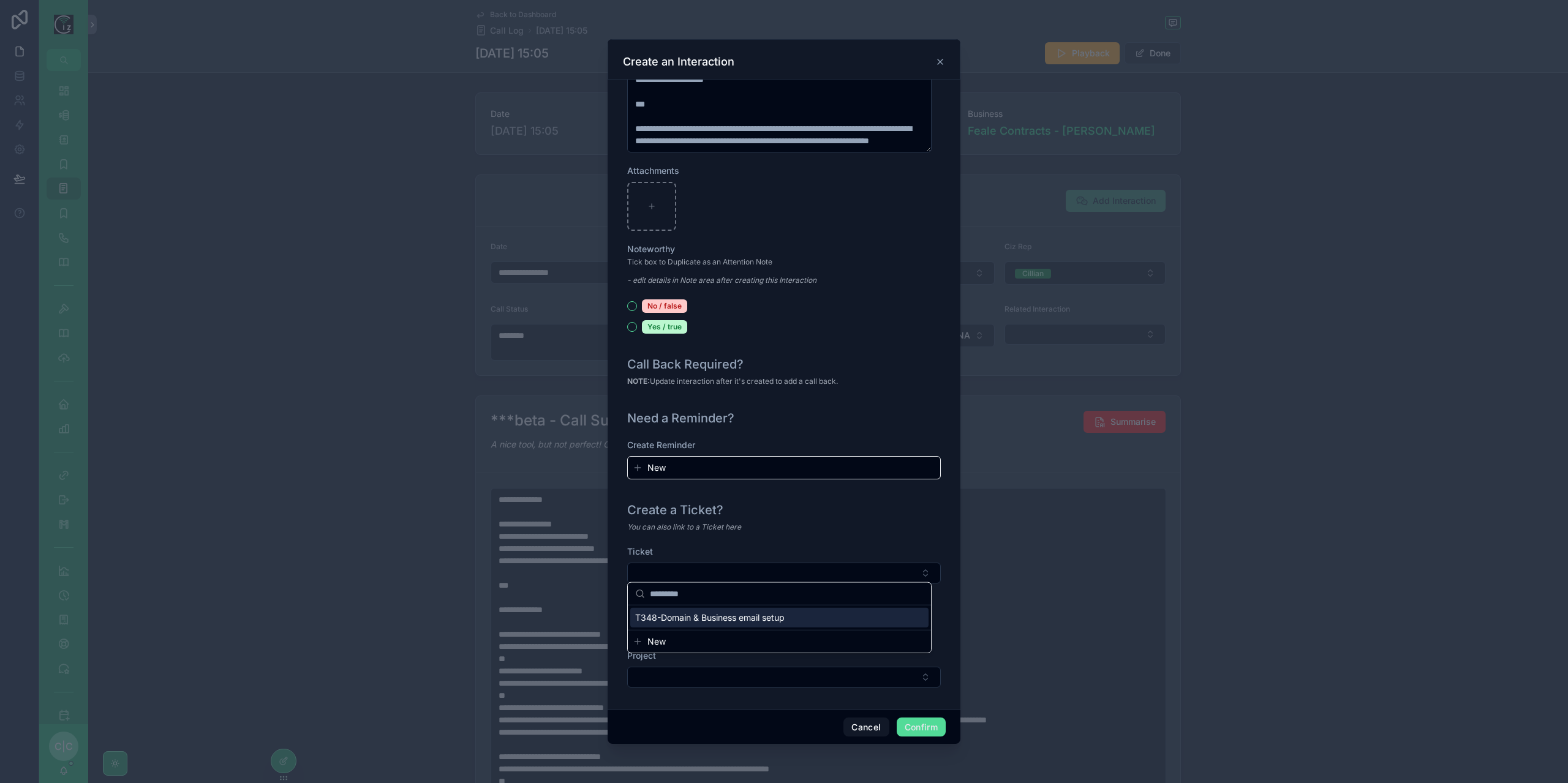
click at [728, 625] on div "T348-Domain & Business email setup" at bounding box center [779, 618] width 298 height 20
click at [929, 728] on button "Confirm" at bounding box center [921, 728] width 49 height 20
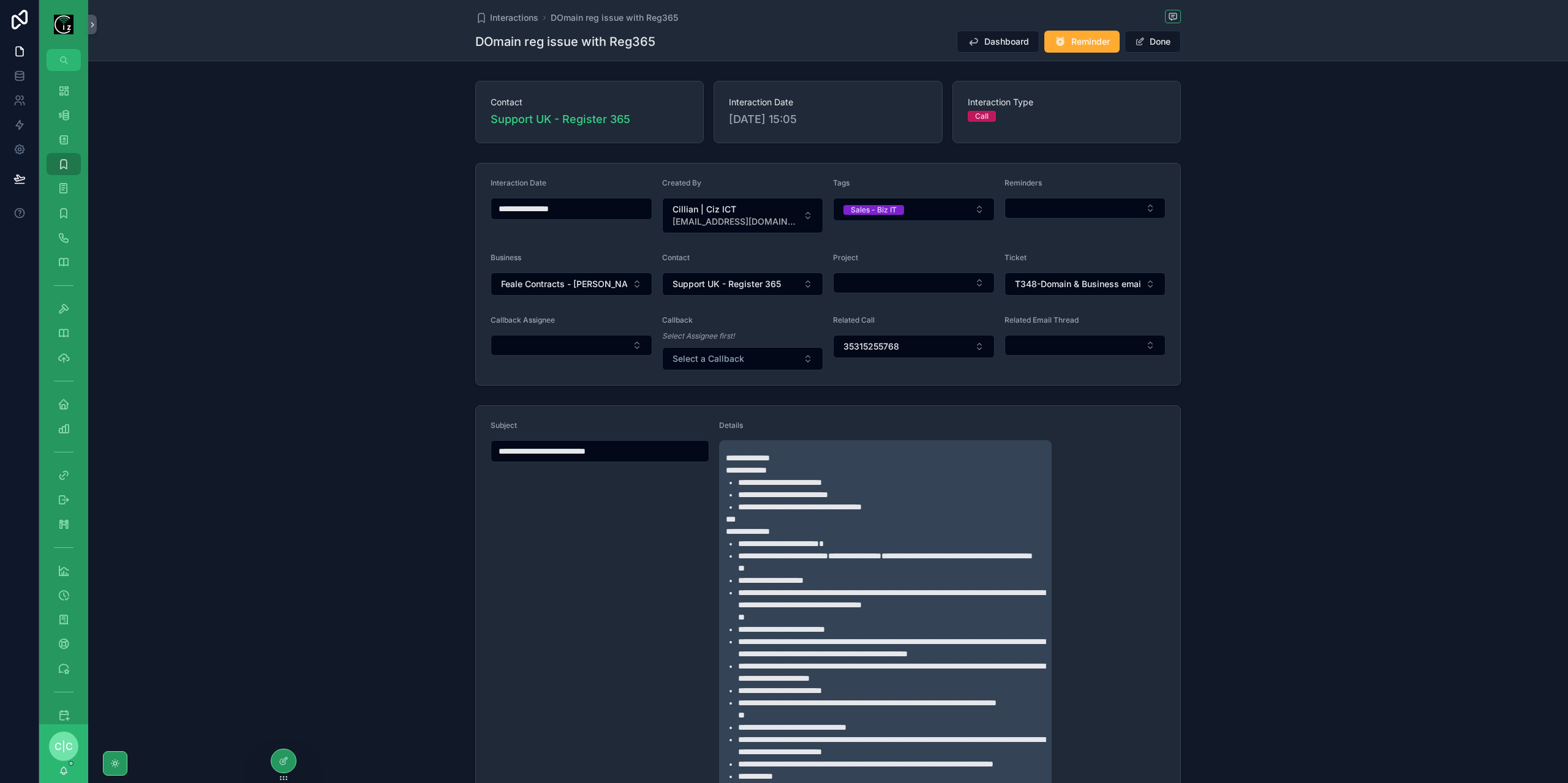
click at [508, 445] on input "**********" at bounding box center [600, 451] width 218 height 17
type input "**********"
click at [993, 37] on span "Dashboard" at bounding box center [1006, 42] width 45 height 13
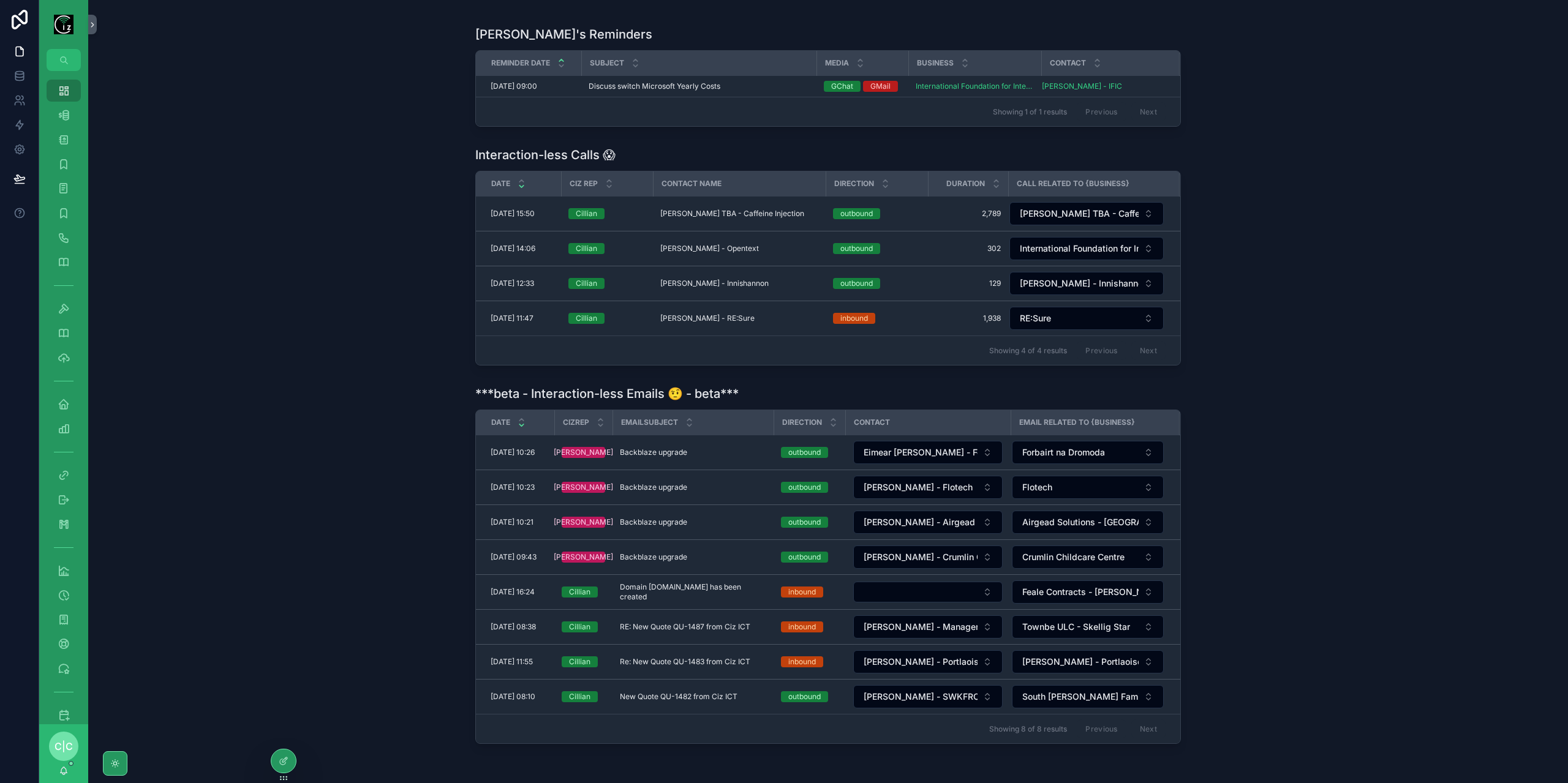
scroll to position [368, 0]
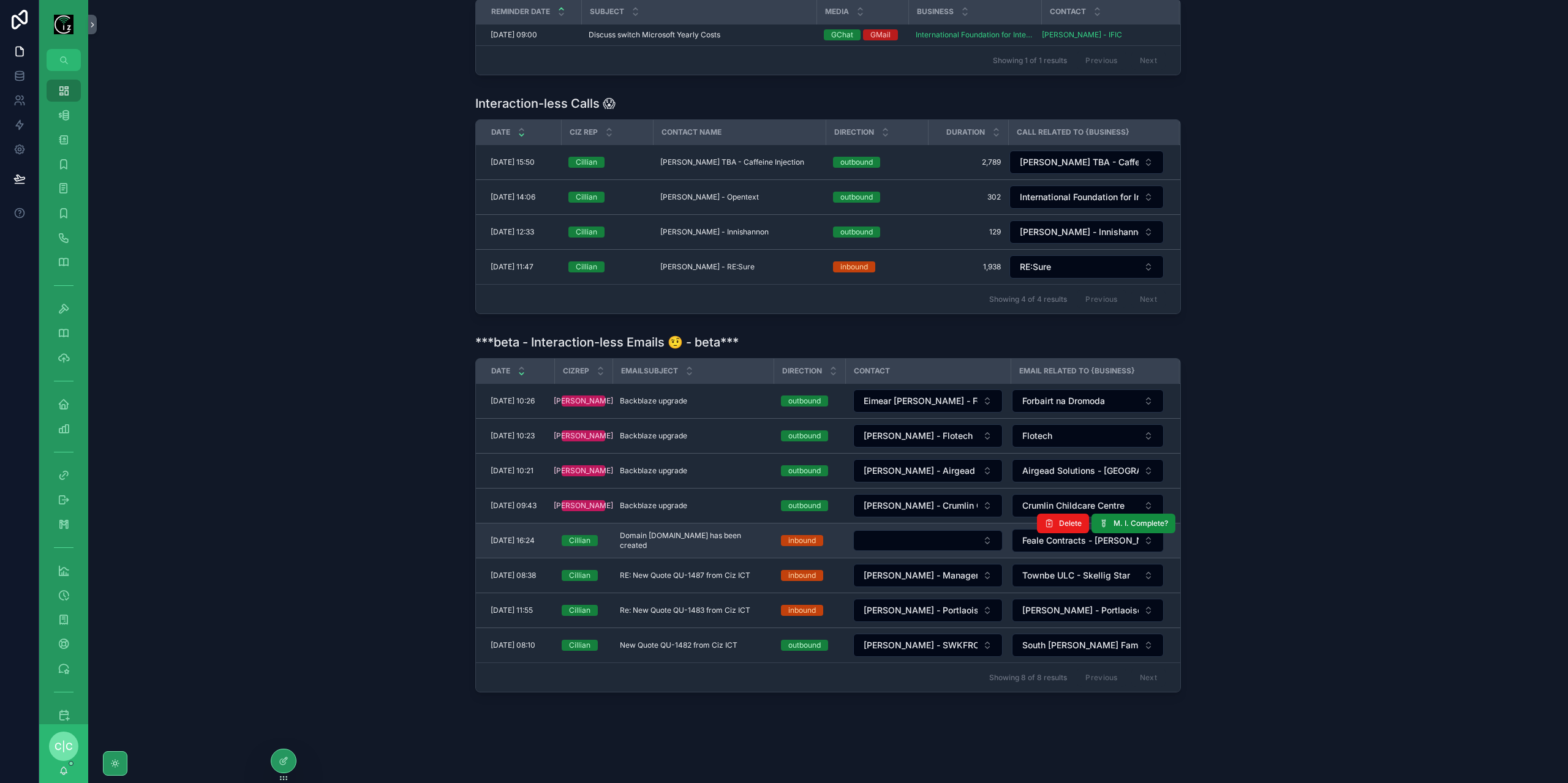
click at [689, 532] on span "Domain [DOMAIN_NAME] has been created" at bounding box center [693, 541] width 147 height 20
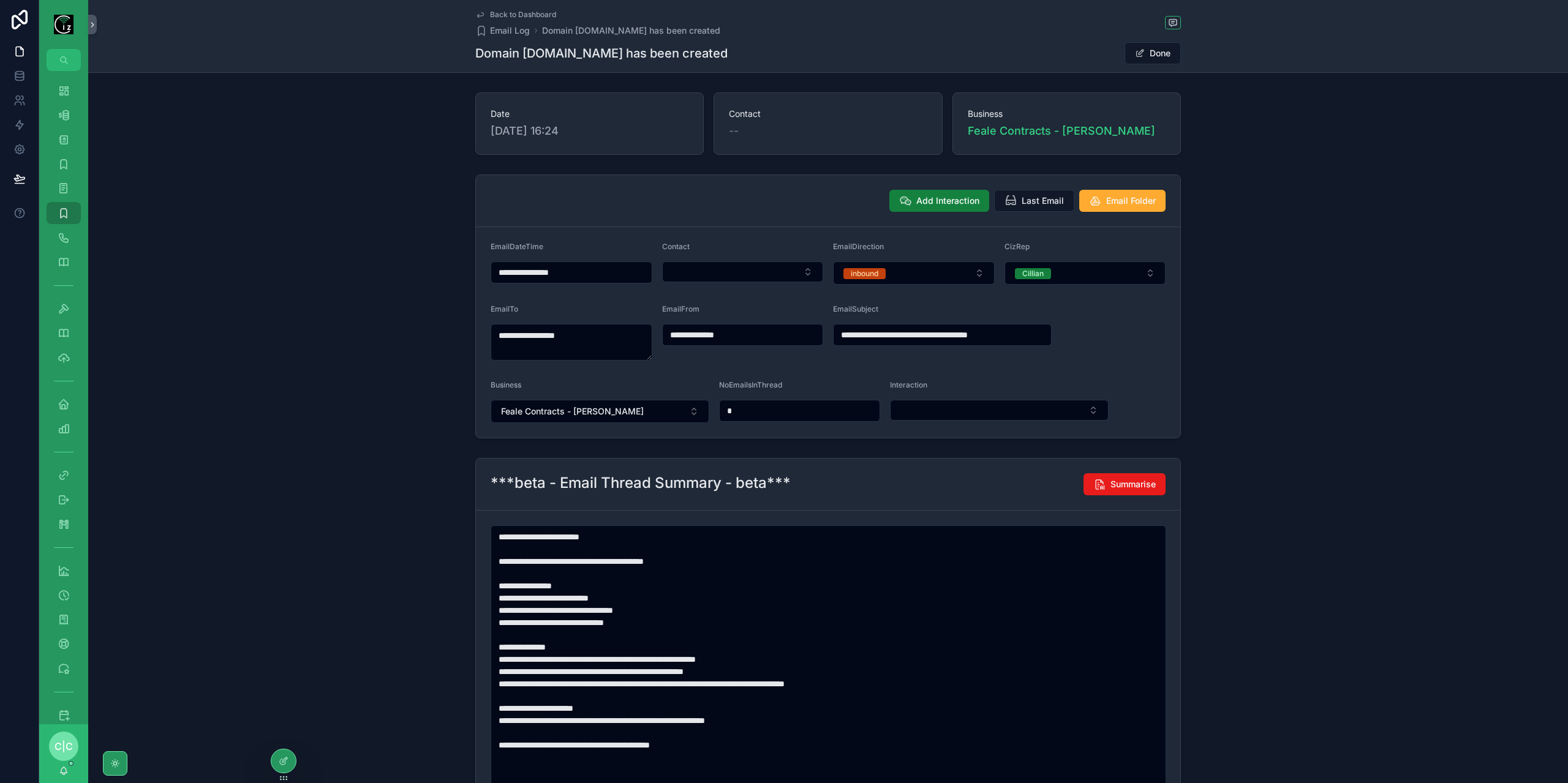
click at [946, 204] on span "Add Interaction" at bounding box center [948, 201] width 63 height 13
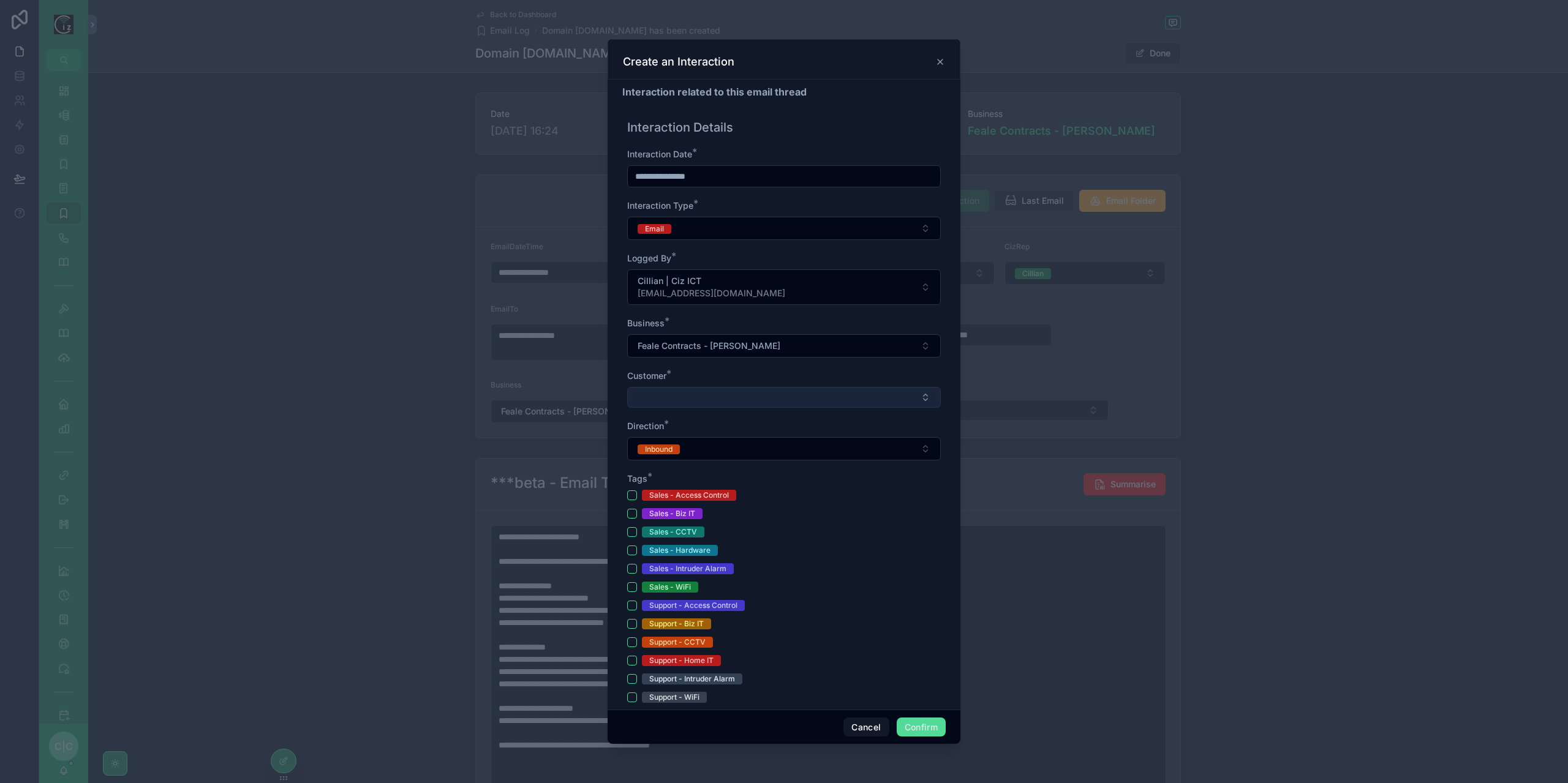
click at [764, 395] on button "Select Button" at bounding box center [784, 398] width 313 height 21
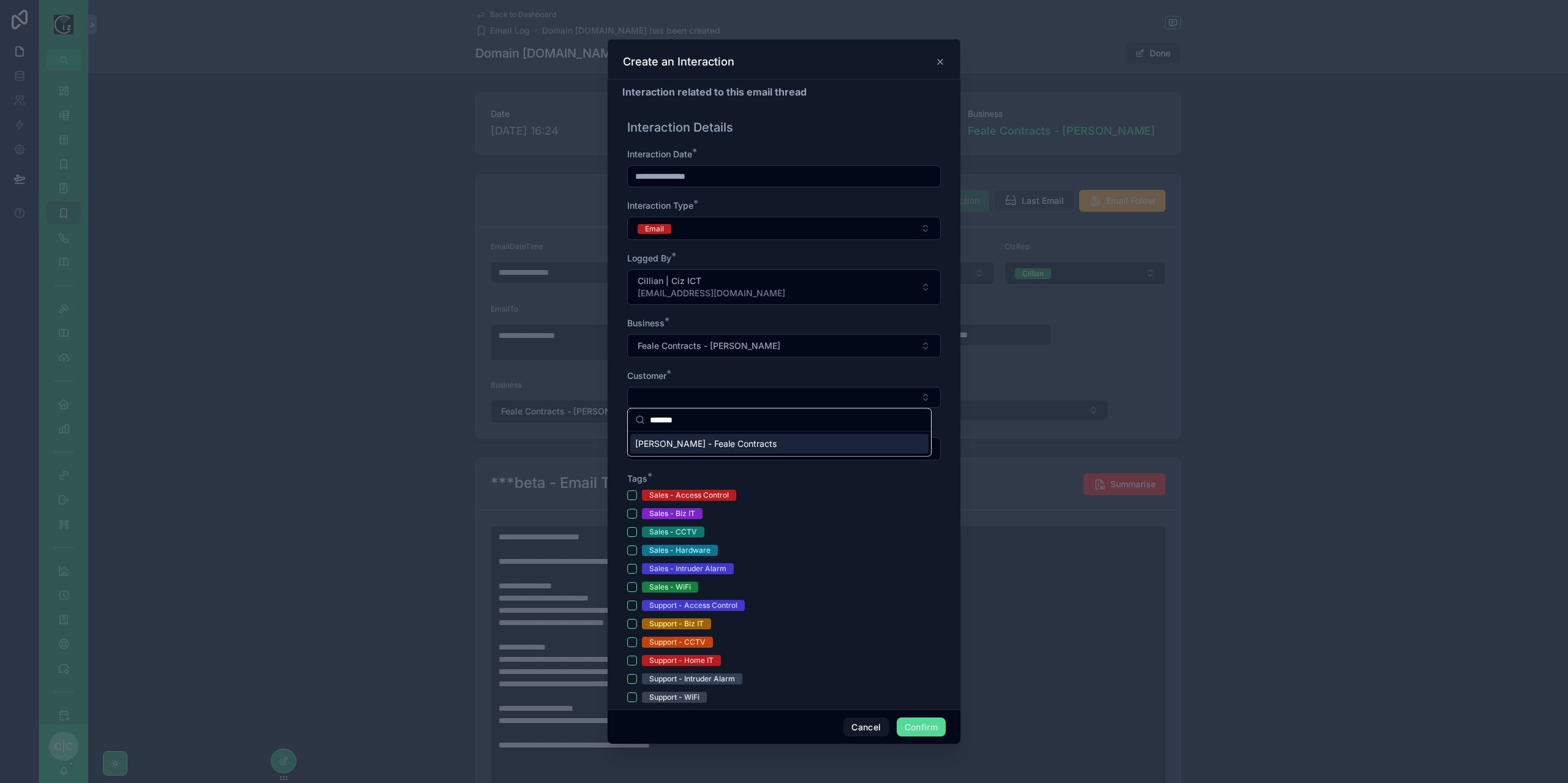
type input "*******"
click at [736, 445] on span "[PERSON_NAME] - Feale Contracts" at bounding box center [705, 444] width 142 height 13
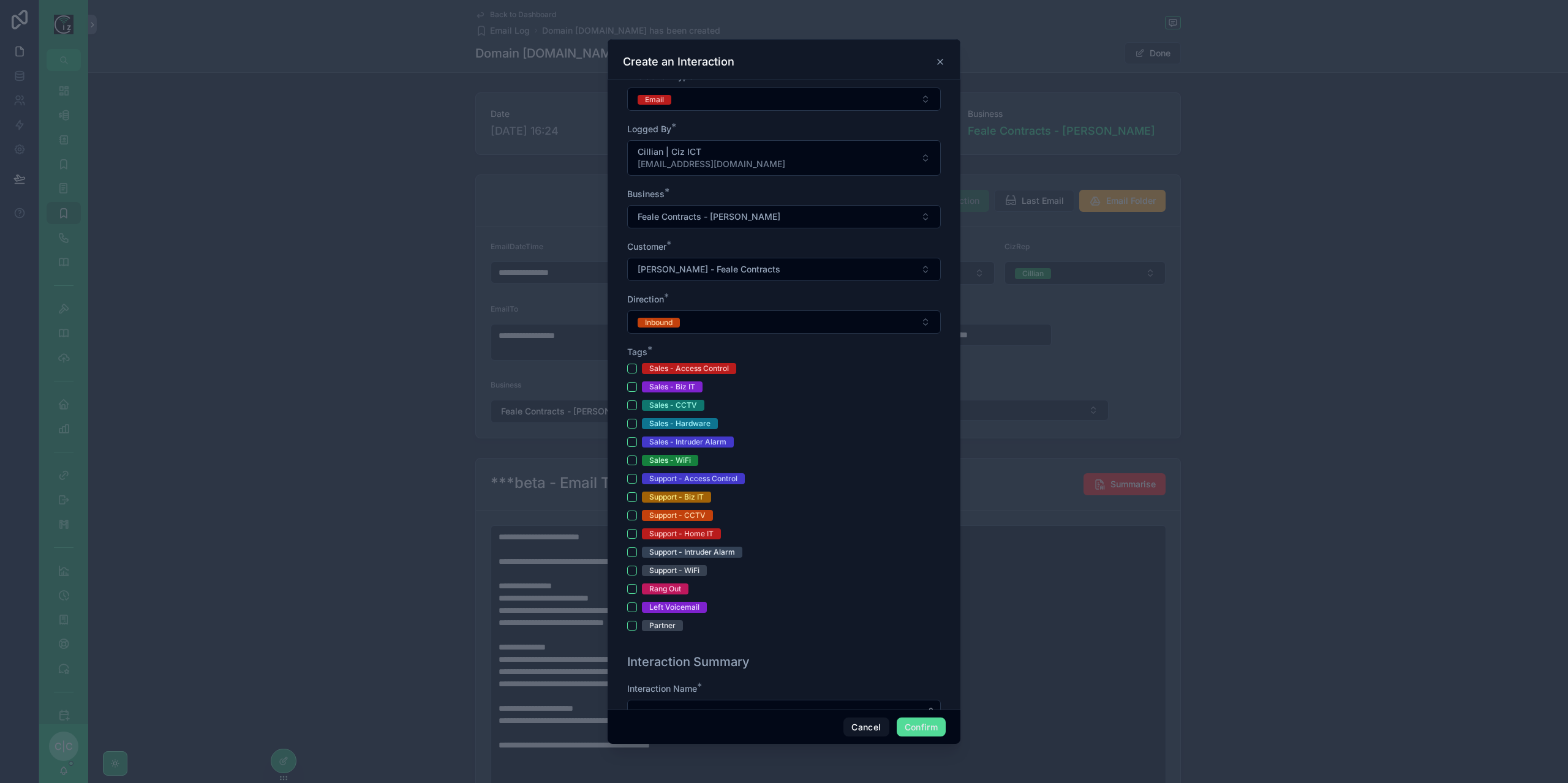
scroll to position [184, 0]
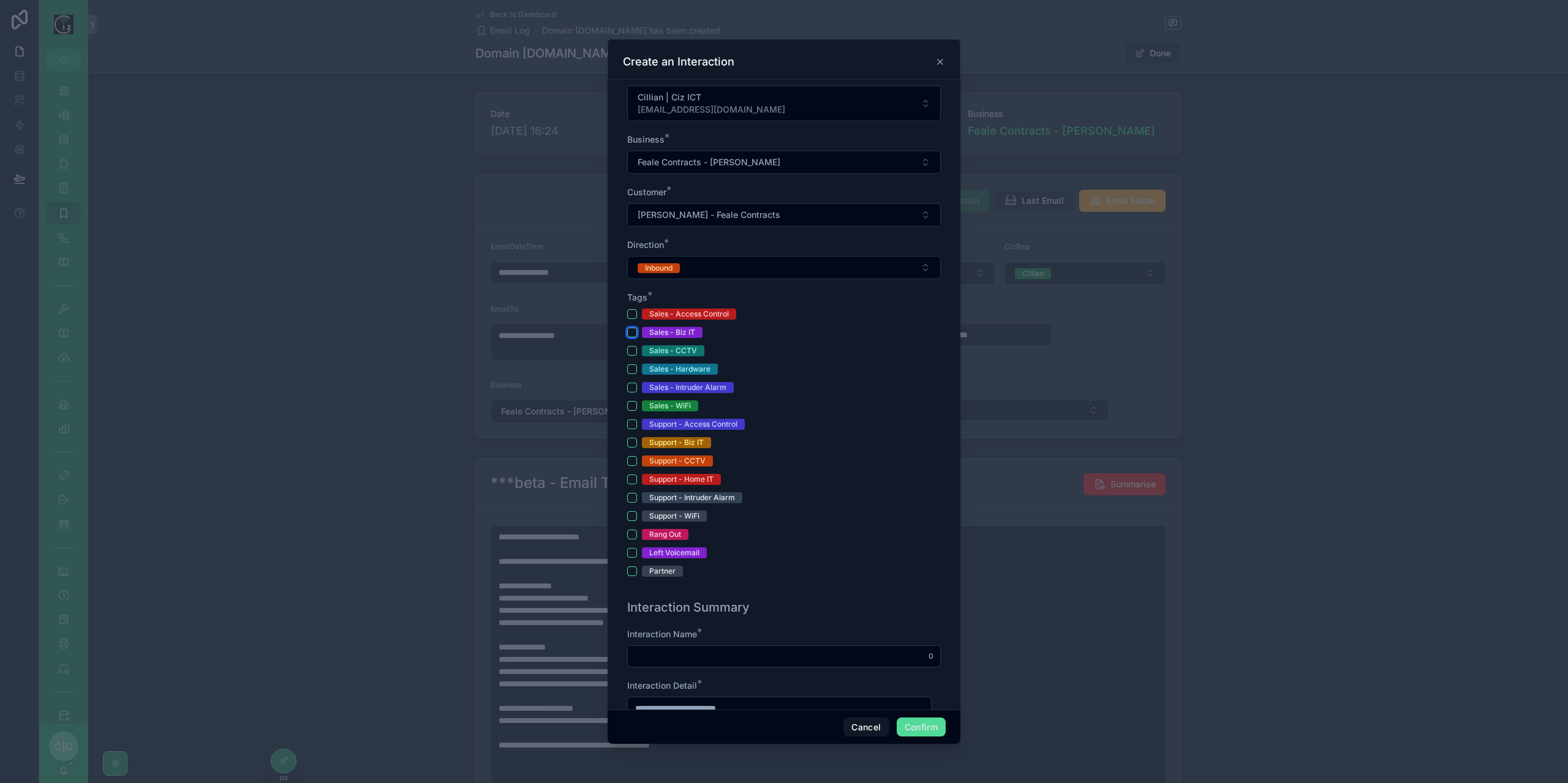
click at [633, 329] on button "Sales - Biz IT" at bounding box center [632, 333] width 10 height 10
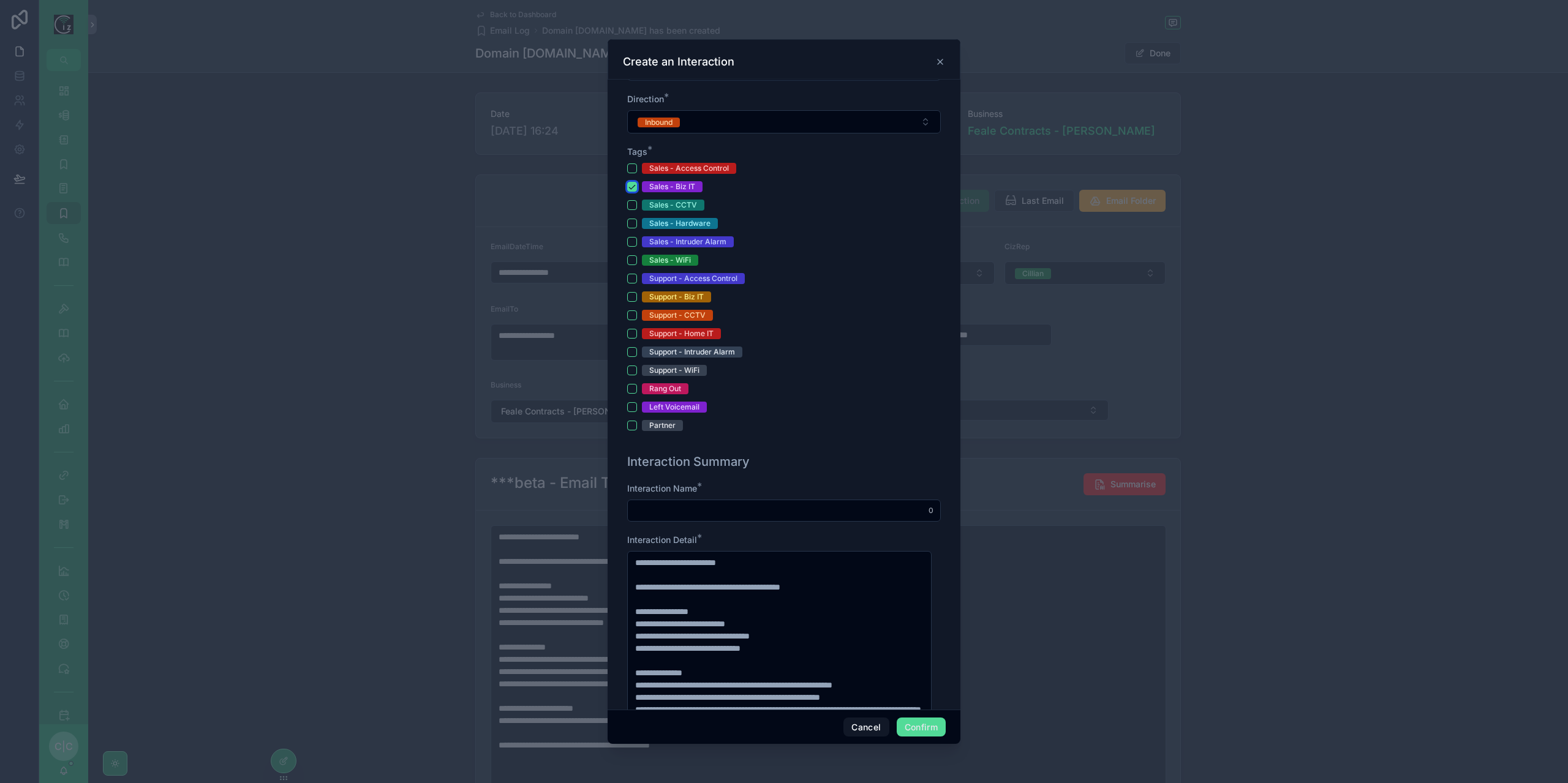
scroll to position [490, 0]
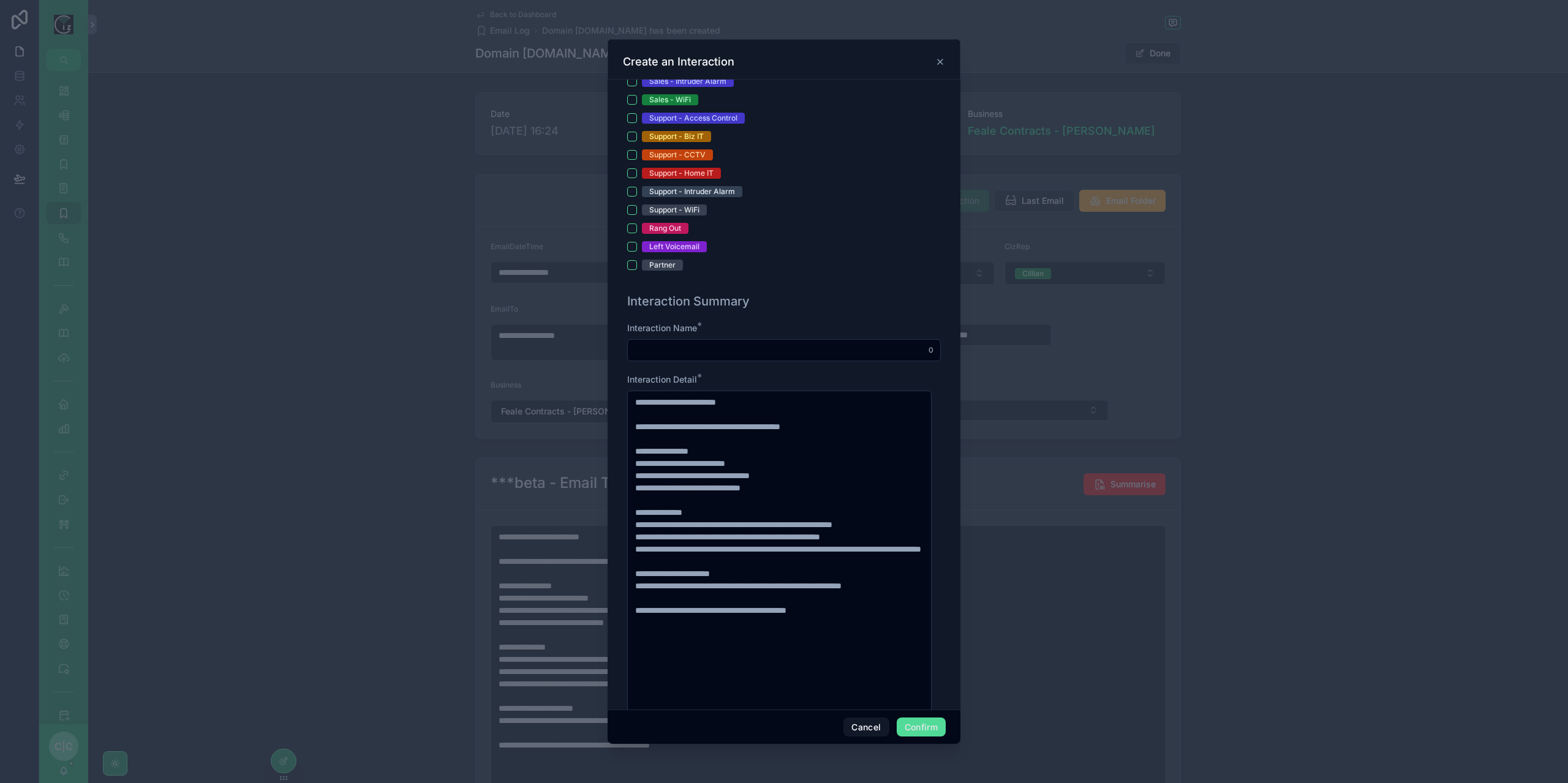
click at [770, 346] on input "text" at bounding box center [784, 350] width 313 height 17
click at [645, 349] on input "**********" at bounding box center [784, 350] width 313 height 17
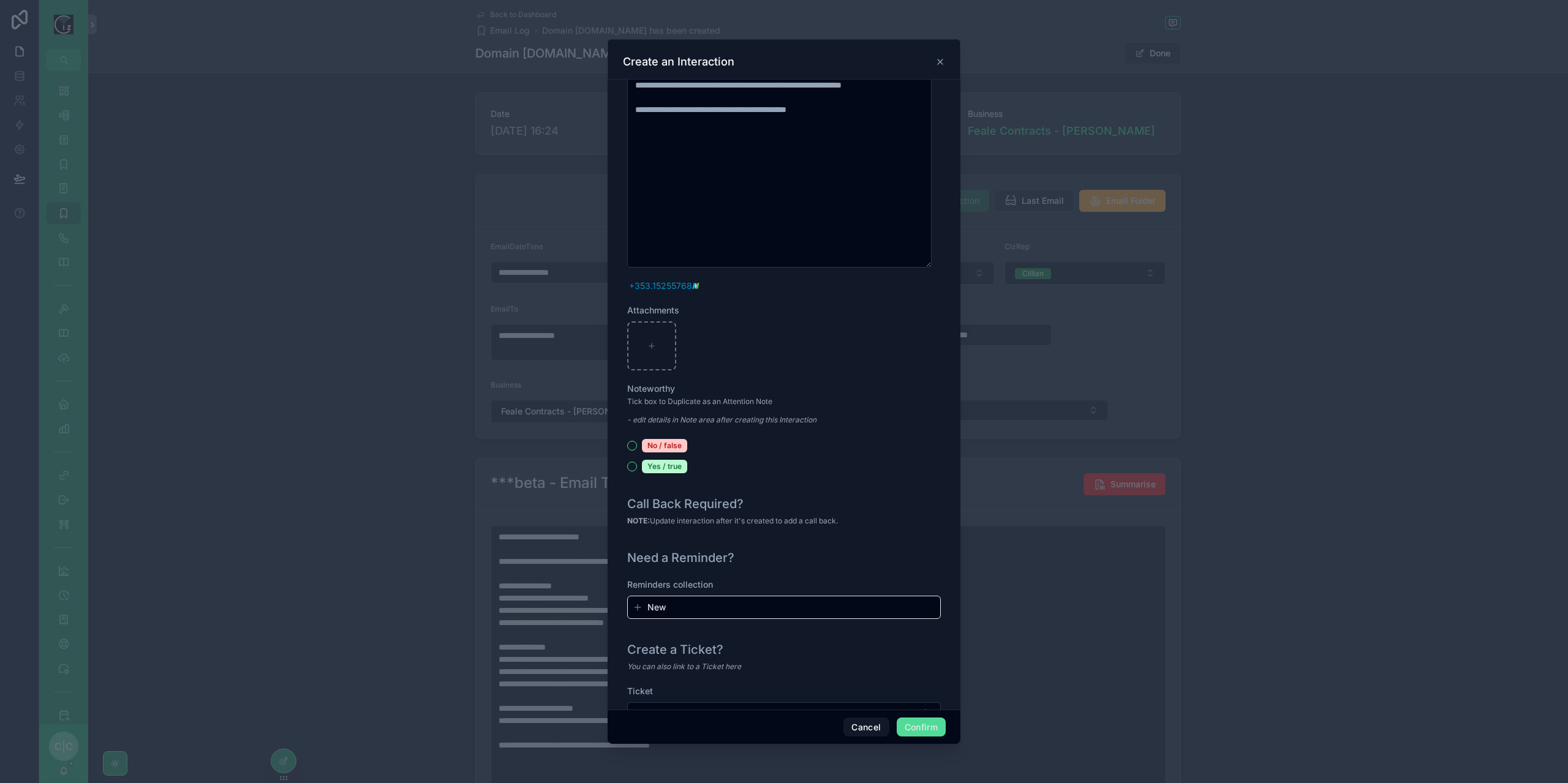
scroll to position [1131, 0]
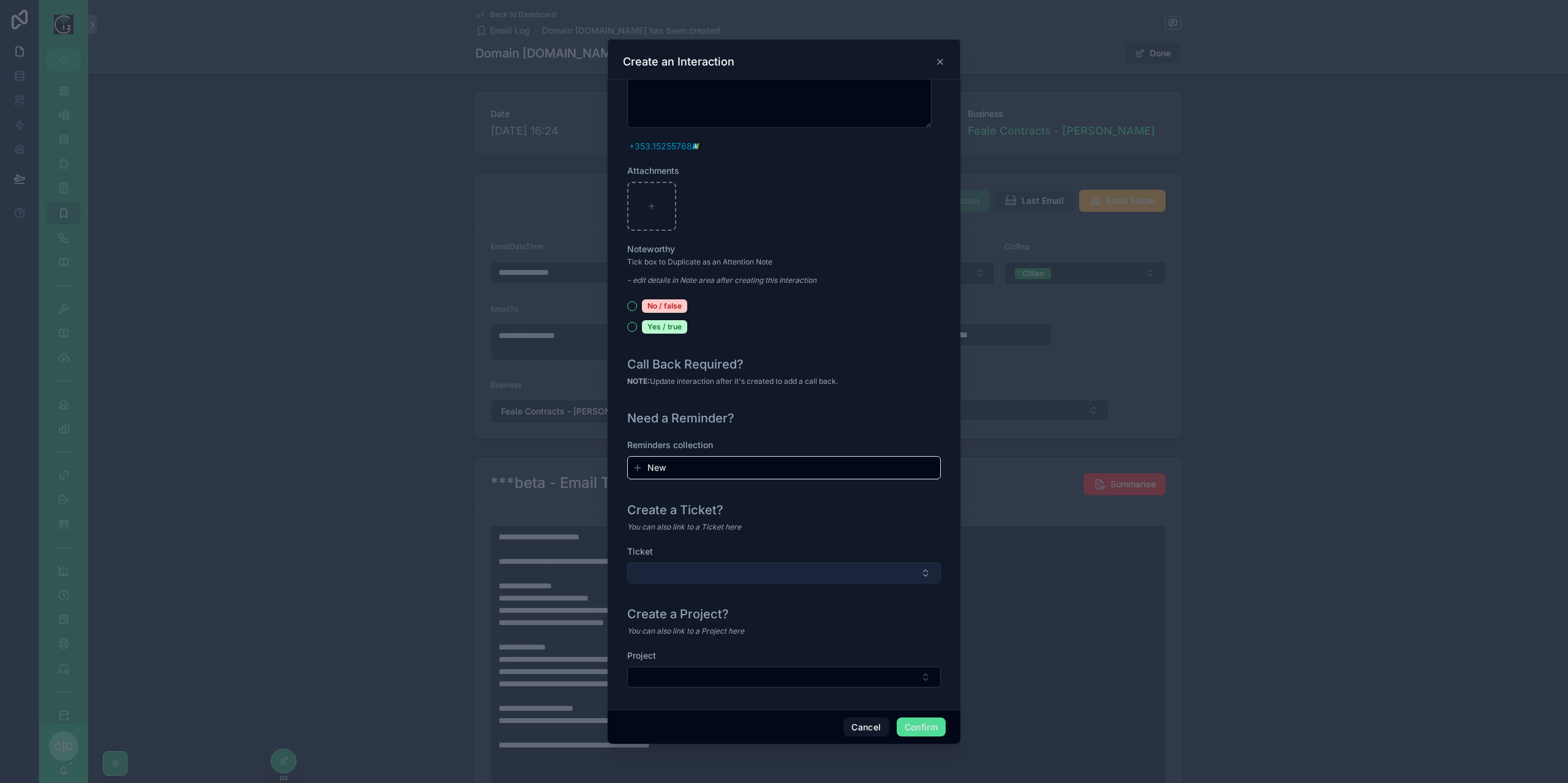
type input "**********"
click at [839, 563] on button "Select Button" at bounding box center [784, 574] width 313 height 21
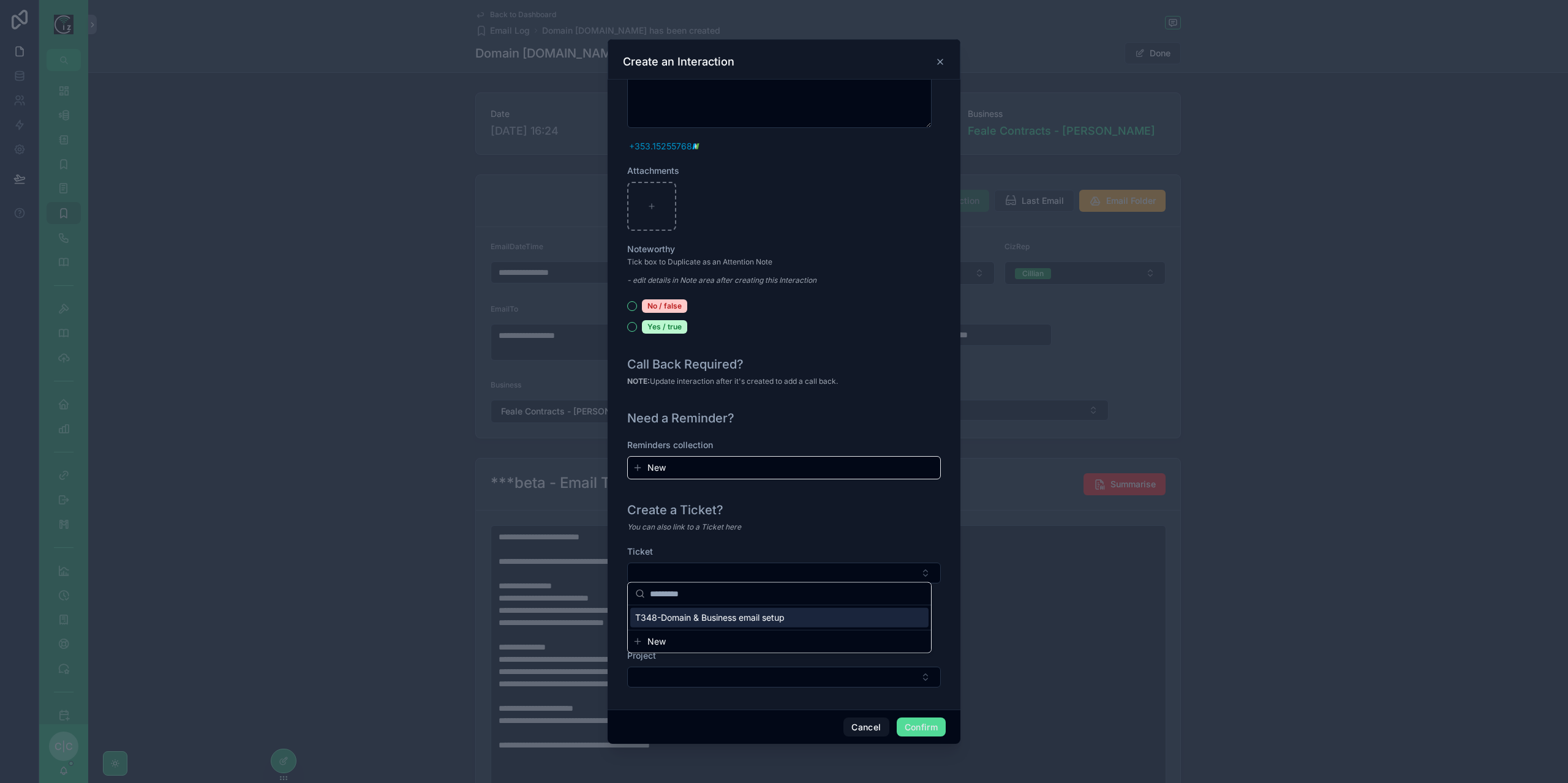
click at [742, 620] on span "T348-Domain & Business email setup" at bounding box center [710, 618] width 149 height 13
click at [921, 733] on button "Confirm" at bounding box center [921, 728] width 49 height 20
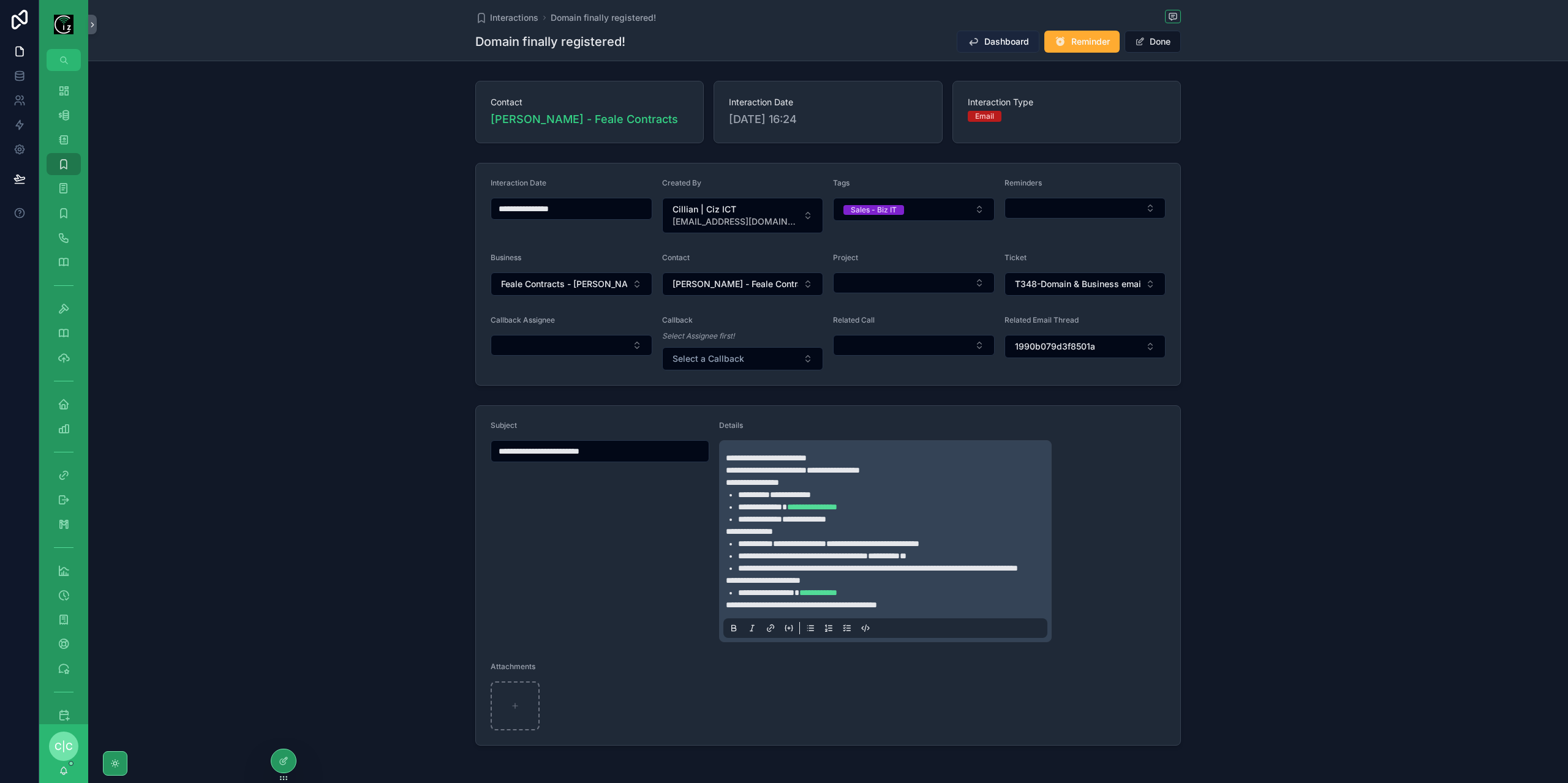
click at [999, 47] on span "Dashboard" at bounding box center [1006, 42] width 45 height 13
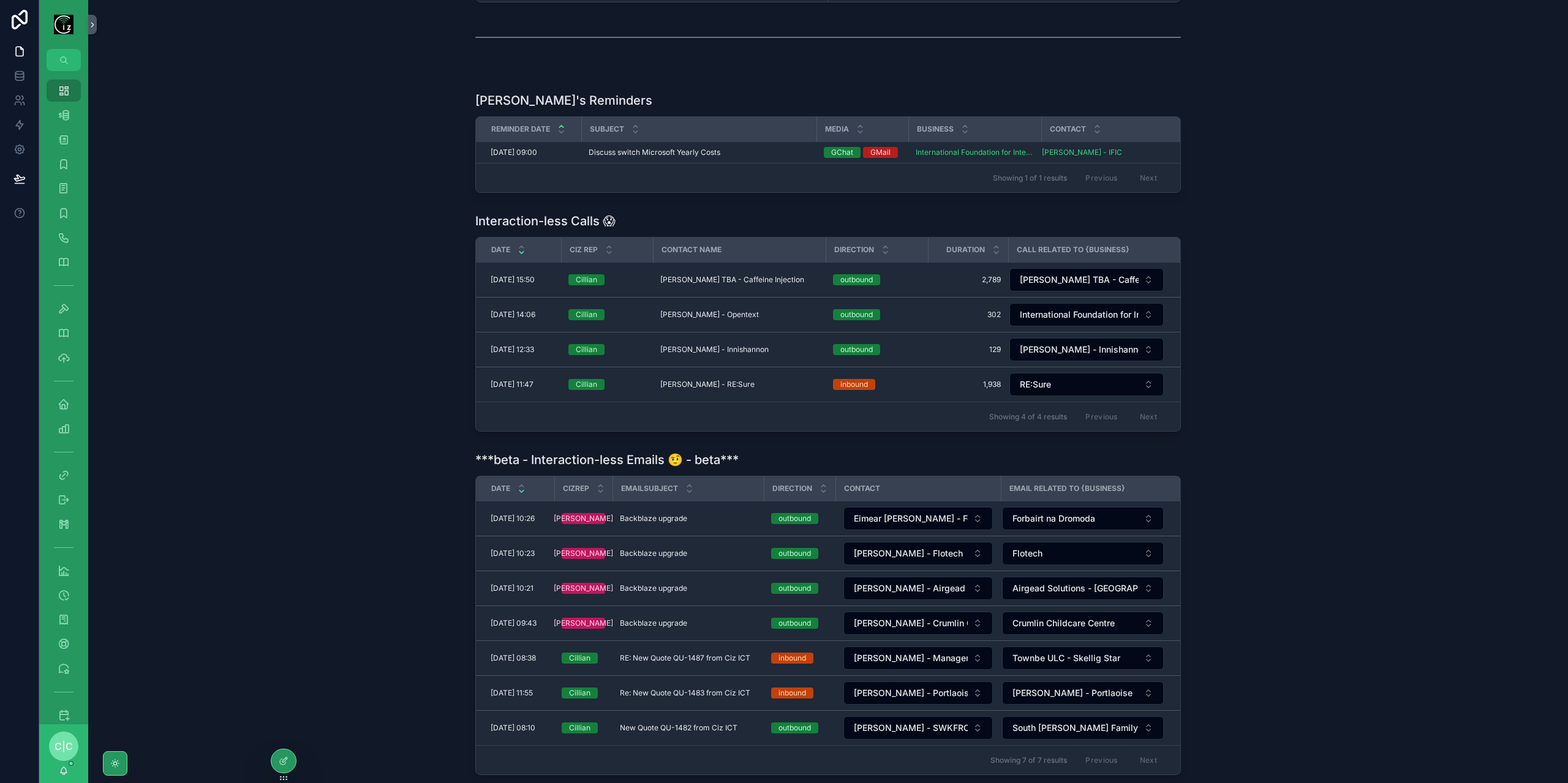
scroll to position [335, 0]
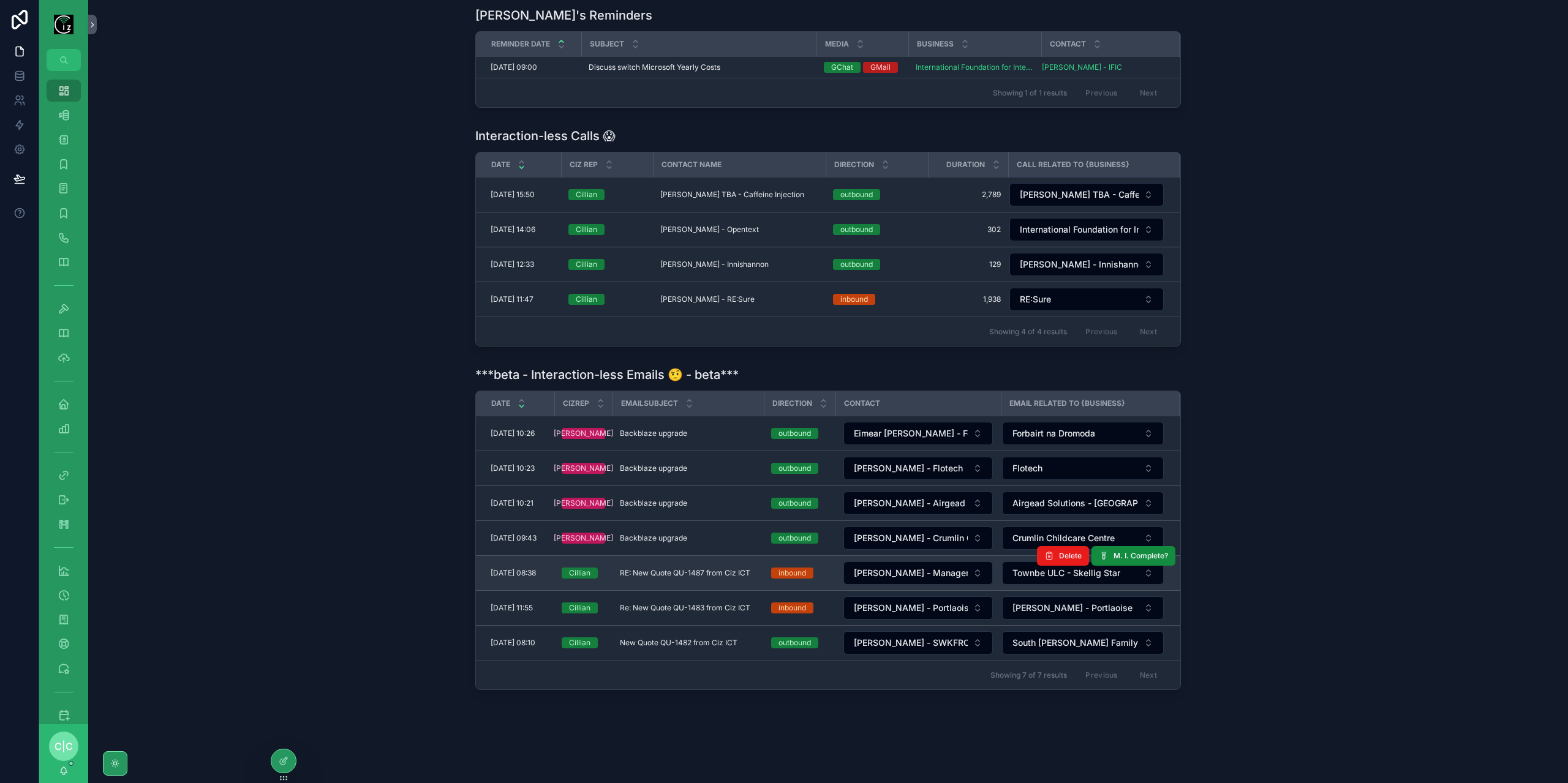
click at [725, 571] on td "RE: New Quote QU-1487 from Ciz ICT RE: New Quote QU-1487 from Ciz ICT" at bounding box center [688, 574] width 151 height 35
click at [720, 568] on span "RE: New Quote QU-1487 from Ciz ICT" at bounding box center [685, 573] width 130 height 10
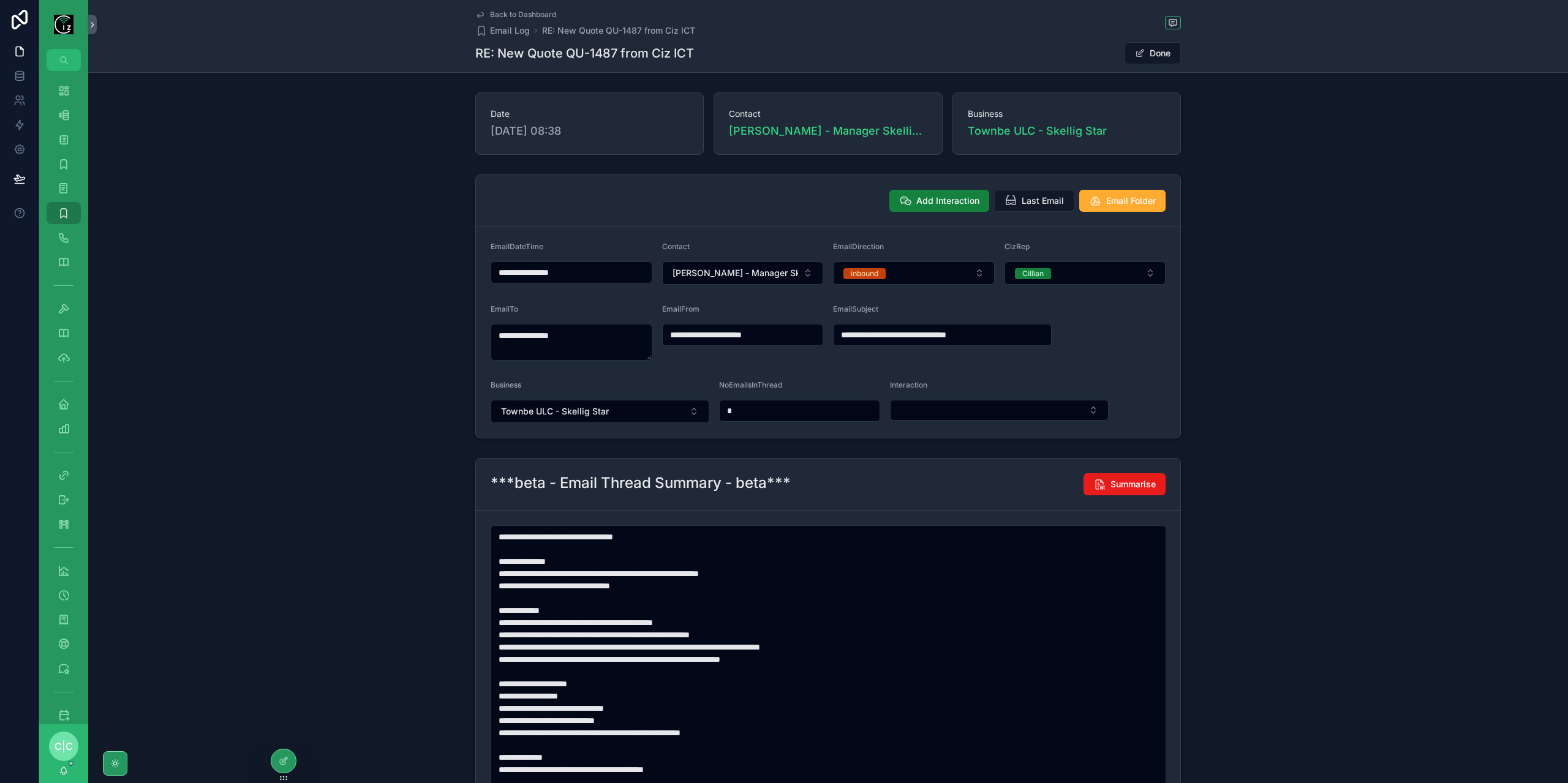
click at [937, 200] on span "Add Interaction" at bounding box center [948, 201] width 63 height 13
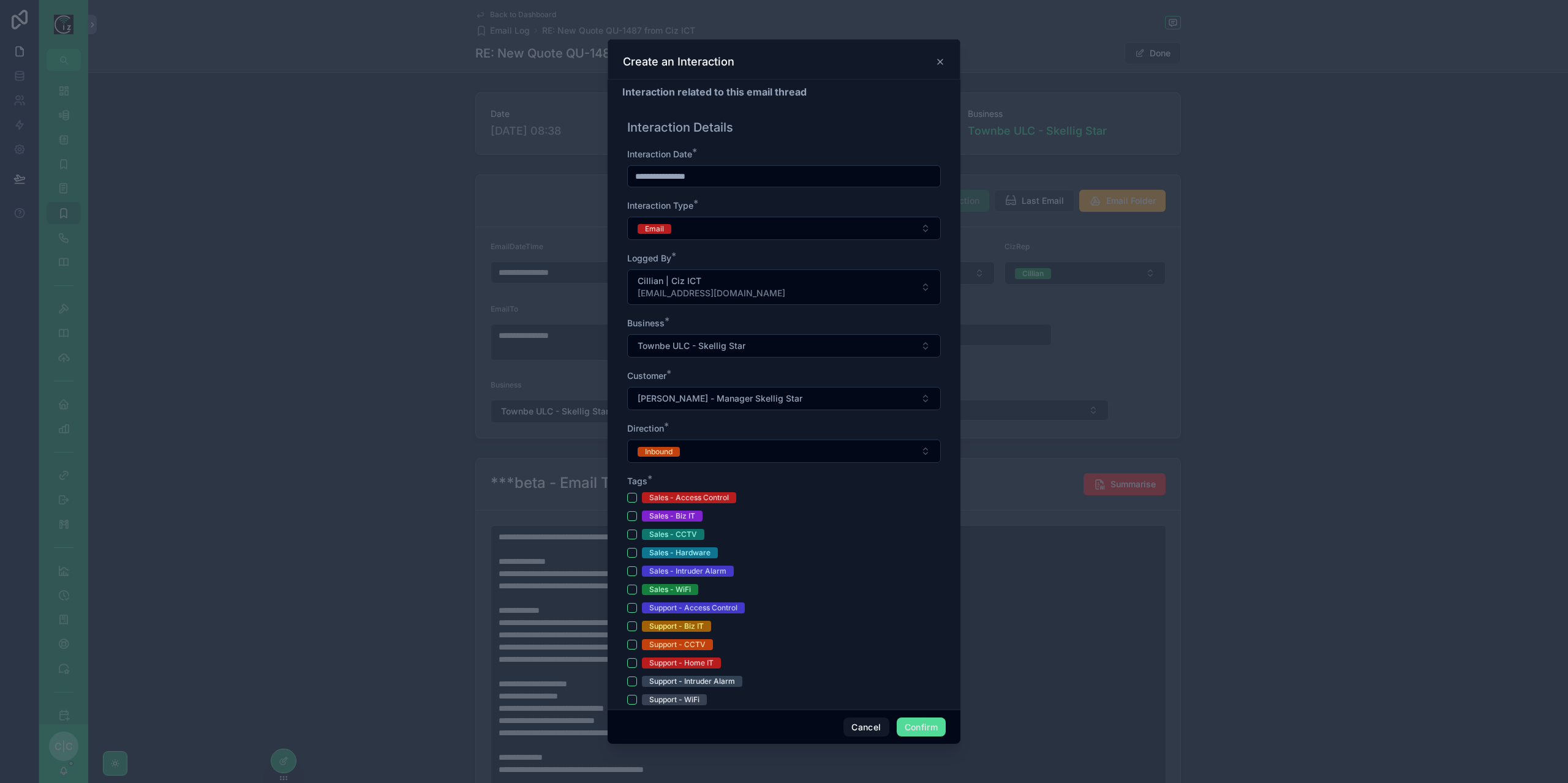
scroll to position [123, 0]
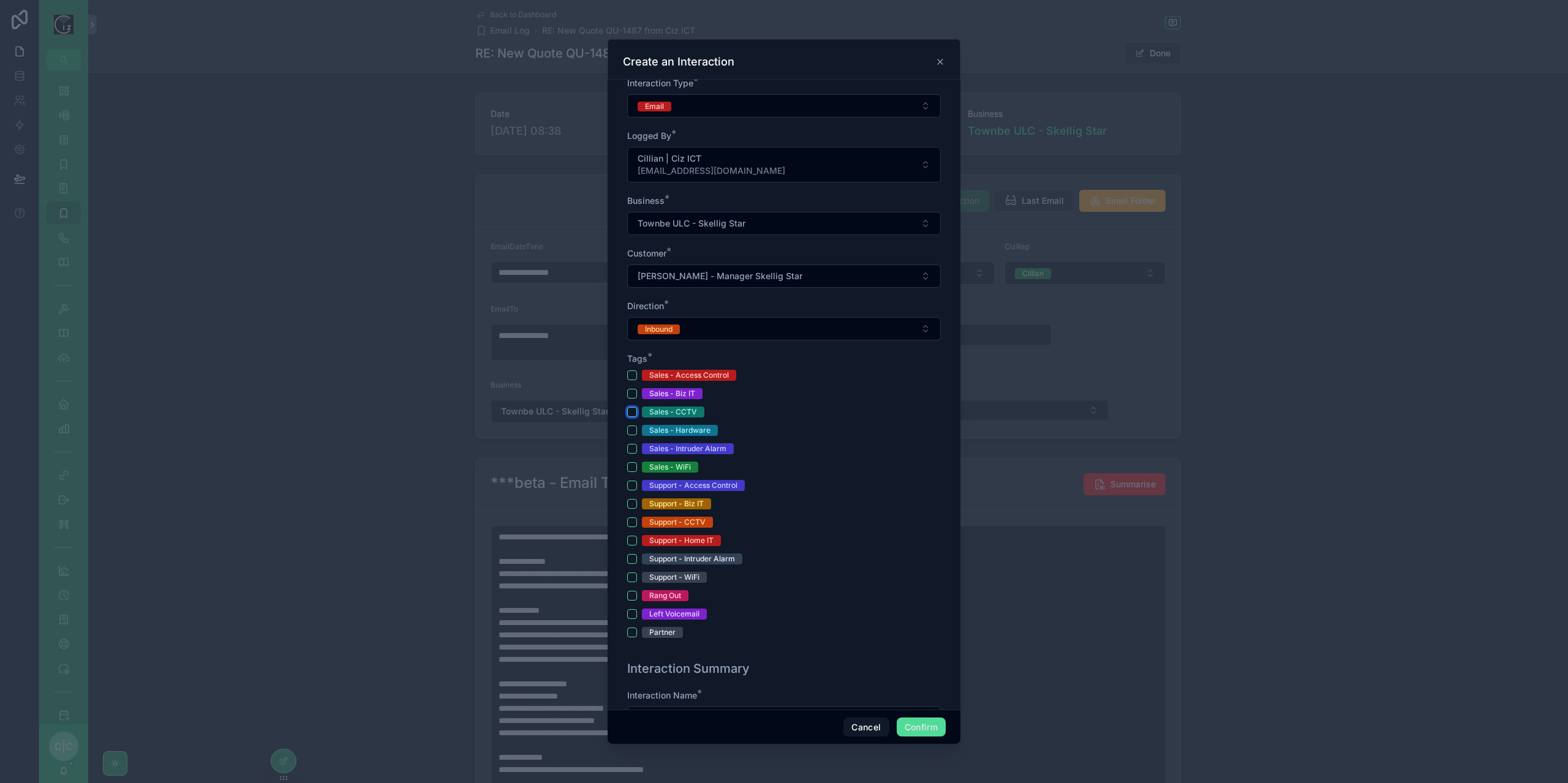
click at [629, 408] on button "Sales - CCTV" at bounding box center [632, 412] width 10 height 10
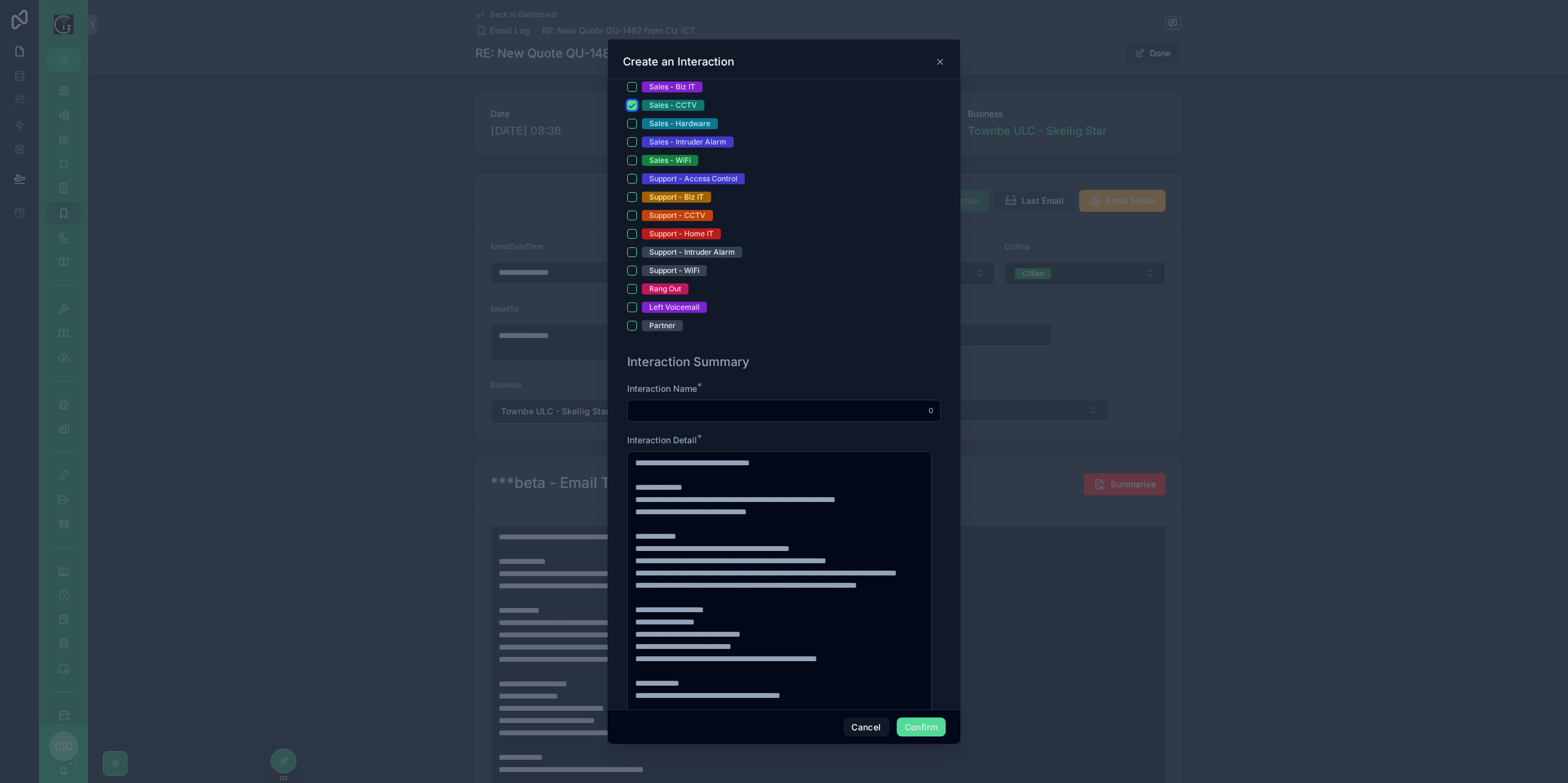
scroll to position [490, 0]
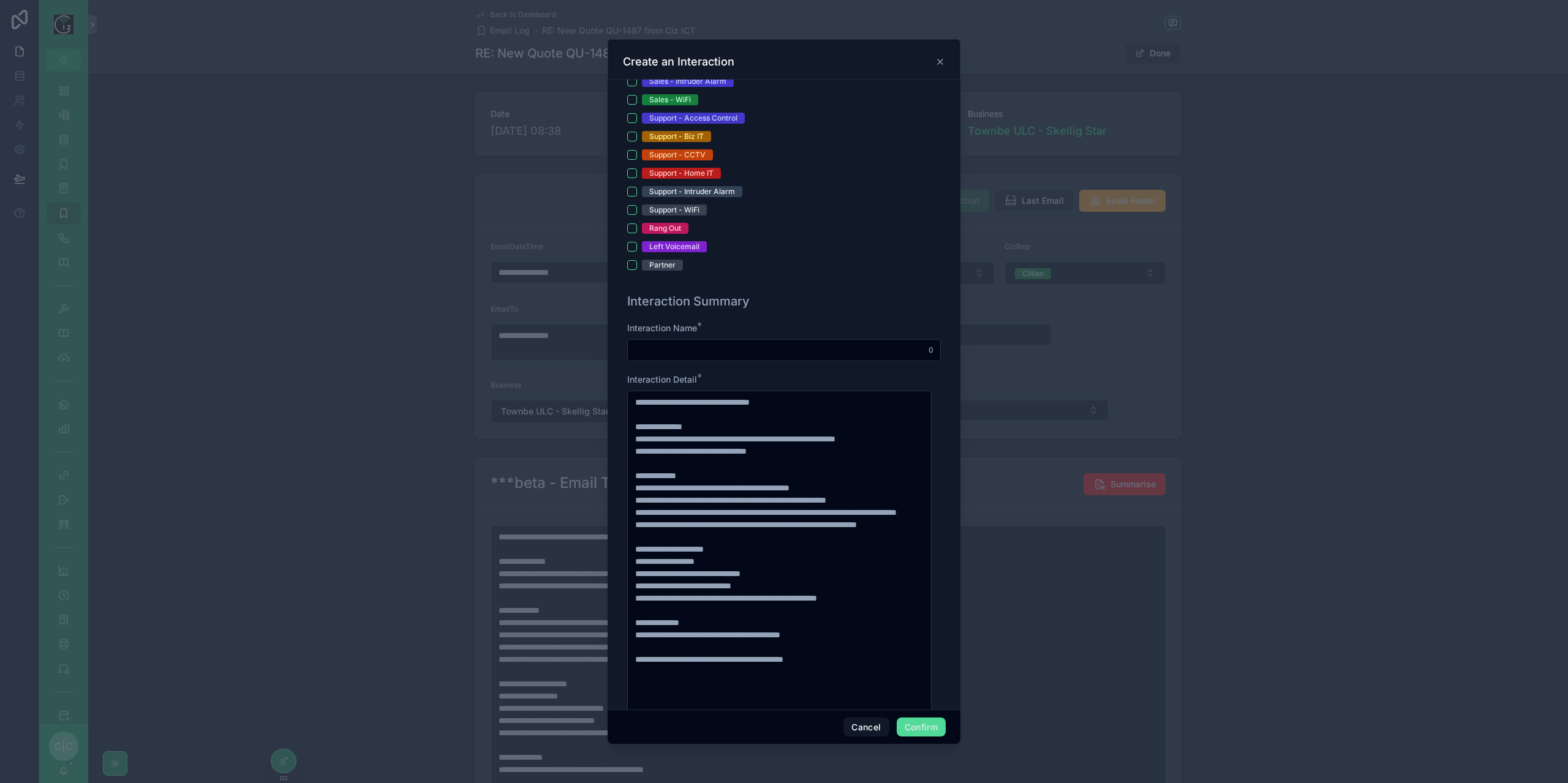
click at [754, 355] on div at bounding box center [784, 350] width 313 height 22
click at [756, 350] on input "text" at bounding box center [784, 350] width 313 height 17
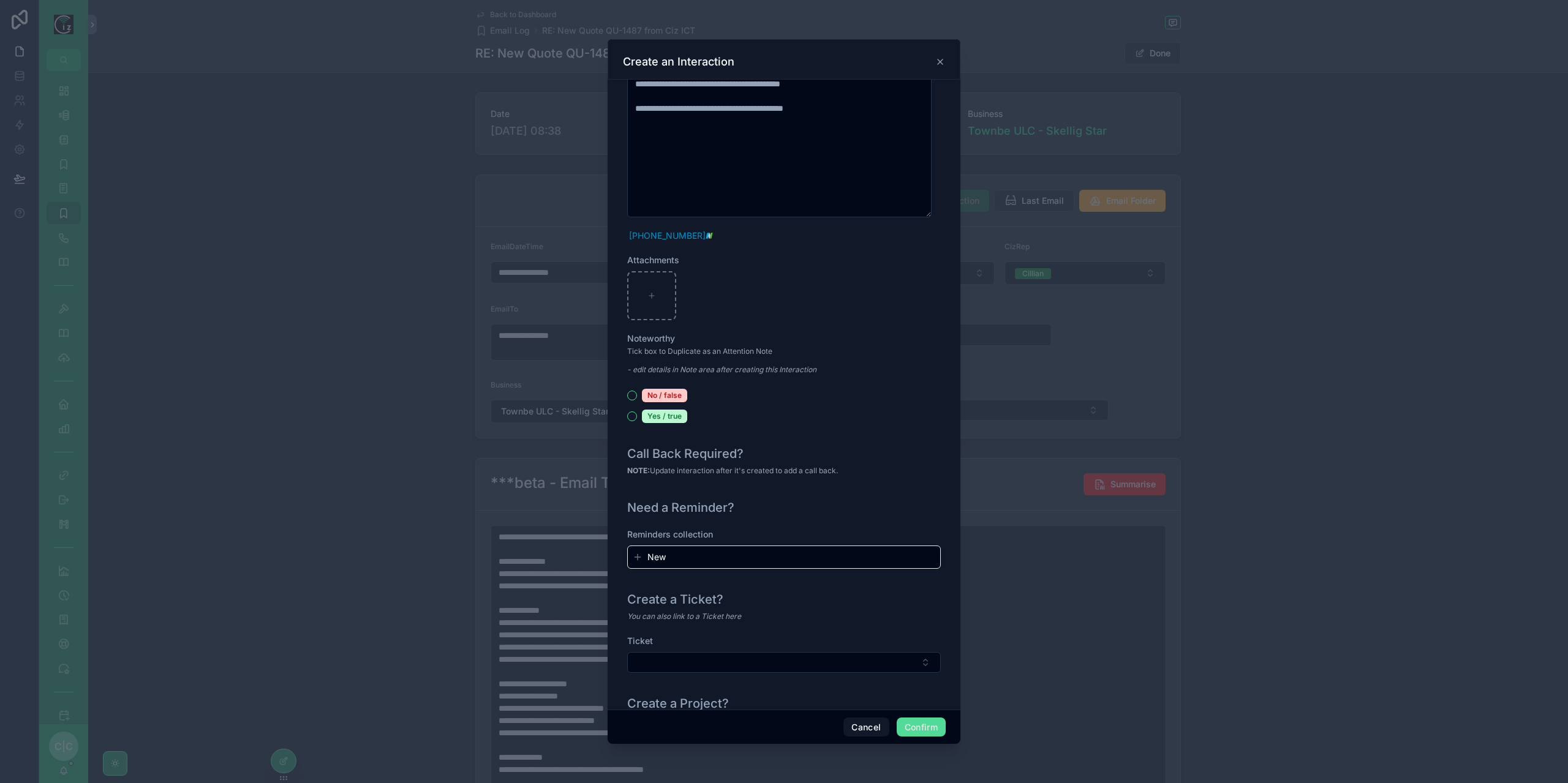
scroll to position [1131, 0]
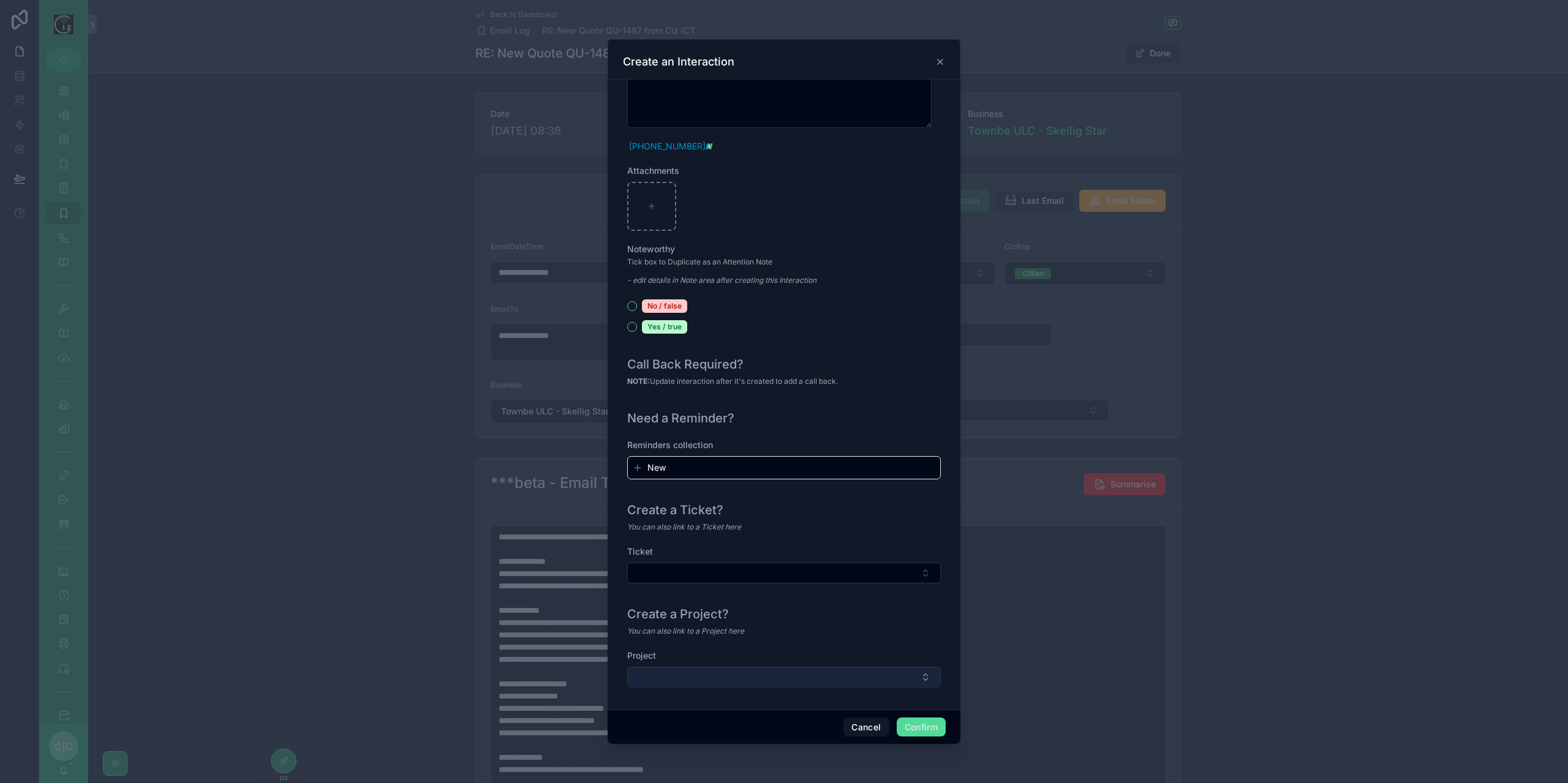
type input "**********"
click at [786, 667] on button "Select Button" at bounding box center [784, 678] width 313 height 21
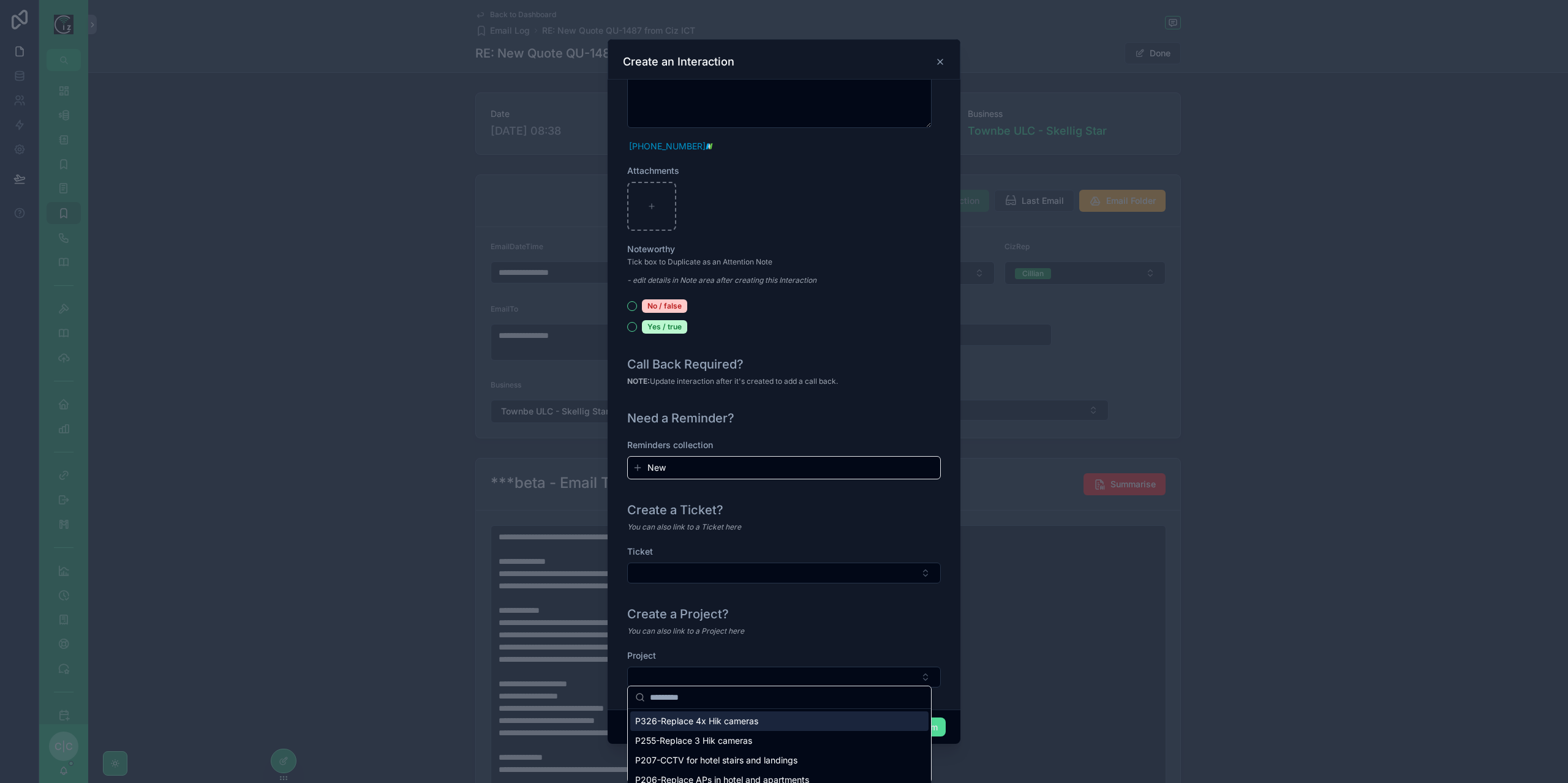
click at [768, 719] on div "P326-Replace 4x Hik cameras" at bounding box center [779, 722] width 298 height 20
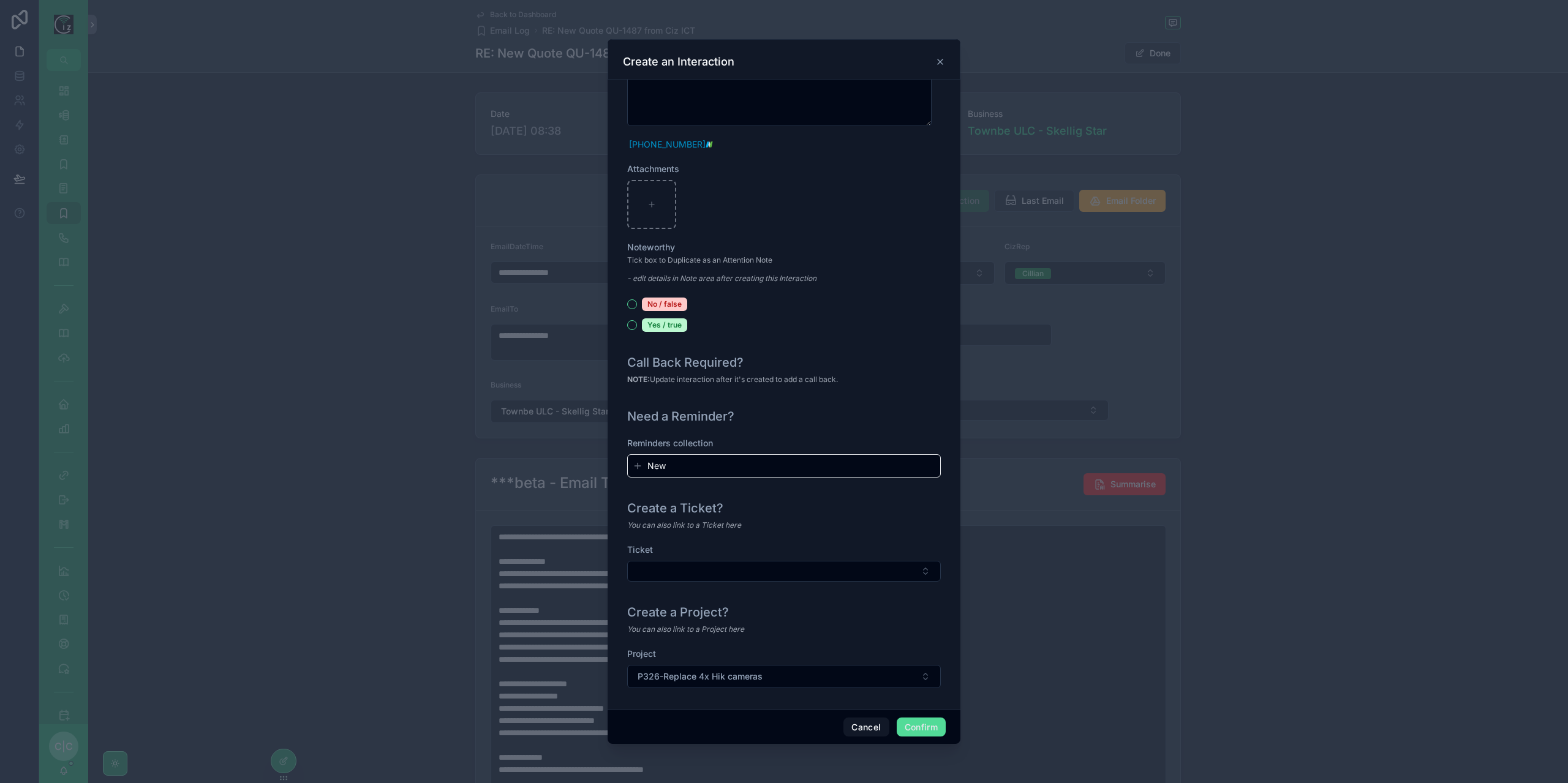
scroll to position [1133, 0]
click at [933, 727] on button "Confirm" at bounding box center [921, 728] width 49 height 20
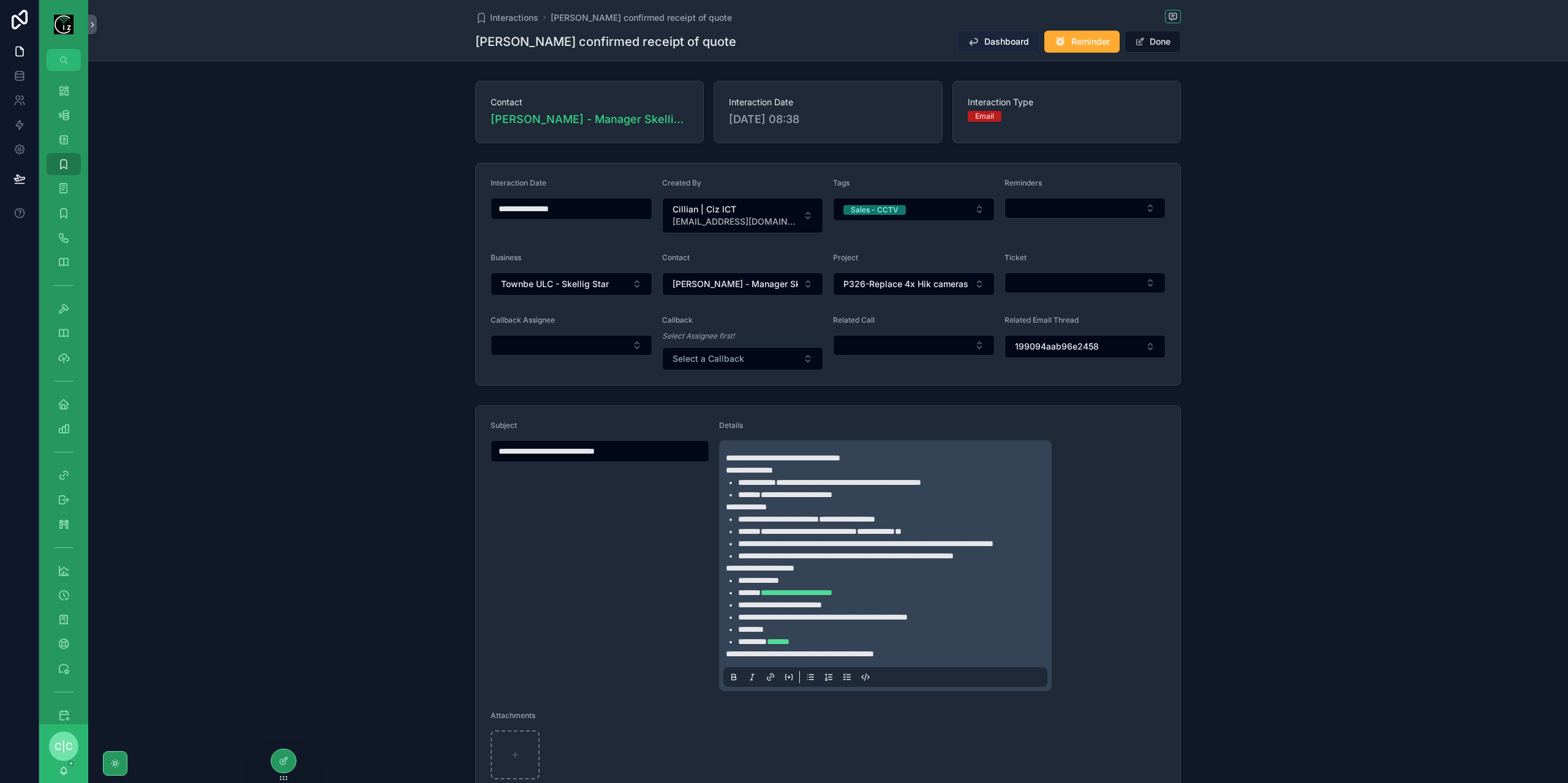
click at [985, 41] on span "Dashboard" at bounding box center [1006, 42] width 45 height 13
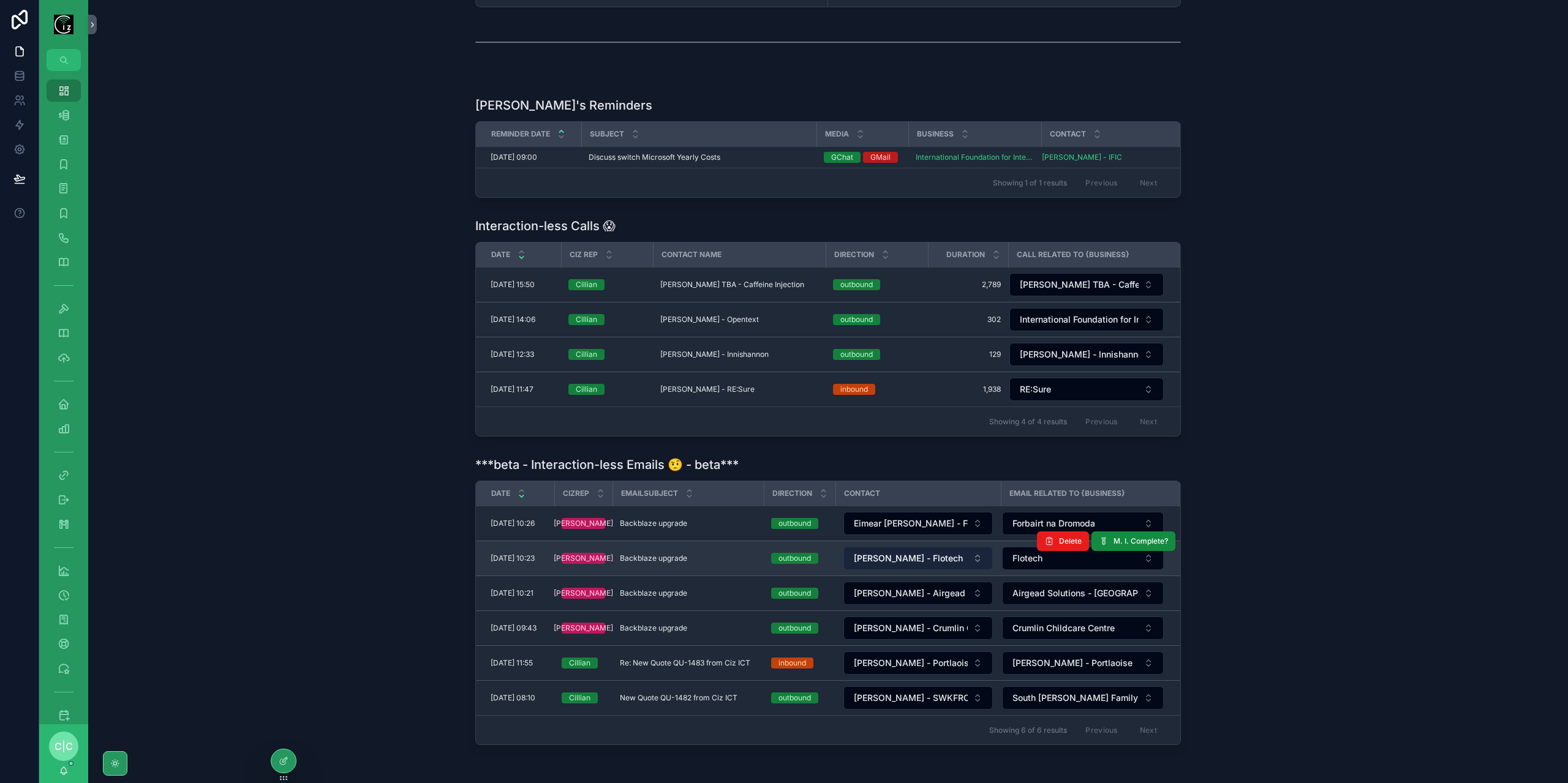
scroll to position [301, 0]
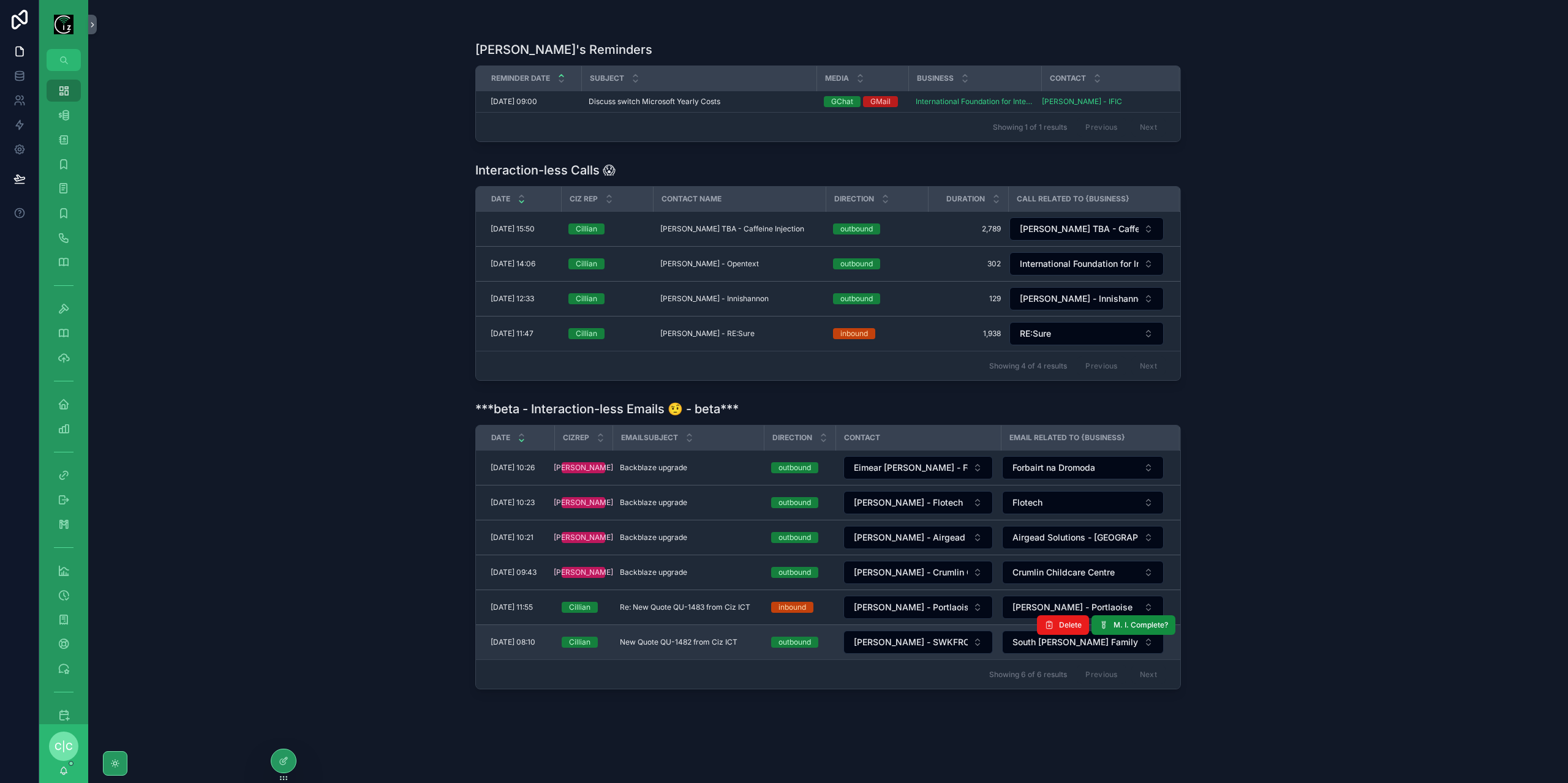
click at [688, 628] on td "New Quote QU-1482 from Ciz ICT New Quote QU-1482 from Ciz ICT" at bounding box center [688, 643] width 151 height 35
click at [688, 640] on td "New Quote QU-1482 from Ciz ICT New Quote QU-1482 from Ciz ICT" at bounding box center [688, 643] width 151 height 35
click at [689, 638] on span "New Quote QU-1482 from Ciz ICT" at bounding box center [678, 643] width 117 height 10
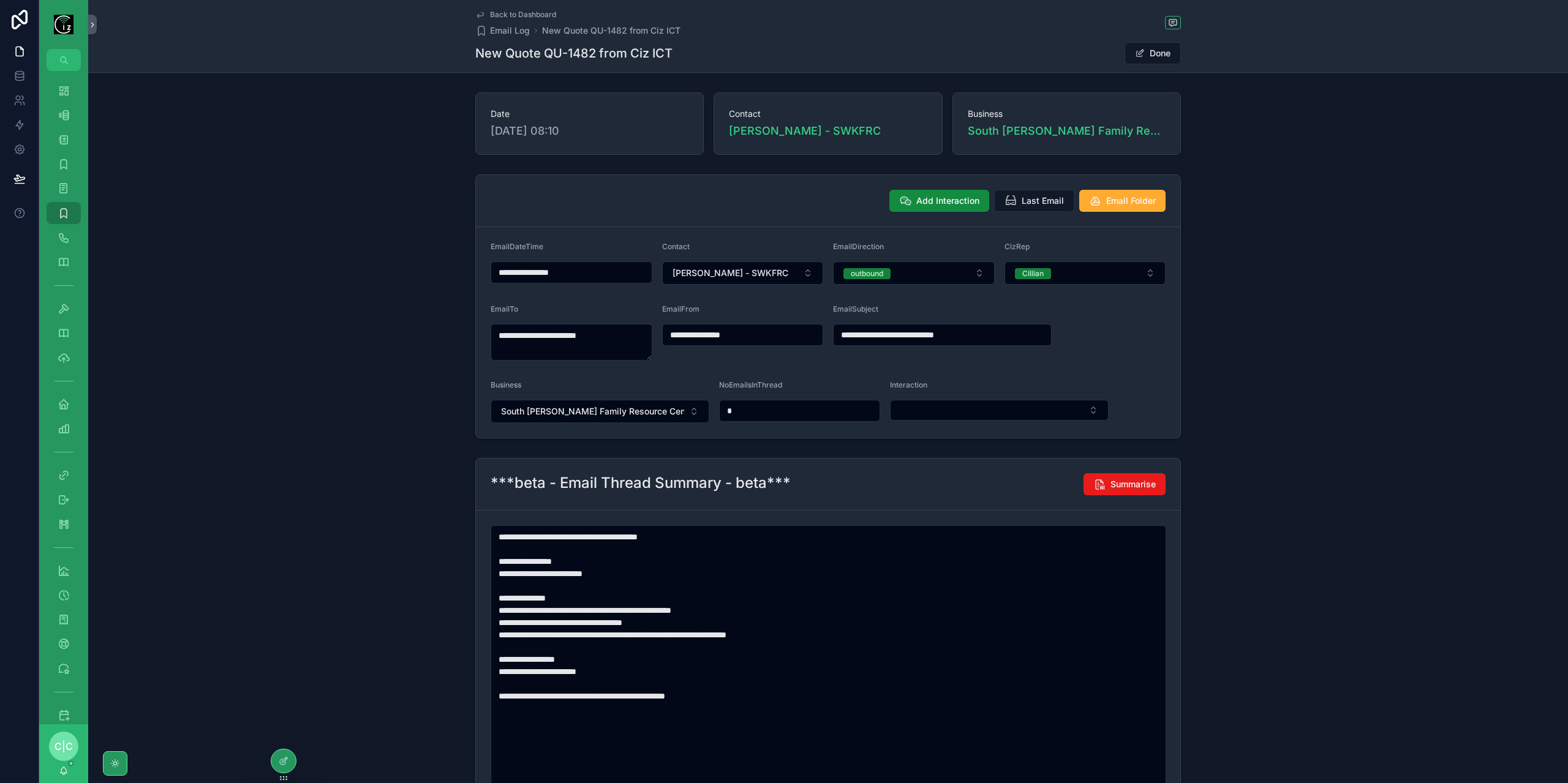
click at [505, 10] on span "Back to Dashboard" at bounding box center [523, 15] width 66 height 10
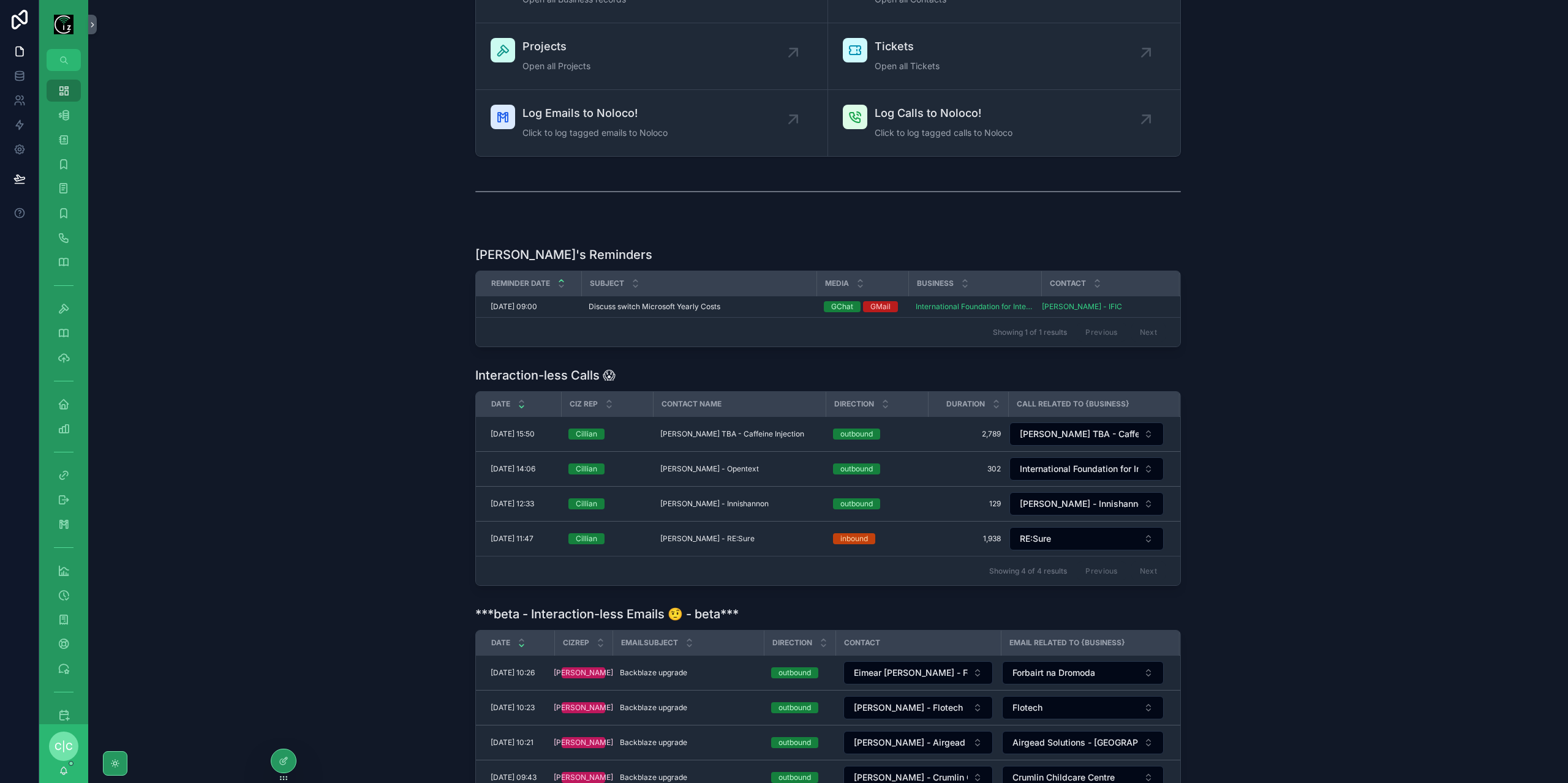
scroll to position [56, 0]
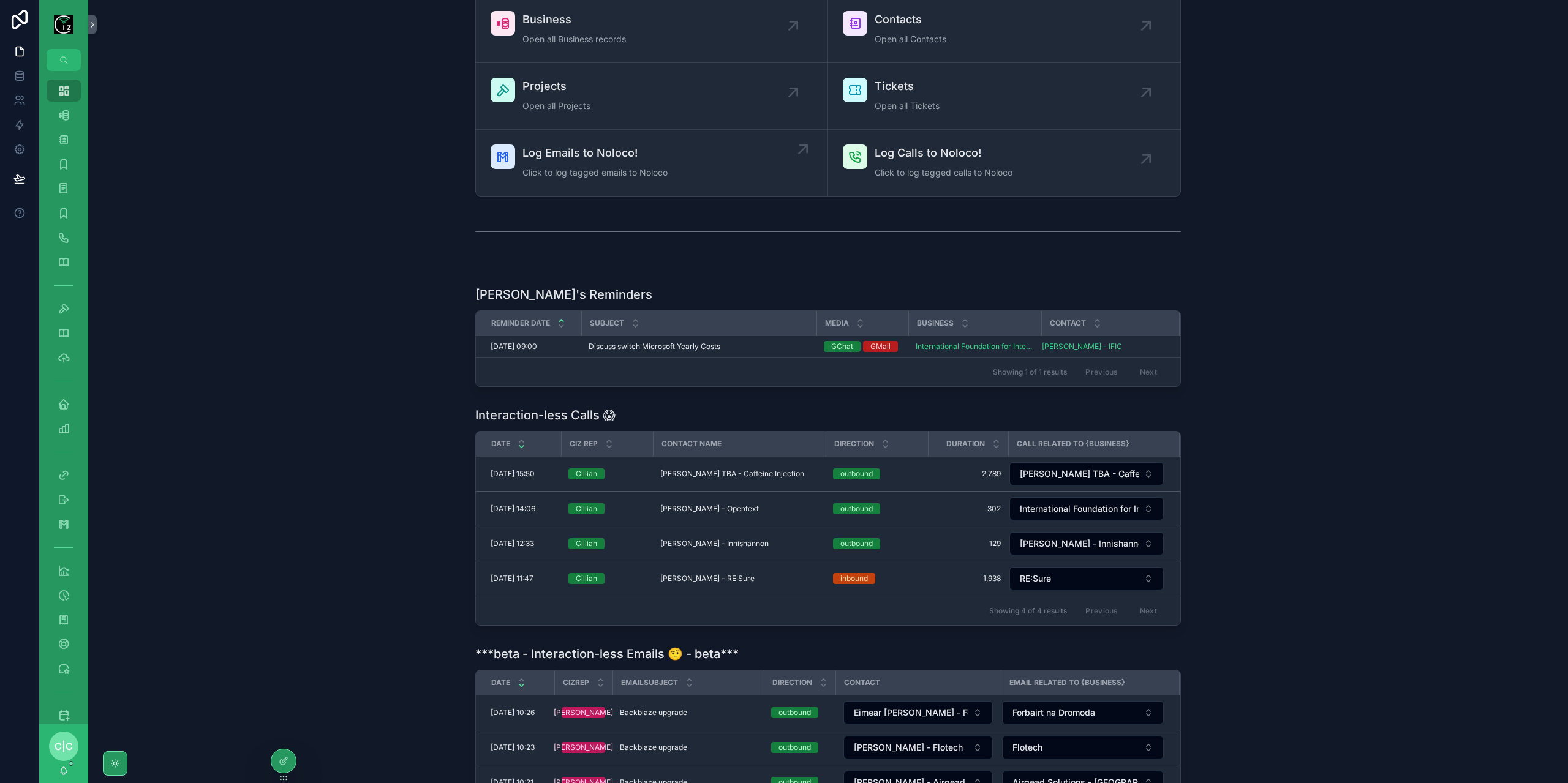
click at [654, 165] on div "Log Emails to Noloco! Click to log tagged emails to Noloco" at bounding box center [595, 163] width 145 height 37
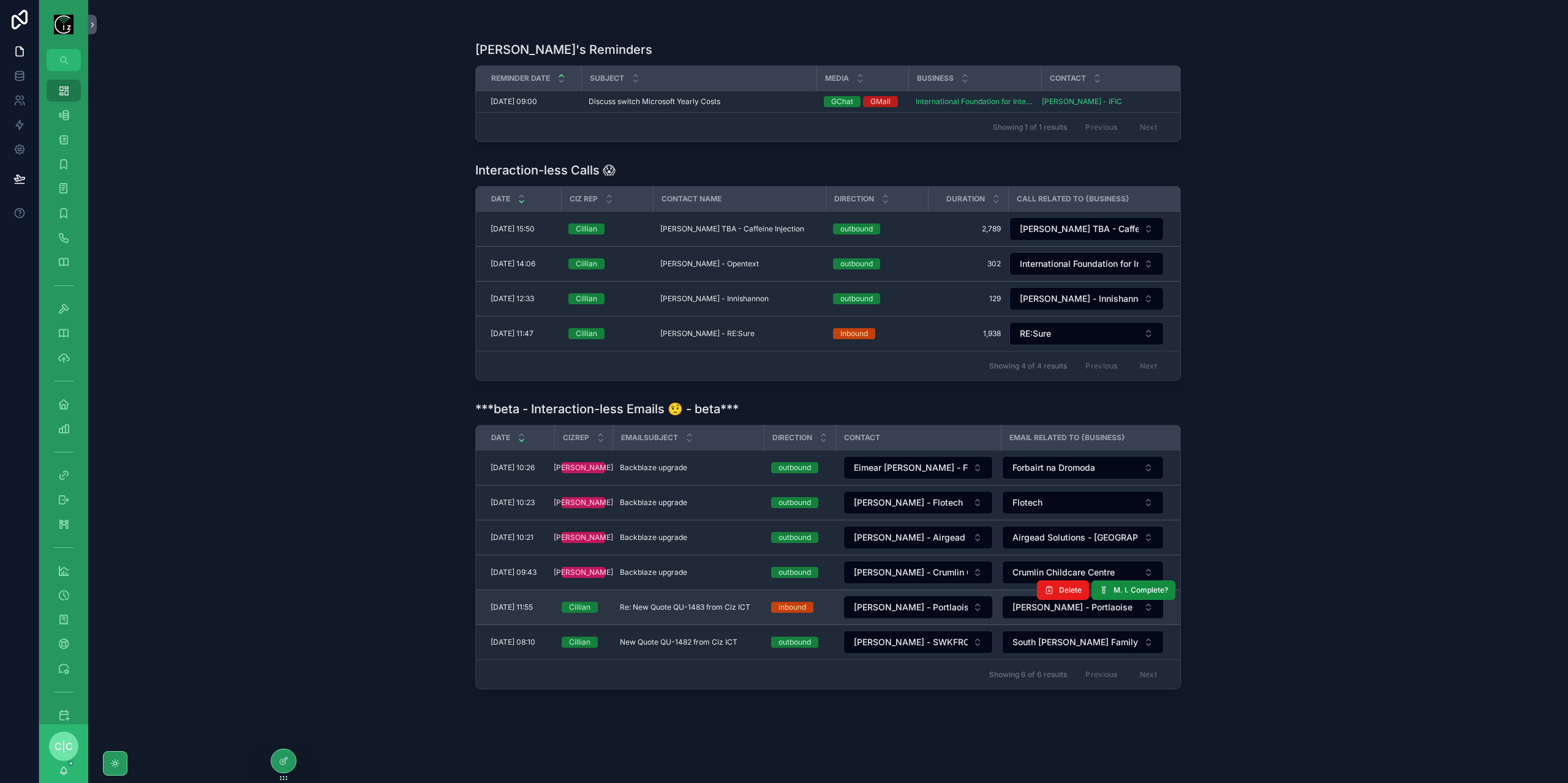
click at [731, 603] on span "Re: New Quote QU-1483 from Ciz ICT" at bounding box center [685, 608] width 130 height 10
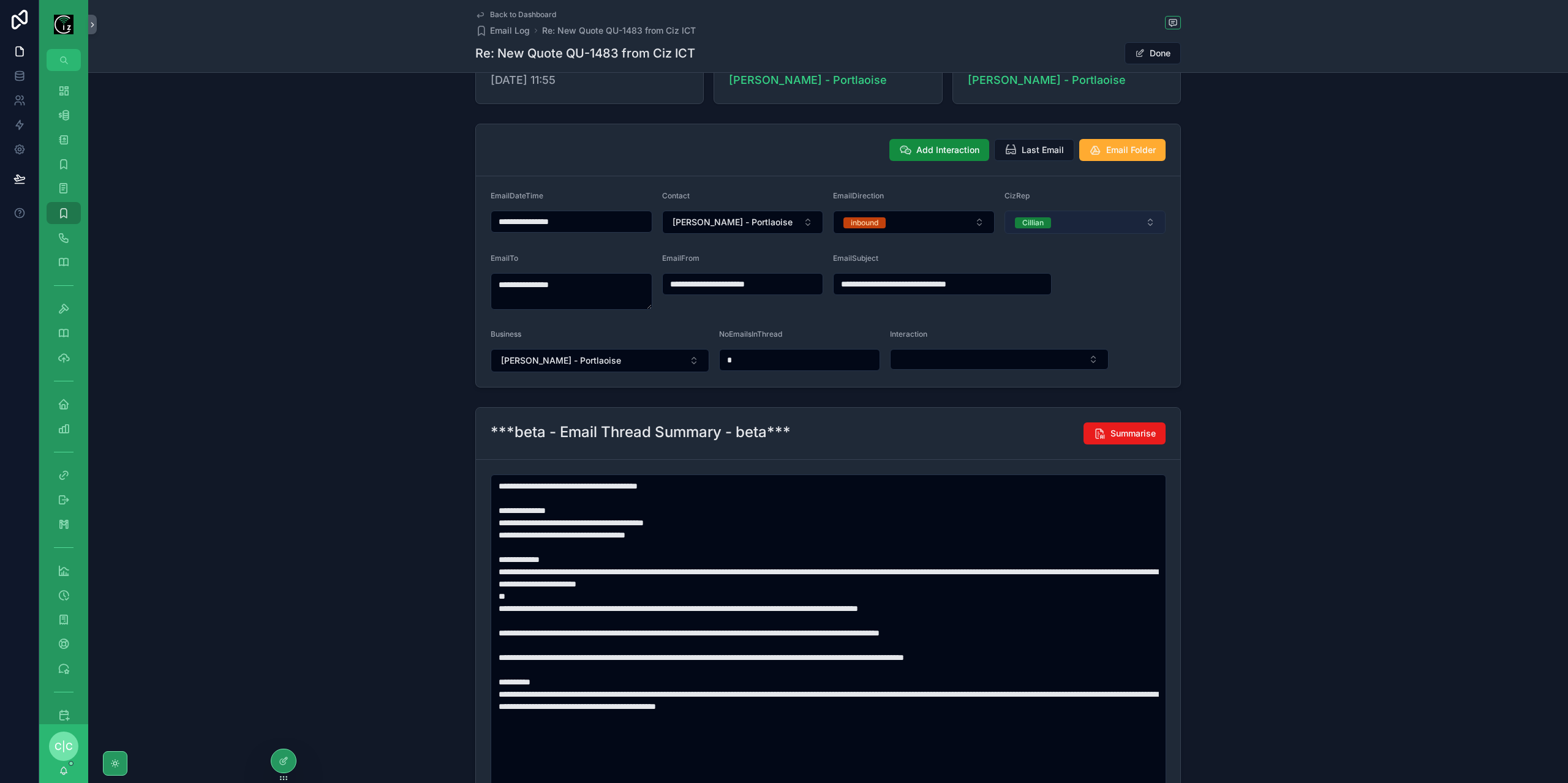
scroll to position [32, 0]
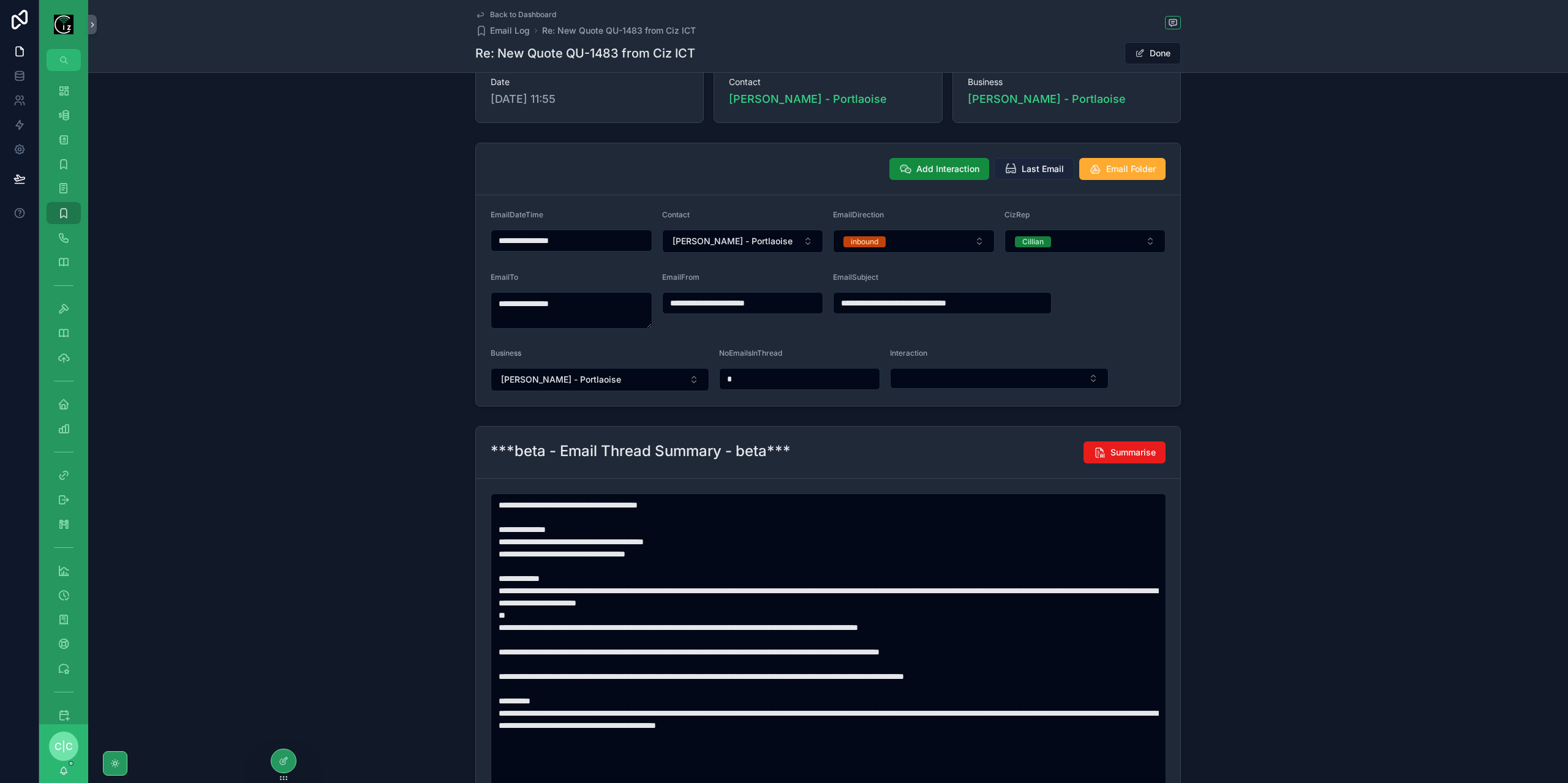
click at [1022, 165] on span "Last Email" at bounding box center [1043, 169] width 43 height 13
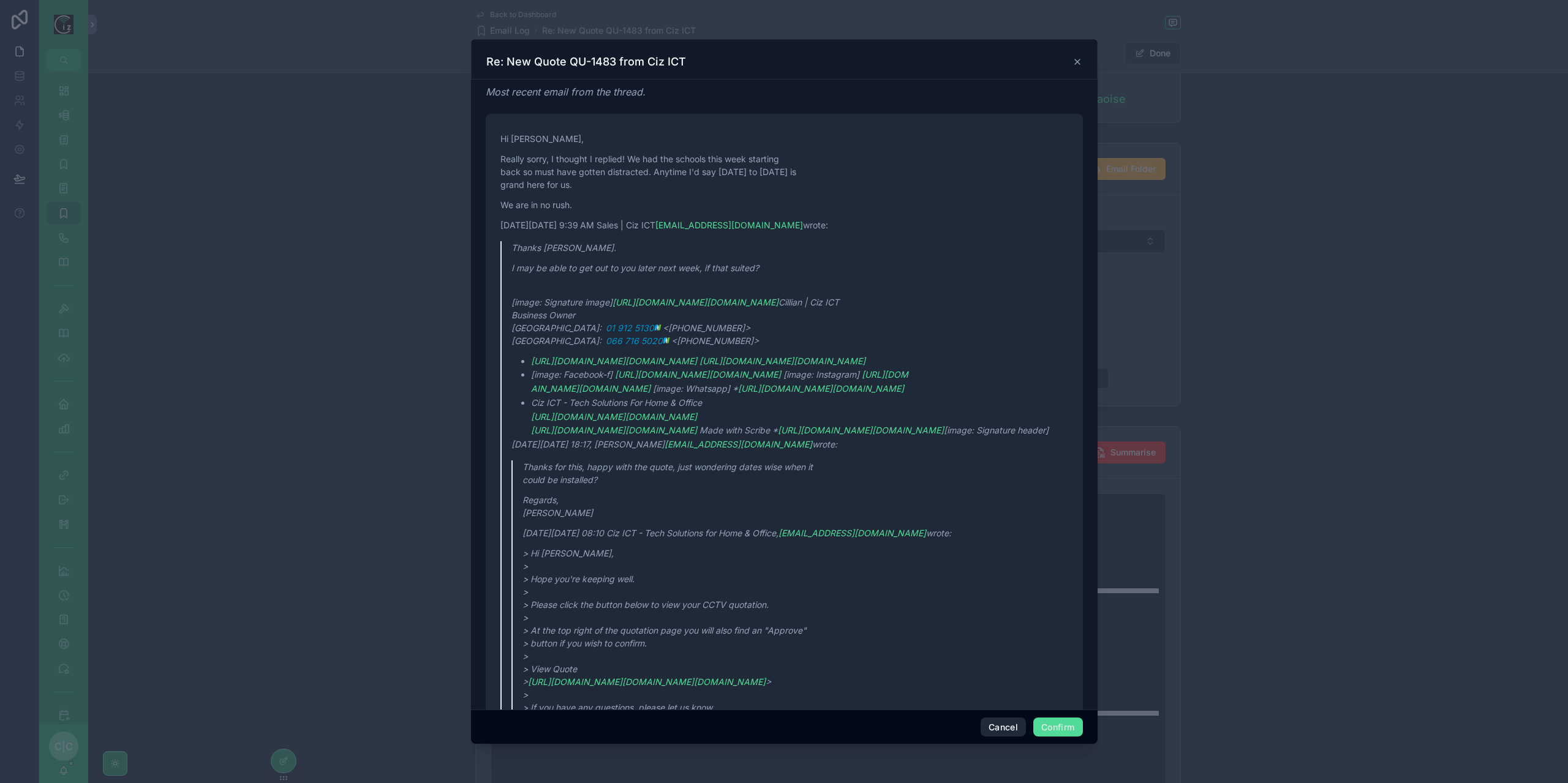
click at [1006, 734] on button "Cancel" at bounding box center [1003, 728] width 45 height 20
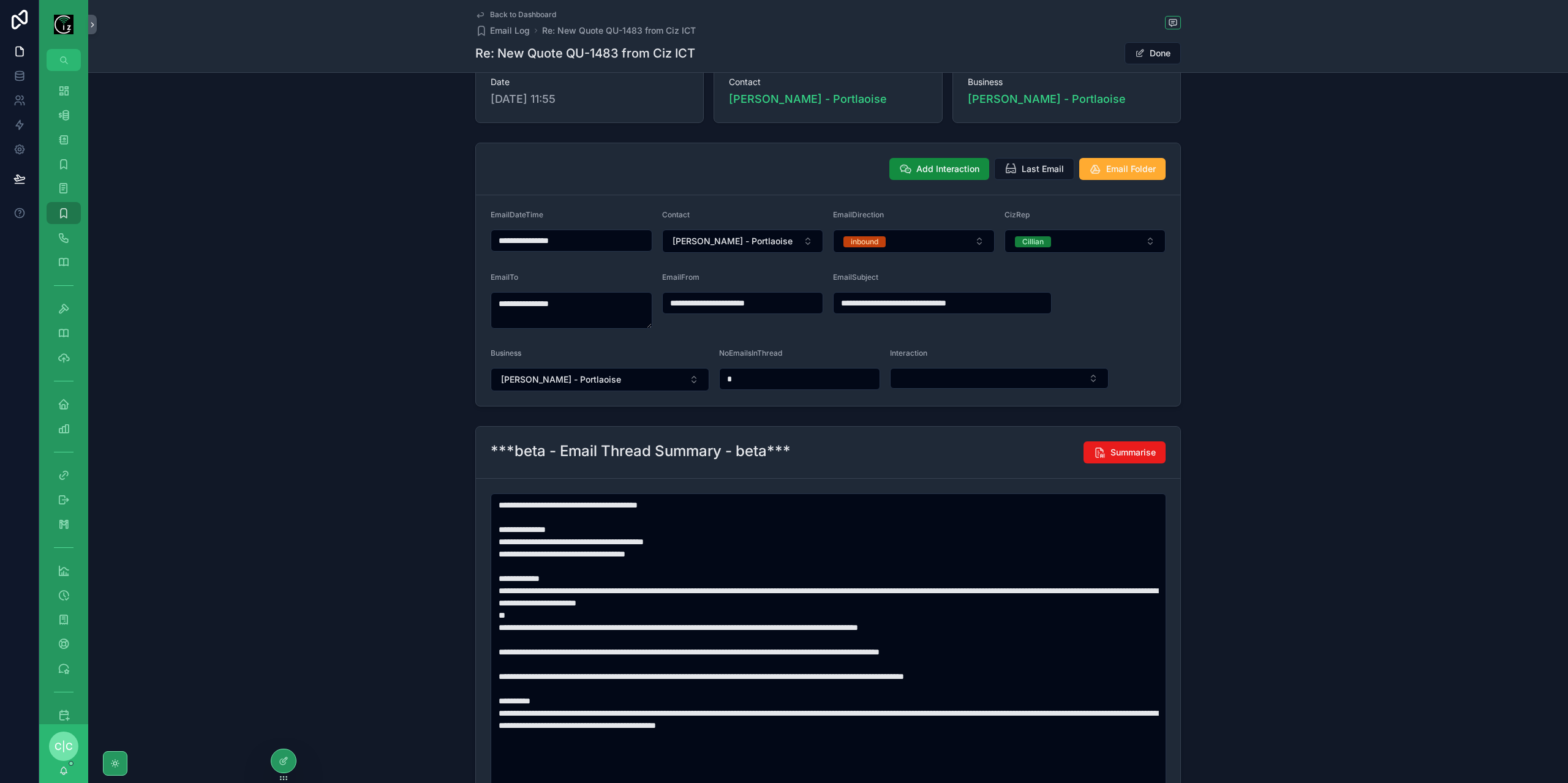
click at [500, 14] on span "Back to Dashboard" at bounding box center [523, 15] width 66 height 10
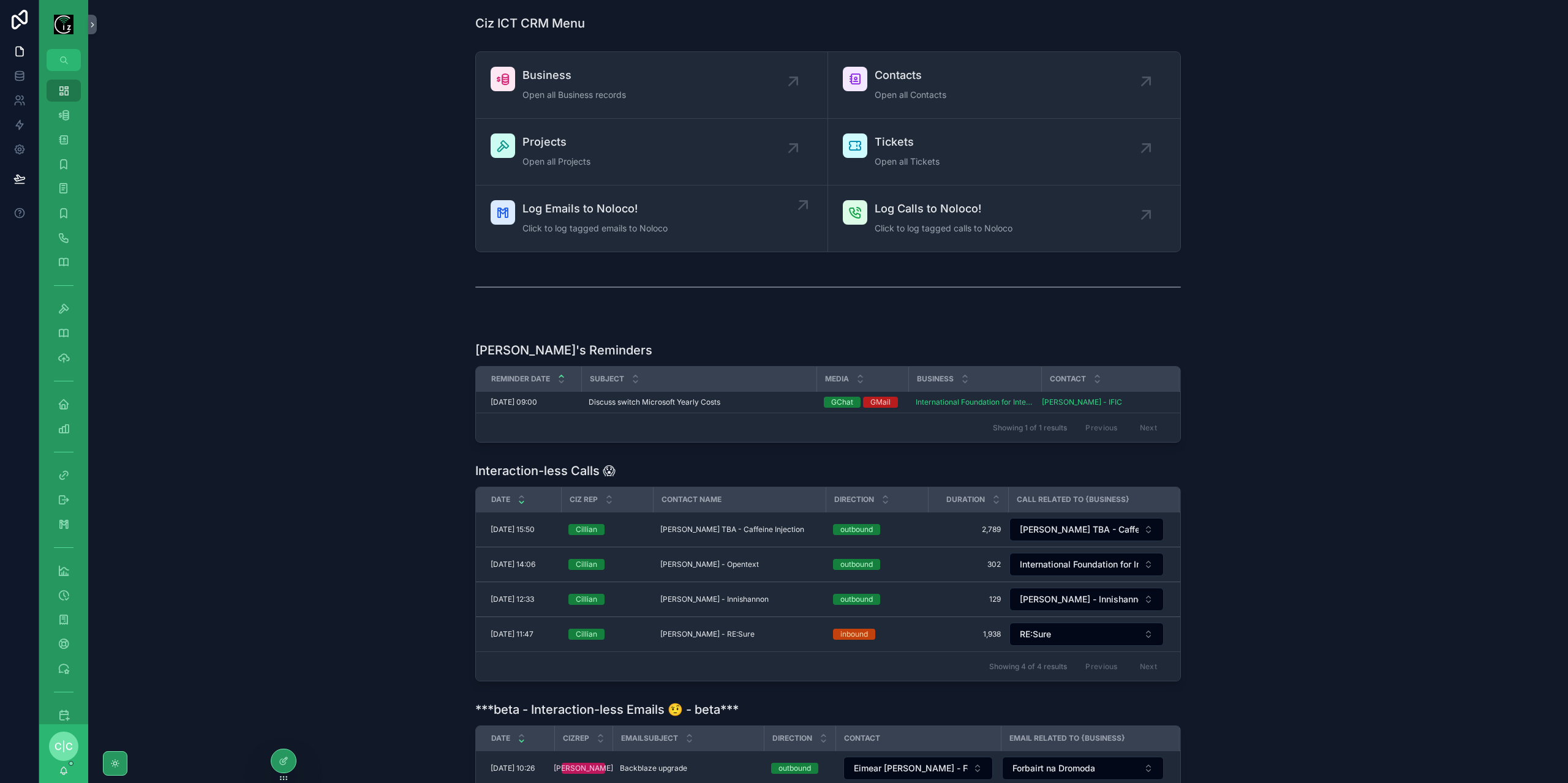
click at [627, 215] on span "Log Emails to Noloco!" at bounding box center [595, 209] width 145 height 17
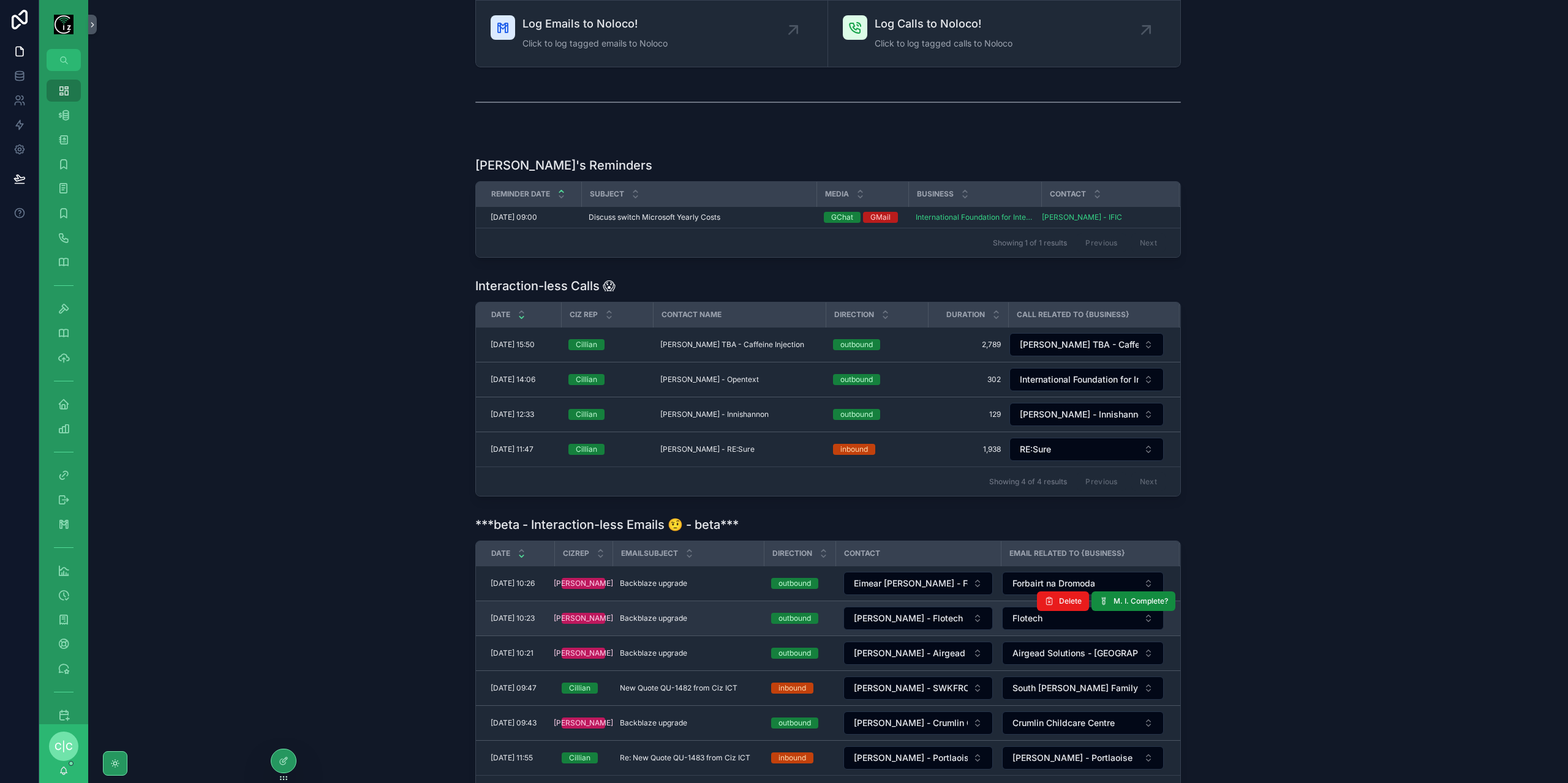
scroll to position [301, 0]
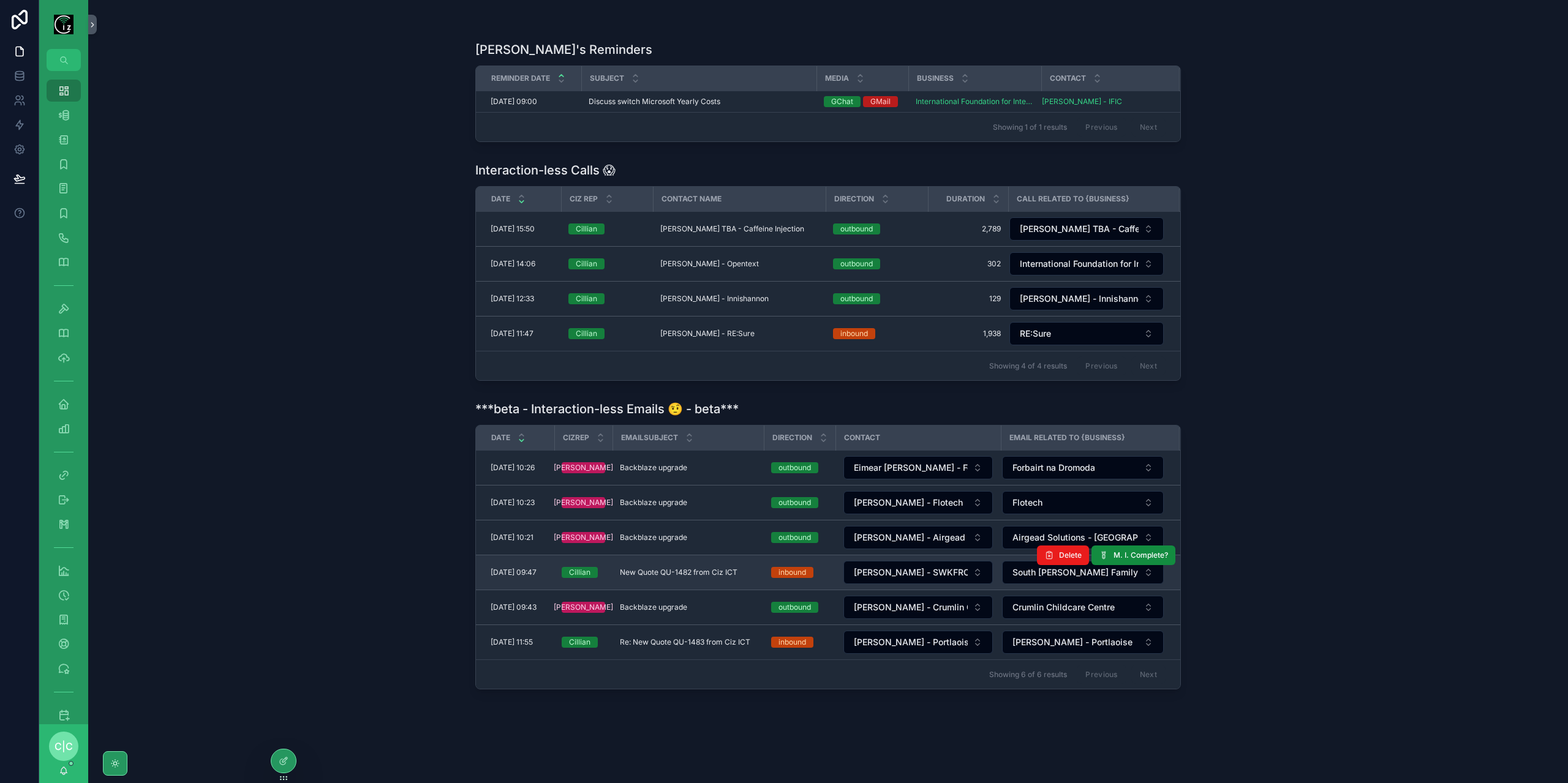
click at [719, 568] on span "New Quote QU-1482 from Ciz ICT" at bounding box center [678, 573] width 117 height 10
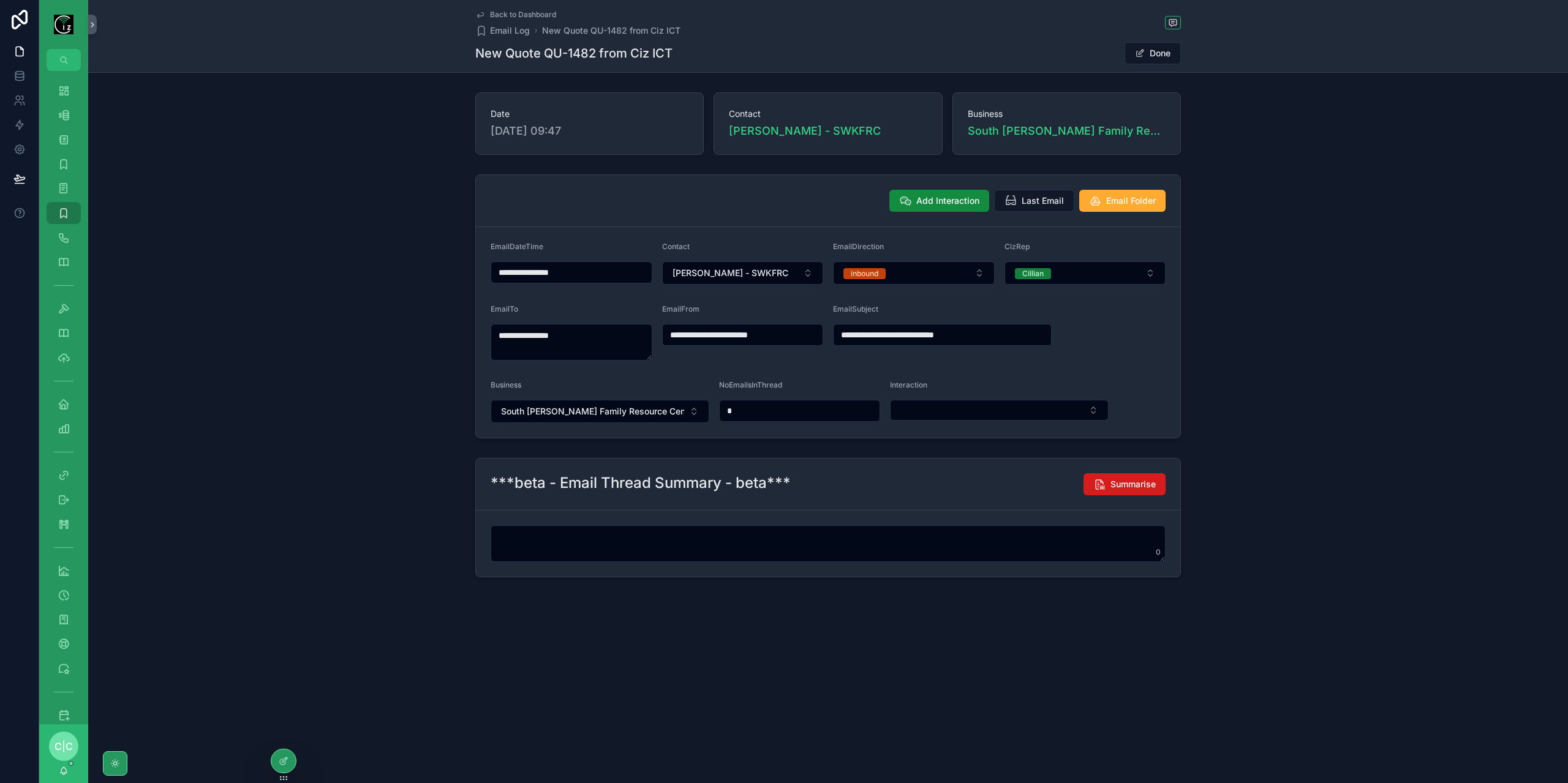
click at [1135, 482] on span "Summarise" at bounding box center [1133, 484] width 45 height 13
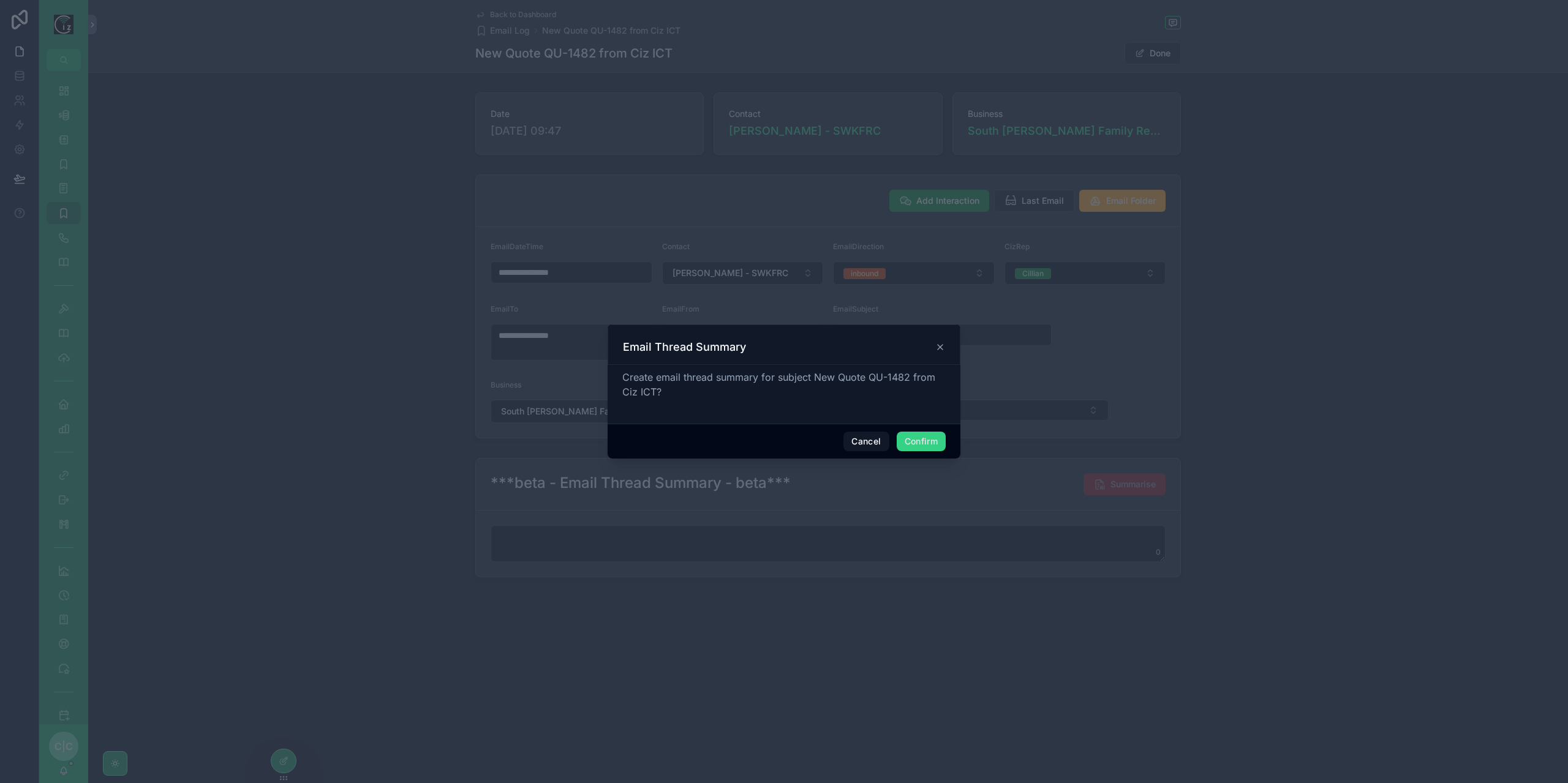
click at [938, 442] on button "Confirm" at bounding box center [921, 442] width 49 height 20
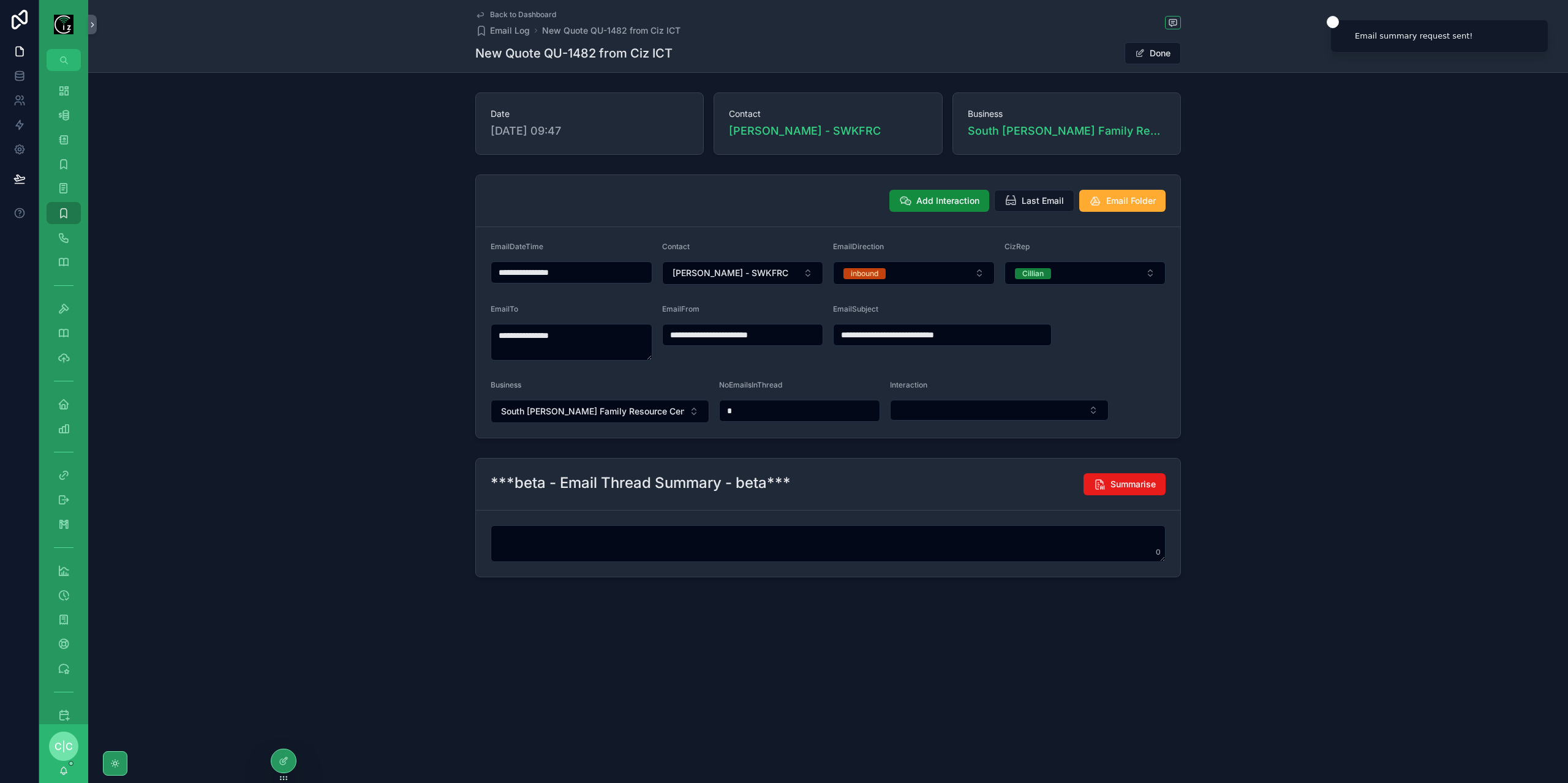
click at [493, 13] on span "Back to Dashboard" at bounding box center [523, 15] width 66 height 10
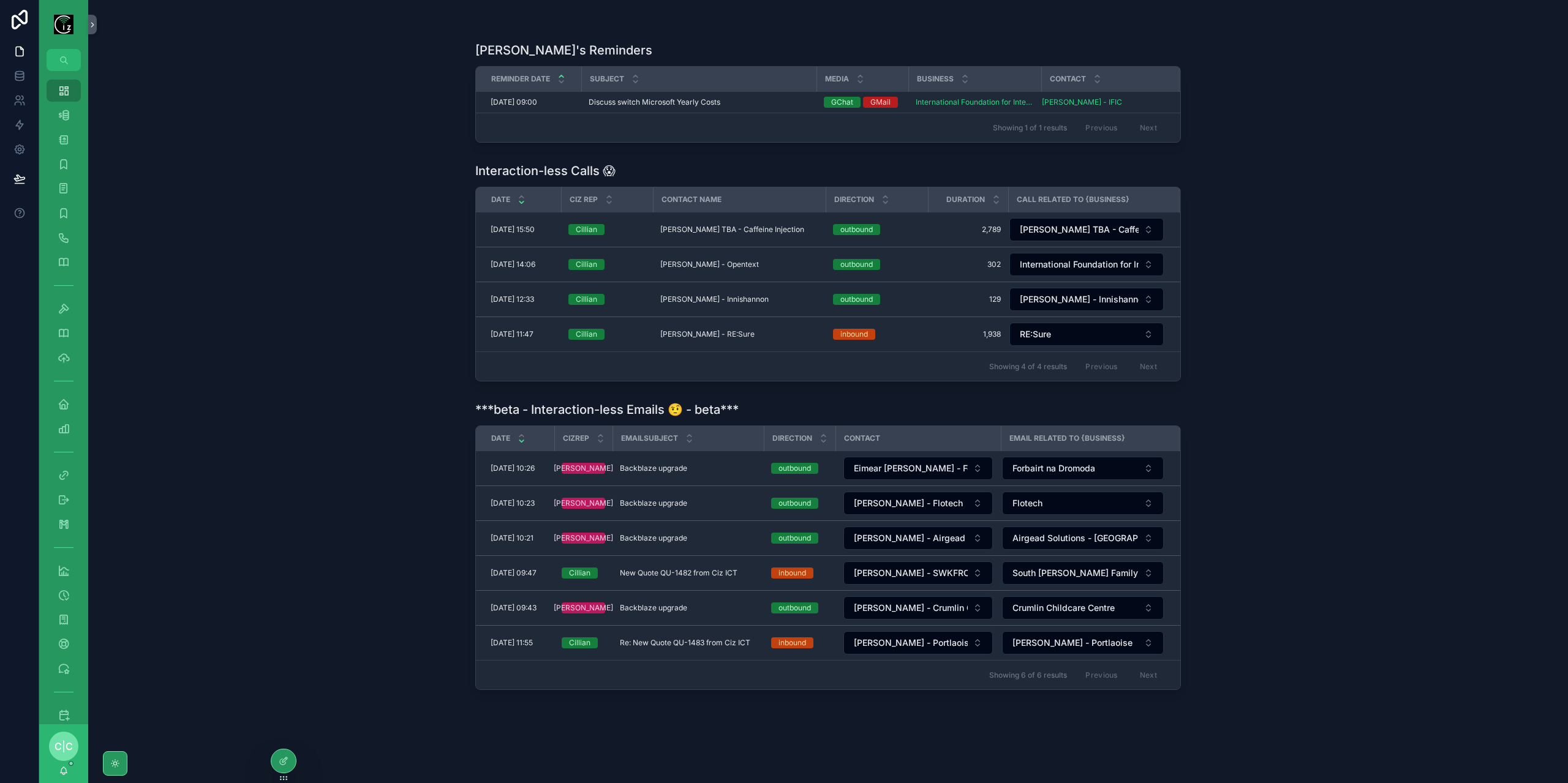
scroll to position [301, 0]
click at [699, 568] on span "New Quote QU-1482 from Ciz ICT" at bounding box center [678, 573] width 117 height 10
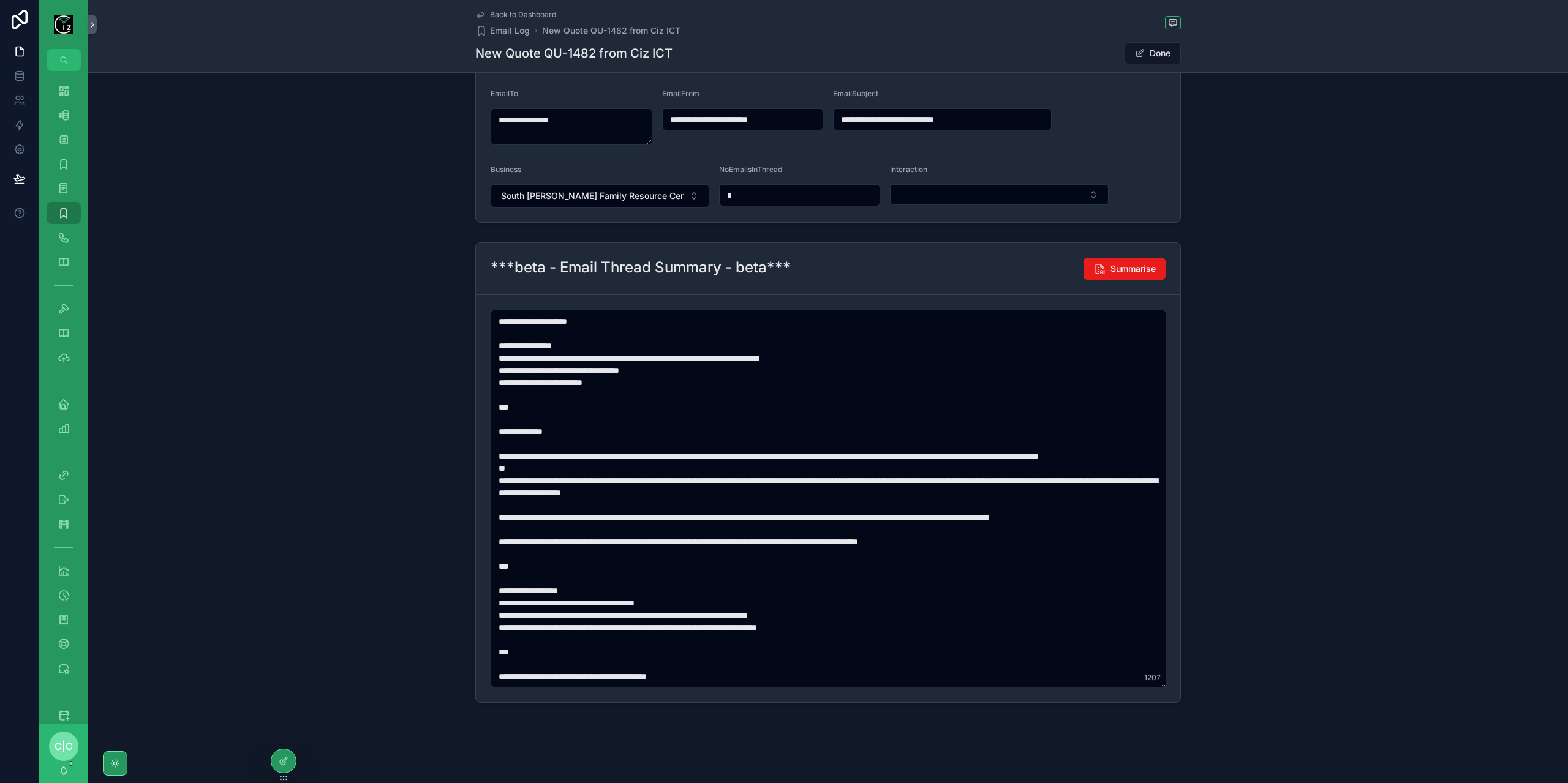
scroll to position [32, 0]
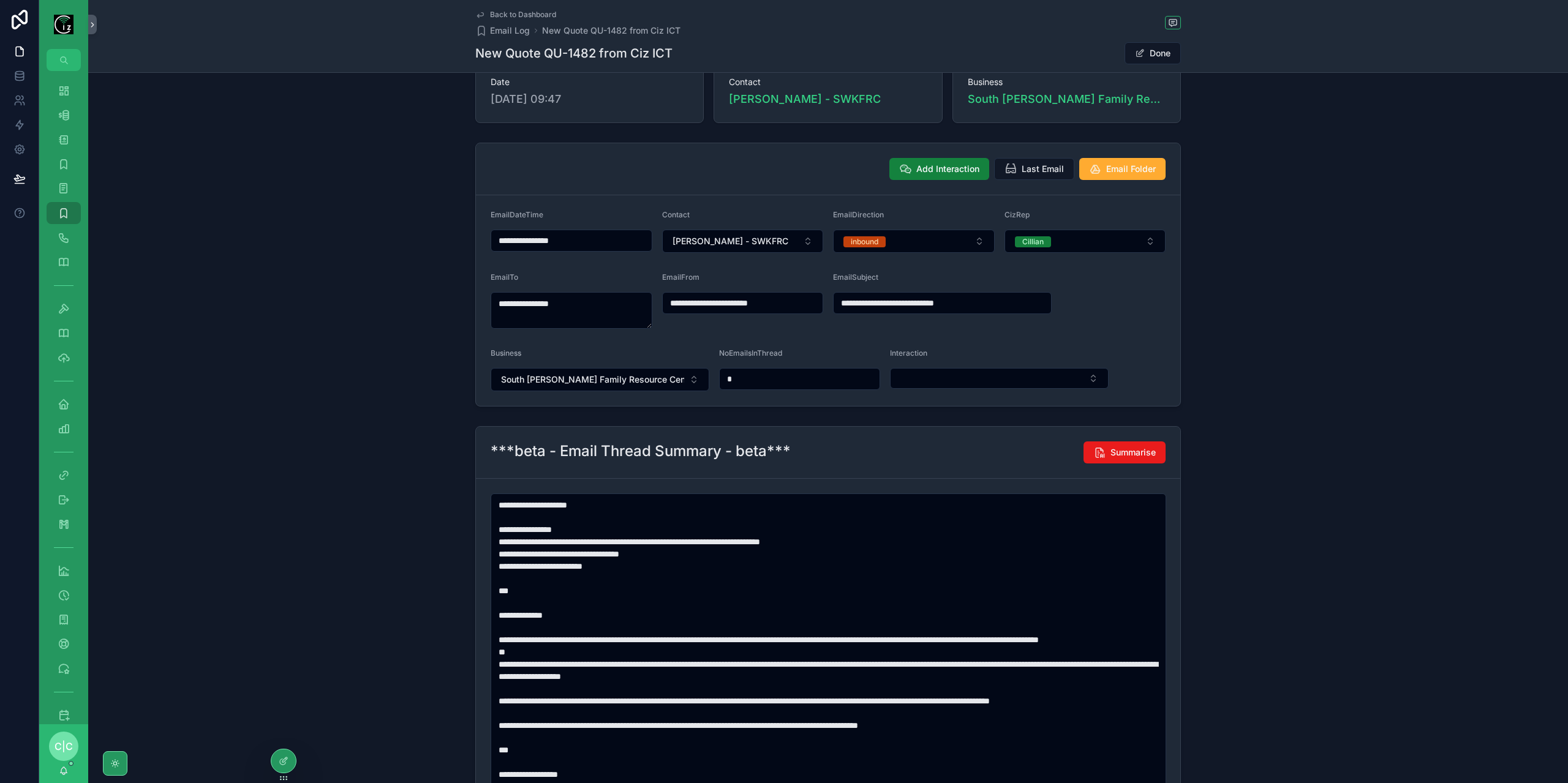
click at [949, 170] on span "Add Interaction" at bounding box center [948, 169] width 63 height 13
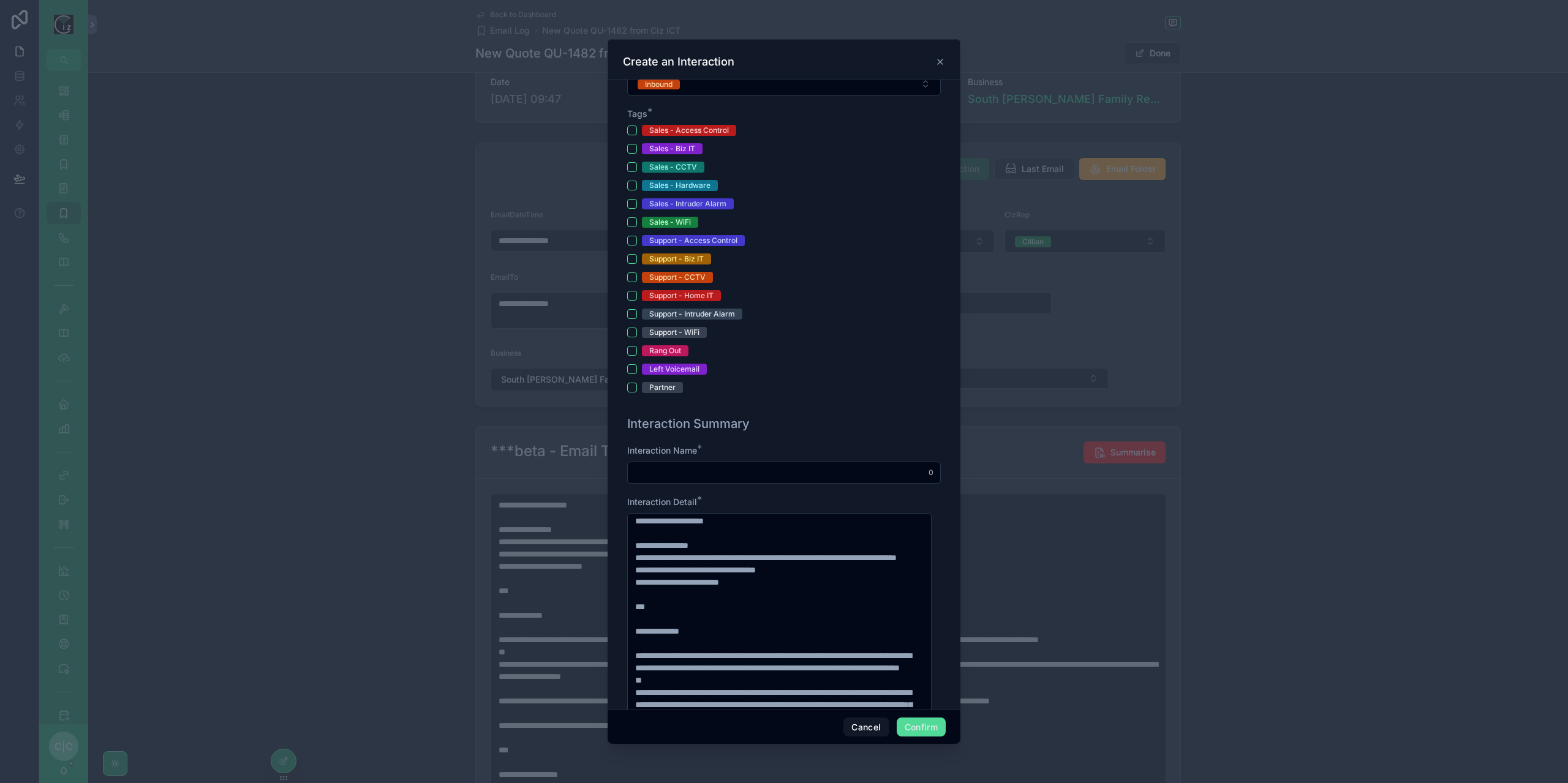
scroll to position [0, 0]
click at [673, 470] on input "text" at bounding box center [784, 472] width 313 height 17
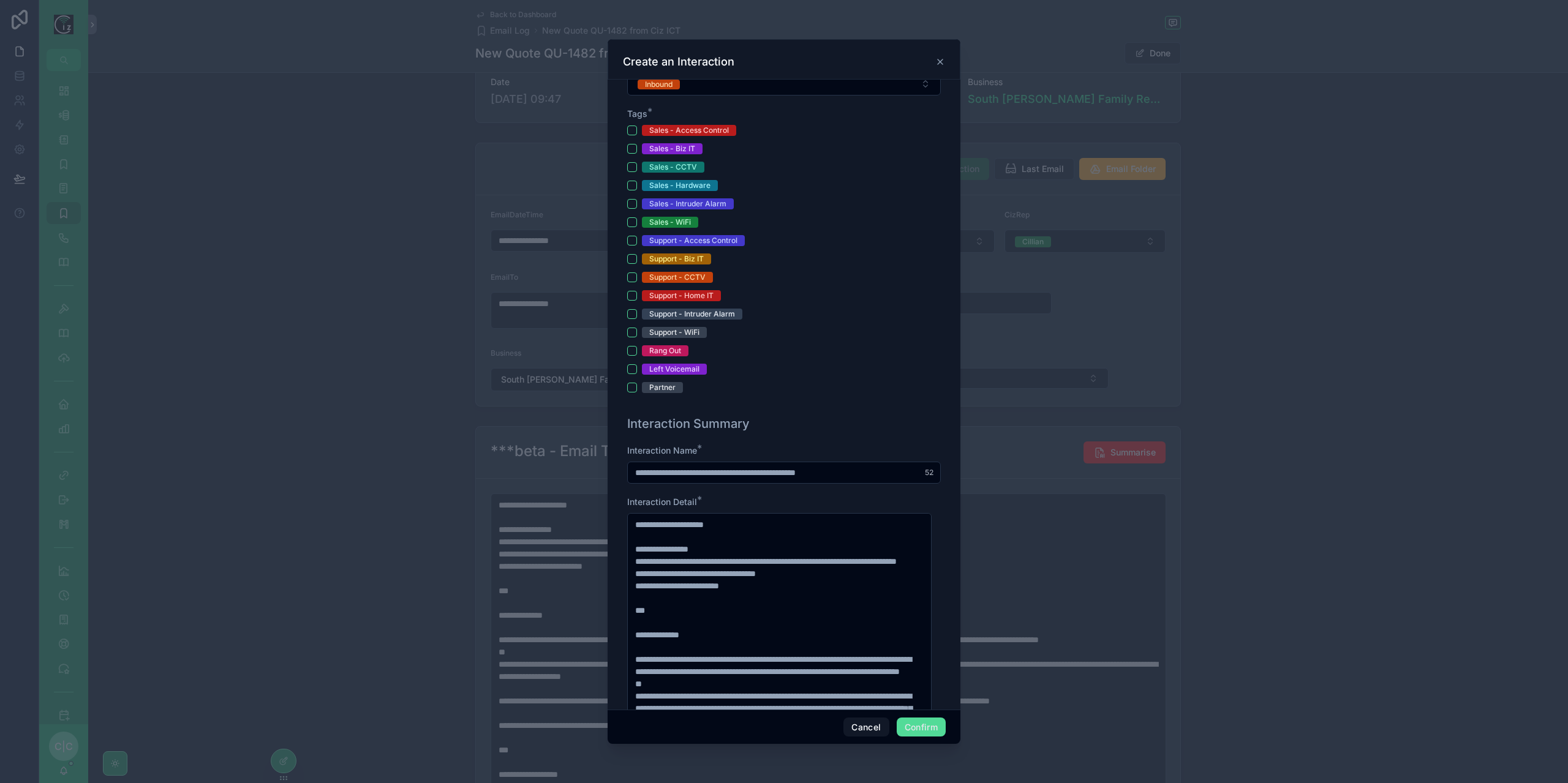
type input "**********"
click at [629, 218] on button "Sales - WiFi" at bounding box center [632, 223] width 10 height 10
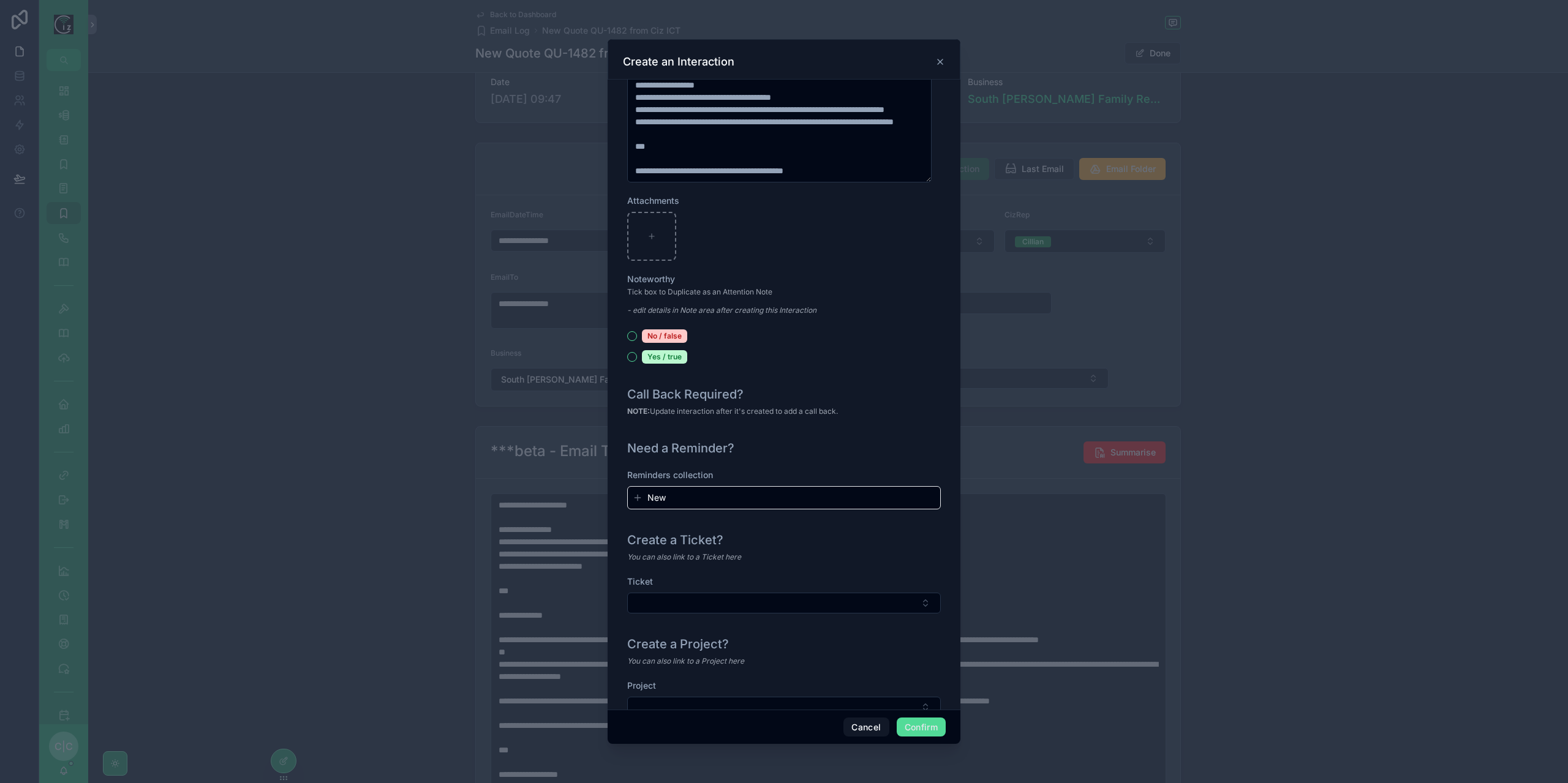
scroll to position [1106, 0]
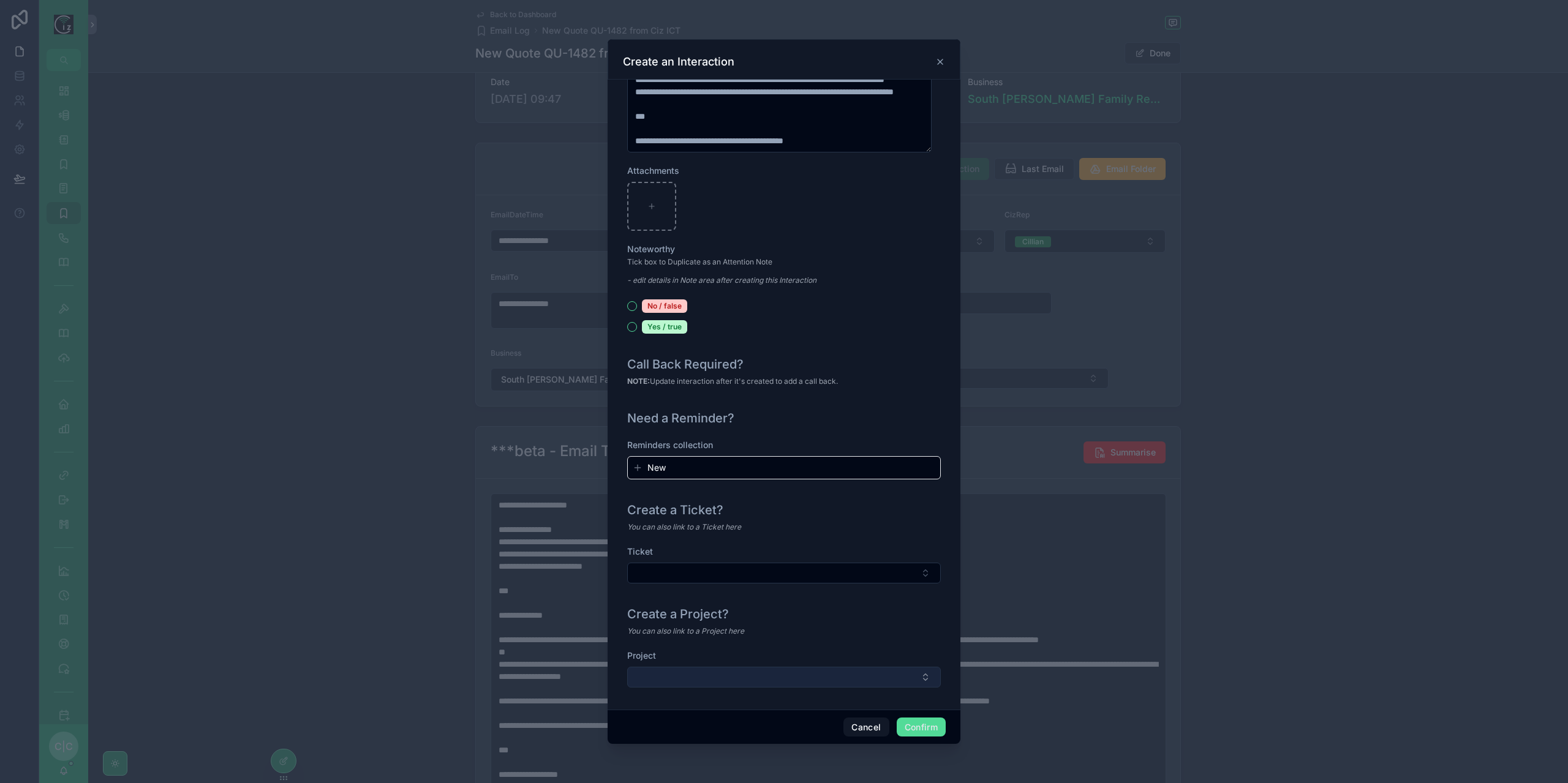
click at [847, 671] on button "Select Button" at bounding box center [784, 678] width 313 height 21
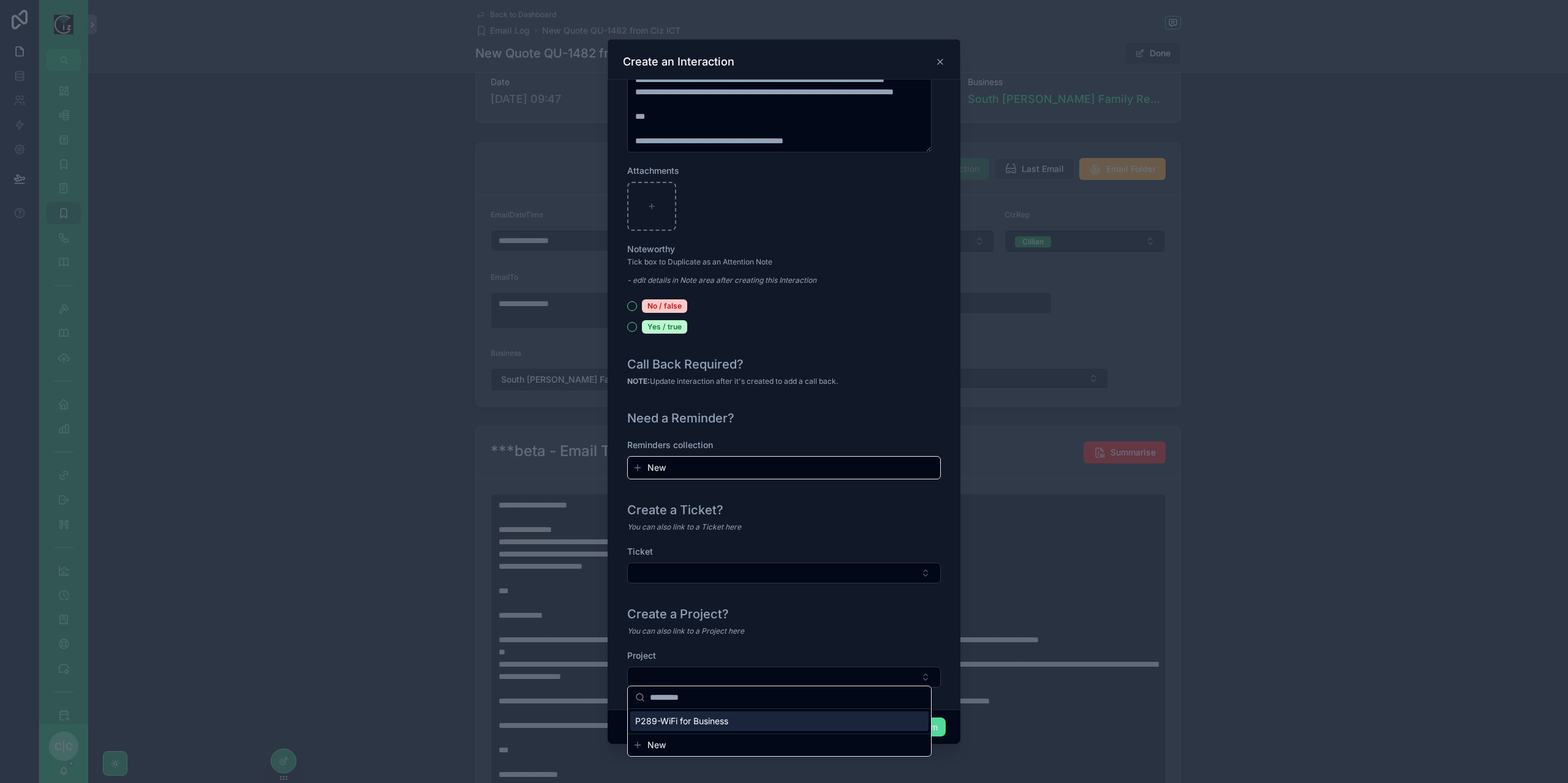
click at [735, 721] on div "P289-WiFi for Business" at bounding box center [779, 722] width 298 height 20
click at [918, 726] on button "Confirm" at bounding box center [921, 728] width 49 height 20
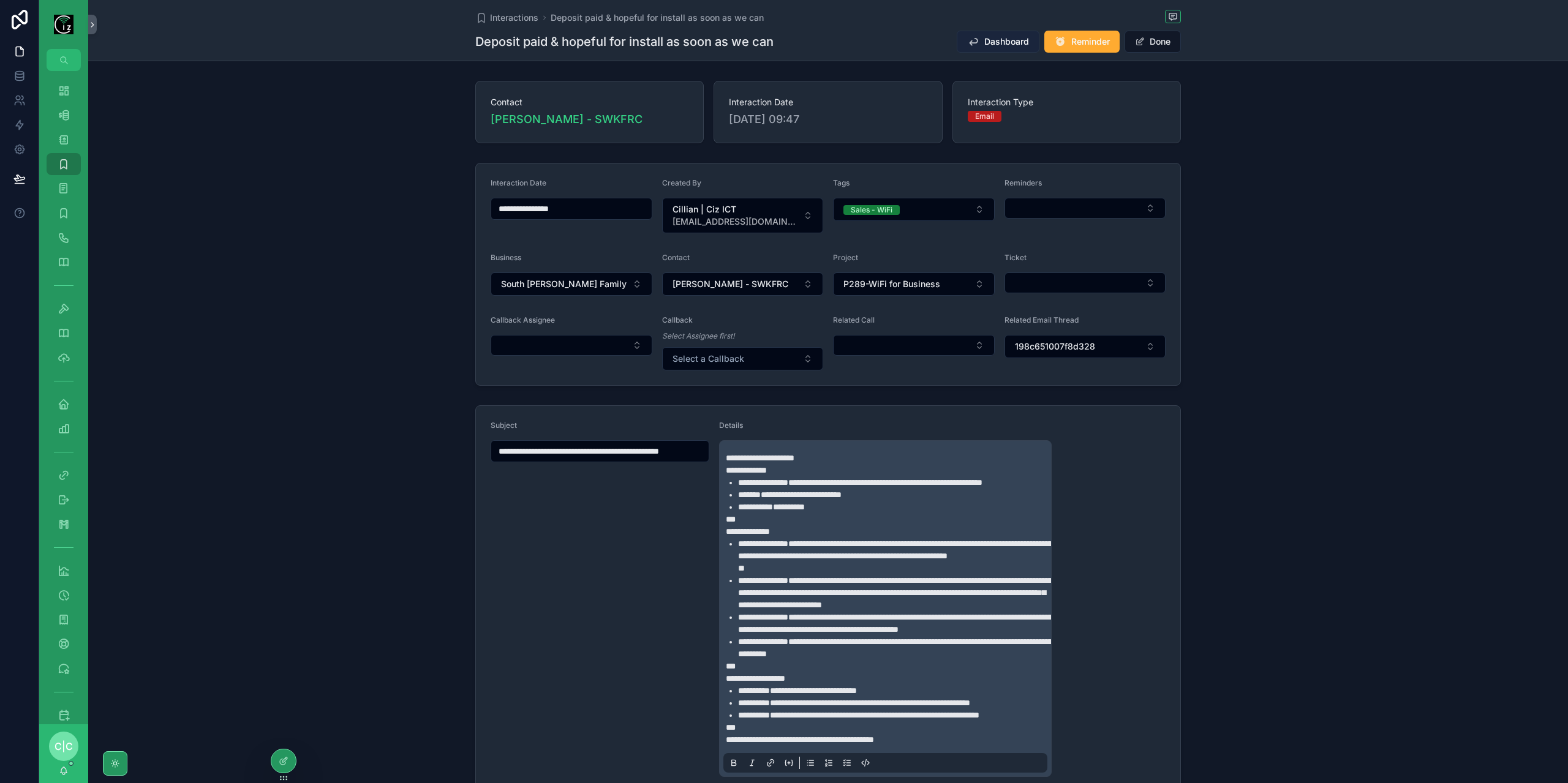
click at [974, 34] on button "Dashboard" at bounding box center [998, 42] width 82 height 22
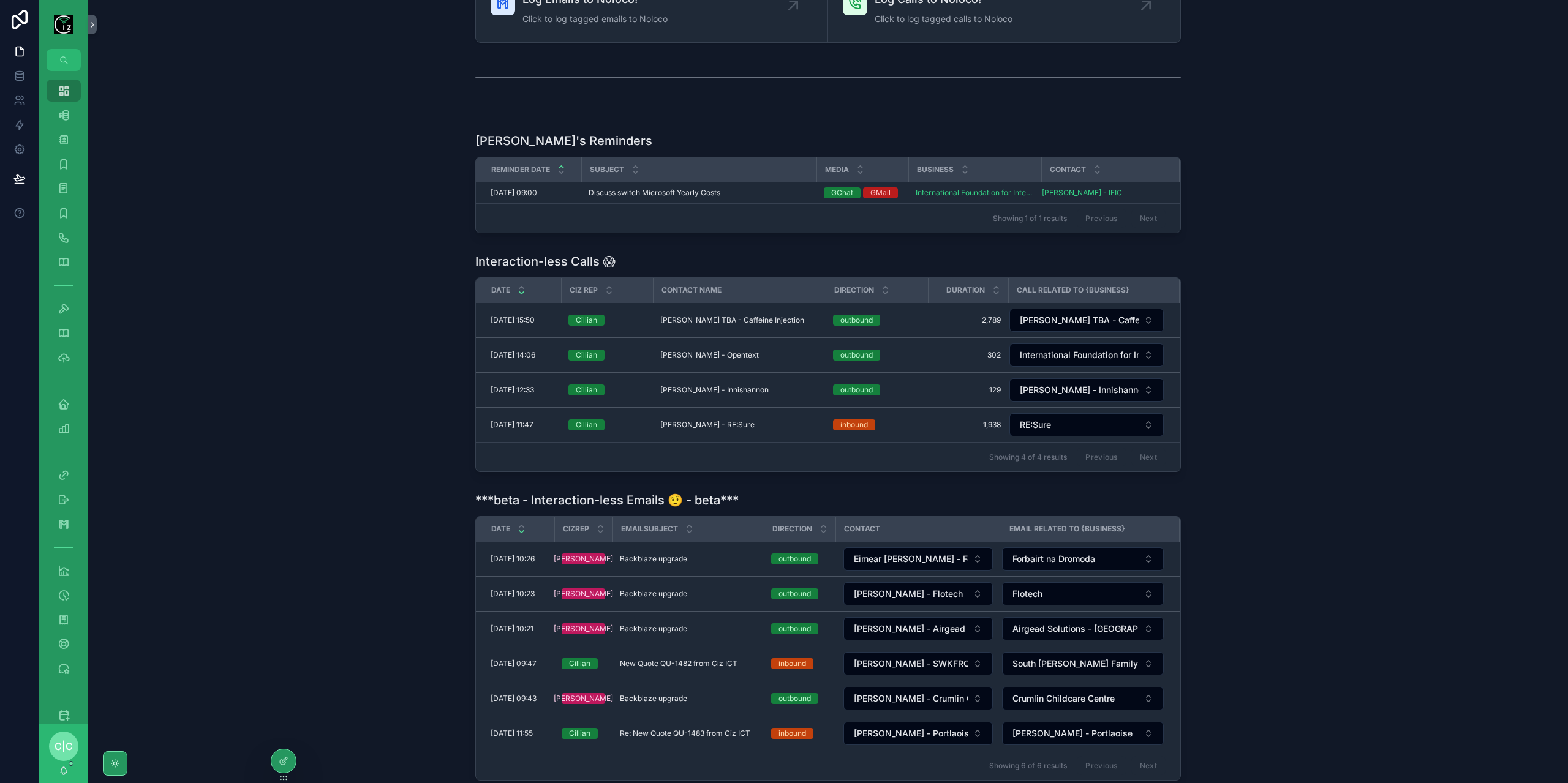
scroll to position [301, 0]
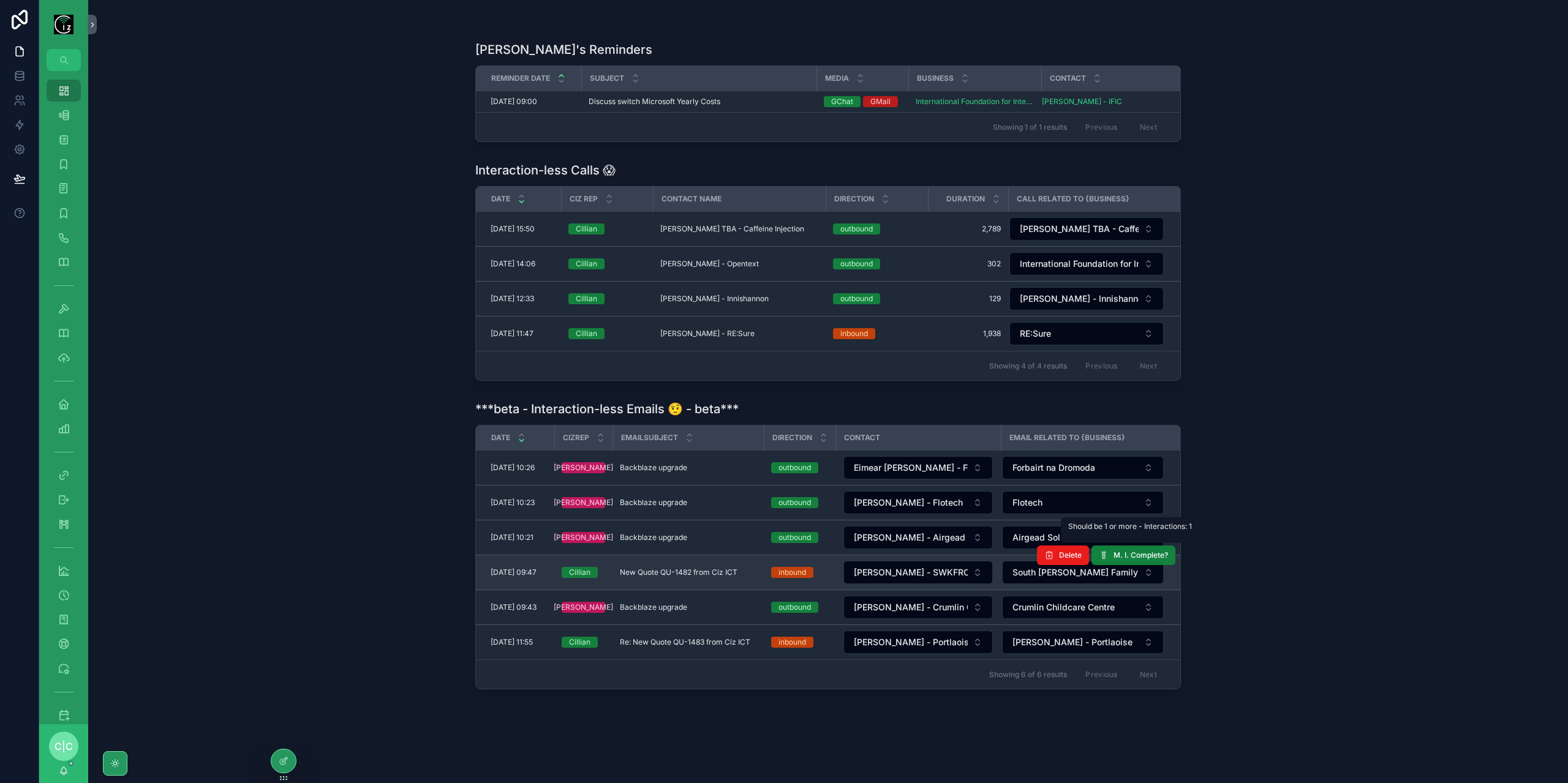
click at [1147, 551] on span "M. I. Complete?" at bounding box center [1140, 555] width 54 height 10
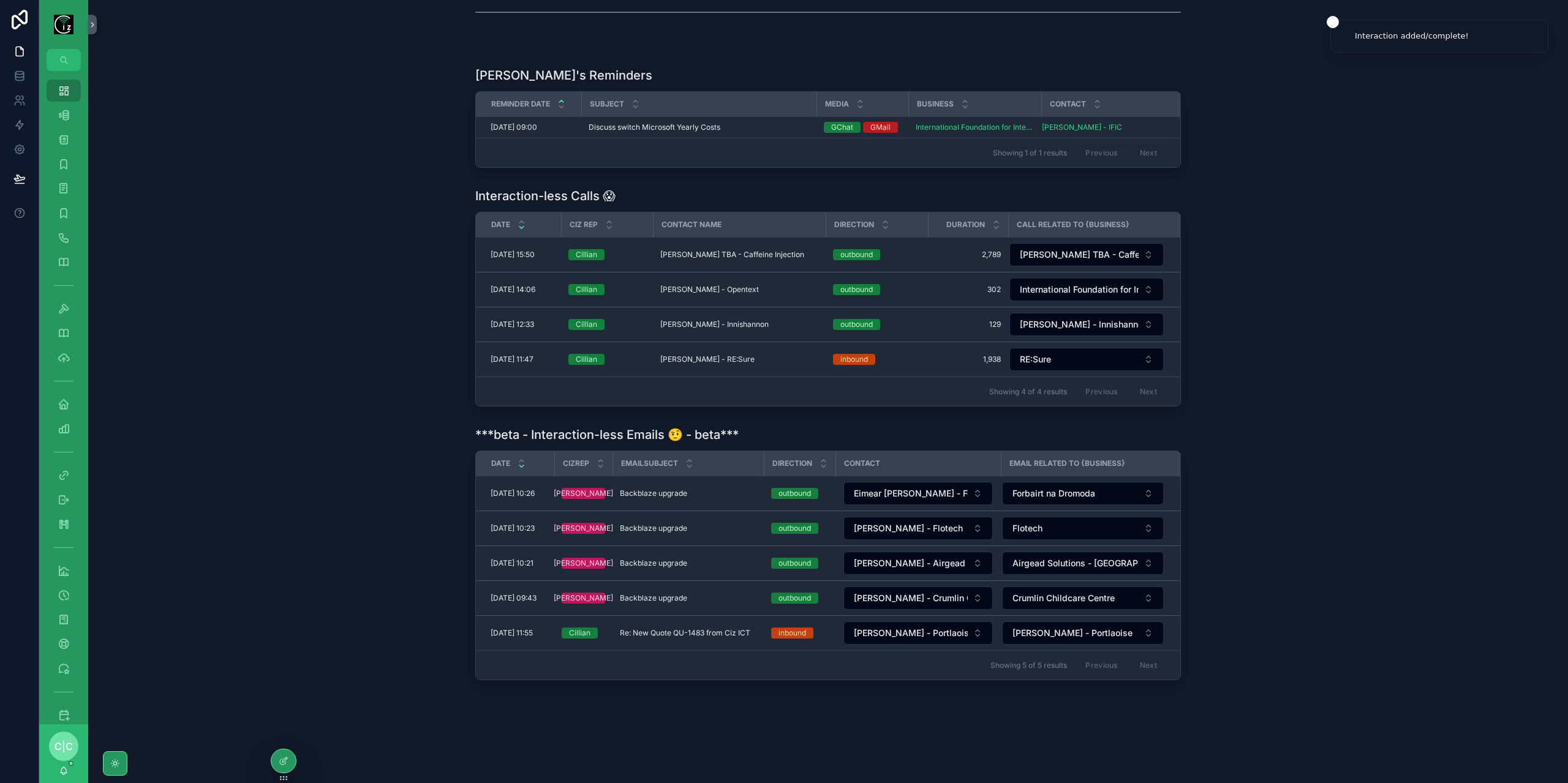
scroll to position [267, 0]
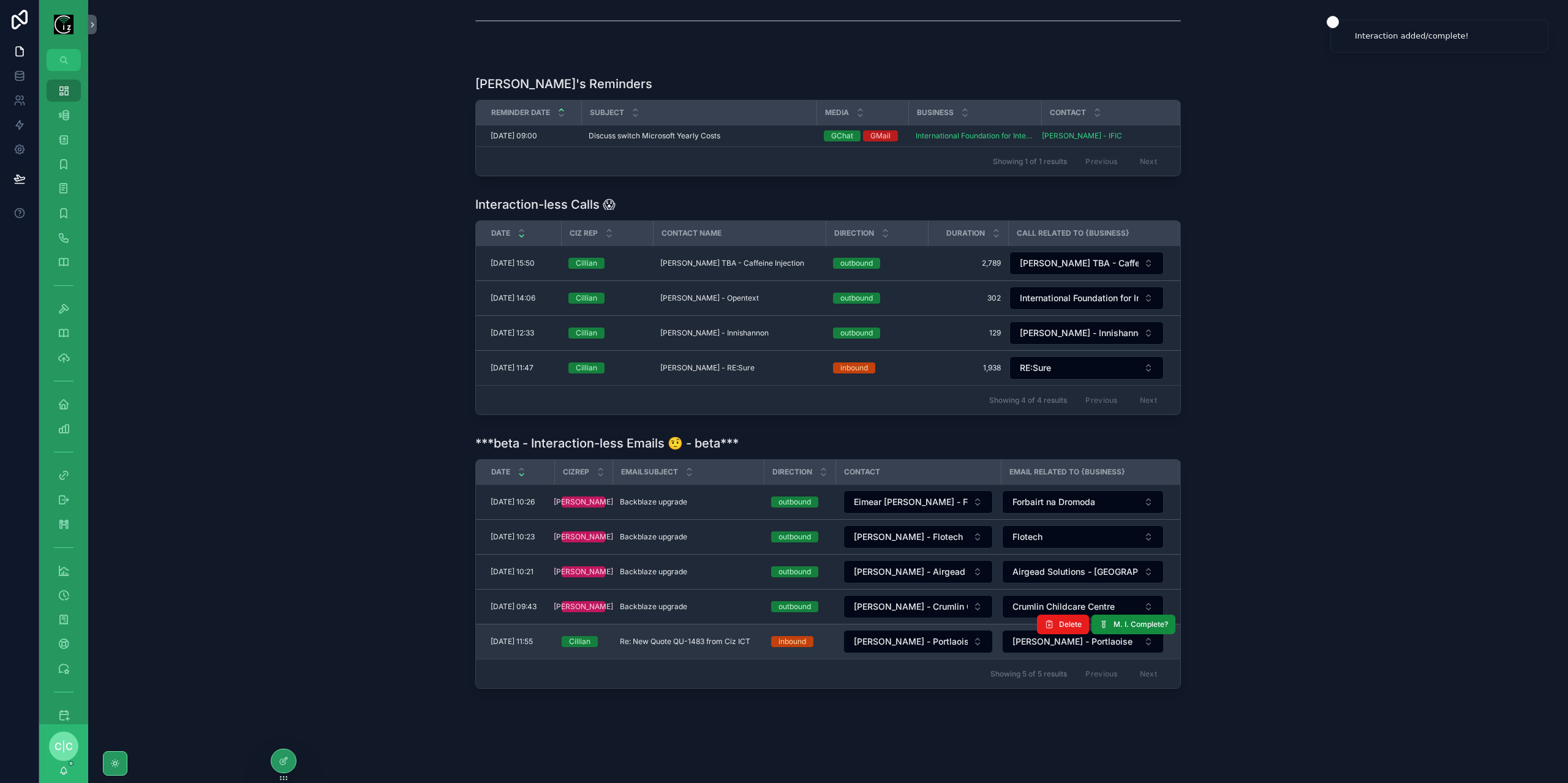
click at [719, 637] on span "Re: New Quote QU-1483 from Ciz ICT" at bounding box center [685, 642] width 130 height 10
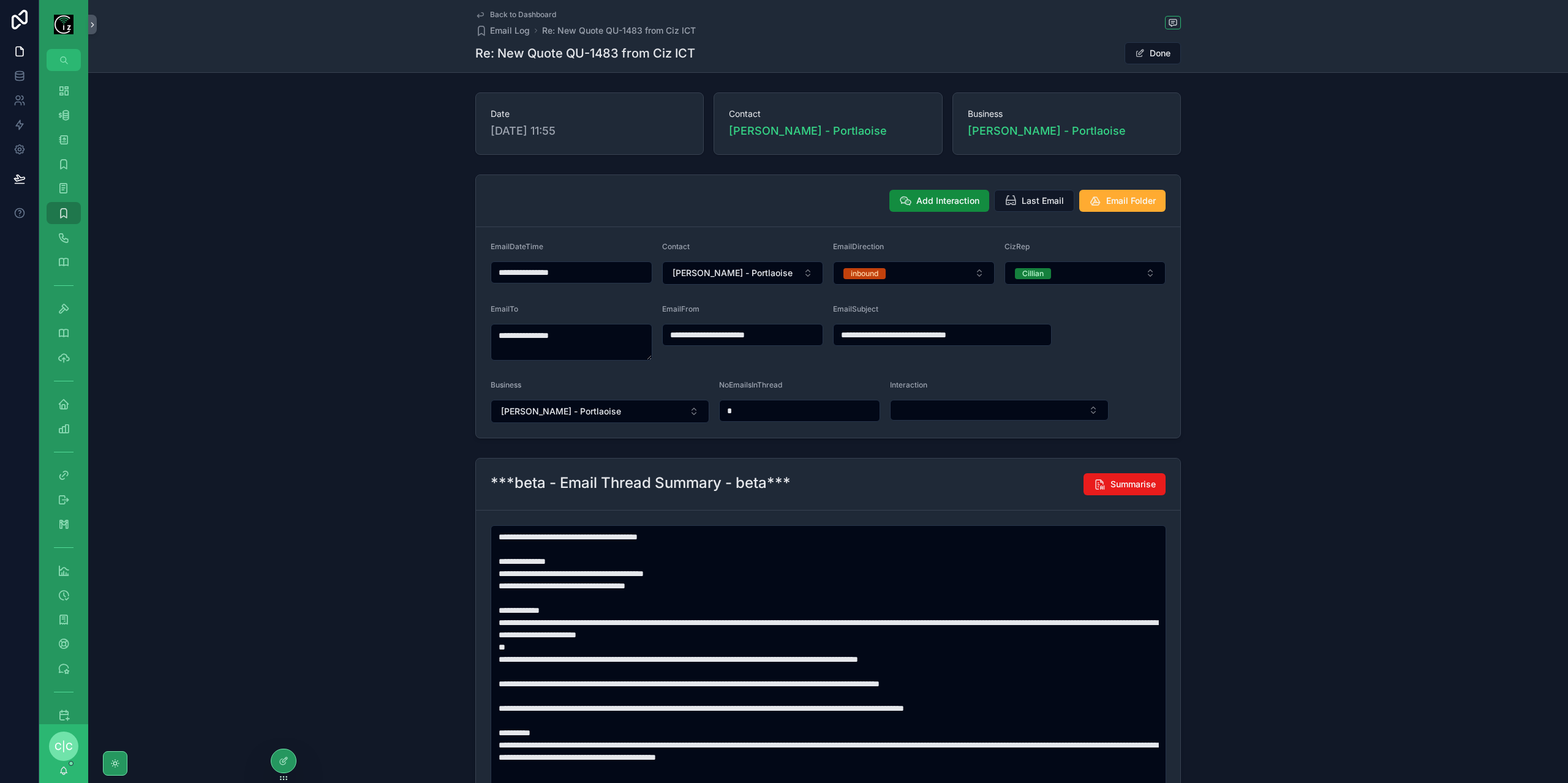
click at [505, 12] on span "Back to Dashboard" at bounding box center [523, 15] width 66 height 10
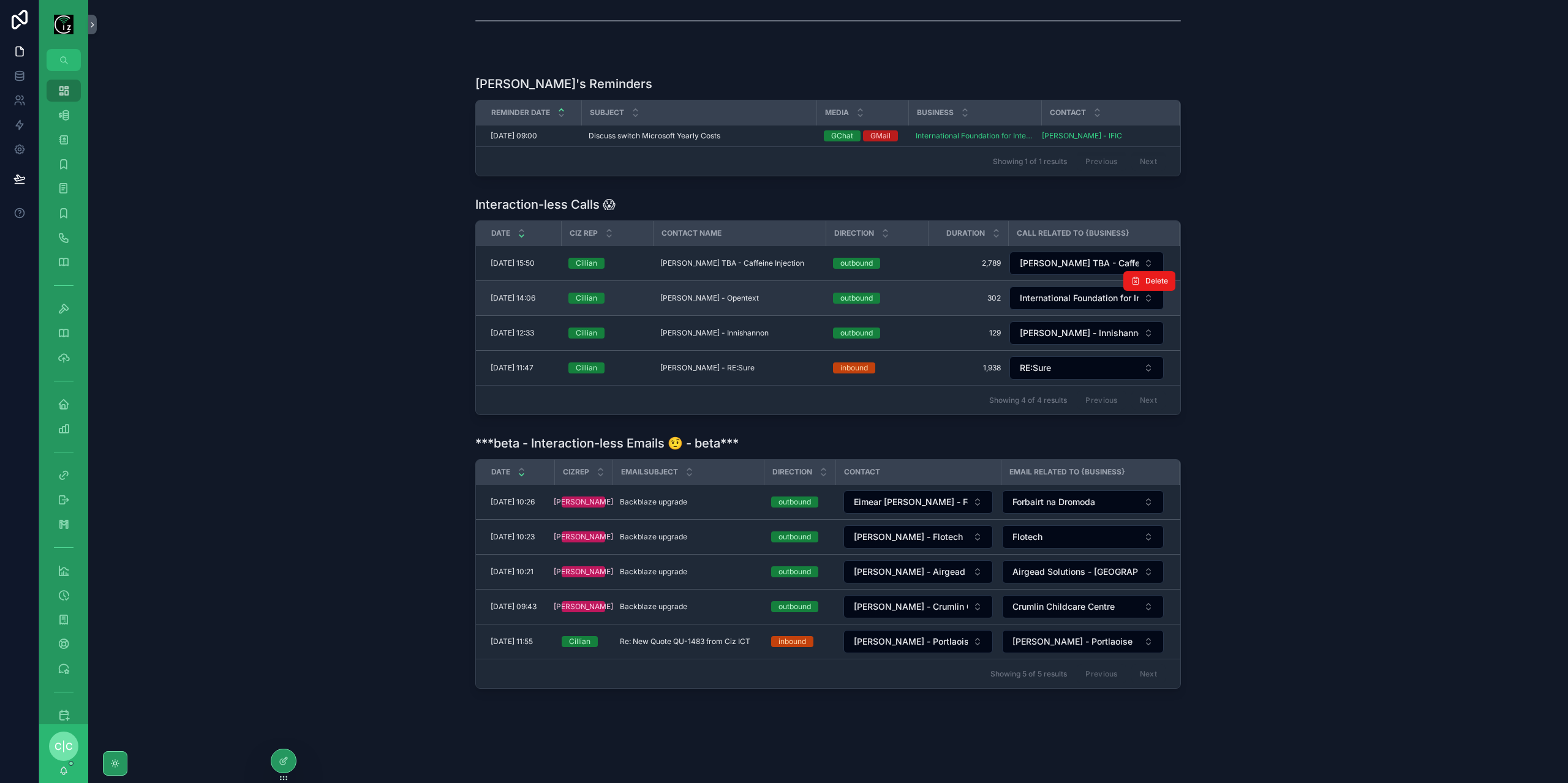
scroll to position [216, 0]
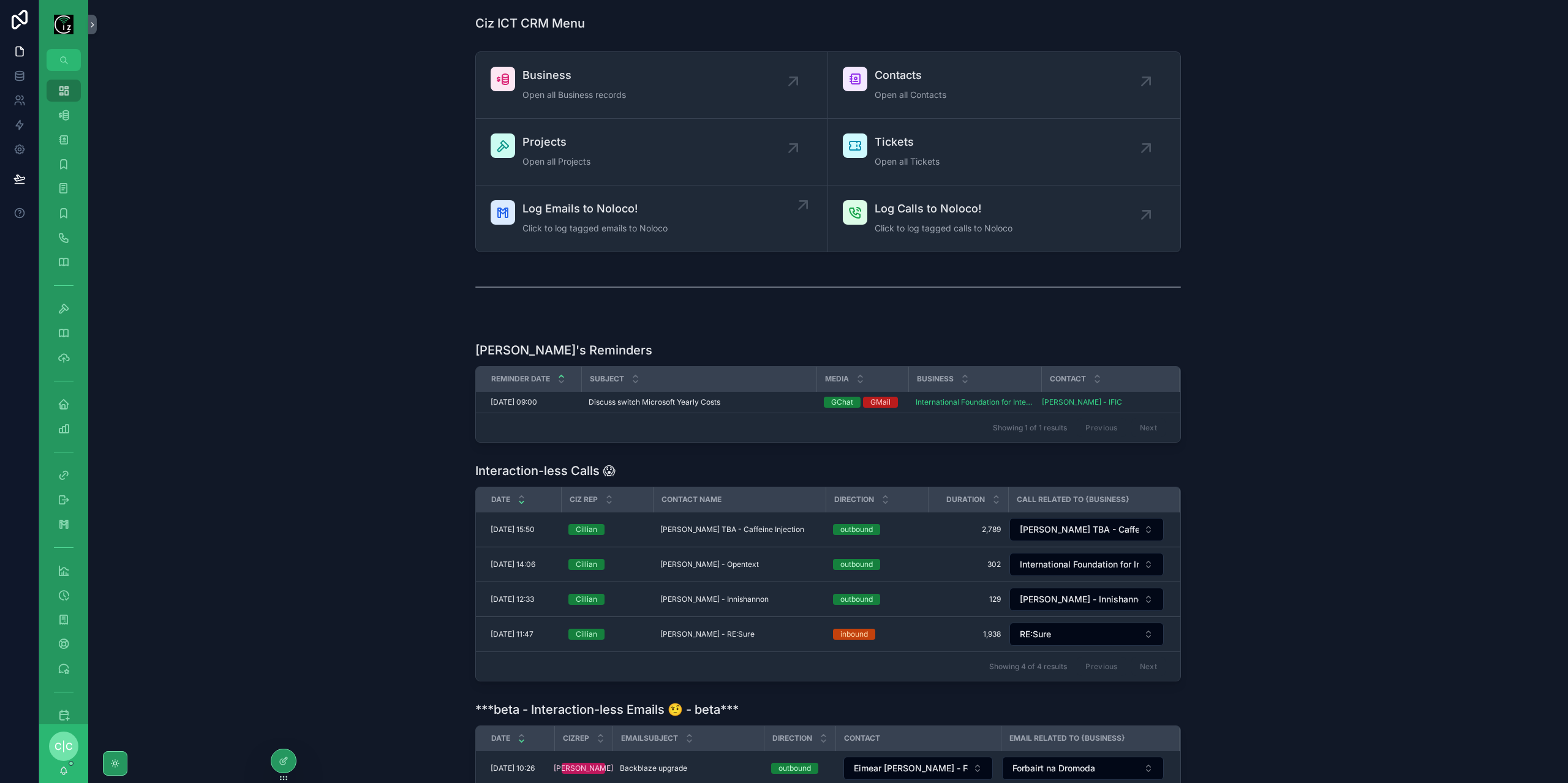
scroll to position [82, 0]
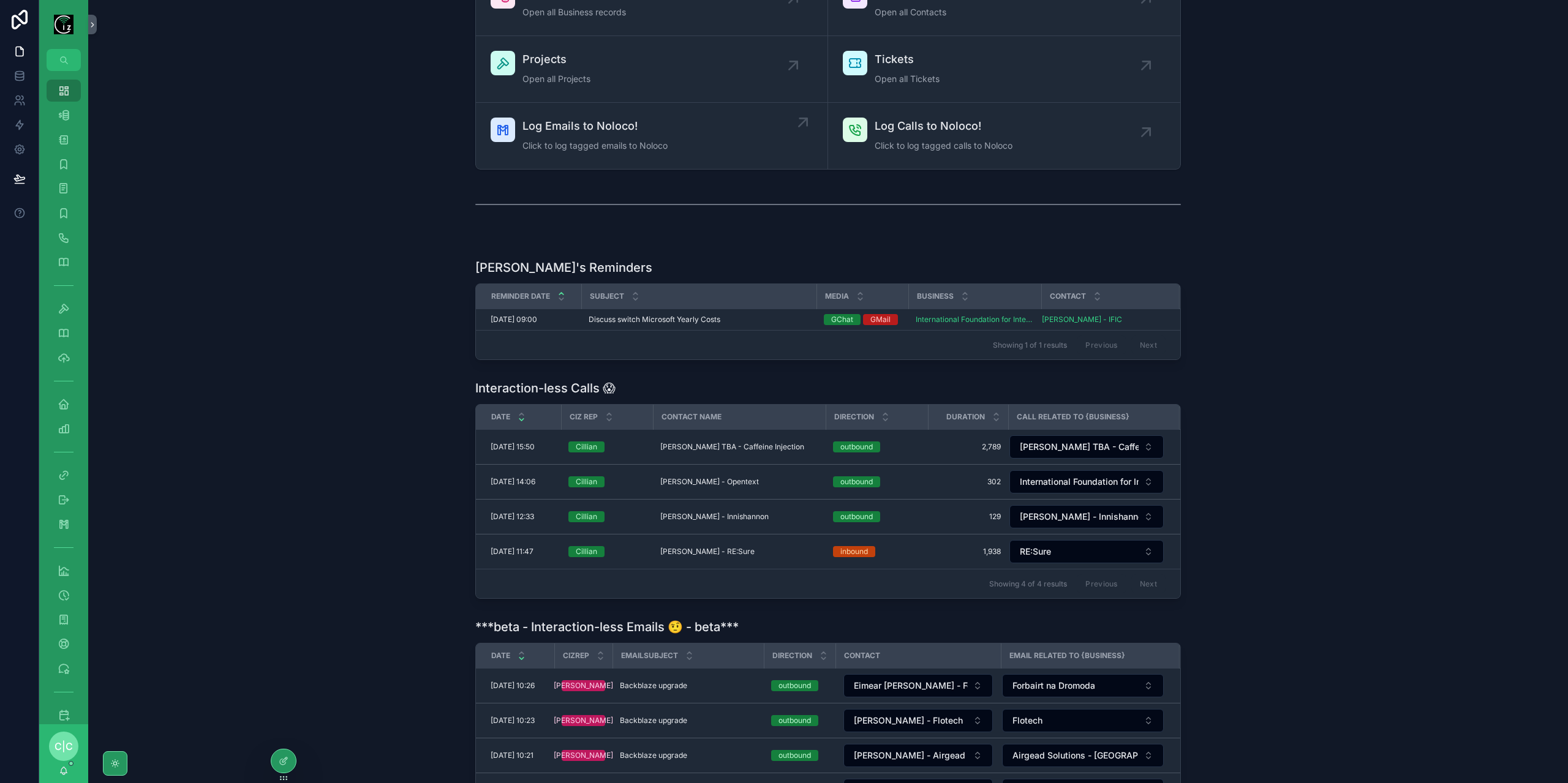
click at [613, 140] on span "Click to log tagged emails to Noloco" at bounding box center [595, 146] width 145 height 13
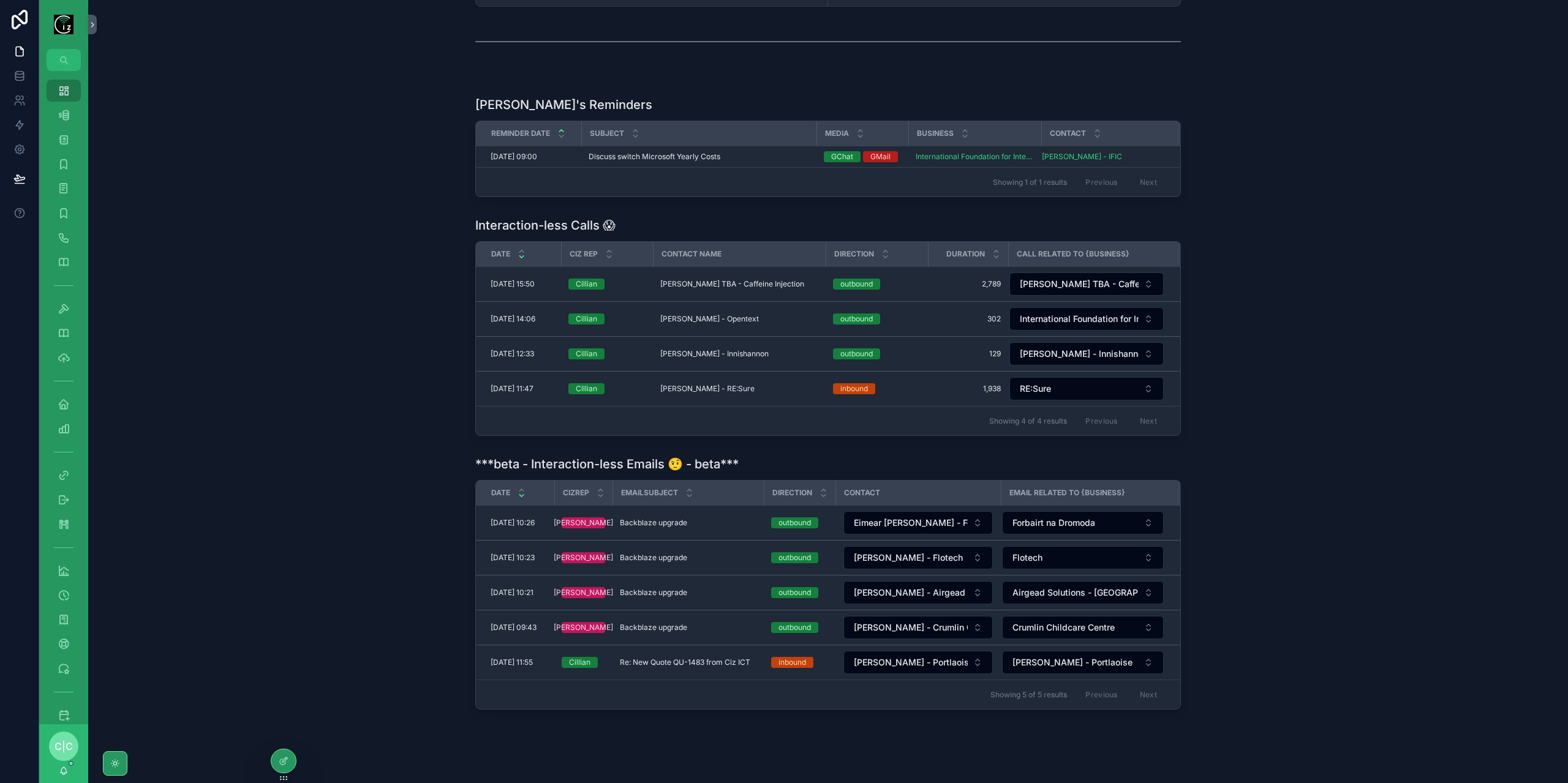
scroll to position [267, 0]
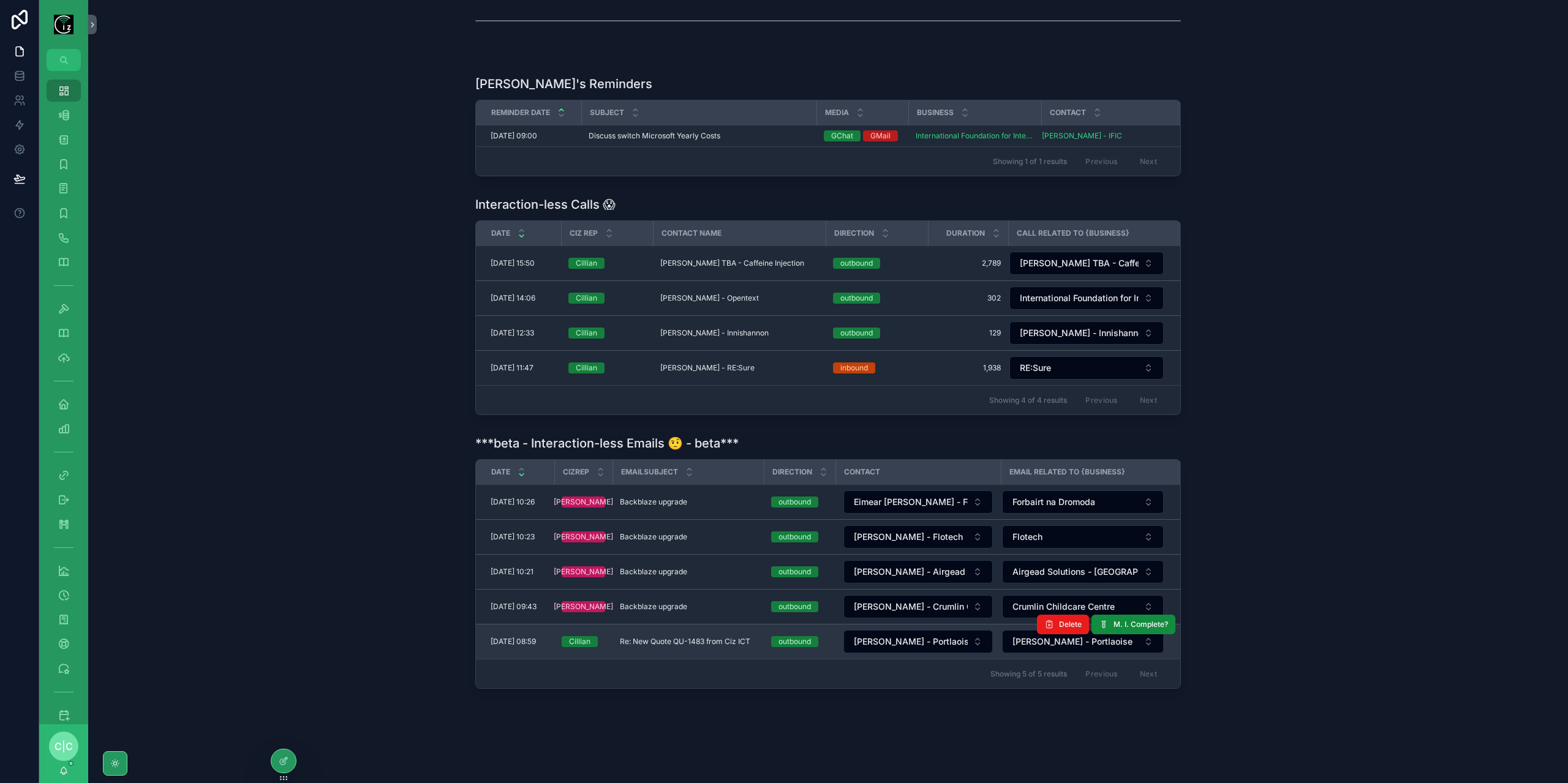
click at [657, 637] on span "Re: New Quote QU-1483 from Ciz ICT" at bounding box center [685, 642] width 130 height 10
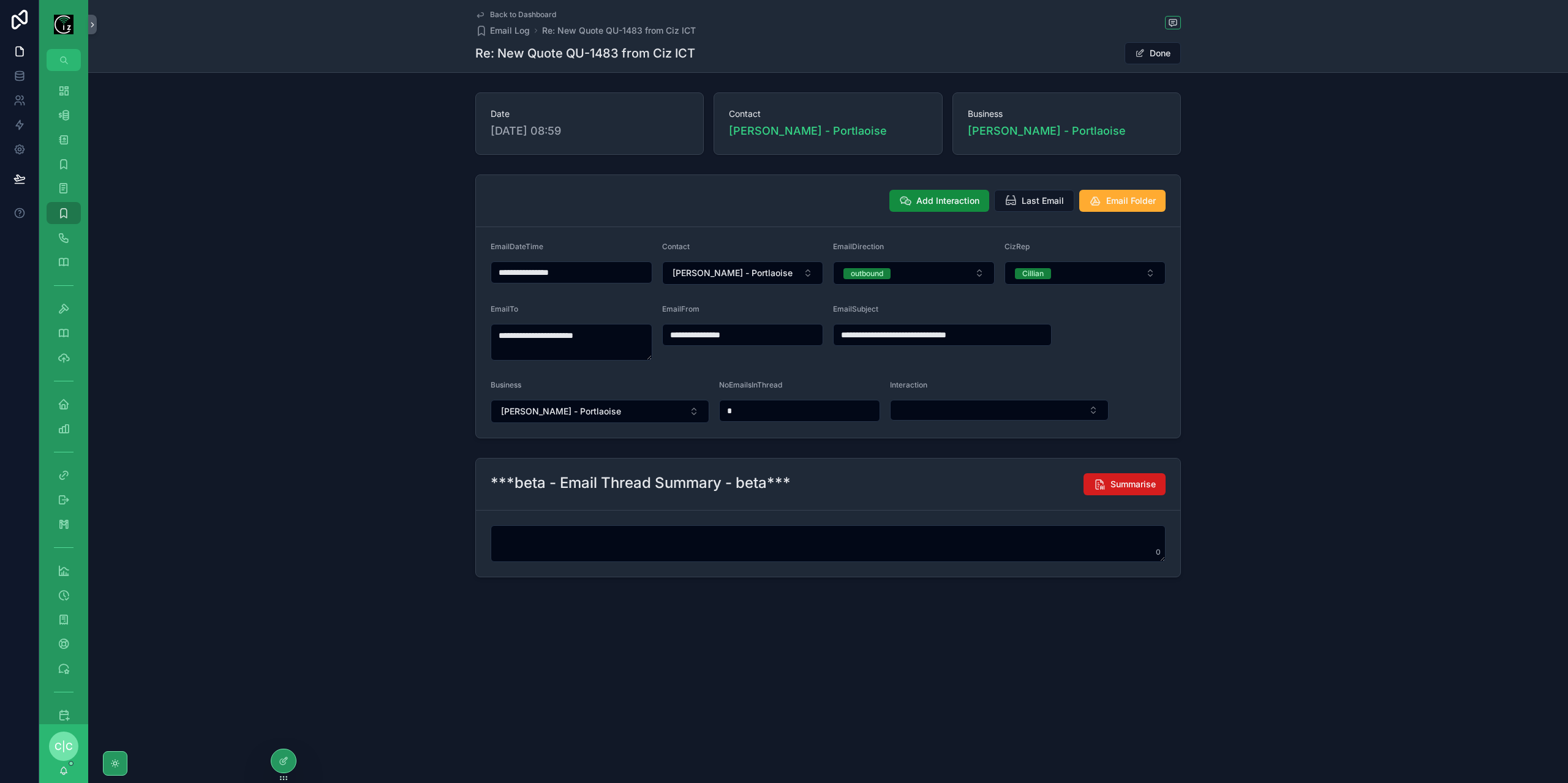
click at [1138, 484] on span "Summarise" at bounding box center [1133, 484] width 45 height 13
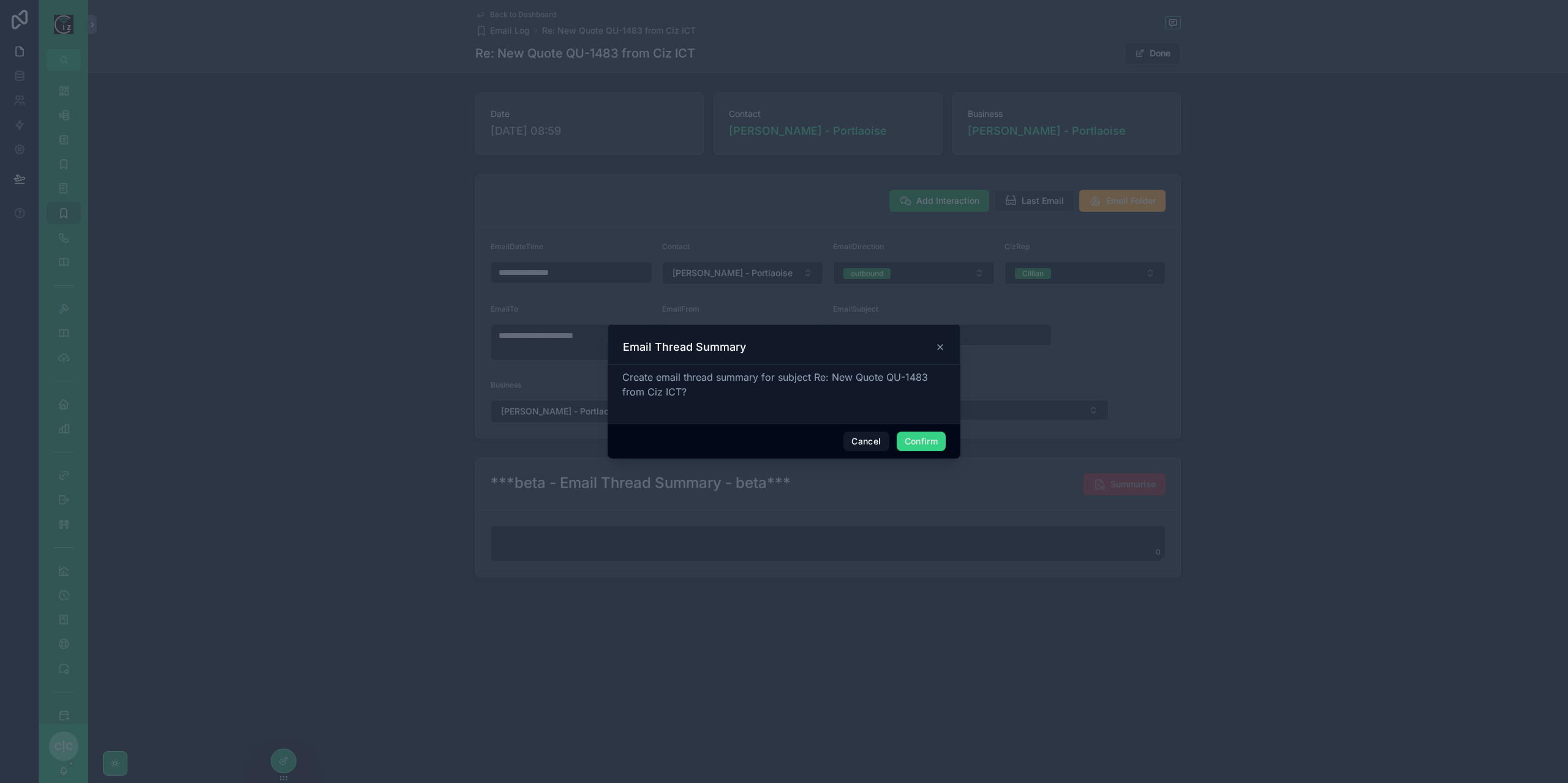
click at [931, 448] on button "Confirm" at bounding box center [921, 442] width 49 height 20
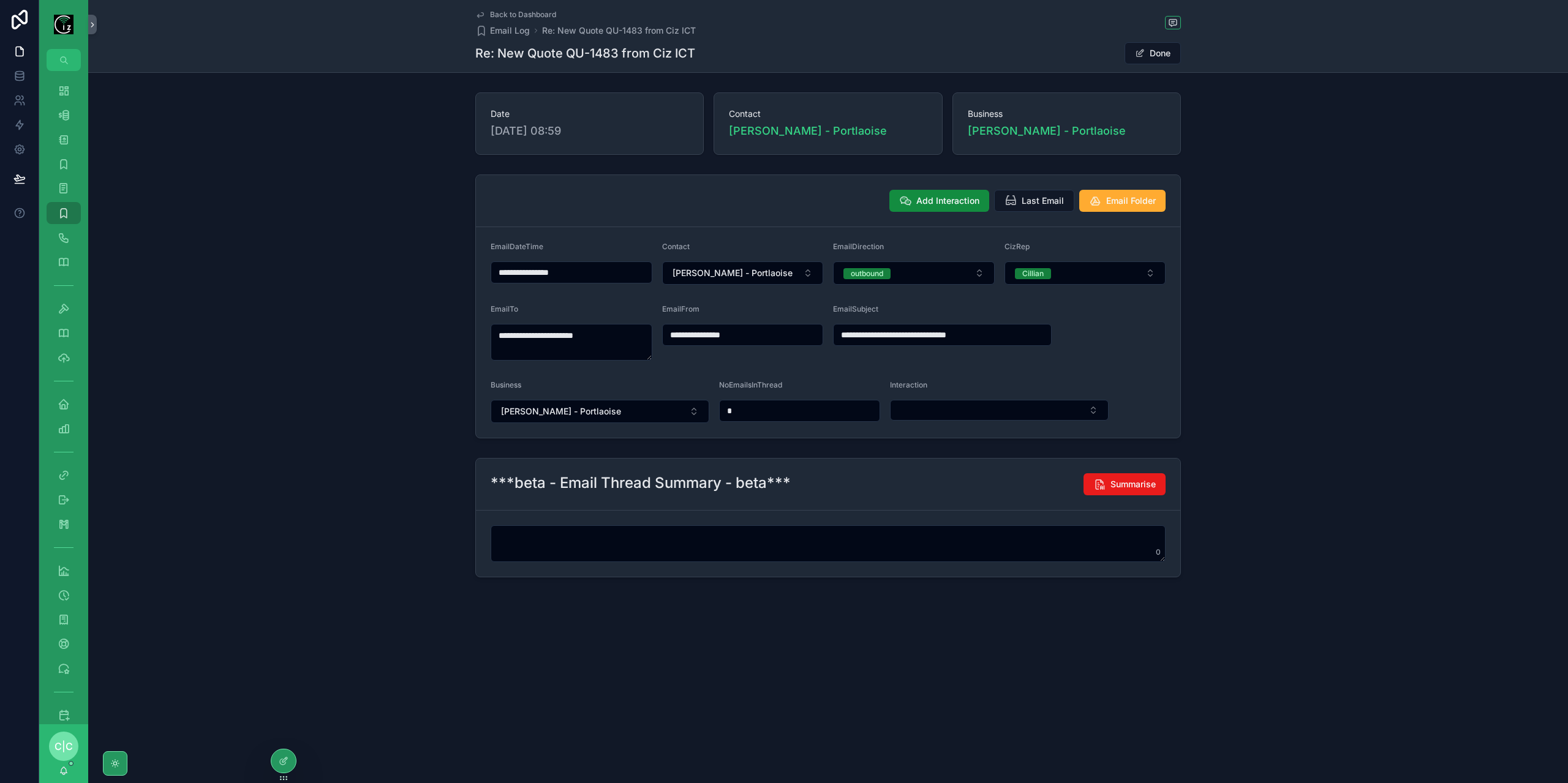
type textarea "**********"
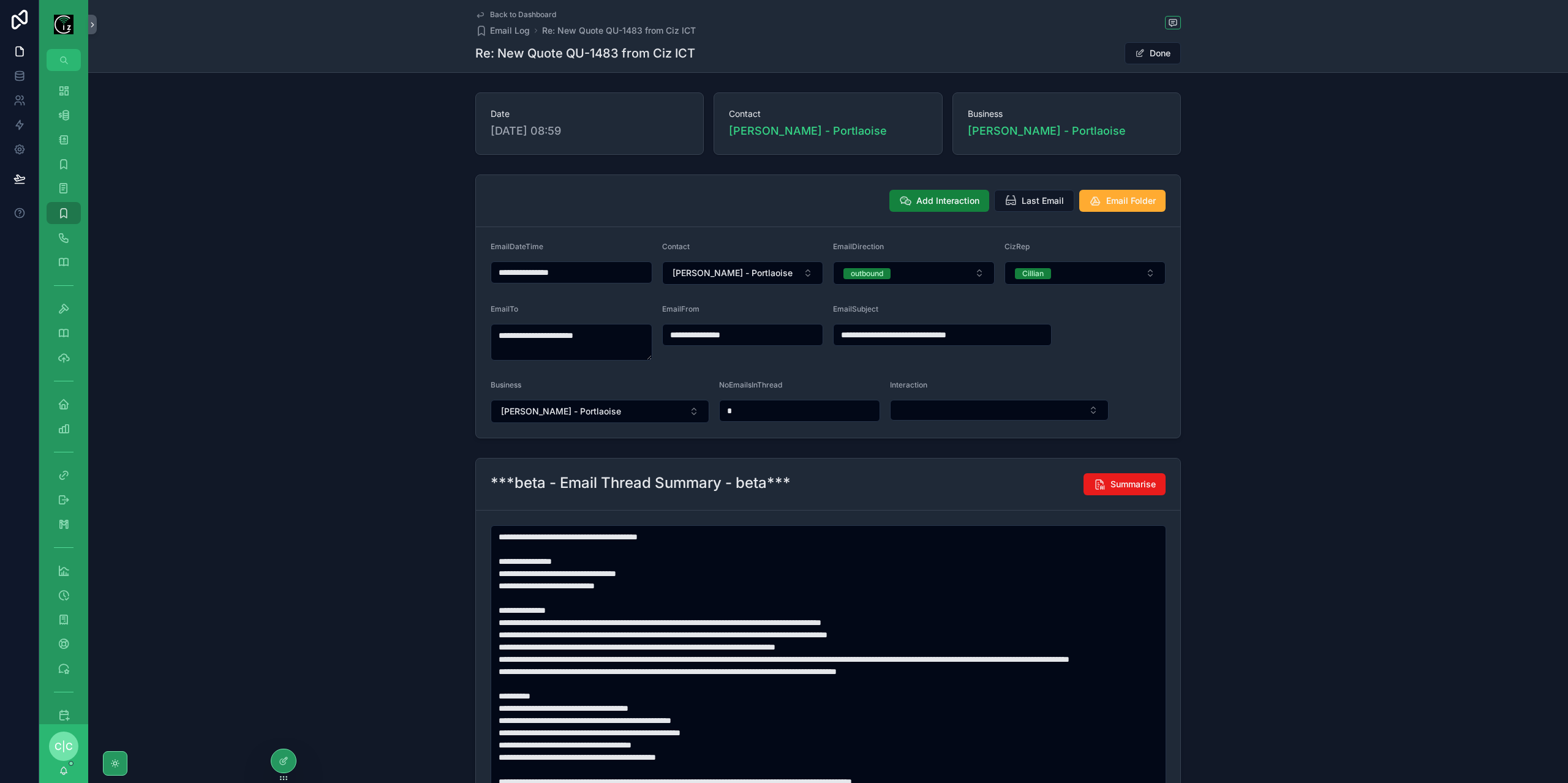
click at [966, 204] on span "Add Interaction" at bounding box center [948, 201] width 63 height 13
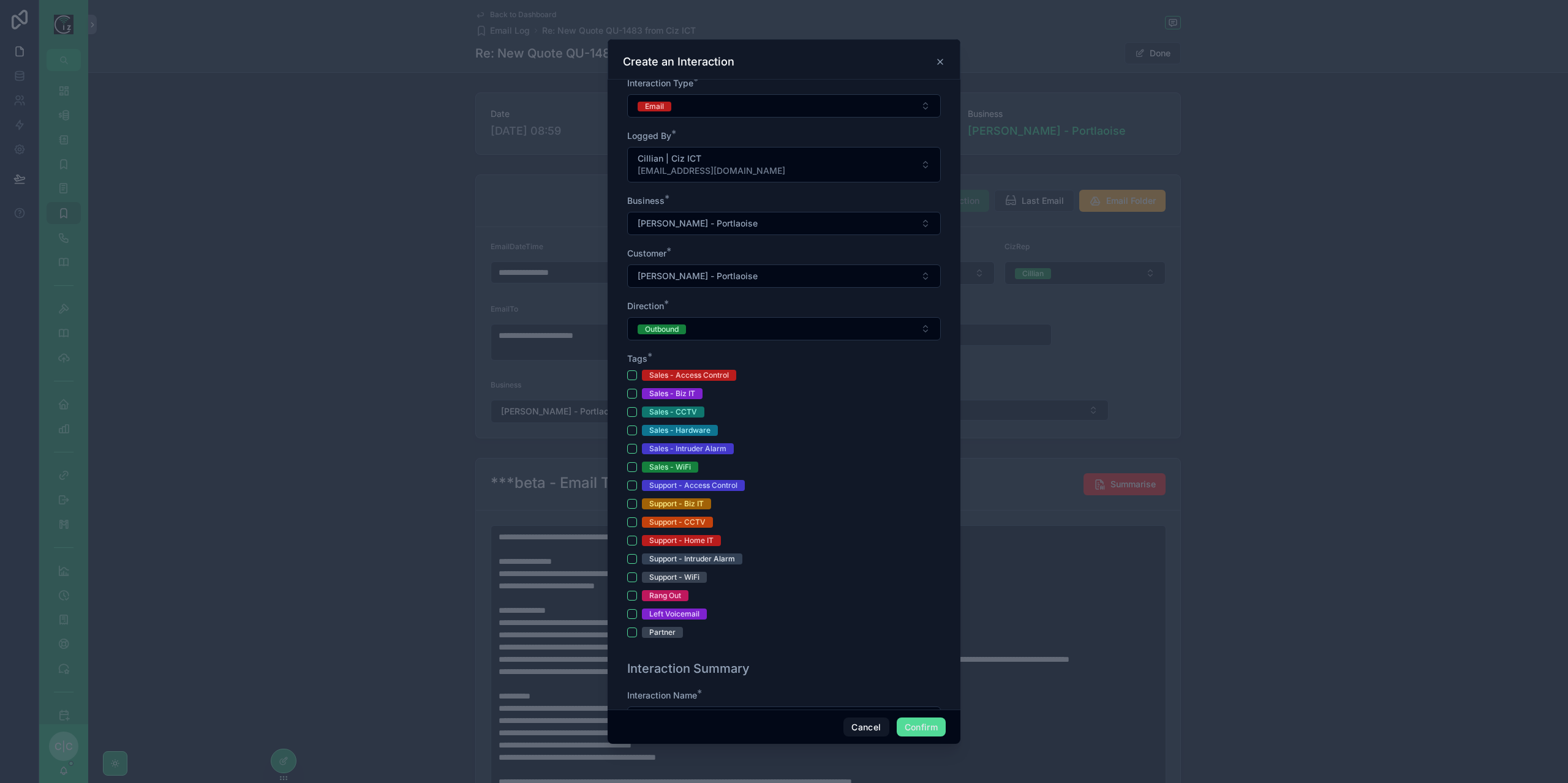
scroll to position [306, 0]
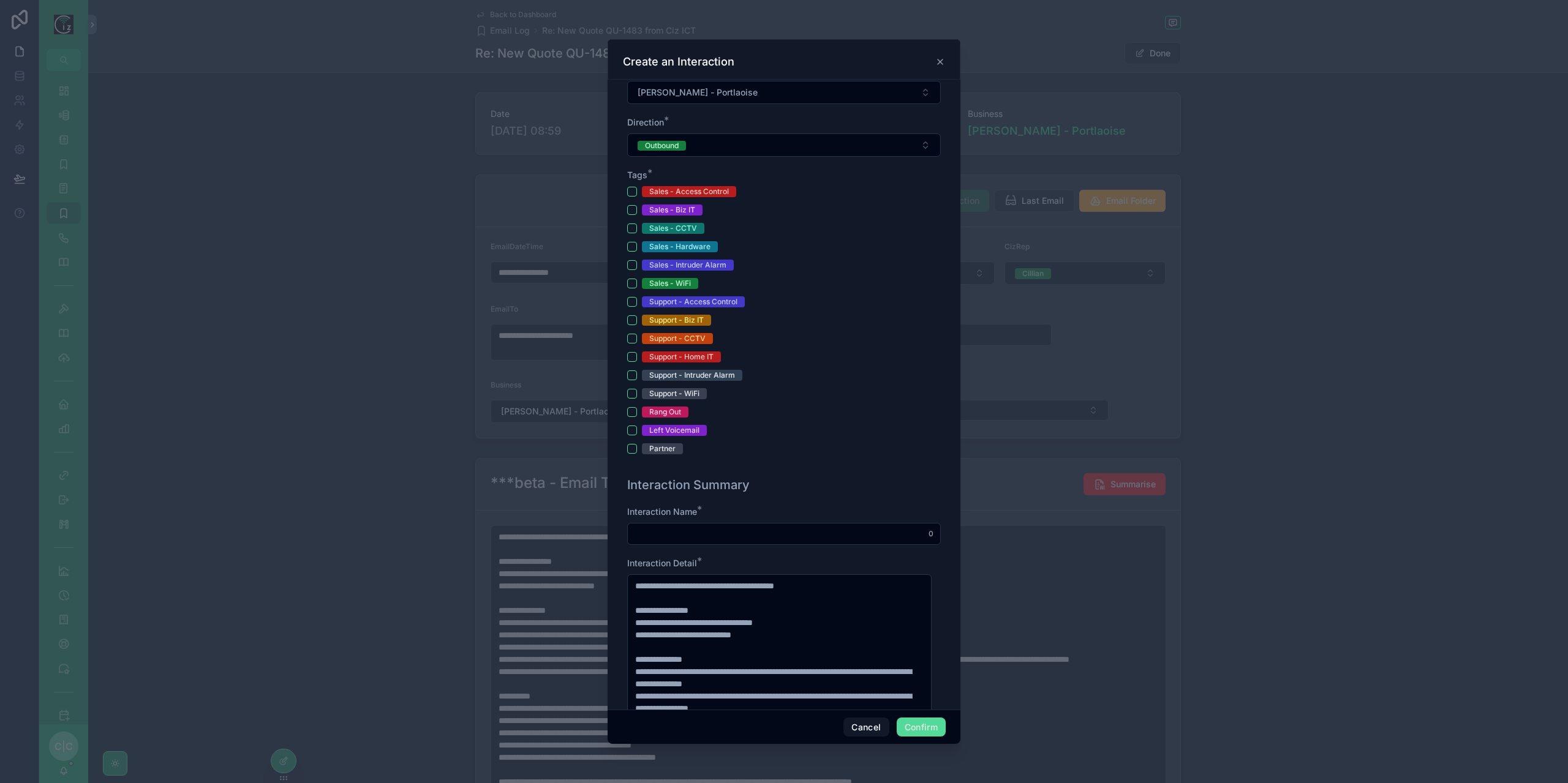
click at [757, 535] on input "text" at bounding box center [784, 534] width 313 height 17
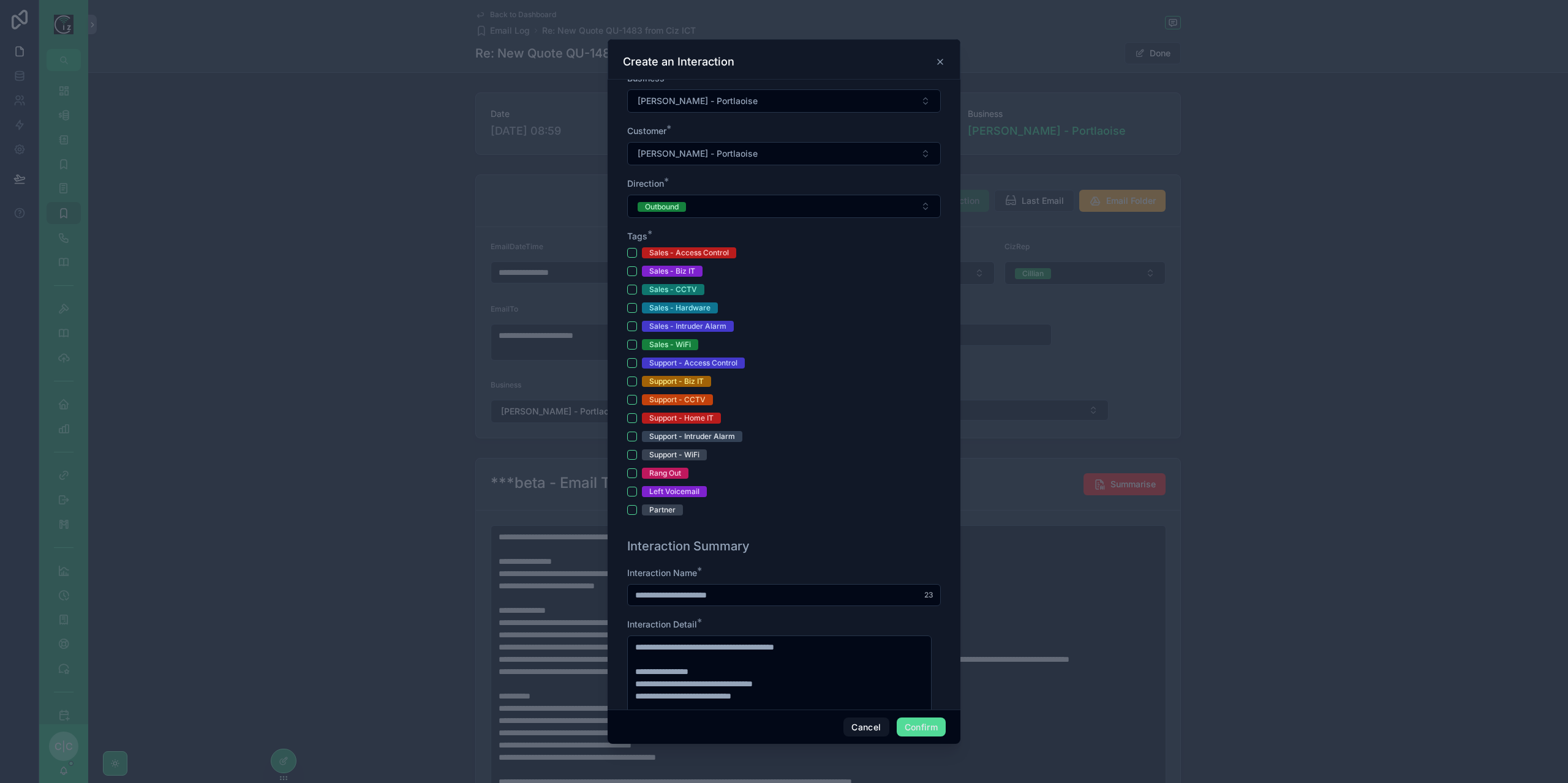
type input "**********"
click at [629, 286] on button "Sales - CCTV" at bounding box center [632, 290] width 10 height 10
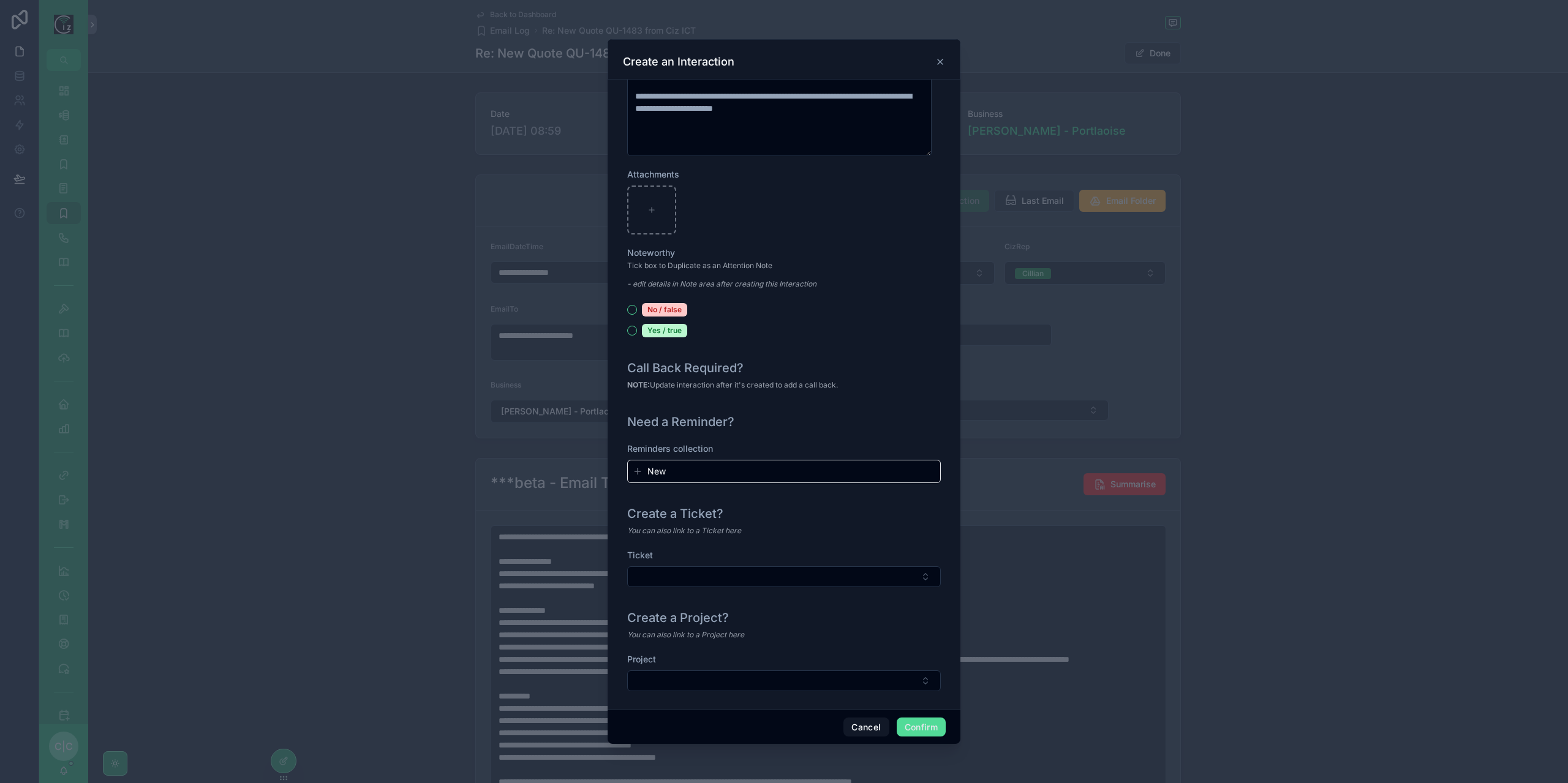
scroll to position [1106, 0]
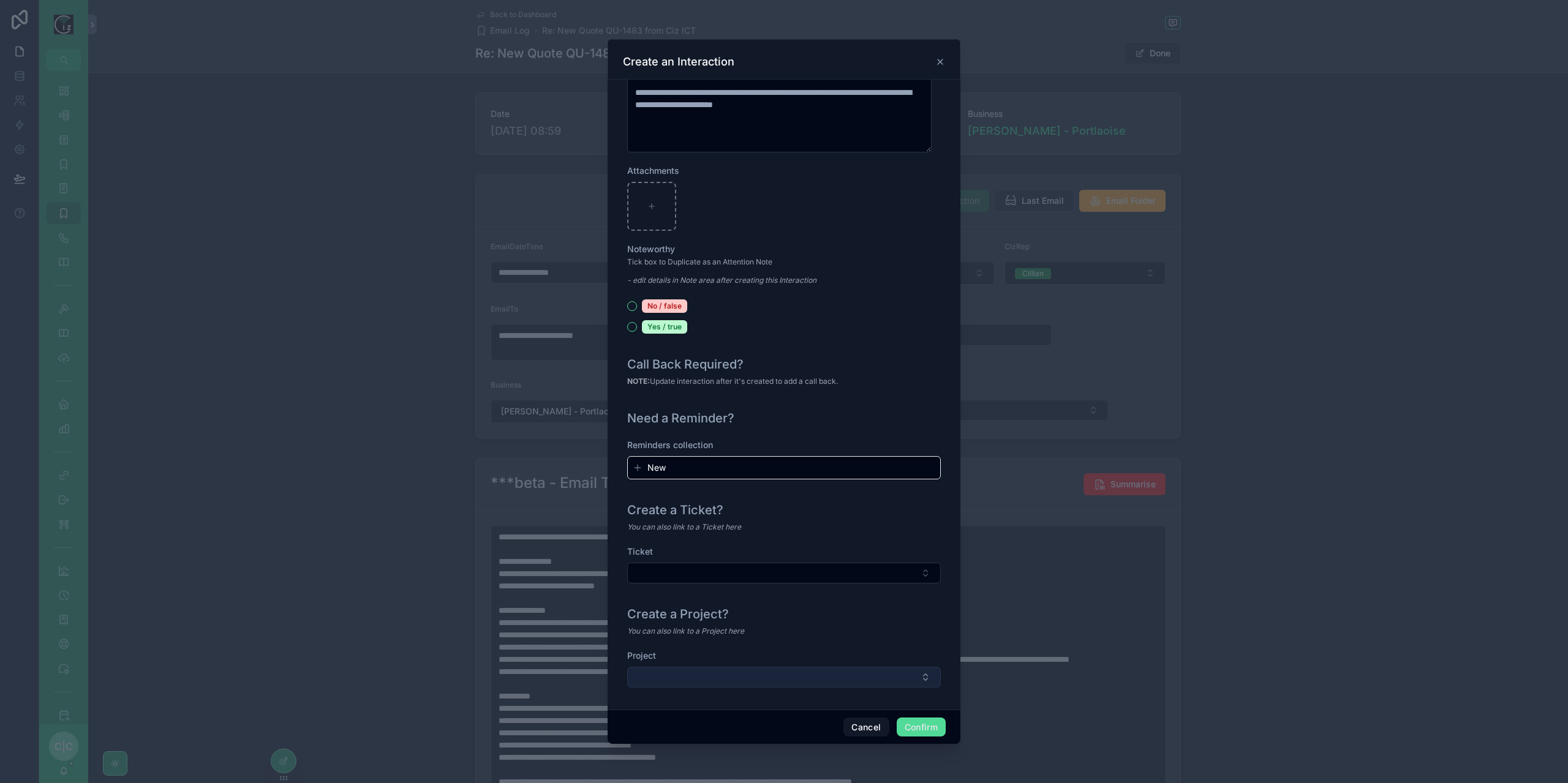
click at [827, 671] on button "Select Button" at bounding box center [784, 678] width 313 height 21
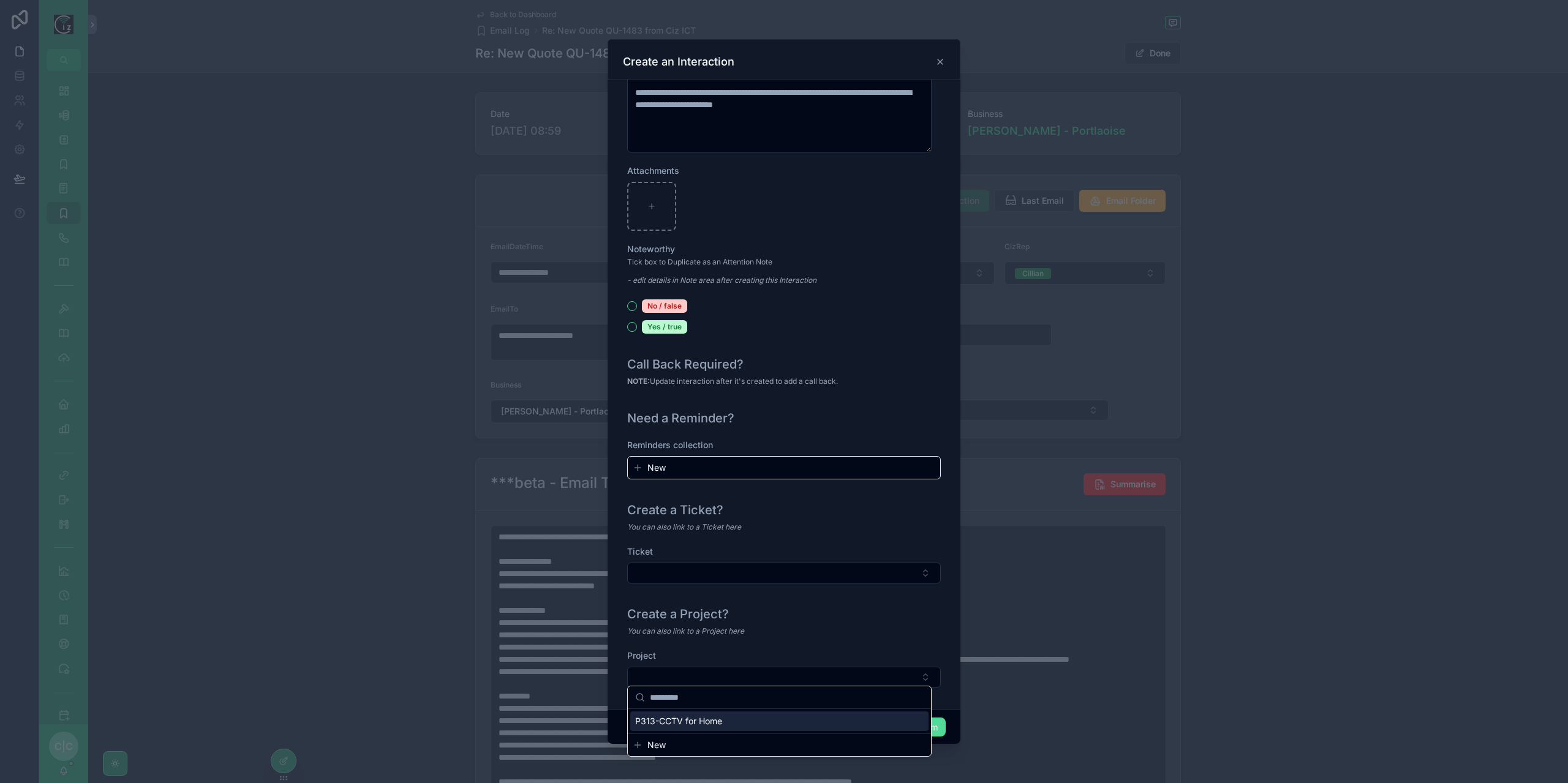
click at [766, 719] on div "P313-CCTV for Home" at bounding box center [779, 722] width 298 height 20
click at [918, 731] on button "Confirm" at bounding box center [921, 728] width 49 height 20
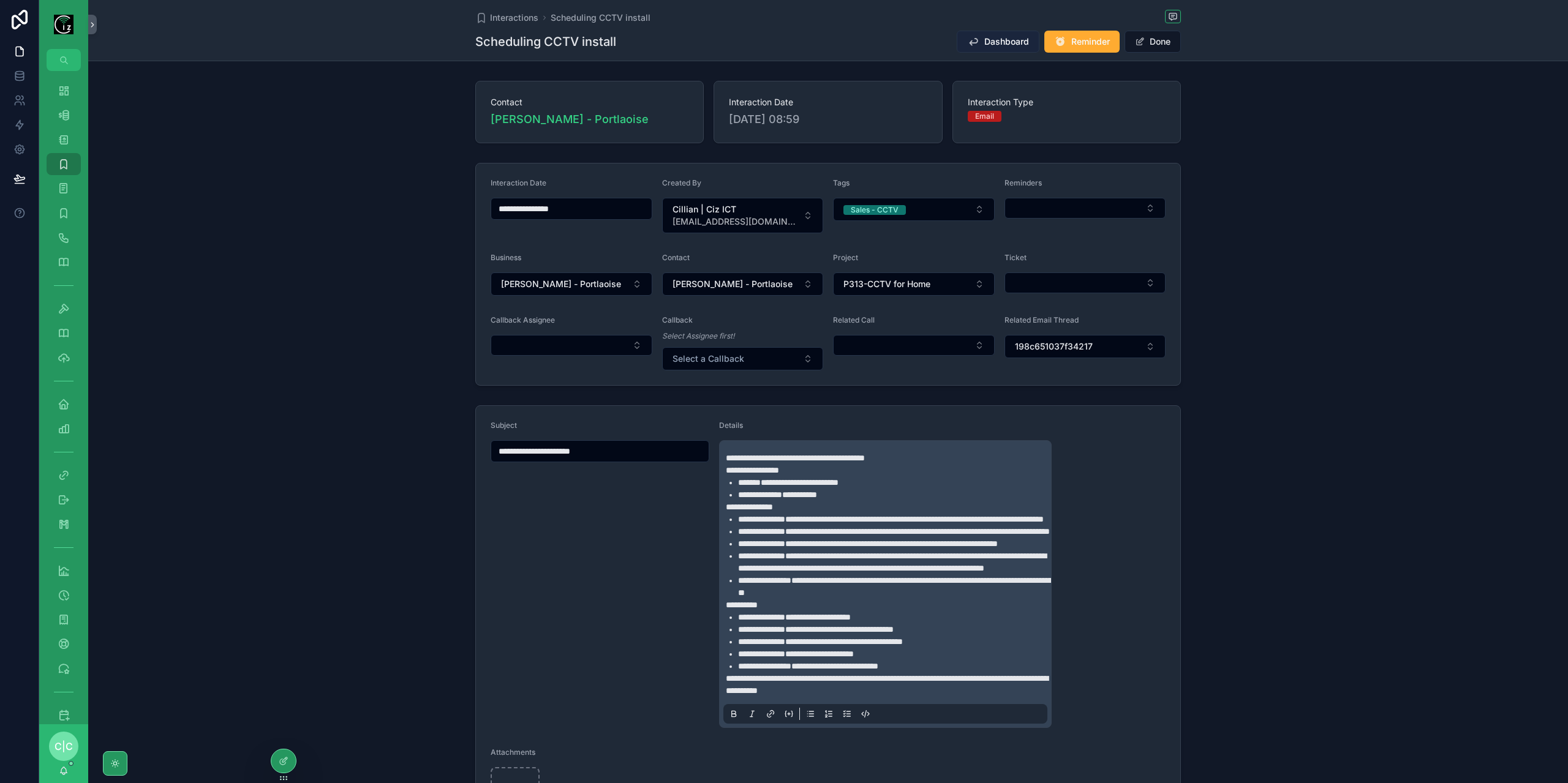
click at [986, 43] on span "Dashboard" at bounding box center [1006, 42] width 45 height 13
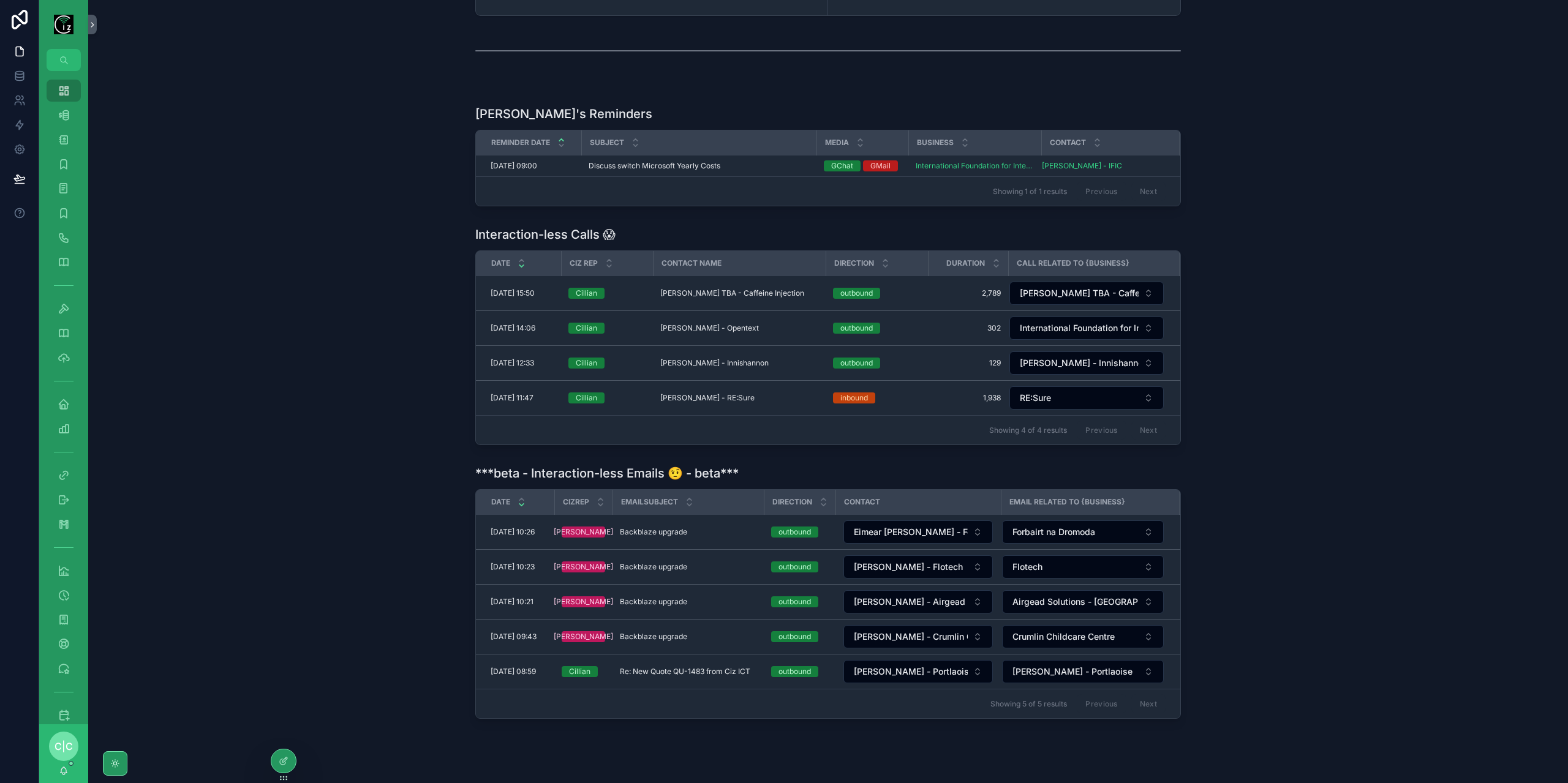
scroll to position [267, 0]
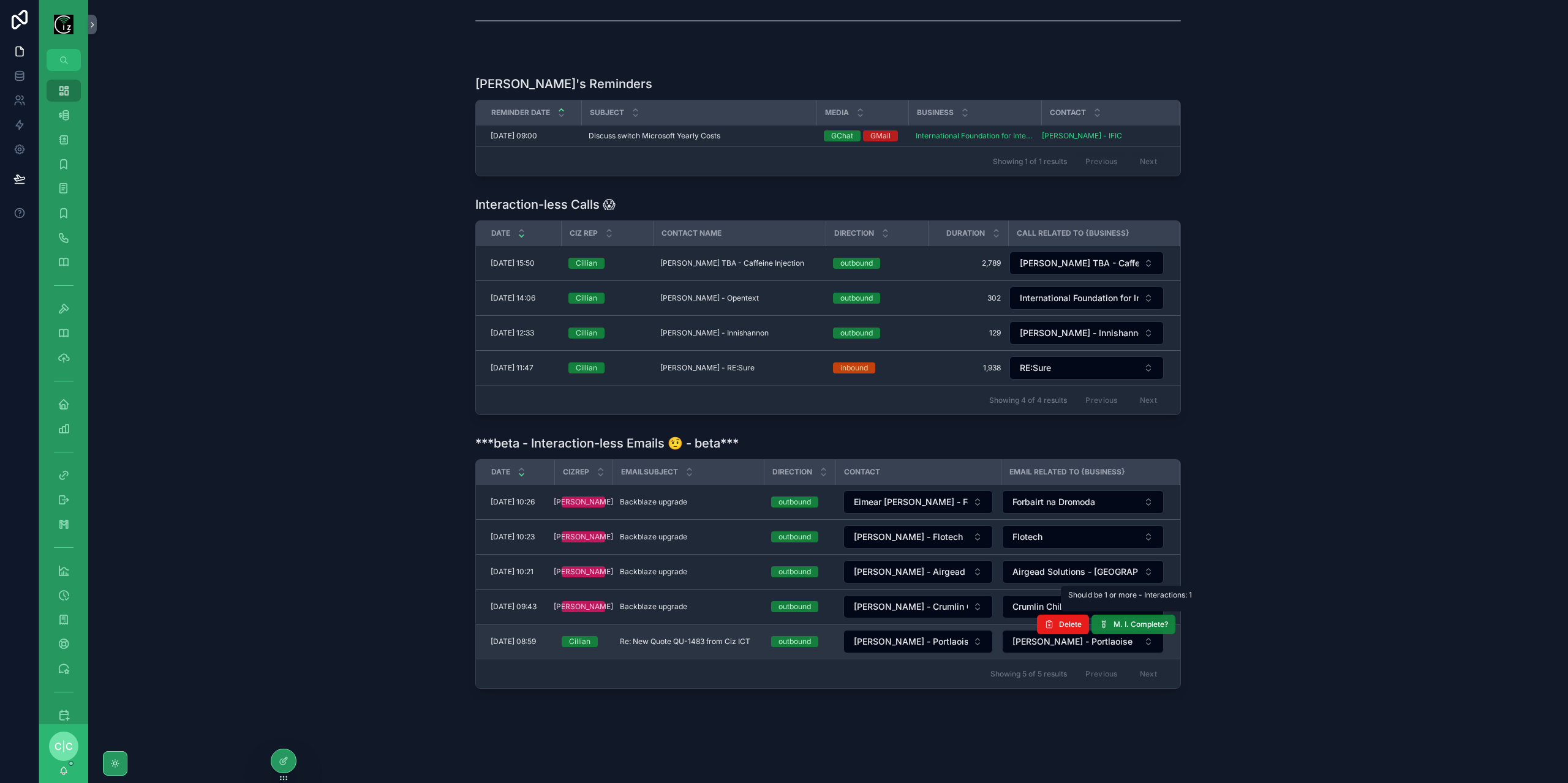
click at [1144, 620] on span "M. I. Complete?" at bounding box center [1140, 625] width 54 height 10
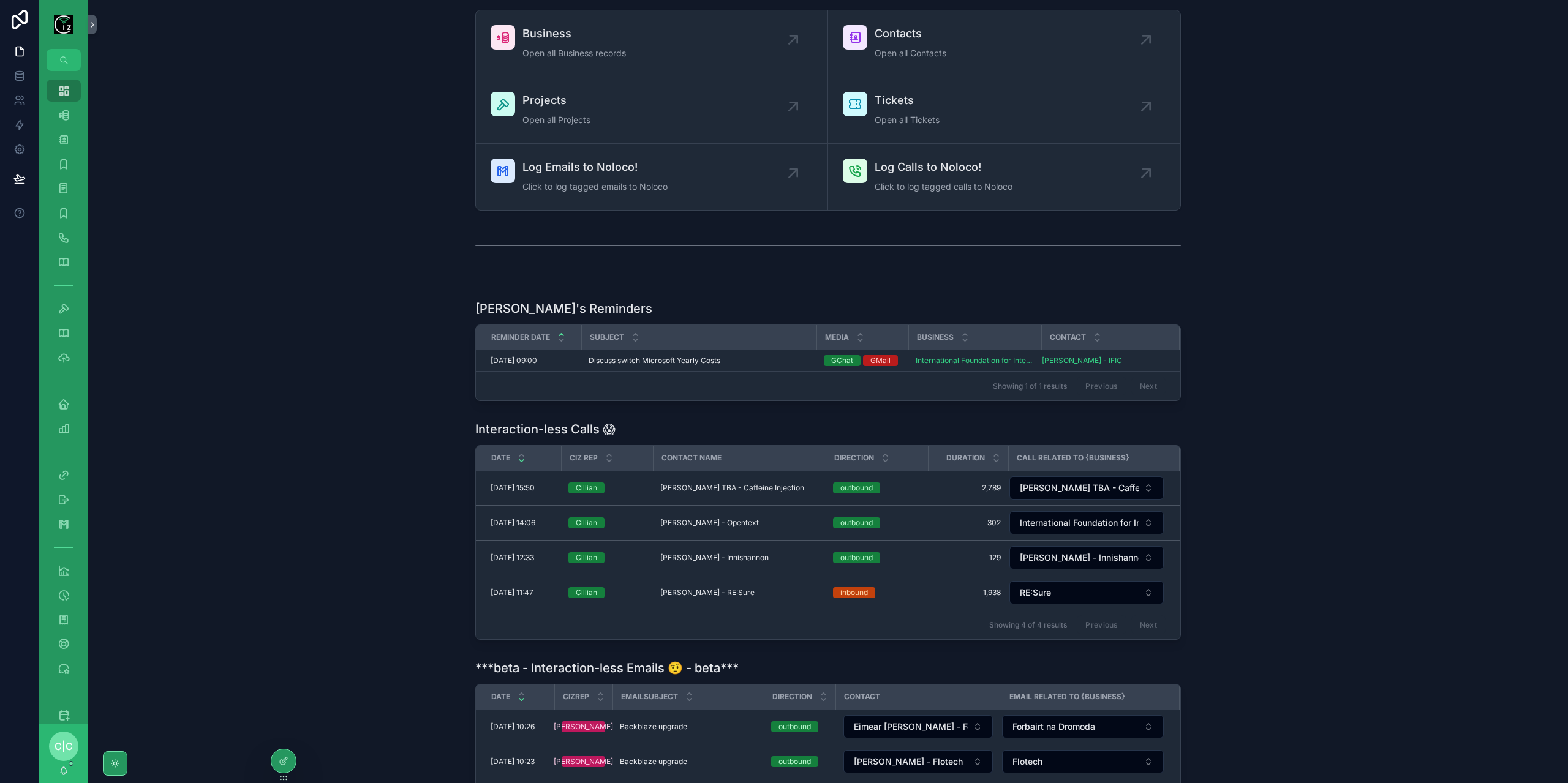
scroll to position [61, 0]
